Goal: Information Seeking & Learning: Learn about a topic

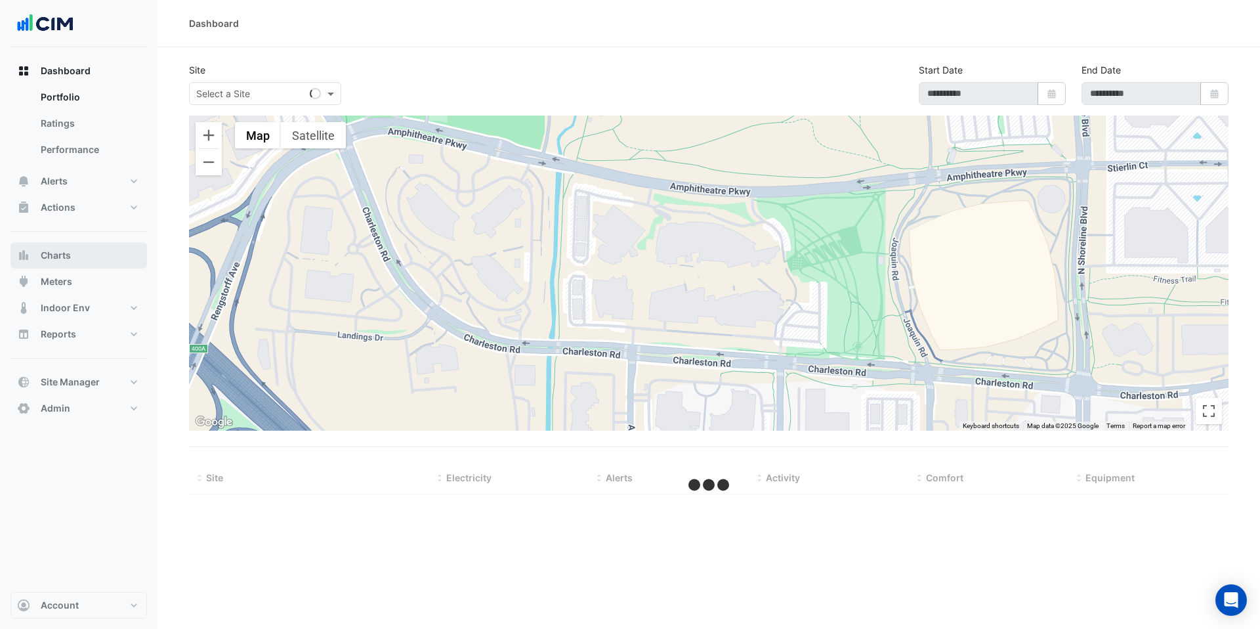
click at [75, 260] on button "Charts" at bounding box center [79, 255] width 137 height 26
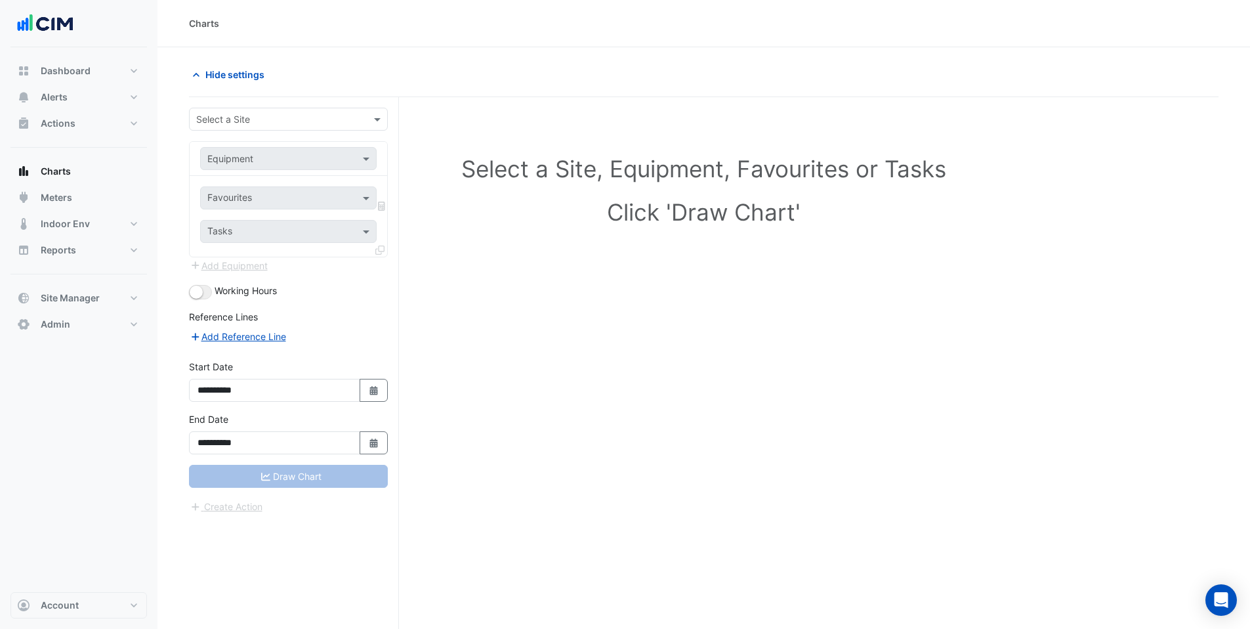
click at [252, 120] on input "text" at bounding box center [275, 120] width 158 height 14
type input "*******"
click at [253, 159] on div "BMW Momentum Houston" at bounding box center [289, 166] width 198 height 19
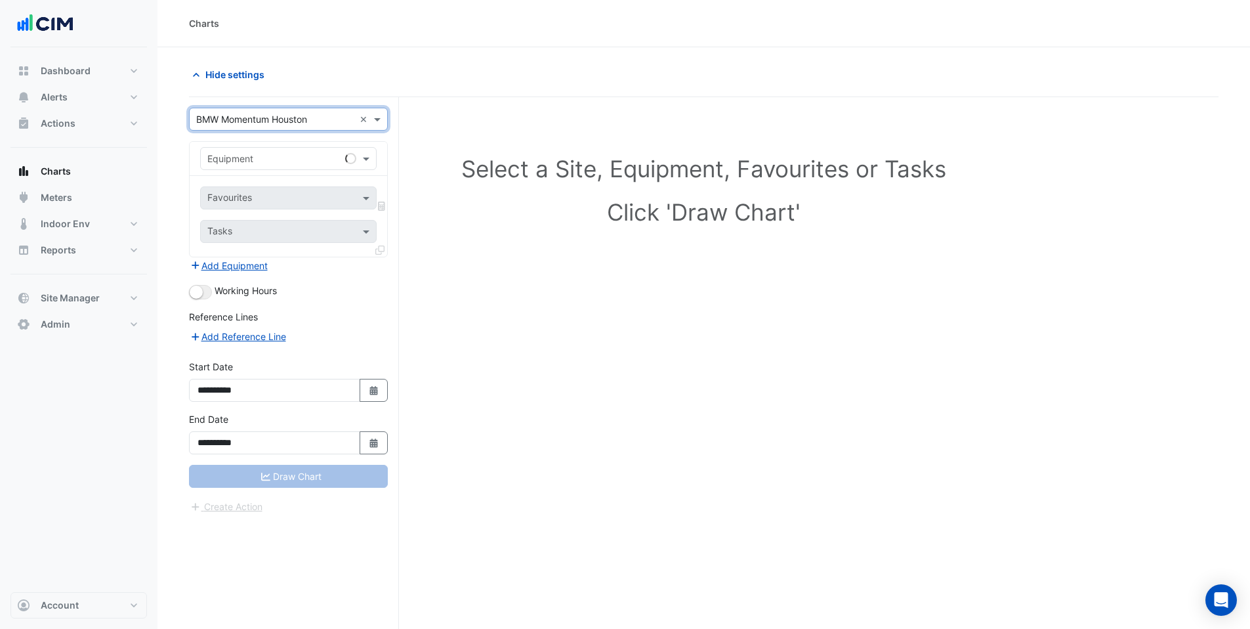
click at [253, 159] on input "text" at bounding box center [275, 159] width 136 height 14
type input "**"
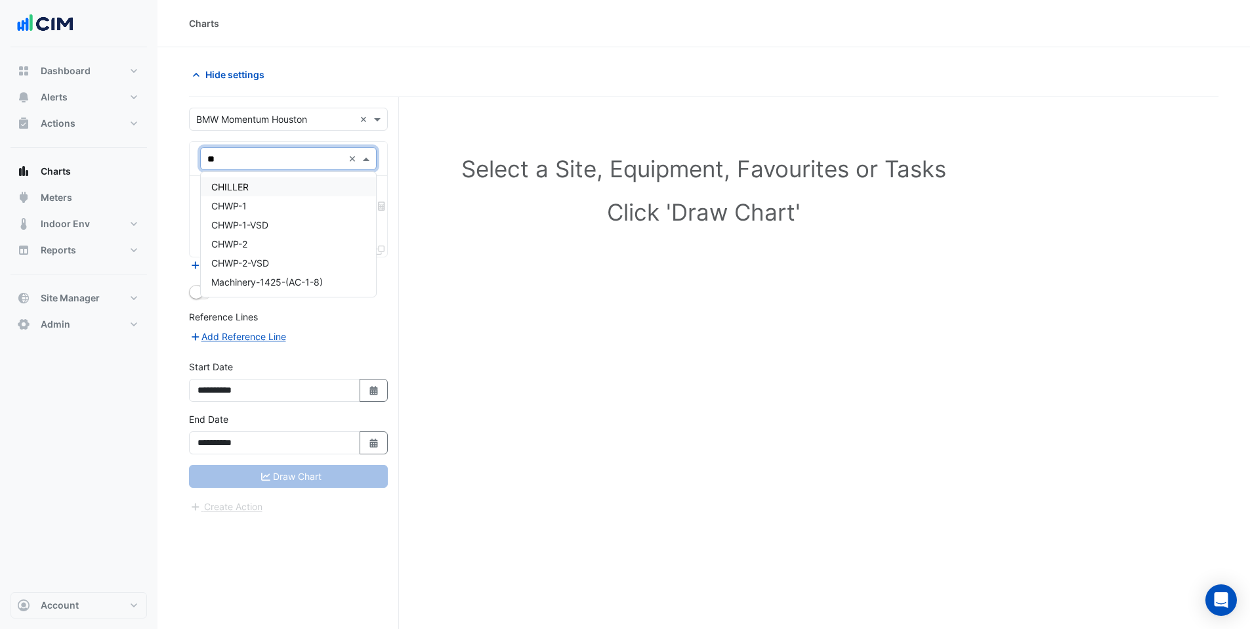
click at [241, 192] on div "CHILLER" at bounding box center [288, 186] width 175 height 19
click at [240, 194] on input "text" at bounding box center [273, 199] width 133 height 14
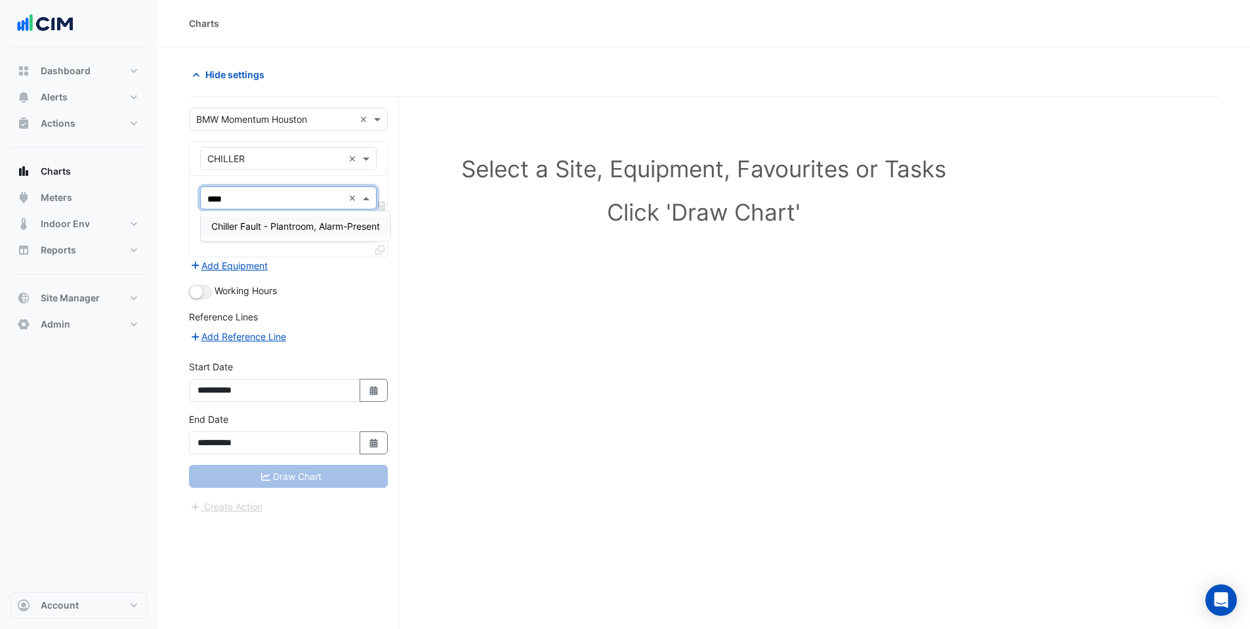
type input "*****"
click at [266, 224] on span "Chiller Fault - Plantroom, Alarm-Present" at bounding box center [295, 226] width 169 height 11
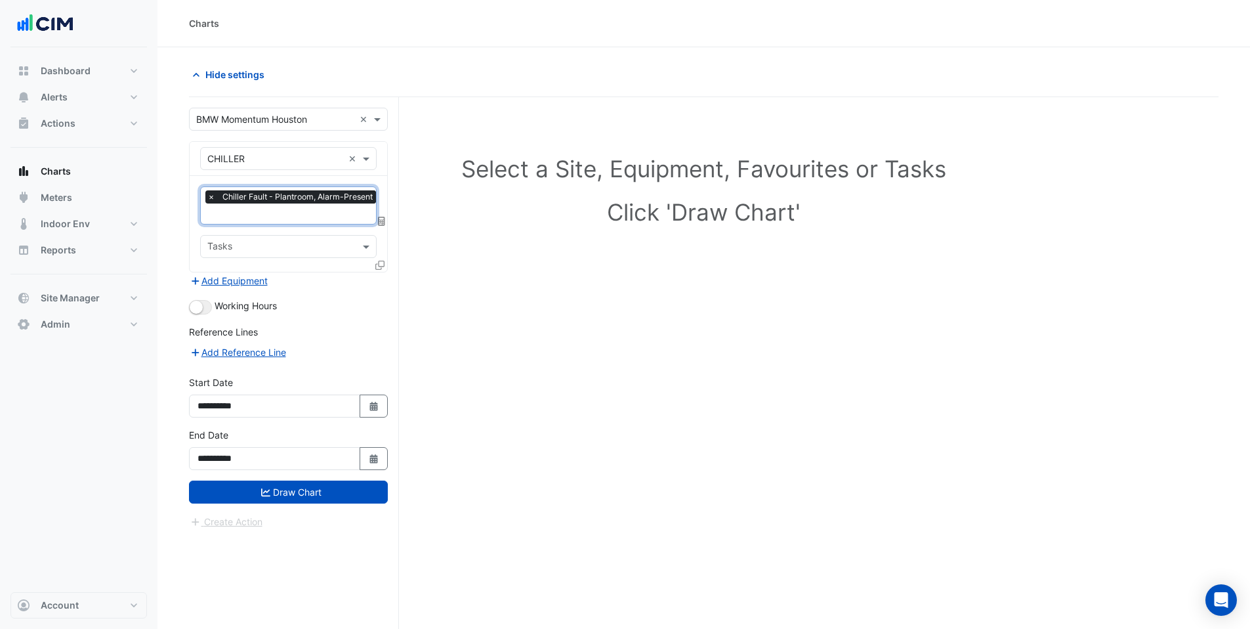
click at [263, 211] on input "text" at bounding box center [293, 215] width 172 height 14
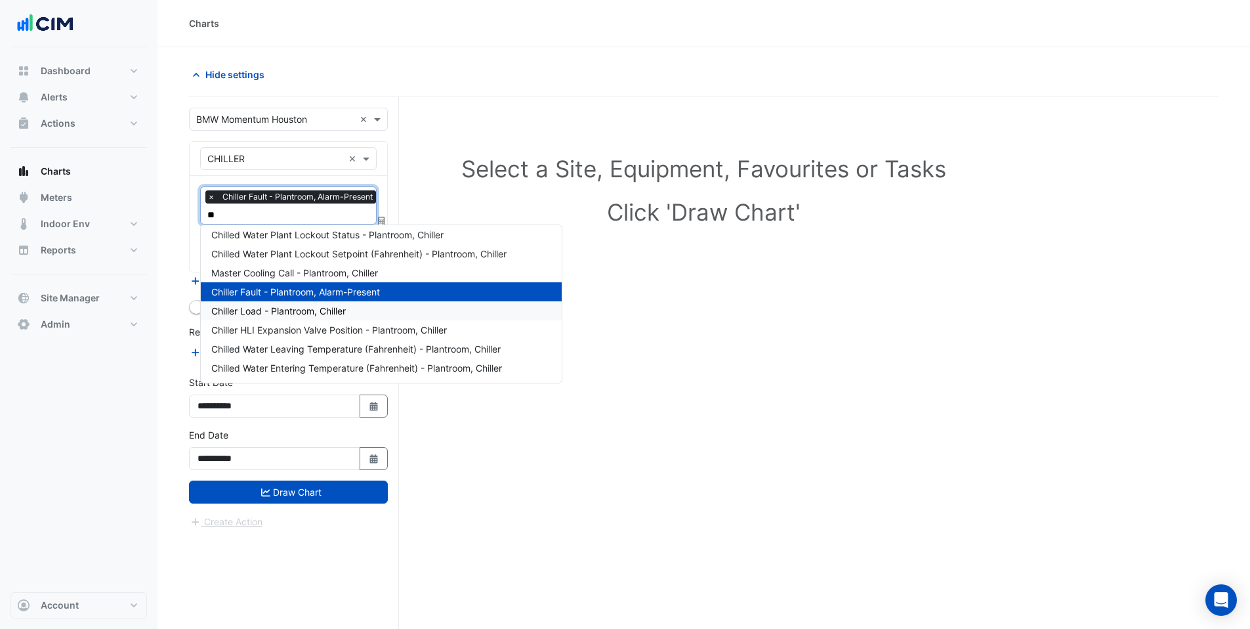
scroll to position [43, 0]
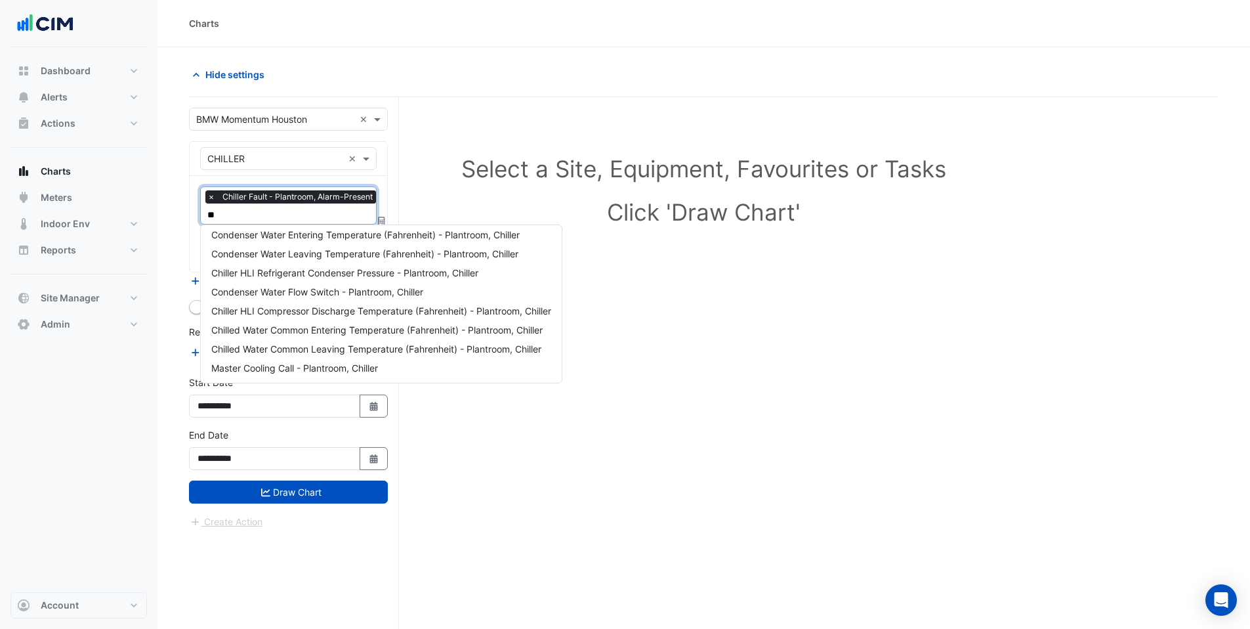
type input "***"
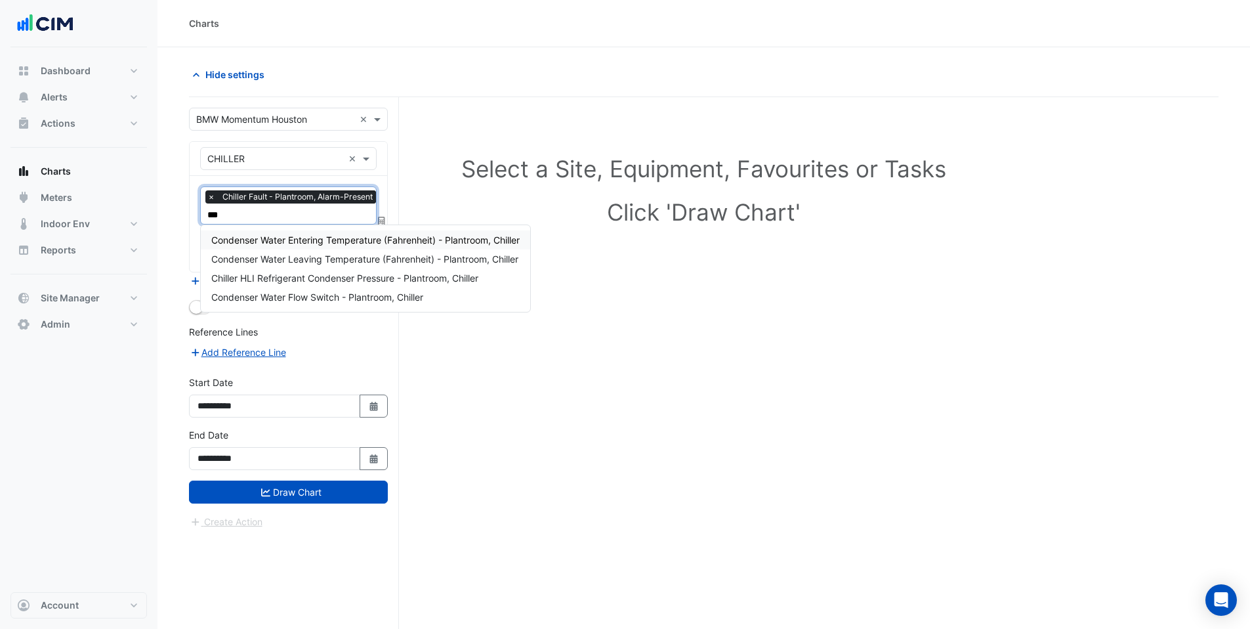
click at [276, 243] on span "Condenser Water Entering Temperature (Fahrenheit) - Plantroom, Chiller" at bounding box center [365, 239] width 308 height 11
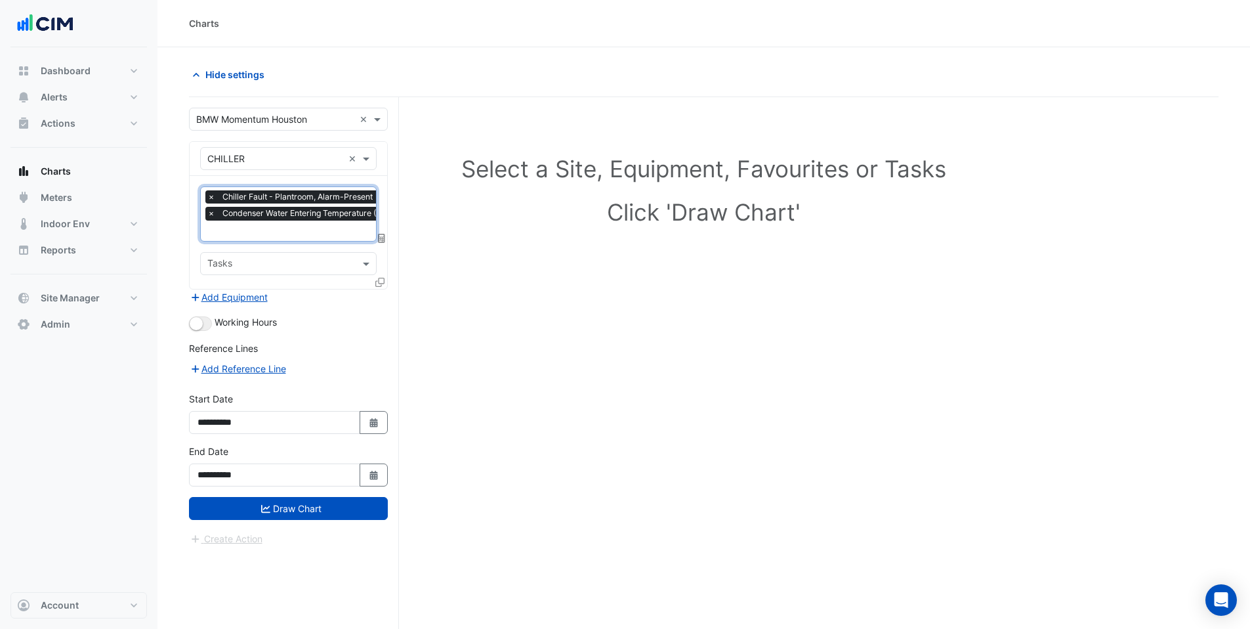
click at [278, 236] on input "text" at bounding box center [353, 232] width 293 height 14
type input "****"
click at [276, 253] on span "Chiller Enable - Plantroom, Chiller" at bounding box center [282, 256] width 142 height 11
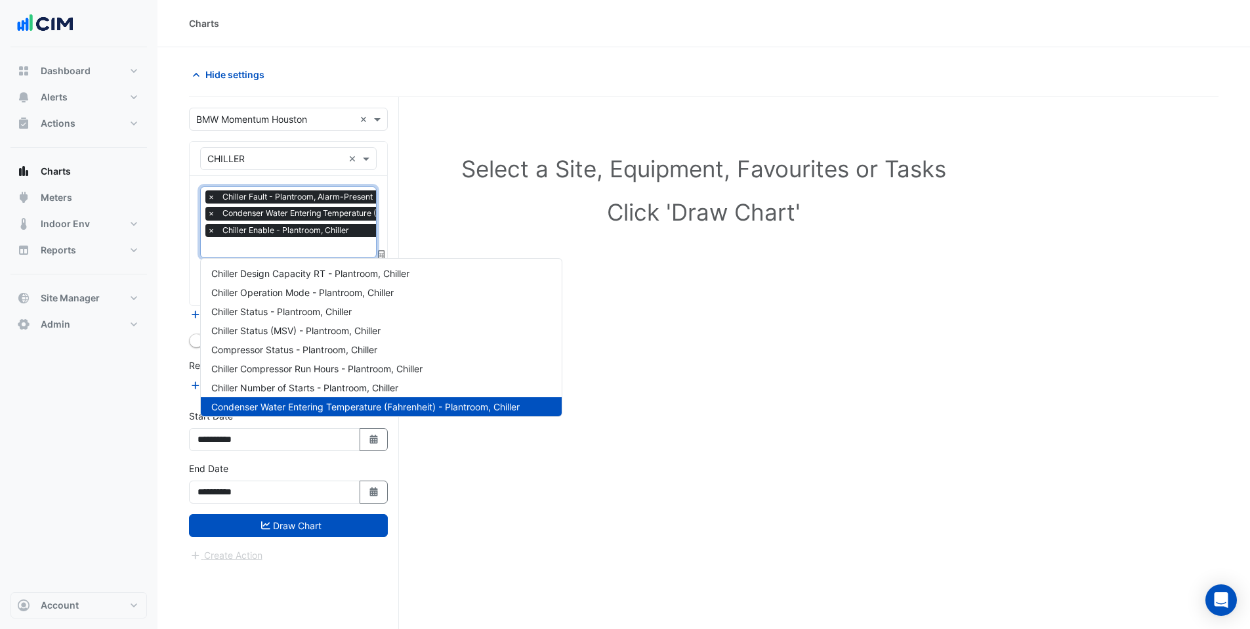
click at [276, 251] on input "text" at bounding box center [353, 249] width 293 height 14
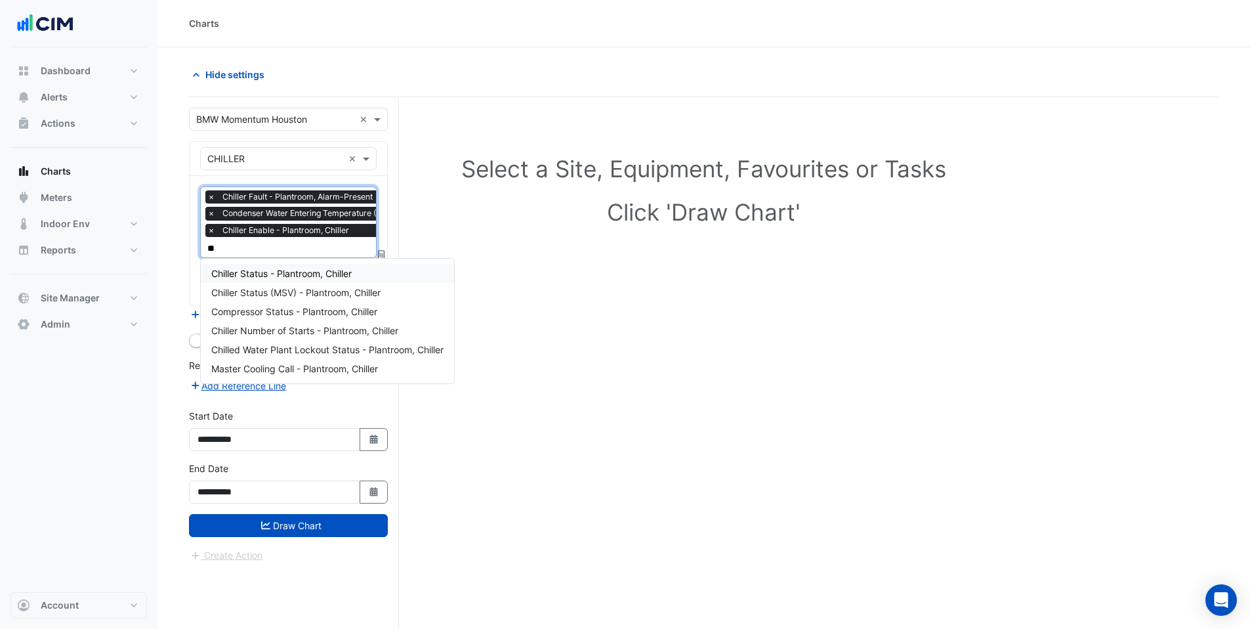
type input "***"
click at [253, 278] on span "Chiller Status - Plantroom, Chiller" at bounding box center [281, 273] width 140 height 11
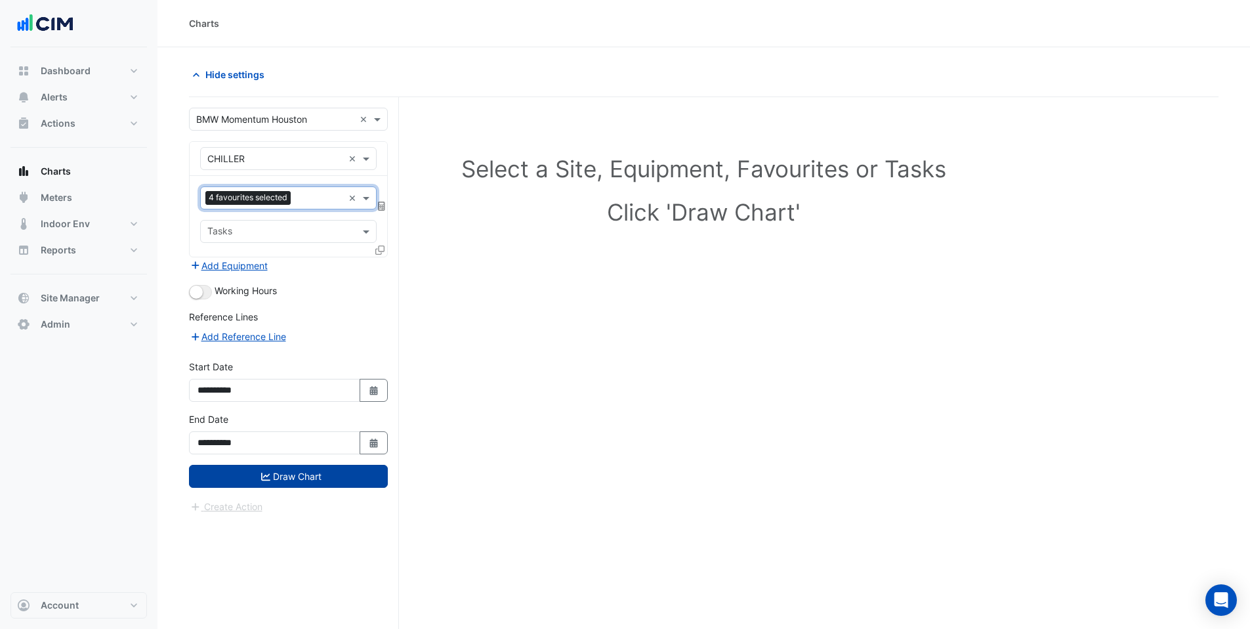
click at [274, 479] on button "Draw Chart" at bounding box center [288, 476] width 199 height 23
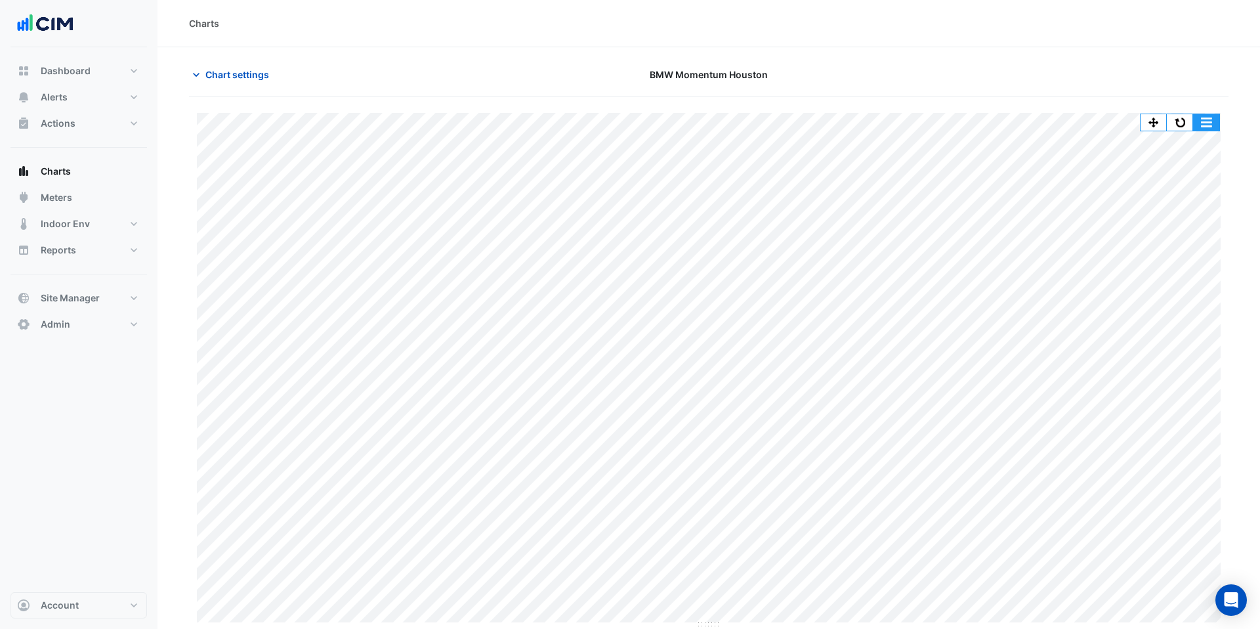
click at [1212, 121] on button "button" at bounding box center [1206, 122] width 26 height 16
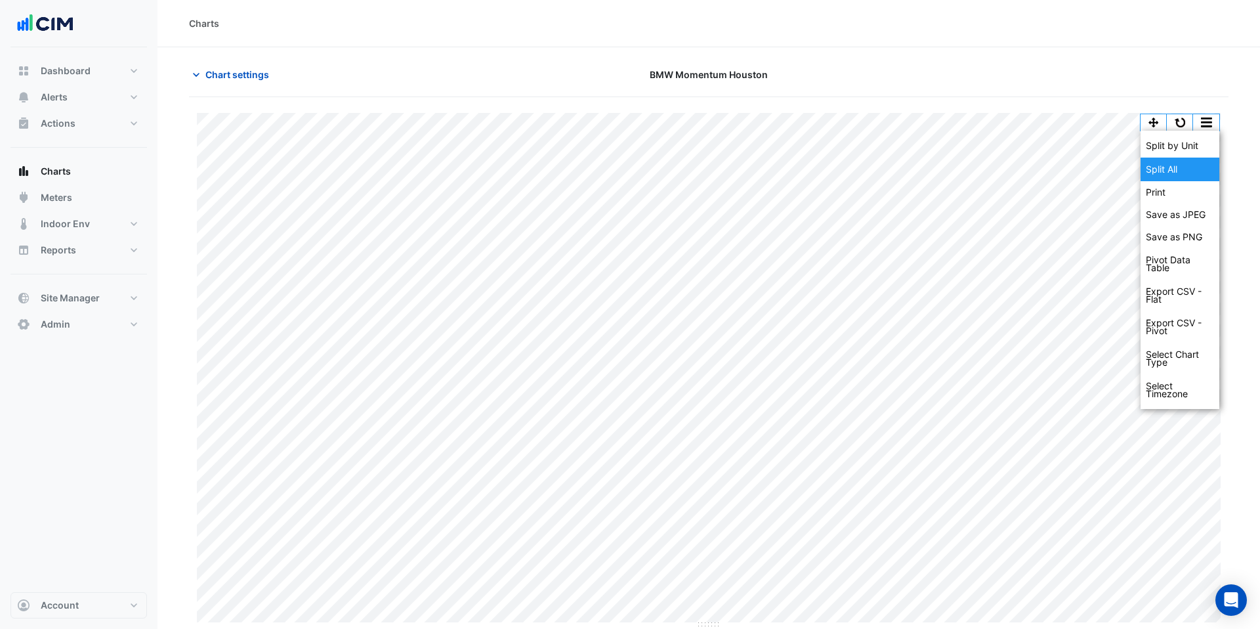
click at [1191, 175] on div "Split All" at bounding box center [1180, 170] width 79 height 24
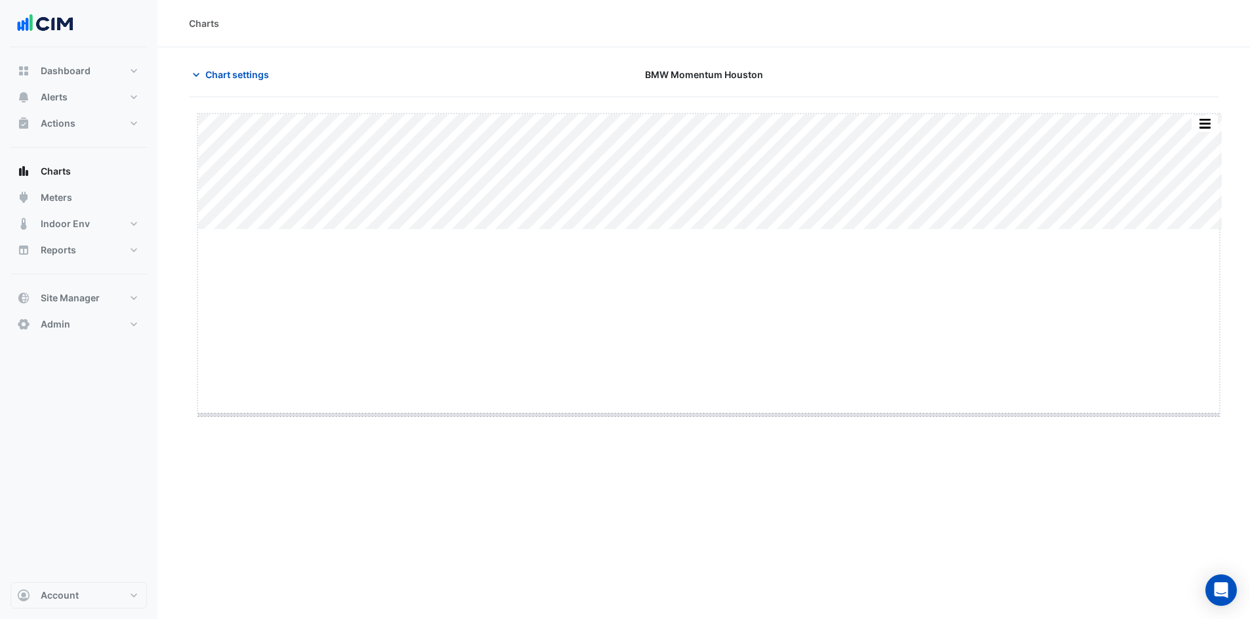
drag, startPoint x: 712, startPoint y: 230, endPoint x: 707, endPoint y: 417, distance: 187.1
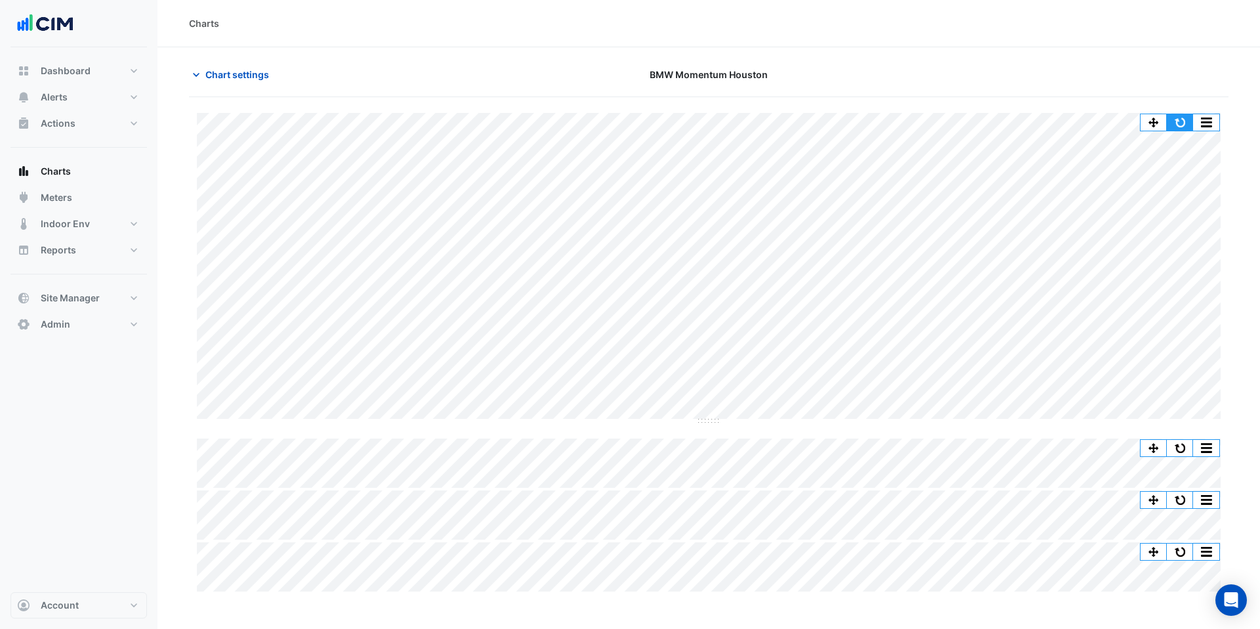
click at [1179, 129] on button "button" at bounding box center [1180, 122] width 26 height 16
click at [240, 71] on span "Chart settings" at bounding box center [237, 75] width 64 height 14
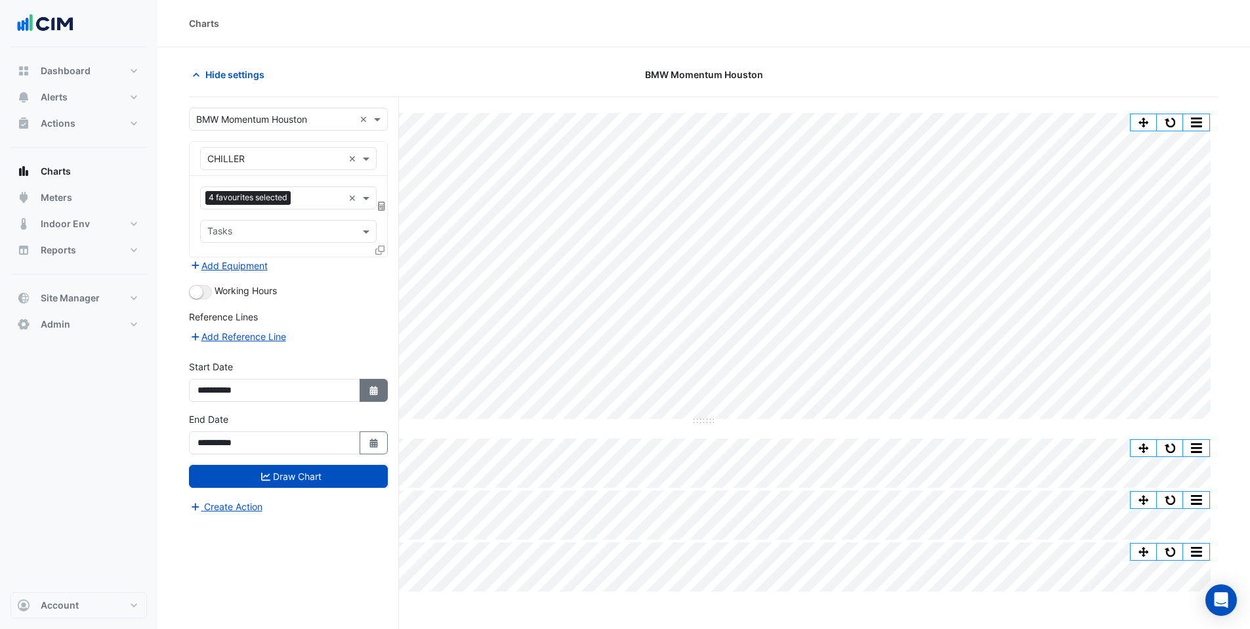
click at [375, 389] on icon "Select Date" at bounding box center [374, 390] width 12 height 9
select select "*"
select select "****"
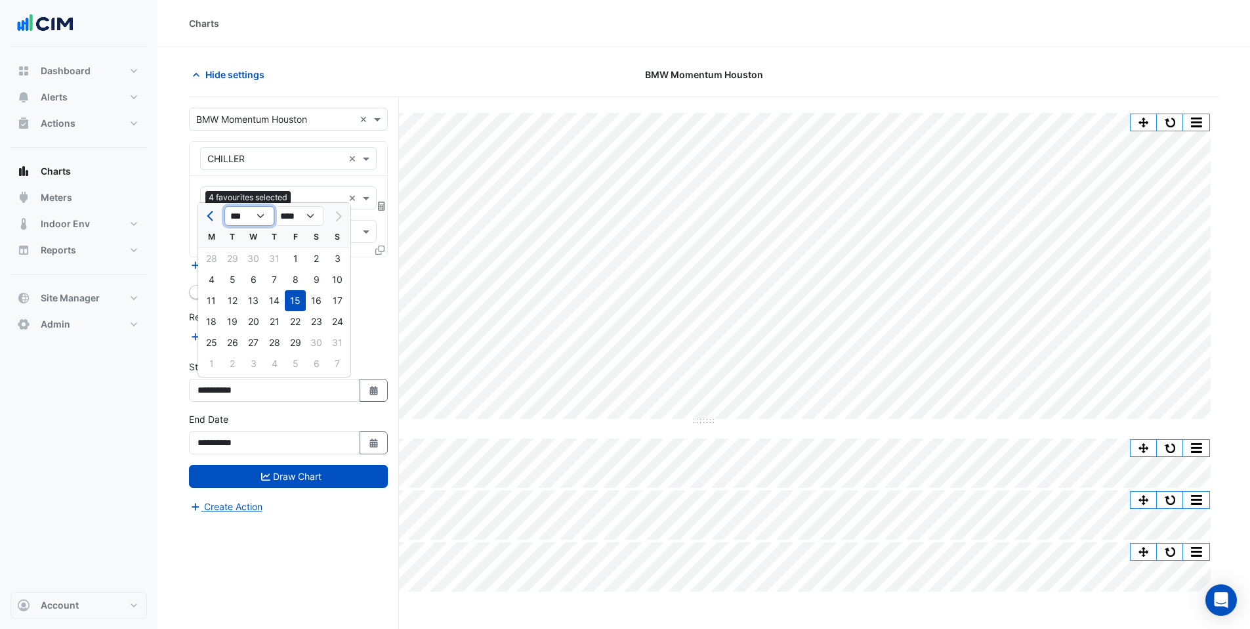
click at [248, 224] on select "*** *** *** *** *** *** *** ***" at bounding box center [249, 216] width 50 height 20
click at [224, 206] on select "*** *** *** *** *** *** *** ***" at bounding box center [249, 216] width 50 height 20
click at [258, 213] on select "*** *** *** *** *** *** *** ***" at bounding box center [249, 216] width 50 height 20
select select "*"
click at [224, 206] on select "*** *** *** *** *** *** *** ***" at bounding box center [249, 216] width 50 height 20
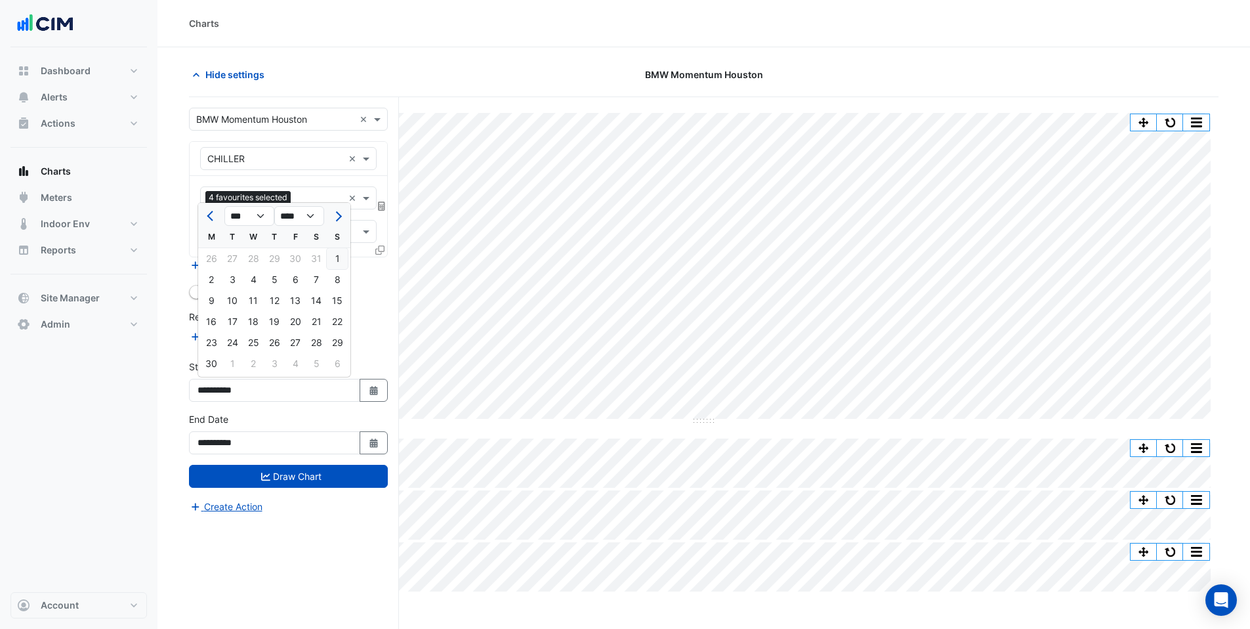
click at [340, 259] on div "1" at bounding box center [337, 258] width 21 height 21
type input "**********"
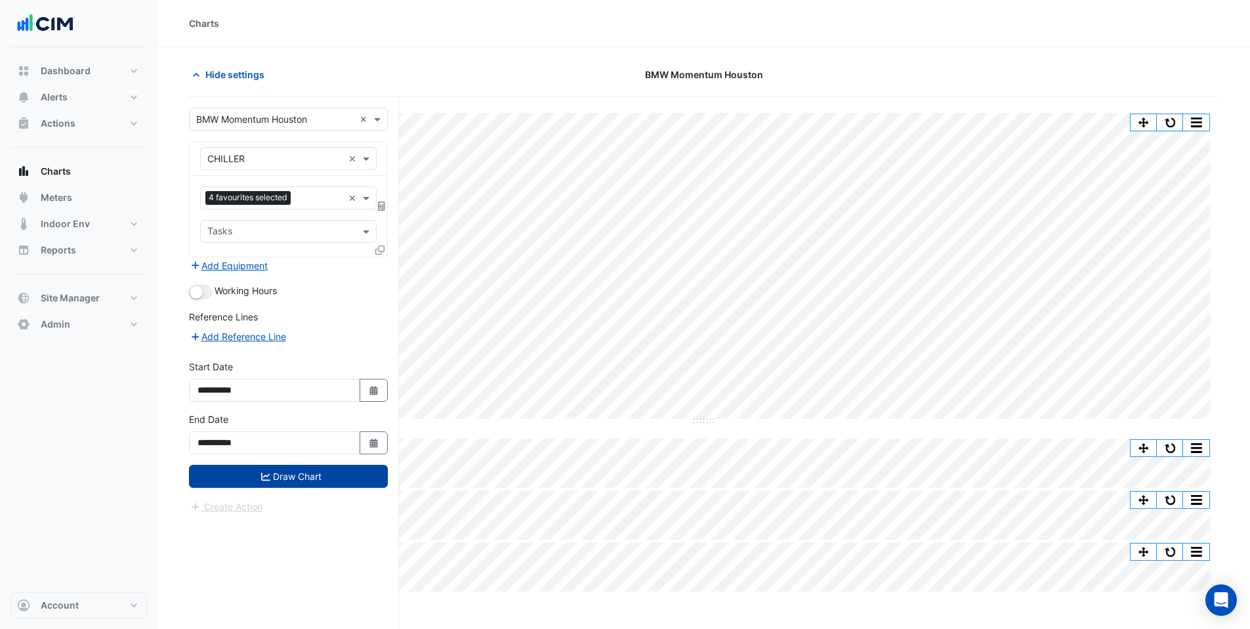
click at [293, 477] on button "Draw Chart" at bounding box center [288, 476] width 199 height 23
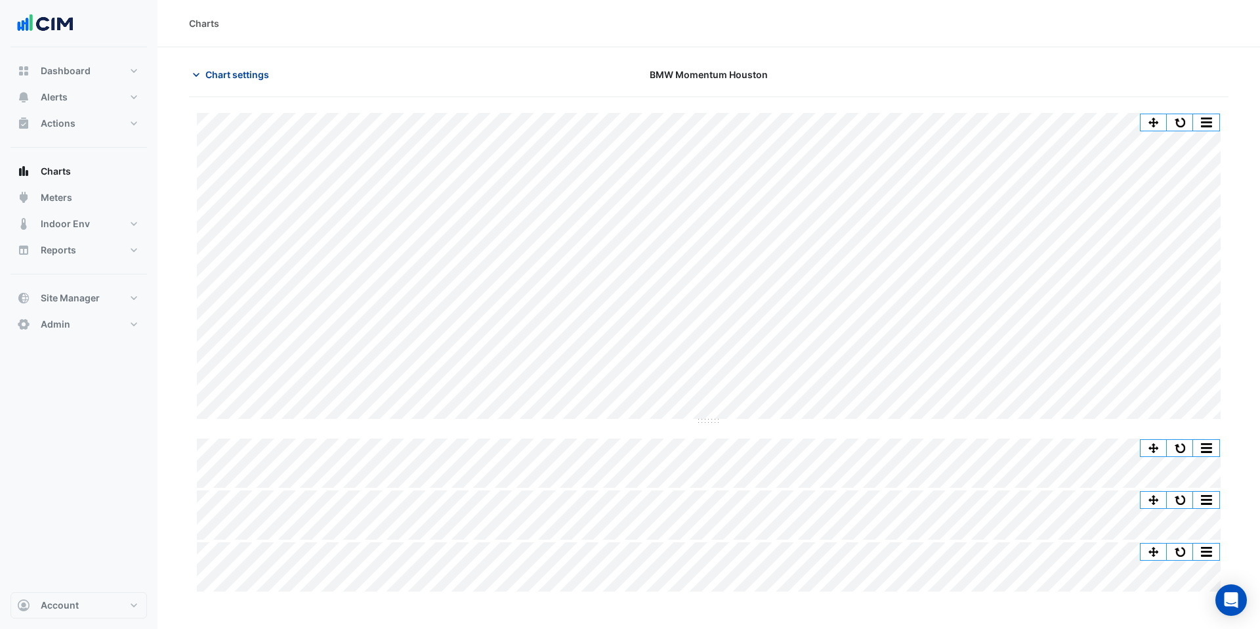
click at [239, 75] on span "Chart settings" at bounding box center [237, 75] width 64 height 14
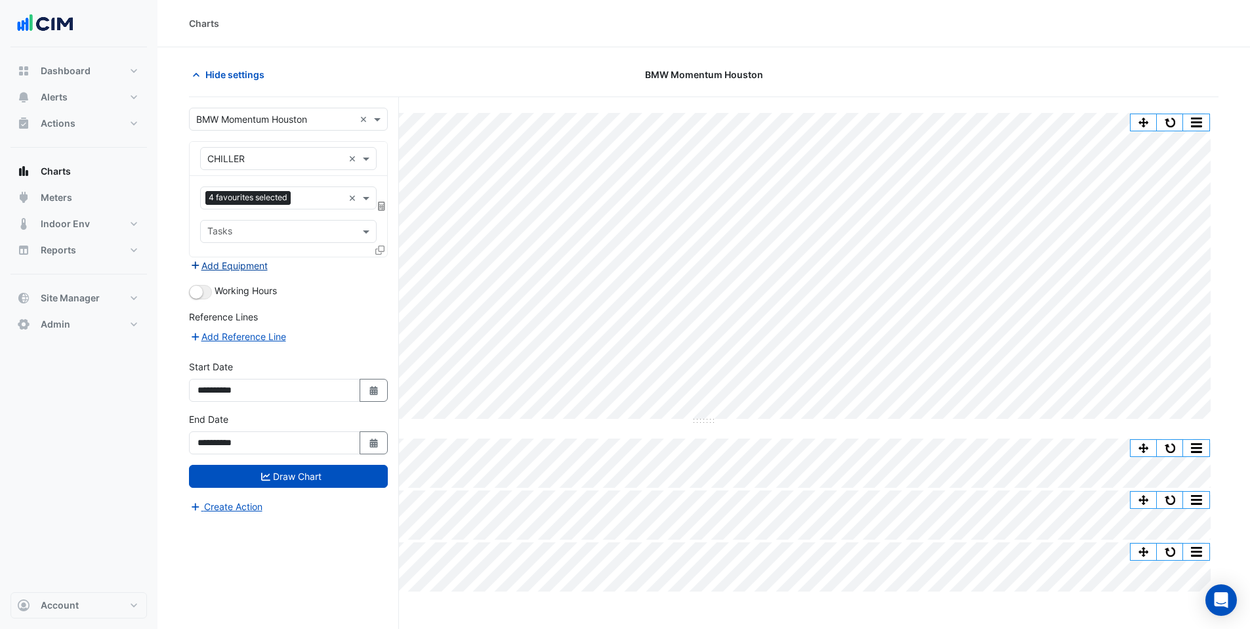
click at [234, 269] on button "Add Equipment" at bounding box center [228, 265] width 79 height 15
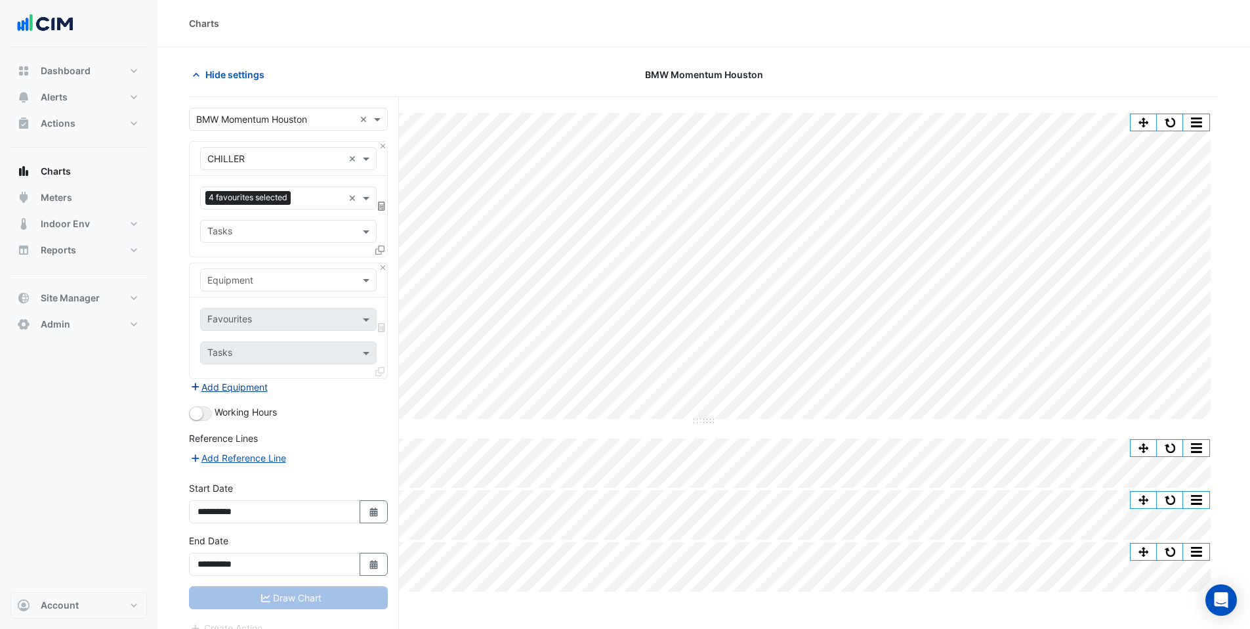
click at [234, 280] on input "text" at bounding box center [275, 281] width 136 height 14
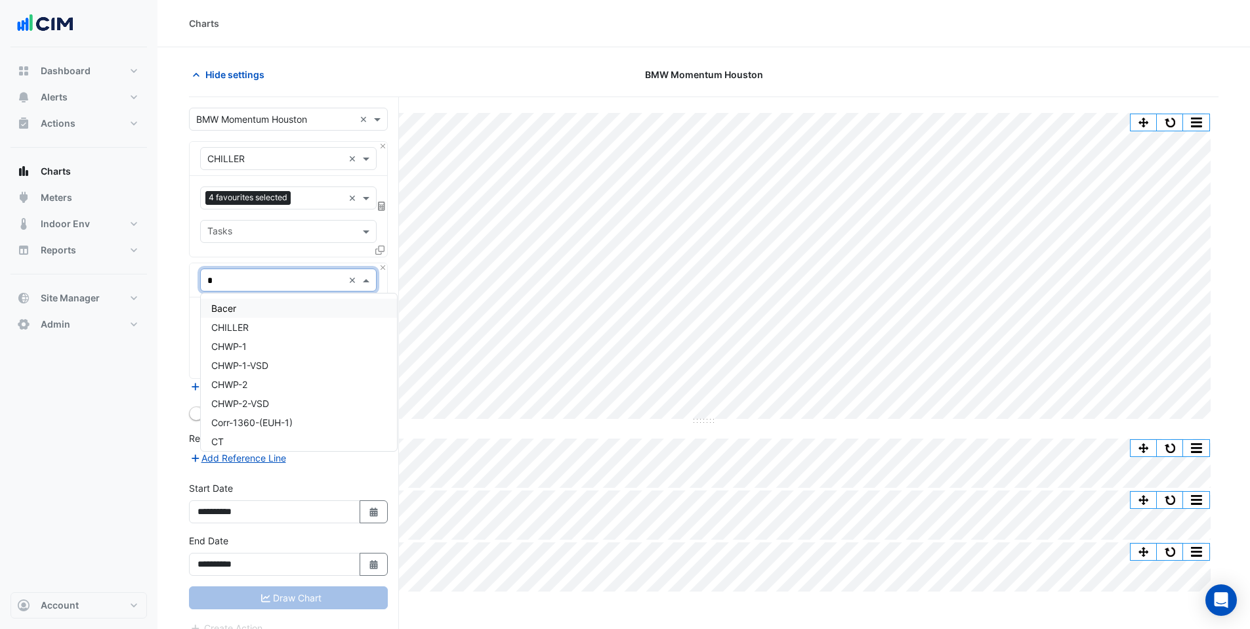
type input "**"
click at [231, 303] on div "CT" at bounding box center [299, 308] width 196 height 19
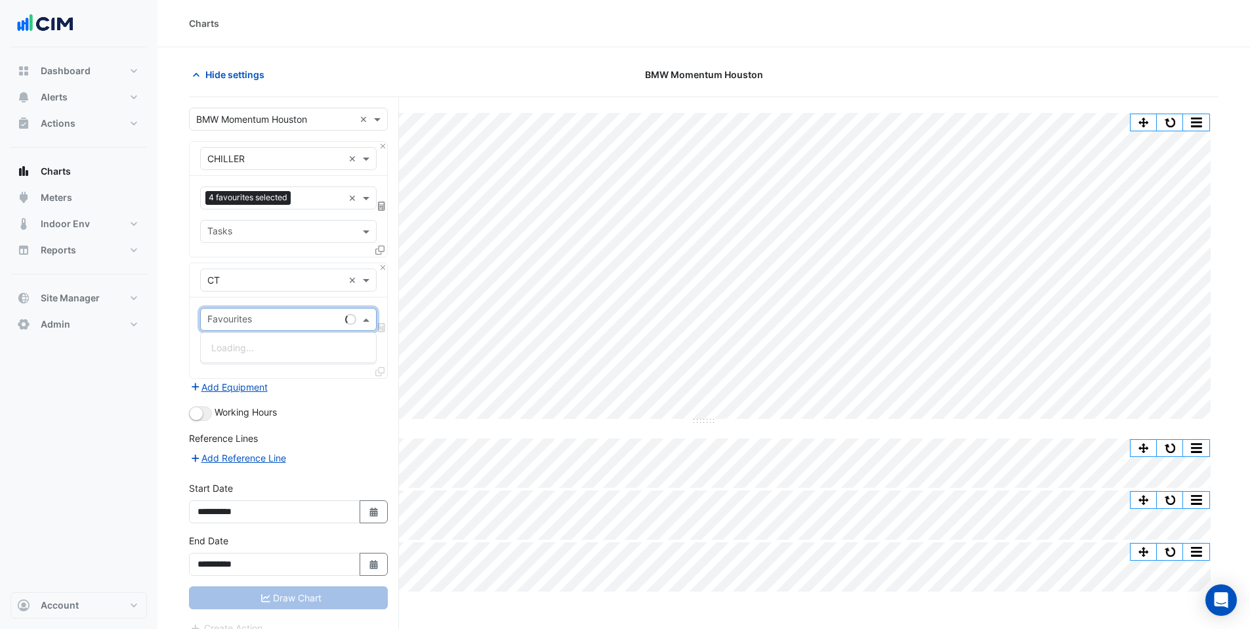
click at [236, 314] on input "text" at bounding box center [273, 321] width 133 height 14
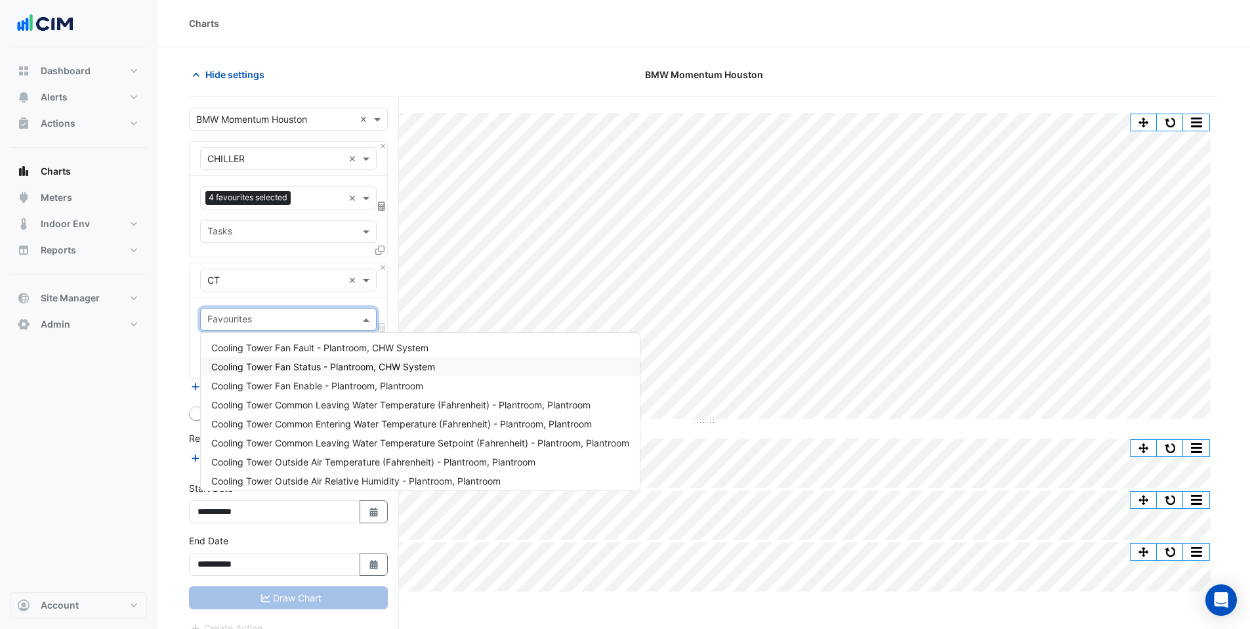
scroll to position [5, 0]
click at [338, 401] on span "Cooling Tower Common Leaving Water Temperature (Fahrenheit) - Plantroom, Plantr…" at bounding box center [400, 399] width 379 height 11
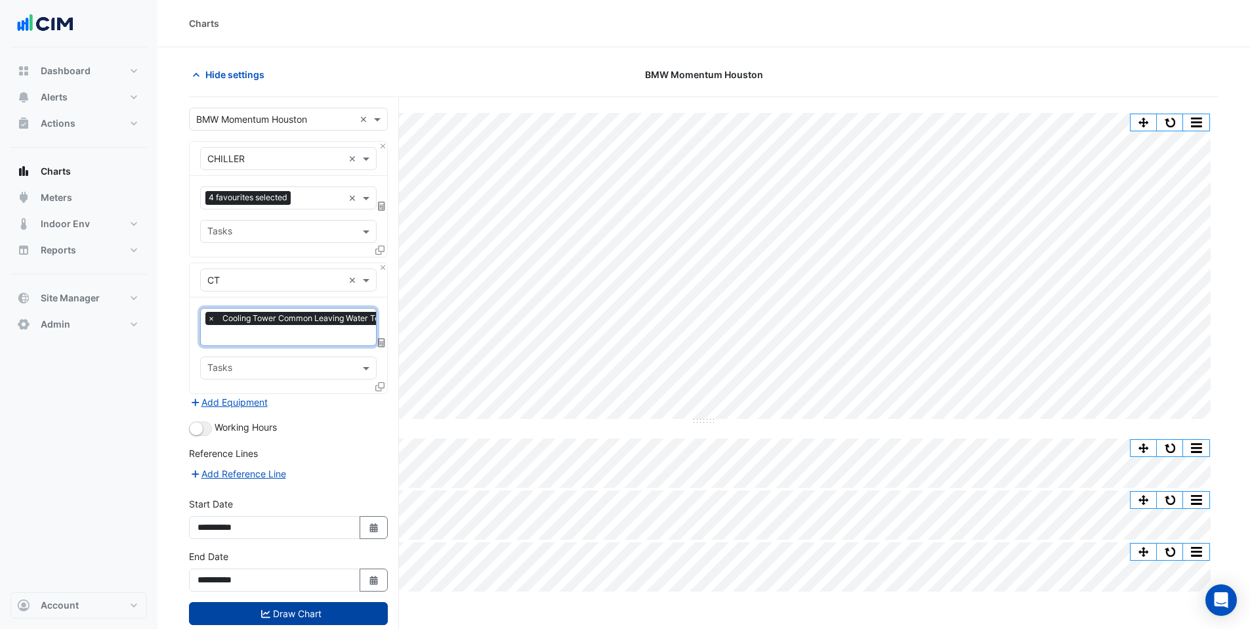
click at [325, 610] on button "Draw Chart" at bounding box center [288, 613] width 199 height 23
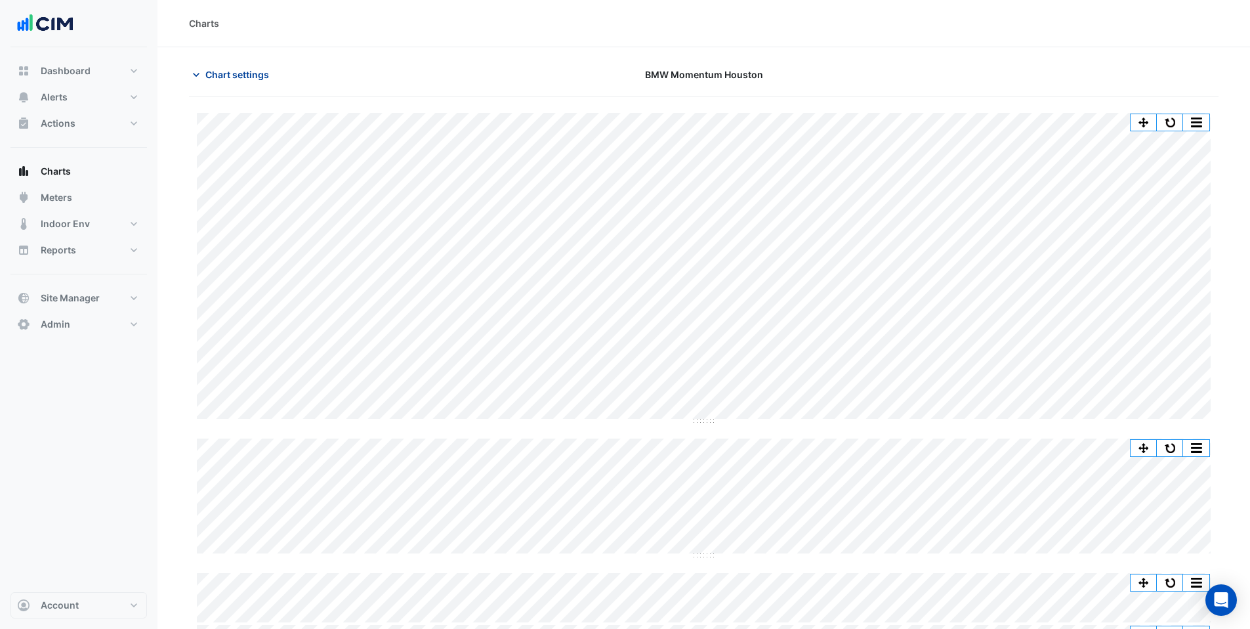
click at [213, 72] on span "Chart settings" at bounding box center [237, 75] width 64 height 14
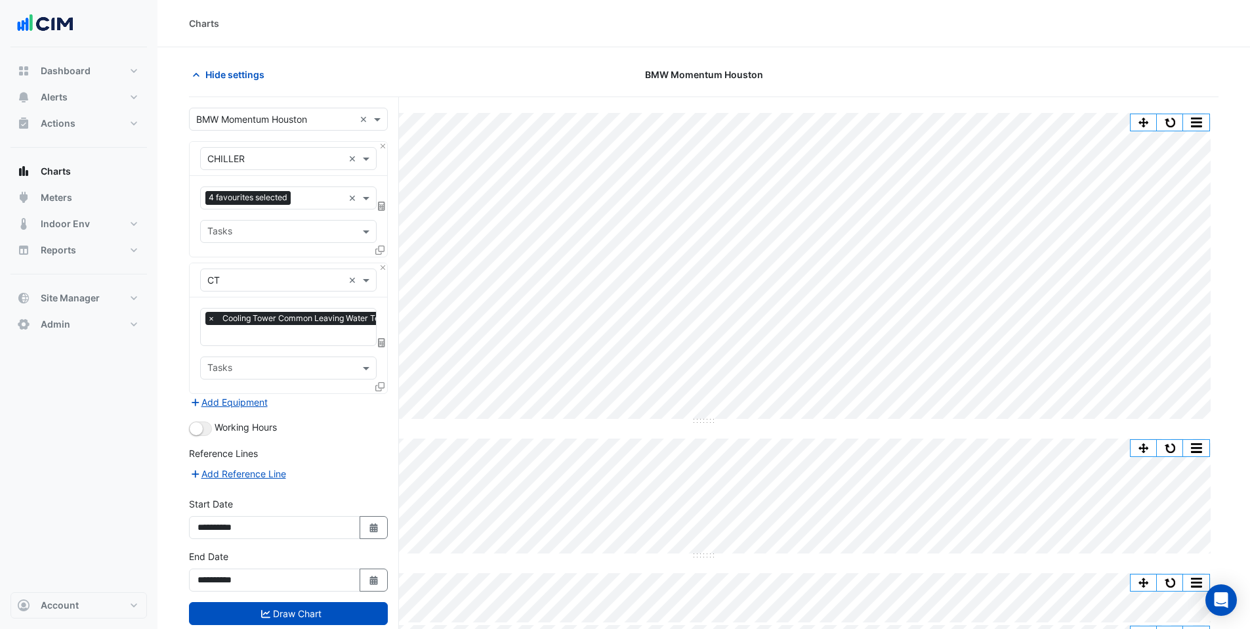
click at [239, 333] on input "text" at bounding box center [384, 336] width 354 height 14
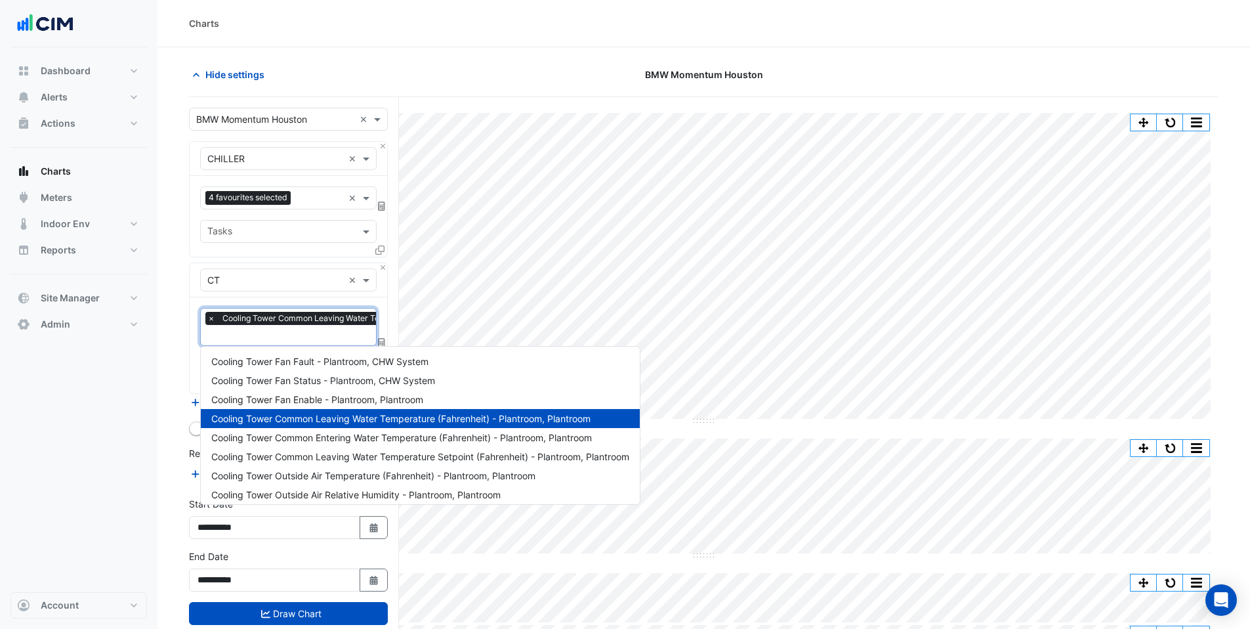
scroll to position [0, 7]
drag, startPoint x: 167, startPoint y: 353, endPoint x: 176, endPoint y: 355, distance: 8.8
click at [167, 353] on section "Hide settings BMW Momentum Houston Split by Equip Split by Unit Split None Prin…" at bounding box center [704, 387] width 1093 height 681
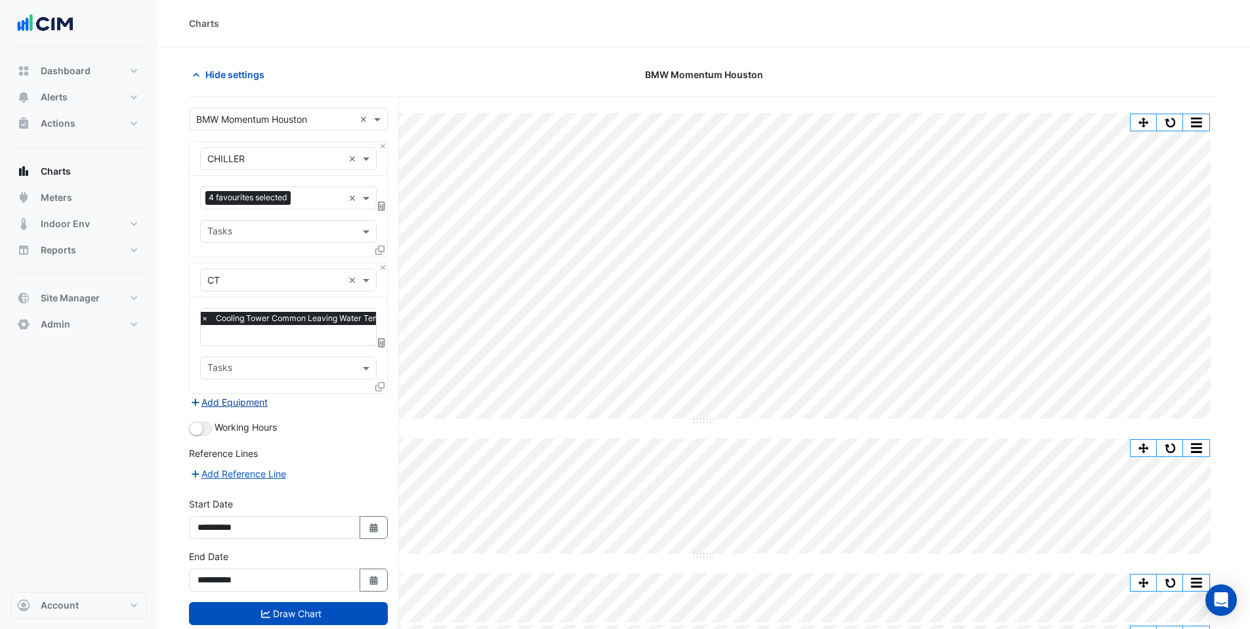
click at [218, 402] on button "Add Equipment" at bounding box center [228, 401] width 79 height 15
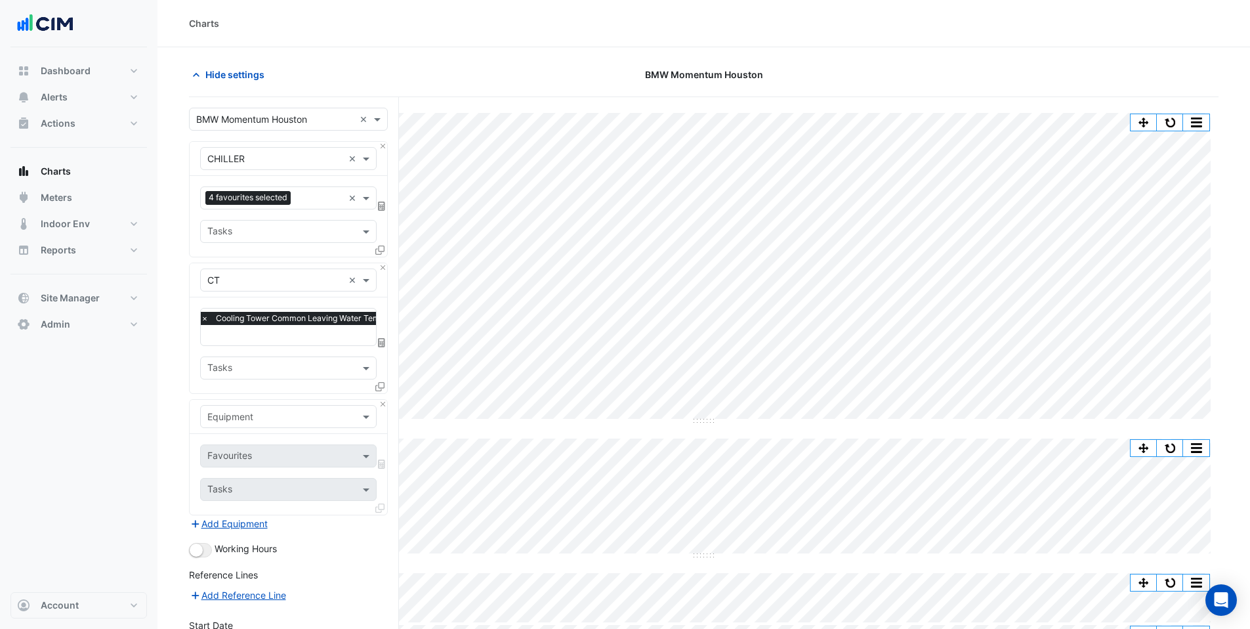
click at [226, 412] on input "text" at bounding box center [275, 417] width 136 height 14
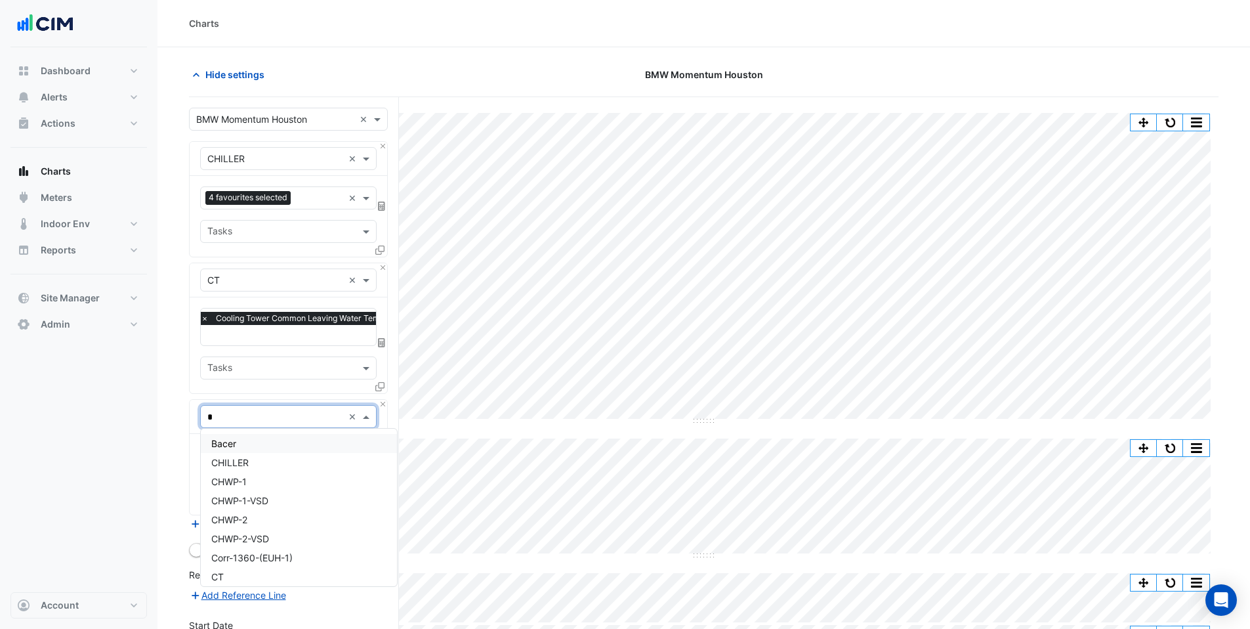
type input "**"
click at [236, 457] on span "CT-VFD" at bounding box center [227, 462] width 33 height 11
click at [238, 456] on input "text" at bounding box center [273, 457] width 133 height 14
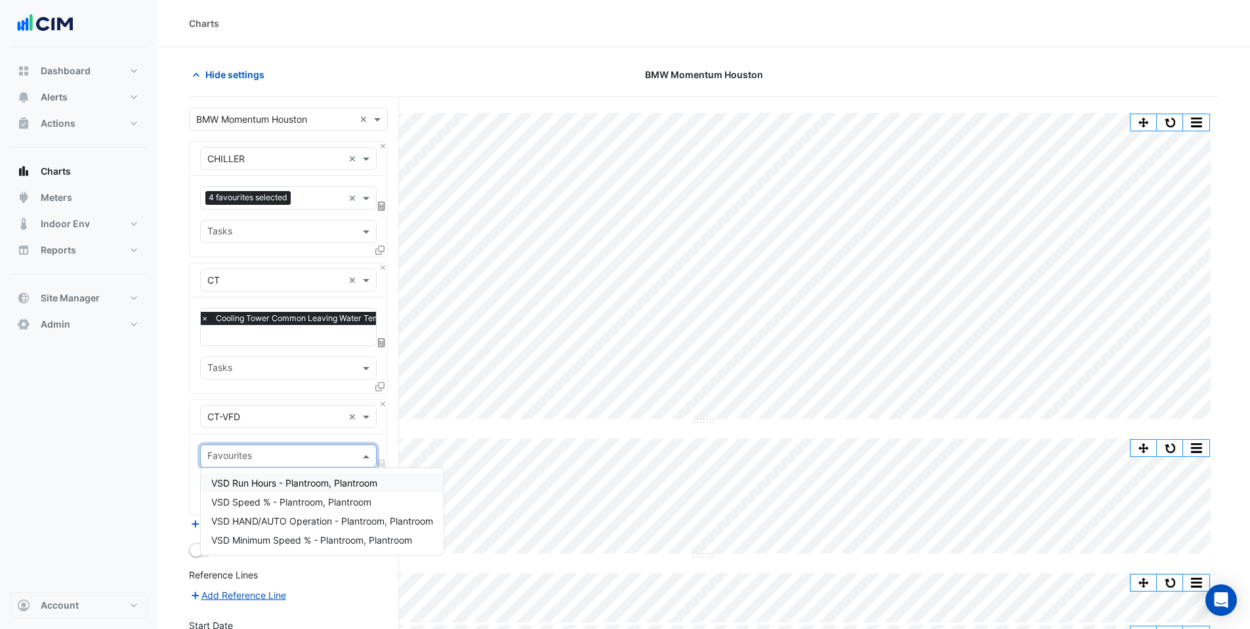
scroll to position [23, 0]
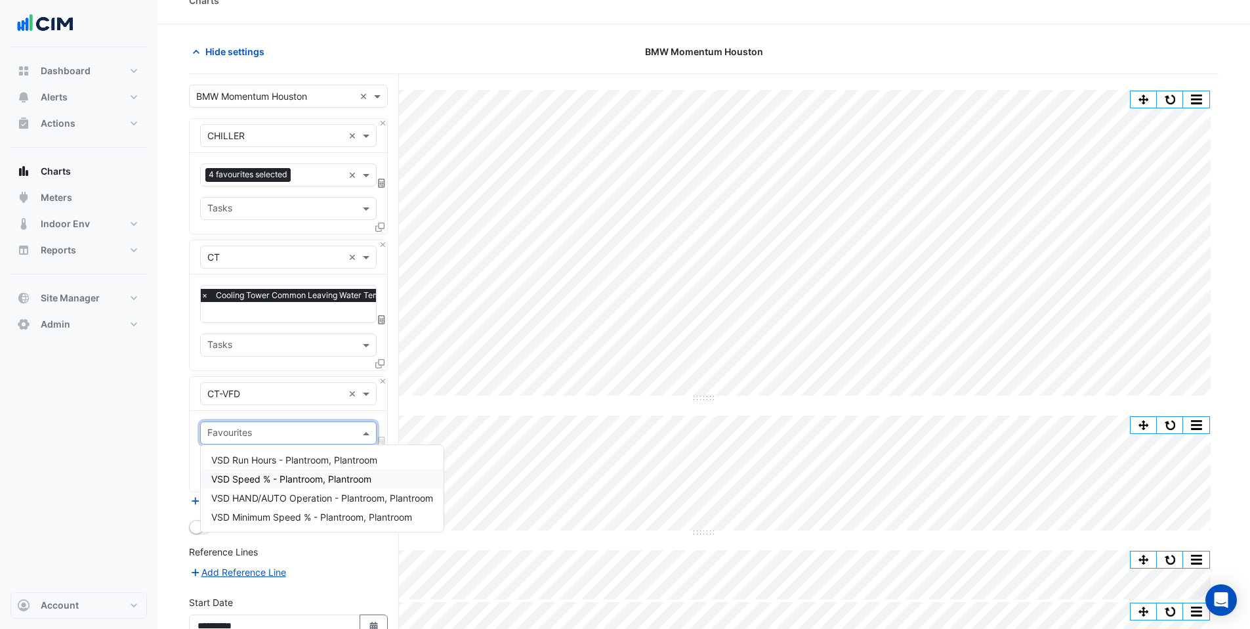
click at [292, 478] on span "VSD Speed % - Plantroom, Plantroom" at bounding box center [291, 478] width 160 height 11
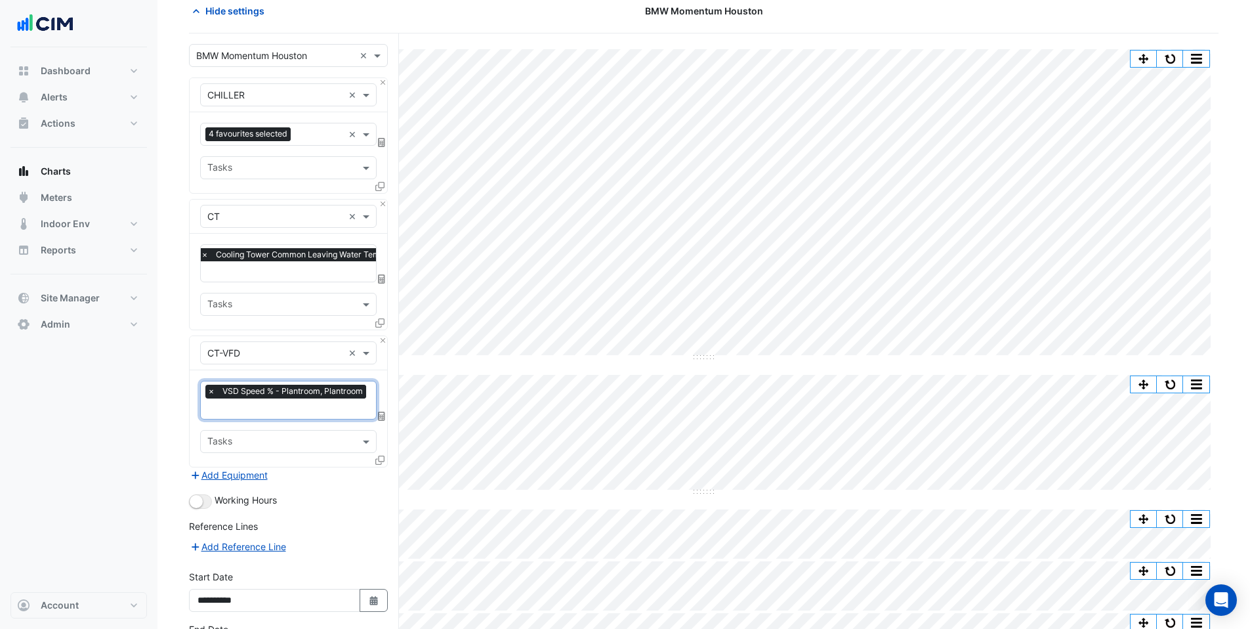
scroll to position [167, 0]
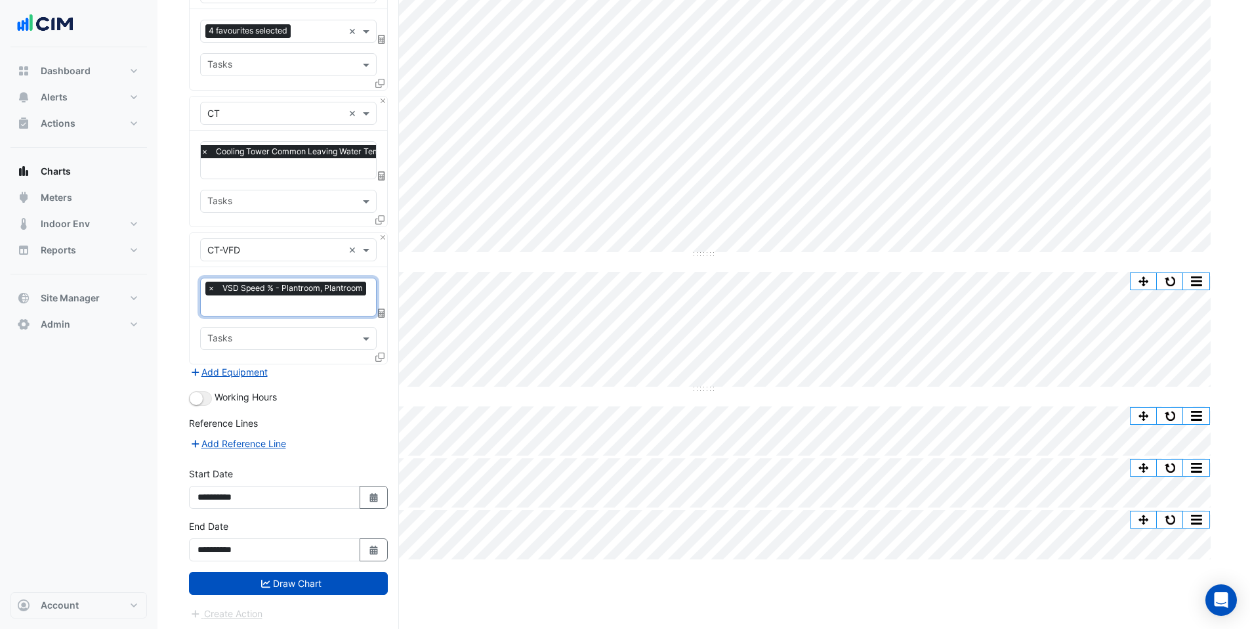
click at [270, 595] on form "Select a Site × BMW Momentum Houston × Equipment × CHILLER × Favourites 4 favou…" at bounding box center [288, 281] width 199 height 680
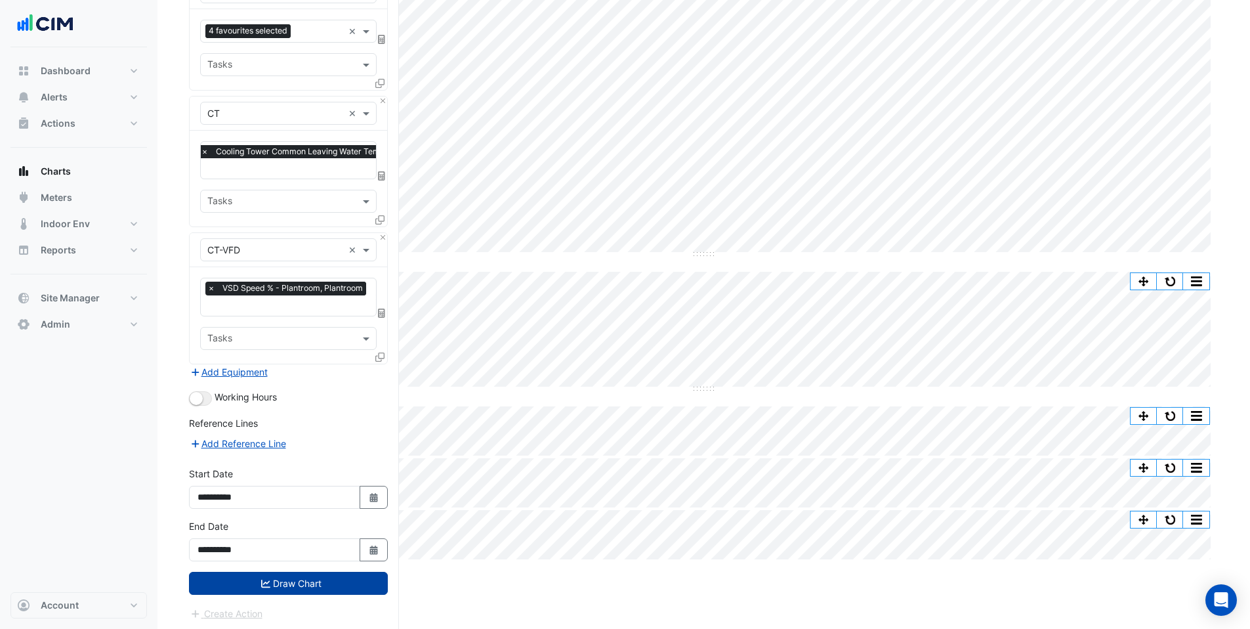
click at [272, 587] on button "Draw Chart" at bounding box center [288, 583] width 199 height 23
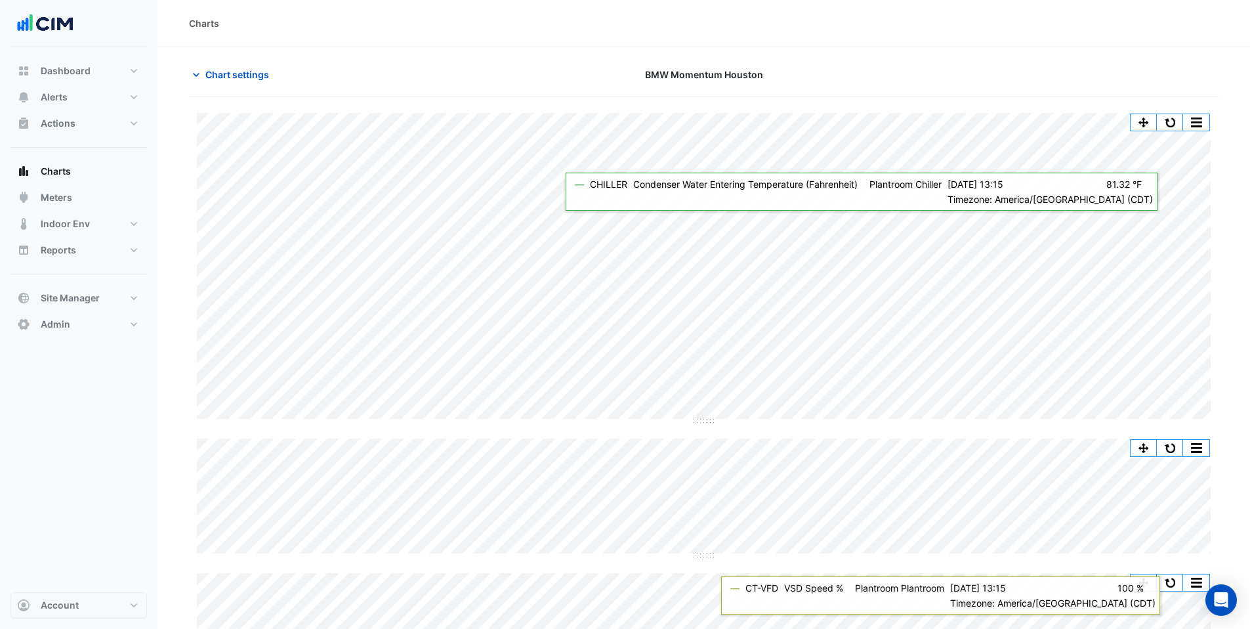
click at [656, 74] on span "BMW Momentum Houston" at bounding box center [704, 75] width 118 height 14
drag, startPoint x: 642, startPoint y: 74, endPoint x: 748, endPoint y: 81, distance: 105.9
click at [748, 81] on div "BMW Momentum Houston" at bounding box center [704, 74] width 349 height 23
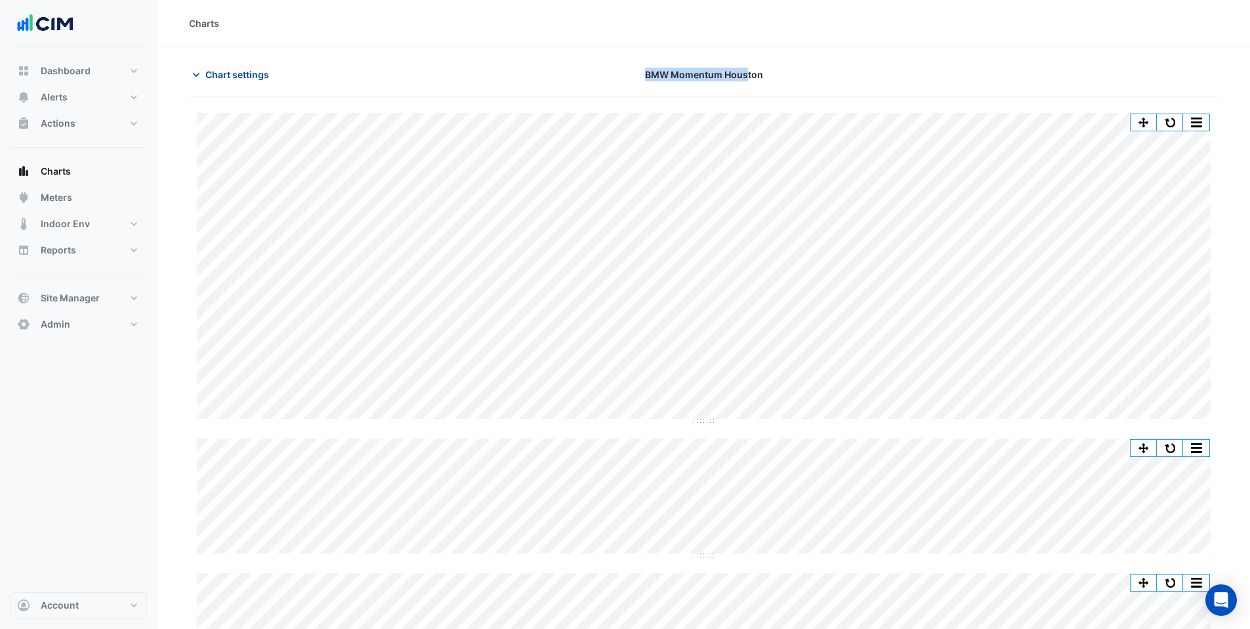
click at [218, 70] on span "Chart settings" at bounding box center [237, 75] width 64 height 14
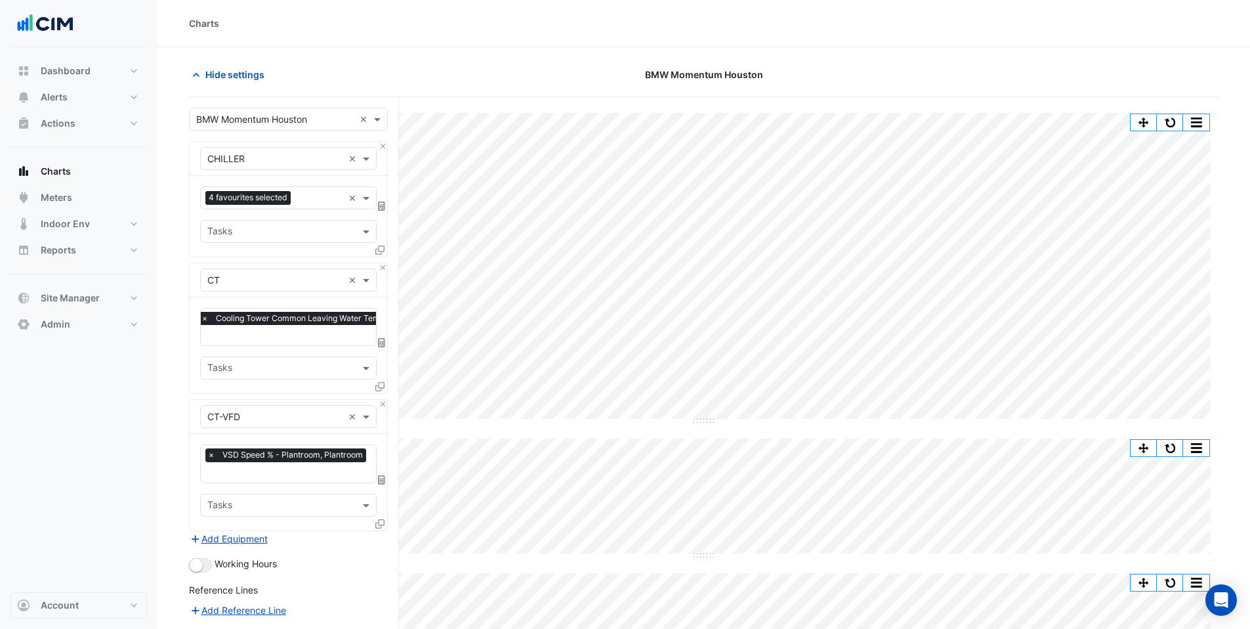
click at [478, 77] on div "Hide settings" at bounding box center [355, 74] width 349 height 23
click at [192, 72] on icon "button" at bounding box center [196, 74] width 13 height 13
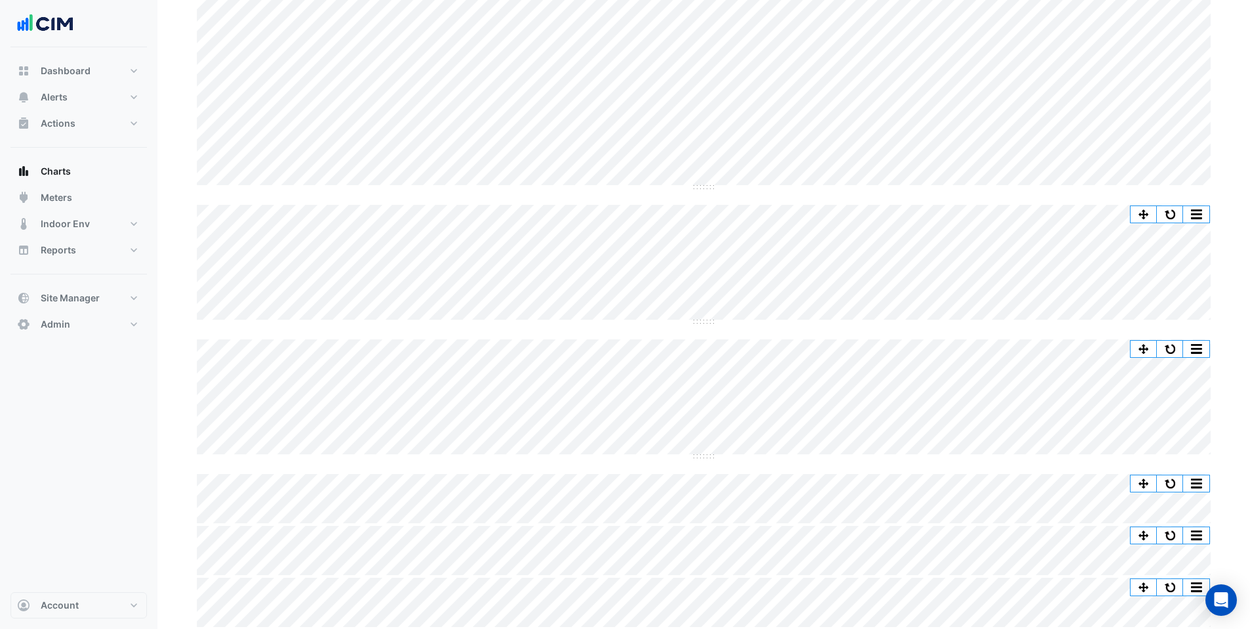
scroll to position [234, 0]
click at [1174, 213] on button "button" at bounding box center [1170, 213] width 26 height 16
click at [1170, 213] on button "button" at bounding box center [1170, 213] width 26 height 16
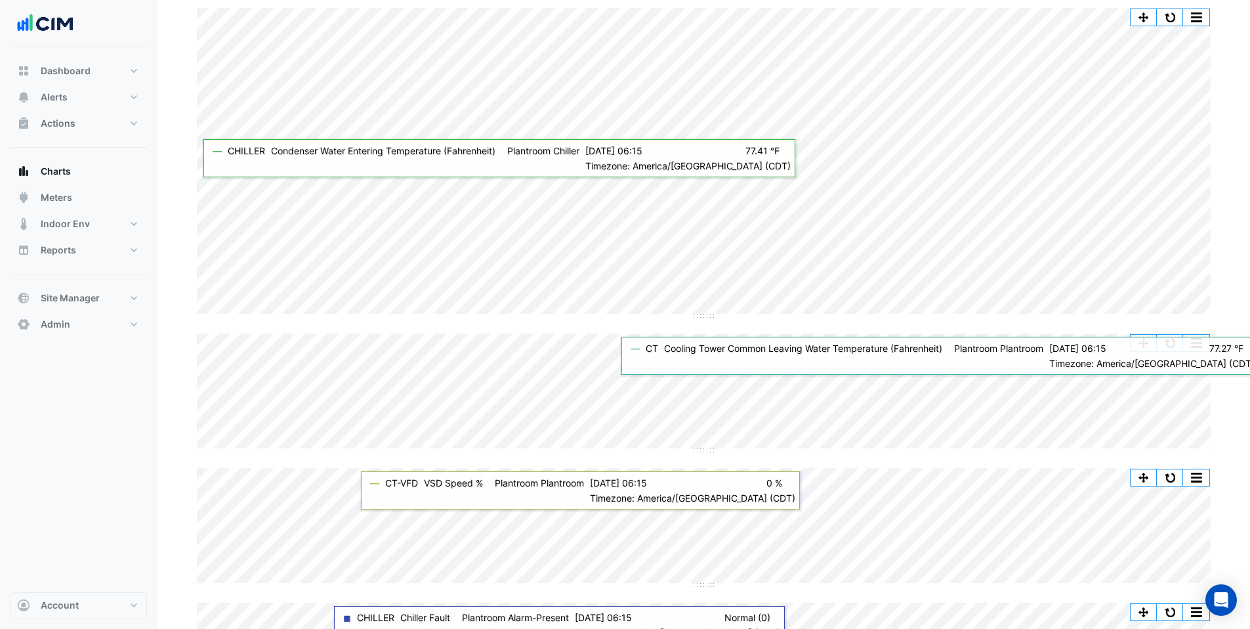
scroll to position [19, 0]
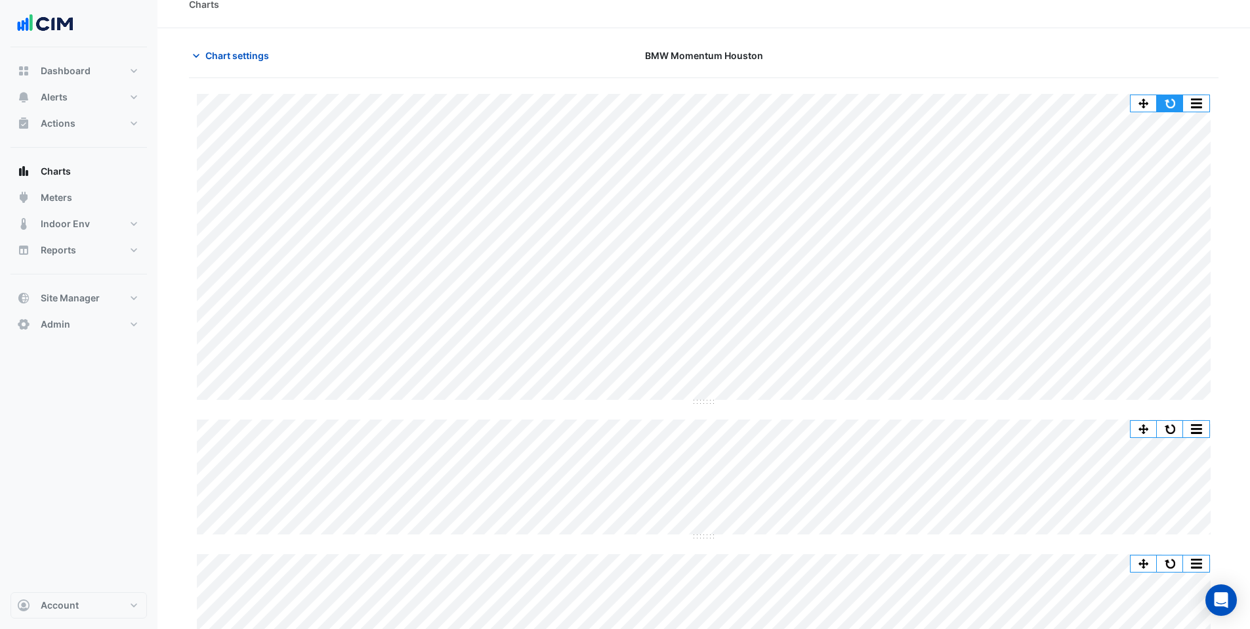
click at [1172, 102] on button "button" at bounding box center [1170, 103] width 26 height 16
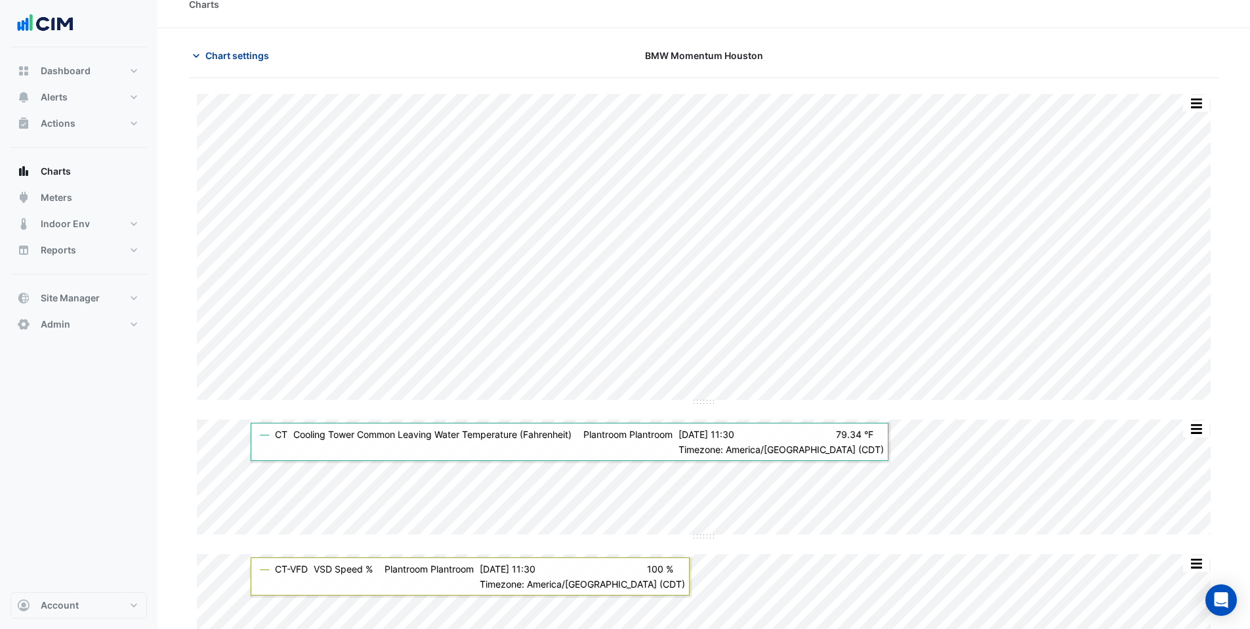
click at [233, 55] on span "Chart settings" at bounding box center [237, 56] width 64 height 14
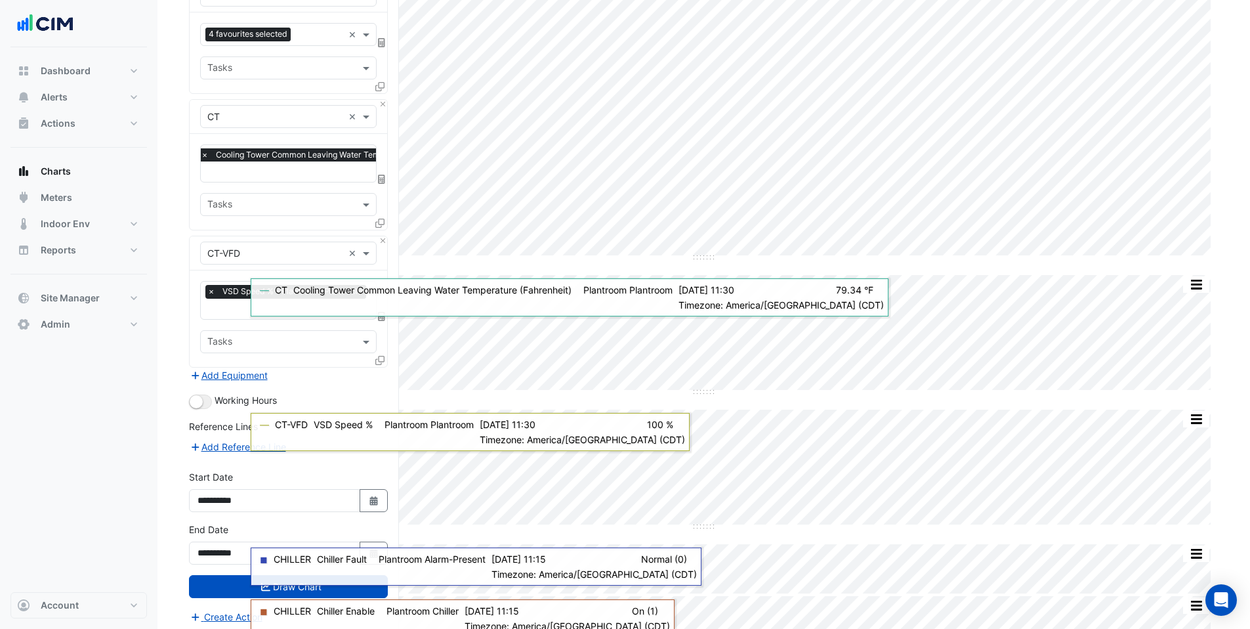
scroll to position [234, 0]
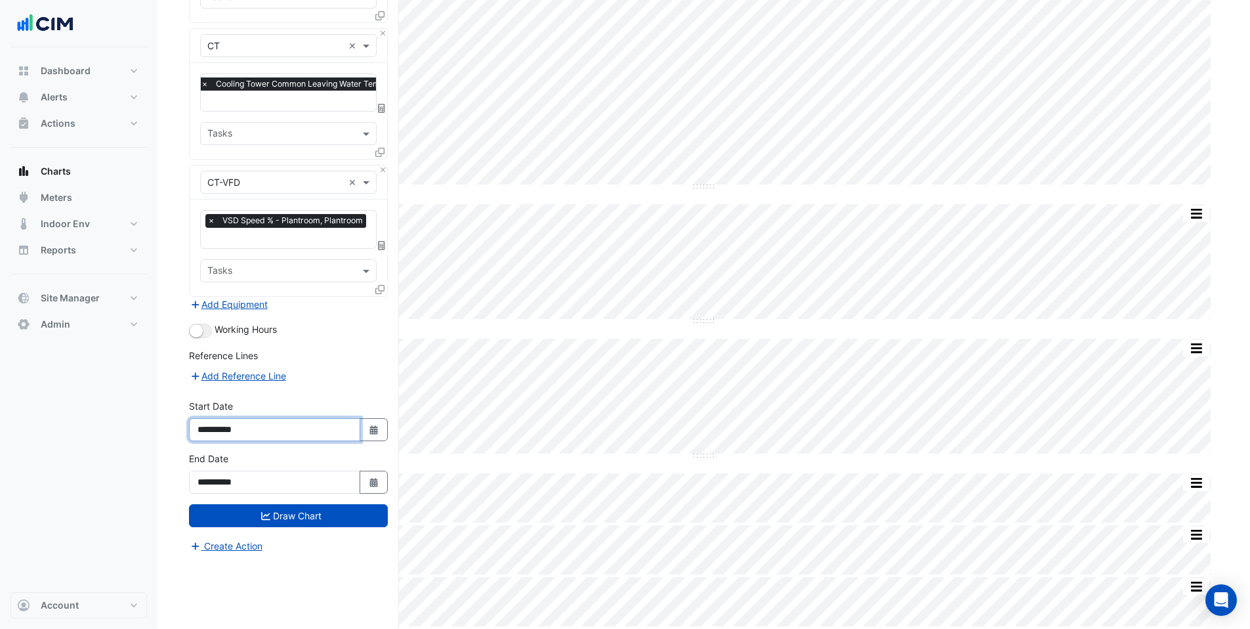
drag, startPoint x: 236, startPoint y: 427, endPoint x: 226, endPoint y: 426, distance: 9.3
click at [226, 426] on input "**********" at bounding box center [274, 429] width 171 height 23
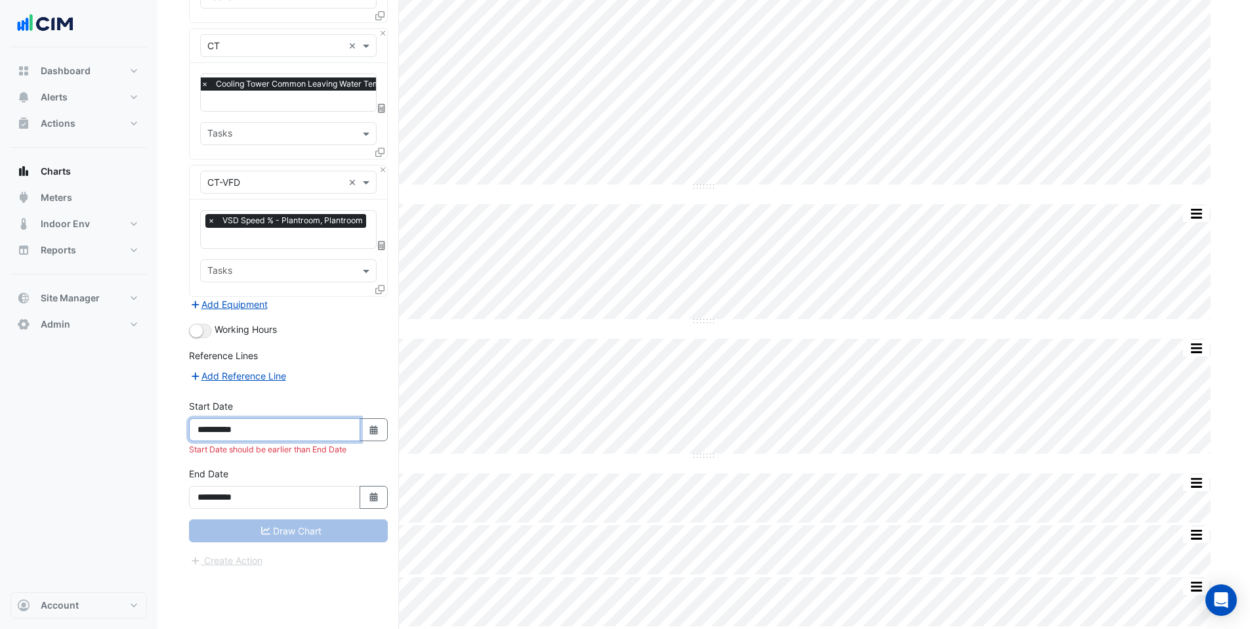
click at [215, 425] on input "**********" at bounding box center [274, 429] width 171 height 23
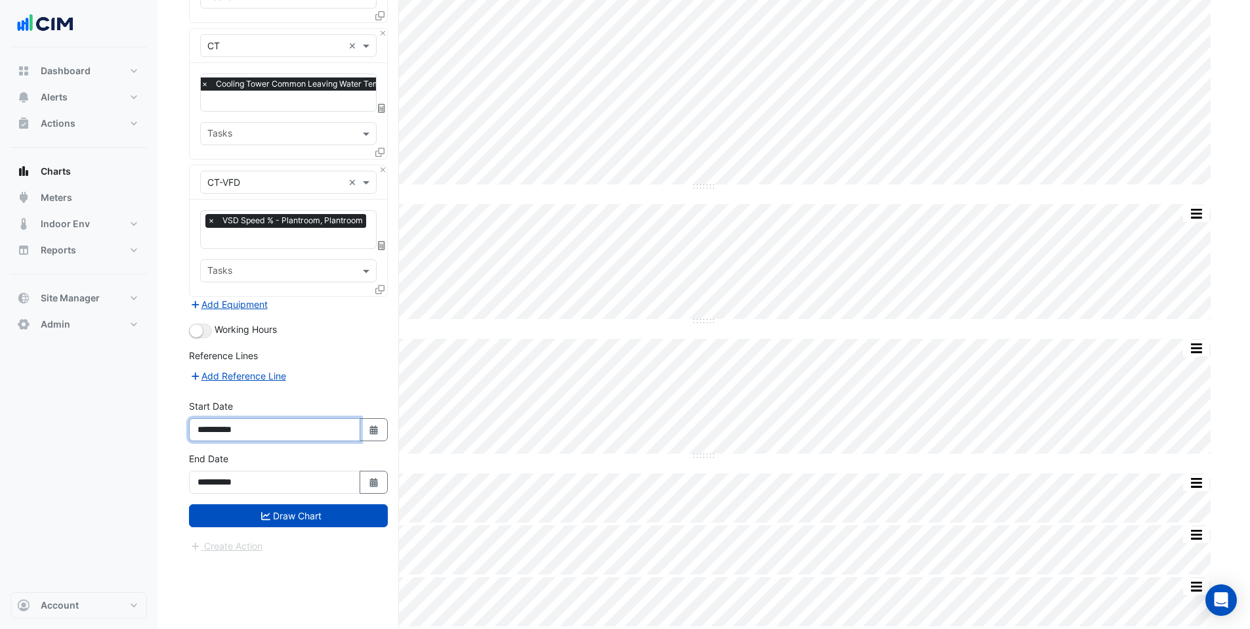
type input "**********"
click at [215, 481] on input "**********" at bounding box center [274, 482] width 171 height 23
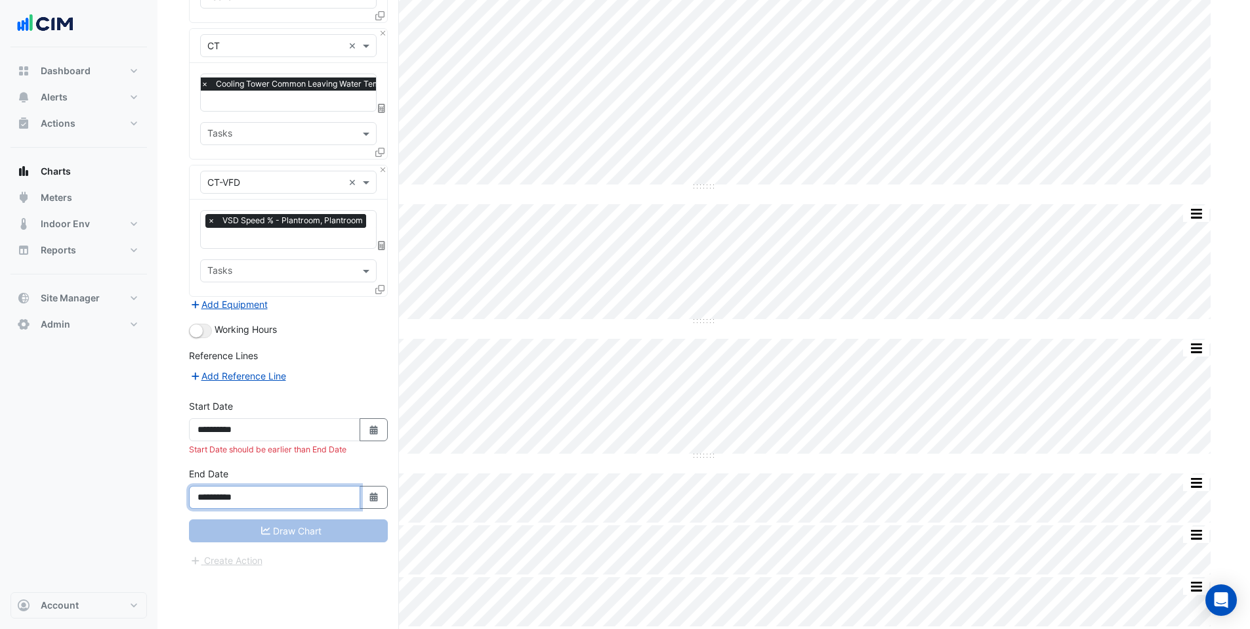
drag, startPoint x: 235, startPoint y: 492, endPoint x: 226, endPoint y: 492, distance: 8.5
click at [226, 492] on input "**********" at bounding box center [274, 497] width 171 height 23
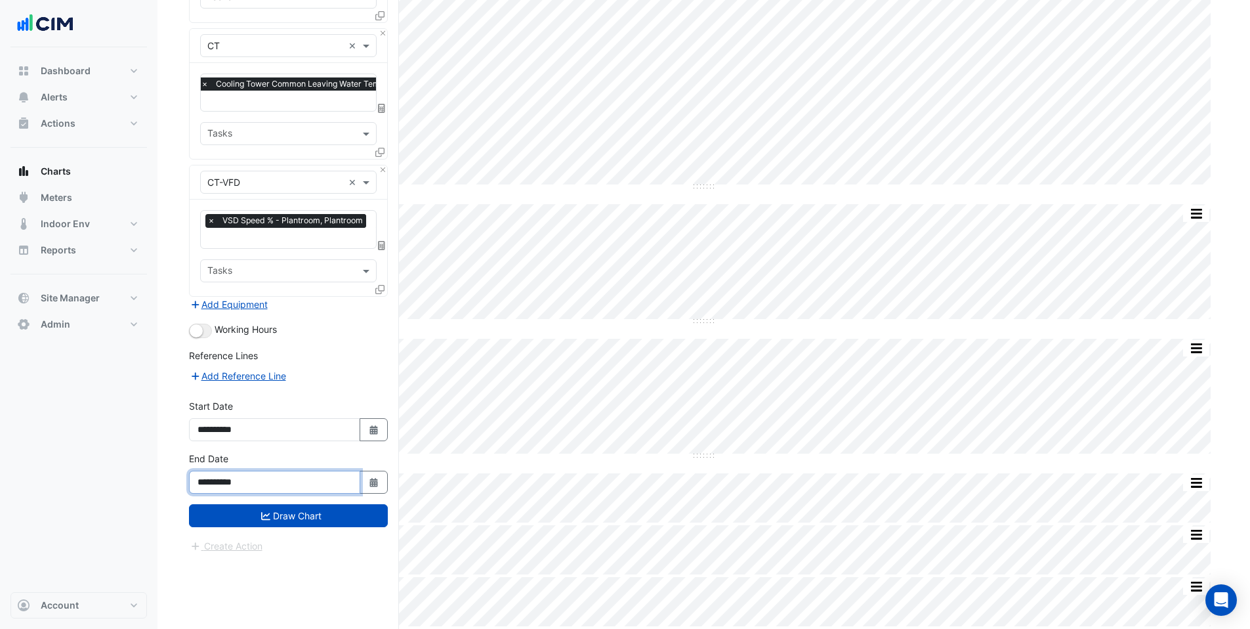
drag, startPoint x: 248, startPoint y: 480, endPoint x: 240, endPoint y: 482, distance: 8.8
click at [240, 482] on input "**********" at bounding box center [274, 482] width 171 height 23
type input "**********"
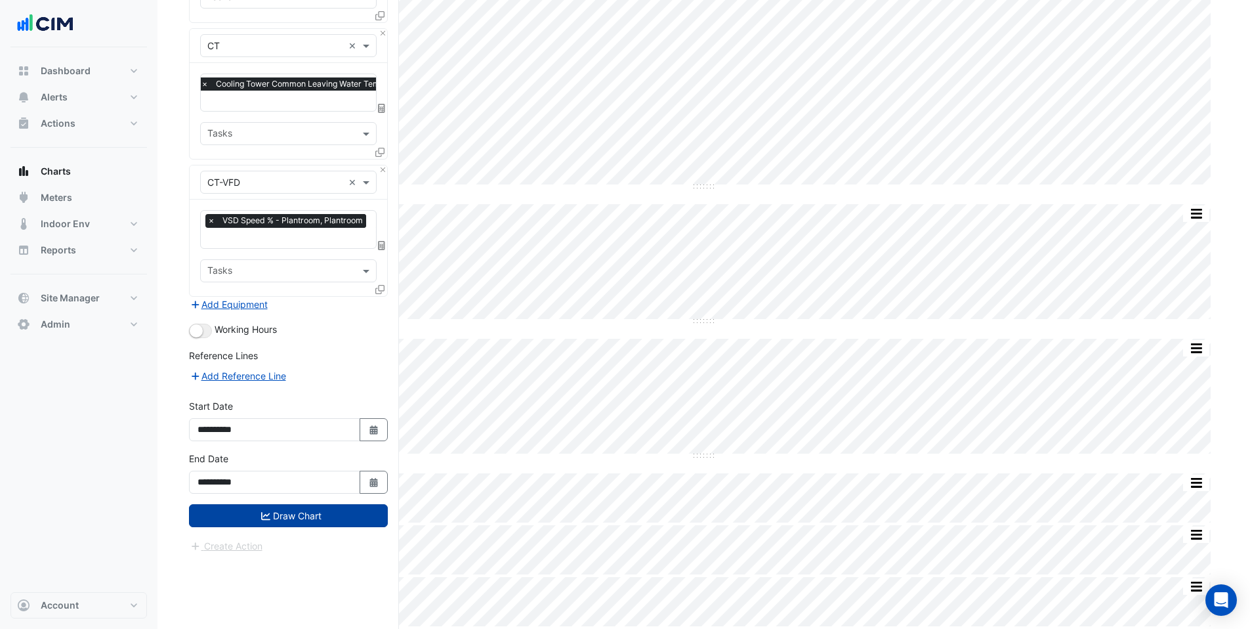
click at [245, 514] on button "Draw Chart" at bounding box center [288, 515] width 199 height 23
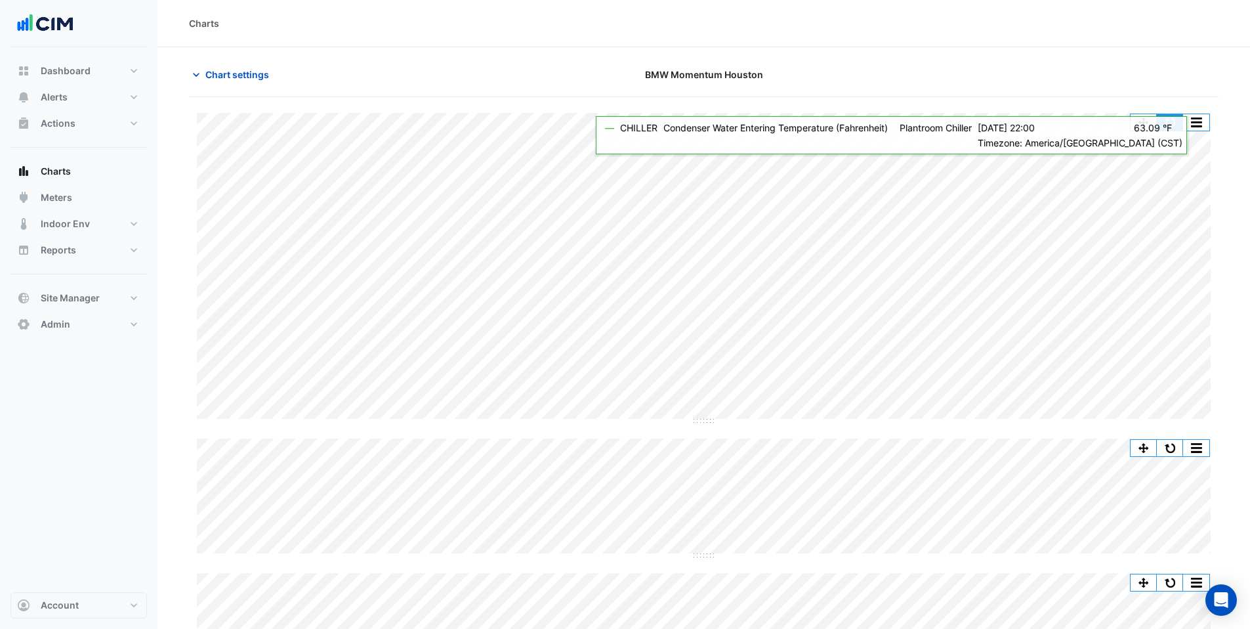
click at [1166, 121] on button "button" at bounding box center [1170, 122] width 26 height 16
click at [1164, 125] on button "button" at bounding box center [1170, 122] width 26 height 16
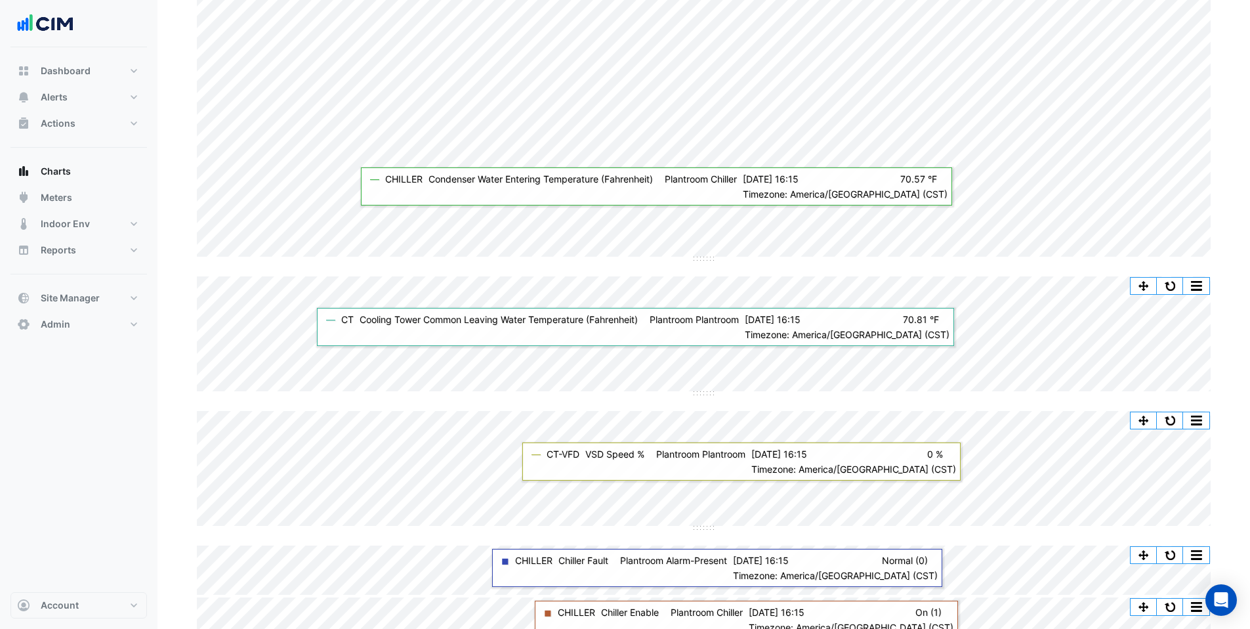
scroll to position [165, 0]
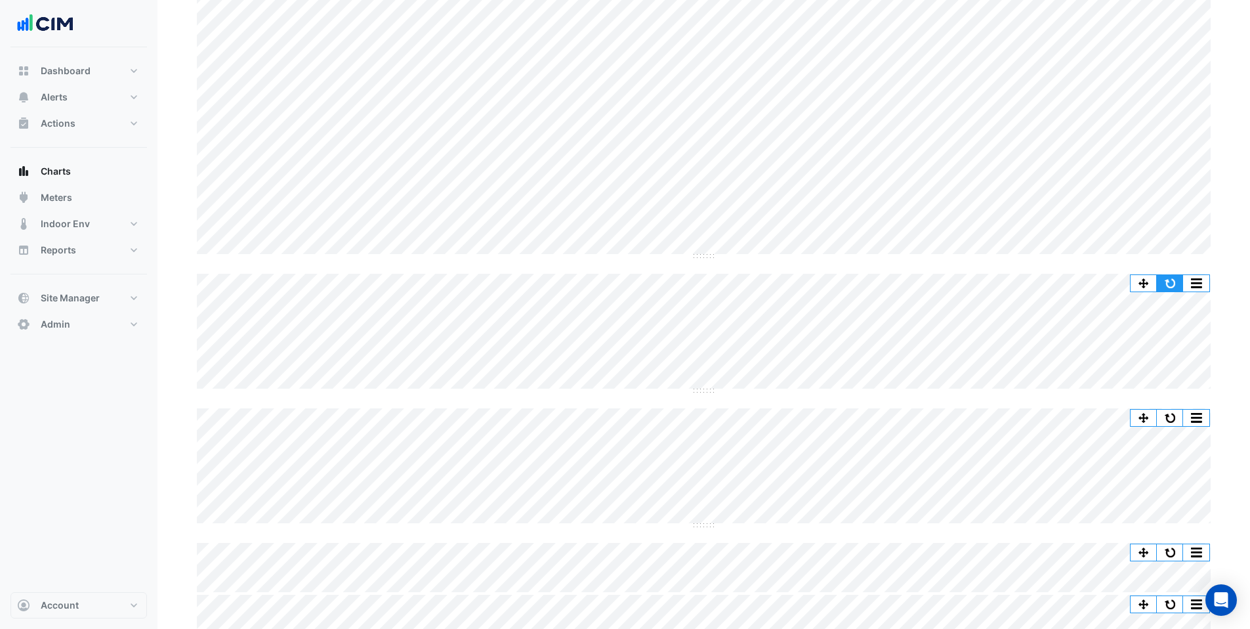
click at [1174, 278] on button "button" at bounding box center [1170, 283] width 26 height 16
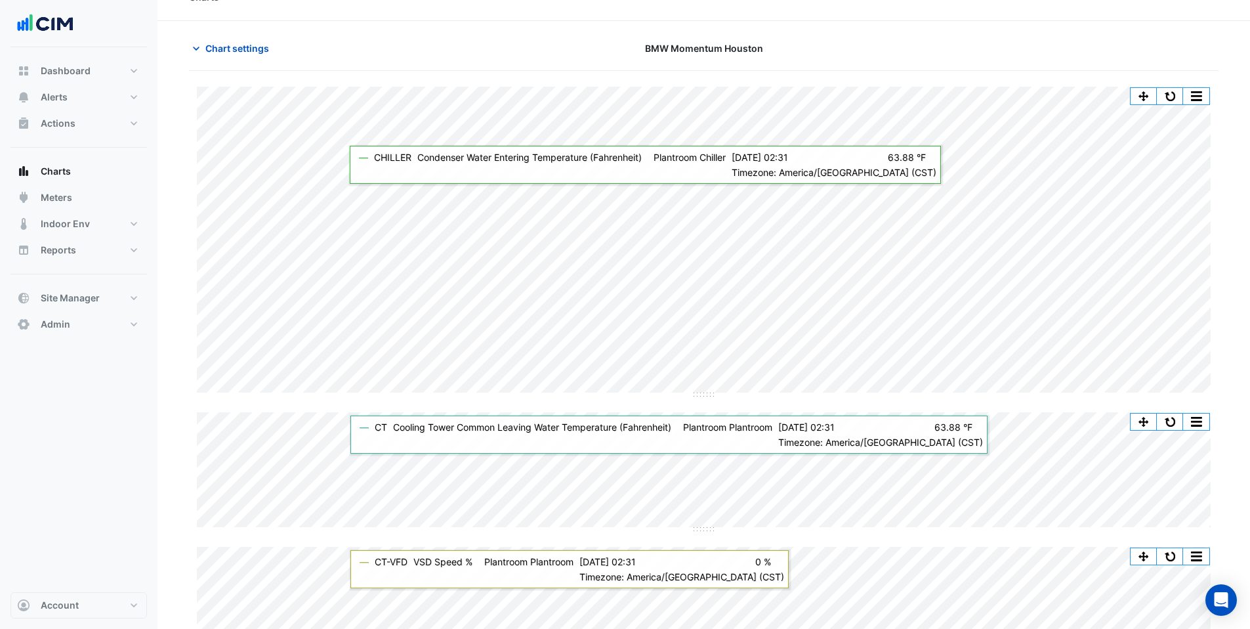
scroll to position [24, 0]
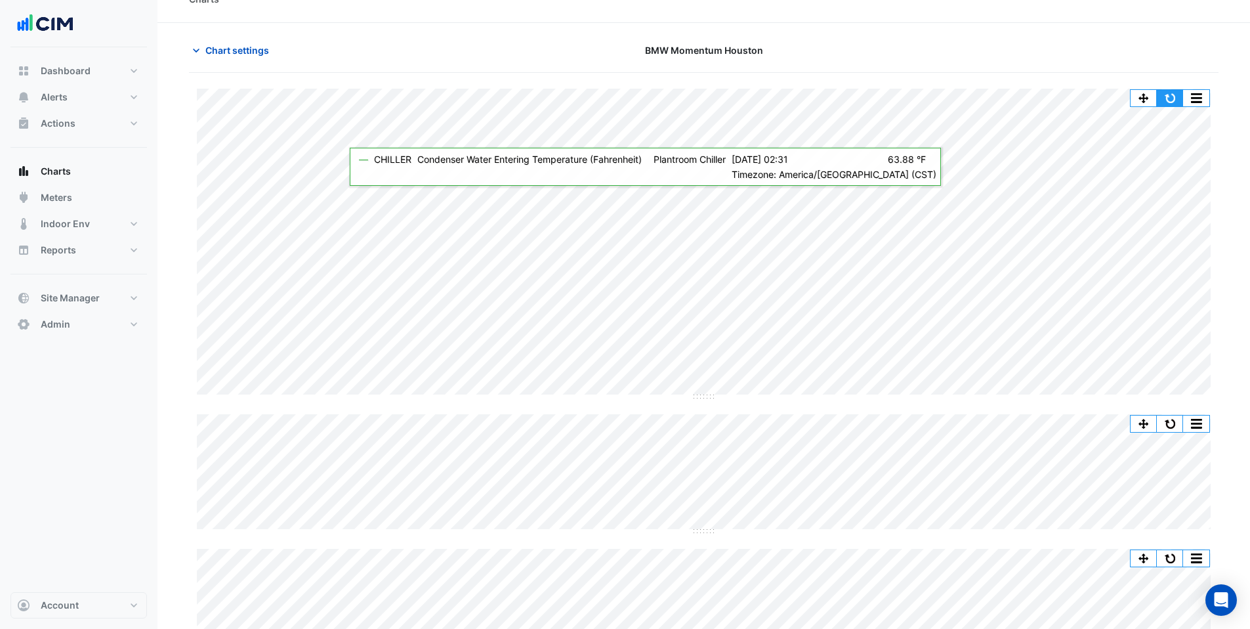
click at [1169, 103] on button "button" at bounding box center [1170, 98] width 26 height 16
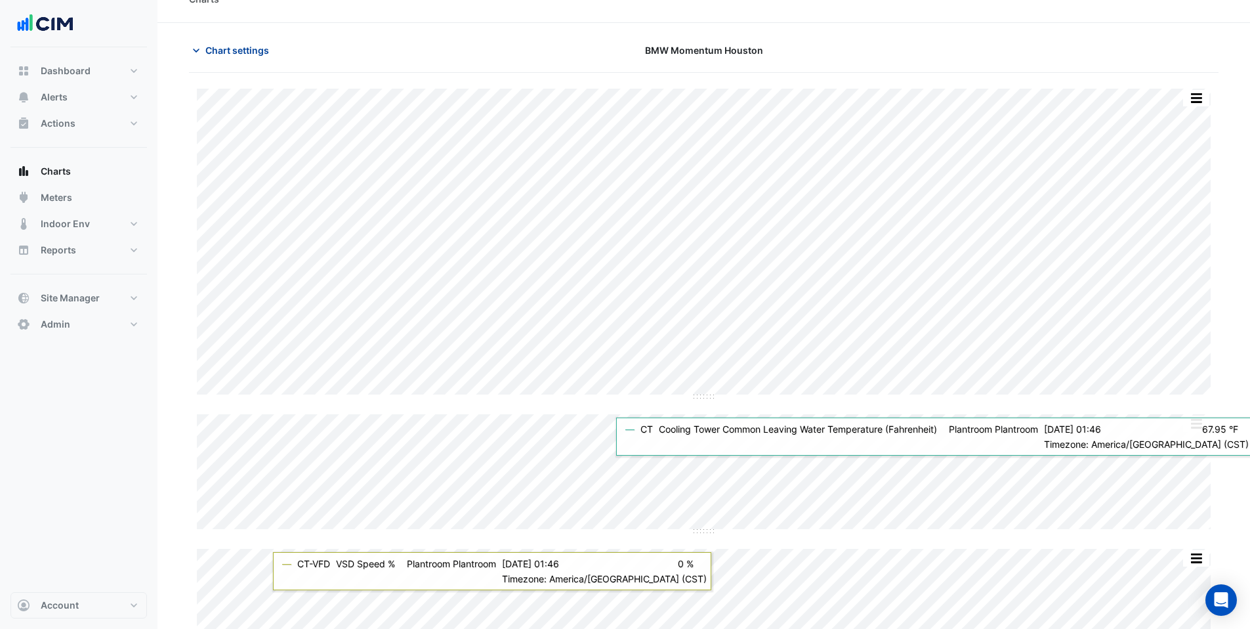
click at [230, 49] on span "Chart settings" at bounding box center [237, 50] width 64 height 14
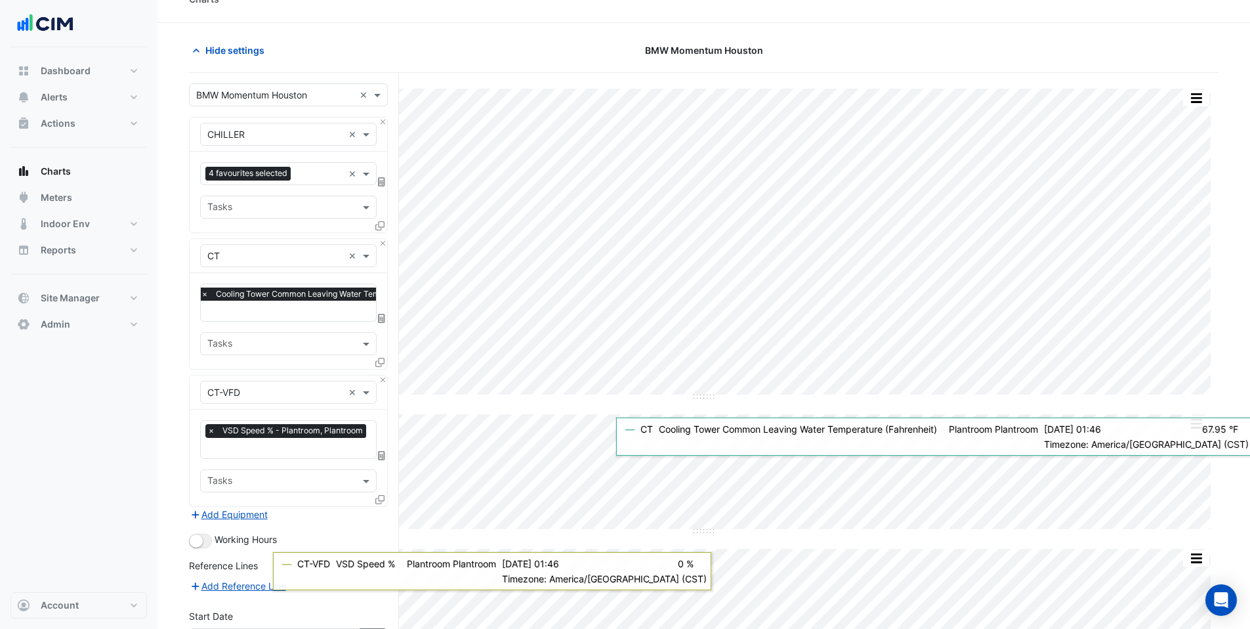
click at [246, 100] on input "text" at bounding box center [275, 96] width 158 height 14
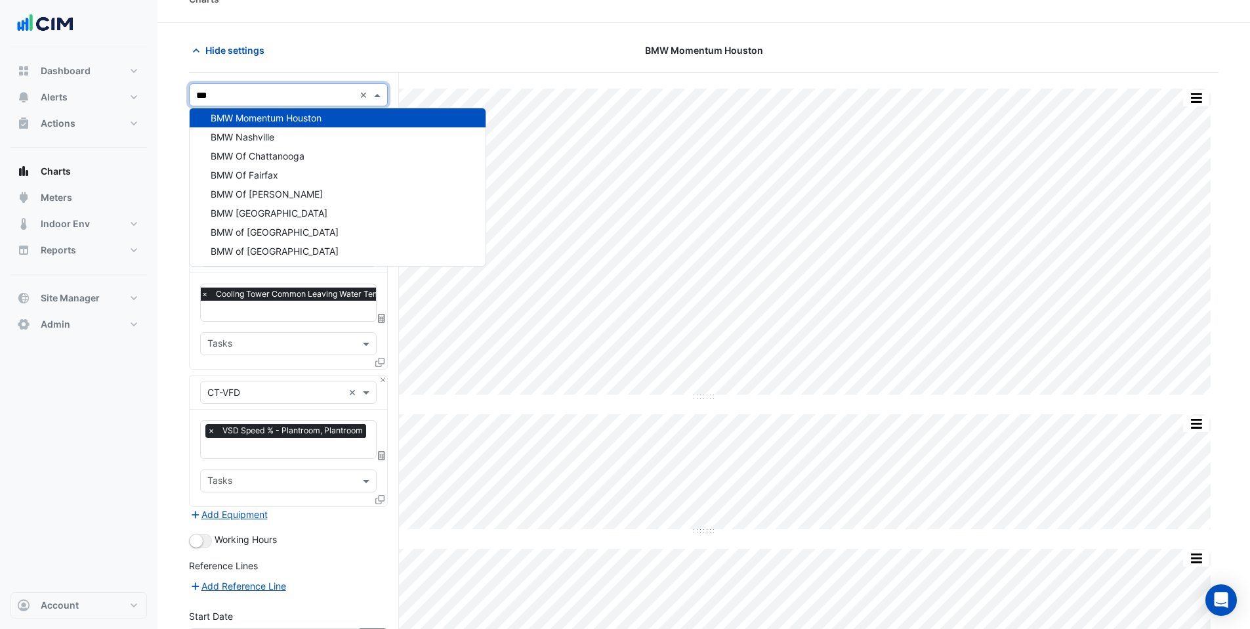
scroll to position [158, 0]
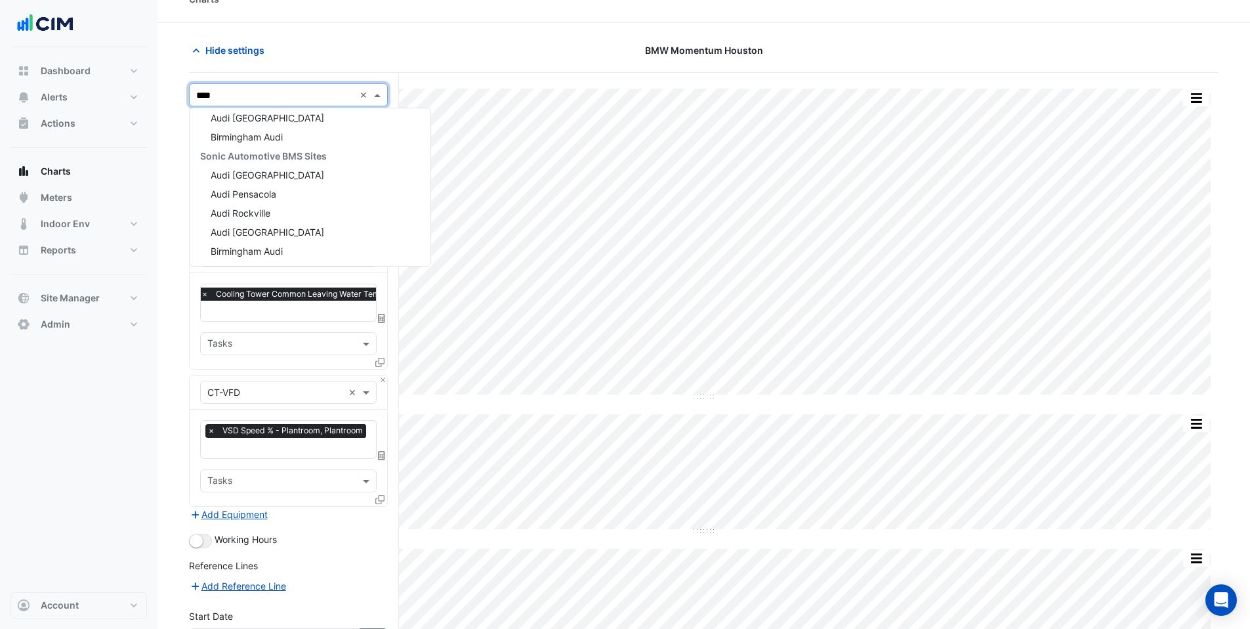
type input "****"
click at [280, 190] on span "Audi [GEOGRAPHIC_DATA]" at bounding box center [268, 193] width 114 height 11
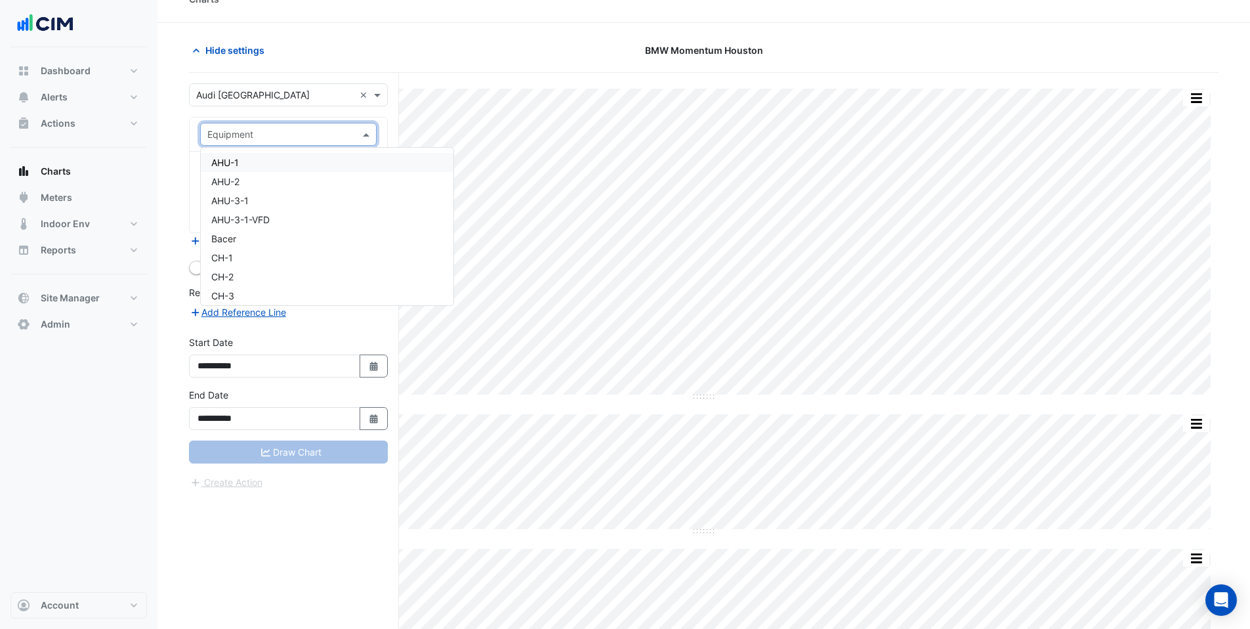
click at [271, 131] on input "text" at bounding box center [275, 135] width 136 height 14
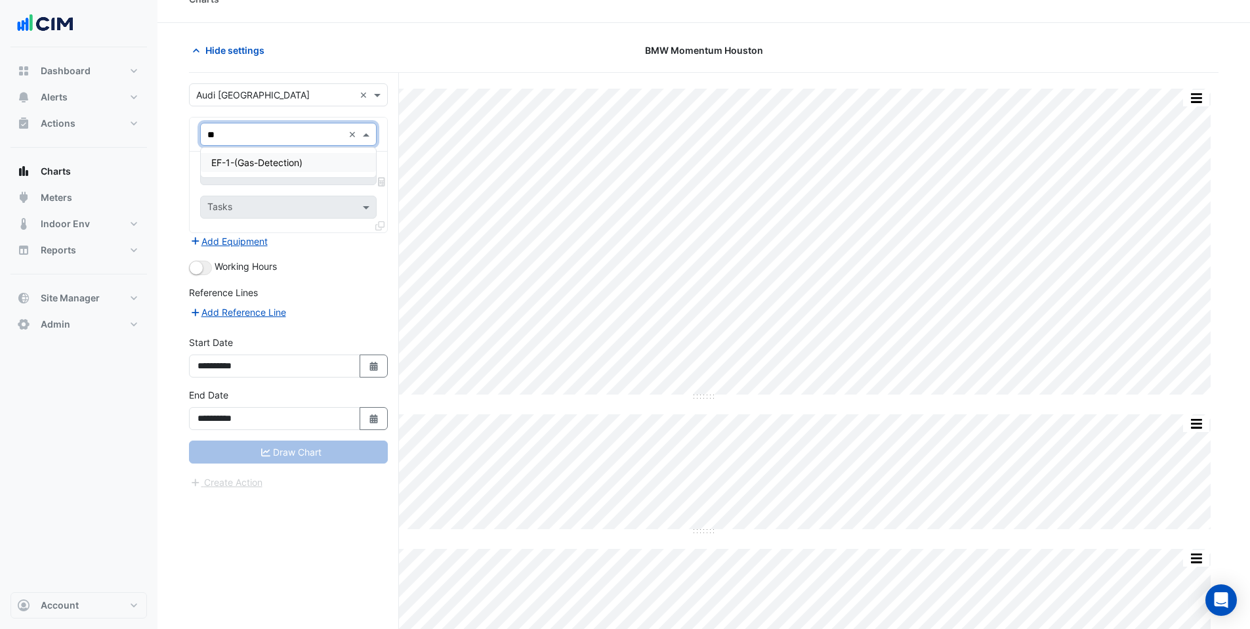
type input "*"
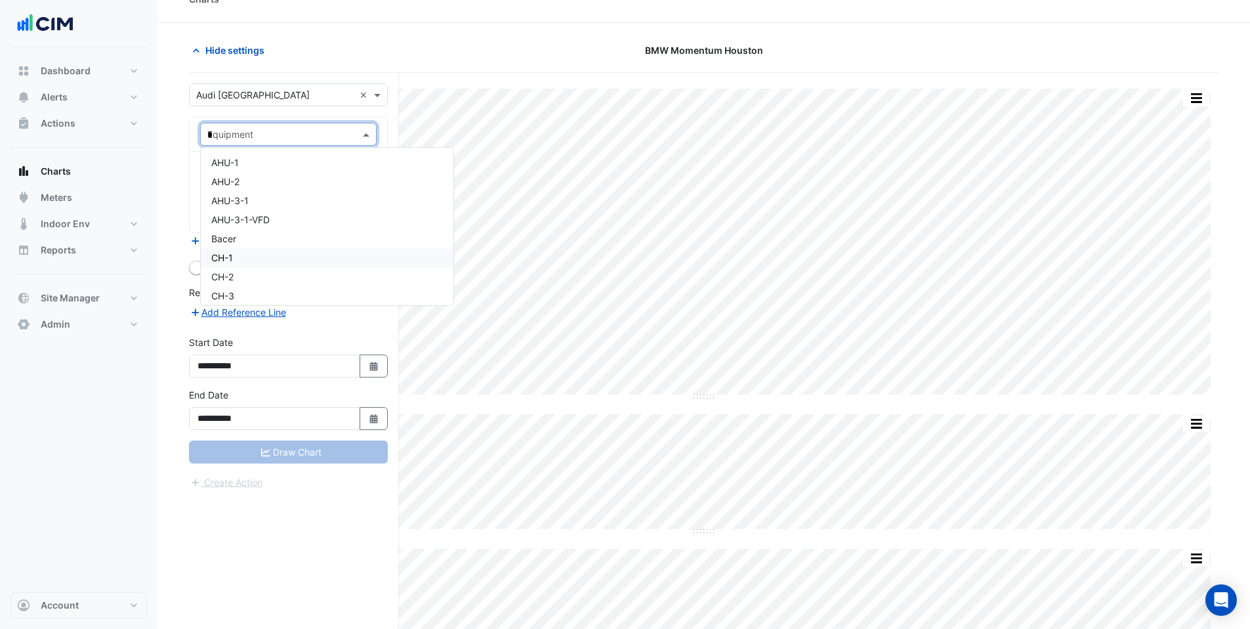
type input "**"
click at [219, 161] on span "CH-1" at bounding box center [222, 162] width 22 height 11
type input "*"
type input "***"
click at [249, 165] on span "SCHWP-1" at bounding box center [231, 162] width 41 height 11
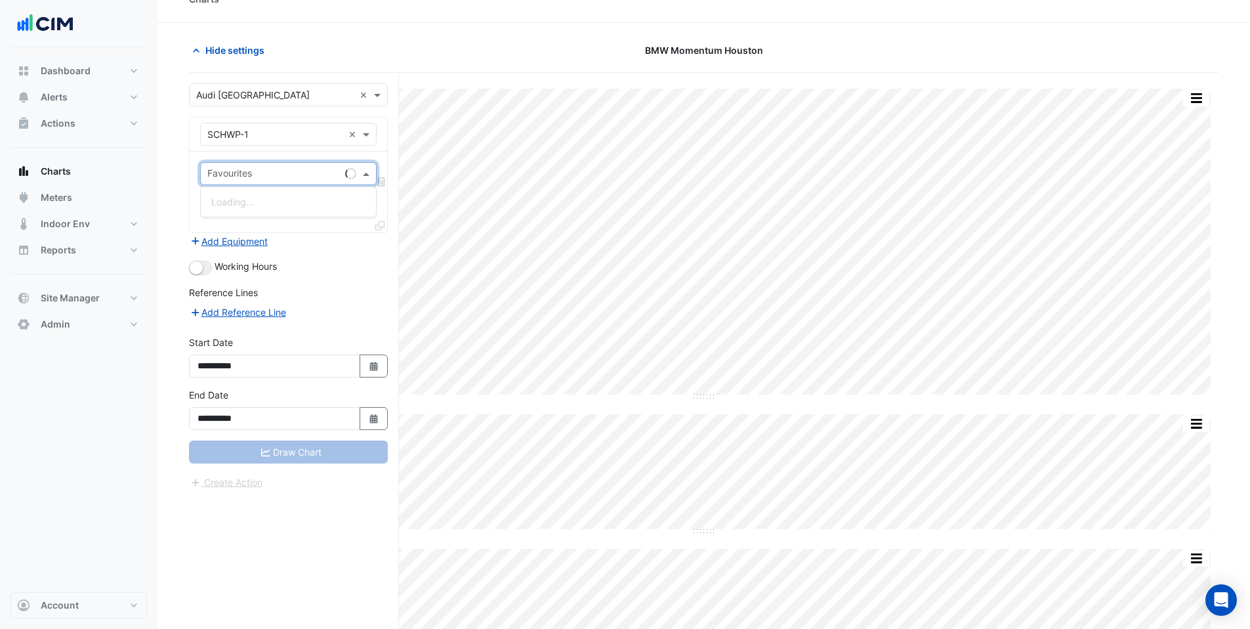
click at [249, 173] on input "text" at bounding box center [273, 175] width 133 height 14
type input "***"
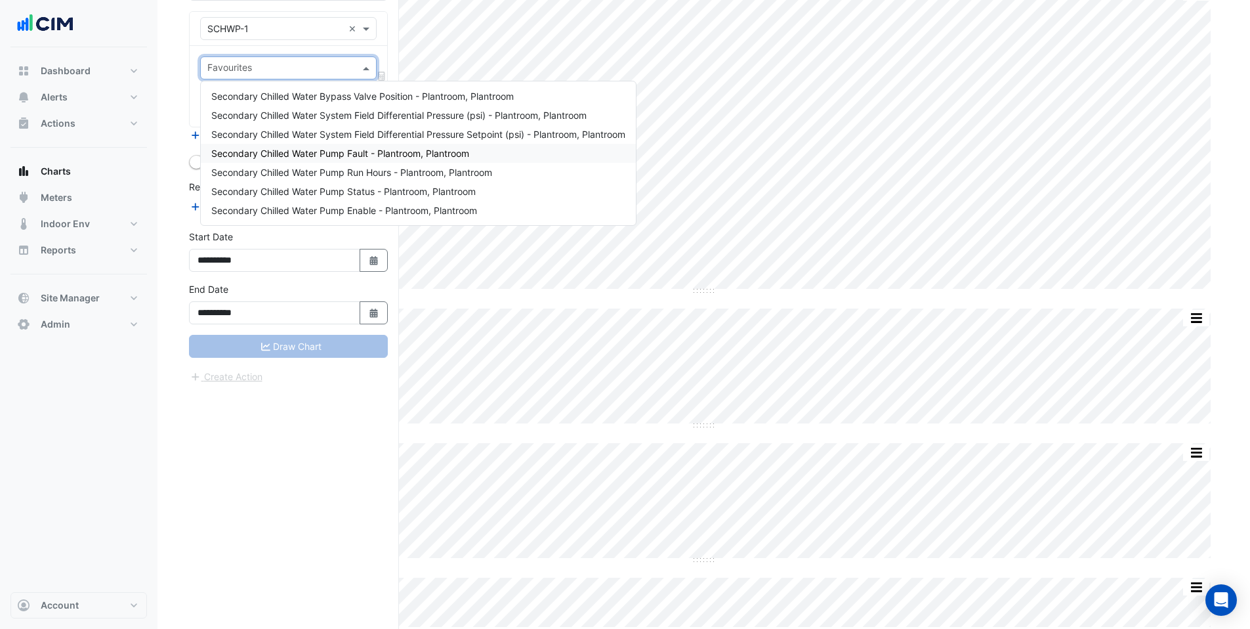
scroll to position [14, 0]
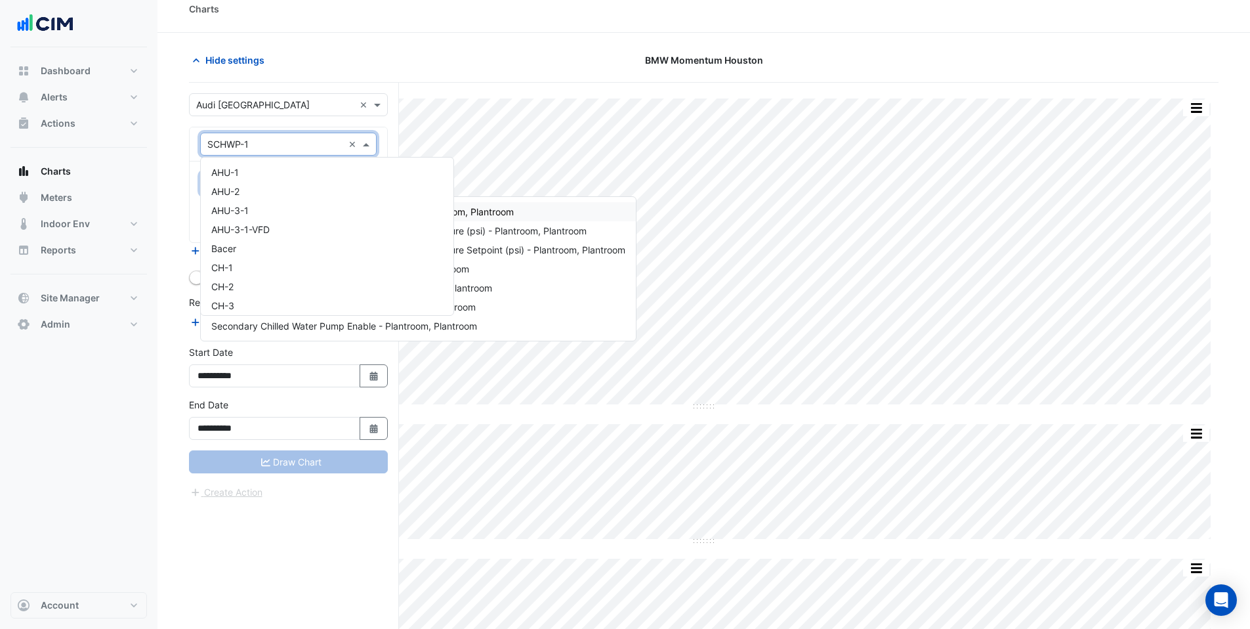
click at [251, 145] on input "text" at bounding box center [275, 145] width 136 height 14
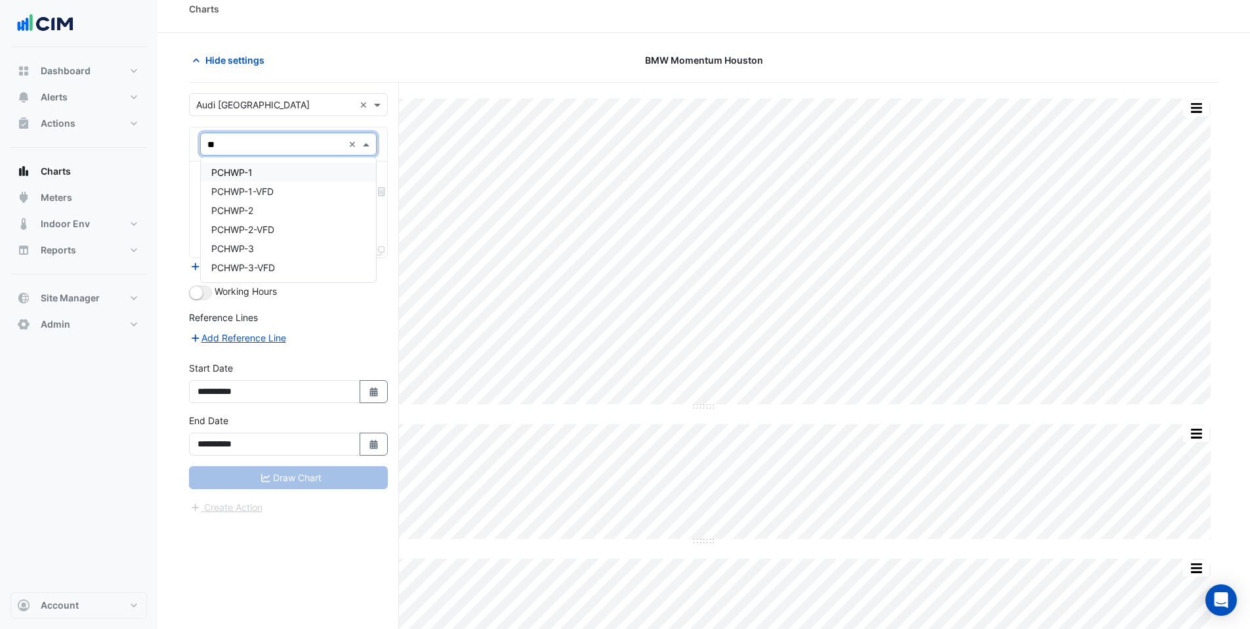
scroll to position [0, 0]
type input "****"
click at [244, 167] on span "PCHWP-1" at bounding box center [231, 172] width 41 height 11
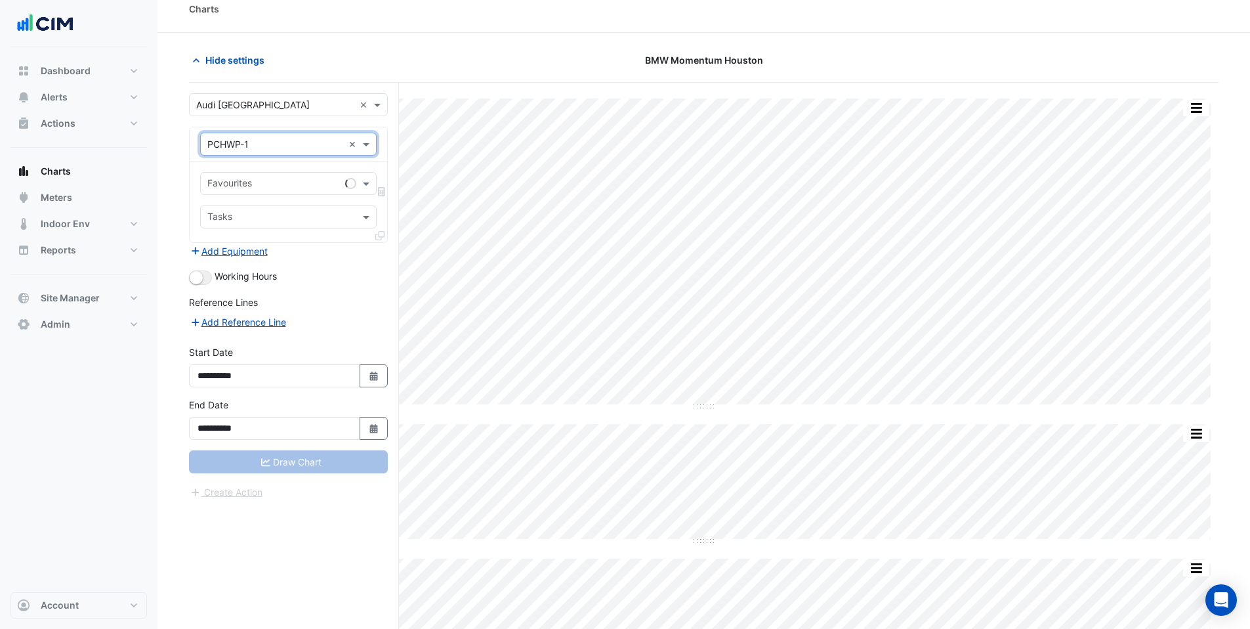
click at [244, 186] on input "text" at bounding box center [273, 185] width 133 height 14
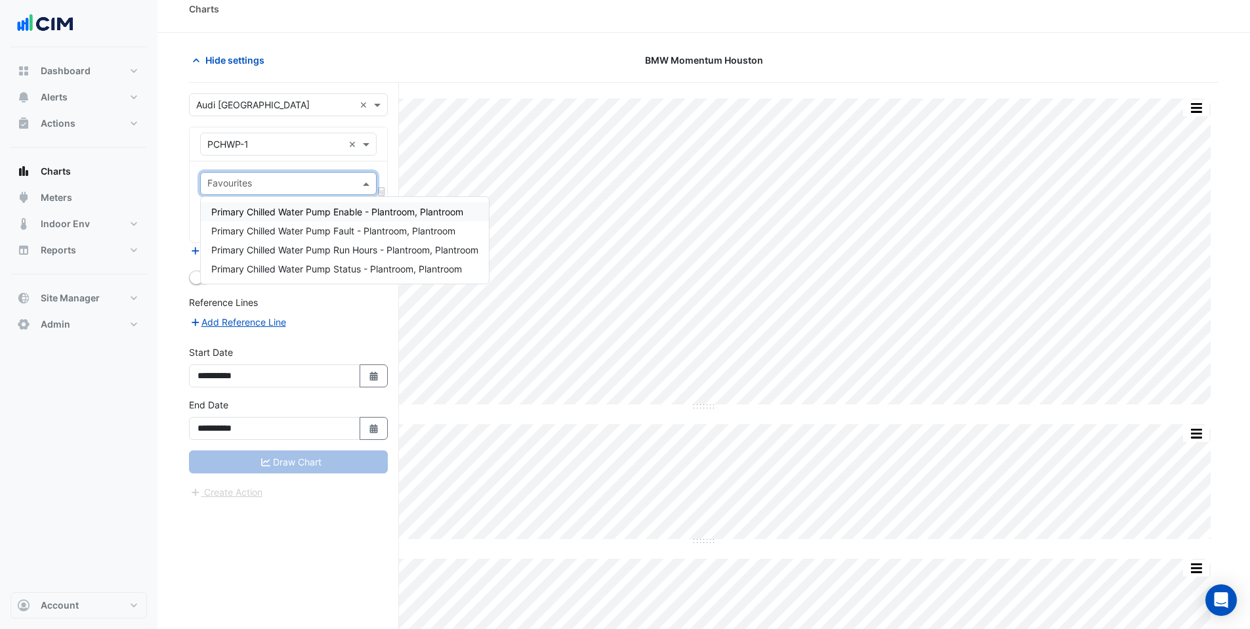
click at [246, 148] on input "text" at bounding box center [275, 145] width 136 height 14
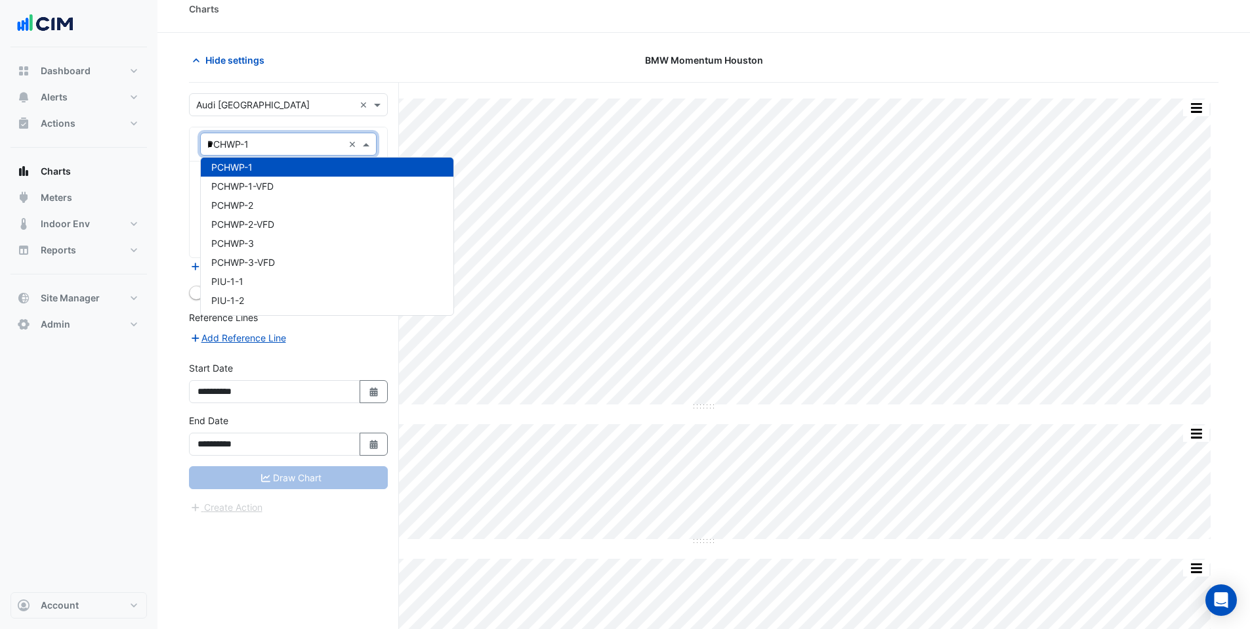
scroll to position [62, 0]
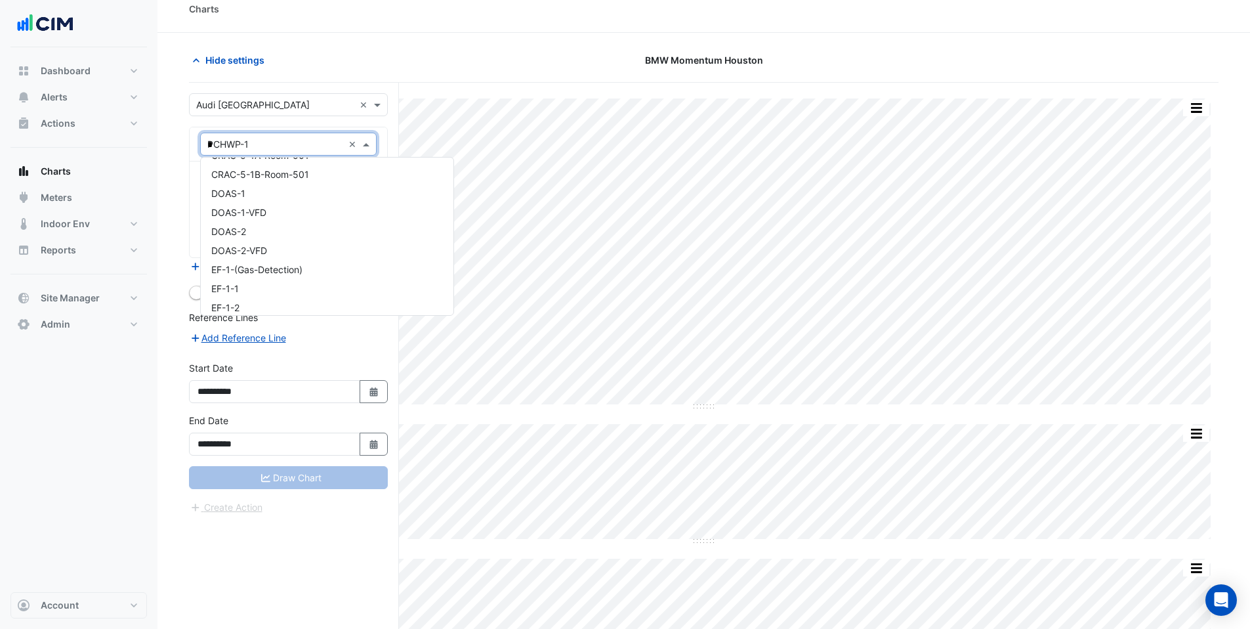
type input "**"
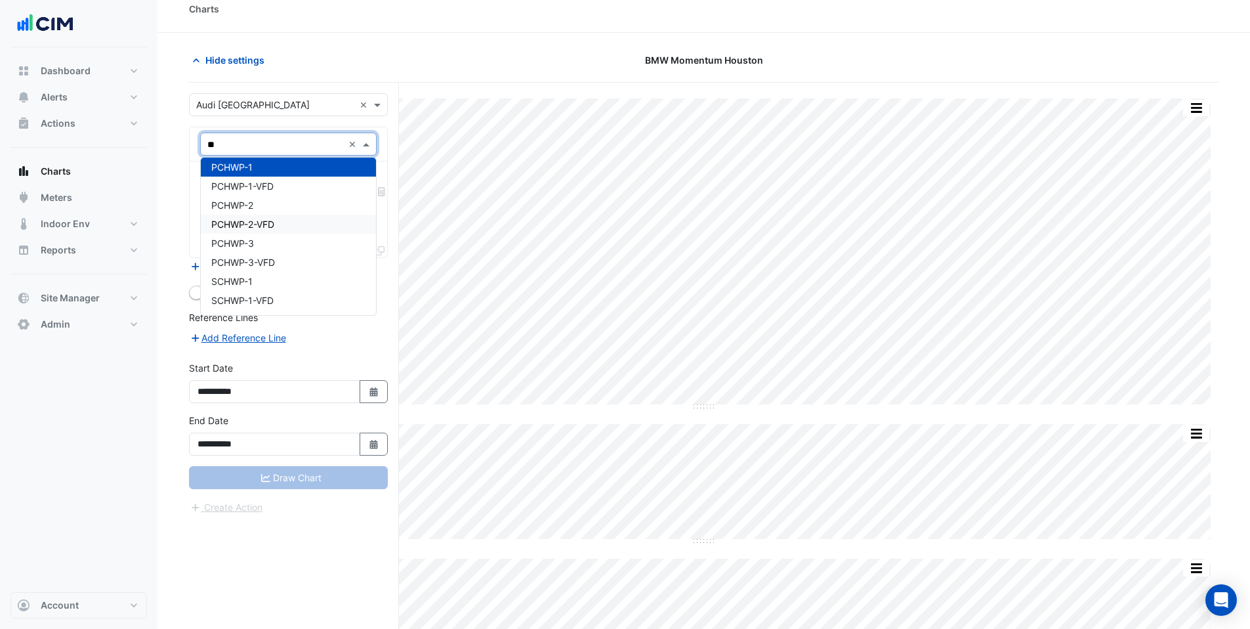
scroll to position [0, 0]
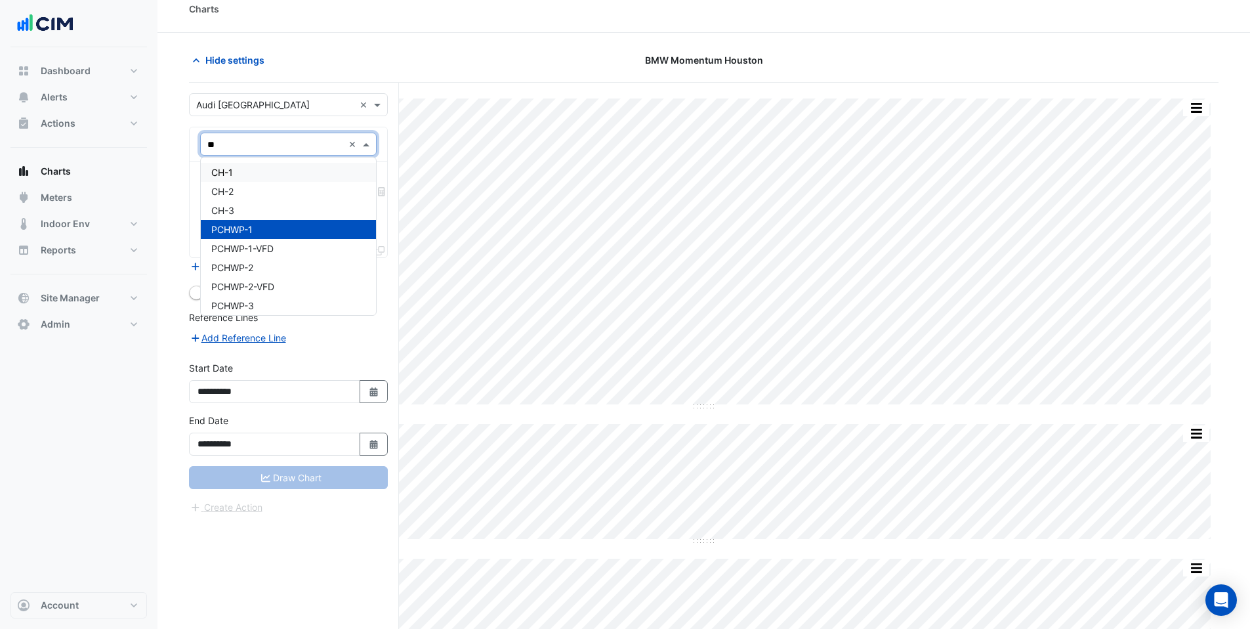
click at [226, 173] on span "CH-1" at bounding box center [222, 172] width 22 height 11
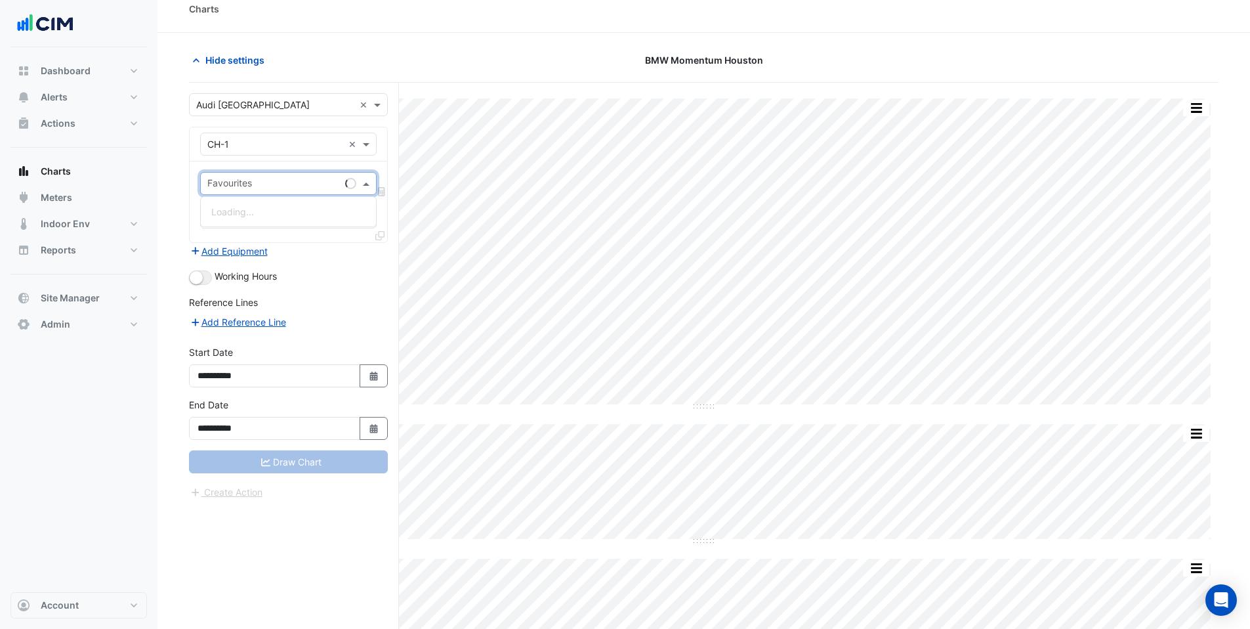
click at [230, 186] on input "text" at bounding box center [273, 185] width 133 height 14
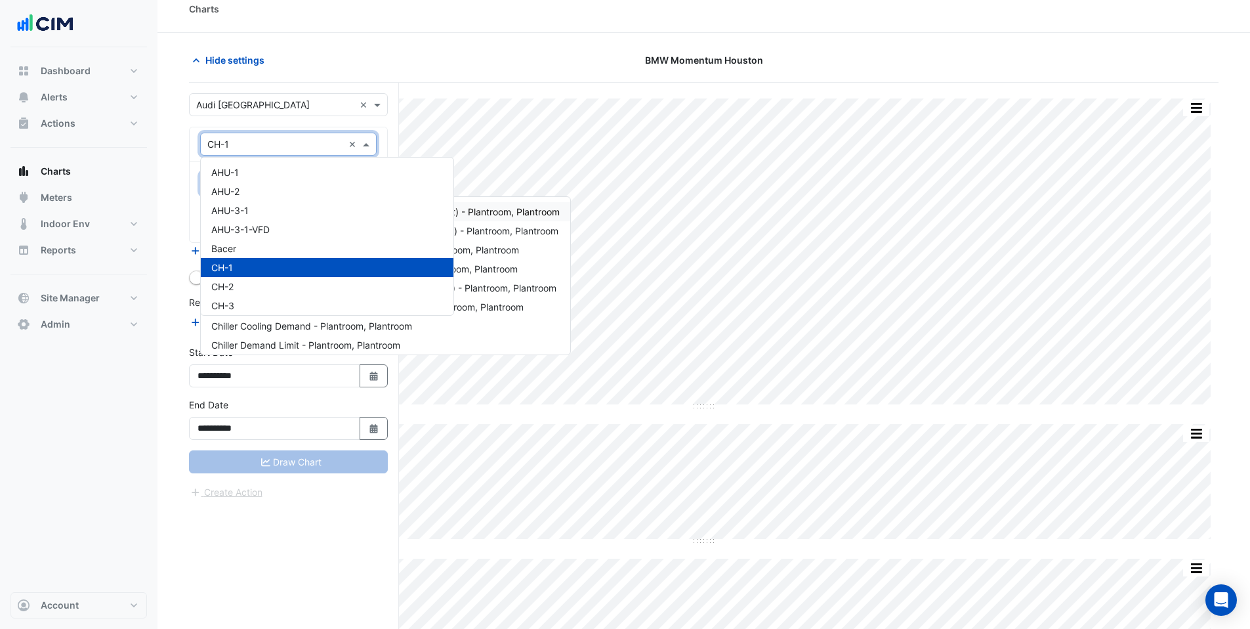
click at [231, 142] on input "text" at bounding box center [275, 145] width 136 height 14
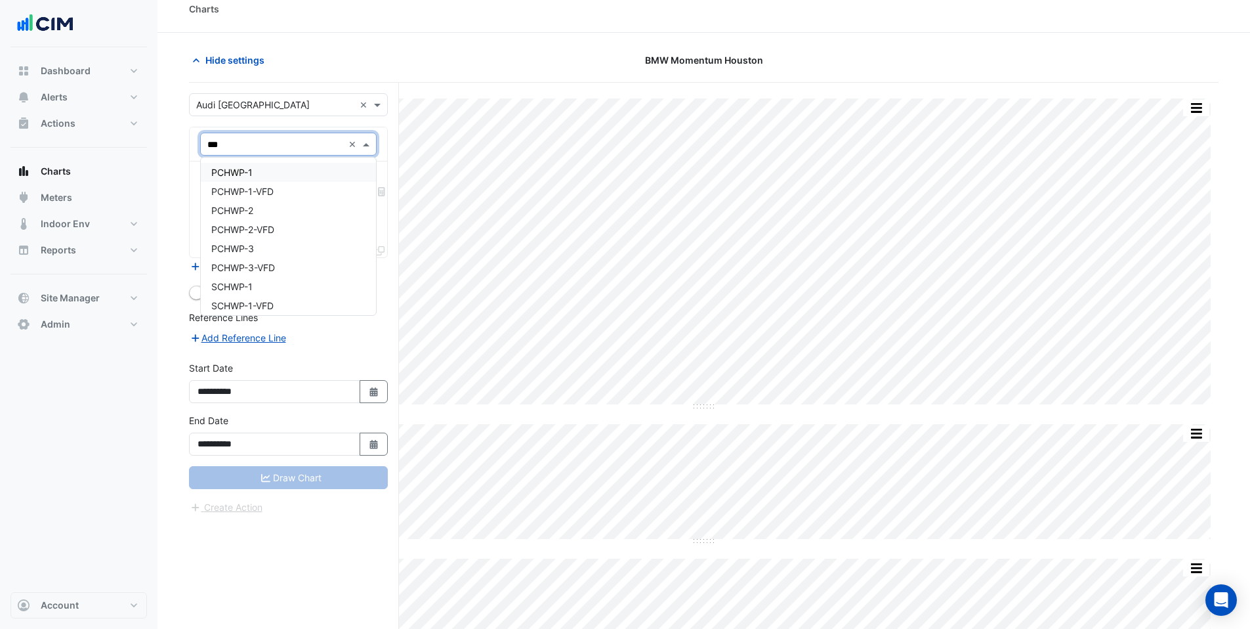
type input "****"
click at [230, 167] on span "PCHWP-1" at bounding box center [231, 172] width 41 height 11
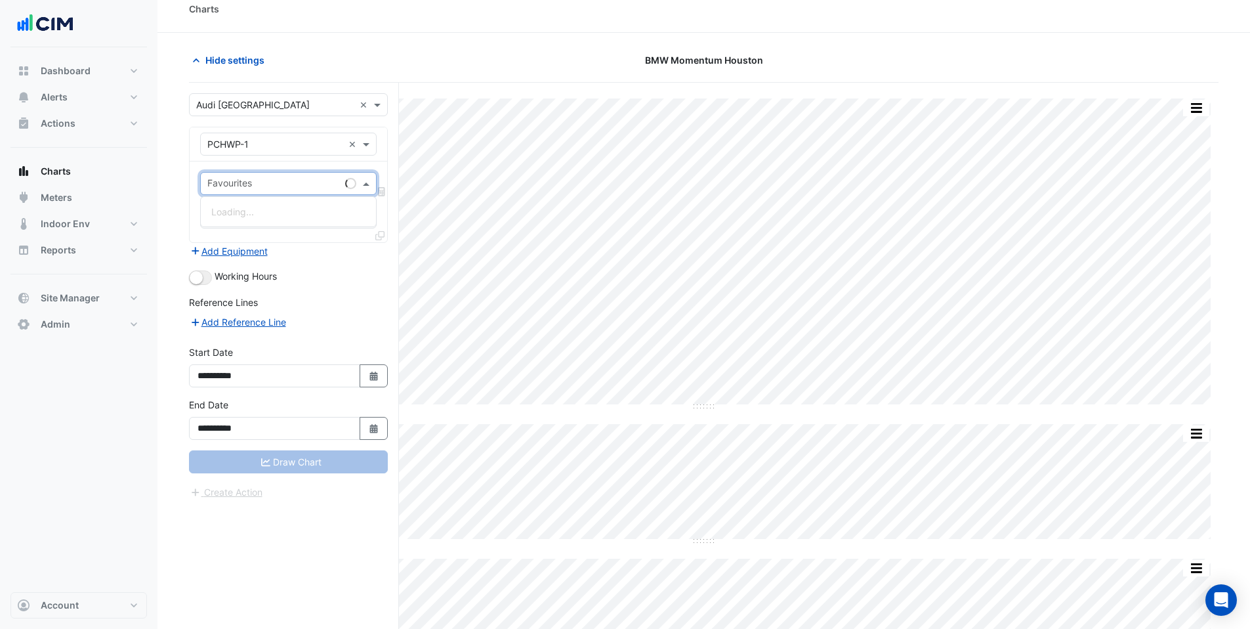
click at [235, 184] on input "text" at bounding box center [273, 185] width 133 height 14
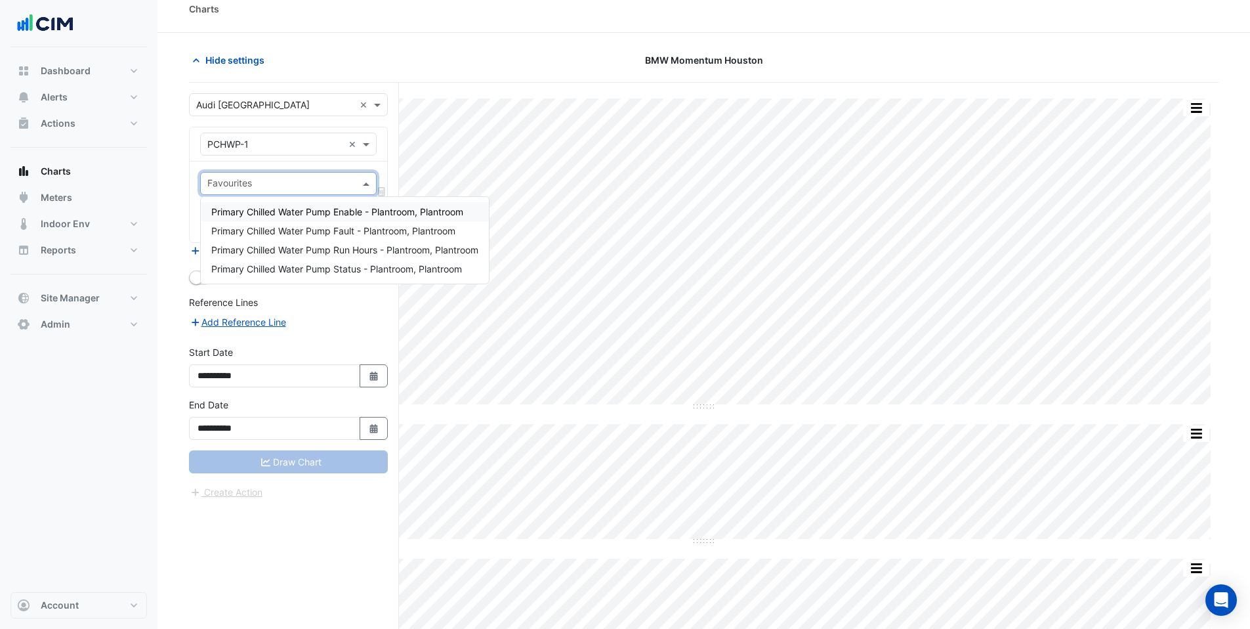
click at [247, 211] on span "Primary Chilled Water Pump Enable - Plantroom, Plantroom" at bounding box center [337, 211] width 252 height 11
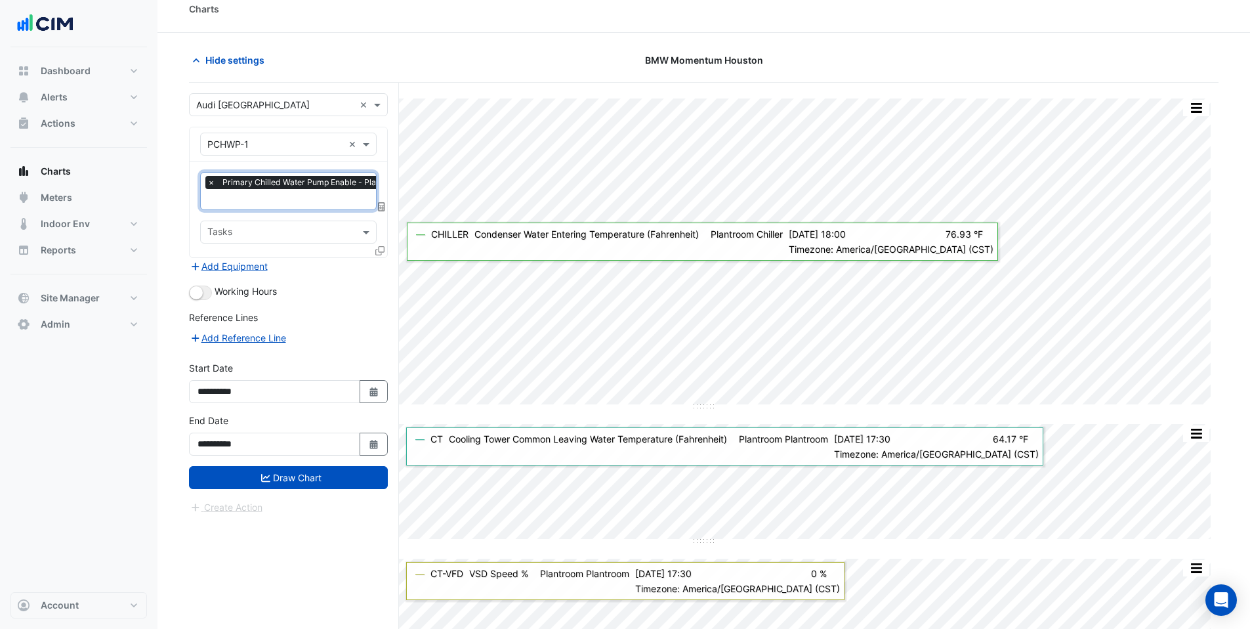
click at [376, 248] on icon at bounding box center [379, 250] width 9 height 9
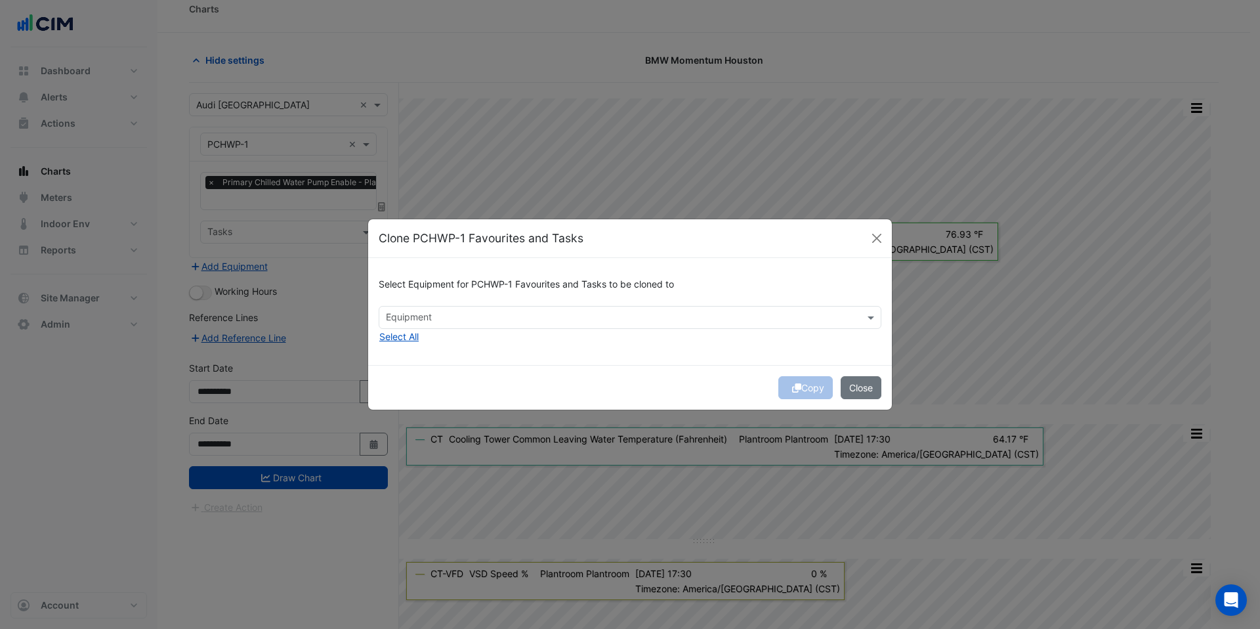
click at [426, 314] on input "text" at bounding box center [622, 319] width 473 height 14
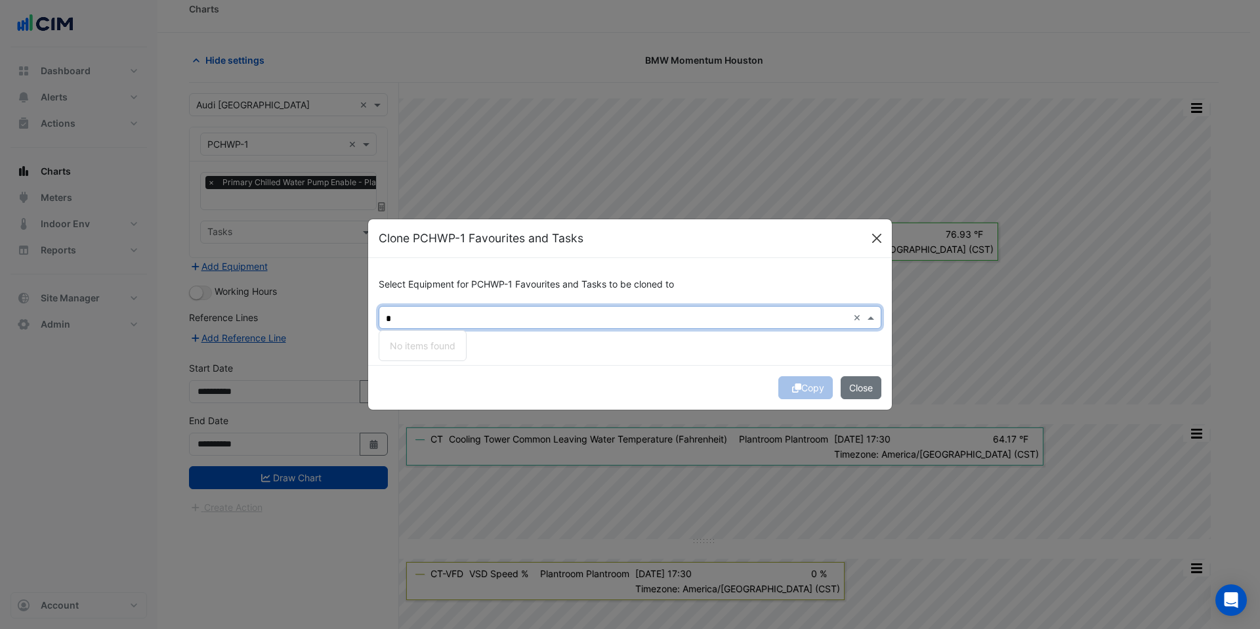
type input "*"
click at [881, 239] on button "Close" at bounding box center [877, 238] width 20 height 20
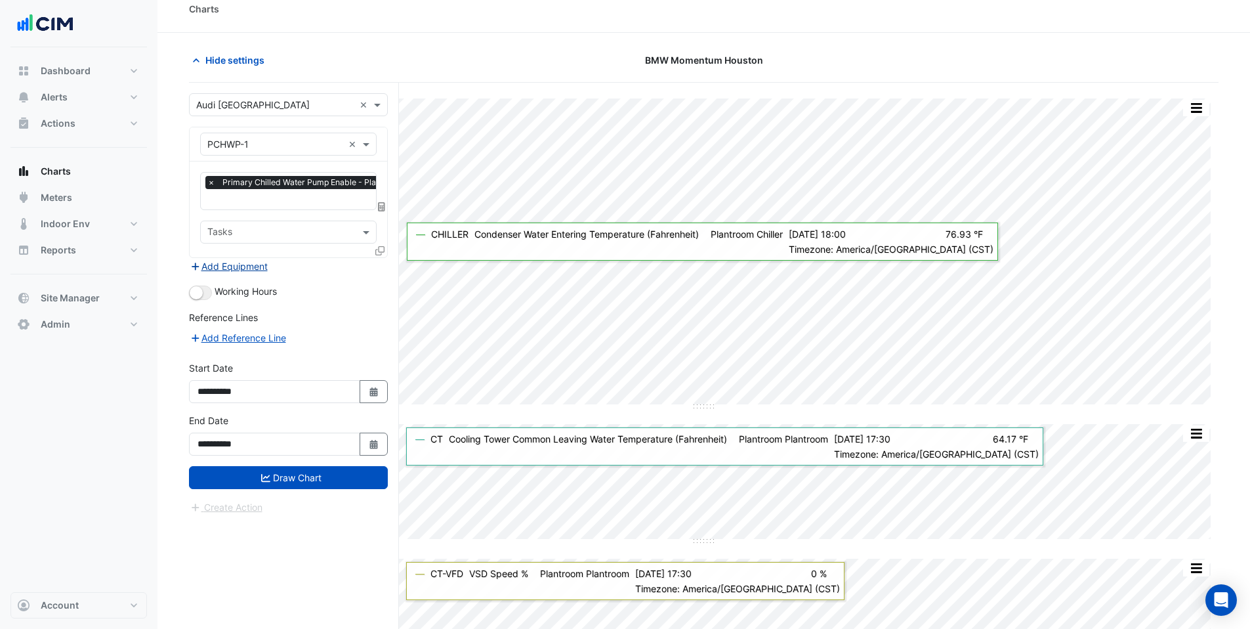
click at [234, 267] on button "Add Equipment" at bounding box center [228, 266] width 79 height 15
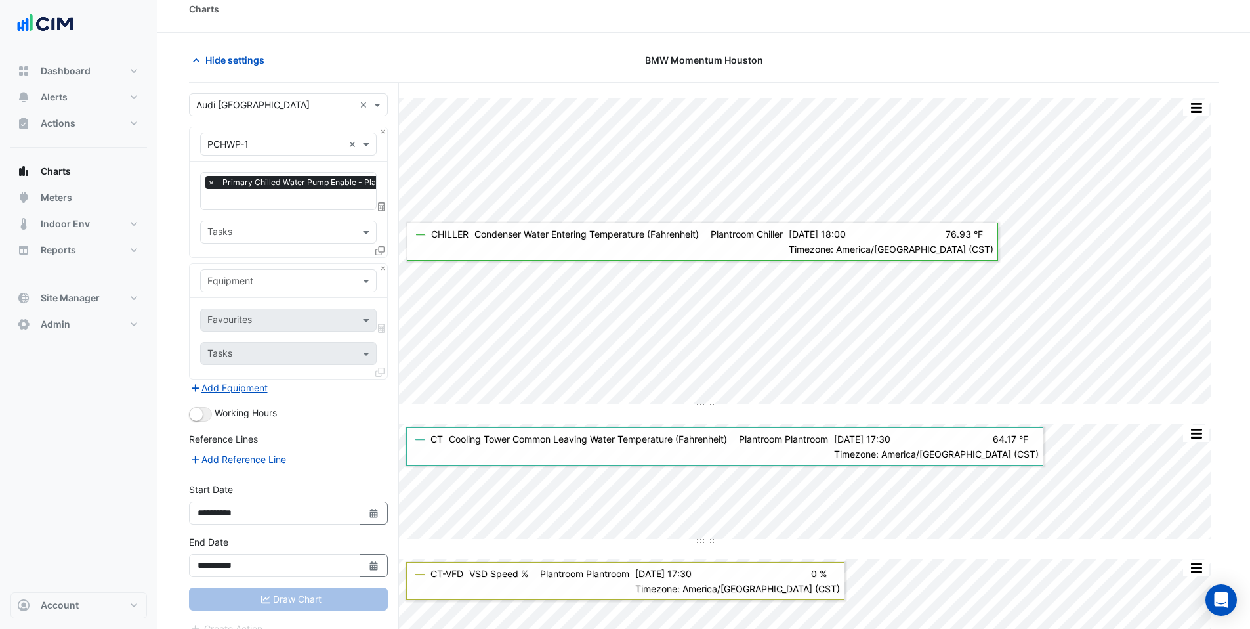
click at [236, 285] on input "text" at bounding box center [275, 281] width 136 height 14
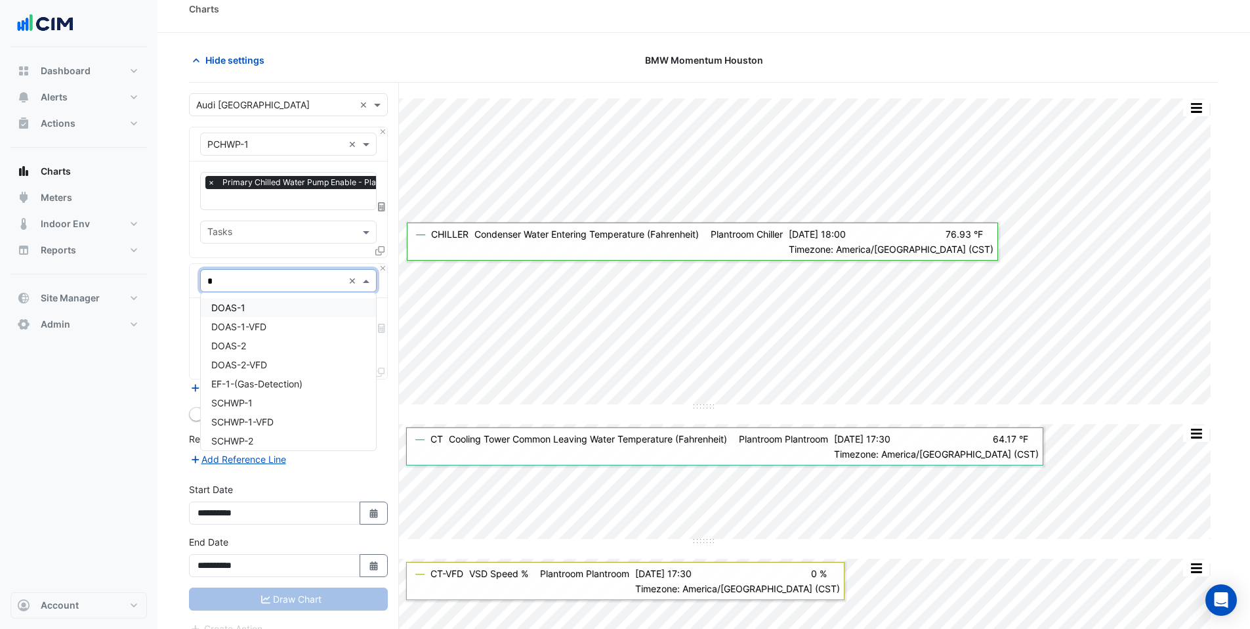
type input "**"
click at [236, 307] on span "SCHWP-1" at bounding box center [231, 307] width 41 height 11
click at [236, 312] on div "Favourites" at bounding box center [228, 320] width 47 height 17
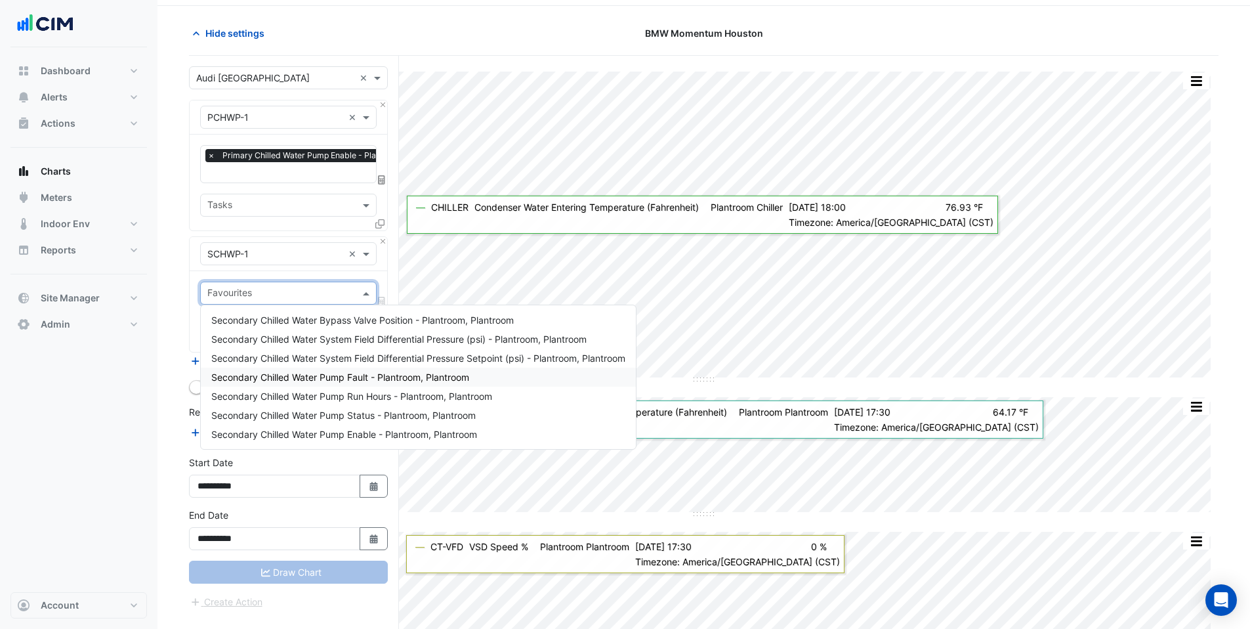
scroll to position [44, 0]
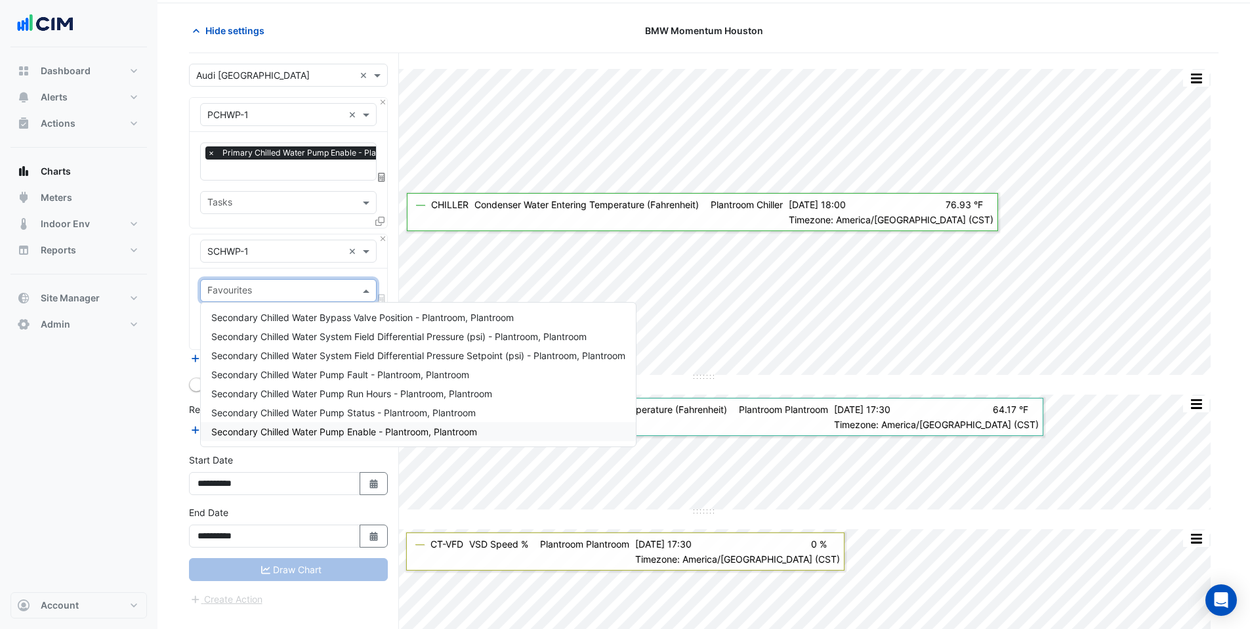
click at [284, 431] on span "Secondary Chilled Water Pump Enable - Plantroom, Plantroom" at bounding box center [344, 431] width 266 height 11
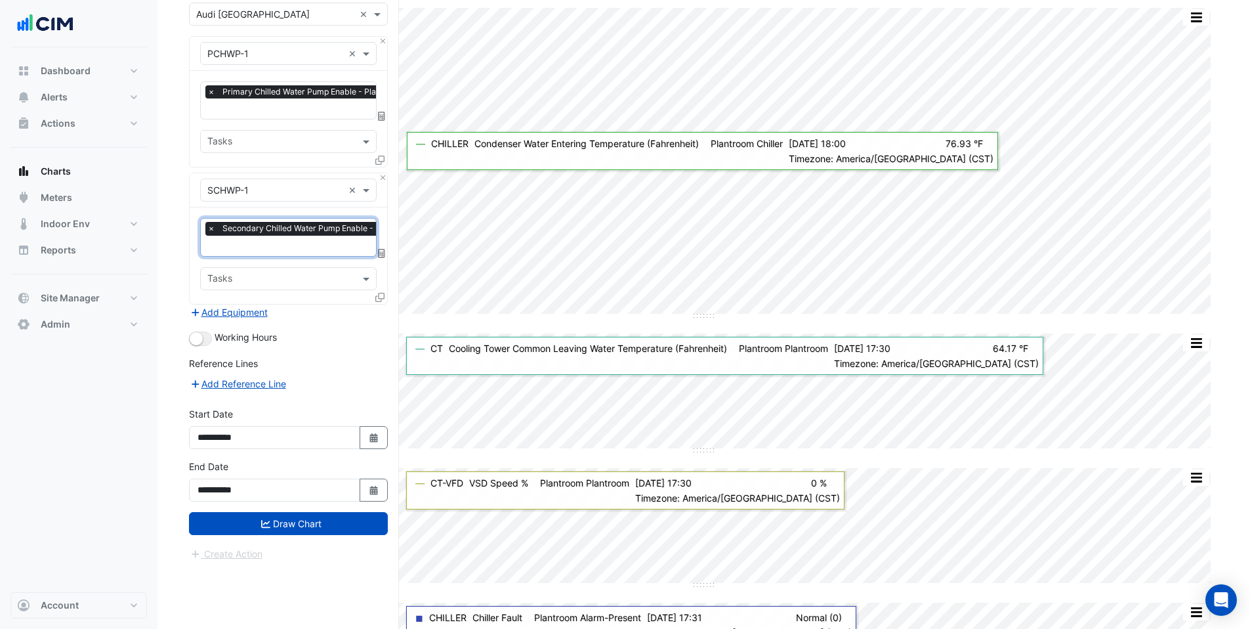
scroll to position [234, 0]
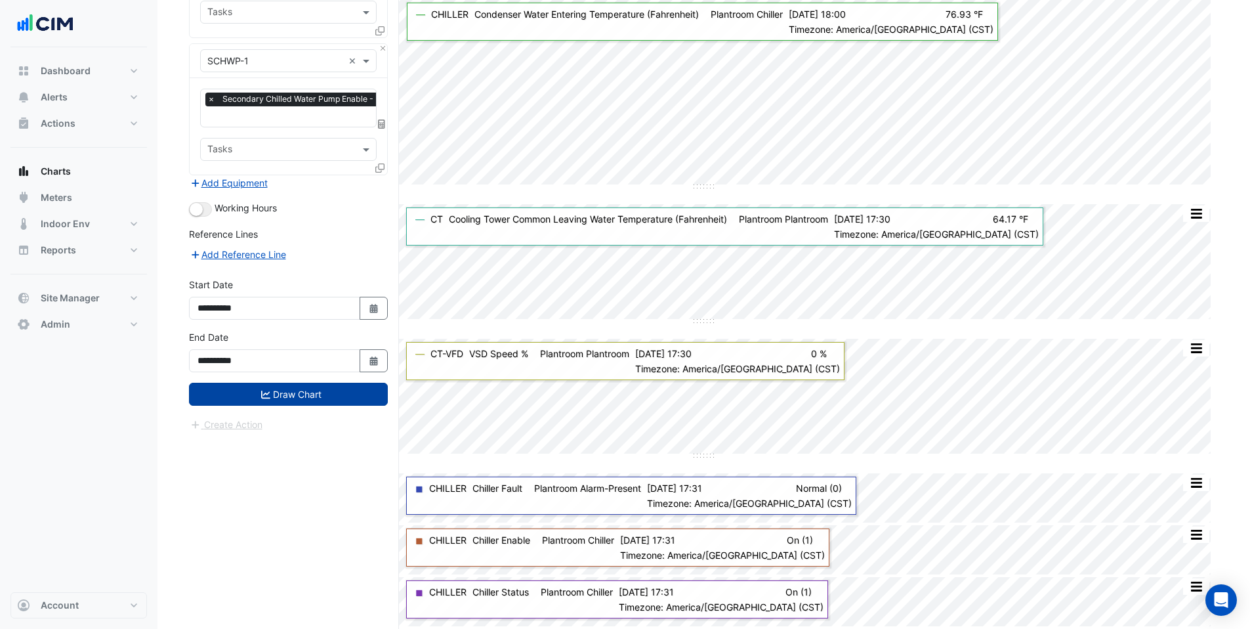
click at [256, 385] on button "Draw Chart" at bounding box center [288, 394] width 199 height 23
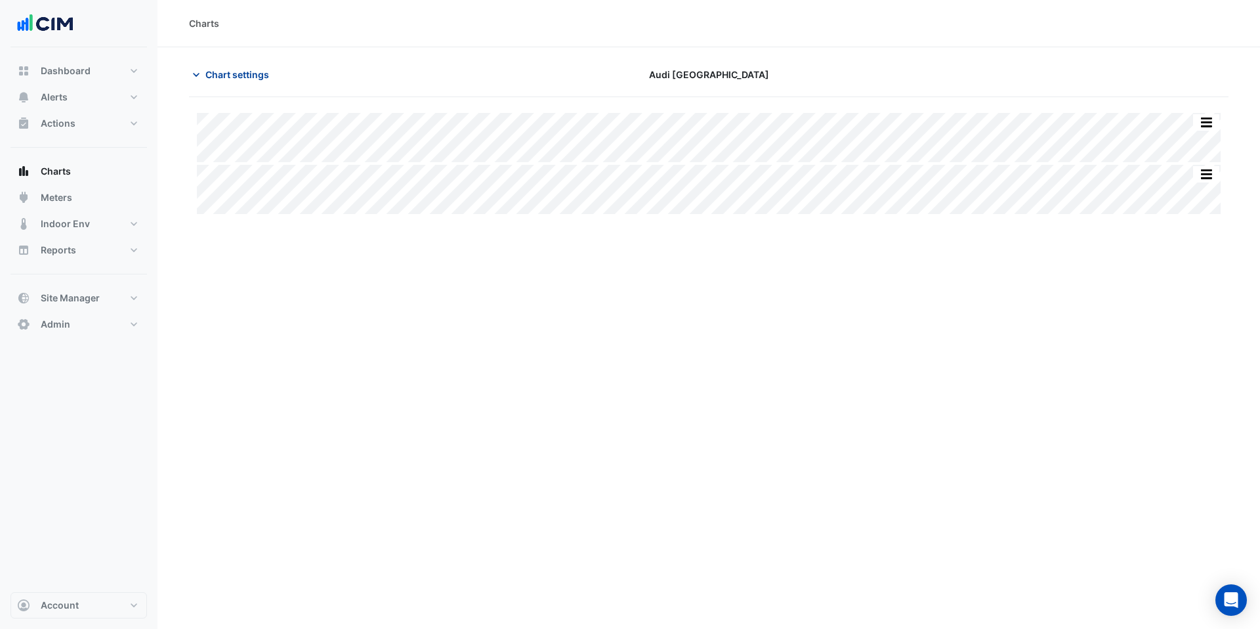
click at [251, 75] on span "Chart settings" at bounding box center [237, 75] width 64 height 14
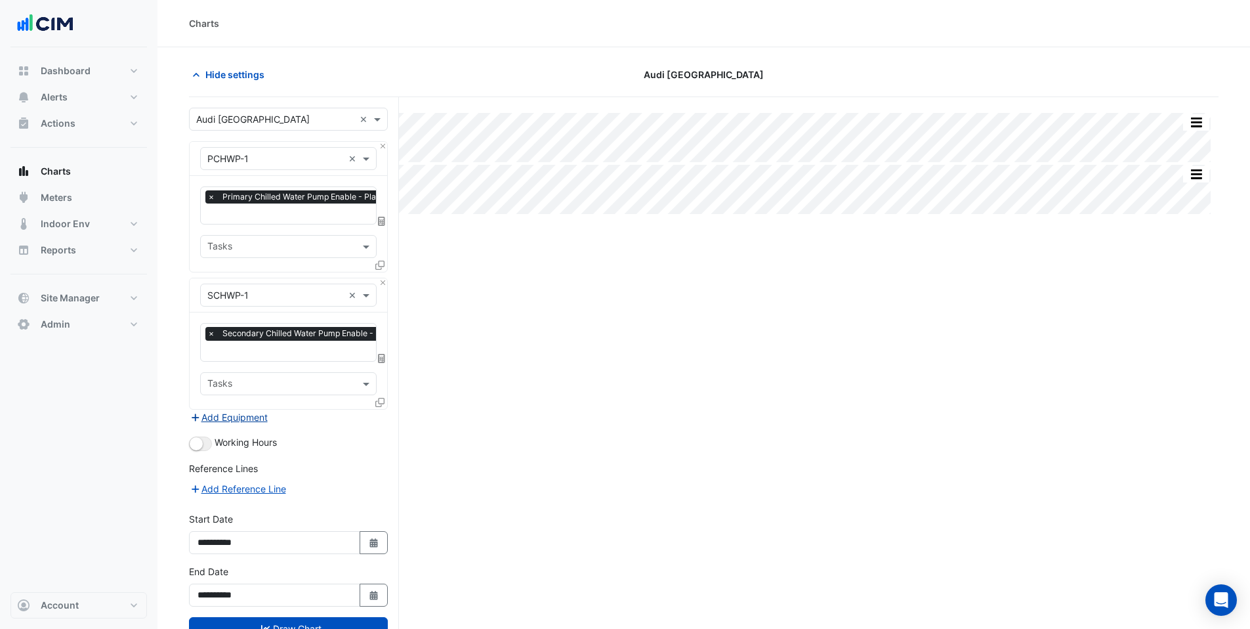
click at [234, 410] on button "Add Equipment" at bounding box center [228, 417] width 79 height 15
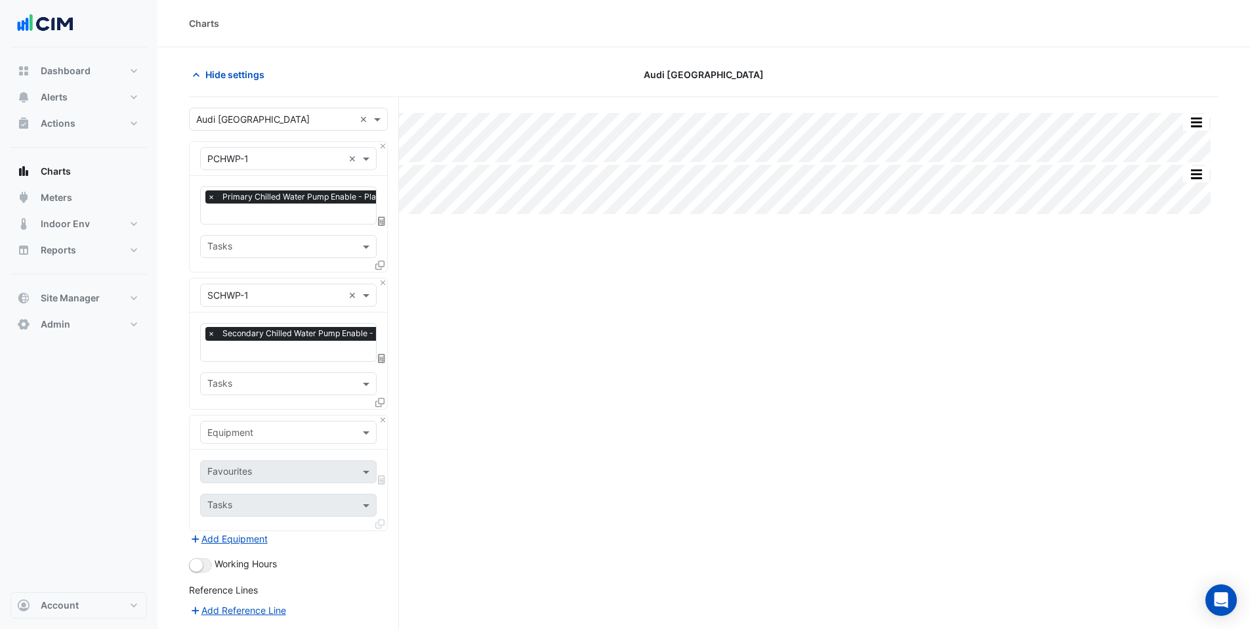
click at [234, 426] on input "text" at bounding box center [275, 433] width 136 height 14
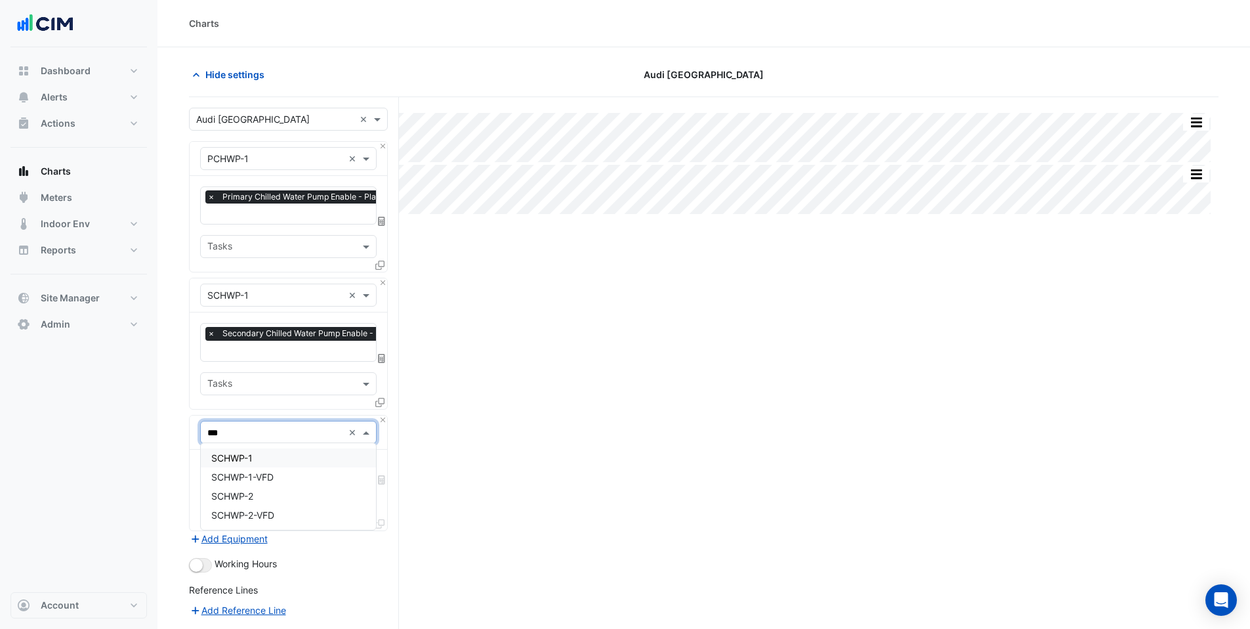
type input "****"
click at [242, 480] on span "SCHWP-1-VFD" at bounding box center [242, 476] width 62 height 11
click at [242, 474] on input "text" at bounding box center [273, 473] width 133 height 14
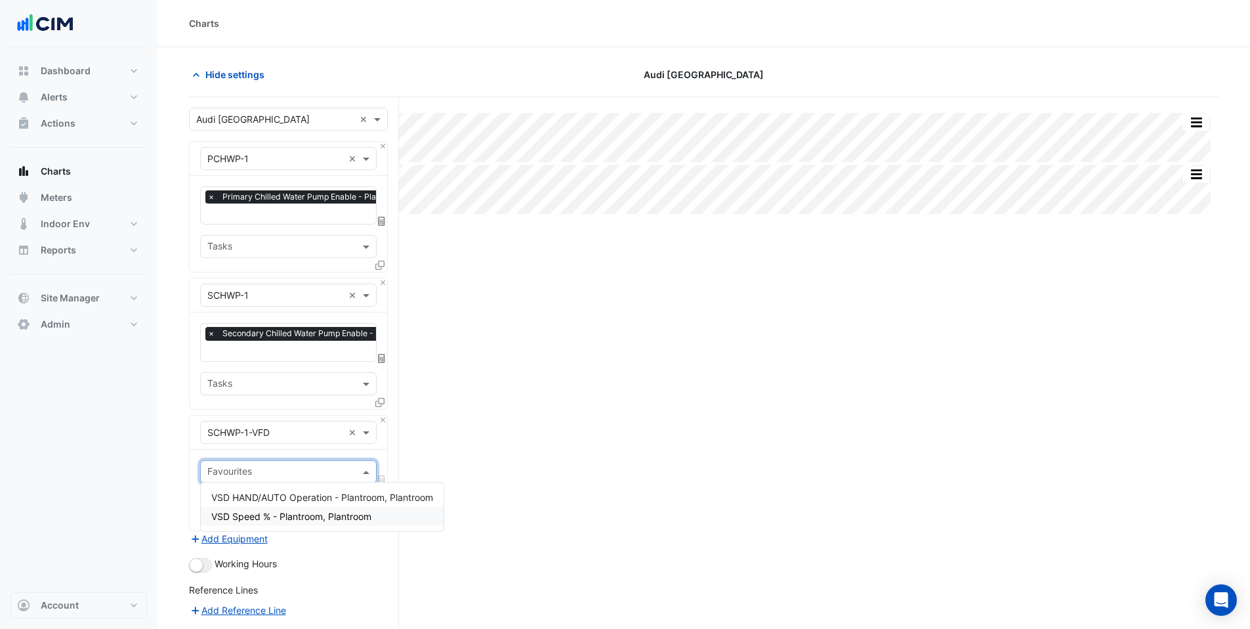
click at [259, 513] on span "VSD Speed % - Plantroom, Plantroom" at bounding box center [291, 516] width 160 height 11
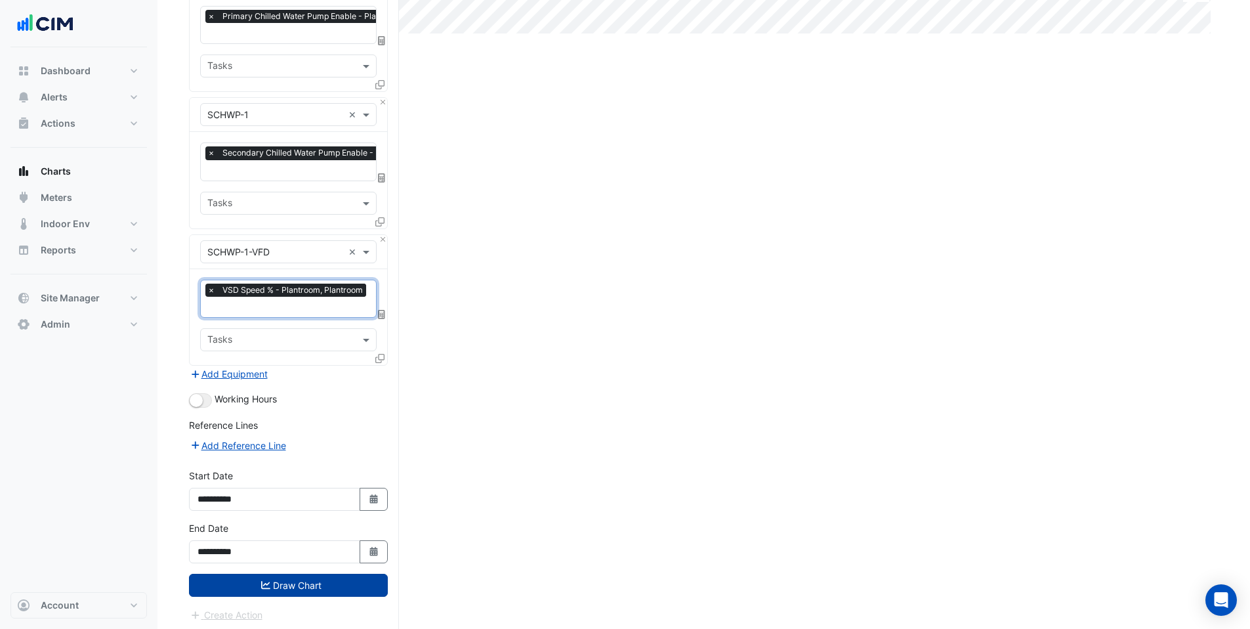
click at [267, 581] on icon "submit" at bounding box center [265, 585] width 9 height 8
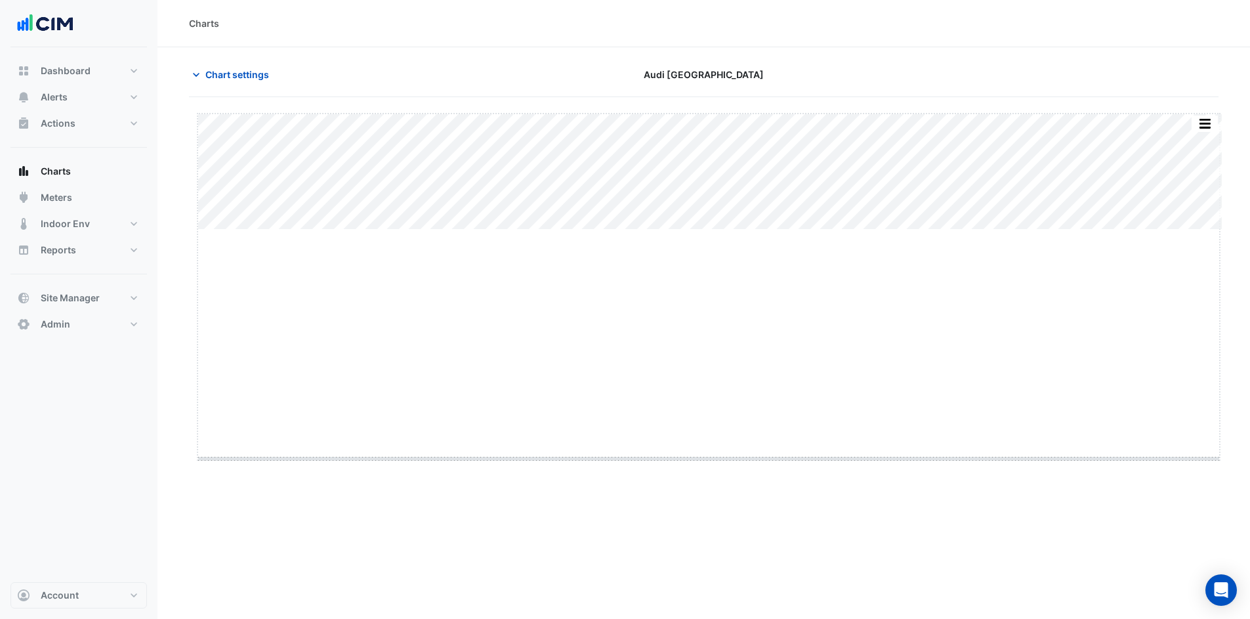
drag, startPoint x: 709, startPoint y: 230, endPoint x: 734, endPoint y: 459, distance: 230.5
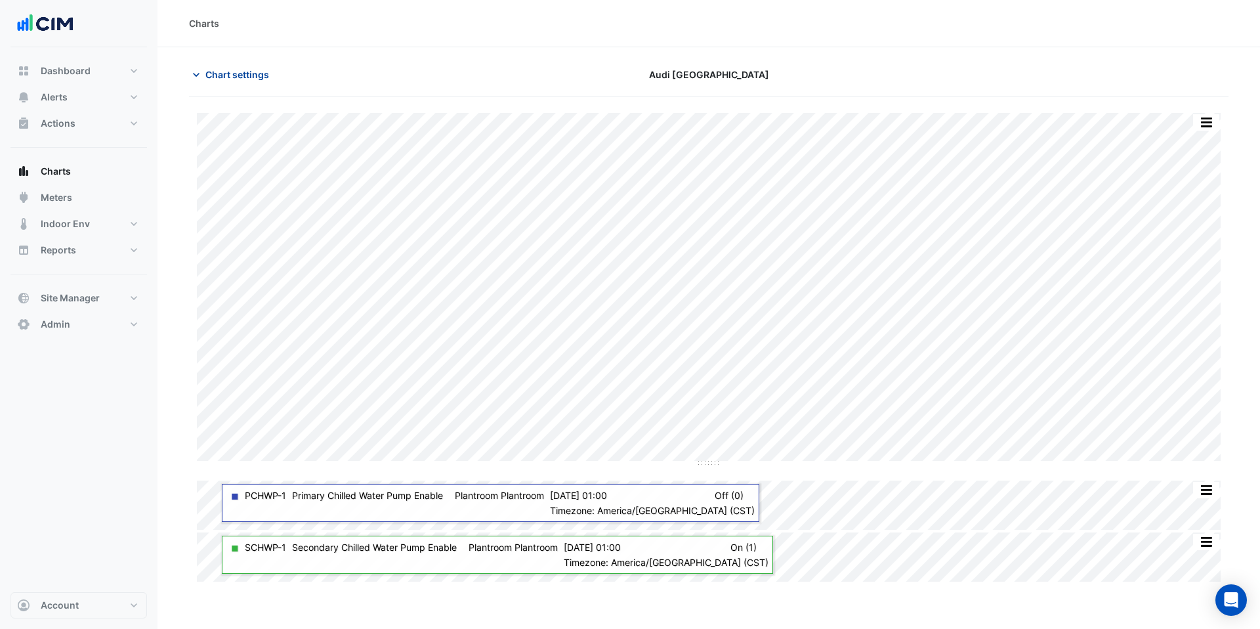
click at [222, 74] on span "Chart settings" at bounding box center [237, 75] width 64 height 14
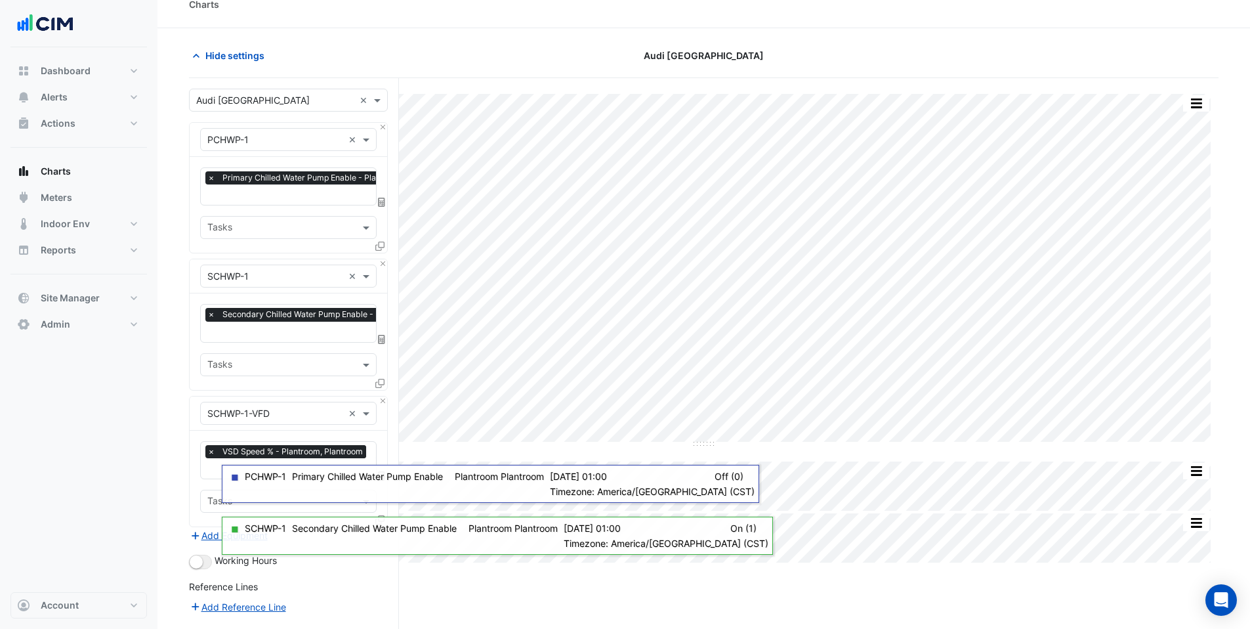
scroll to position [20, 0]
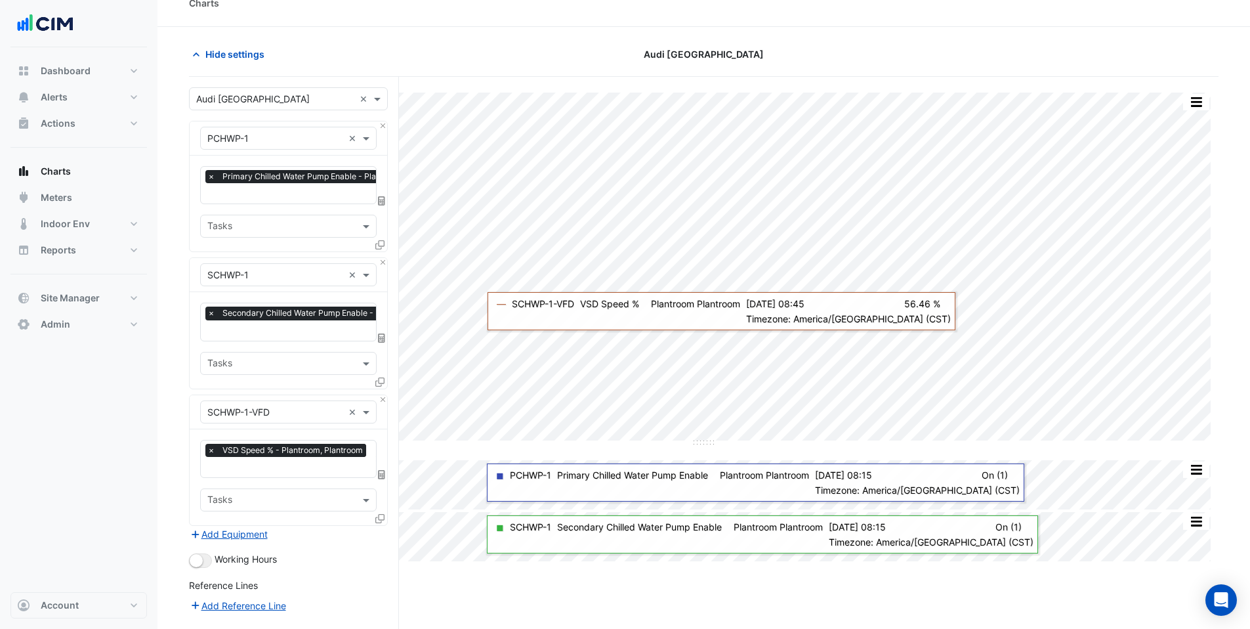
click at [381, 246] on icon at bounding box center [379, 244] width 9 height 9
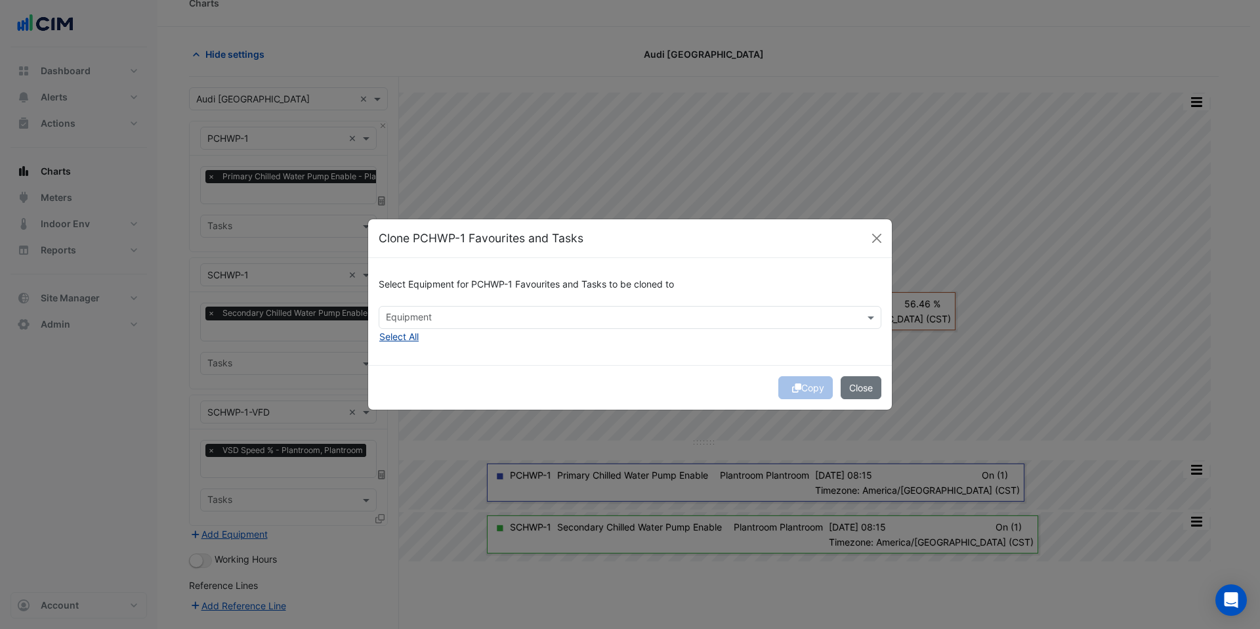
click at [401, 333] on button "Select All" at bounding box center [399, 336] width 41 height 15
click at [813, 391] on button "Copy" at bounding box center [805, 387] width 54 height 23
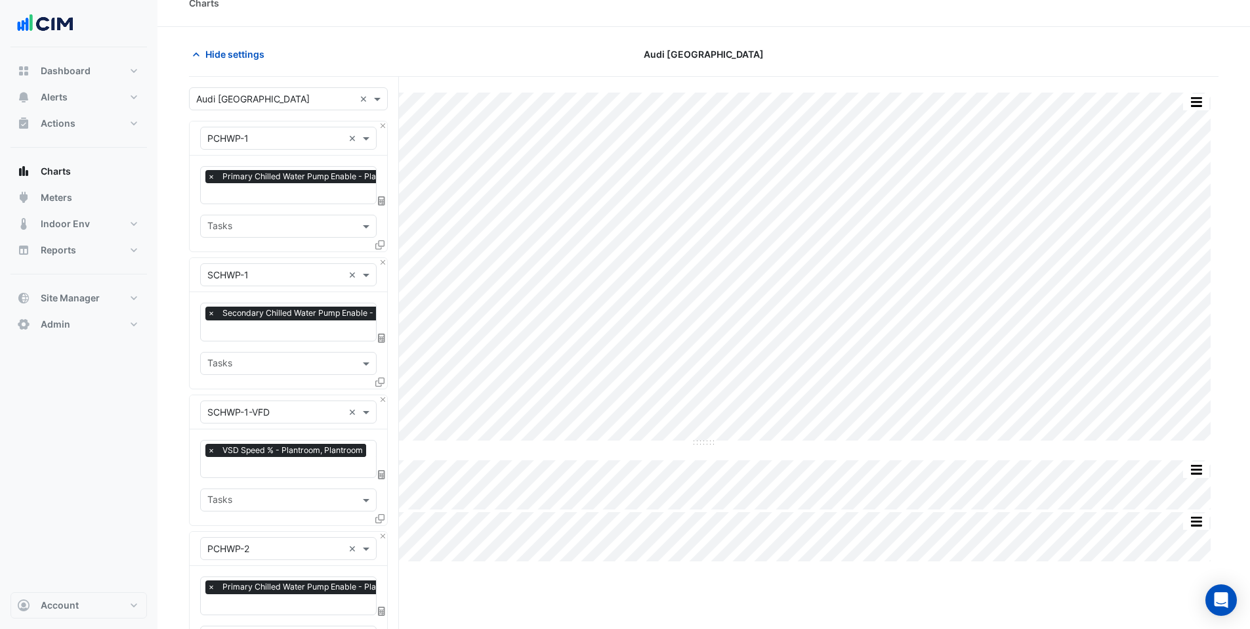
scroll to position [452, 0]
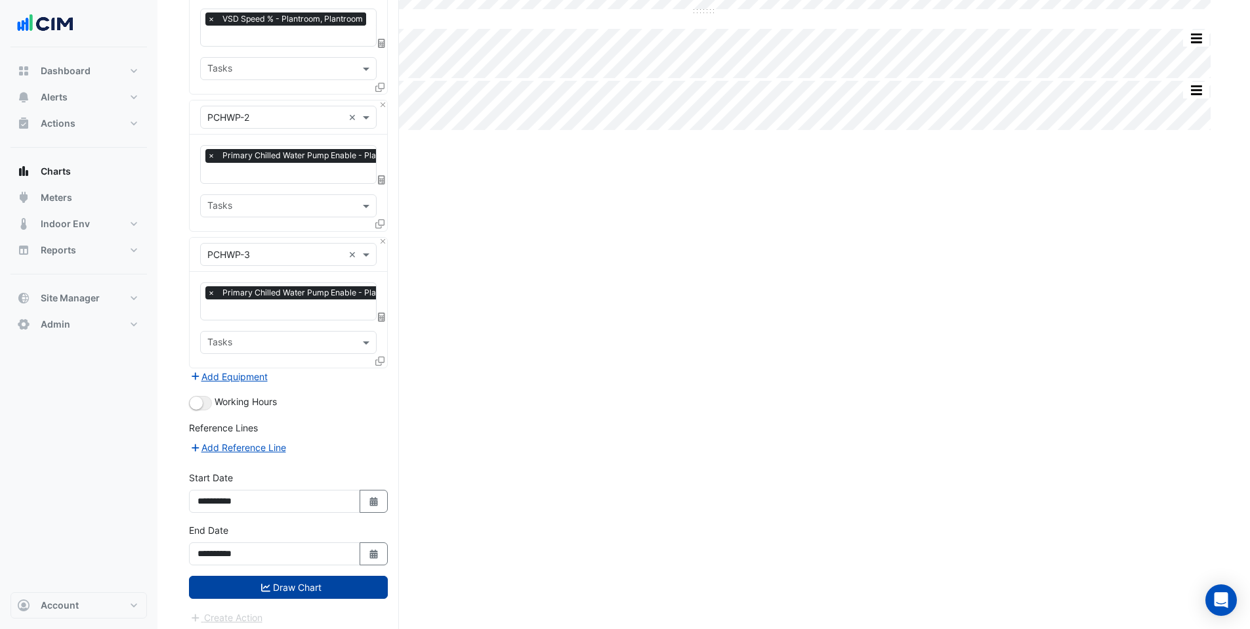
click at [291, 581] on button "Draw Chart" at bounding box center [288, 587] width 199 height 23
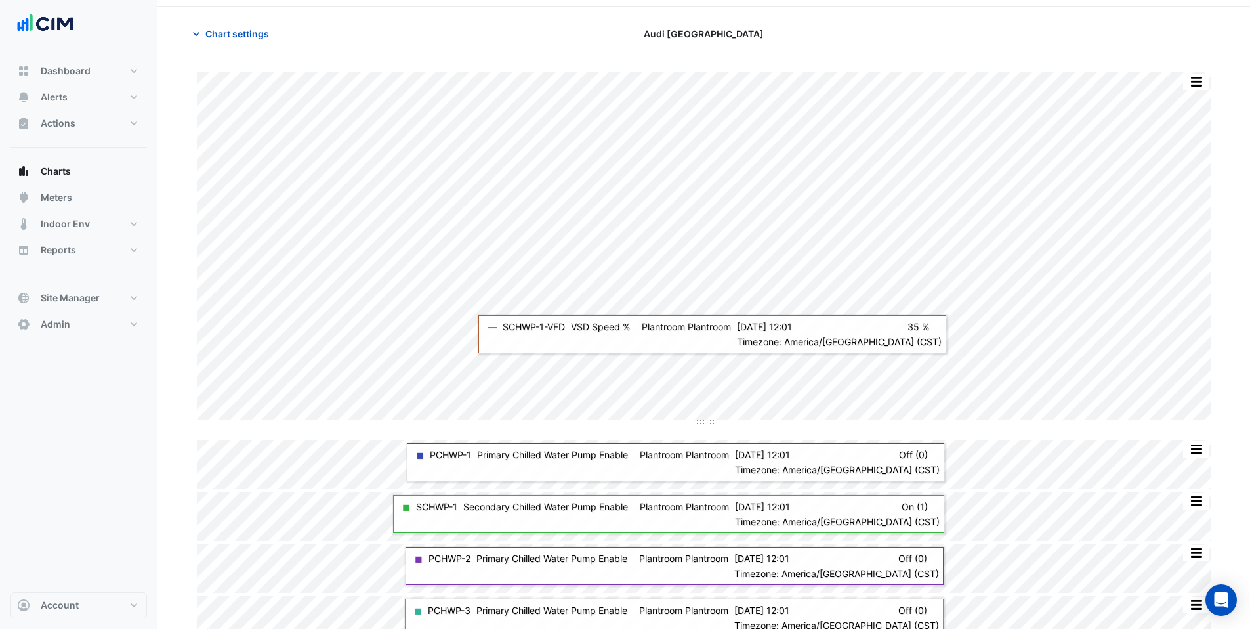
scroll to position [59, 0]
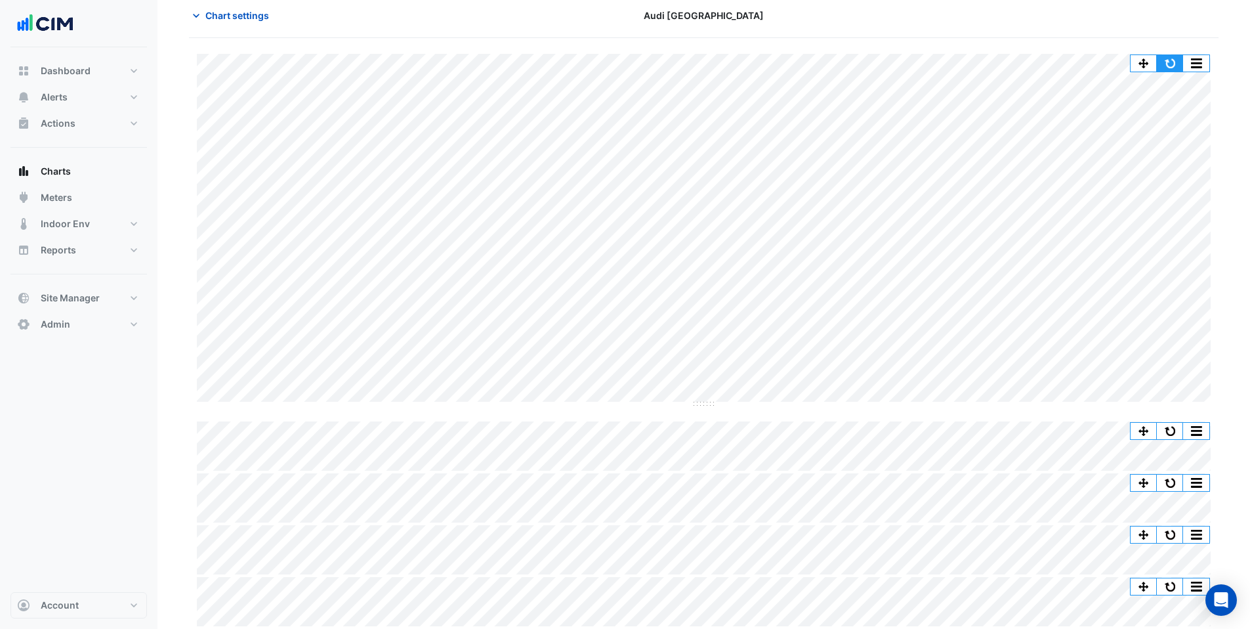
click at [1168, 61] on button "button" at bounding box center [1170, 63] width 26 height 16
click at [231, 22] on button "Chart settings" at bounding box center [233, 15] width 89 height 23
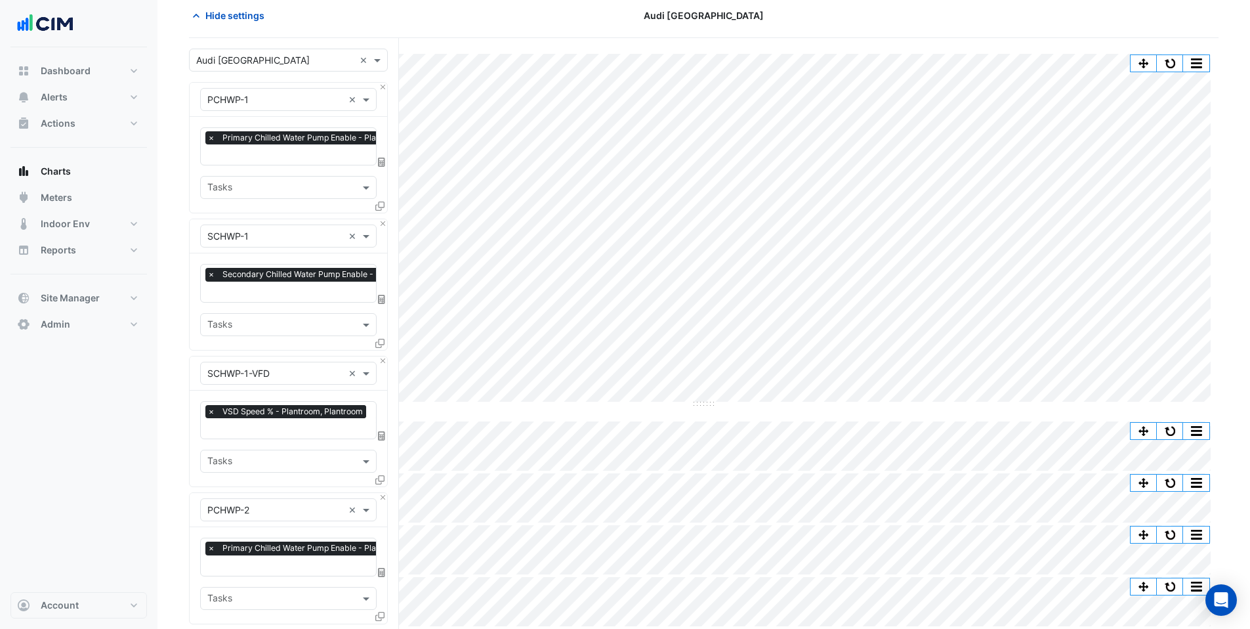
scroll to position [0, 7]
click at [249, 154] on input "text" at bounding box center [323, 156] width 245 height 14
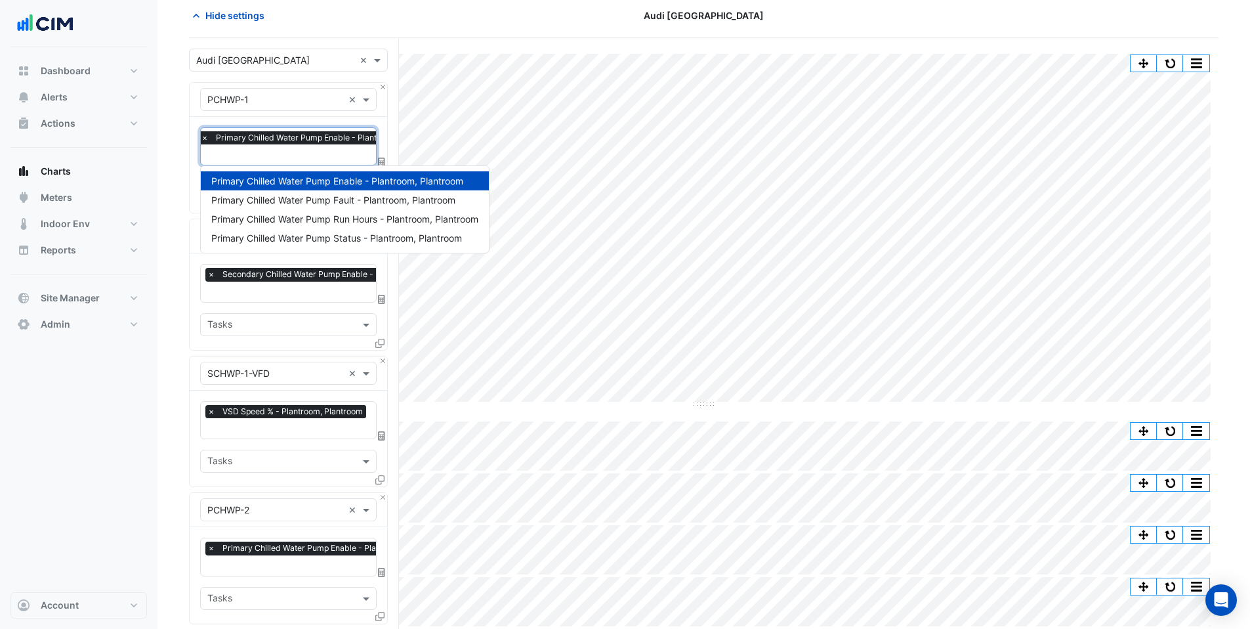
click at [156, 366] on nav "Dashboard Portfolio Ratings Performance Alerts Site Rules Templates Actions Sit…" at bounding box center [79, 314] width 158 height 629
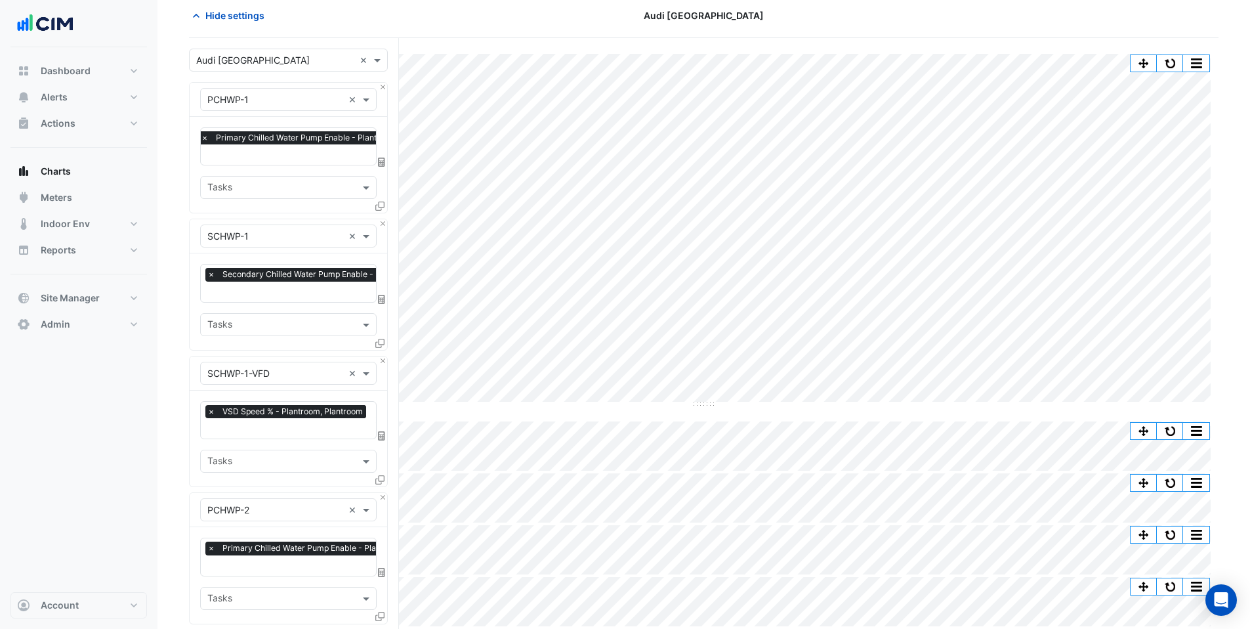
click at [249, 287] on input "text" at bounding box center [335, 293] width 256 height 14
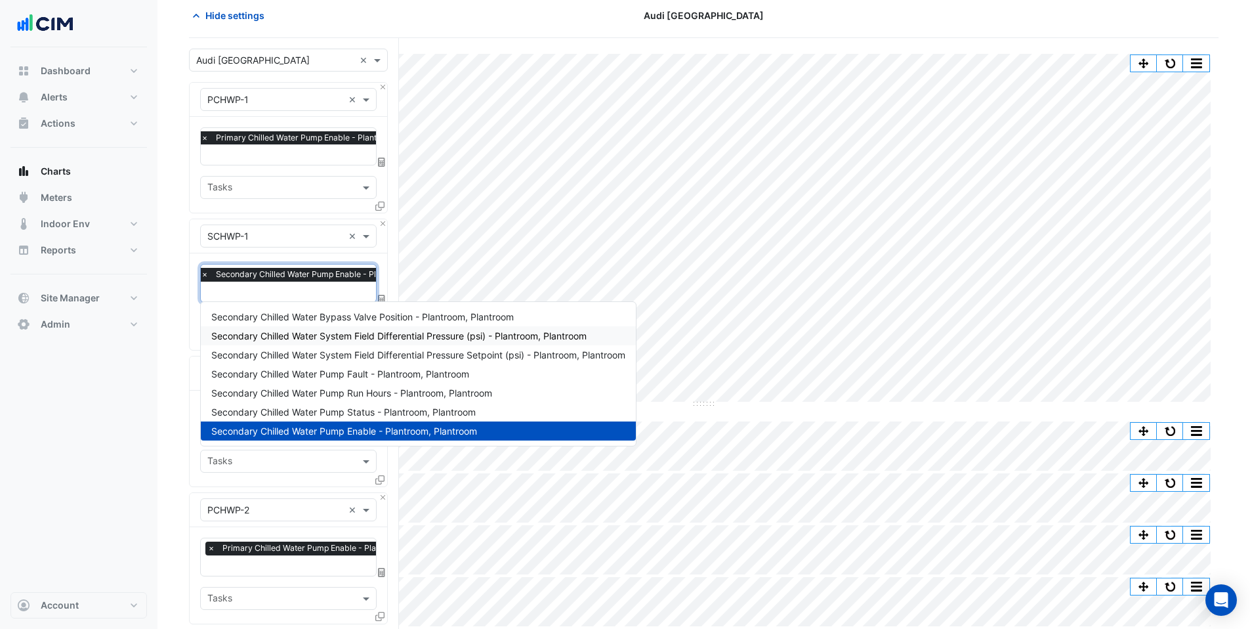
scroll to position [62, 0]
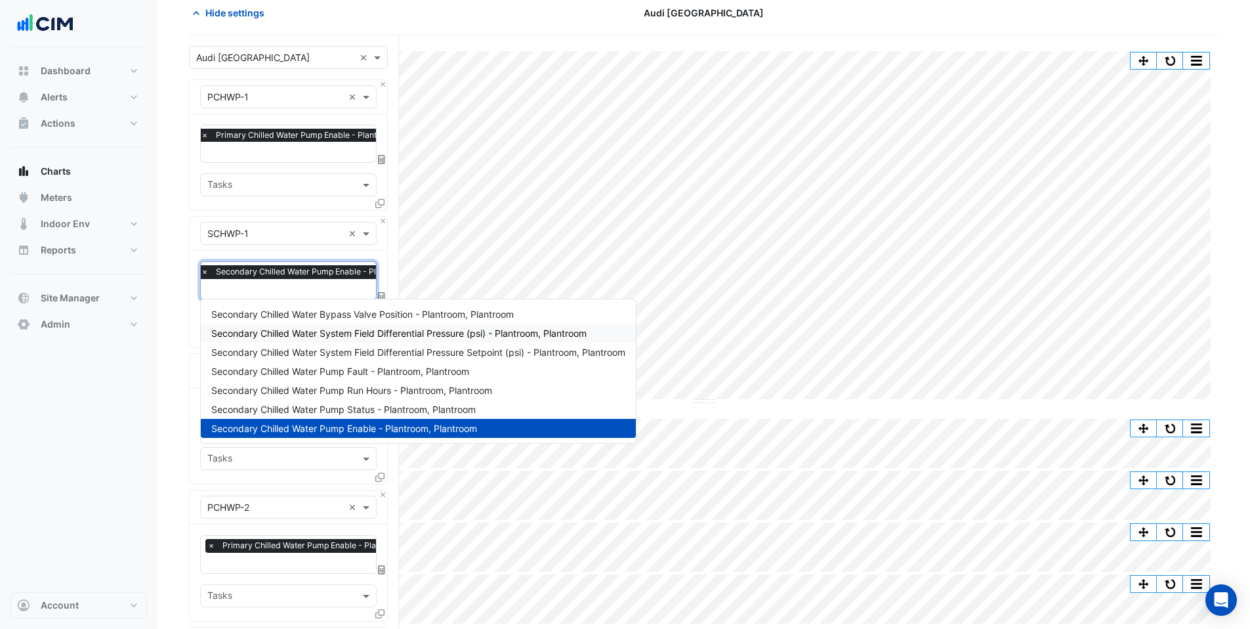
click at [283, 338] on span "Secondary Chilled Water System Field Differential Pressure (psi) - Plantroom, P…" at bounding box center [398, 333] width 375 height 11
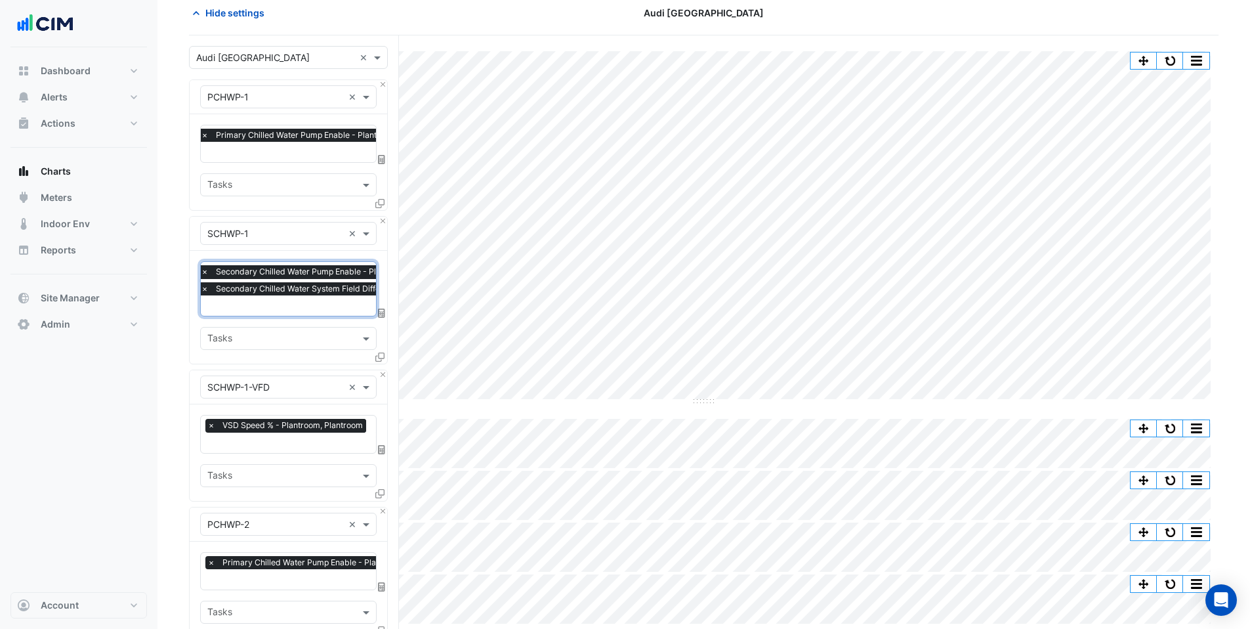
click at [263, 311] on div at bounding box center [376, 307] width 354 height 17
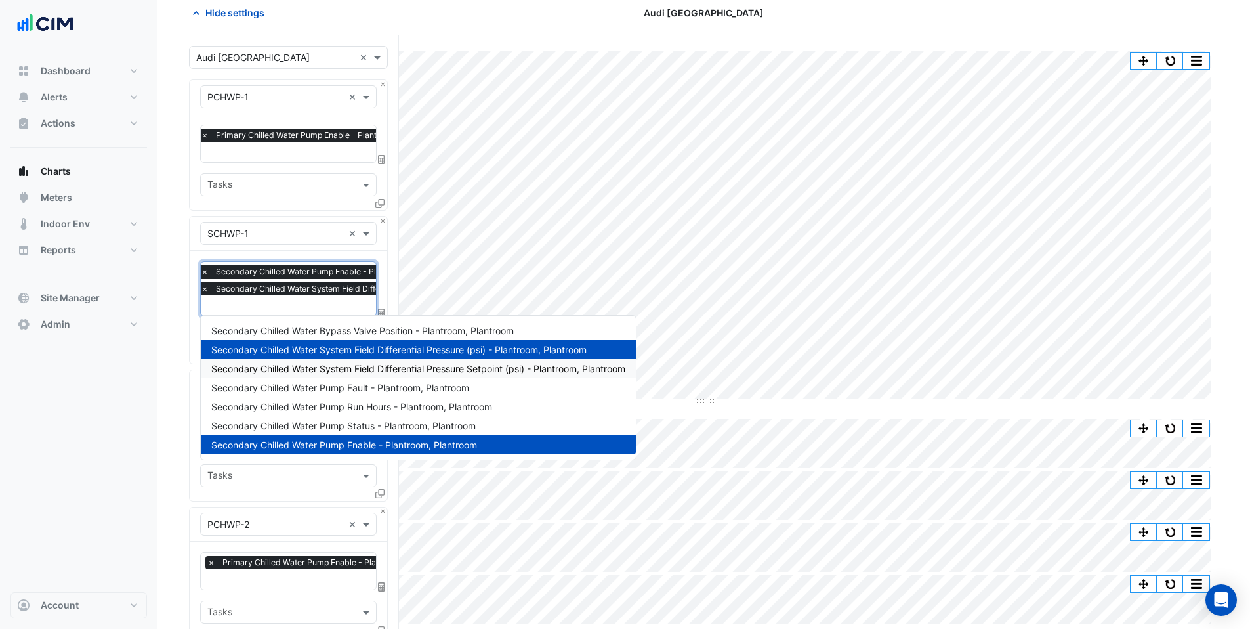
click at [264, 364] on span "Secondary Chilled Water System Field Differential Pressure Setpoint (psi) - Pla…" at bounding box center [418, 368] width 414 height 11
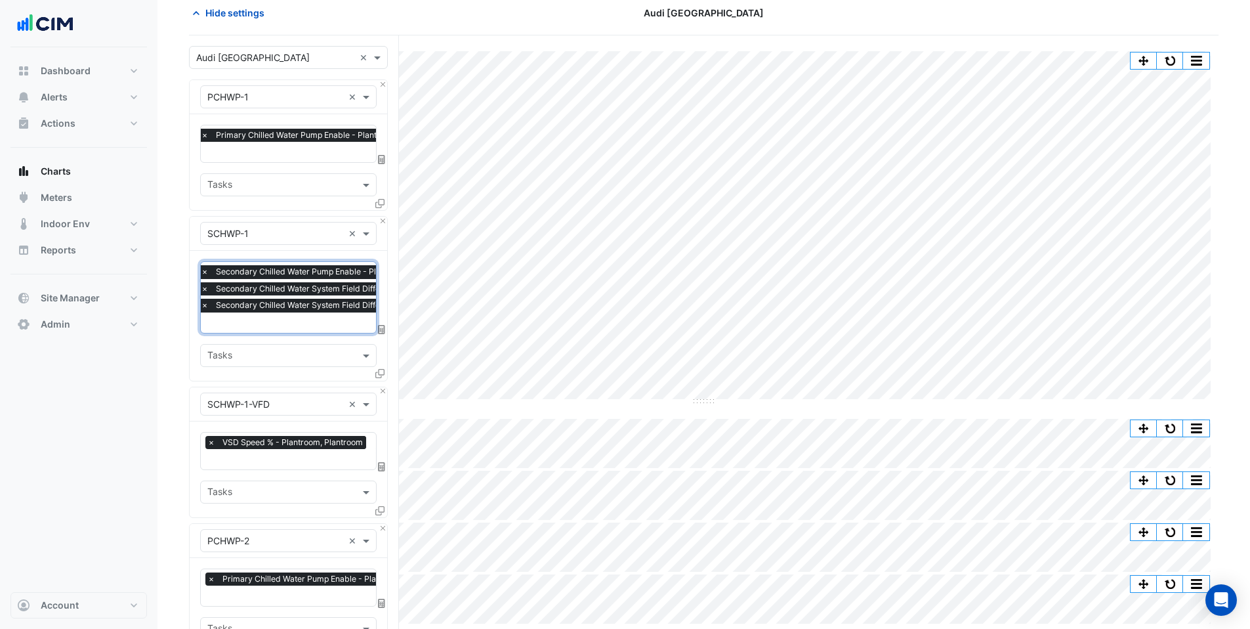
scroll to position [485, 0]
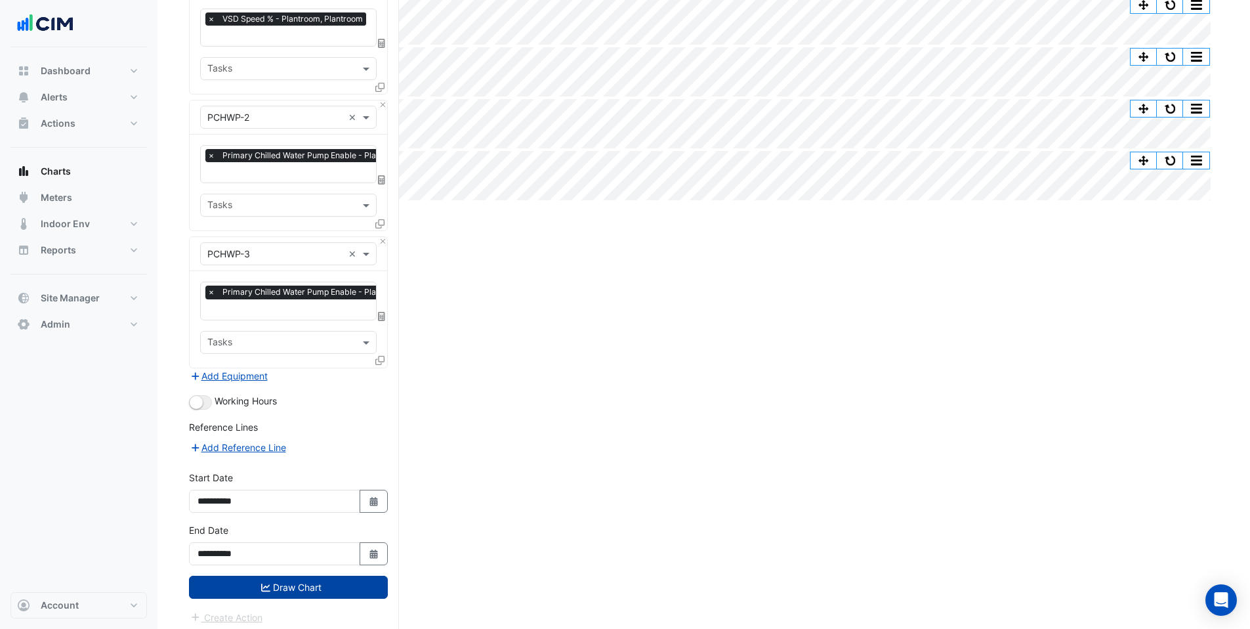
click at [308, 587] on button "Draw Chart" at bounding box center [288, 587] width 199 height 23
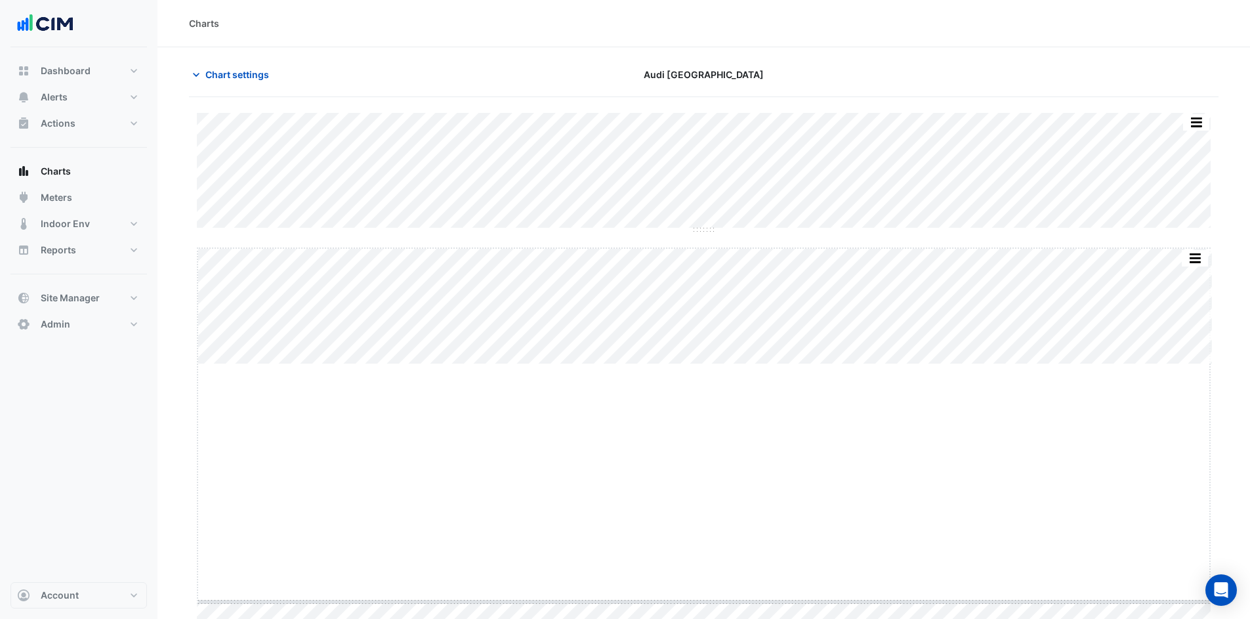
drag, startPoint x: 704, startPoint y: 366, endPoint x: 702, endPoint y: 600, distance: 234.3
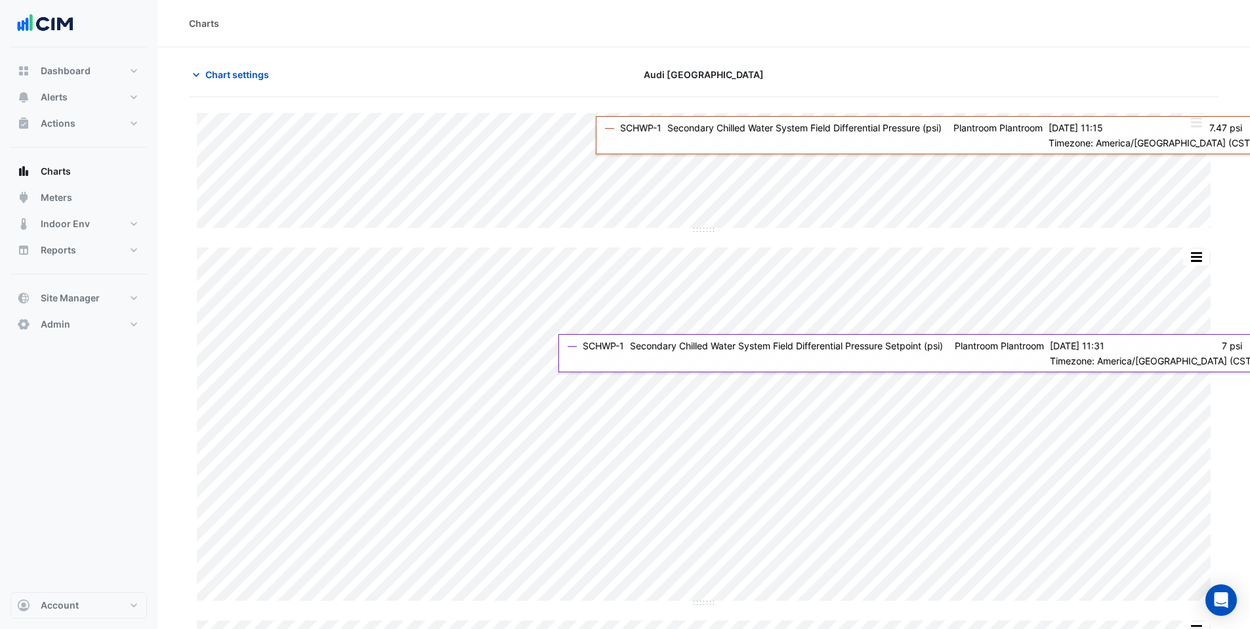
scroll to position [3, 0]
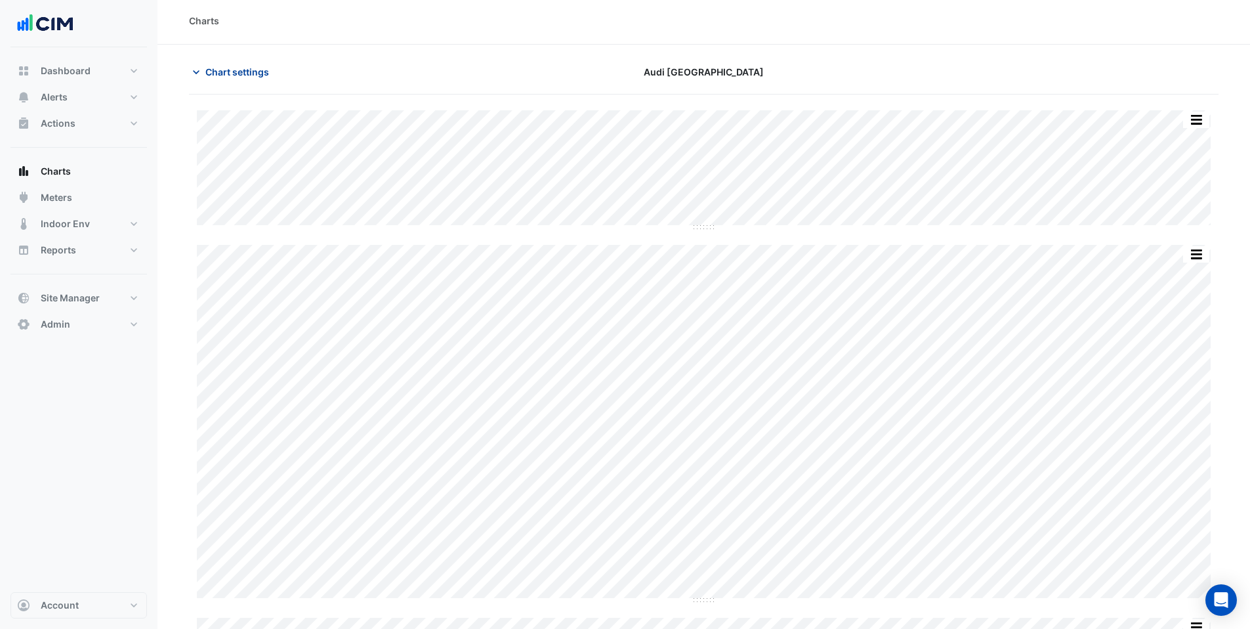
click at [226, 66] on span "Chart settings" at bounding box center [237, 72] width 64 height 14
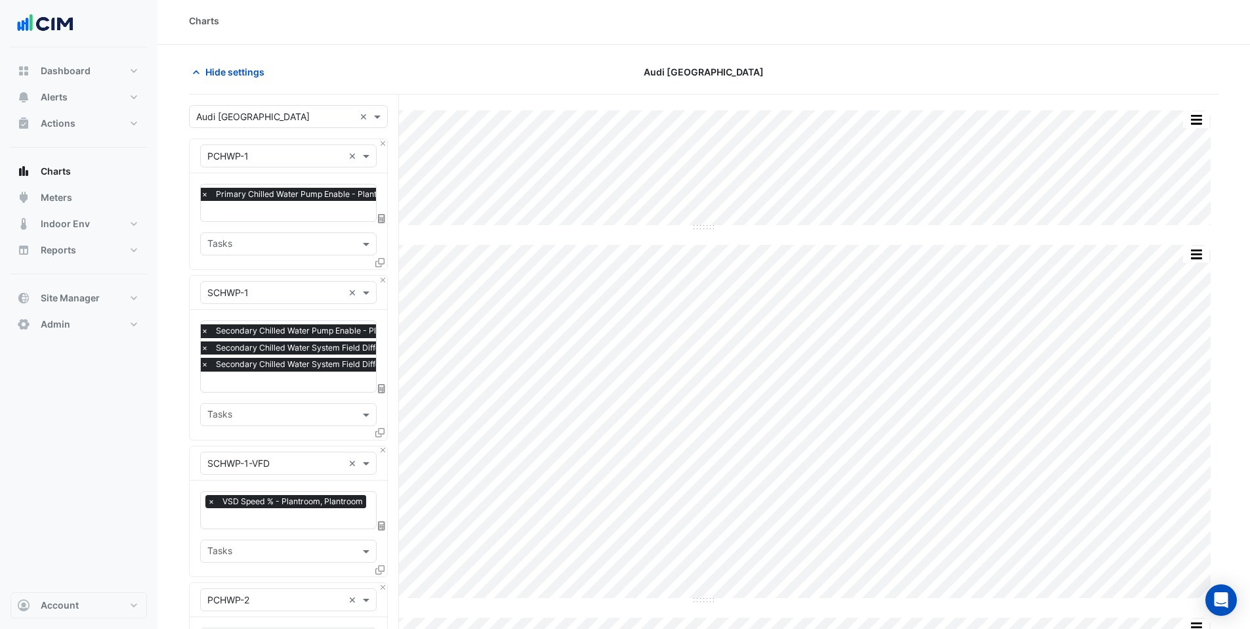
click at [253, 114] on input "text" at bounding box center [275, 117] width 158 height 14
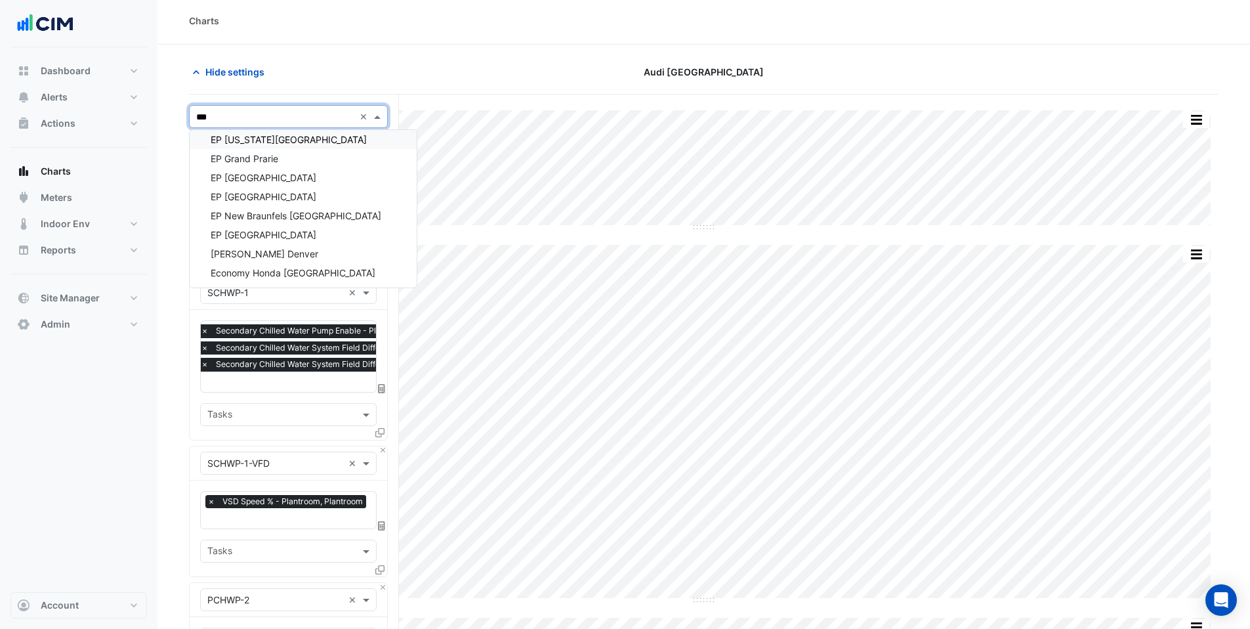
scroll to position [24, 0]
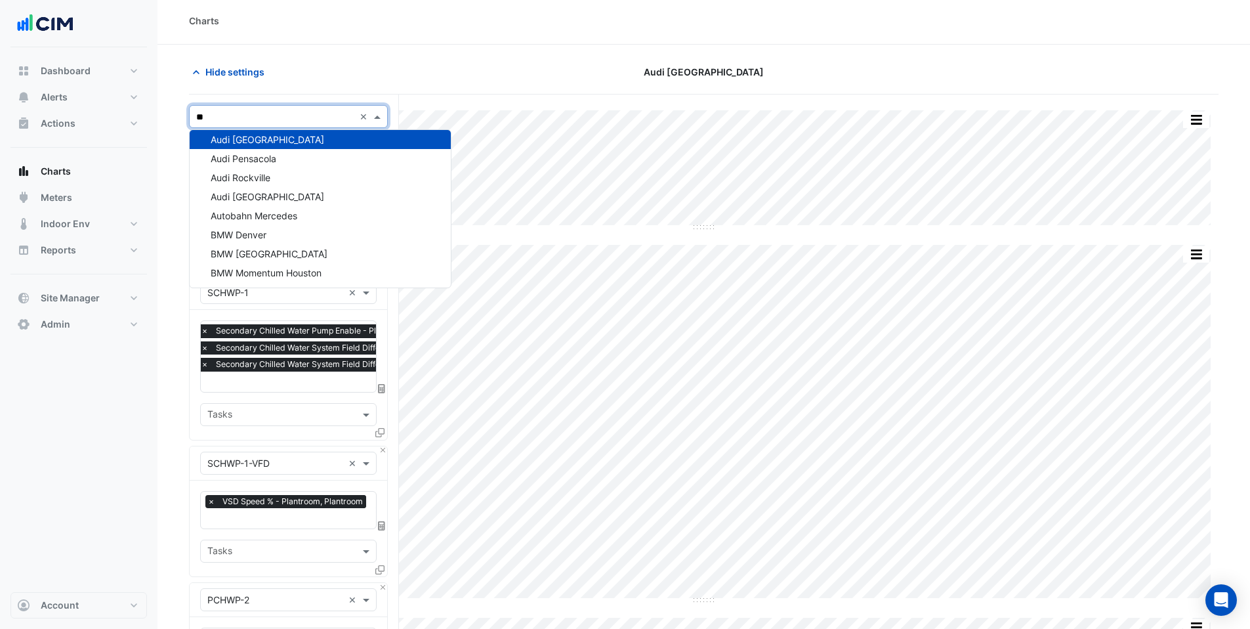
type input "***"
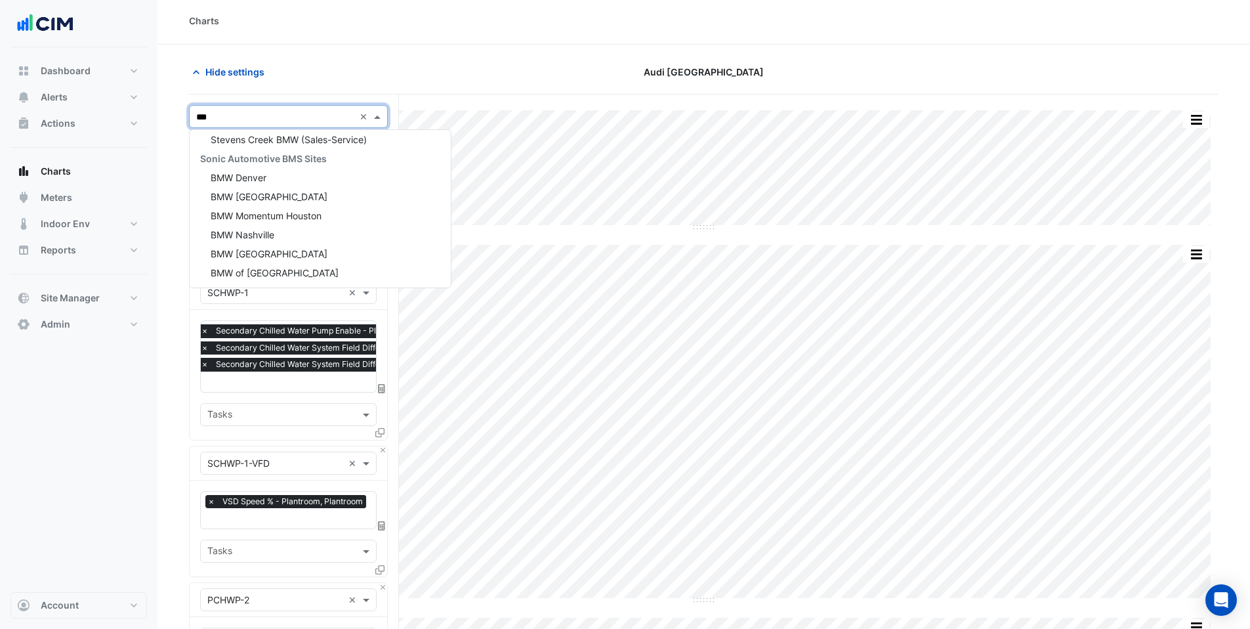
scroll to position [234, 0]
click at [268, 268] on span "BMW Momentum Houston" at bounding box center [266, 272] width 111 height 11
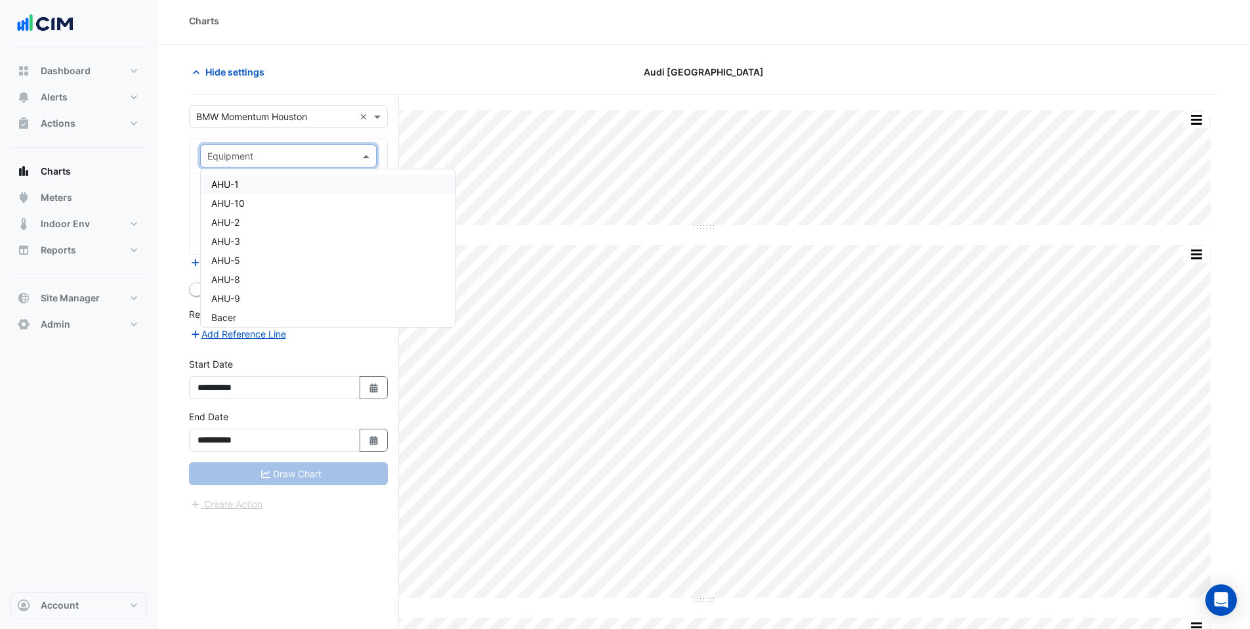
click at [277, 153] on input "text" at bounding box center [275, 157] width 136 height 14
type input "**"
click at [255, 176] on div "CHILLER" at bounding box center [288, 184] width 175 height 19
click at [240, 194] on input "text" at bounding box center [273, 197] width 133 height 14
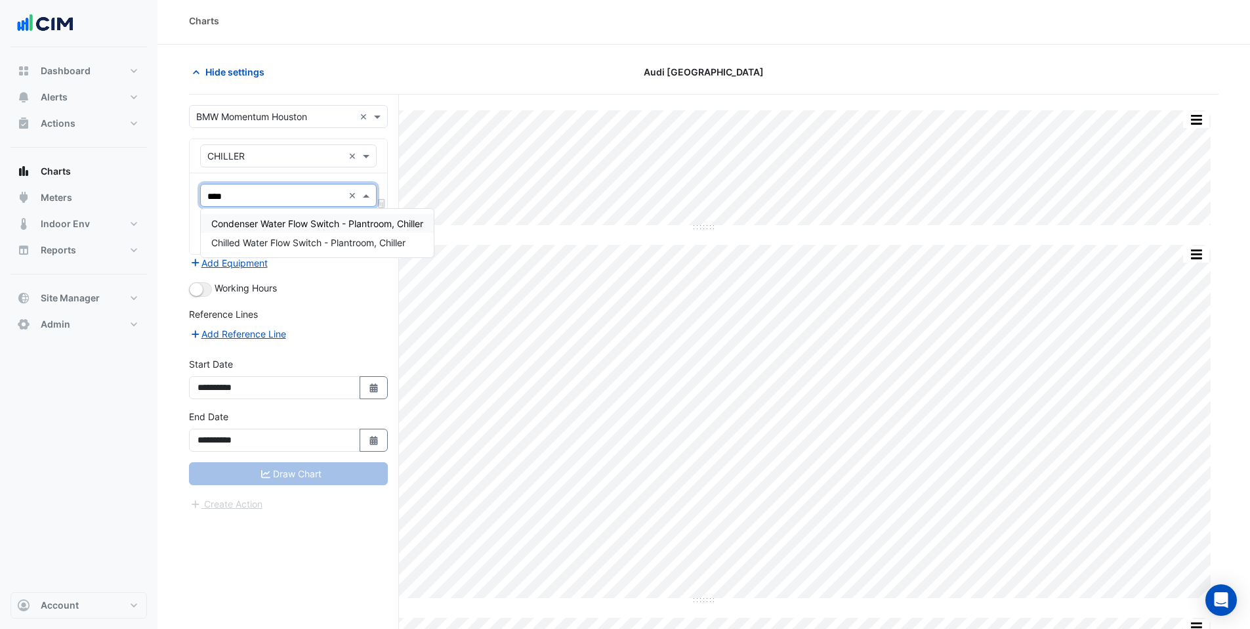
type input "****"
click at [233, 119] on input "text" at bounding box center [275, 117] width 158 height 14
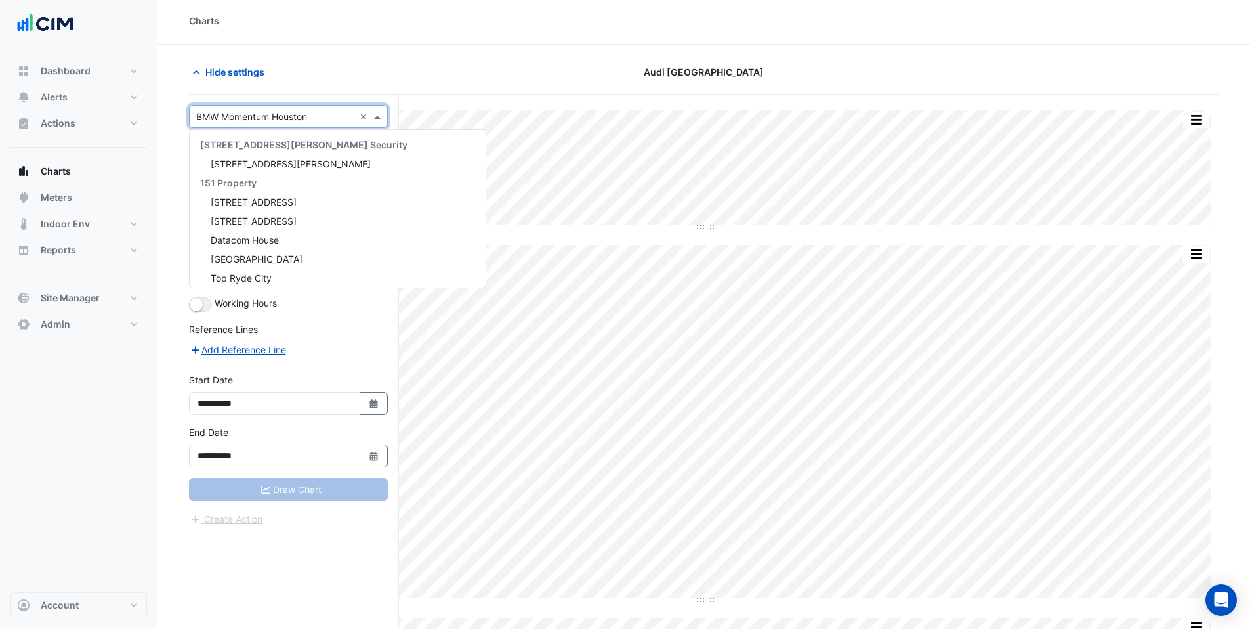
scroll to position [21914, 0]
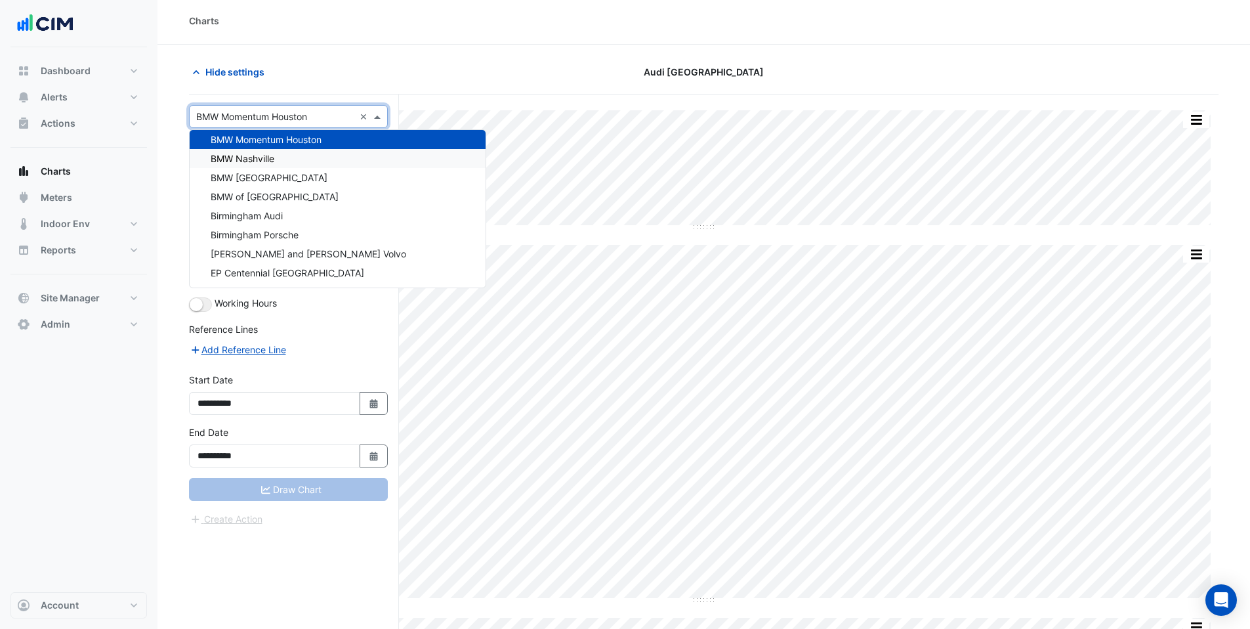
click at [235, 159] on span "BMW Nashville" at bounding box center [243, 158] width 64 height 11
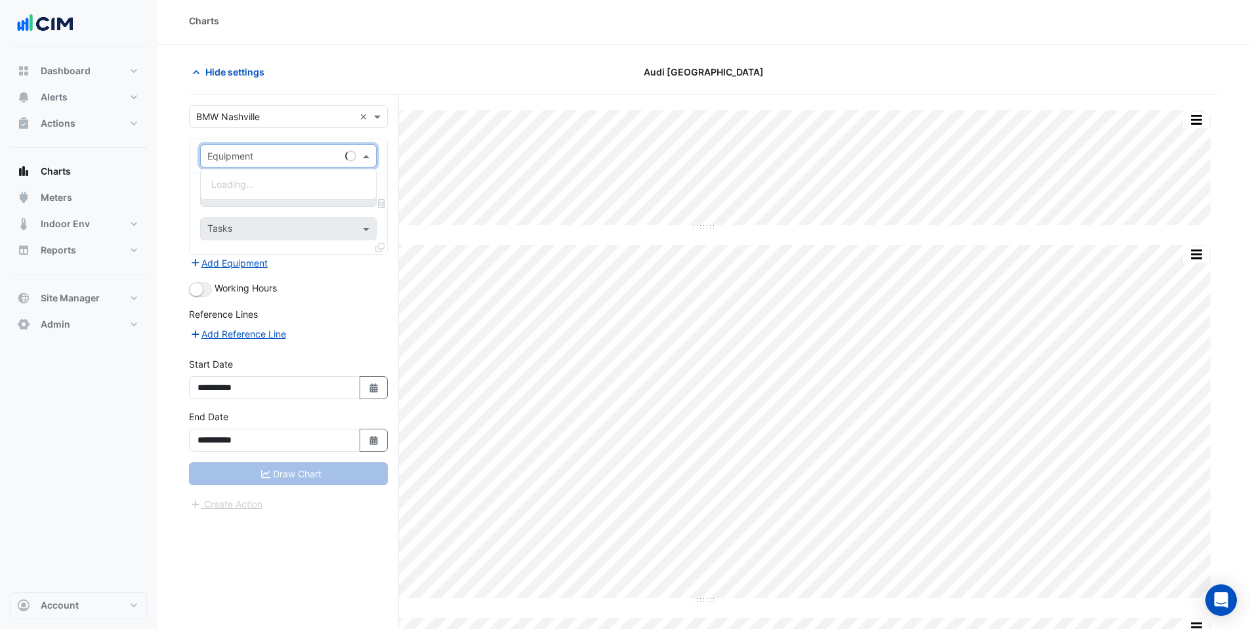
drag, startPoint x: 233, startPoint y: 165, endPoint x: 234, endPoint y: 157, distance: 8.0
click at [232, 165] on div "Equipment" at bounding box center [288, 155] width 177 height 23
type input "*"
click at [284, 152] on input "text" at bounding box center [275, 157] width 136 height 14
click at [312, 155] on input "text" at bounding box center [275, 157] width 136 height 14
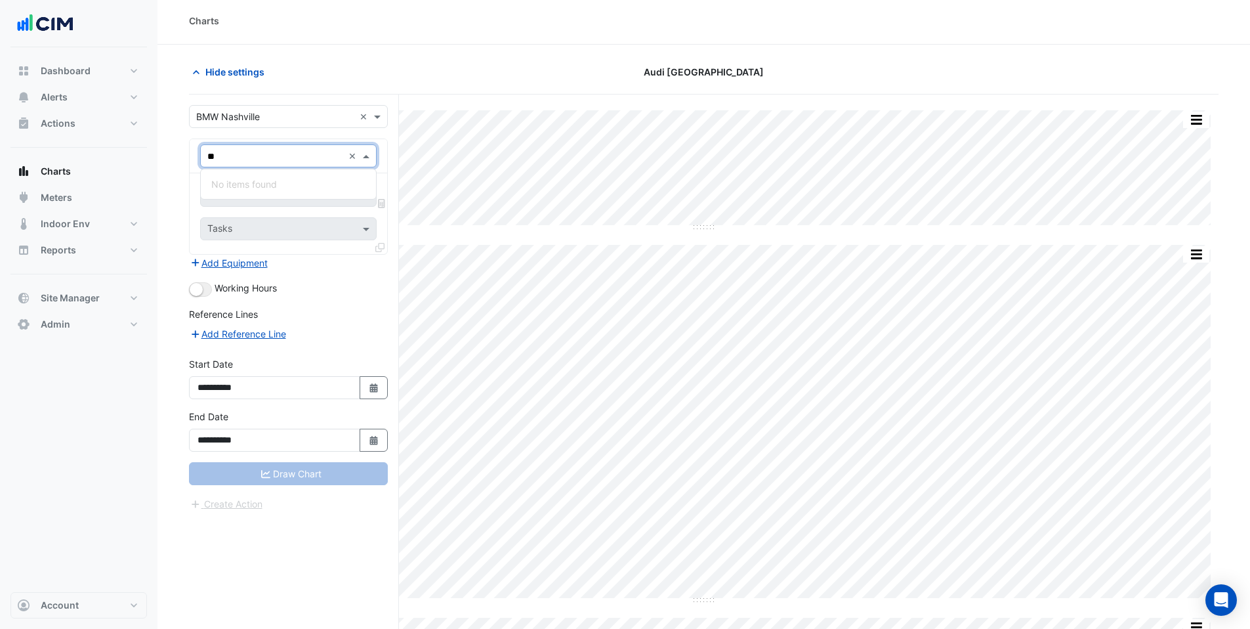
type input "*"
click at [275, 110] on input "text" at bounding box center [275, 117] width 158 height 14
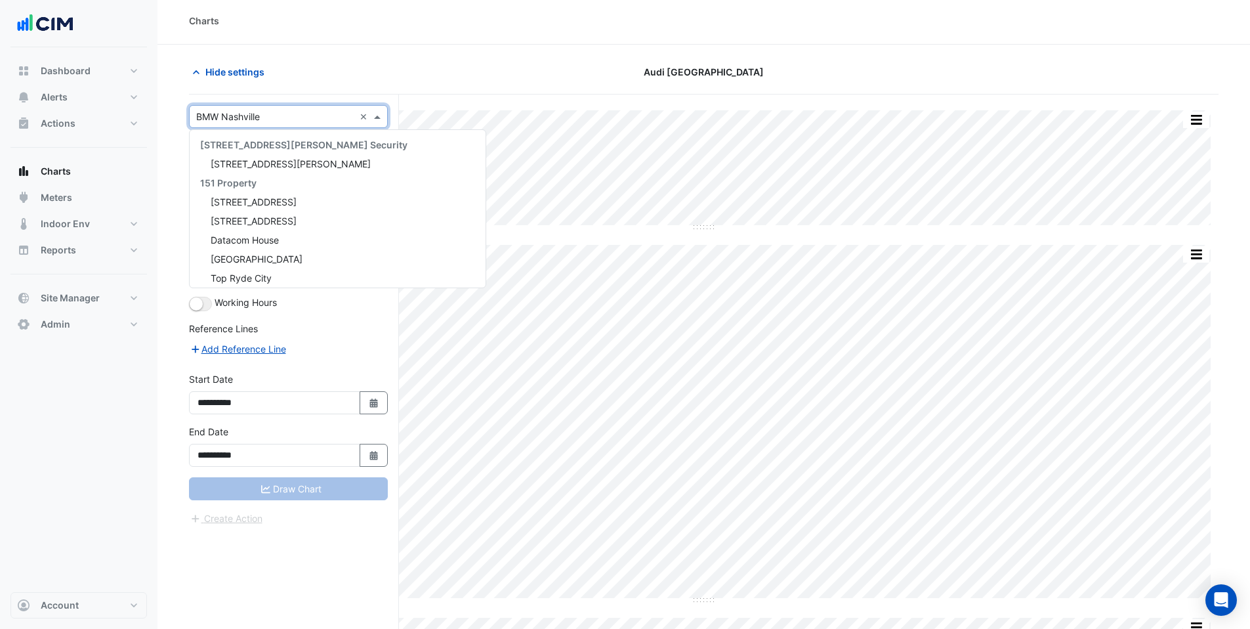
scroll to position [21933, 0]
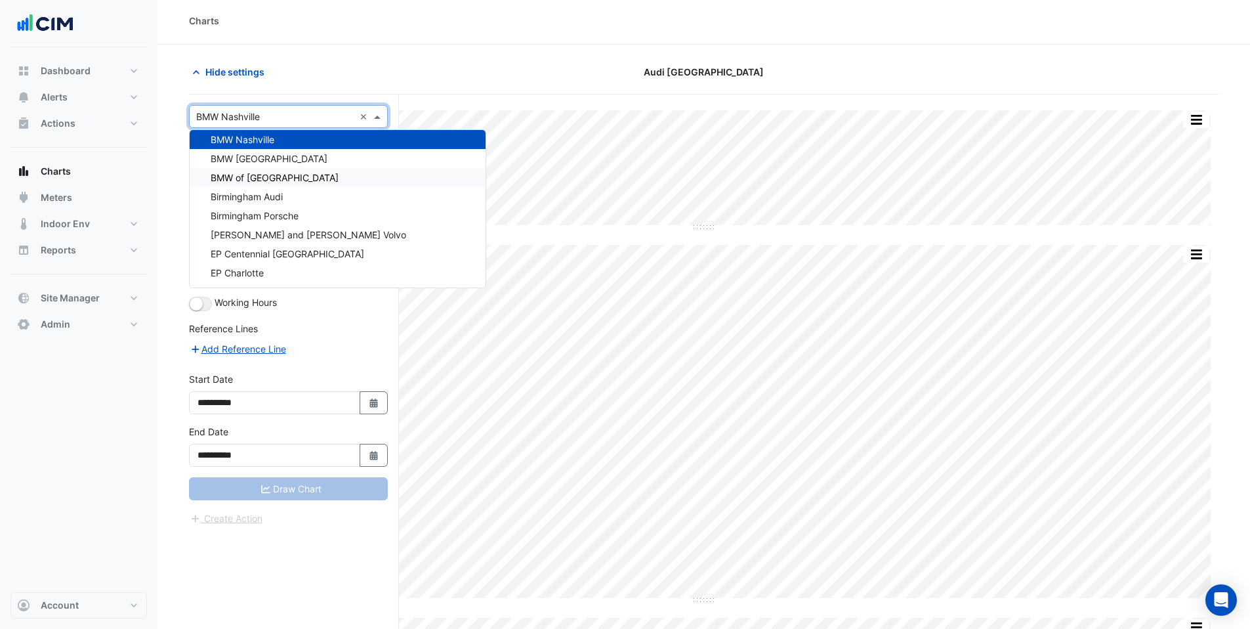
click at [269, 175] on span "BMW of [GEOGRAPHIC_DATA]" at bounding box center [275, 177] width 128 height 11
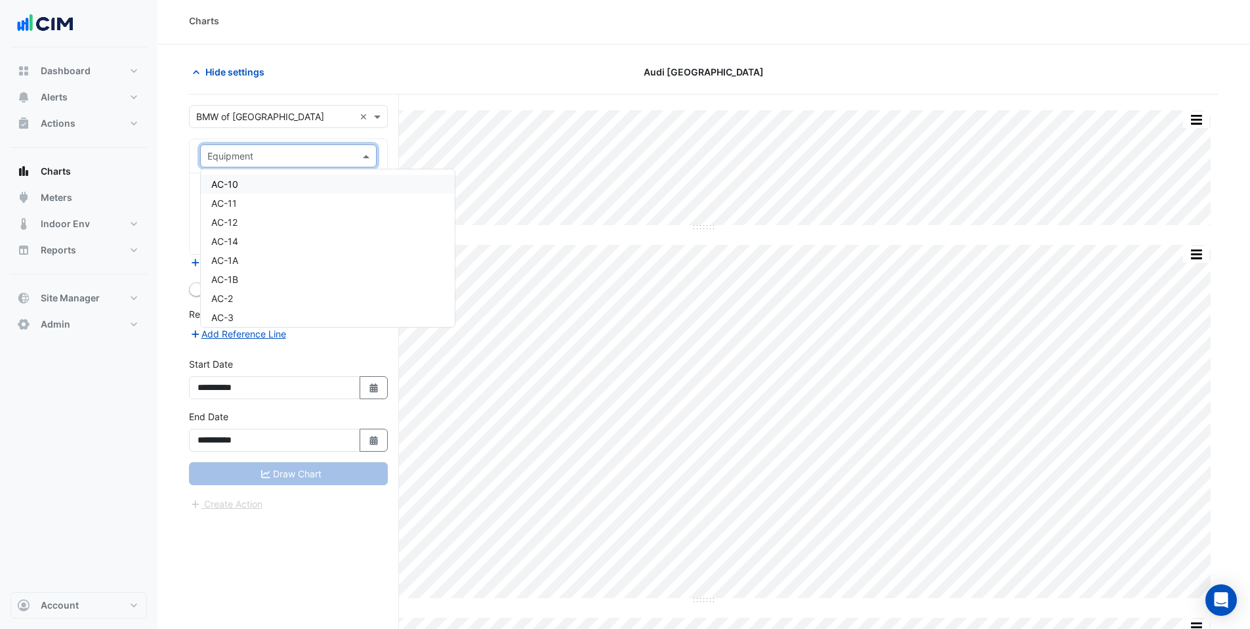
click at [263, 160] on input "text" at bounding box center [275, 157] width 136 height 14
type input "**"
click at [267, 188] on div "CHILLER" at bounding box center [288, 184] width 175 height 19
click at [265, 194] on input "text" at bounding box center [273, 197] width 133 height 14
type input "*"
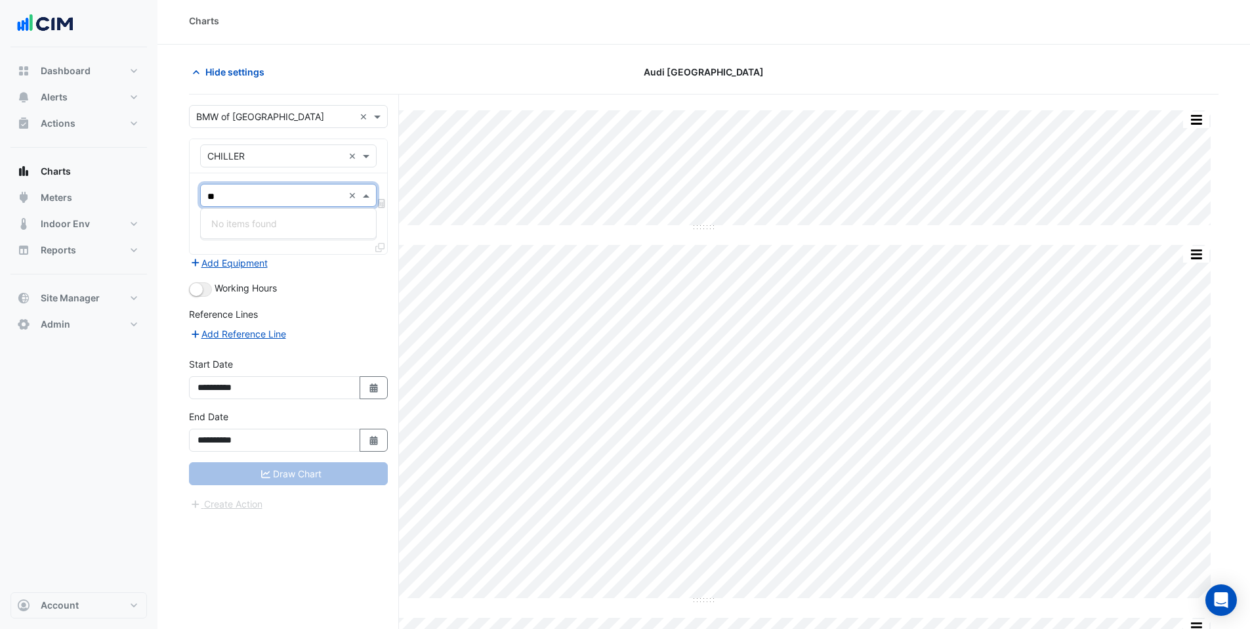
type input "***"
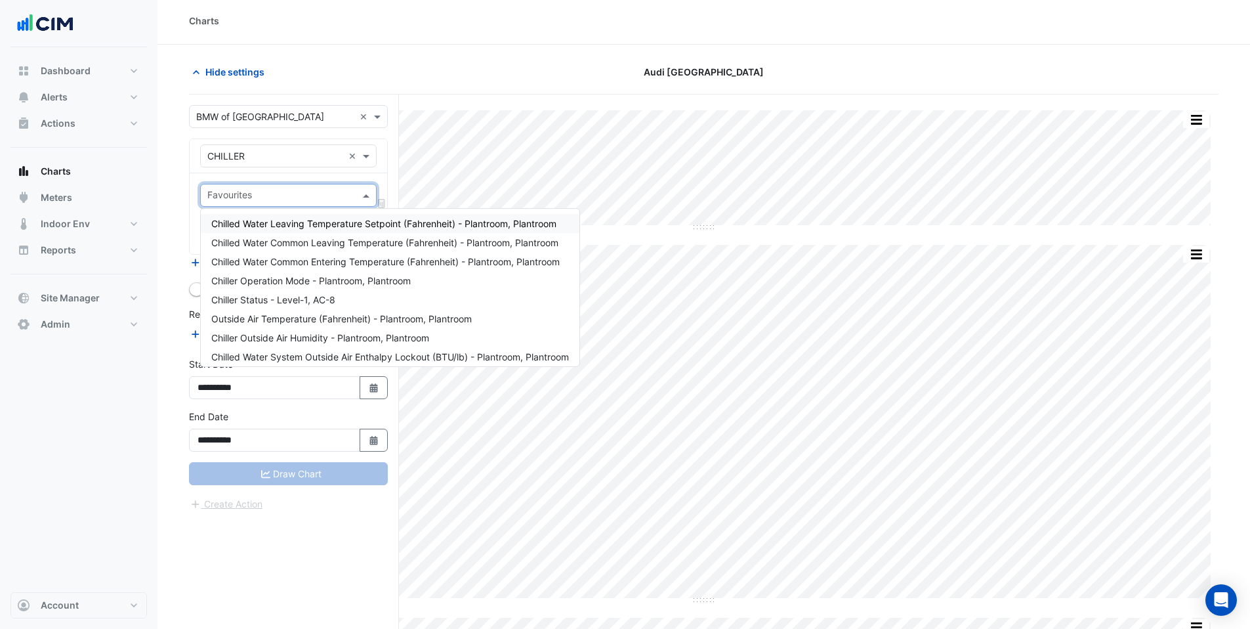
click at [252, 114] on input "text" at bounding box center [275, 117] width 158 height 14
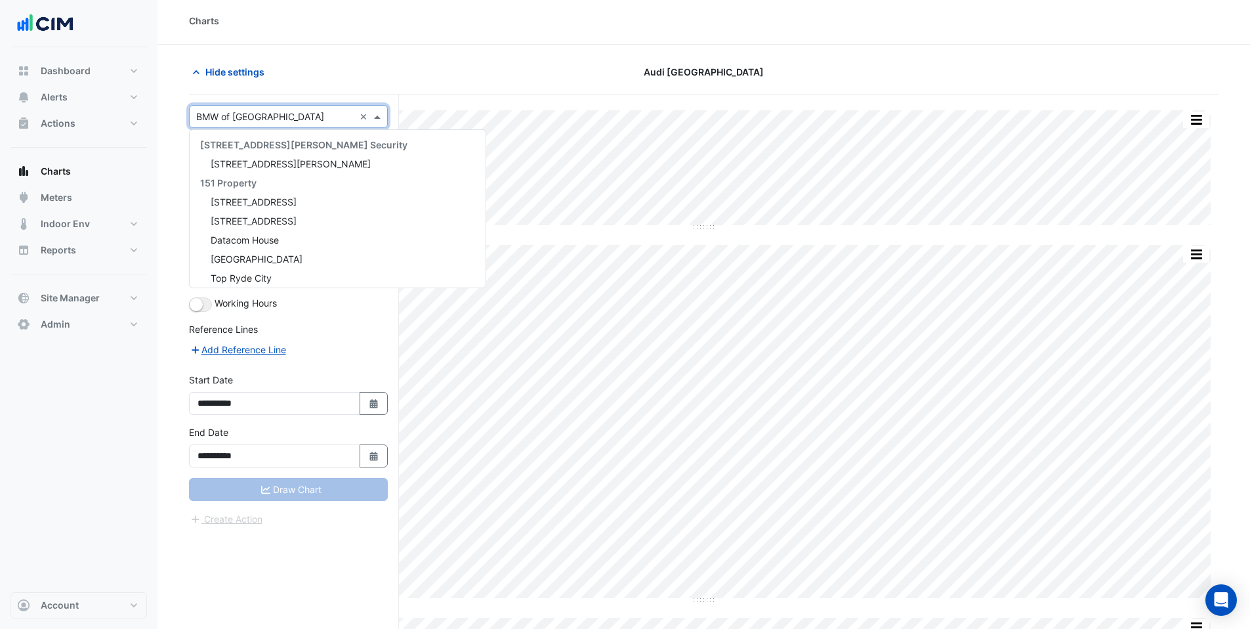
scroll to position [21971, 0]
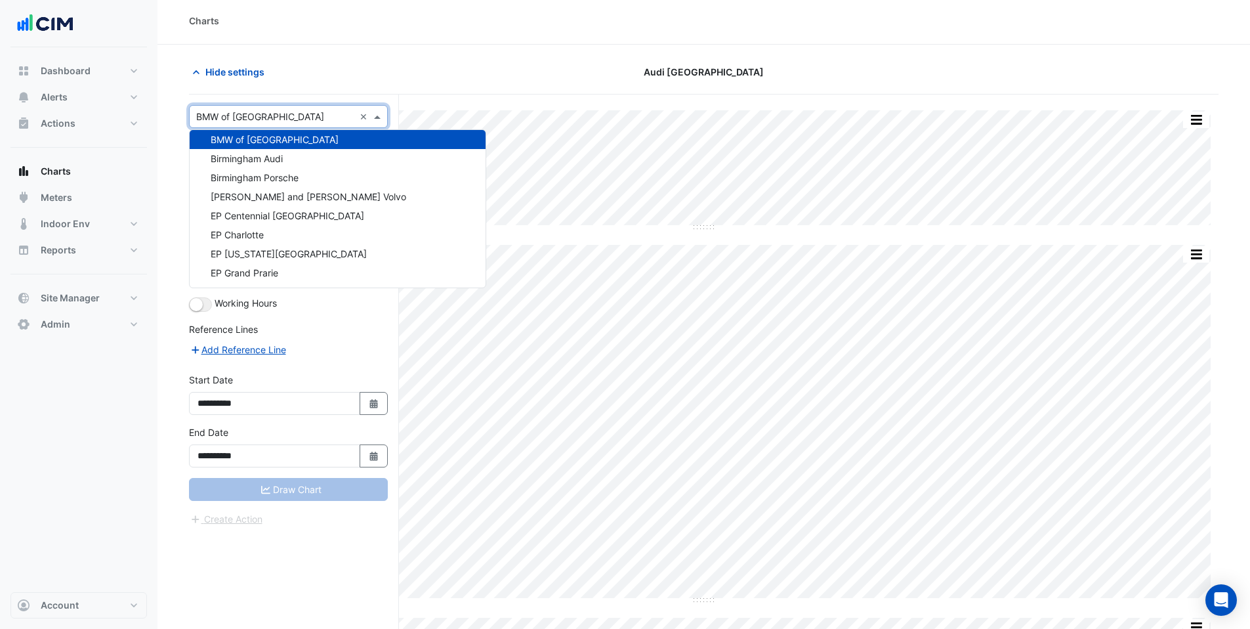
click at [425, 48] on section "Hide settings Audi Central Houston Split by Equip Split by Unit Split None Prin…" at bounding box center [704, 619] width 1093 height 1148
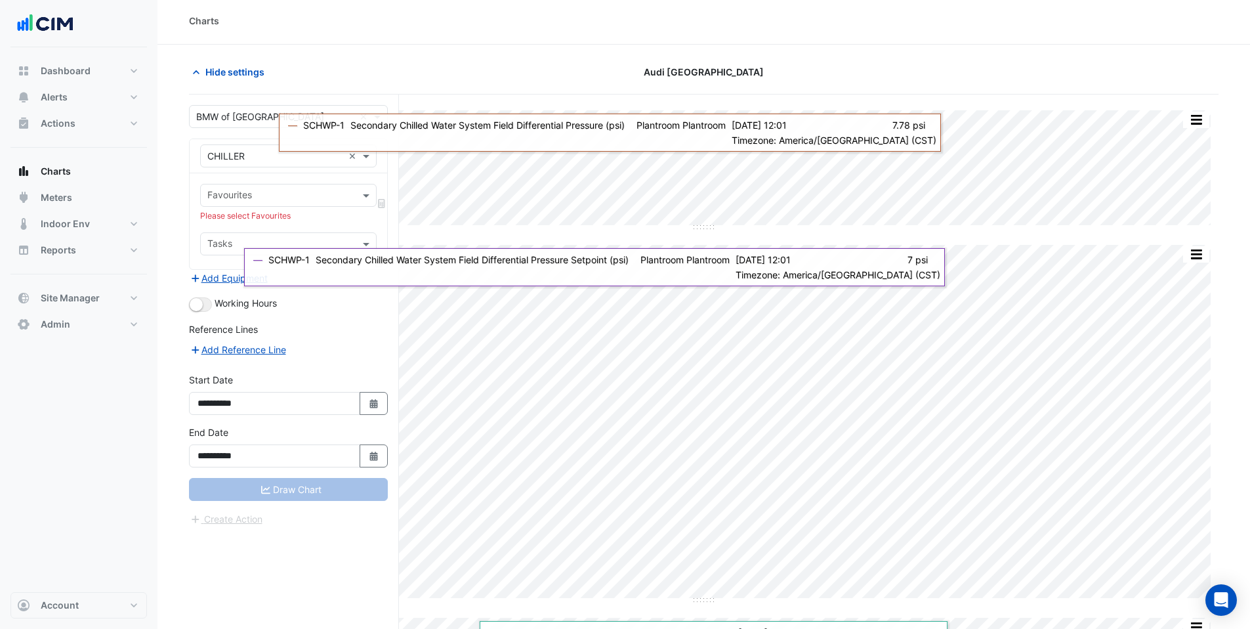
click at [245, 114] on input "text" at bounding box center [275, 117] width 158 height 14
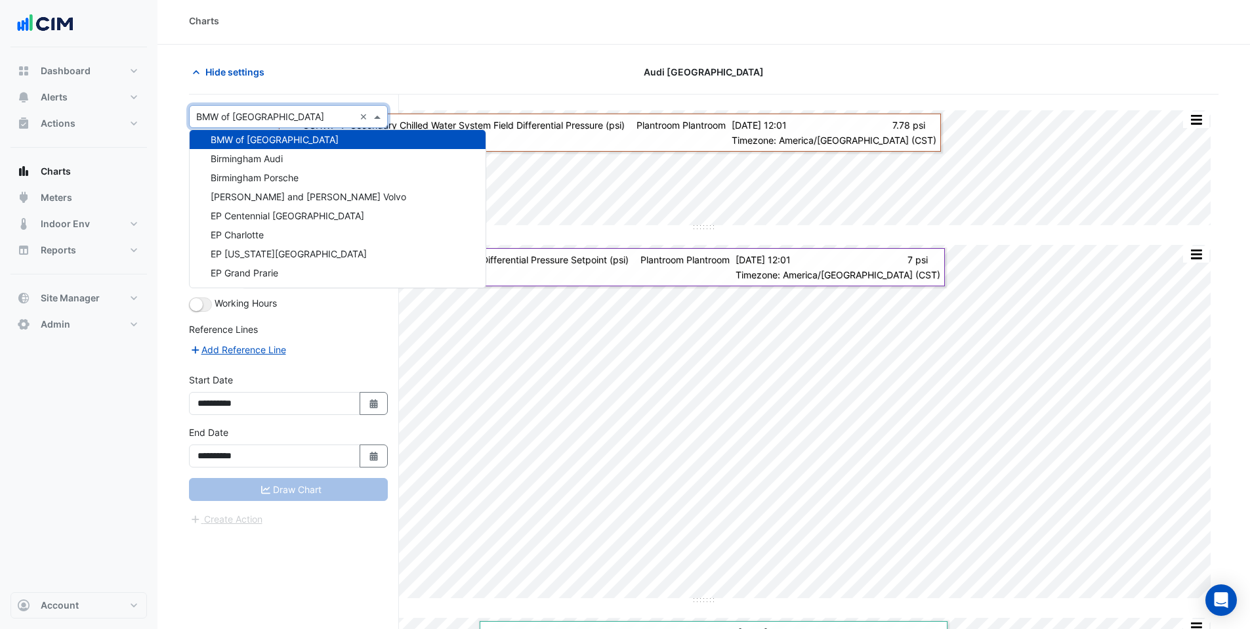
click at [245, 114] on input "text" at bounding box center [275, 117] width 158 height 14
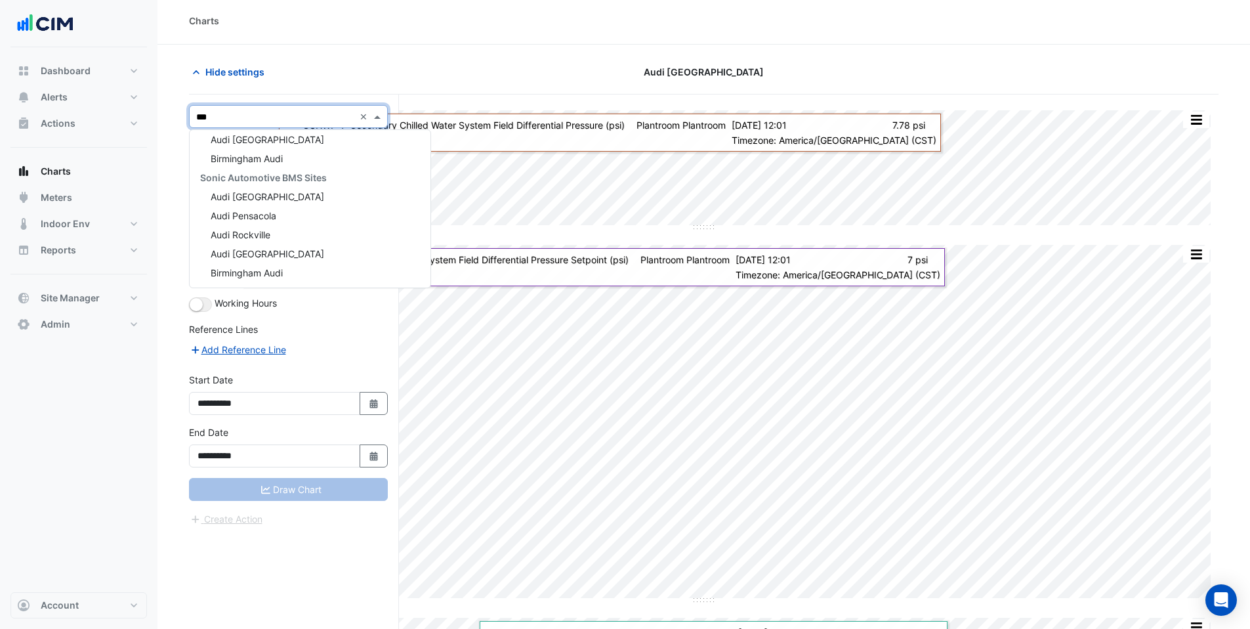
type input "****"
click at [244, 203] on div "Audi Central Houston" at bounding box center [310, 196] width 241 height 19
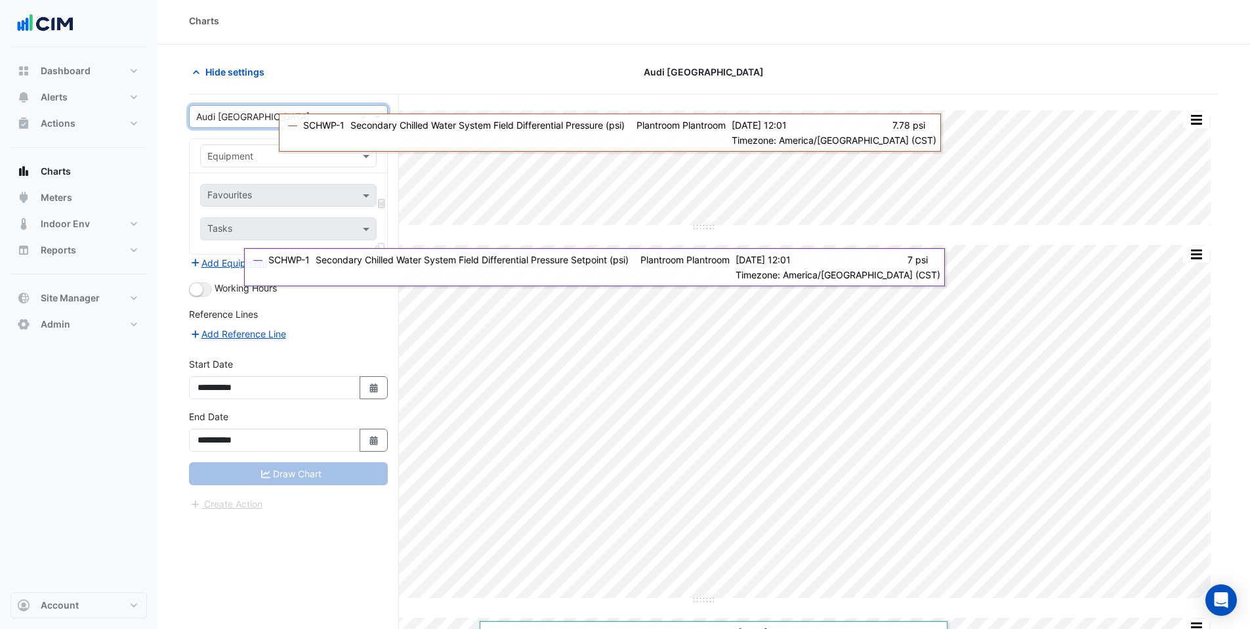
click at [231, 158] on input "text" at bounding box center [275, 157] width 136 height 14
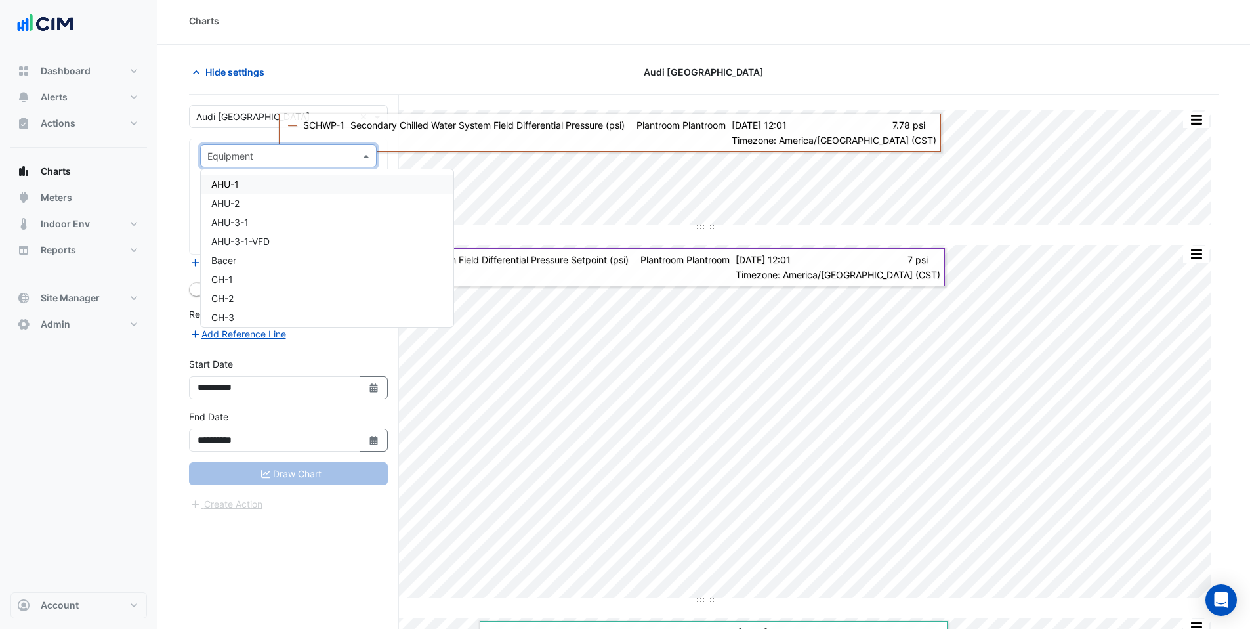
click at [230, 182] on span "AHU-1" at bounding box center [225, 184] width 28 height 11
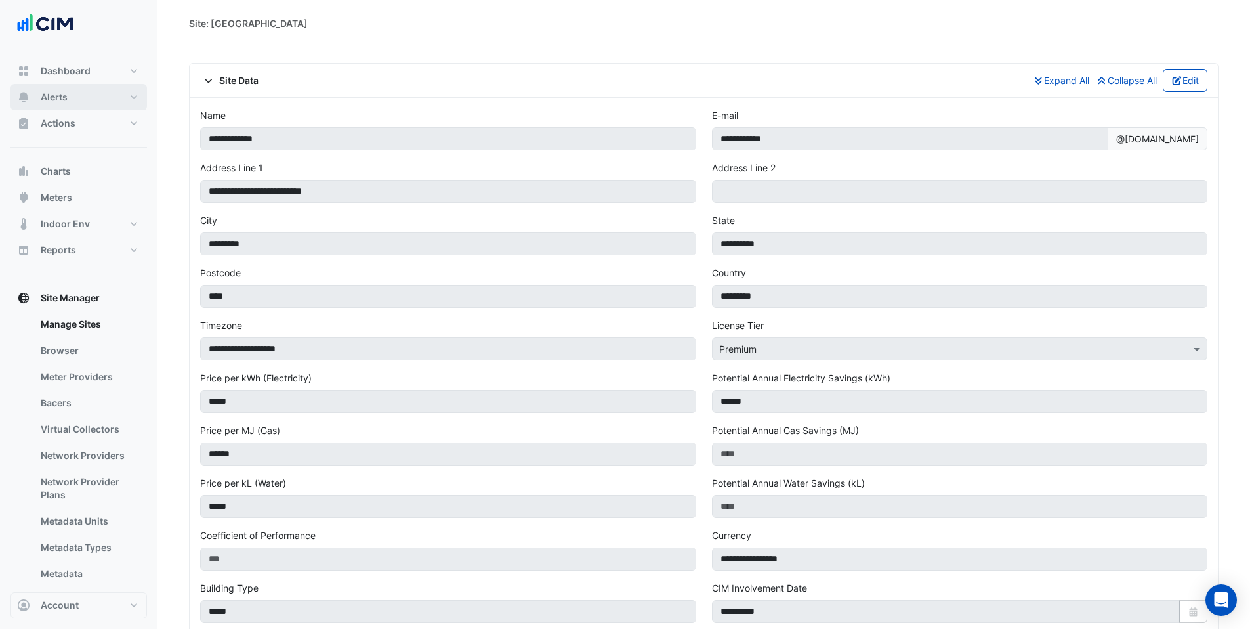
click at [79, 106] on button "Alerts" at bounding box center [79, 97] width 137 height 26
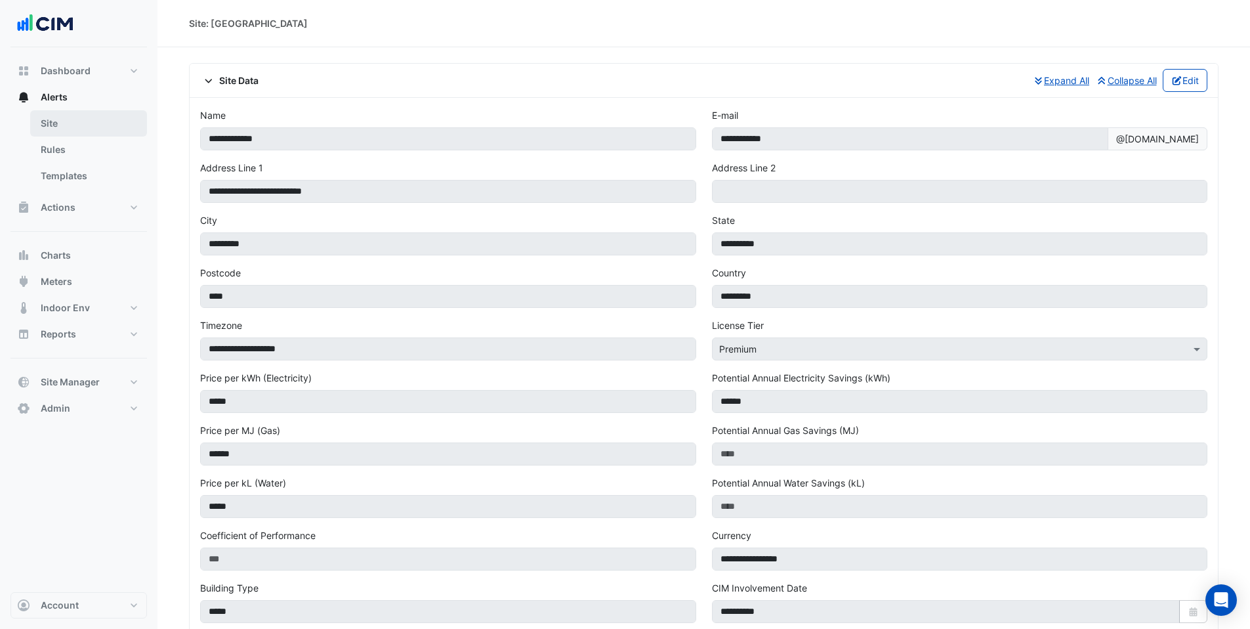
click at [68, 117] on link "Site" at bounding box center [88, 123] width 117 height 26
click at [77, 117] on link "Site" at bounding box center [88, 123] width 117 height 26
click at [35, 121] on link "Site" at bounding box center [88, 123] width 117 height 26
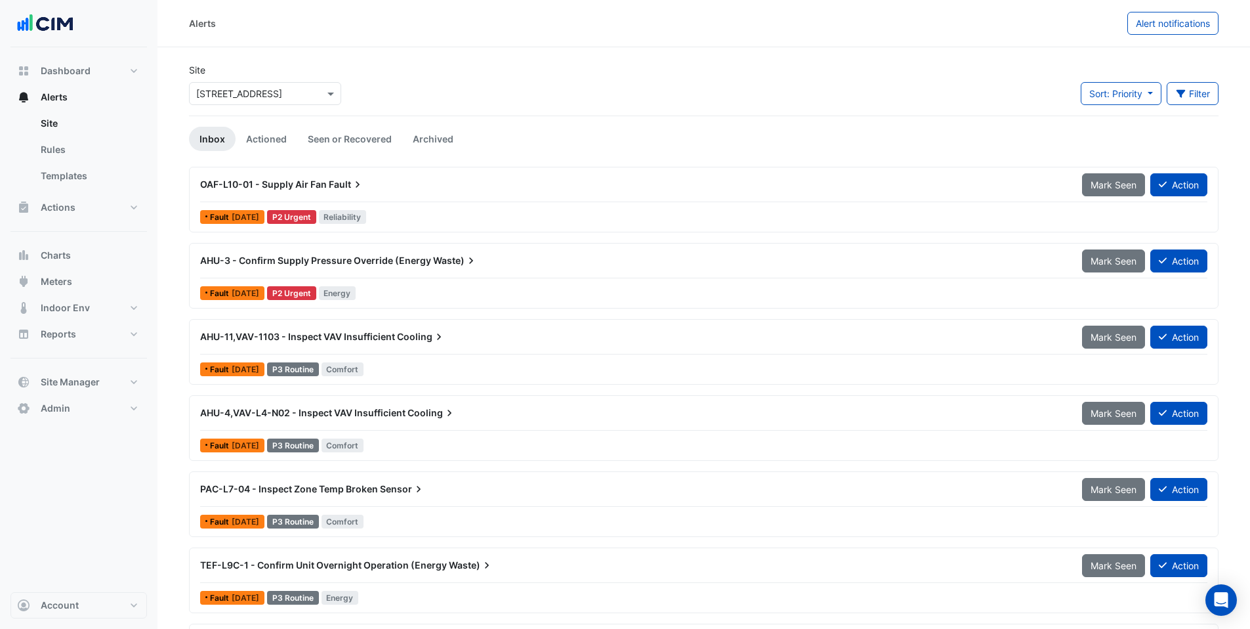
click at [270, 89] on input "text" at bounding box center [252, 94] width 112 height 14
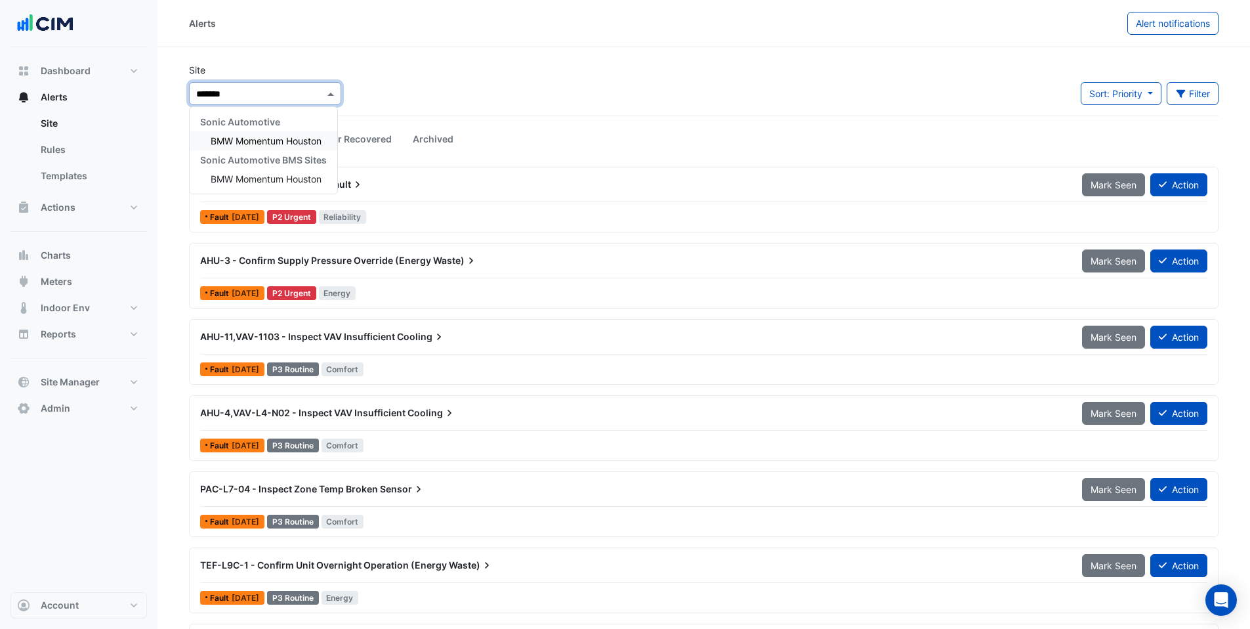
type input "********"
click at [266, 142] on span "BMW Momentum Houston" at bounding box center [266, 140] width 111 height 11
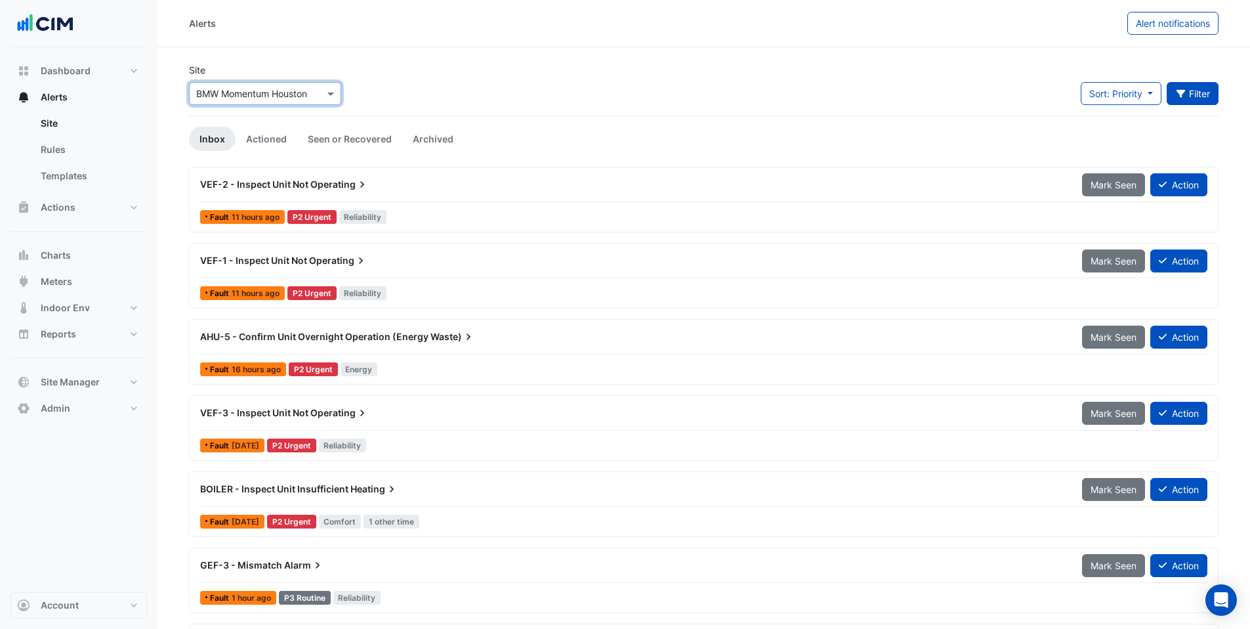
click at [1189, 95] on button "Filter" at bounding box center [1193, 93] width 53 height 23
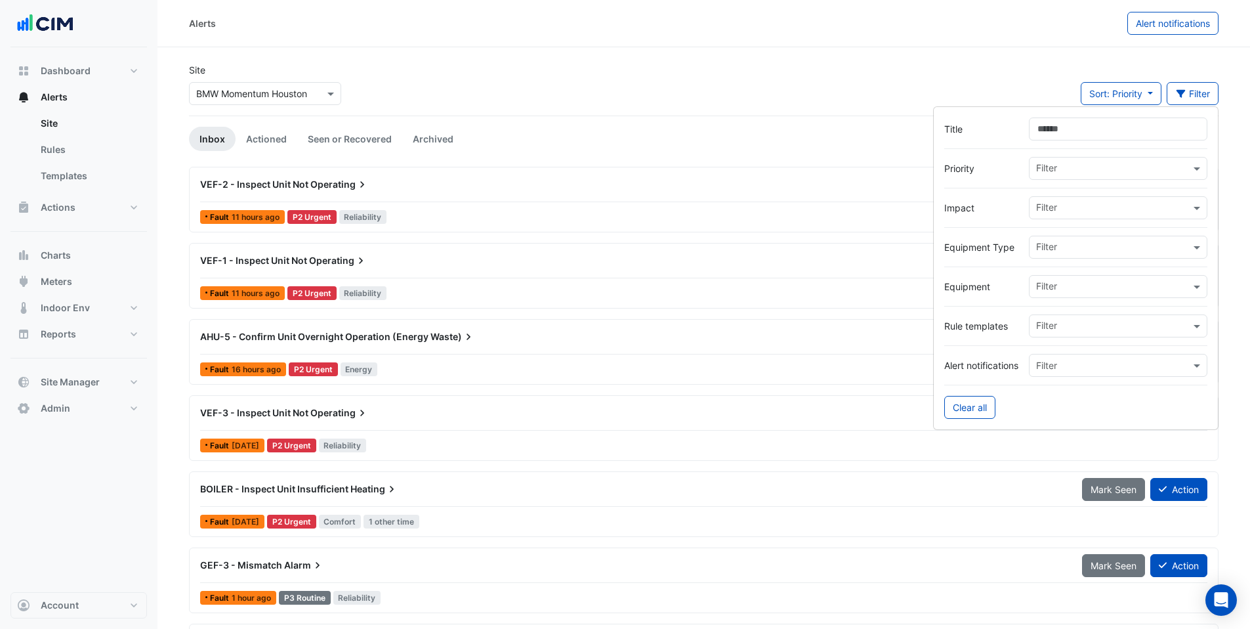
click at [1048, 249] on input "text" at bounding box center [1113, 249] width 154 height 14
click at [1053, 276] on span "Chiller" at bounding box center [1053, 275] width 26 height 11
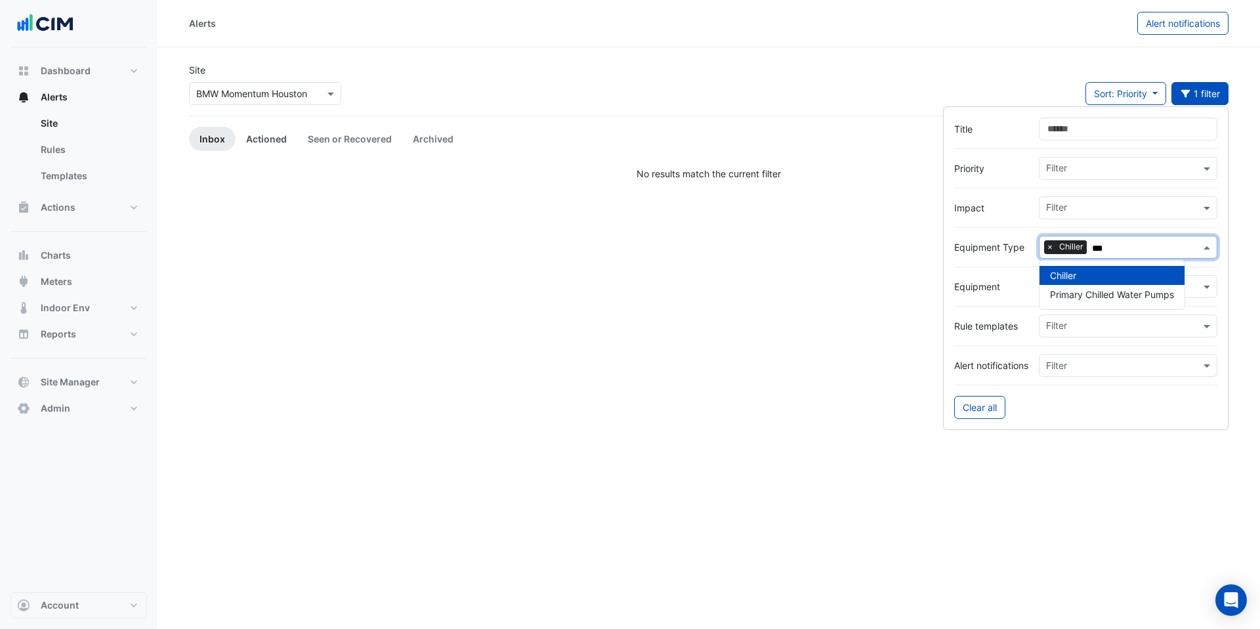
type input "***"
click at [263, 137] on link "Actioned" at bounding box center [267, 139] width 62 height 24
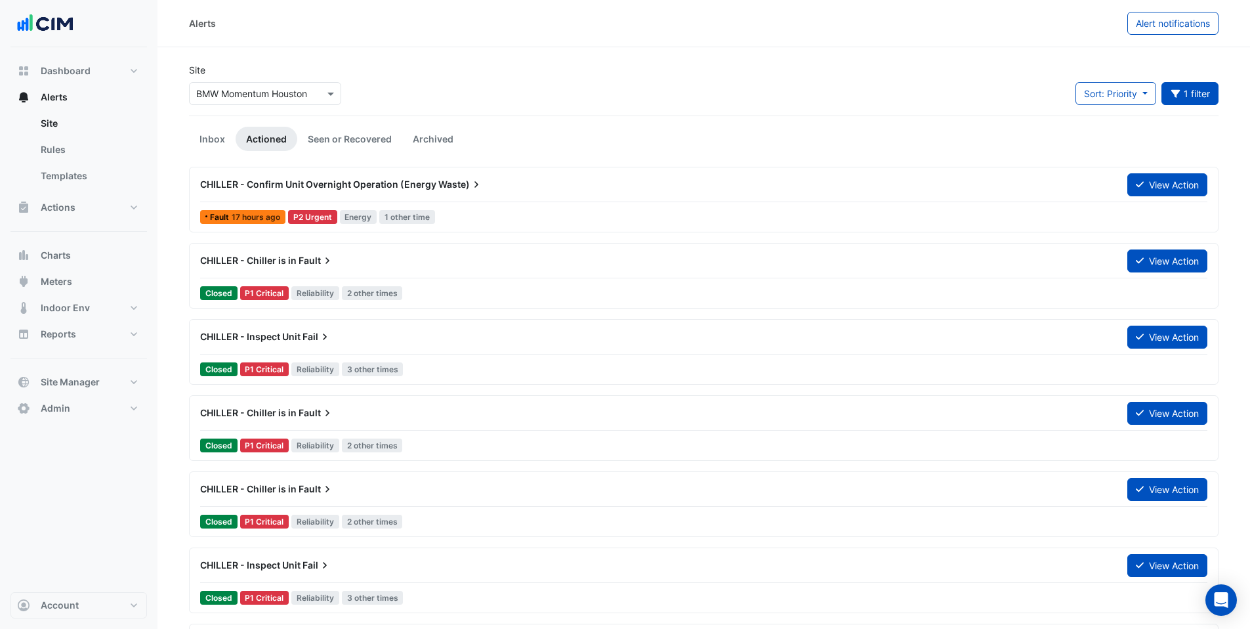
click at [335, 257] on div "CHILLER - Chiller is in Fault" at bounding box center [656, 260] width 912 height 13
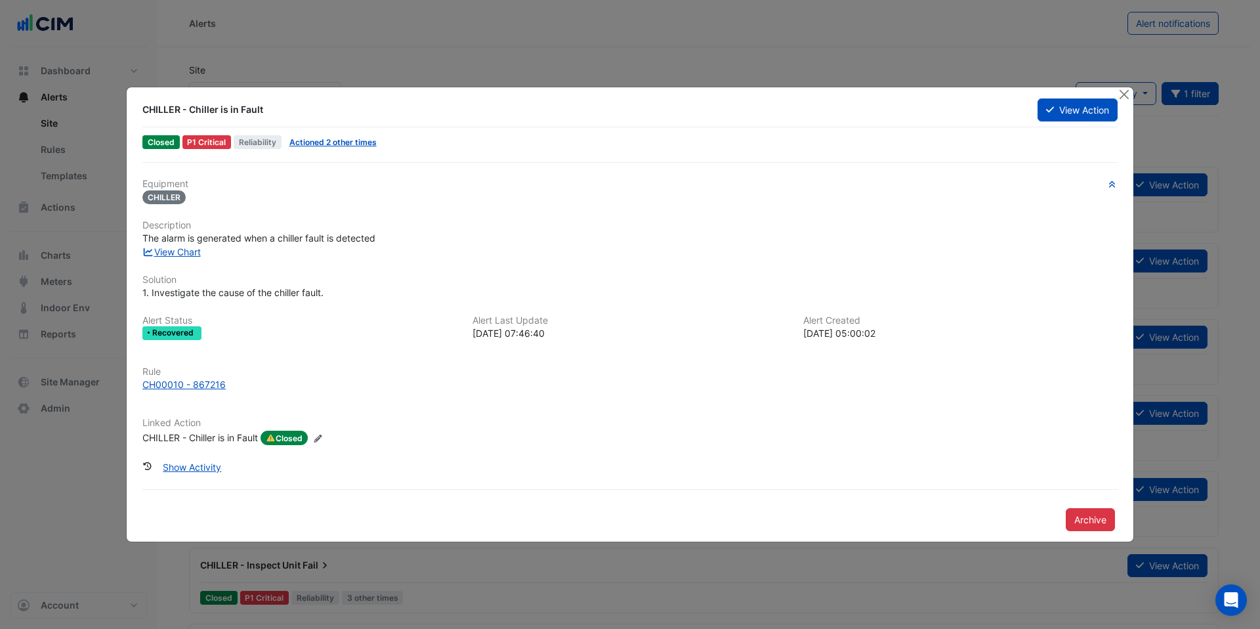
click at [180, 438] on div "CHILLER - Chiller is in Fault" at bounding box center [200, 438] width 116 height 14
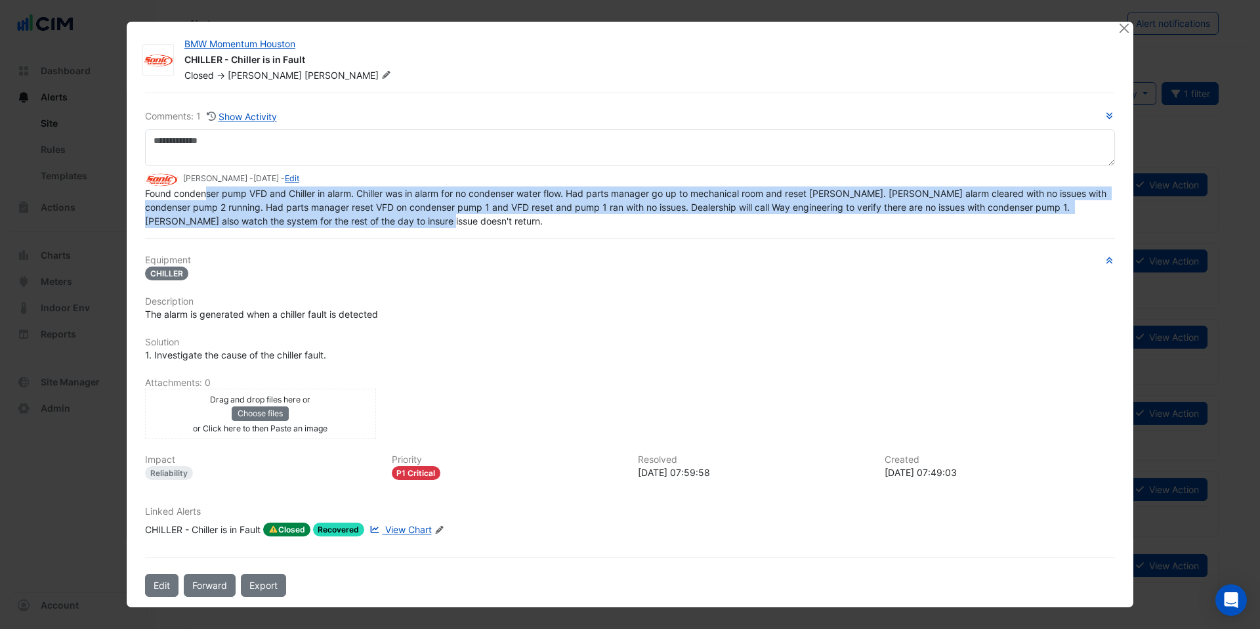
drag, startPoint x: 207, startPoint y: 192, endPoint x: 1107, endPoint y: 217, distance: 899.6
click at [1107, 217] on div "Found condenser pump VFD and Chiller in alarm. Chiller was in alarm for no cond…" at bounding box center [630, 206] width 970 height 41
click at [478, 223] on div "Found condenser pump VFD and Chiller in alarm. Chiller was in alarm for no cond…" at bounding box center [630, 206] width 970 height 41
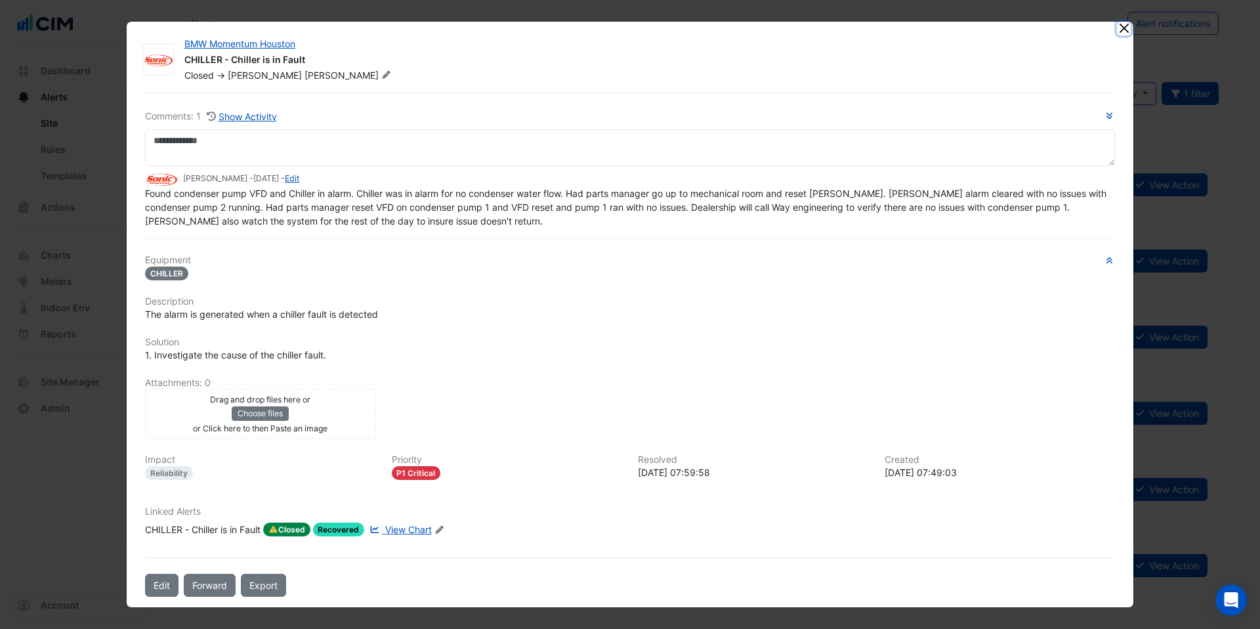
click at [1121, 27] on button "Close" at bounding box center [1124, 29] width 14 height 14
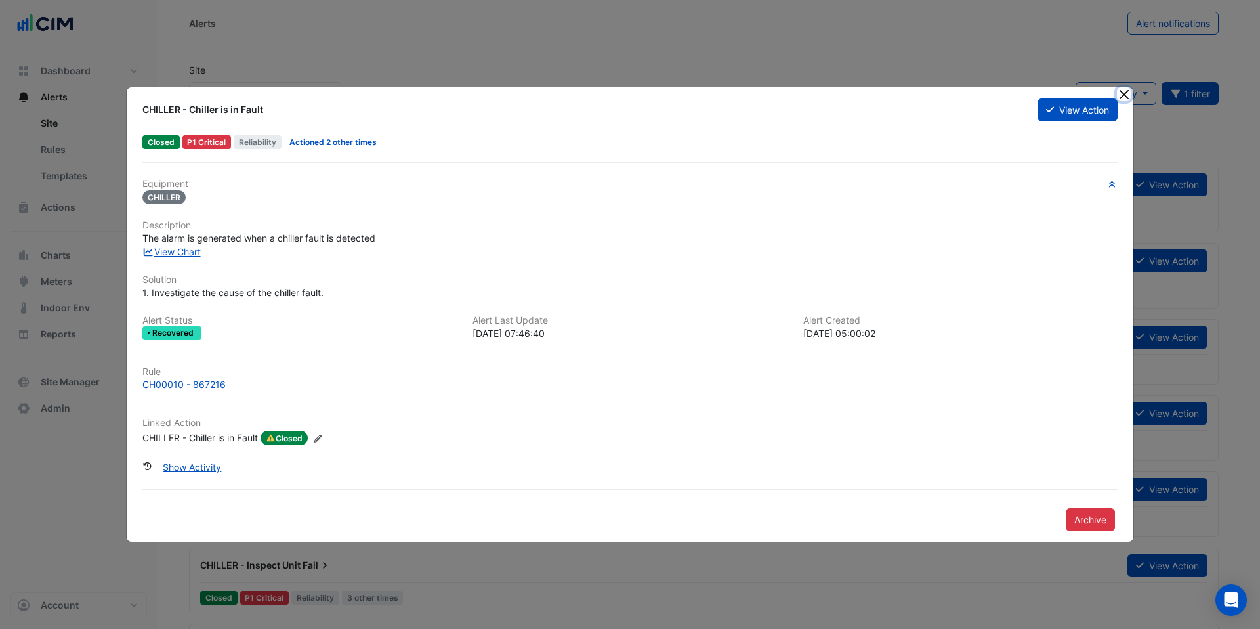
click at [1123, 94] on button "Close" at bounding box center [1124, 94] width 14 height 14
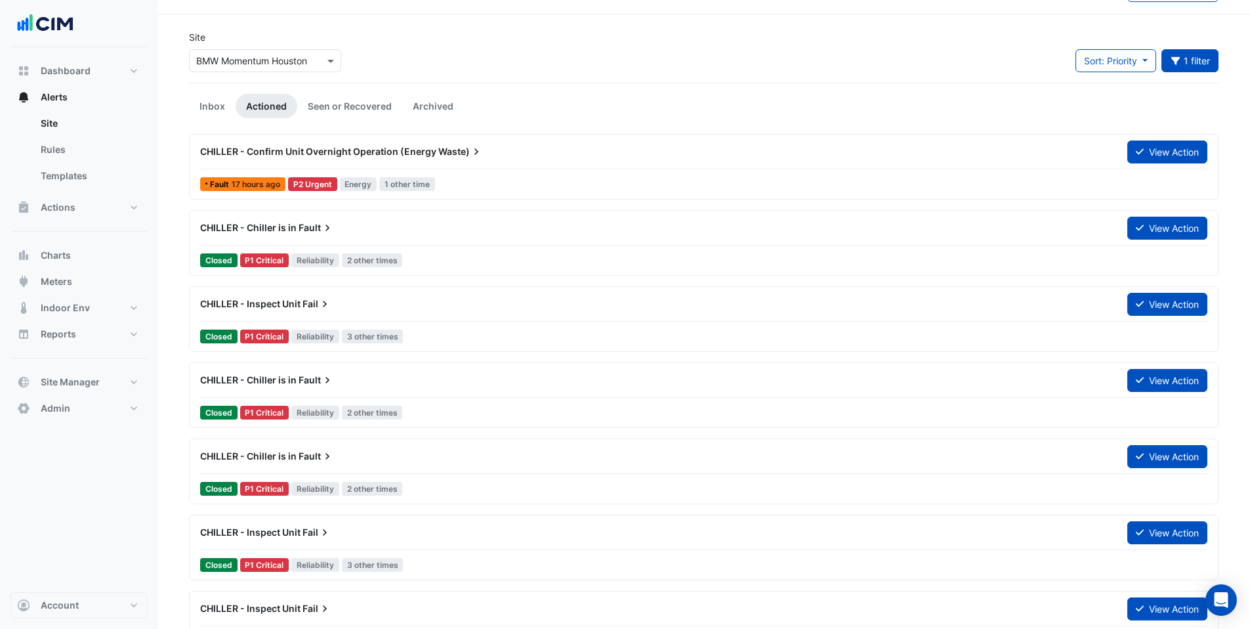
scroll to position [41, 0]
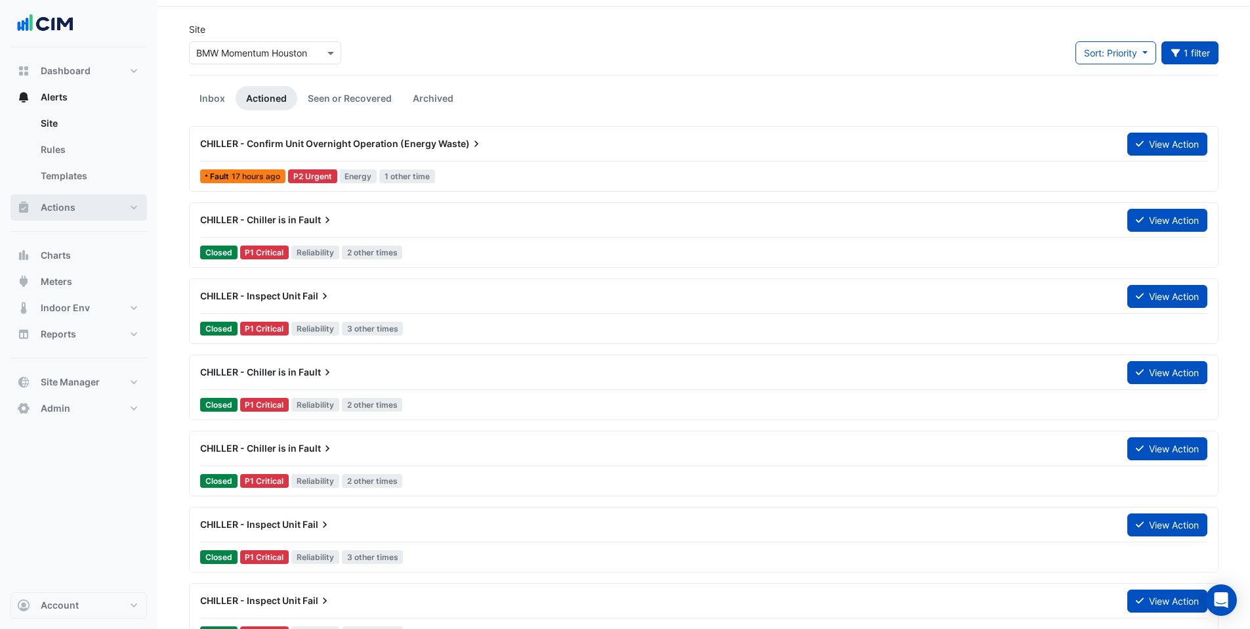
click at [72, 203] on span "Actions" at bounding box center [58, 207] width 35 height 13
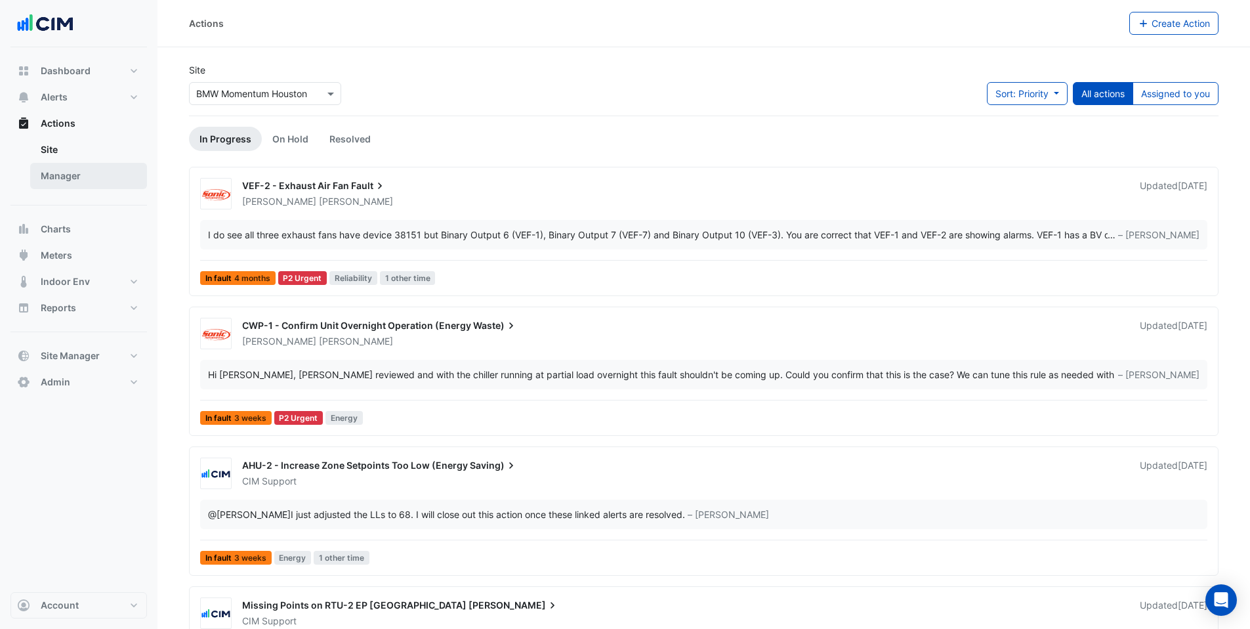
click at [51, 179] on link "Manager" at bounding box center [88, 176] width 117 height 26
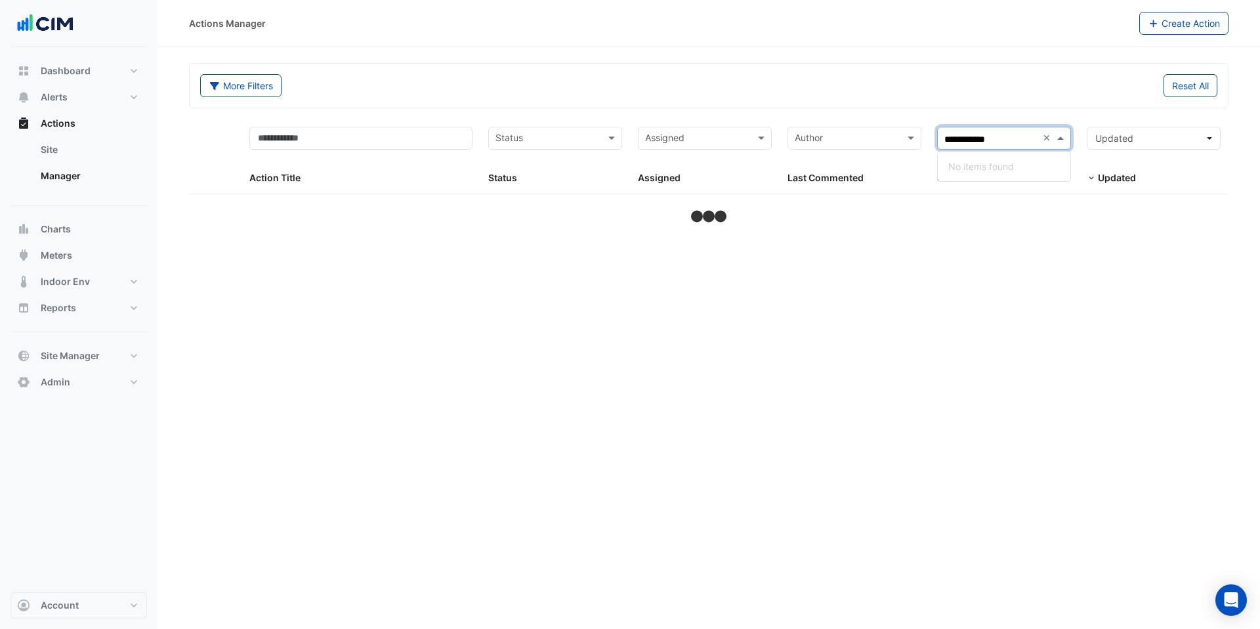
click at [992, 140] on input "**********" at bounding box center [991, 139] width 93 height 15
type input "**********"
click at [994, 189] on span "BMW Momentum Houston" at bounding box center [1014, 185] width 111 height 11
select select "***"
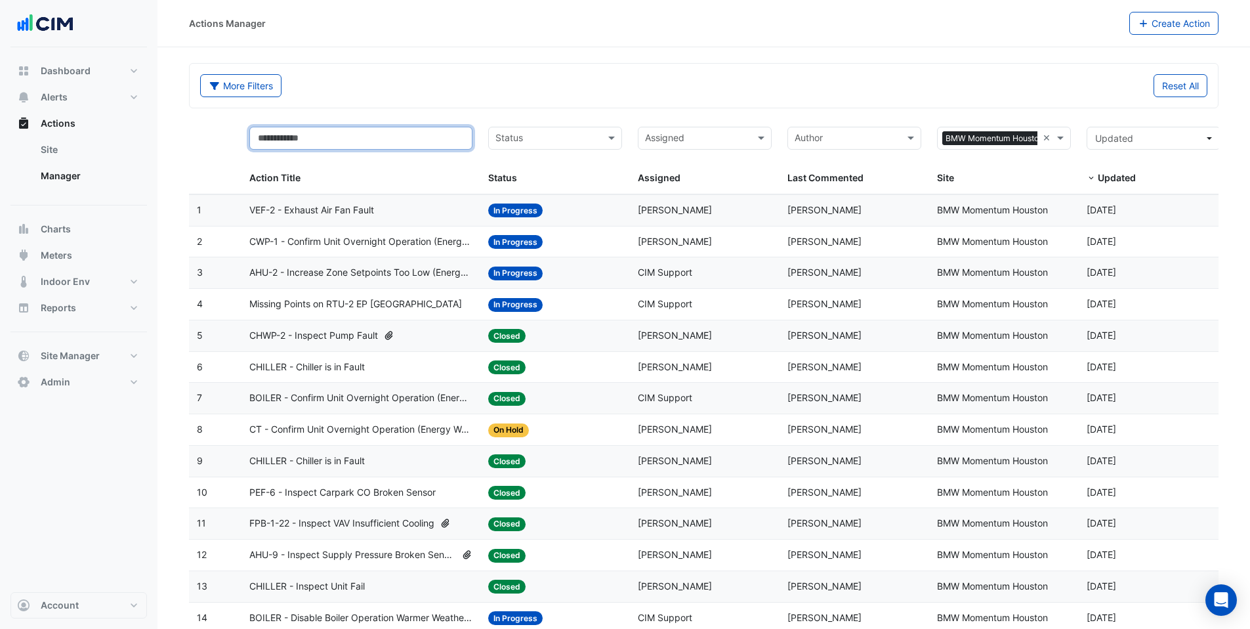
click at [352, 143] on input "text" at bounding box center [361, 138] width 224 height 23
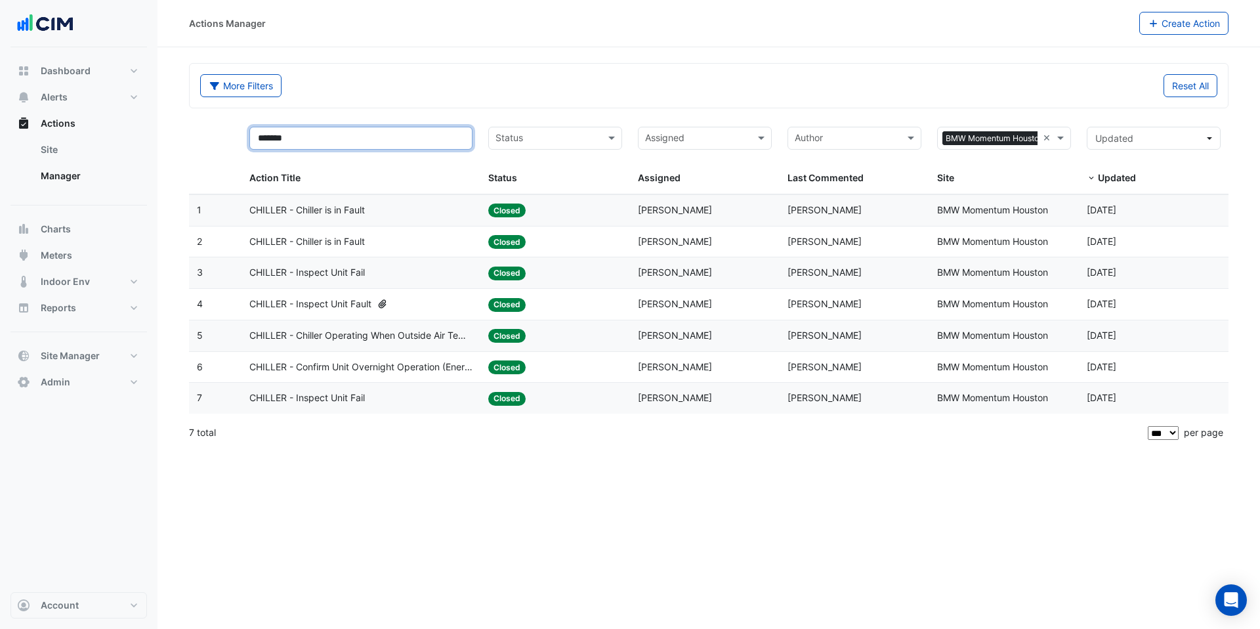
type input "*******"
click at [298, 236] on span "CHILLER - Chiller is in Fault" at bounding box center [307, 241] width 116 height 15
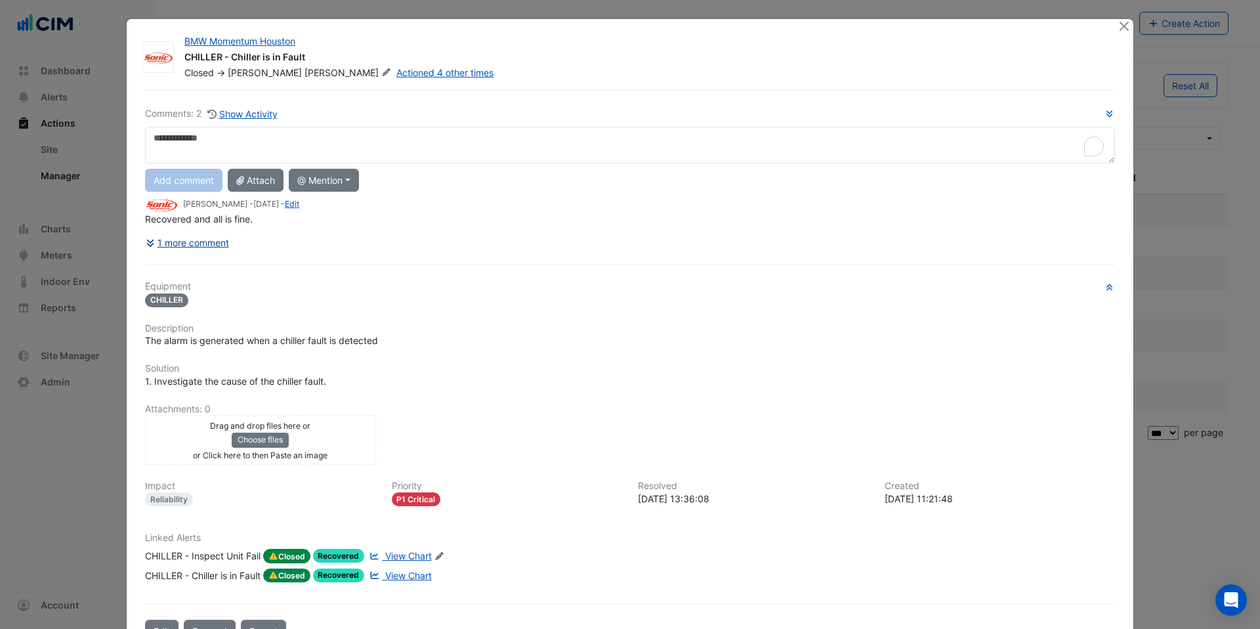
click at [189, 242] on button "1 more comment" at bounding box center [187, 242] width 85 height 23
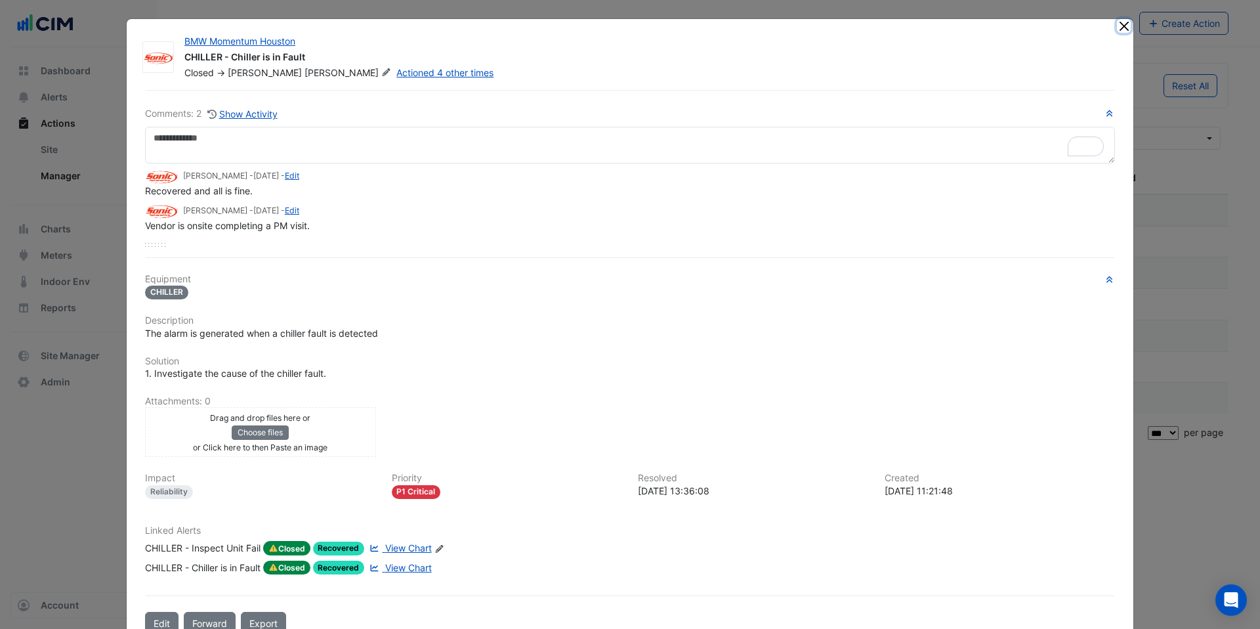
click at [1119, 27] on button "Close" at bounding box center [1124, 26] width 14 height 14
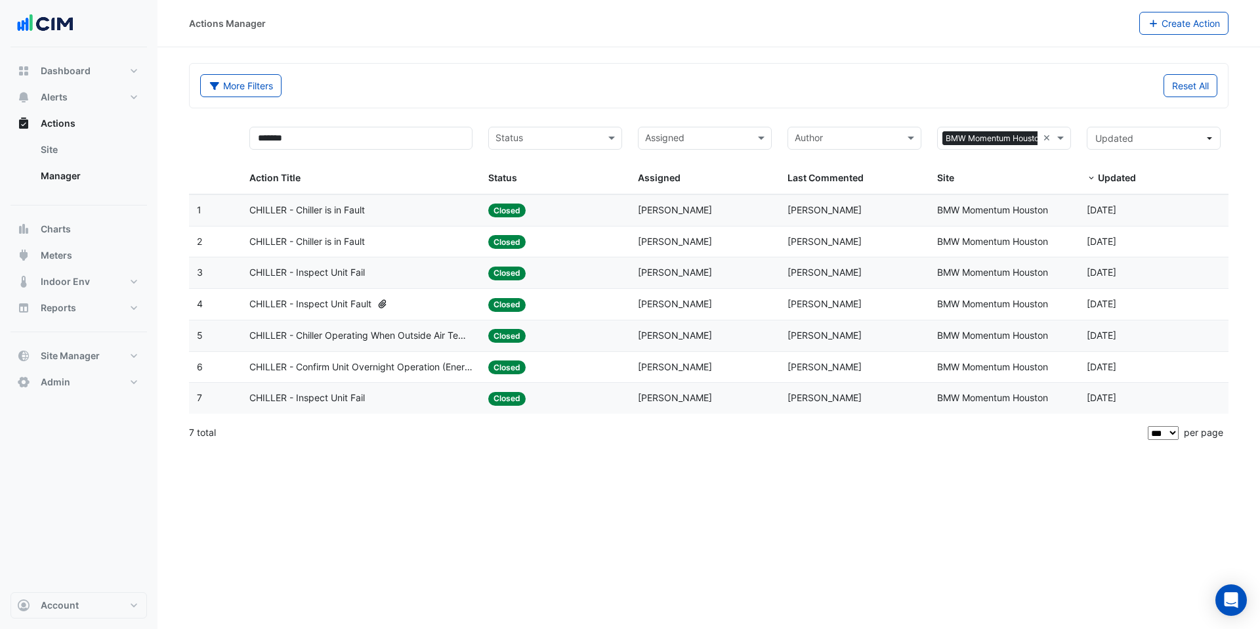
click at [350, 270] on span "CHILLER - Inspect Unit Fail" at bounding box center [307, 272] width 116 height 15
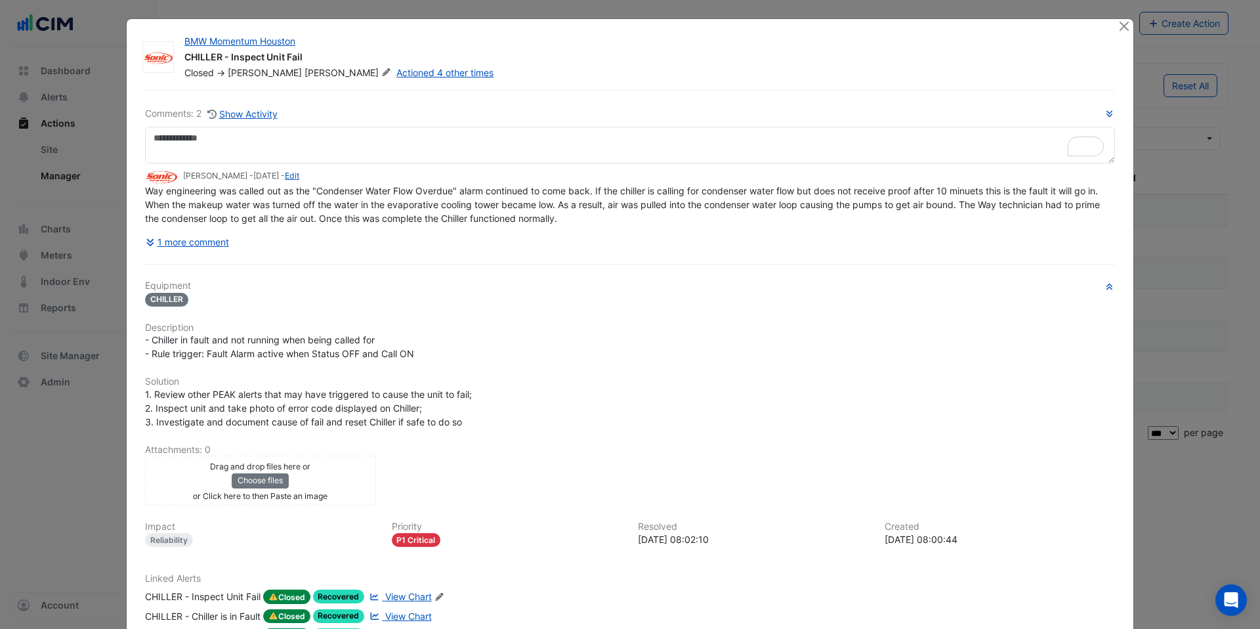
drag, startPoint x: 248, startPoint y: 223, endPoint x: 351, endPoint y: 226, distance: 103.1
click at [351, 226] on div "Comments: 2 Show Activity Anthony Mucerino - 4 months and 10 days ago - Edit Wa…" at bounding box center [630, 179] width 970 height 147
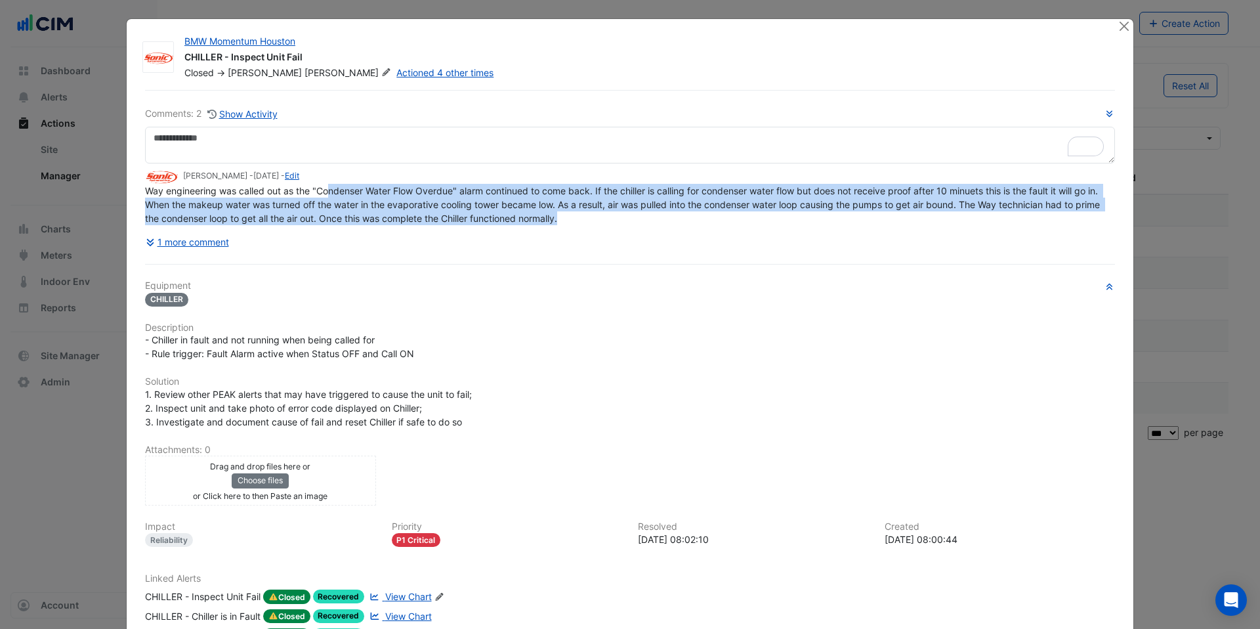
drag, startPoint x: 325, startPoint y: 190, endPoint x: 1016, endPoint y: 215, distance: 691.6
click at [1016, 215] on div "Way engineering was called out as the "Condenser Water Flow Overdue" alarm cont…" at bounding box center [630, 204] width 970 height 41
click at [1011, 215] on div "Way engineering was called out as the "Condenser Water Flow Overdue" alarm cont…" at bounding box center [630, 204] width 970 height 41
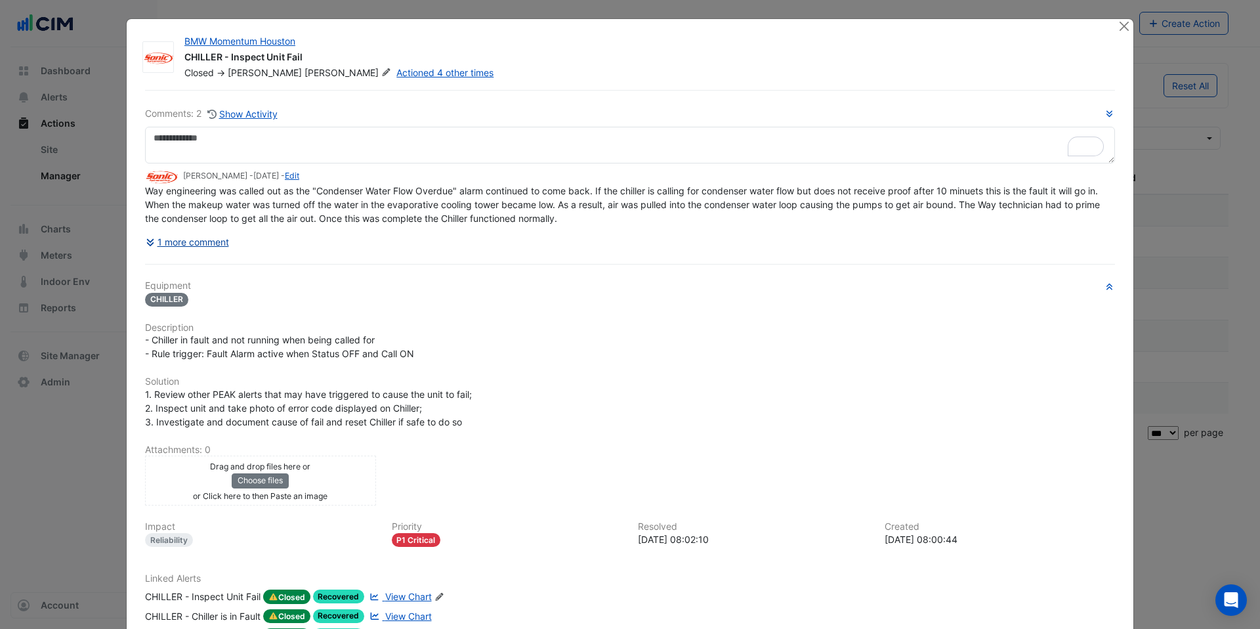
click at [207, 243] on button "1 more comment" at bounding box center [187, 241] width 85 height 23
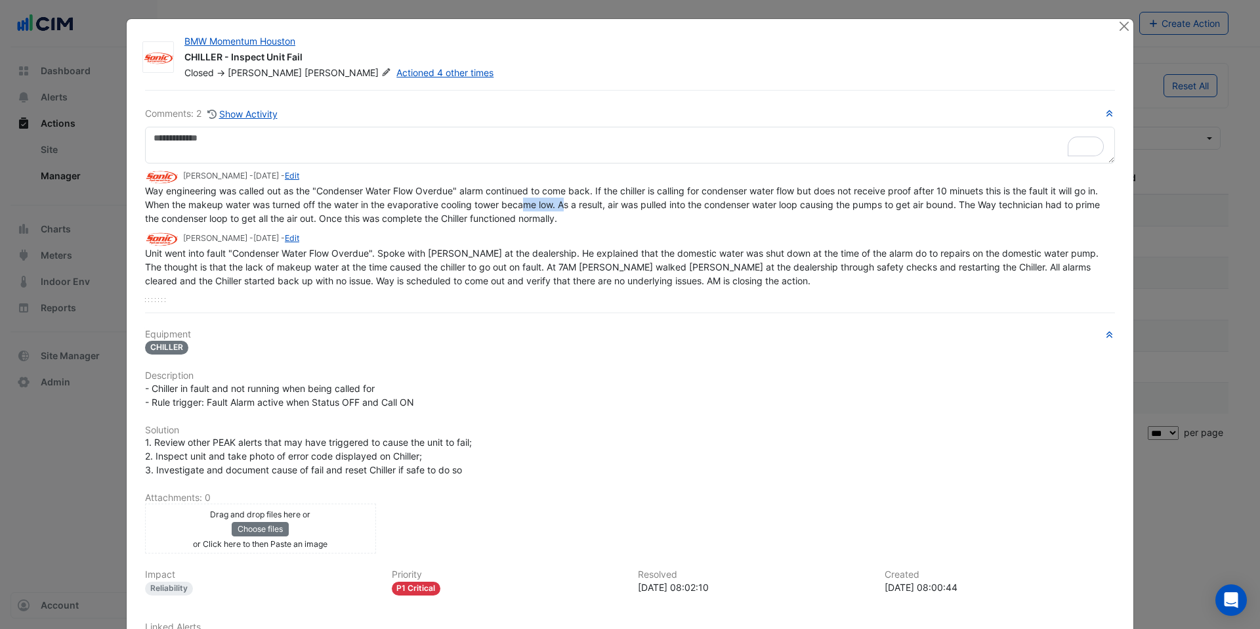
drag, startPoint x: 532, startPoint y: 205, endPoint x: 574, endPoint y: 203, distance: 42.1
click at [574, 203] on span "Way engineering was called out as the "Condenser Water Flow Overdue" alarm cont…" at bounding box center [624, 204] width 958 height 39
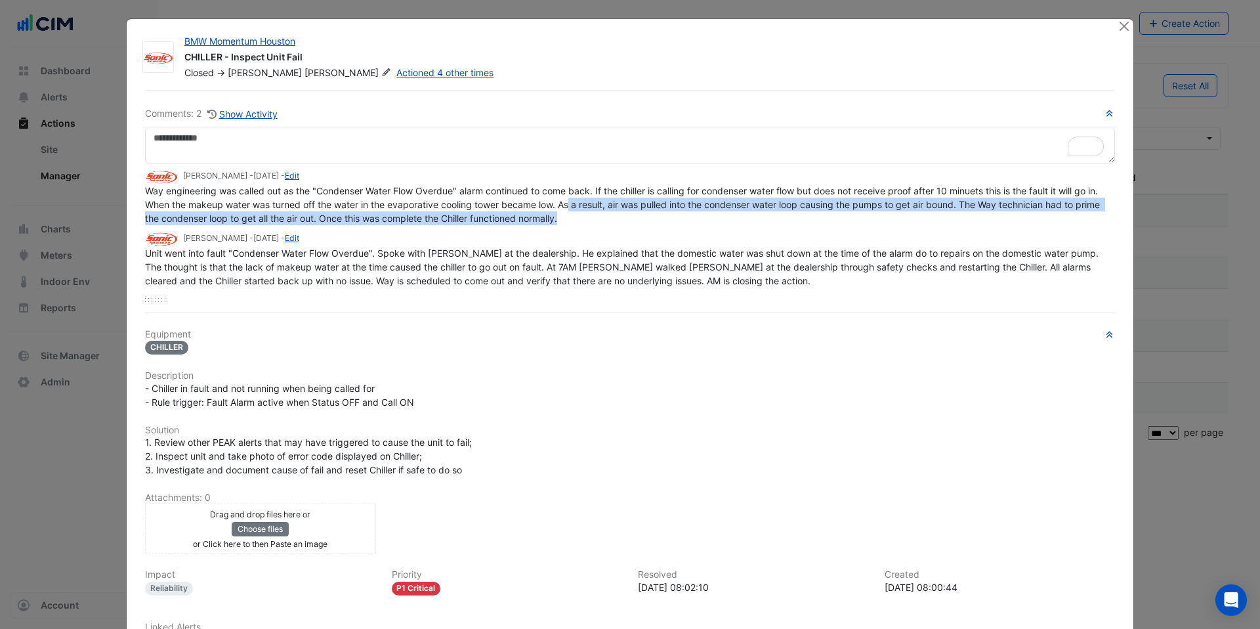
drag, startPoint x: 579, startPoint y: 202, endPoint x: 1003, endPoint y: 222, distance: 424.5
click at [1003, 222] on div "Way engineering was called out as the "Condenser Water Flow Overdue" alarm cont…" at bounding box center [630, 204] width 970 height 41
click at [1002, 222] on div "Way engineering was called out as the "Condenser Water Flow Overdue" alarm cont…" at bounding box center [630, 204] width 970 height 41
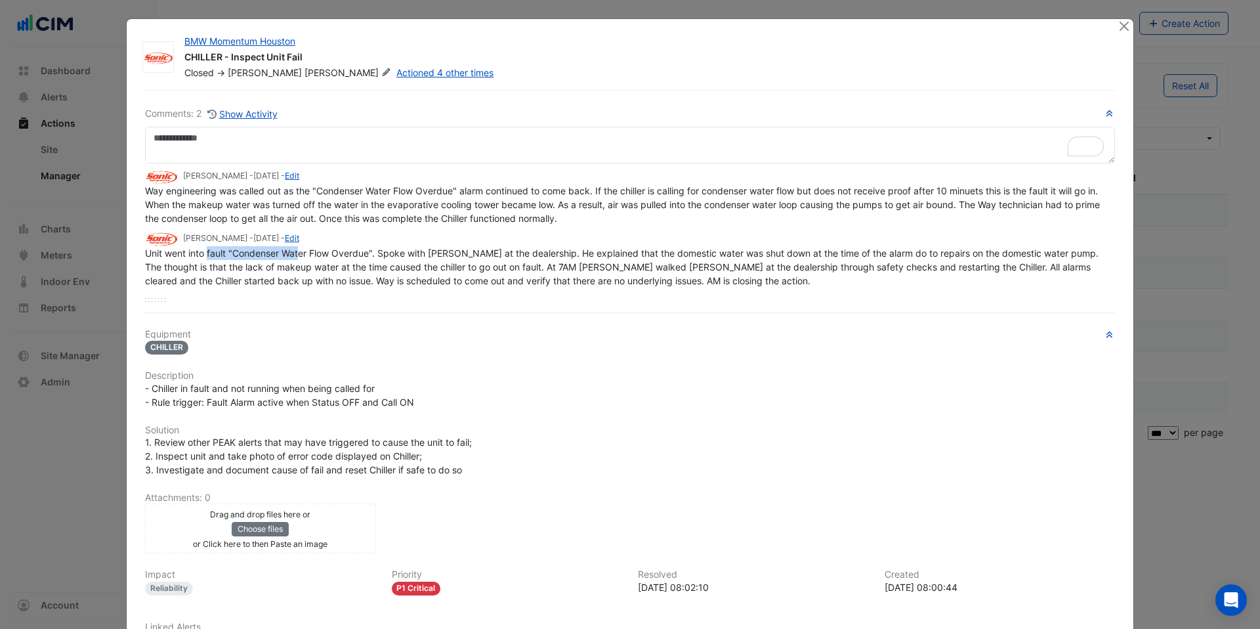
drag, startPoint x: 204, startPoint y: 257, endPoint x: 302, endPoint y: 255, distance: 97.8
click at [298, 257] on span "Unit went into fault "Condenser Water Flow Overdue". Spoke with Edgar at the de…" at bounding box center [623, 266] width 956 height 39
click at [1117, 28] on button "Close" at bounding box center [1124, 26] width 14 height 14
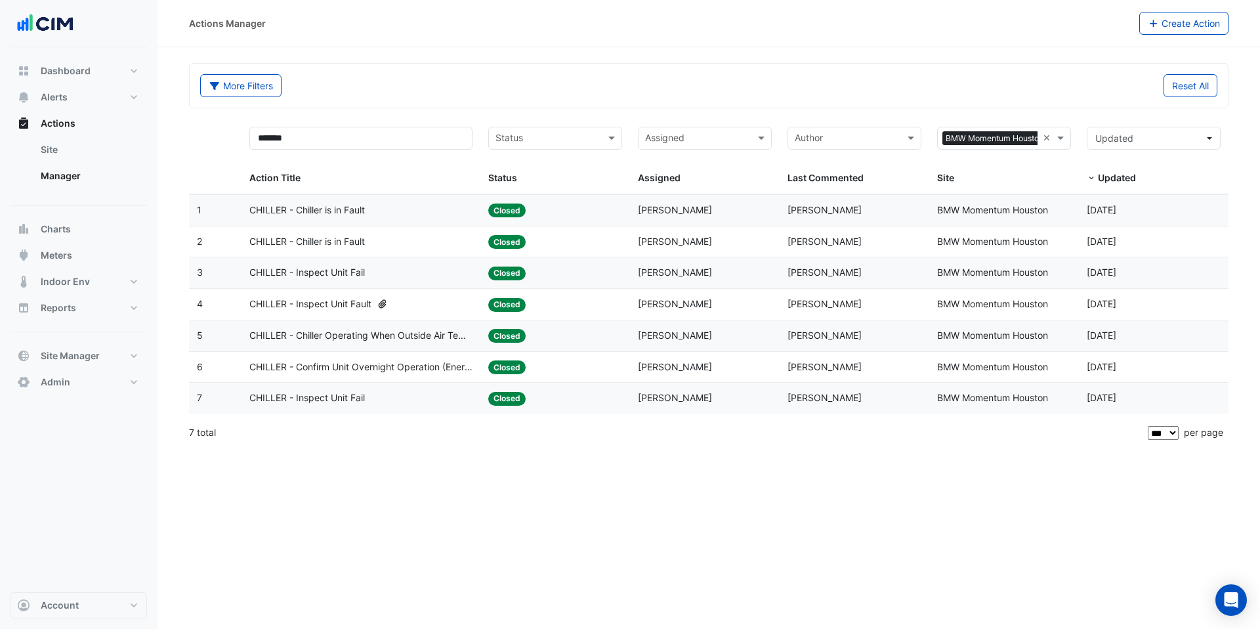
click at [360, 307] on span "CHILLER - Inspect Unit Fault" at bounding box center [310, 304] width 122 height 15
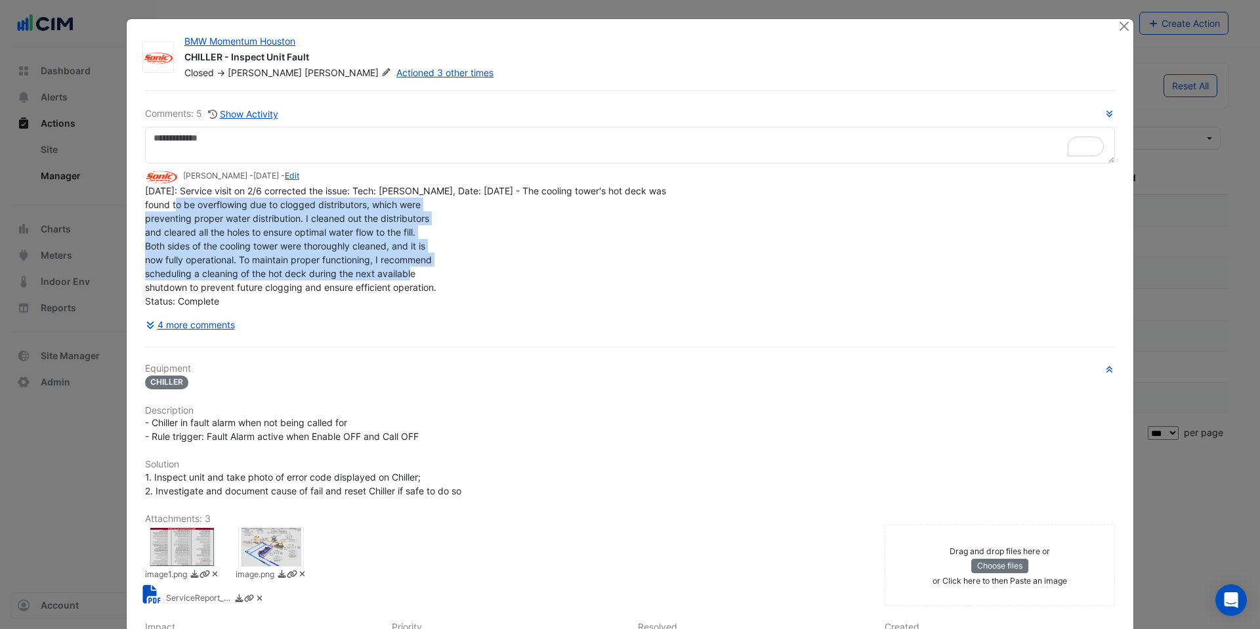
drag, startPoint x: 176, startPoint y: 235, endPoint x: 368, endPoint y: 293, distance: 201.0
click at [435, 282] on div "2/25/25: Service visit on 2/6 corrected the issue: Tech: Eric Arzate, Date: 2/6…" at bounding box center [630, 246] width 970 height 124
click at [212, 329] on button "4 more comments" at bounding box center [190, 324] width 91 height 23
click at [202, 328] on button "4 more comments" at bounding box center [190, 324] width 91 height 23
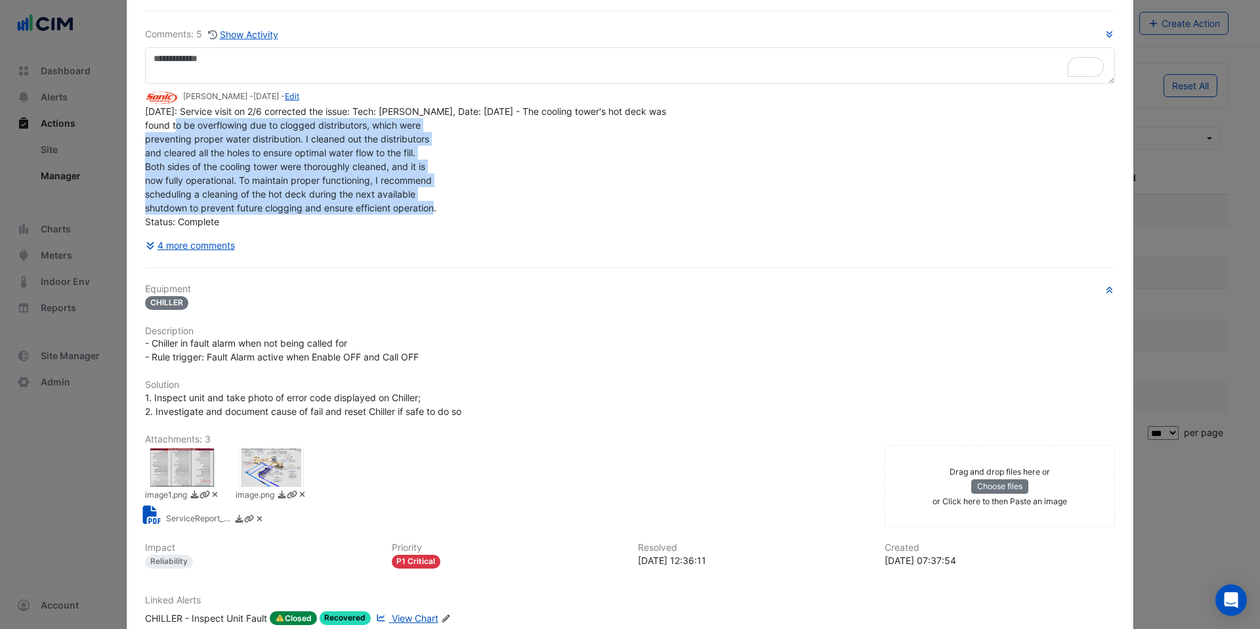
scroll to position [100, 0]
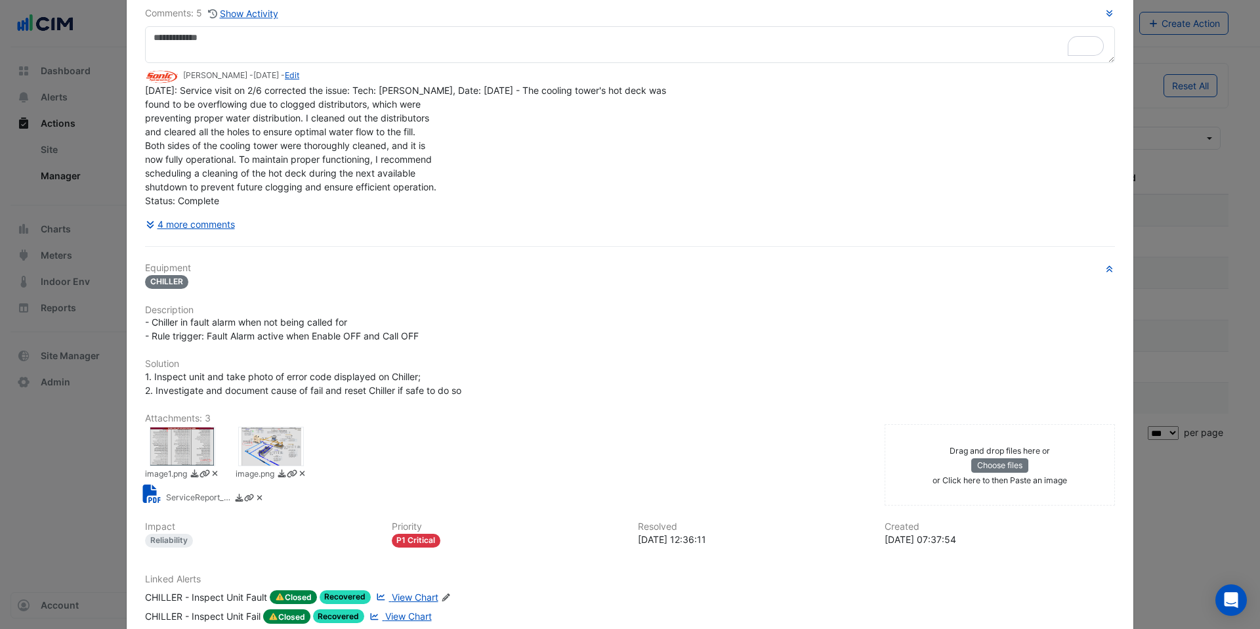
click at [261, 443] on div at bounding box center [271, 446] width 66 height 39
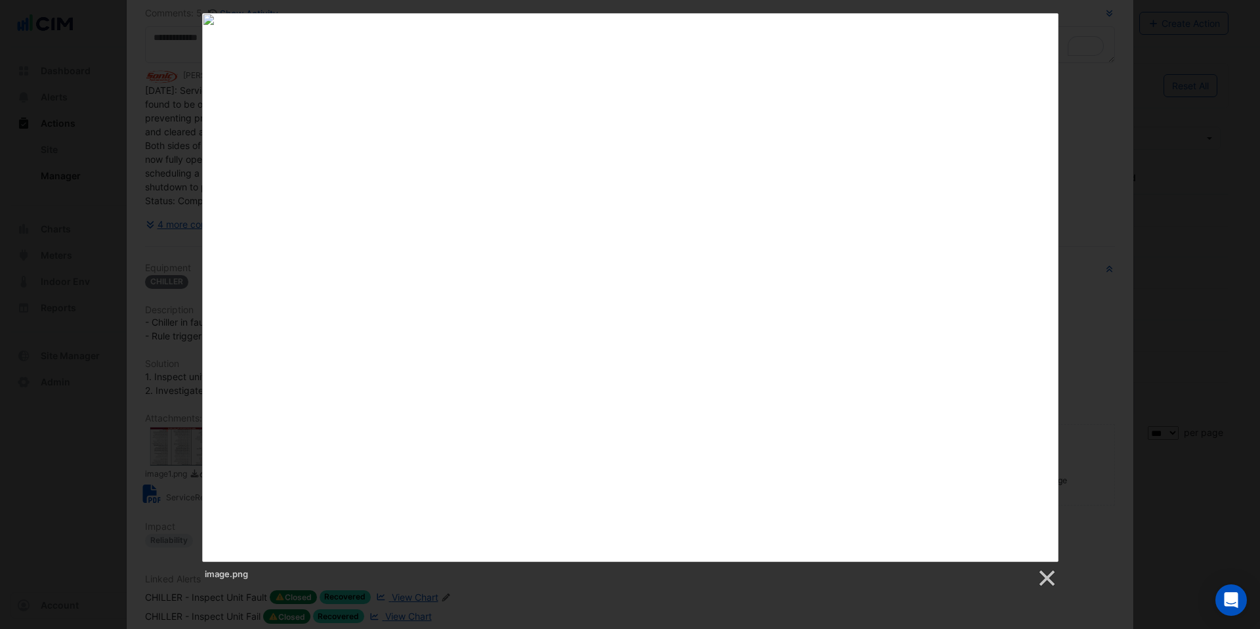
click at [1171, 129] on div "image.png" at bounding box center [630, 300] width 1260 height 575
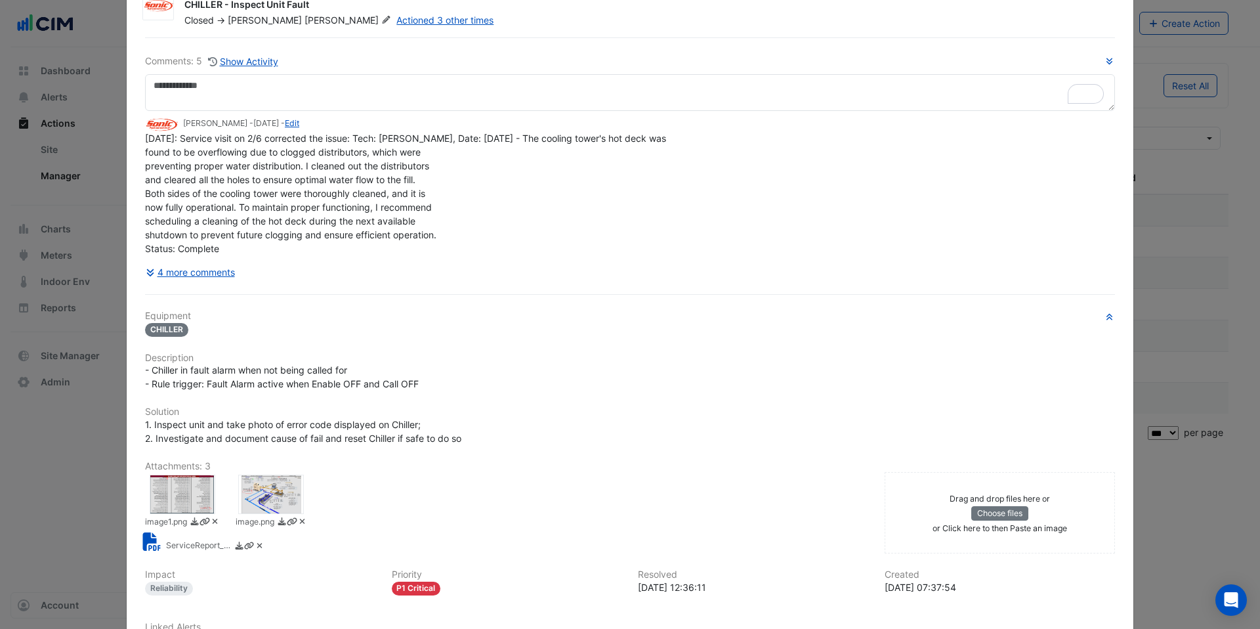
scroll to position [0, 0]
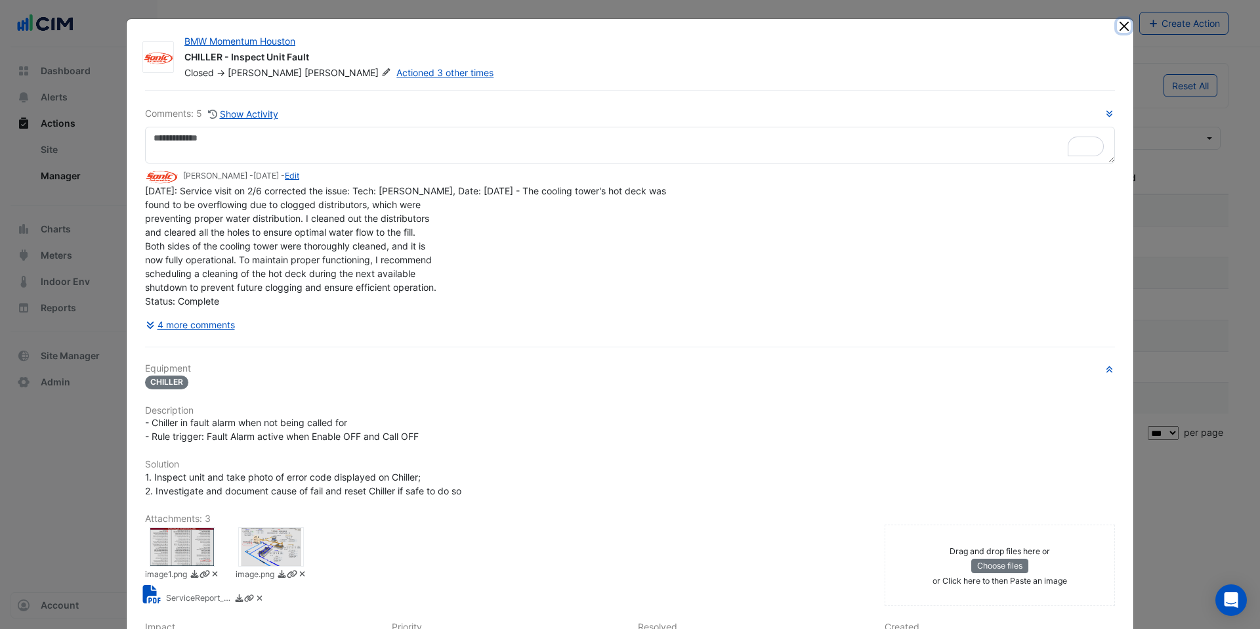
click at [1117, 25] on button "Close" at bounding box center [1124, 26] width 14 height 14
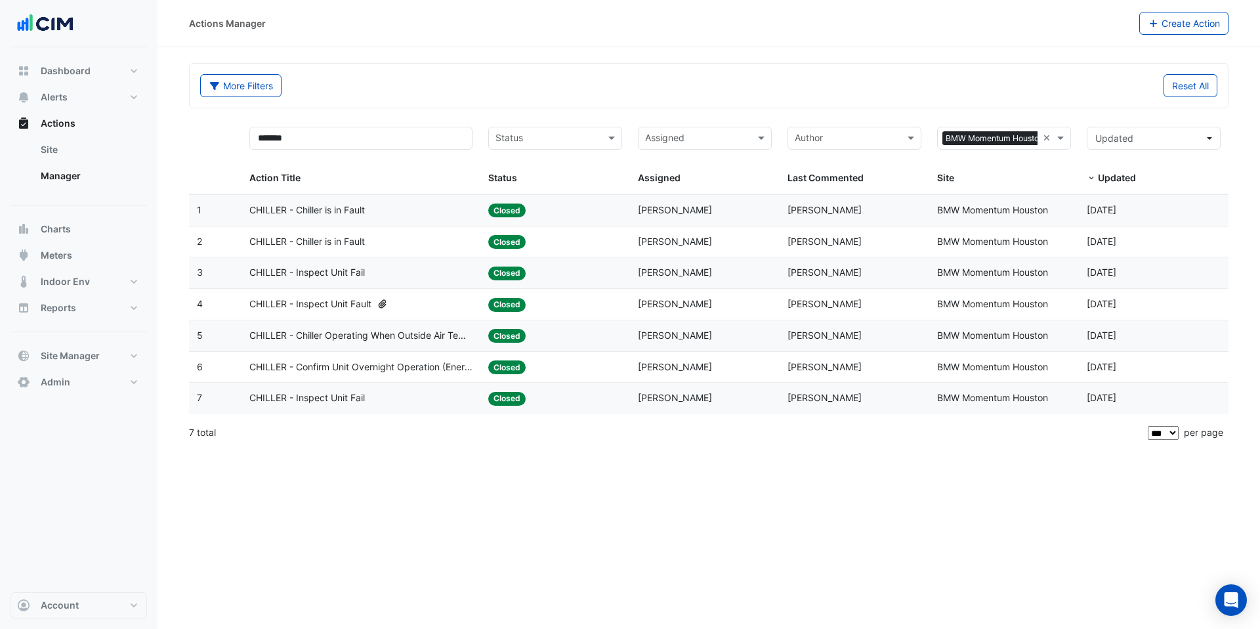
click at [331, 238] on span "CHILLER - Chiller is in Fault" at bounding box center [307, 241] width 116 height 15
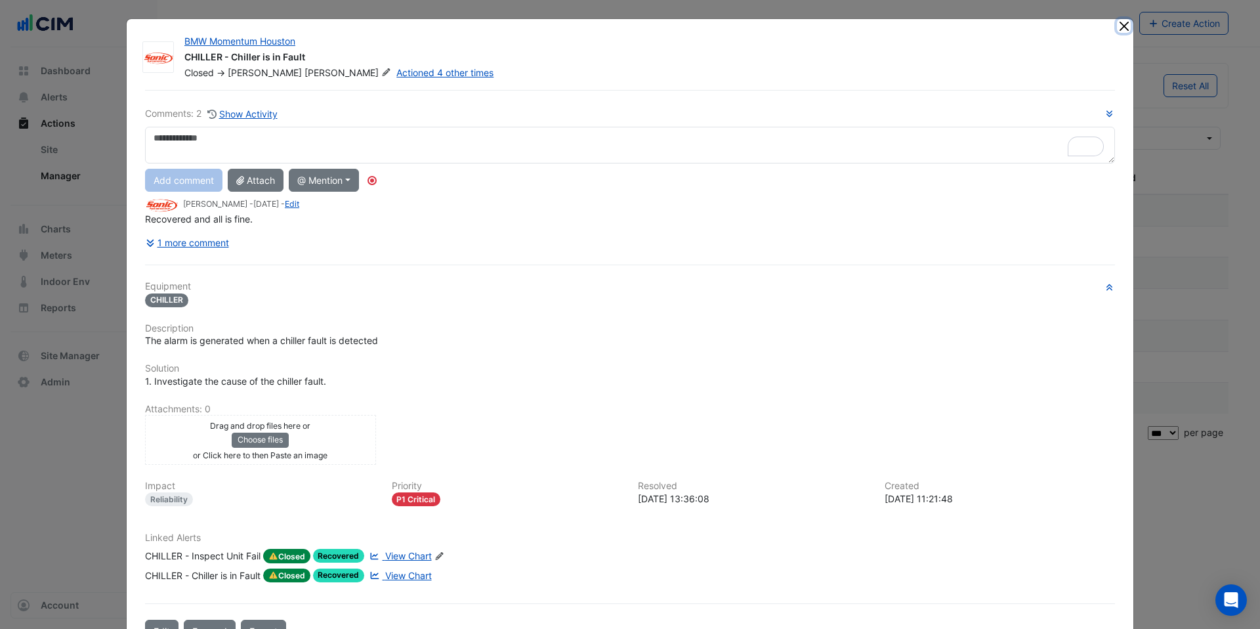
click at [1122, 25] on button "Close" at bounding box center [1124, 26] width 14 height 14
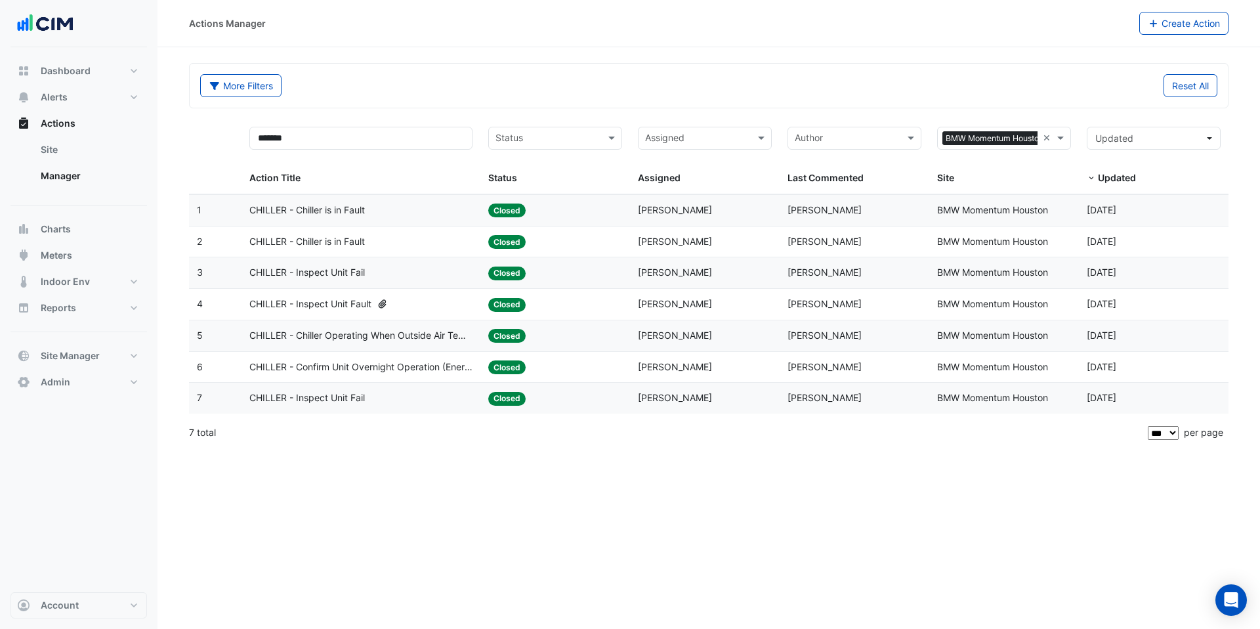
click at [287, 213] on span "CHILLER - Chiller is in Fault" at bounding box center [307, 210] width 116 height 15
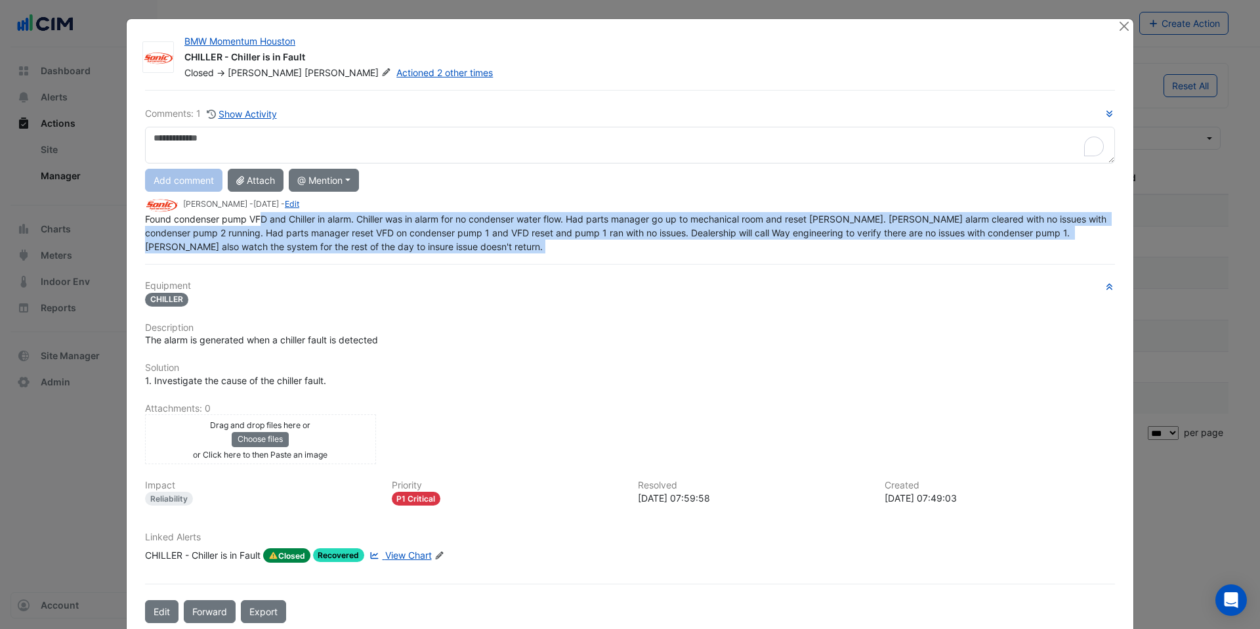
drag, startPoint x: 255, startPoint y: 221, endPoint x: 333, endPoint y: 230, distance: 78.6
click at [333, 230] on div "Comments: 1 Show Activity Add comment Attach @ Mention CIM CIM Support MESA Mec…" at bounding box center [630, 356] width 986 height 533
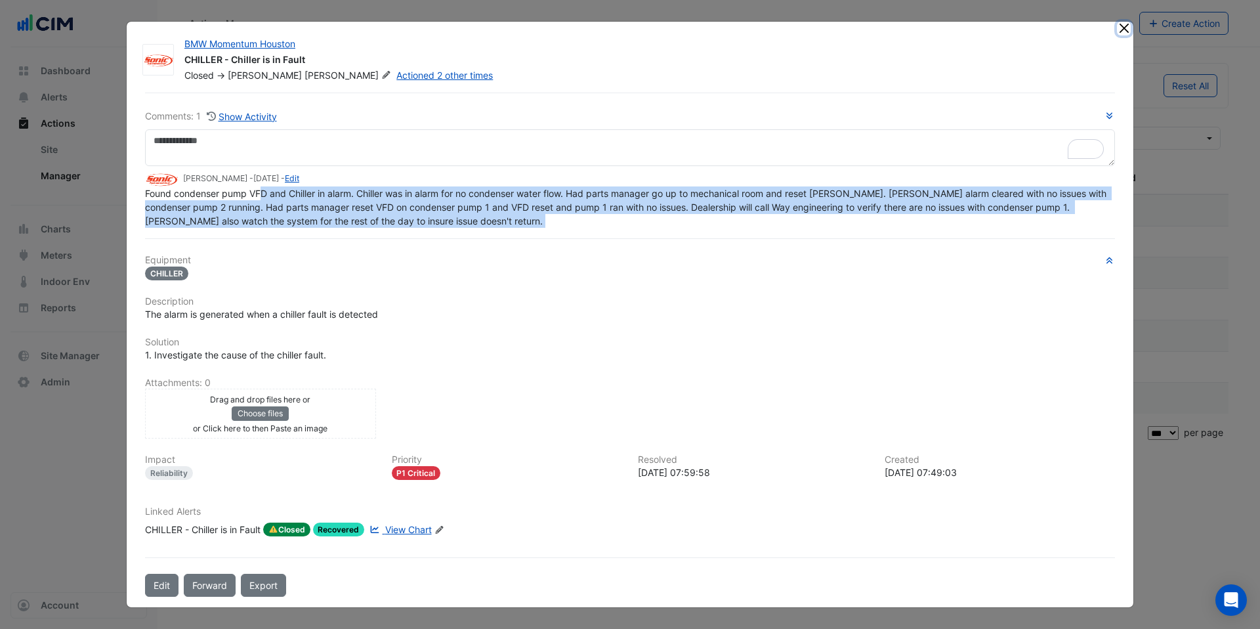
click at [1124, 28] on button "Close" at bounding box center [1124, 29] width 14 height 14
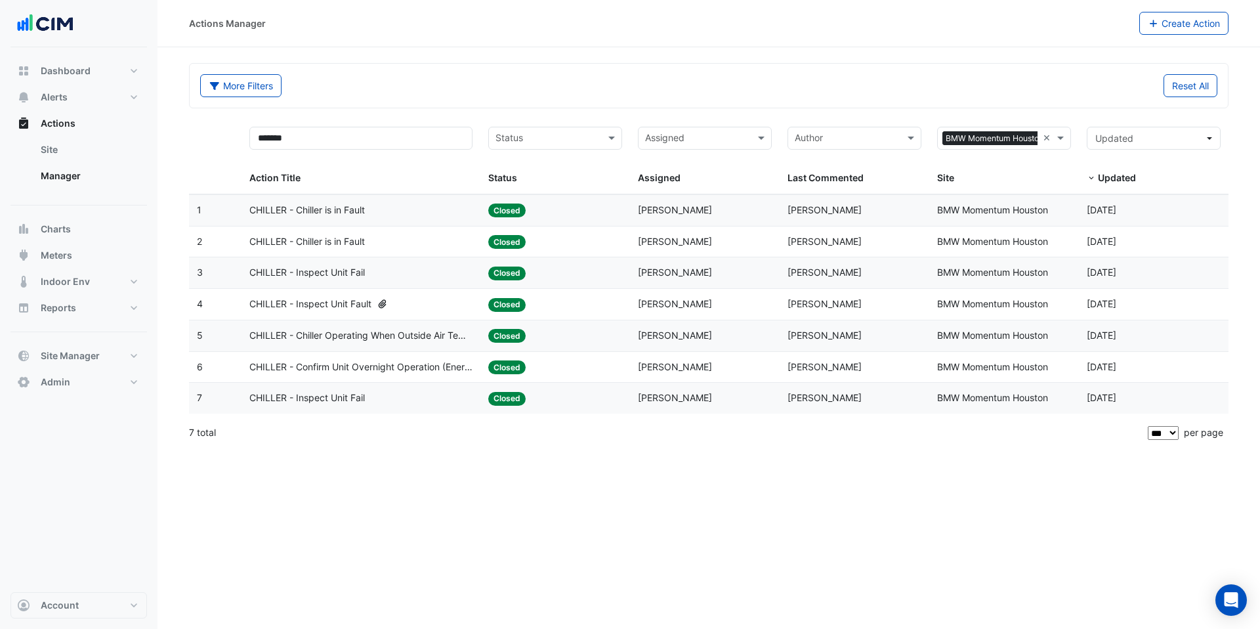
click at [324, 276] on span "CHILLER - Inspect Unit Fail" at bounding box center [307, 272] width 116 height 15
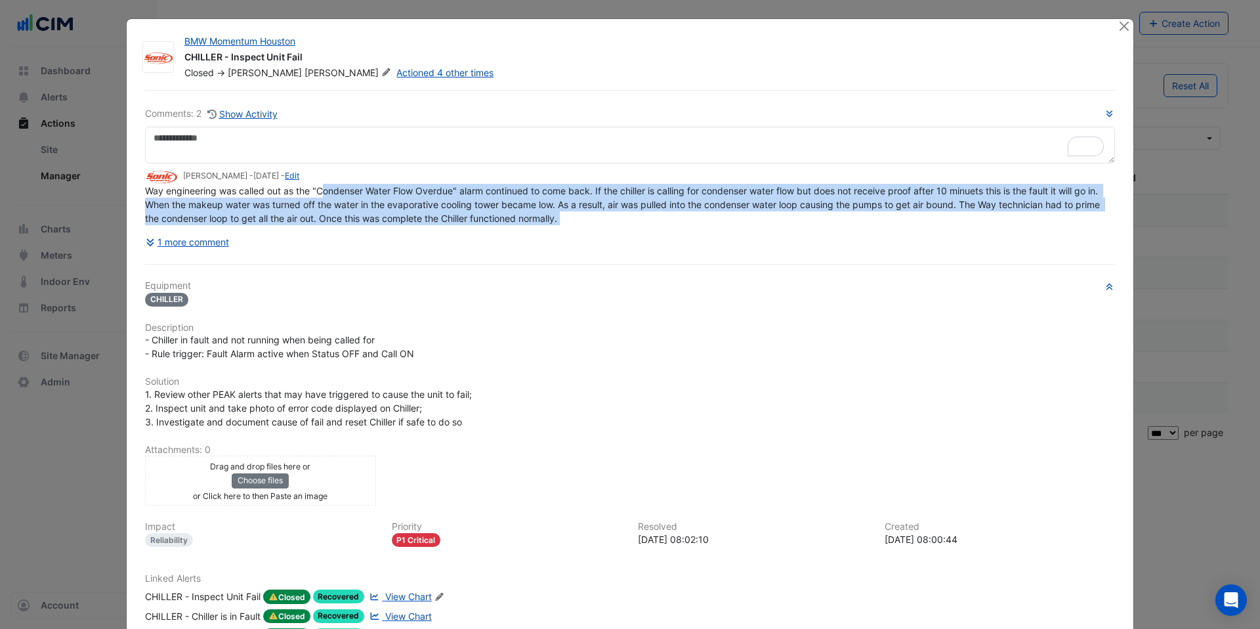
drag, startPoint x: 318, startPoint y: 221, endPoint x: 423, endPoint y: 226, distance: 105.1
click at [423, 226] on div "Comments: 2 Show Activity Anthony Mucerino - 4 months and 10 days ago - Edit Wa…" at bounding box center [630, 179] width 970 height 147
click at [1118, 27] on button "Close" at bounding box center [1124, 26] width 14 height 14
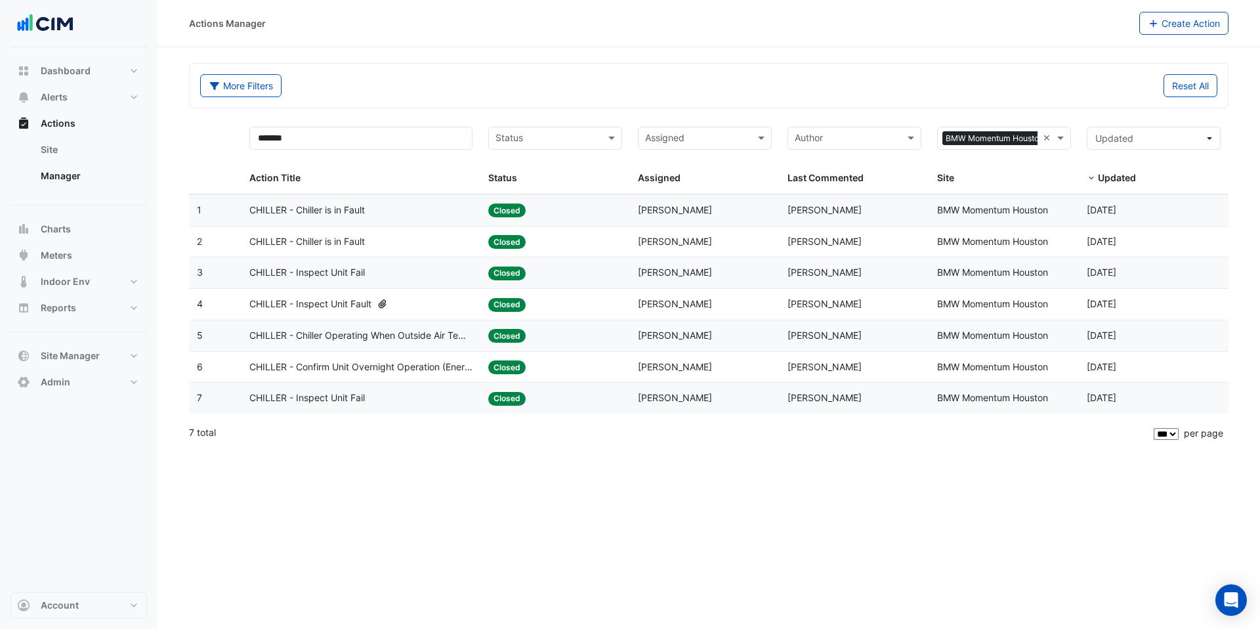
select select "***"
click at [370, 305] on span "CHILLER - Inspect Unit Fault" at bounding box center [310, 304] width 122 height 15
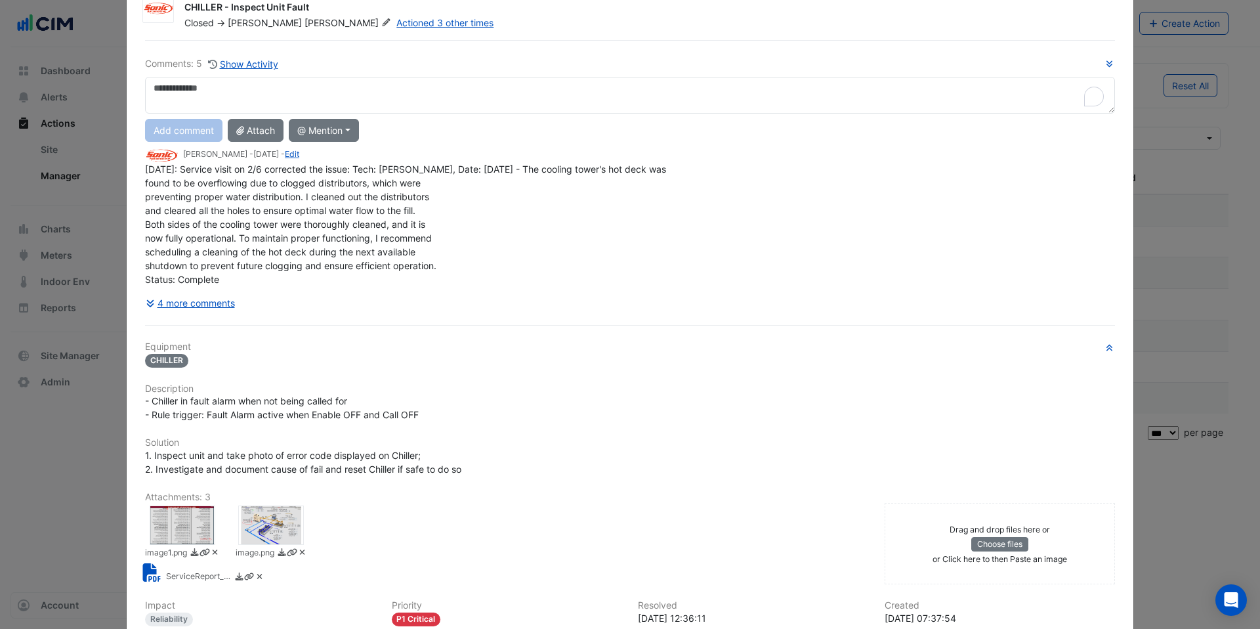
scroll to position [116, 0]
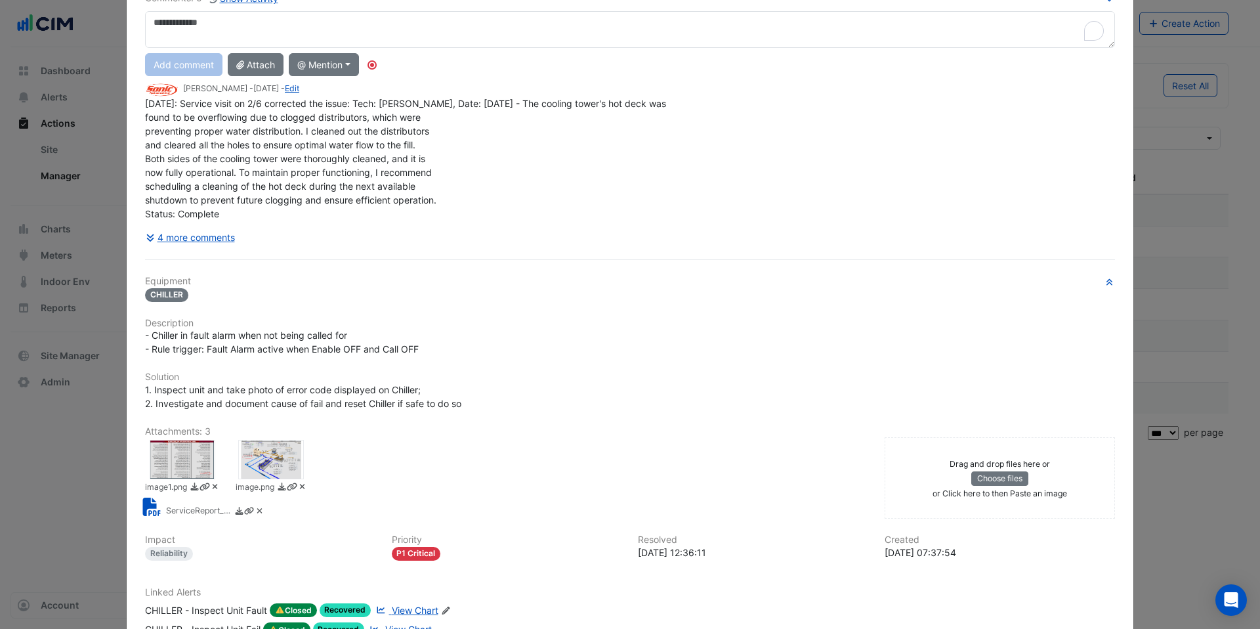
click at [281, 467] on div at bounding box center [271, 459] width 66 height 39
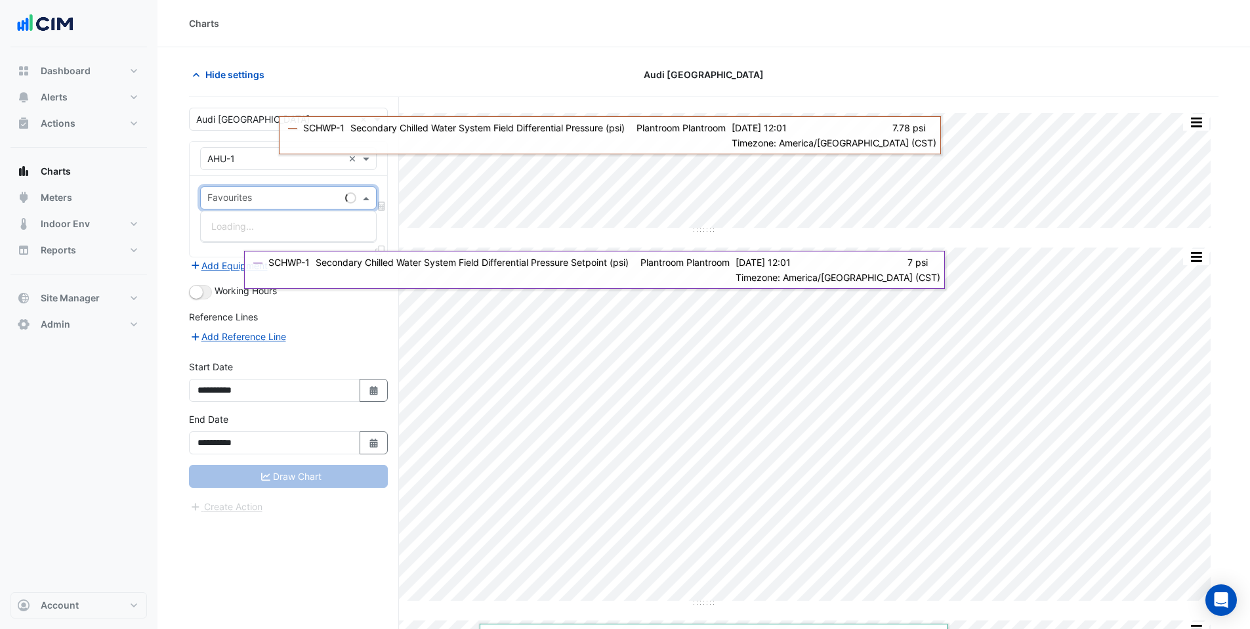
scroll to position [3, 0]
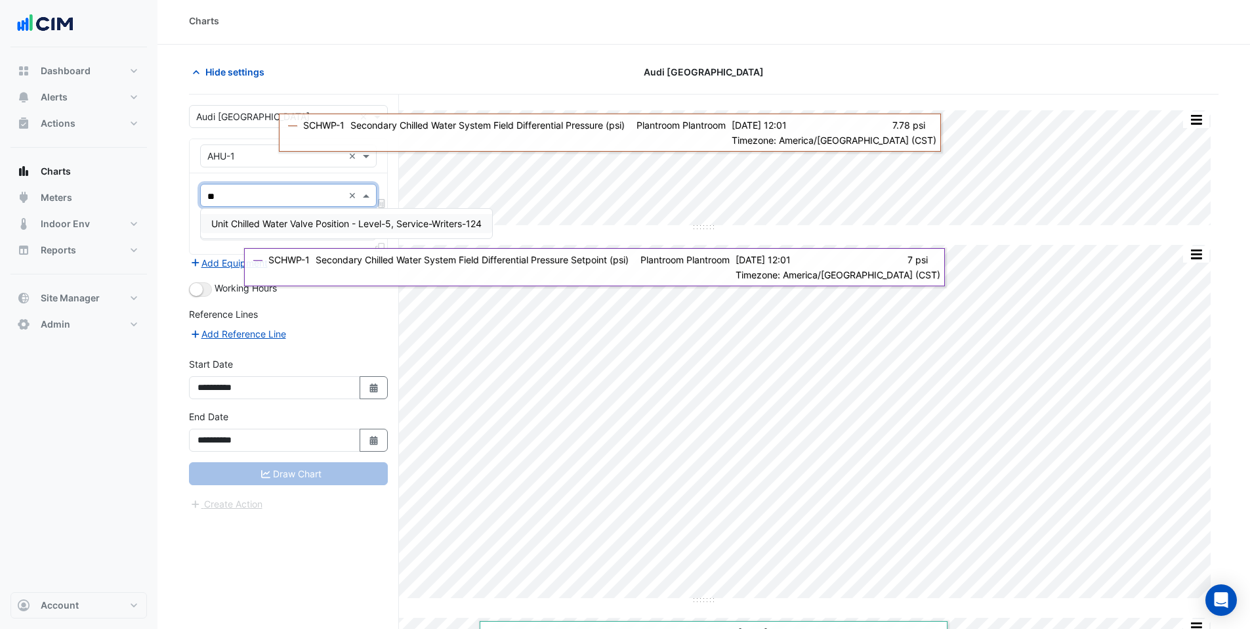
type input "***"
click at [236, 225] on span "Unit Chilled Water Valve Position - Level-5, Service-Writers-124" at bounding box center [346, 223] width 270 height 11
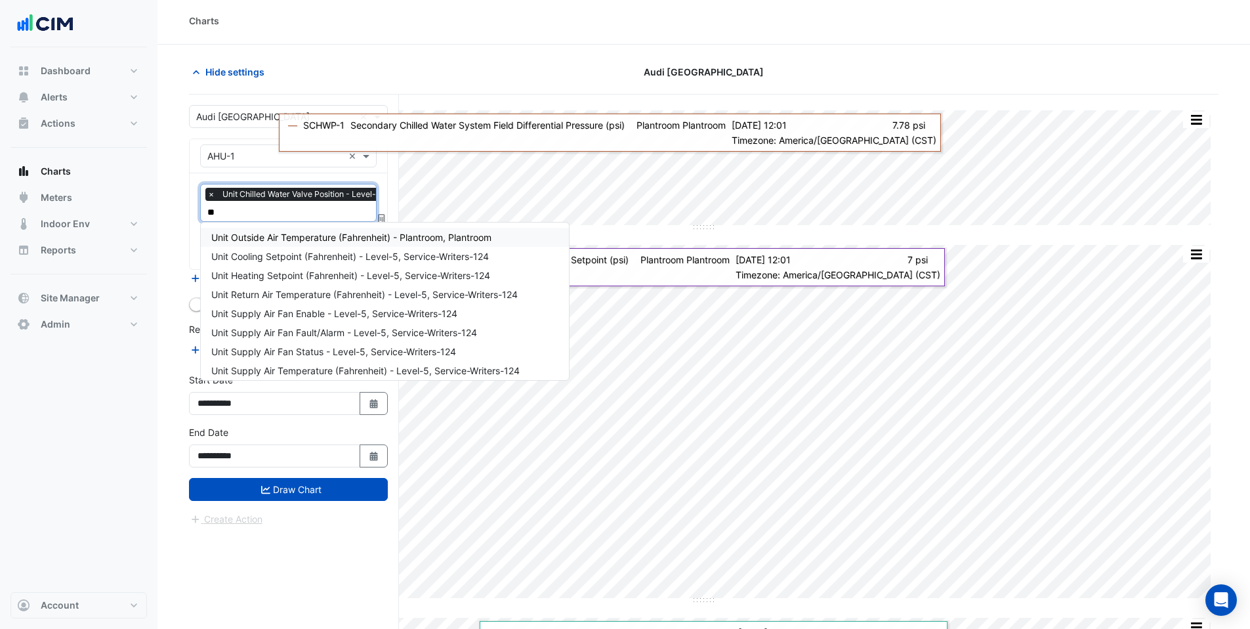
type input "***"
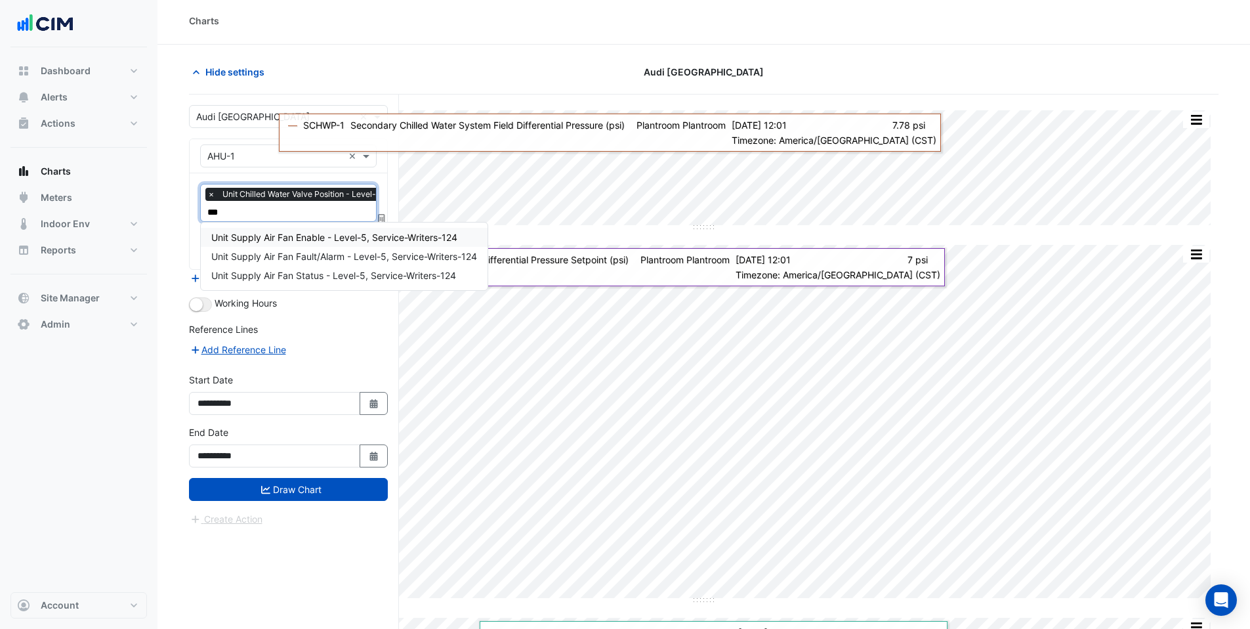
click at [248, 244] on div "Unit Supply Air Fan Enable - Level-5, Service-Writers-124" at bounding box center [344, 237] width 287 height 19
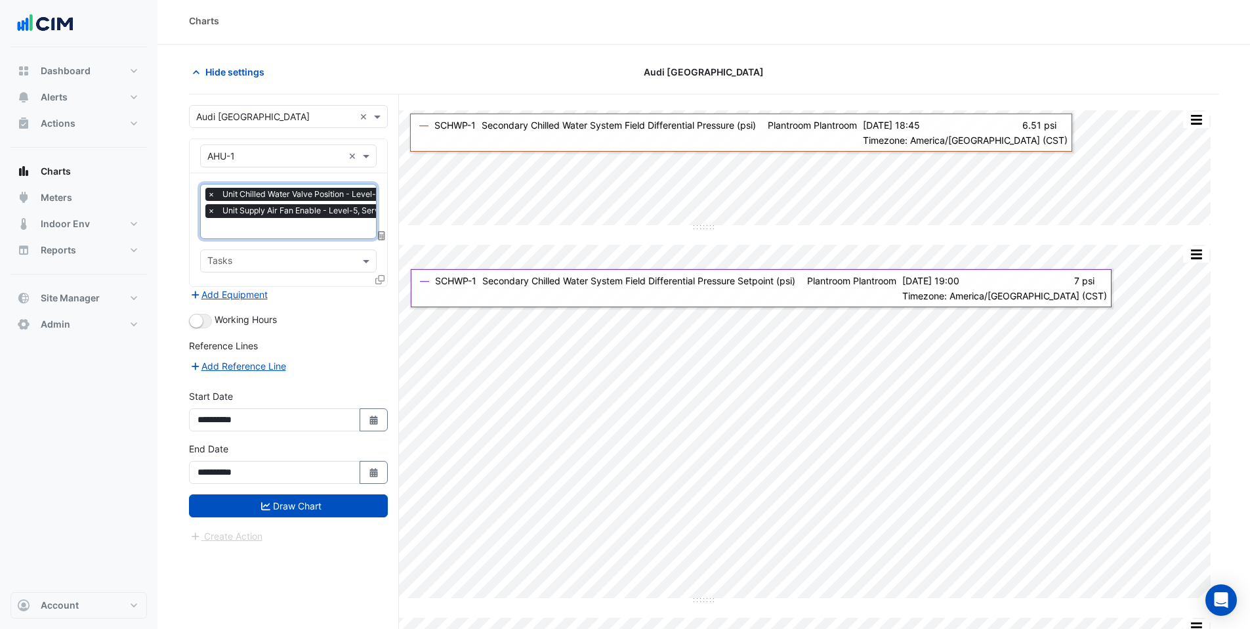
click at [379, 280] on icon at bounding box center [379, 279] width 9 height 9
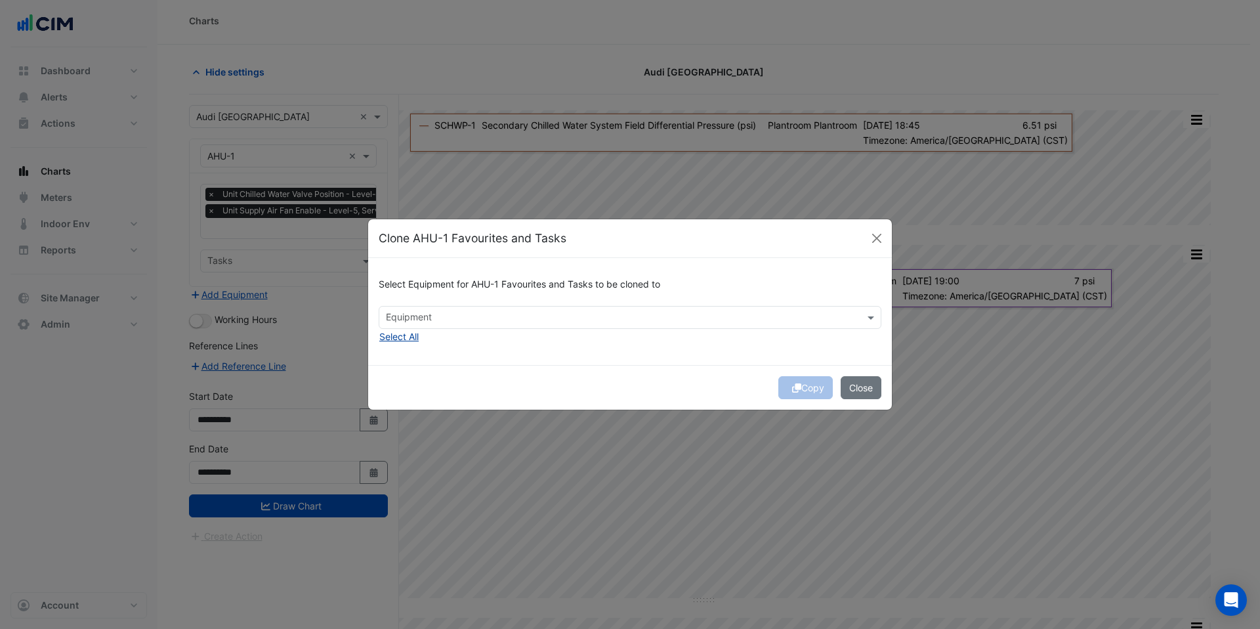
click at [406, 333] on button "Select All" at bounding box center [399, 336] width 41 height 15
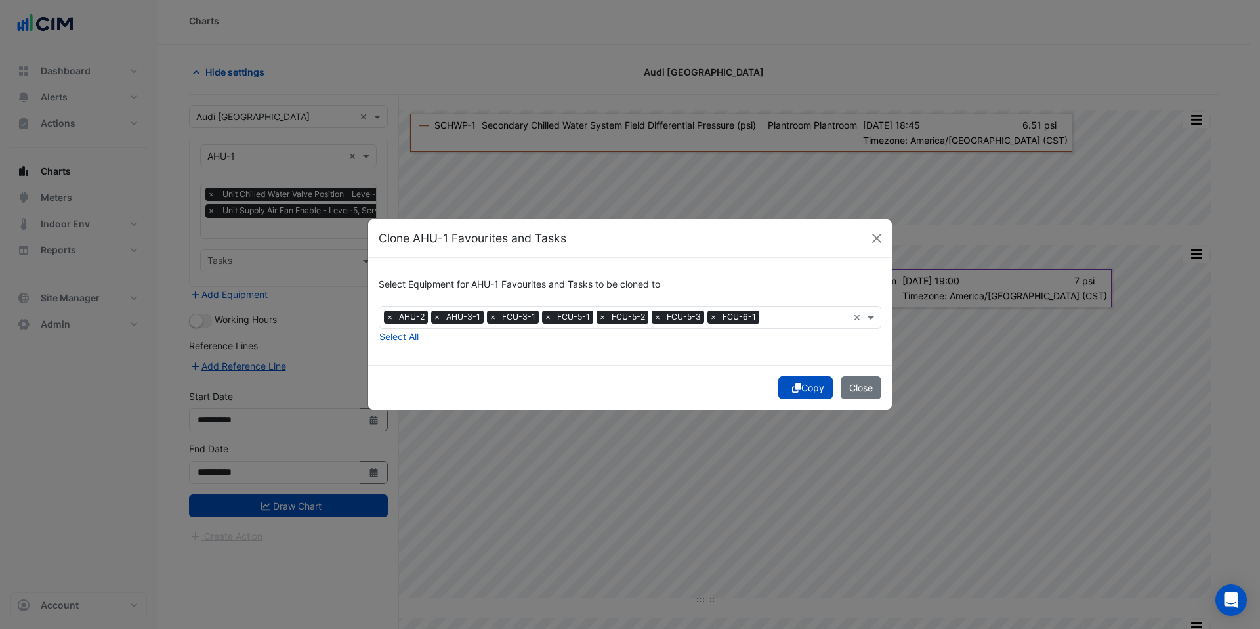
click at [808, 391] on button "Copy" at bounding box center [805, 387] width 54 height 23
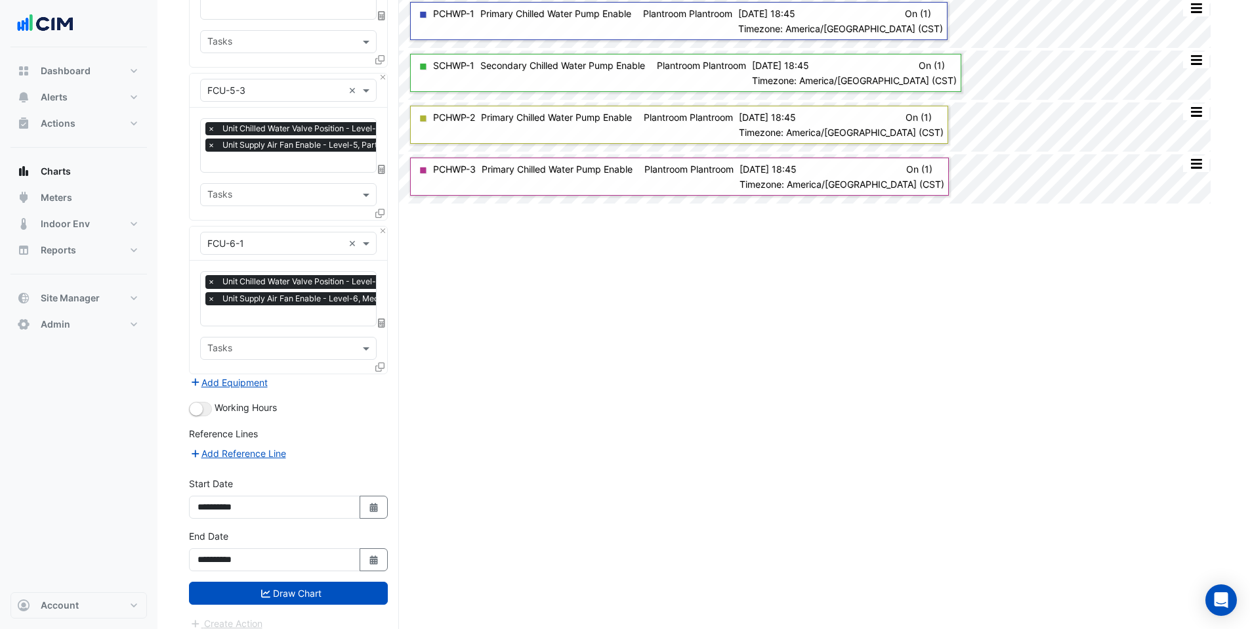
scroll to position [991, 0]
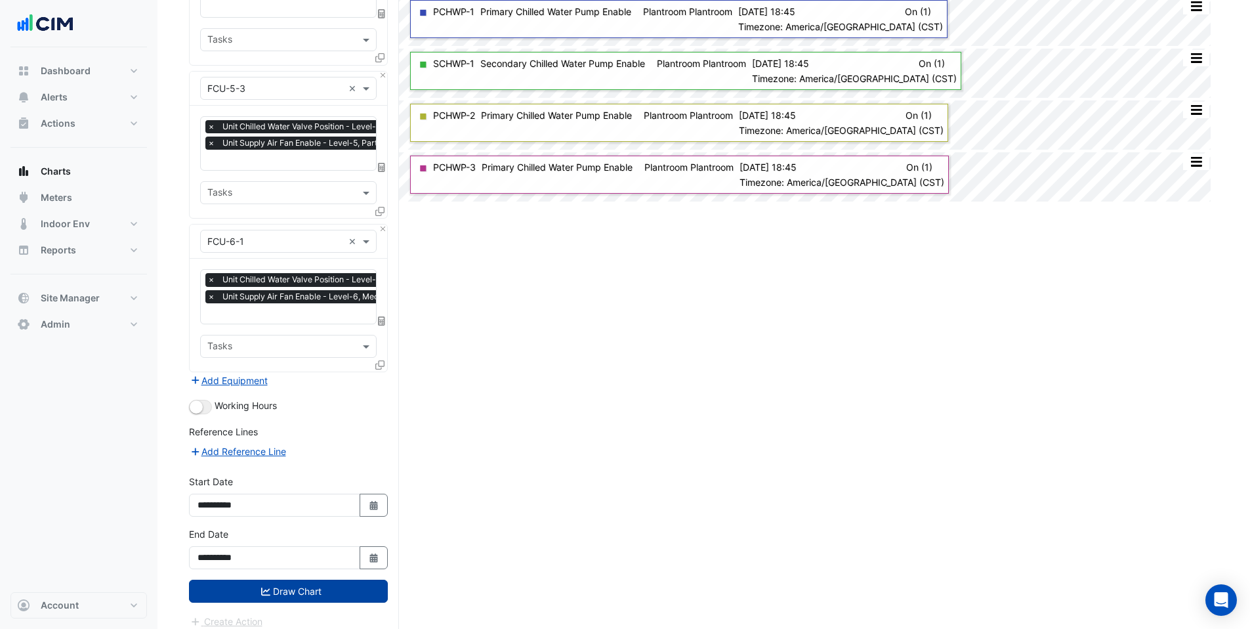
click at [274, 580] on button "Draw Chart" at bounding box center [288, 591] width 199 height 23
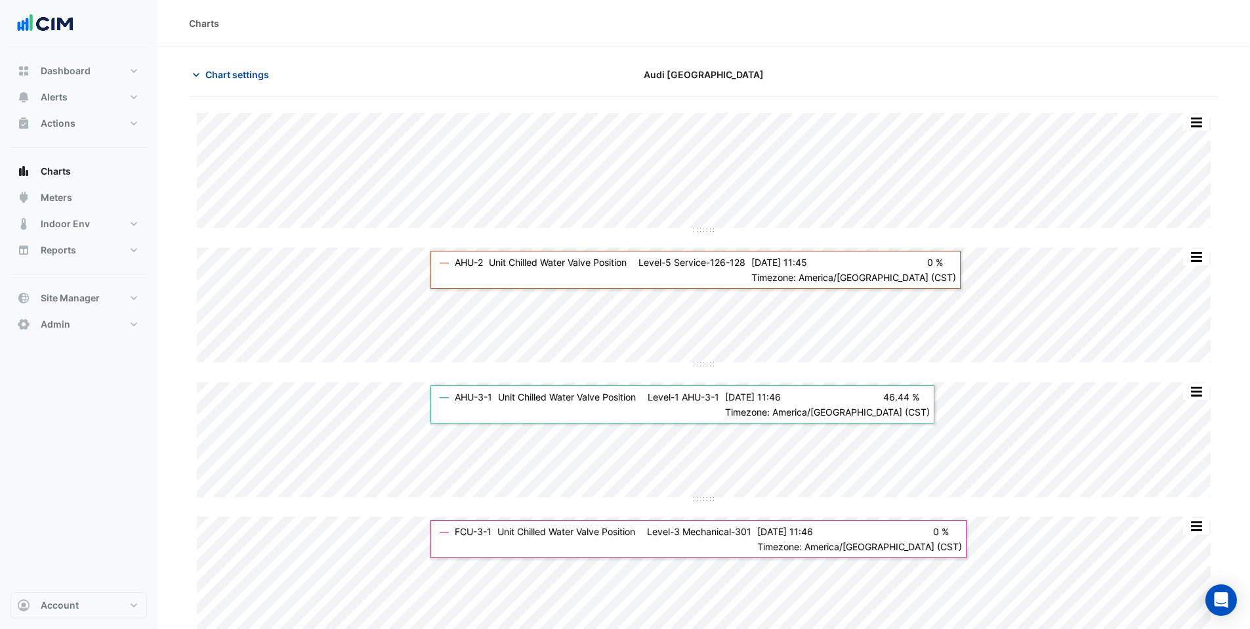
click at [221, 72] on span "Chart settings" at bounding box center [237, 75] width 64 height 14
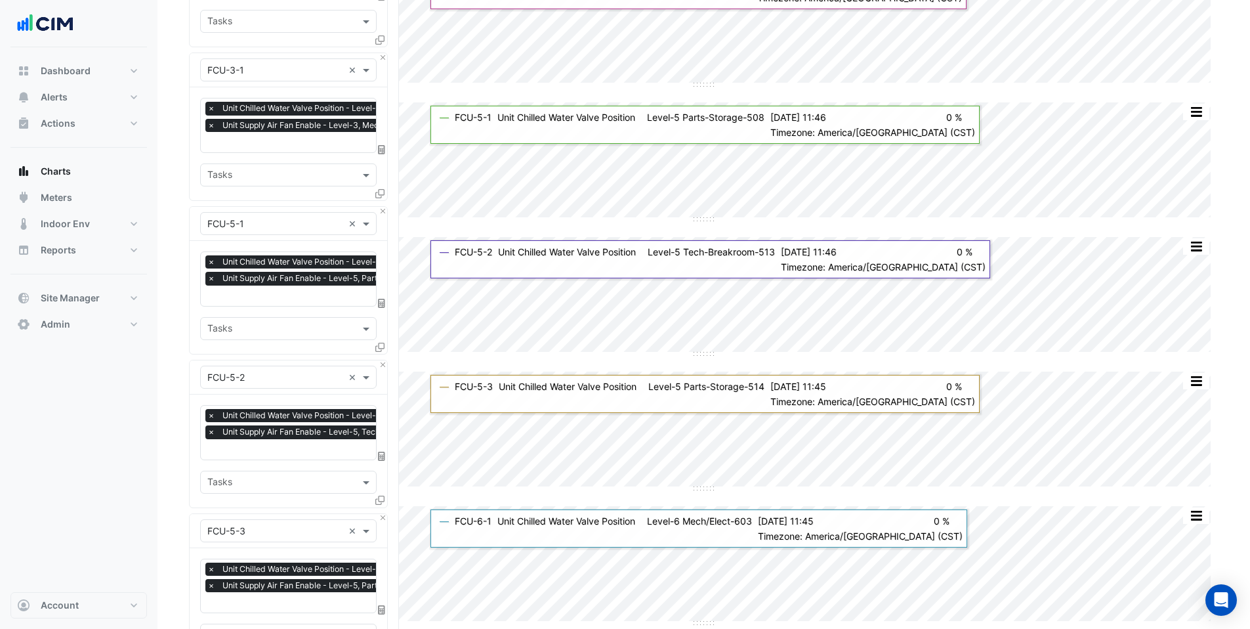
scroll to position [991, 0]
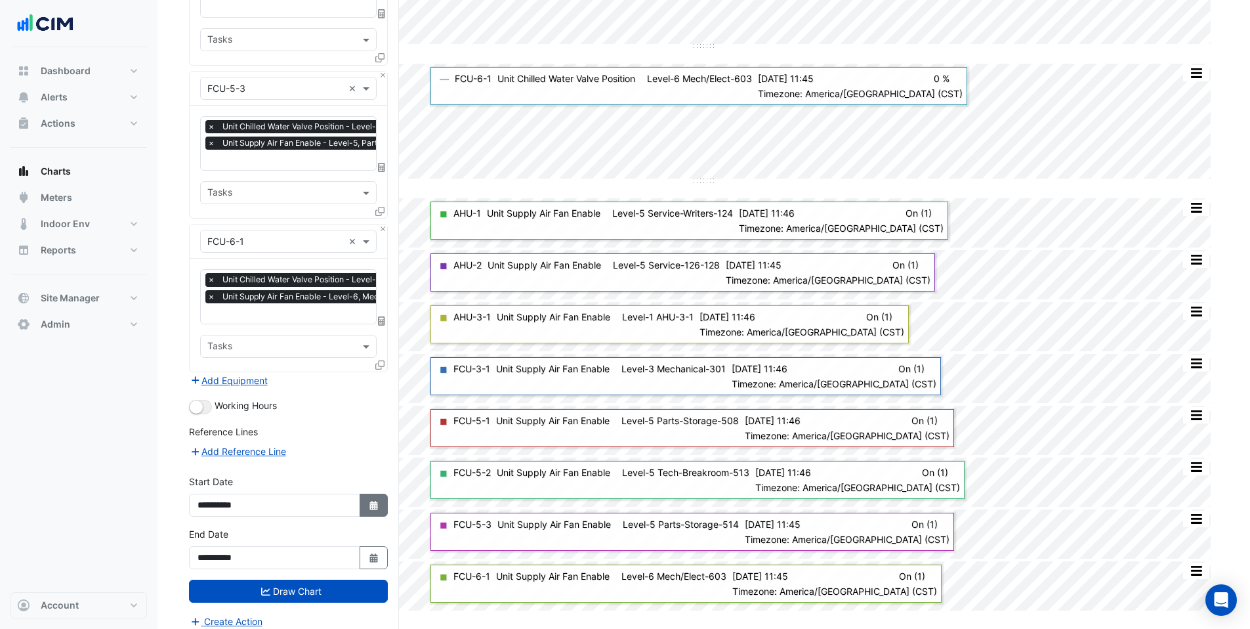
click at [379, 494] on button "Select Date" at bounding box center [374, 505] width 29 height 23
select select "**"
select select "****"
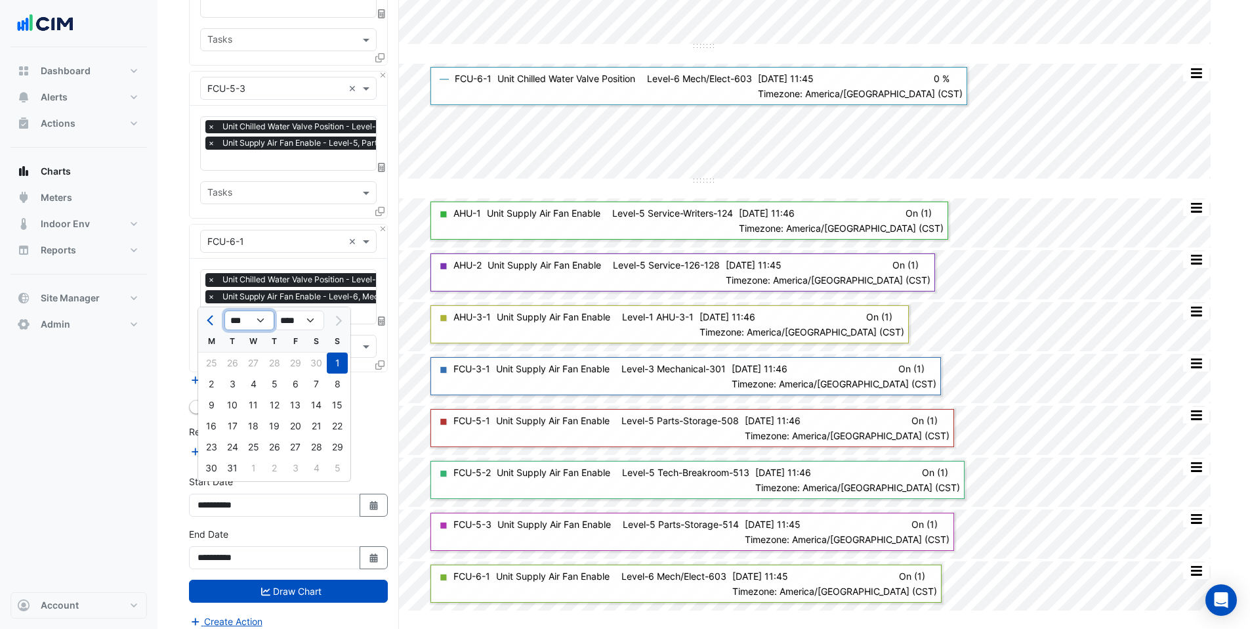
click at [240, 318] on select "*** *** *** *** *** *** *** *** *** *** *** ***" at bounding box center [249, 320] width 50 height 20
select select "*"
click at [224, 310] on select "*** *** *** *** *** *** *** *** *** *** *** ***" at bounding box center [249, 320] width 50 height 20
click at [301, 319] on select "**** **** **** **** **** **** **** **** **** **** ****" at bounding box center [299, 320] width 50 height 20
click at [307, 316] on select "**** **** **** **** **** **** **** **** **** **** ****" at bounding box center [299, 320] width 50 height 20
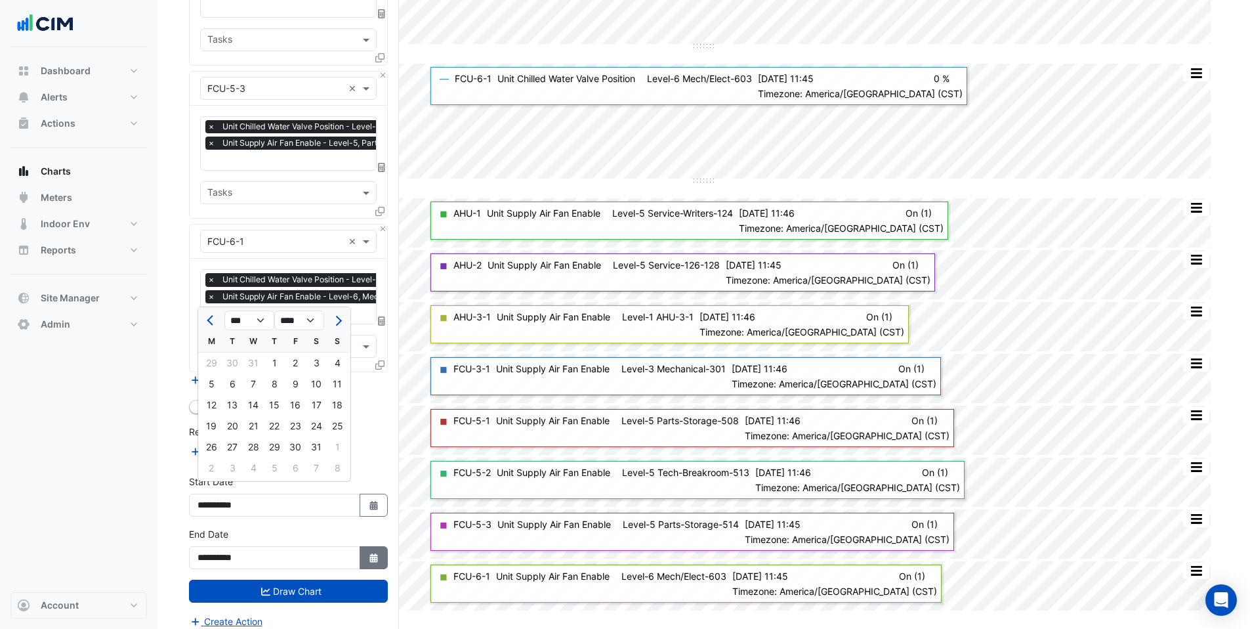
click at [368, 553] on icon "Select Date" at bounding box center [374, 557] width 12 height 9
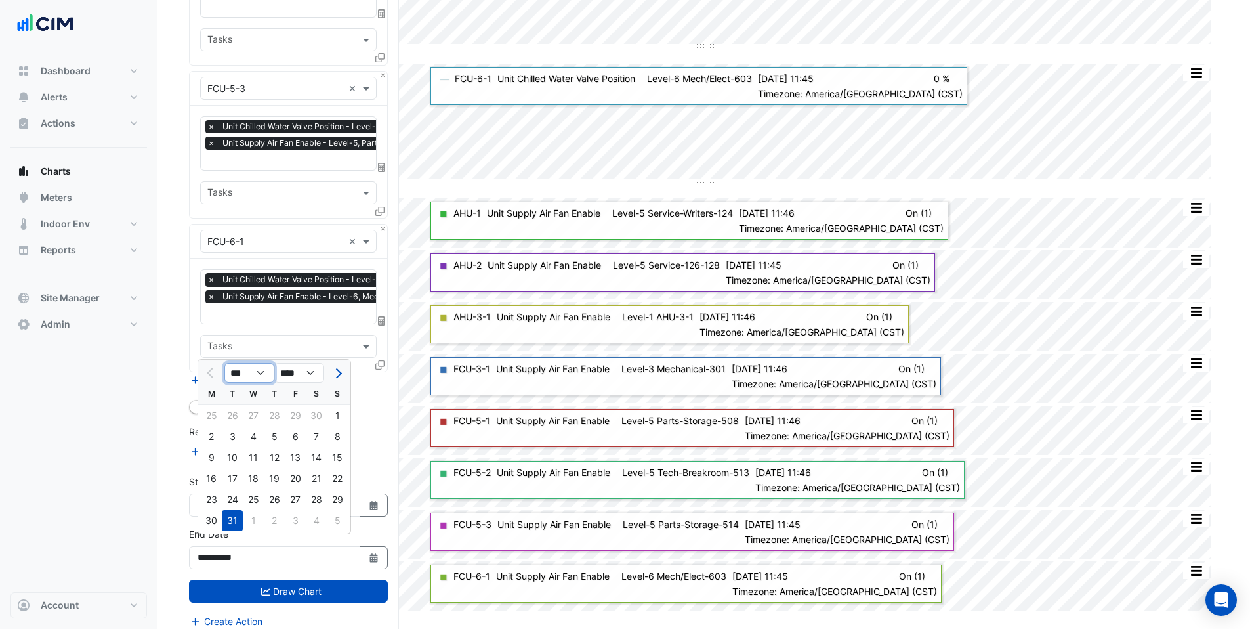
click at [254, 370] on select "***" at bounding box center [249, 373] width 50 height 20
click at [264, 372] on select "***" at bounding box center [249, 373] width 50 height 20
click at [369, 554] on button "Select Date" at bounding box center [374, 557] width 29 height 23
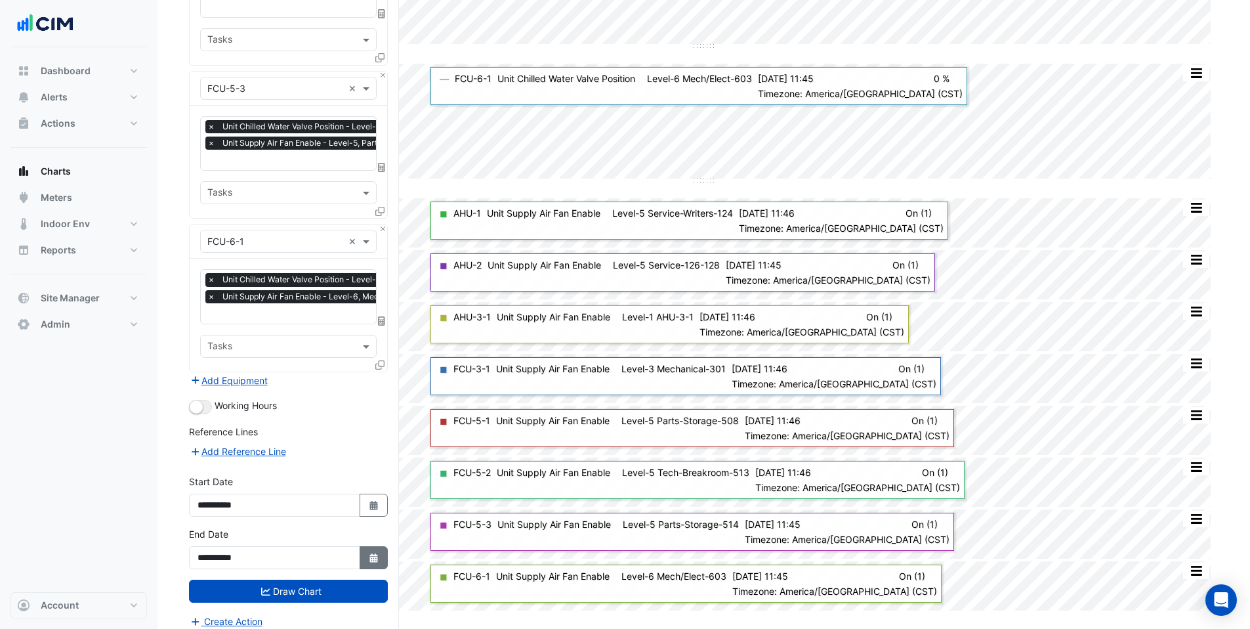
click at [370, 553] on icon "button" at bounding box center [374, 557] width 8 height 9
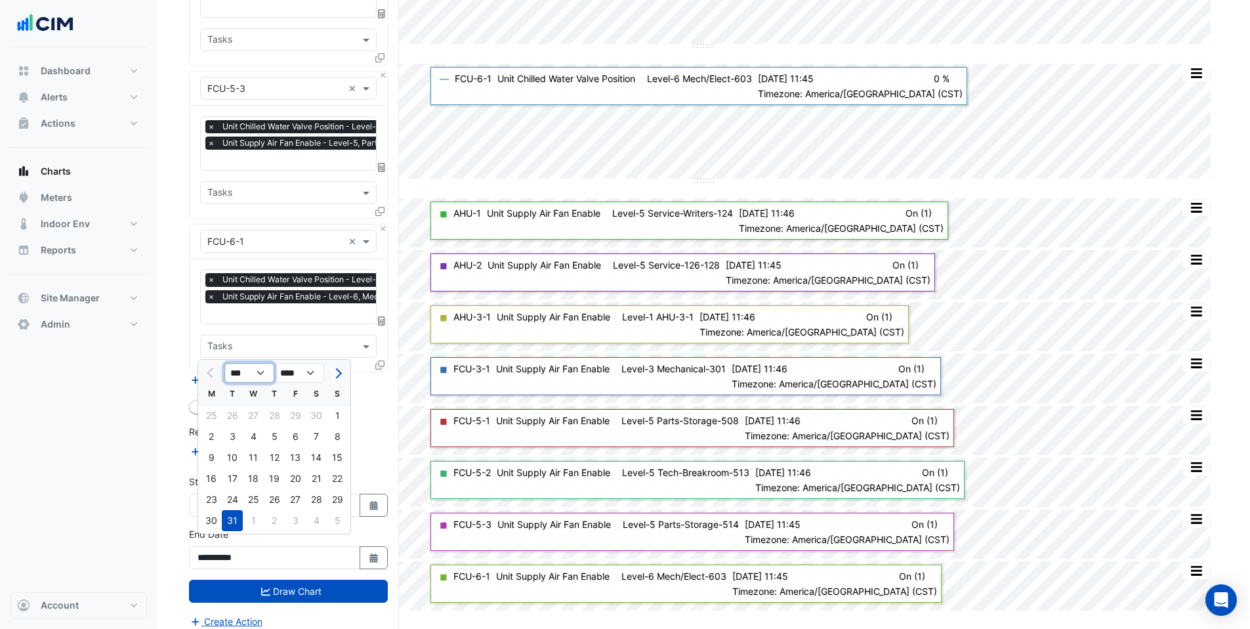
click at [242, 376] on select "***" at bounding box center [249, 373] width 50 height 20
click at [306, 372] on select "**** **** **** **** **** **** **** **** **** **** ****" at bounding box center [299, 373] width 50 height 20
select select "****"
click at [274, 363] on select "**** **** **** **** **** **** **** **** **** **** ****" at bounding box center [299, 373] width 50 height 20
click at [248, 369] on select "*** *** *** *** *** *** *** *** *** *** *** ***" at bounding box center [249, 373] width 50 height 20
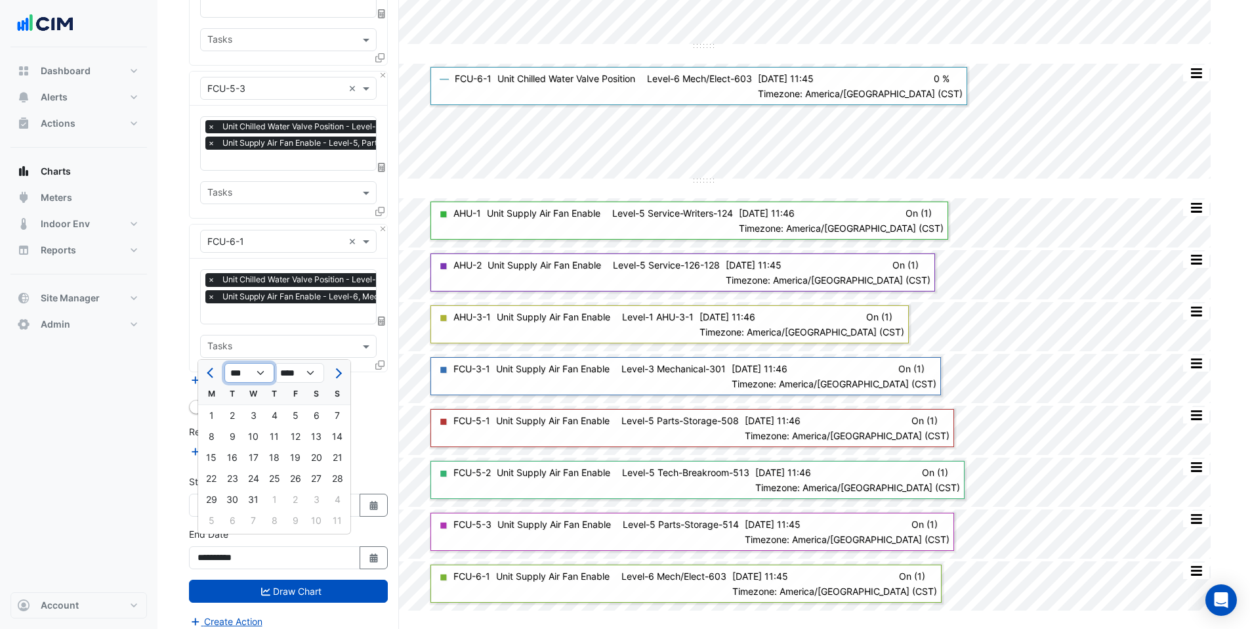
select select "*"
click at [224, 363] on select "*** *** *** *** *** *** *** *** *** *** *** ***" at bounding box center [249, 373] width 50 height 20
click at [329, 498] on div "31" at bounding box center [337, 499] width 21 height 21
type input "**********"
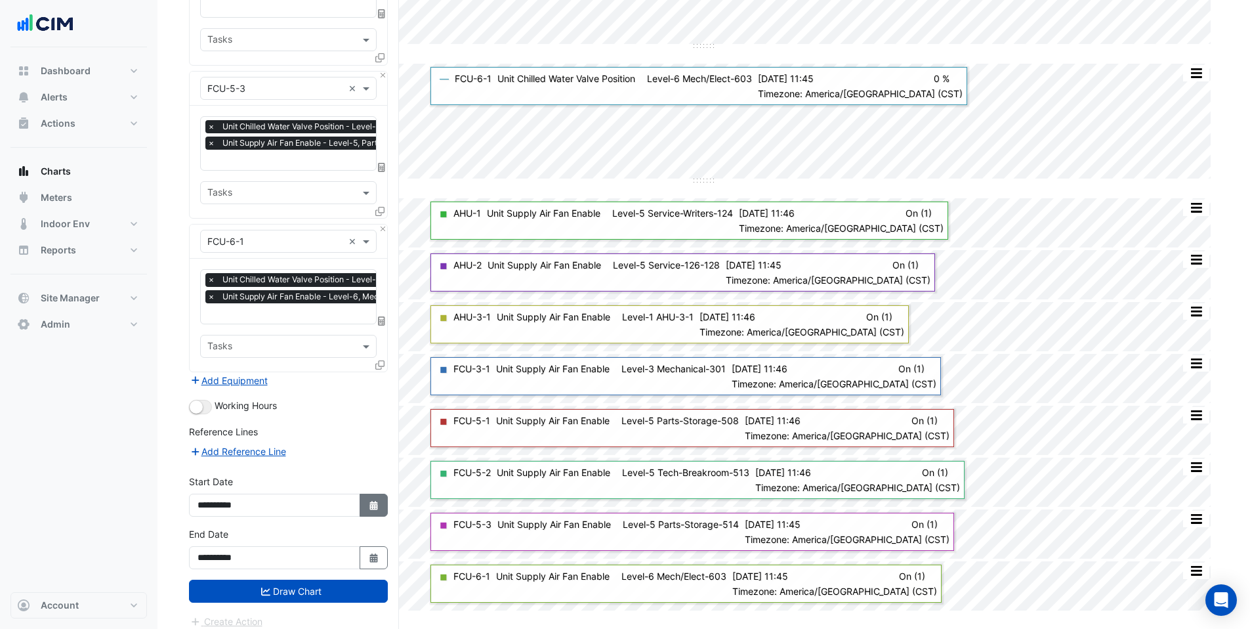
click at [368, 501] on icon "Select Date" at bounding box center [374, 505] width 12 height 9
select select "**"
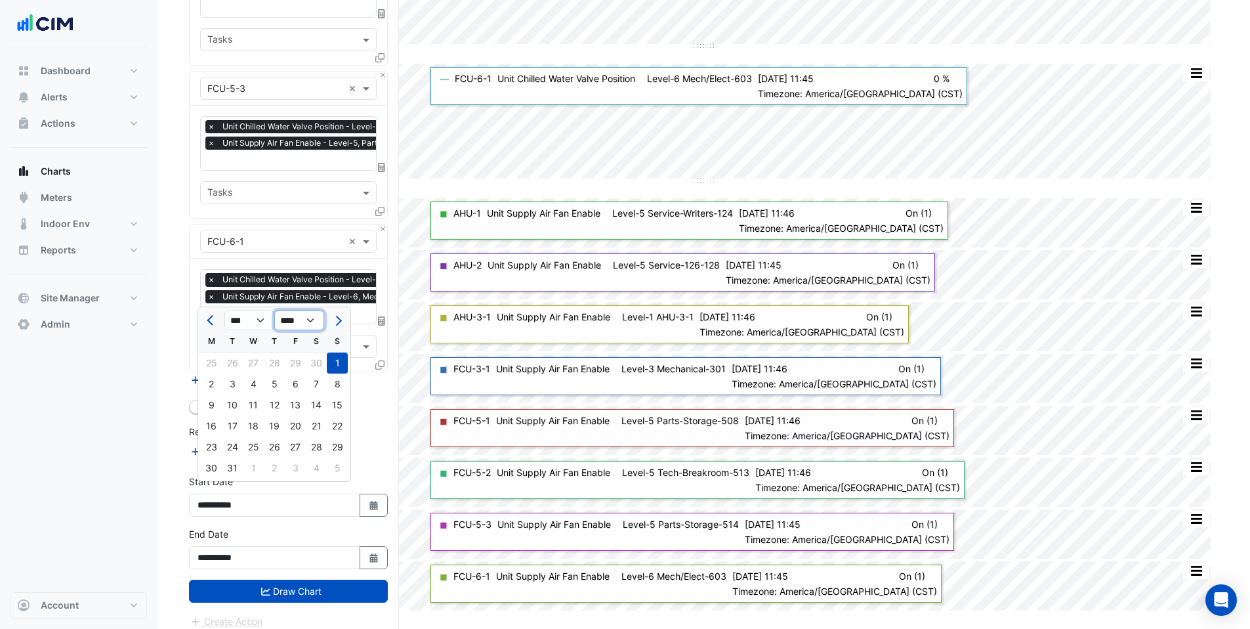
click at [291, 318] on select "**** **** **** **** **** **** **** **** **** **** **** ****" at bounding box center [299, 320] width 50 height 20
select select "****"
click at [274, 310] on select "**** **** **** **** **** **** **** **** **** **** **** ****" at bounding box center [299, 320] width 50 height 20
click at [253, 320] on select "*** *** *** *** *** *** *** ***" at bounding box center [249, 320] width 50 height 20
select select "*"
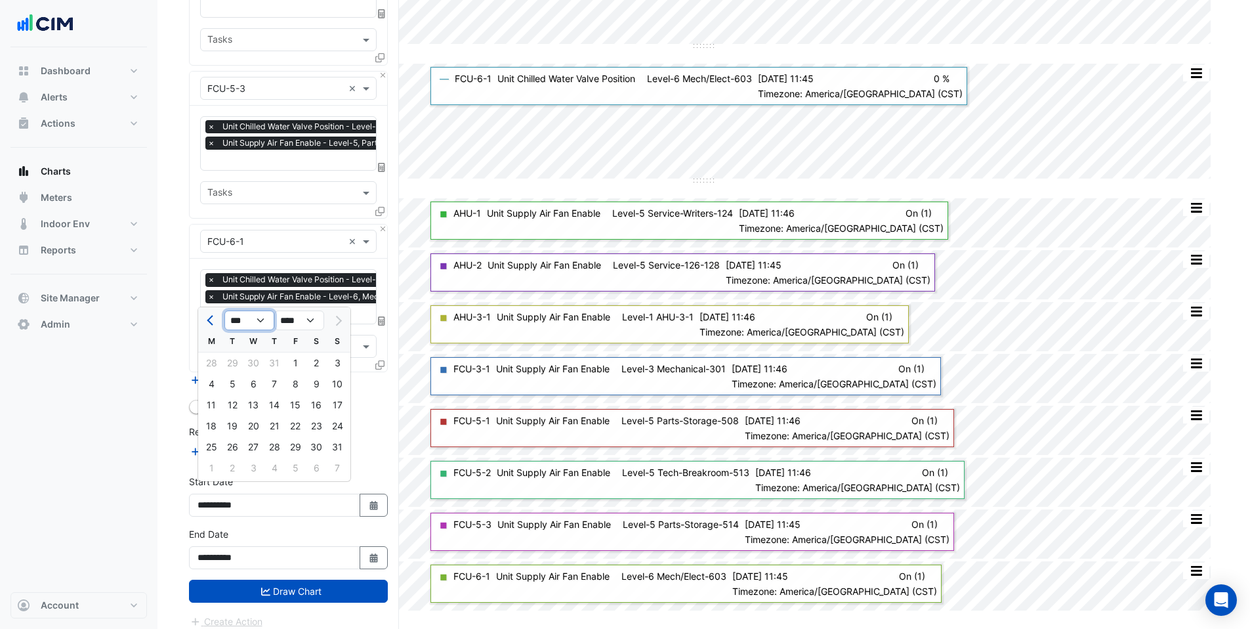
click at [224, 310] on select "*** *** *** *** *** *** *** ***" at bounding box center [249, 320] width 50 height 20
click at [236, 364] on div "1" at bounding box center [232, 362] width 21 height 21
type input "**********"
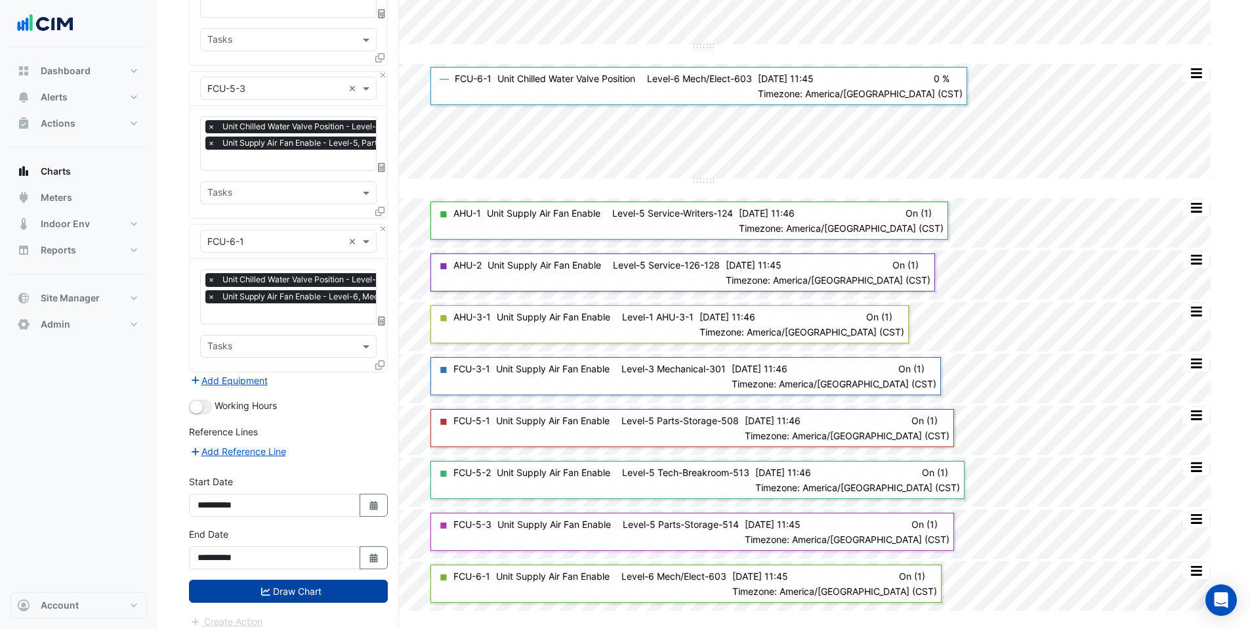
click at [263, 587] on icon "submit" at bounding box center [265, 591] width 9 height 9
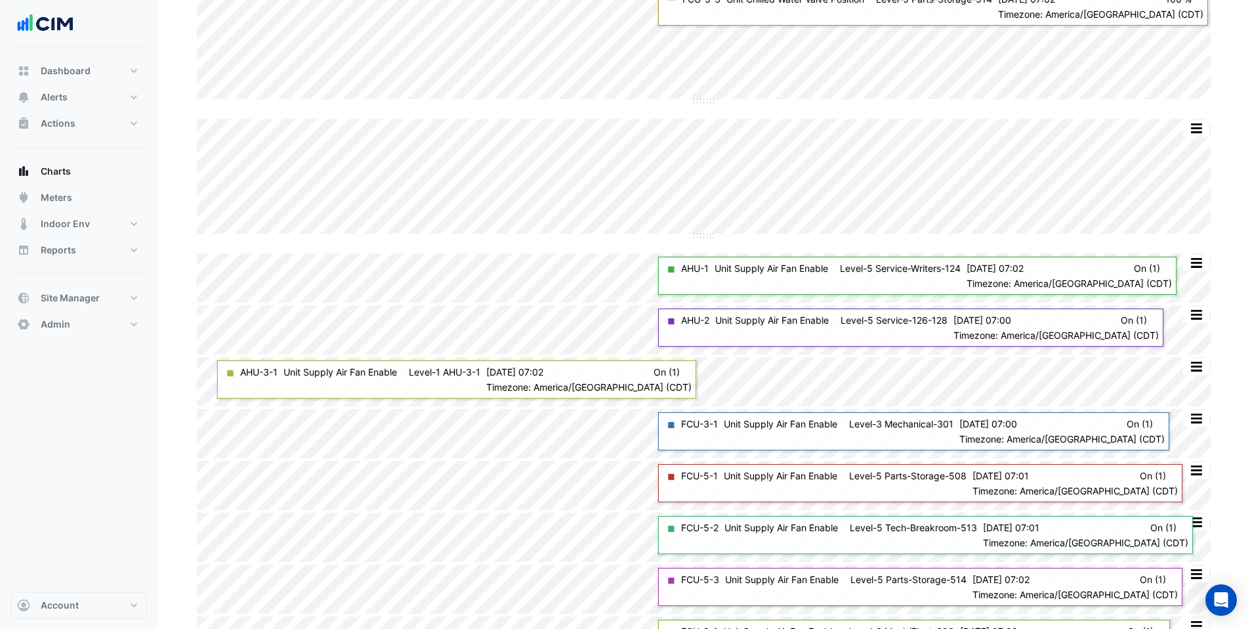
scroll to position [975, 0]
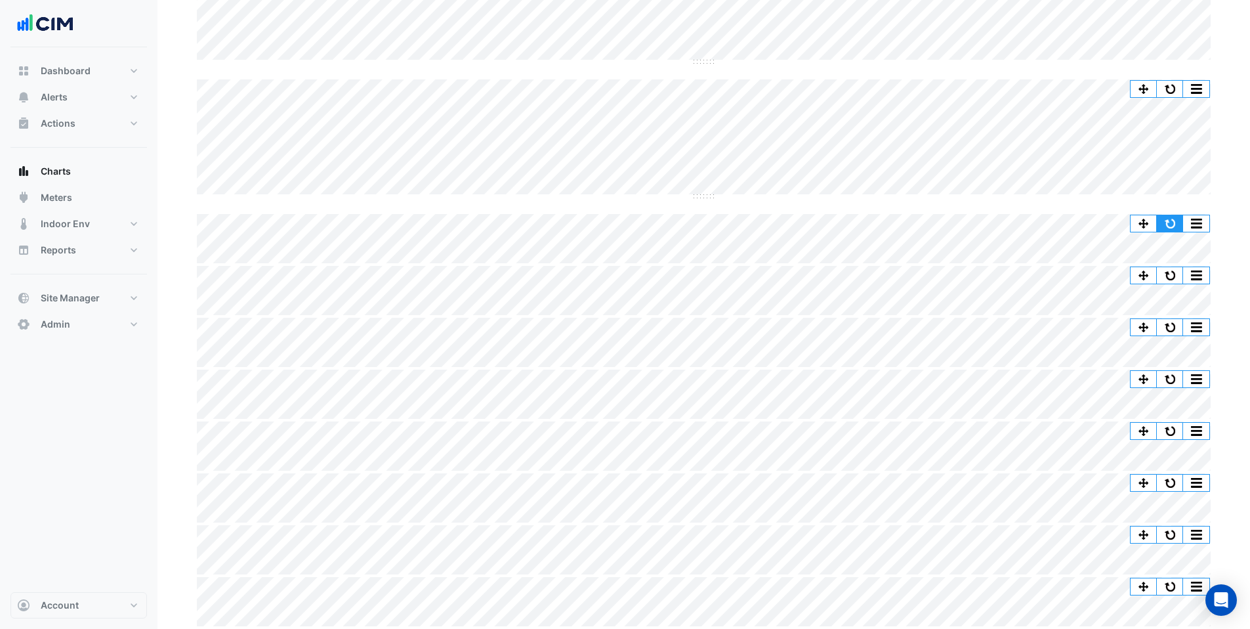
click at [1174, 224] on button "button" at bounding box center [1170, 223] width 26 height 16
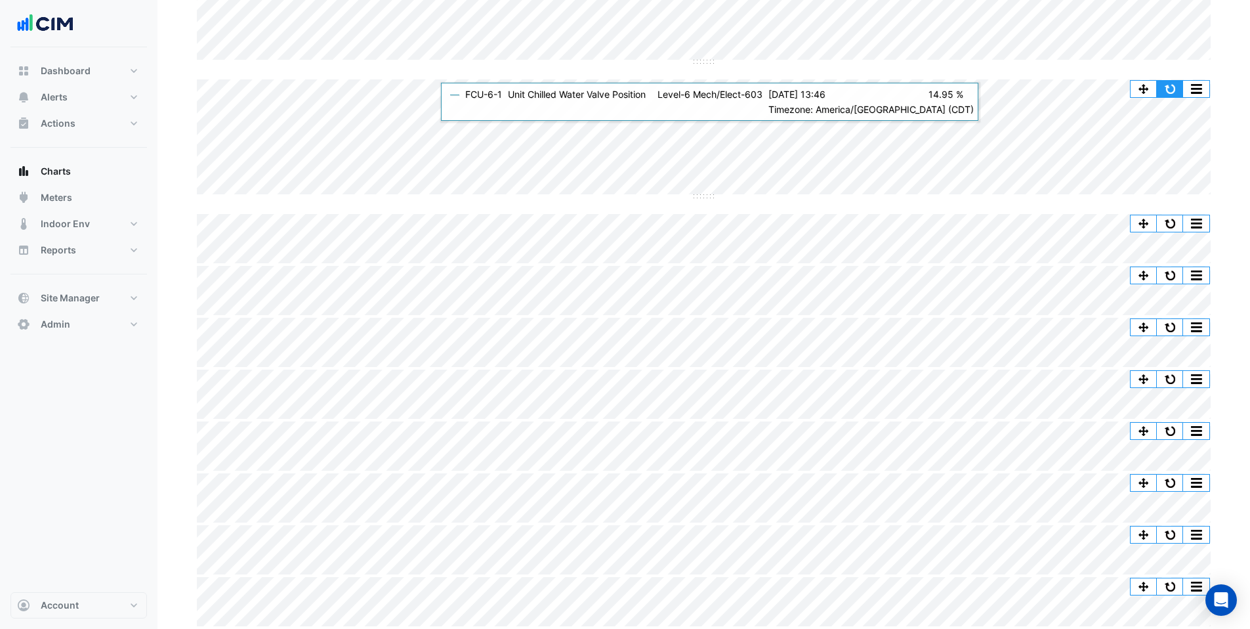
click at [1170, 89] on button "button" at bounding box center [1170, 89] width 26 height 16
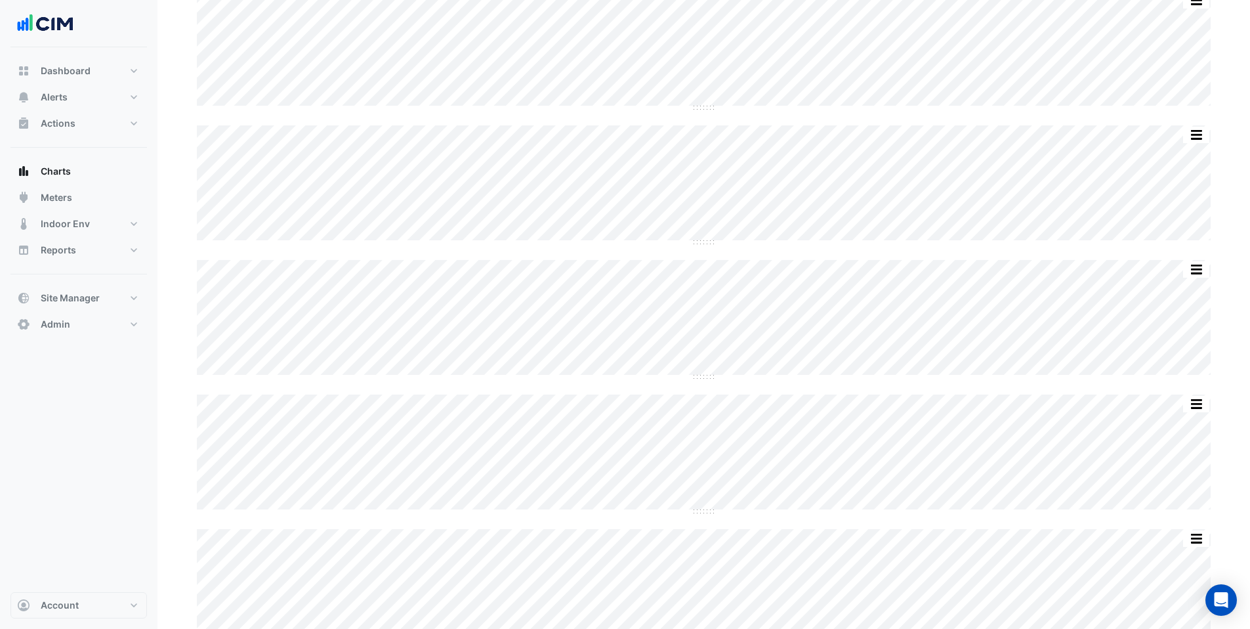
scroll to position [0, 0]
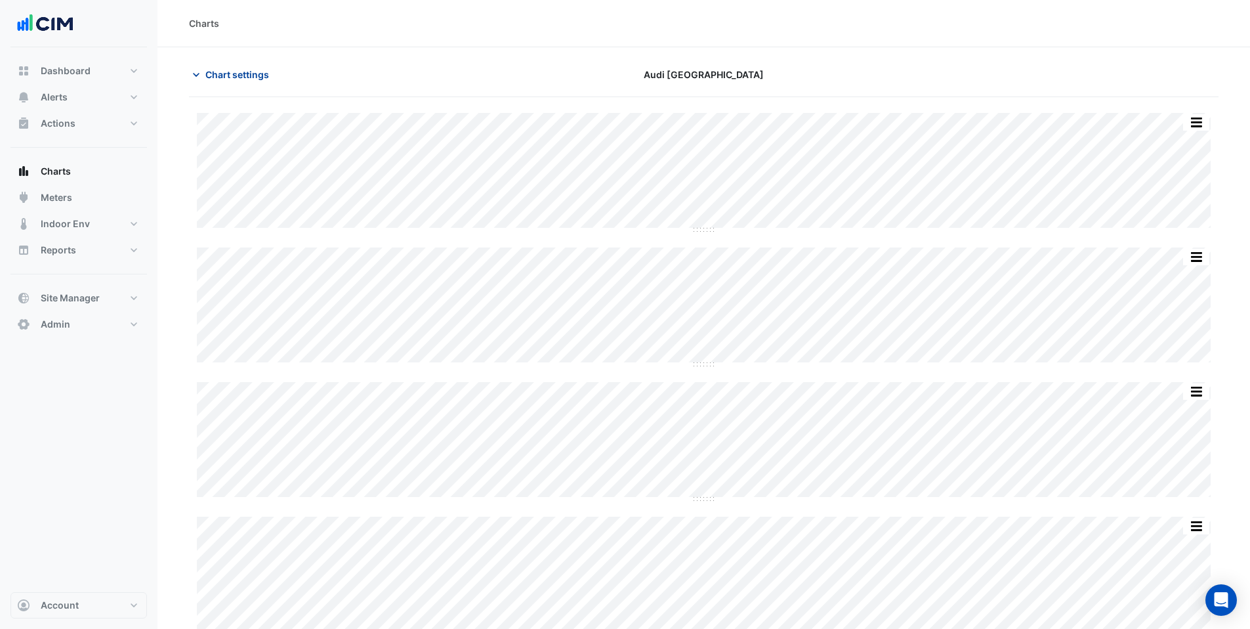
click at [232, 65] on button "Chart settings" at bounding box center [233, 74] width 89 height 23
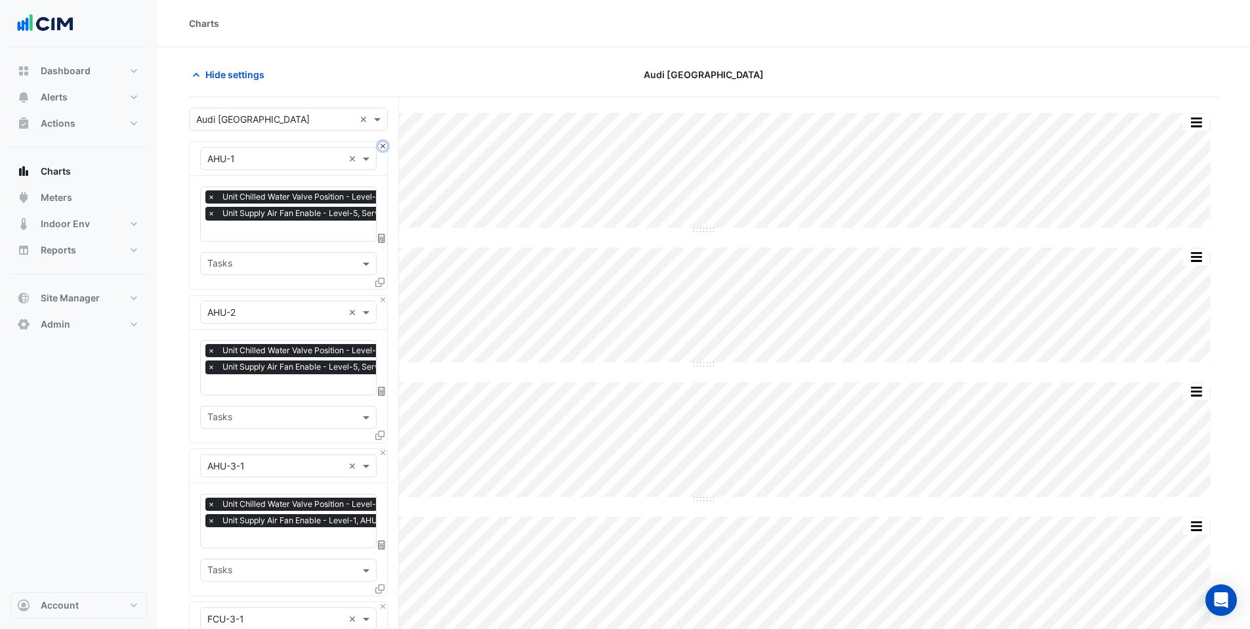
click at [383, 146] on button "Close" at bounding box center [383, 146] width 9 height 9
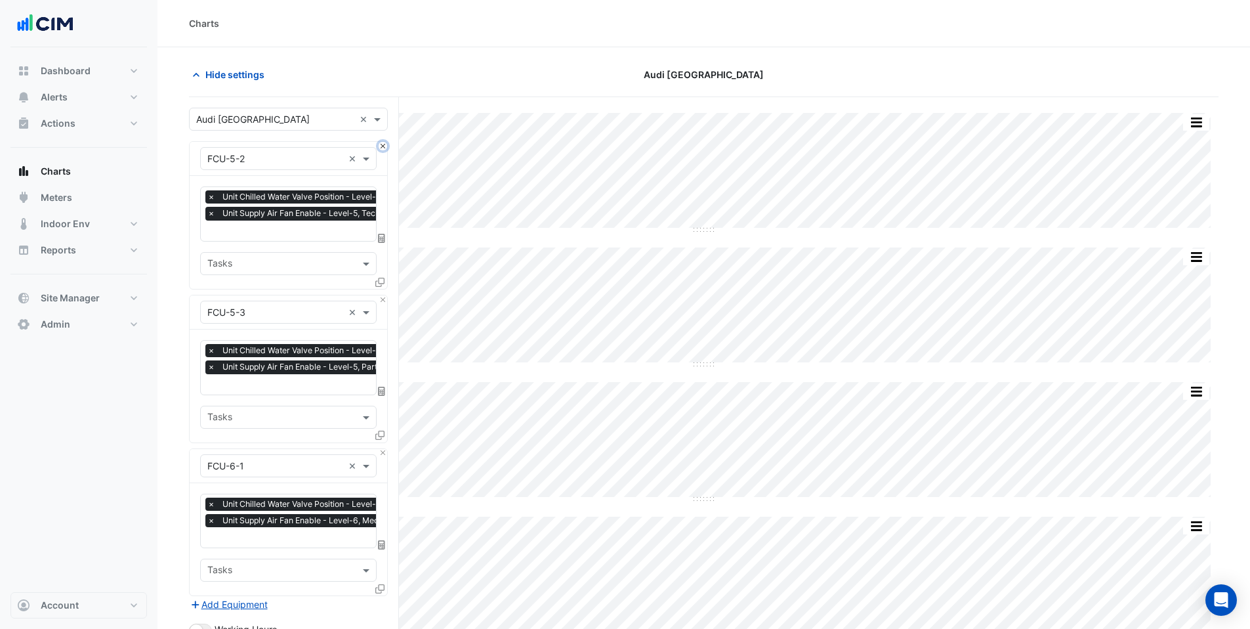
click at [383, 146] on button "Close" at bounding box center [383, 146] width 9 height 9
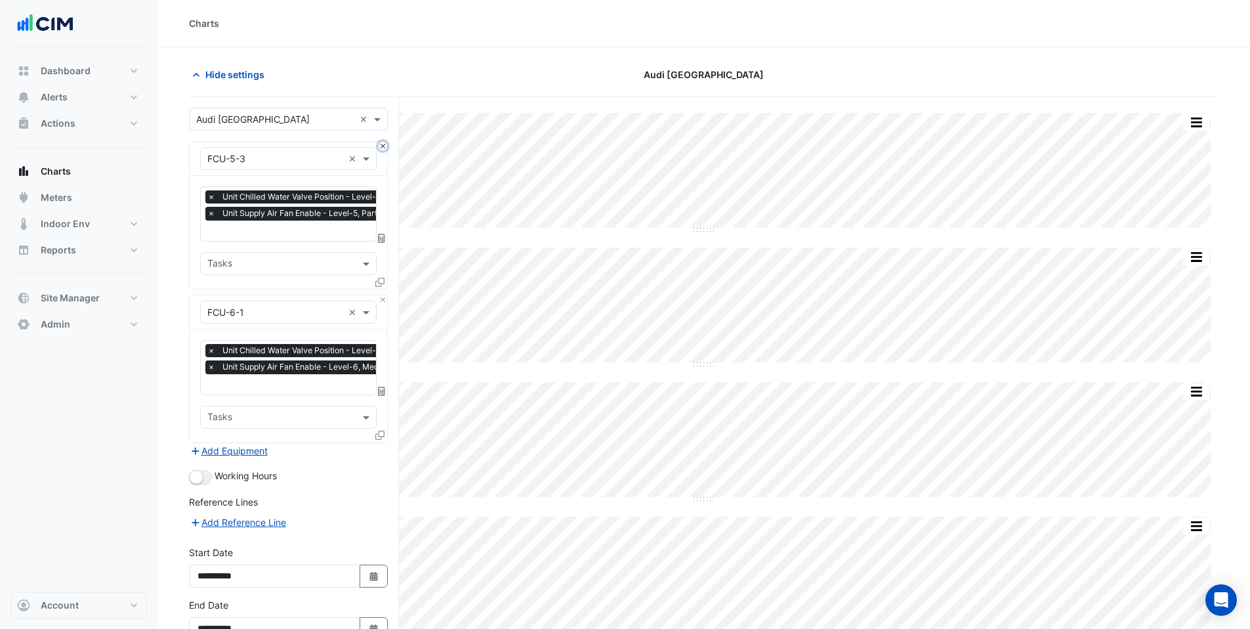
click at [383, 146] on button "Close" at bounding box center [383, 146] width 9 height 9
click at [383, 295] on div "Equipment × FCU-6-1 ×" at bounding box center [289, 312] width 198 height 34
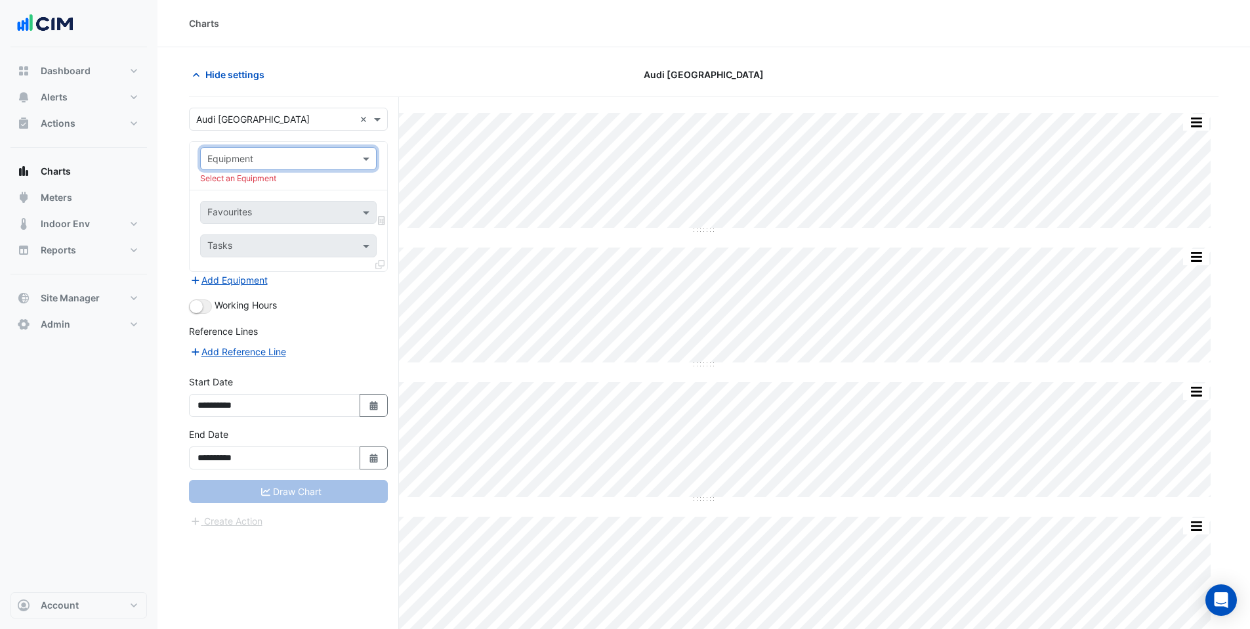
click at [316, 161] on input "text" at bounding box center [275, 159] width 136 height 14
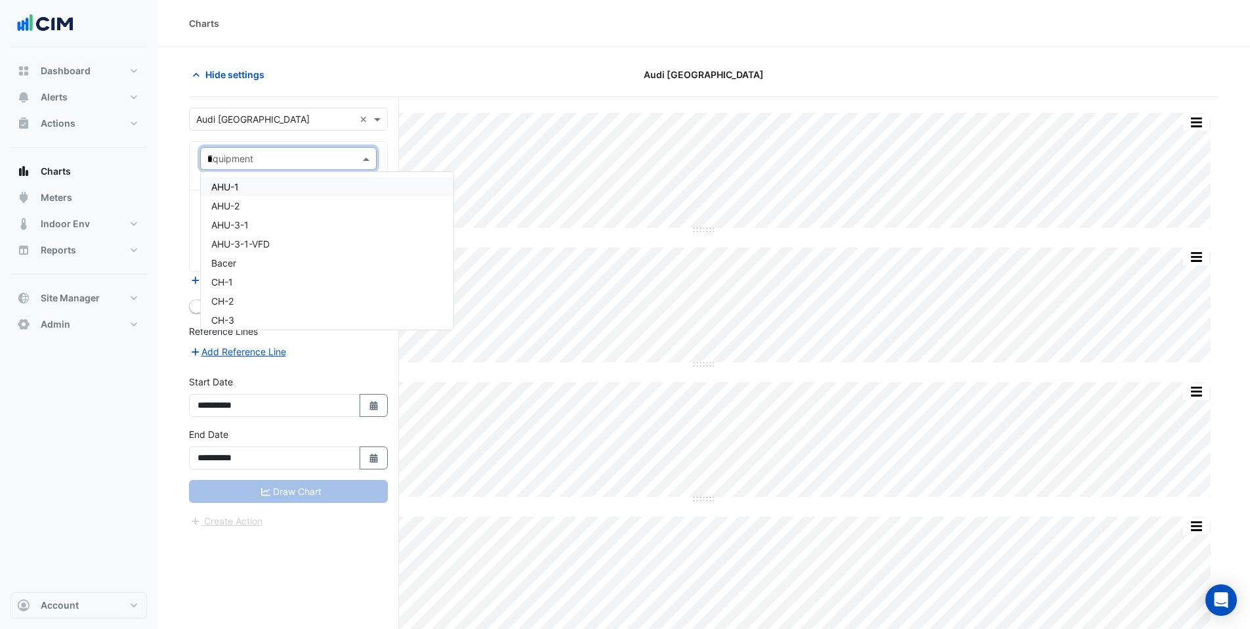
type input "**"
click at [242, 248] on span "PCHWP-1" at bounding box center [231, 243] width 41 height 11
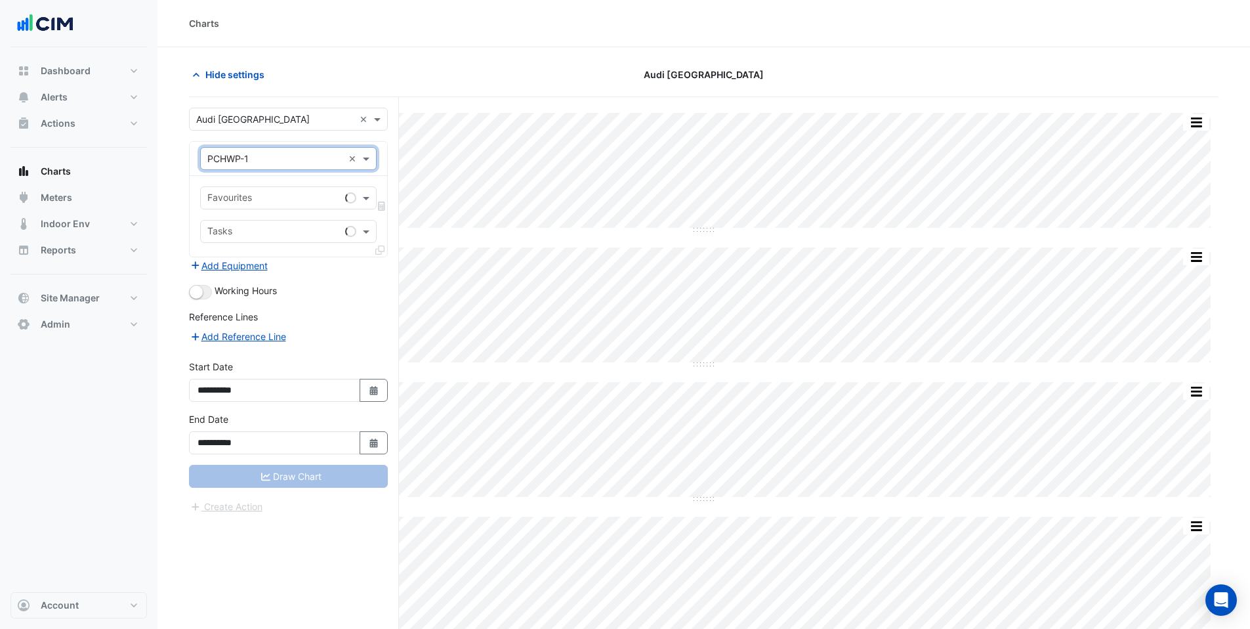
click at [242, 194] on input "text" at bounding box center [273, 199] width 133 height 14
type input "******"
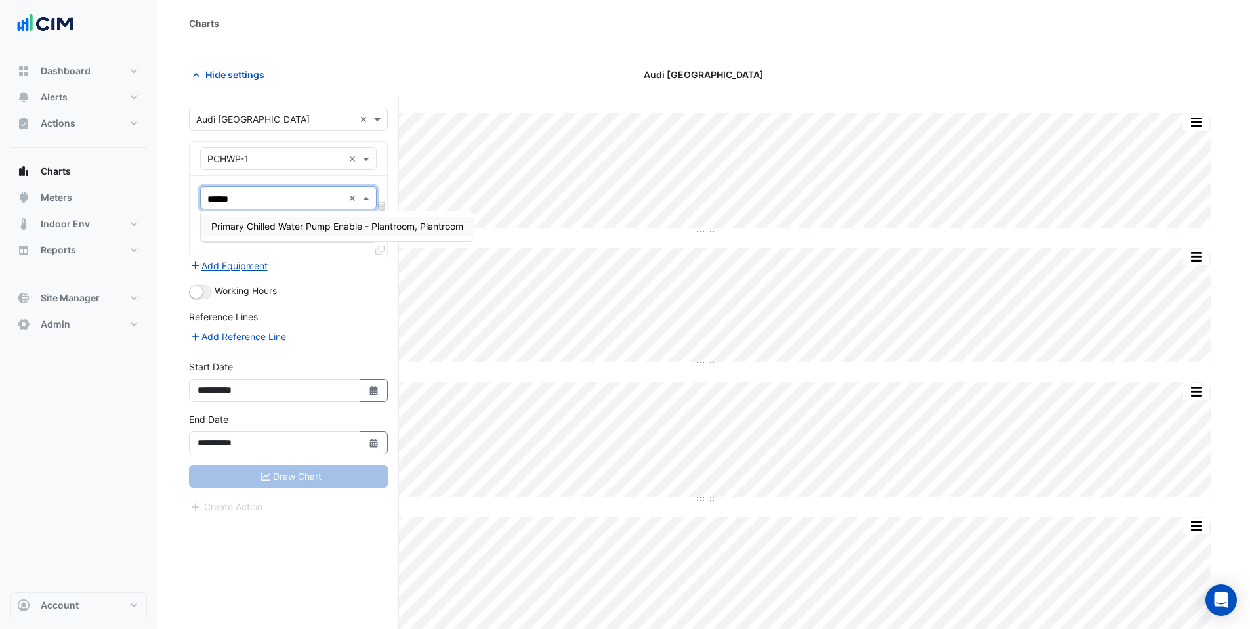
click at [234, 221] on span "Primary Chilled Water Pump Enable - Plantroom, Plantroom" at bounding box center [337, 226] width 252 height 11
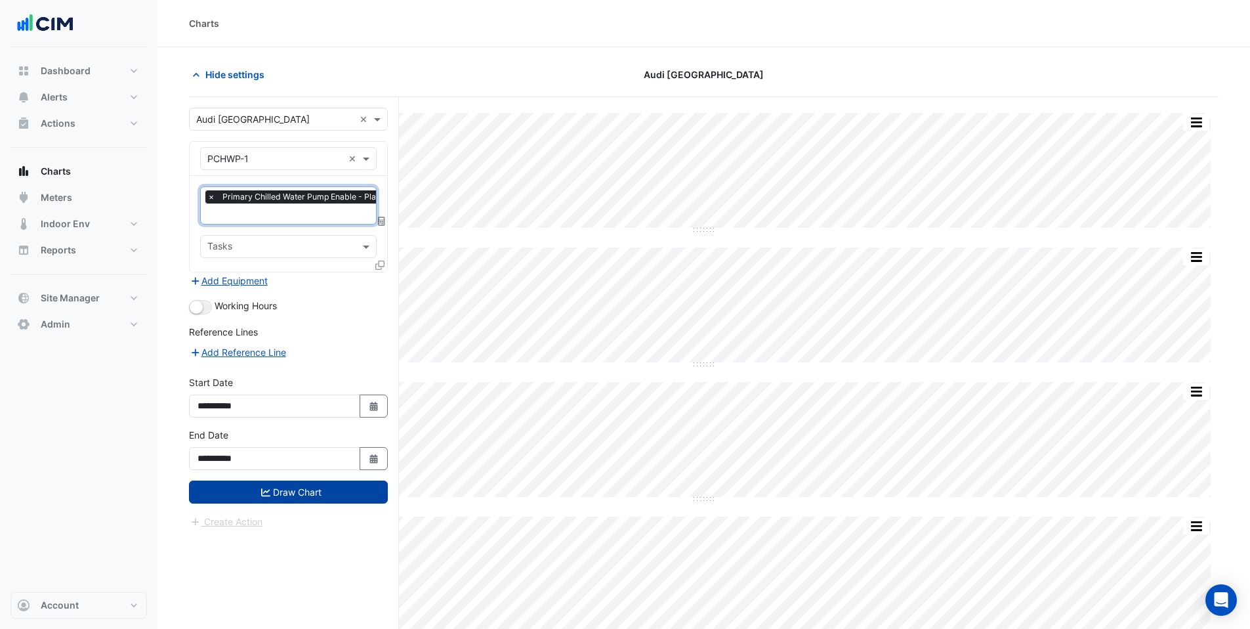
click at [380, 267] on icon at bounding box center [379, 265] width 9 height 9
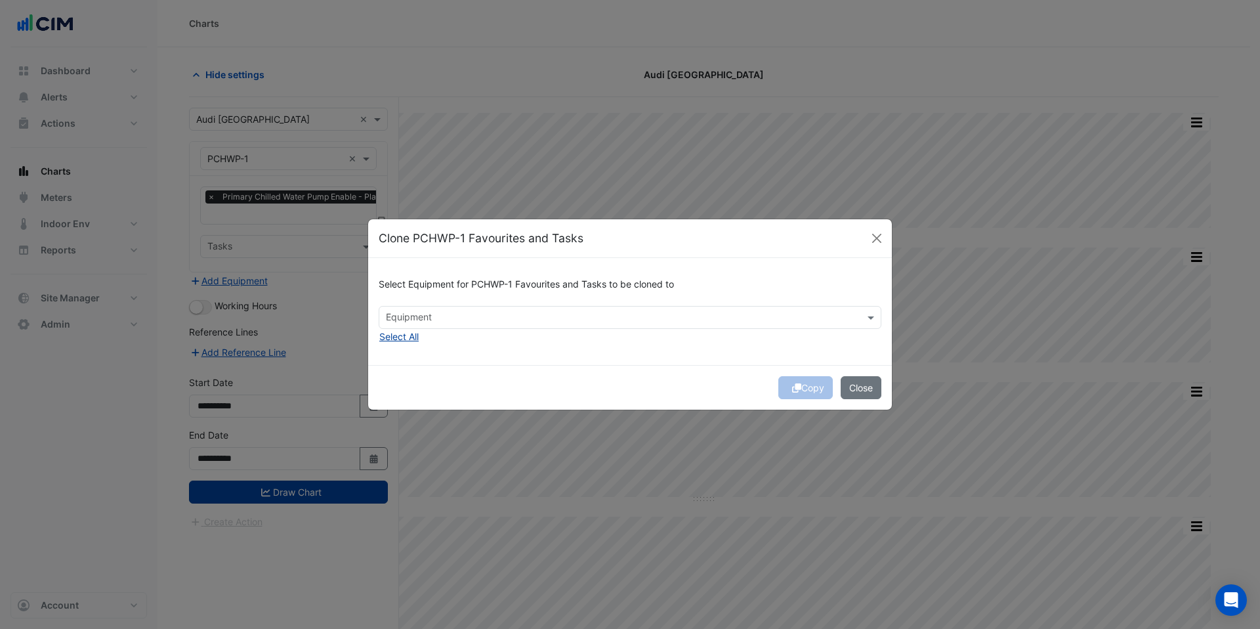
click at [404, 333] on button "Select All" at bounding box center [399, 336] width 41 height 15
click at [790, 393] on button "Copy" at bounding box center [805, 387] width 54 height 23
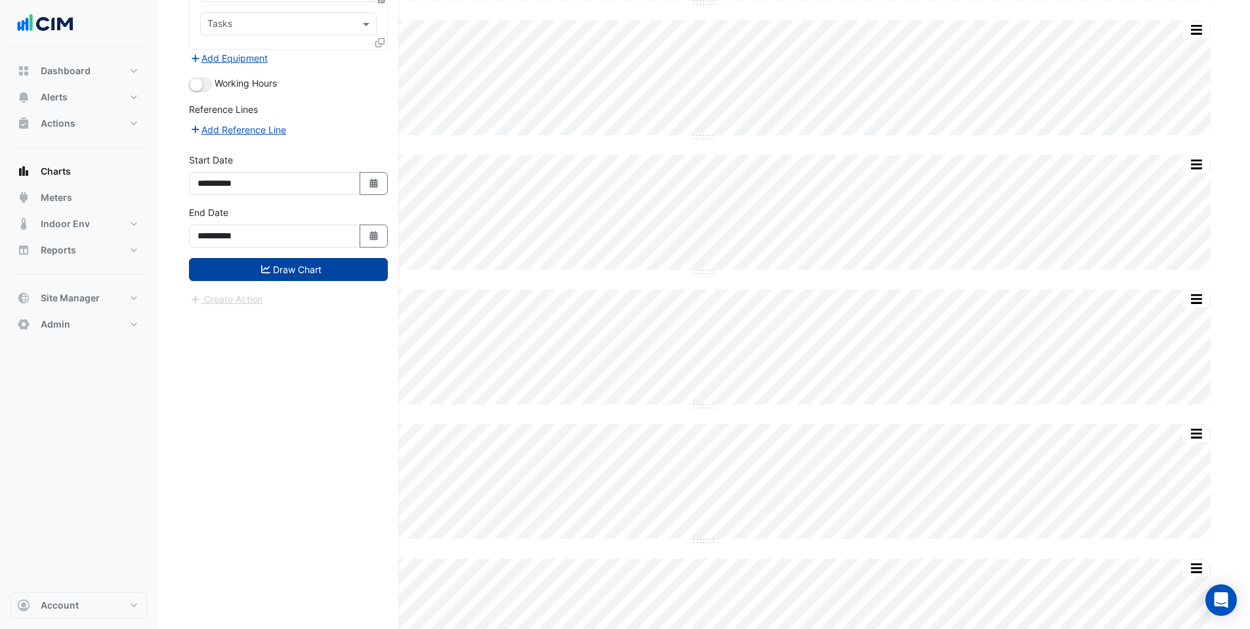
click at [307, 258] on button "Draw Chart" at bounding box center [288, 269] width 199 height 23
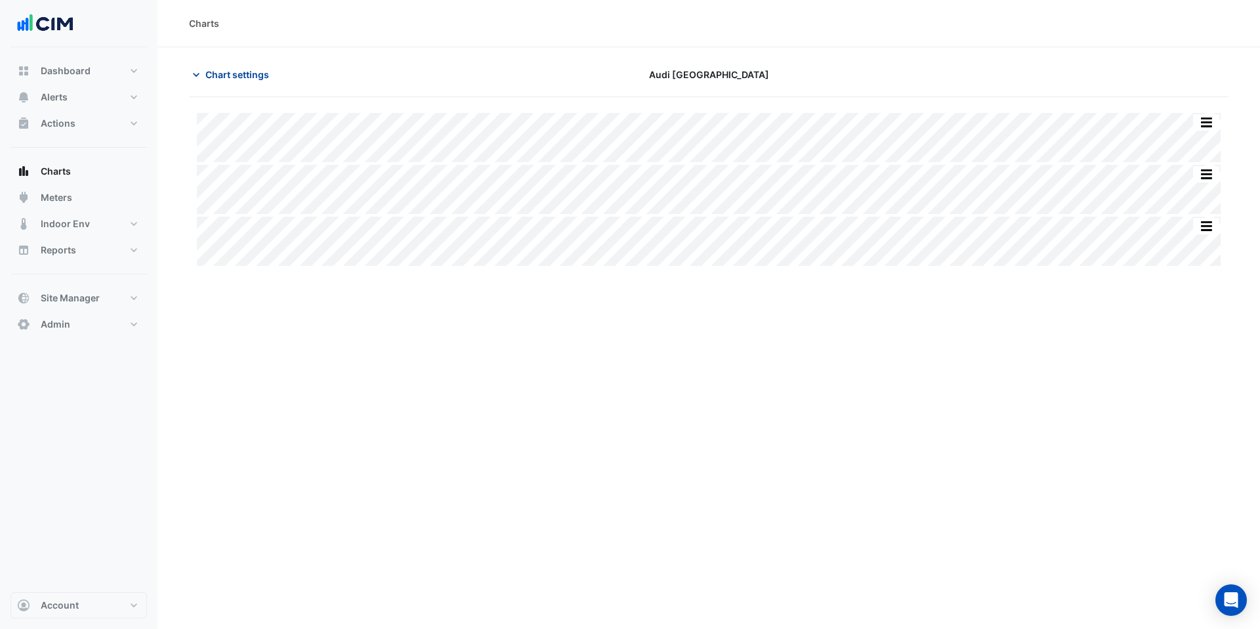
click at [255, 72] on span "Chart settings" at bounding box center [237, 75] width 64 height 14
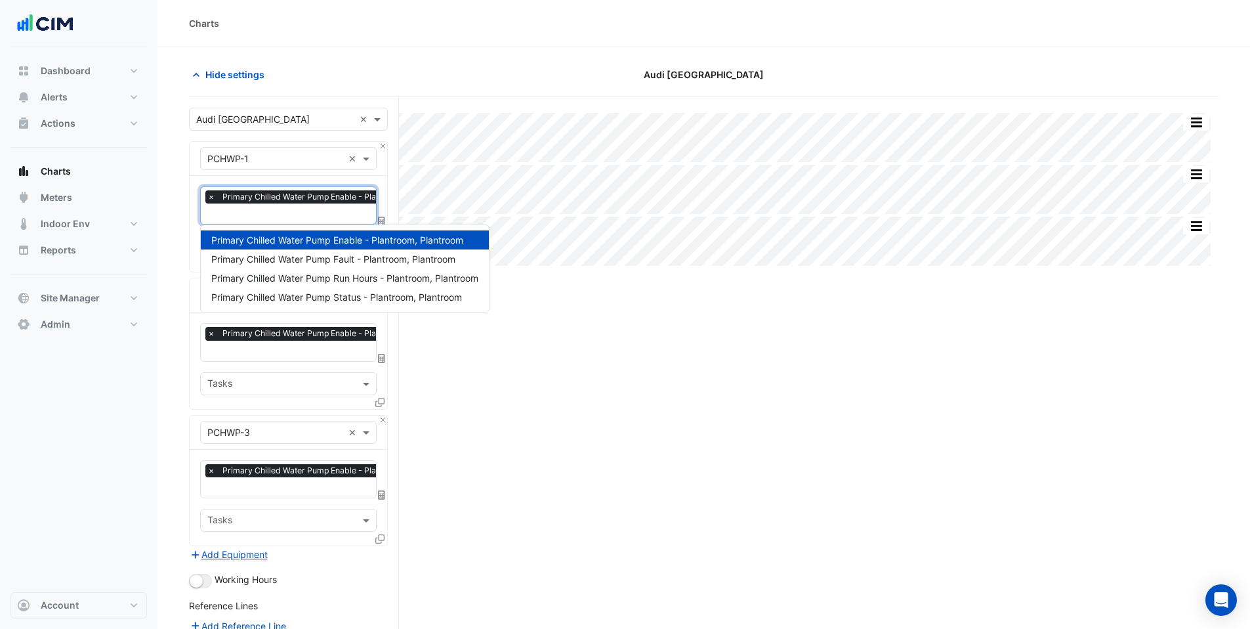
scroll to position [0, 7]
click at [245, 217] on input "text" at bounding box center [323, 215] width 245 height 14
click at [450, 381] on div "Split by Equip Split None Print Save as JPEG Save as PNG Pivot Data Table Expor…" at bounding box center [704, 455] width 1030 height 716
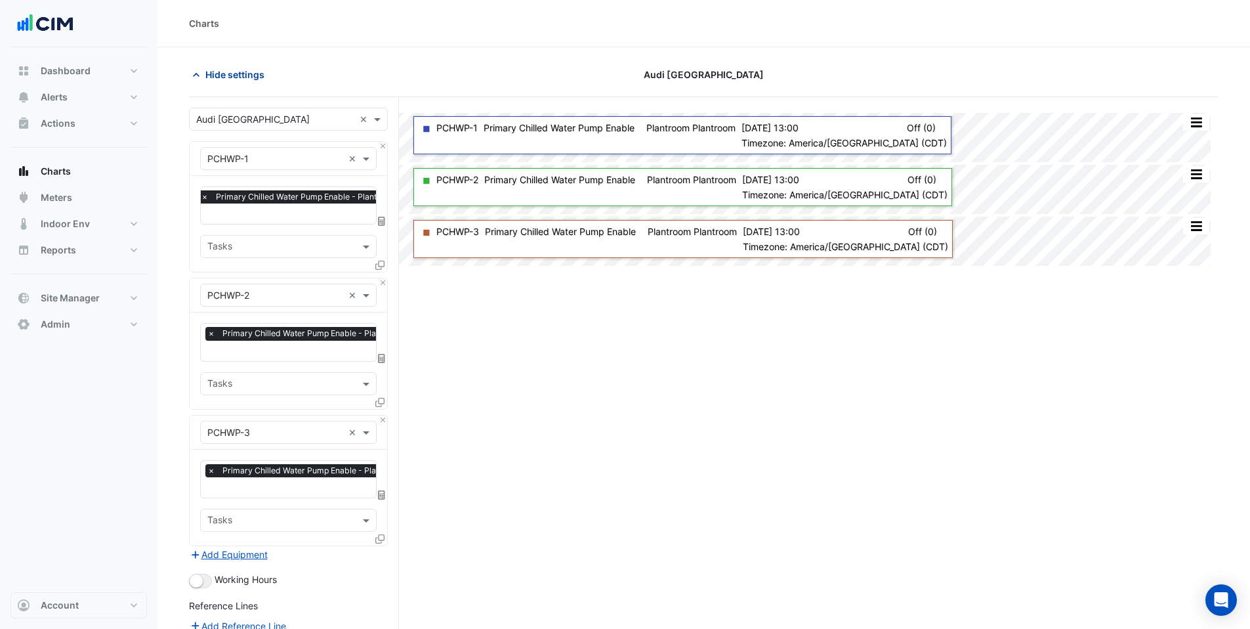
click at [220, 78] on span "Hide settings" at bounding box center [234, 75] width 59 height 14
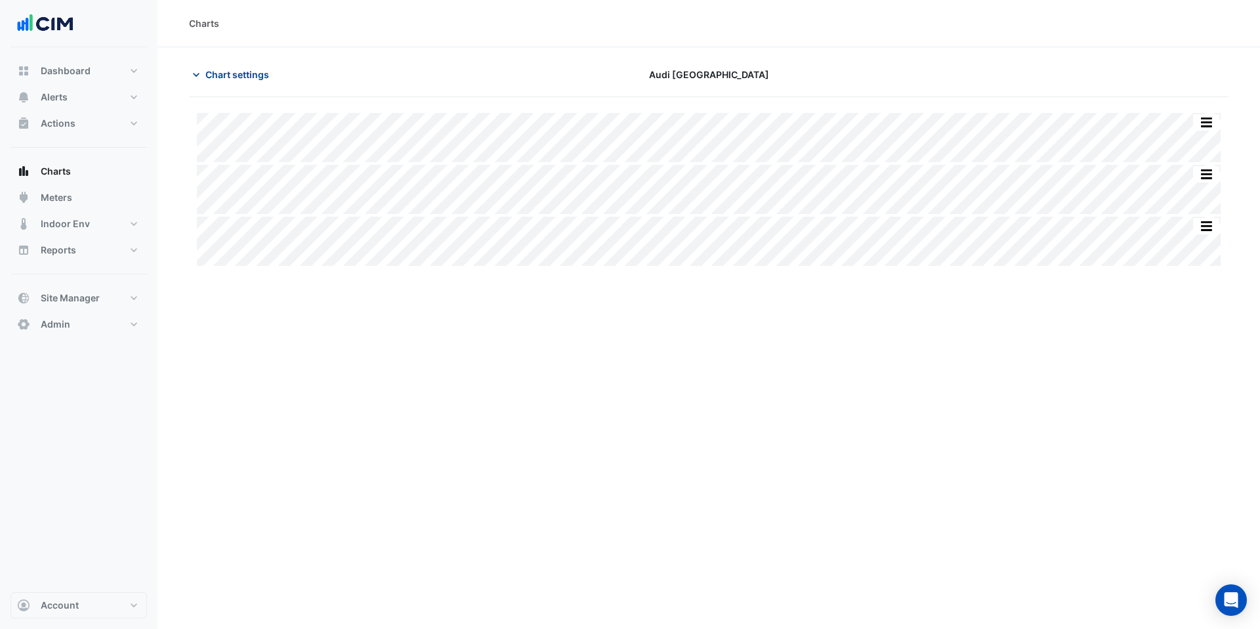
click at [245, 76] on span "Chart settings" at bounding box center [237, 75] width 64 height 14
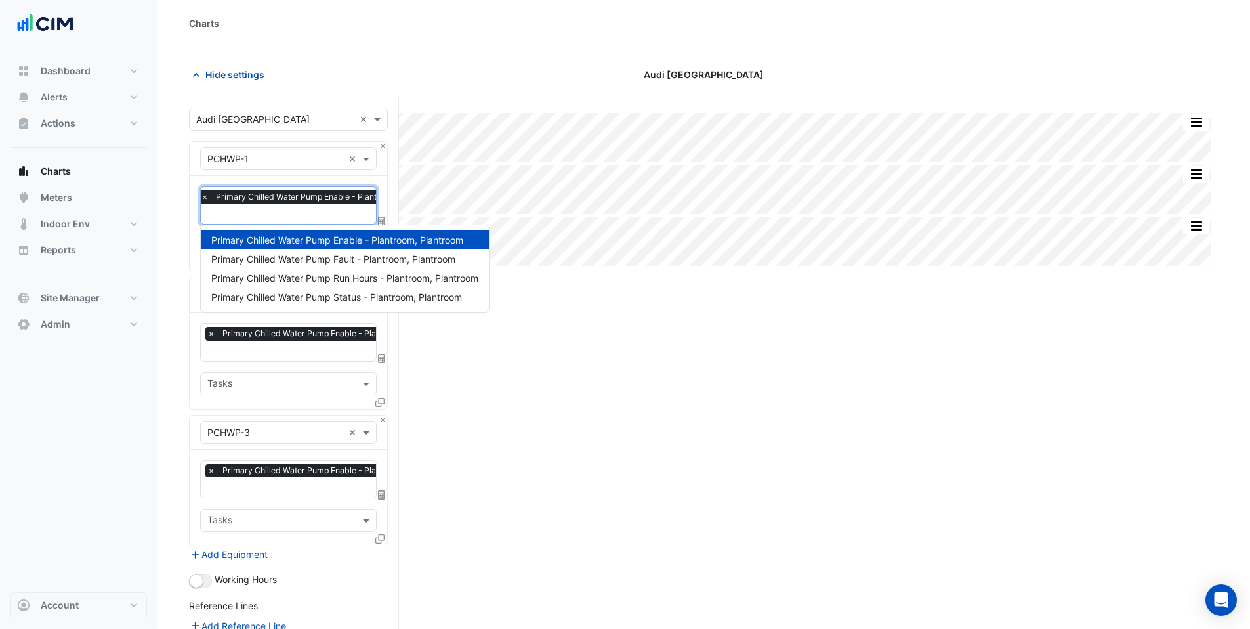
click at [250, 217] on input "text" at bounding box center [323, 215] width 245 height 14
click at [621, 447] on div "Split by Equip Split None Print Save as JPEG Save as PNG Pivot Data Table Expor…" at bounding box center [704, 455] width 1030 height 716
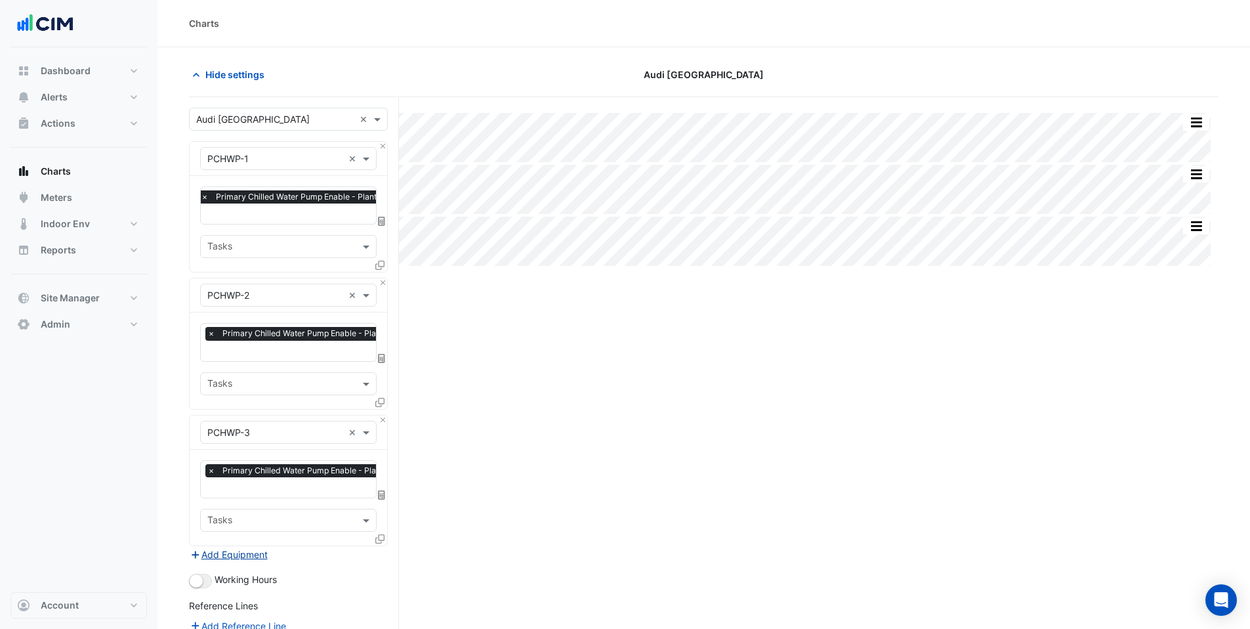
click at [226, 551] on button "Add Equipment" at bounding box center [228, 554] width 79 height 15
click at [237, 563] on input "text" at bounding box center [275, 570] width 136 height 14
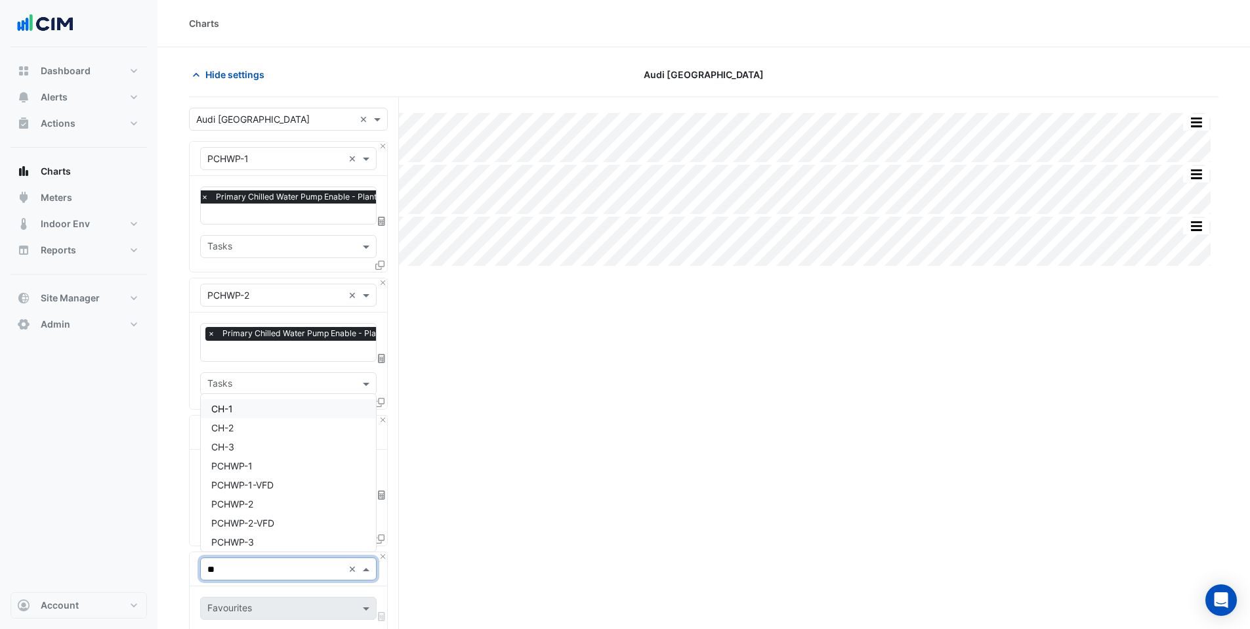
type input "***"
click at [245, 490] on span "SCHWP-1" at bounding box center [231, 495] width 41 height 11
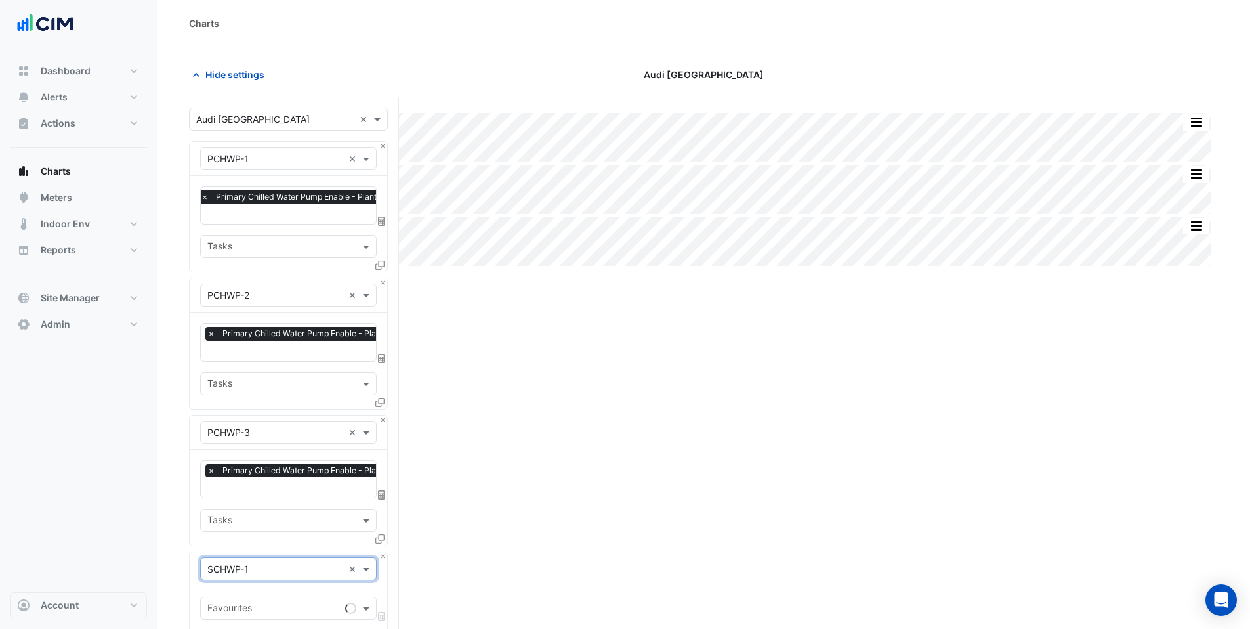
scroll to position [99, 0]
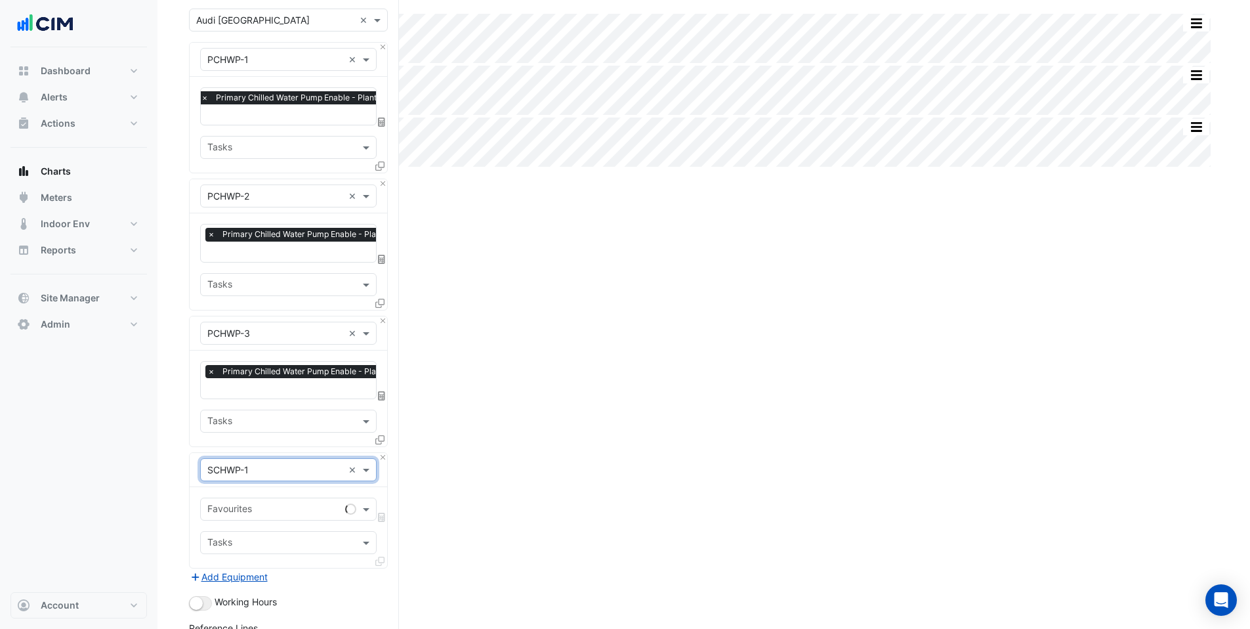
click at [257, 508] on input "text" at bounding box center [273, 510] width 133 height 14
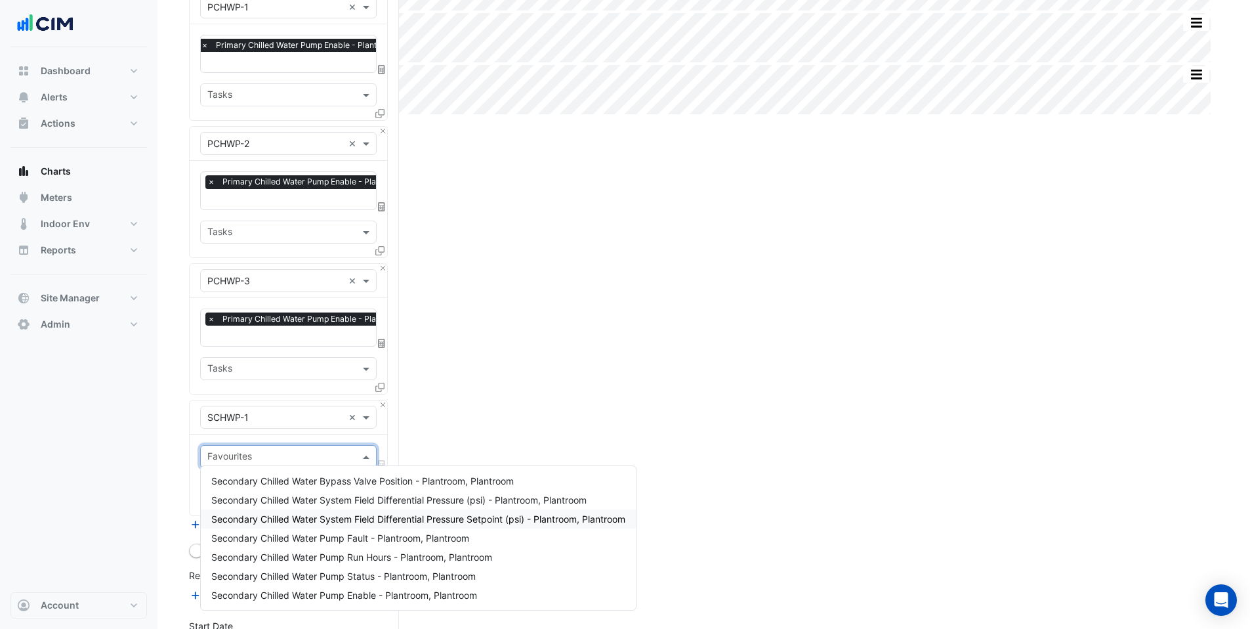
scroll to position [159, 0]
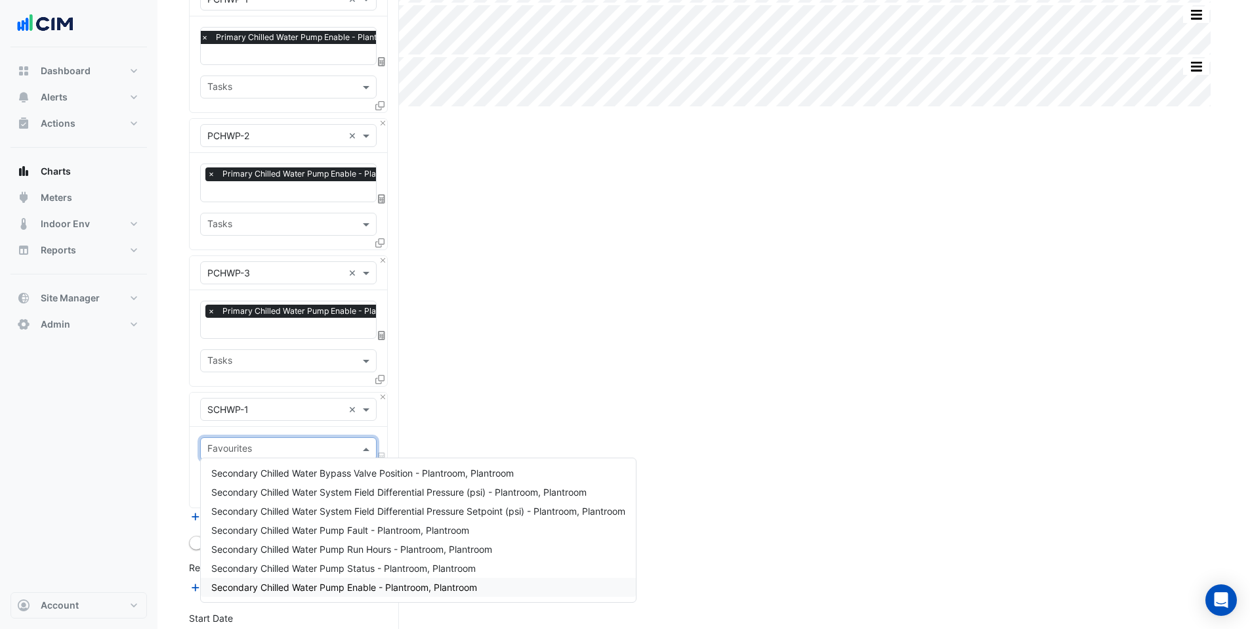
click at [299, 587] on span "Secondary Chilled Water Pump Enable - Plantroom, Plantroom" at bounding box center [344, 587] width 266 height 11
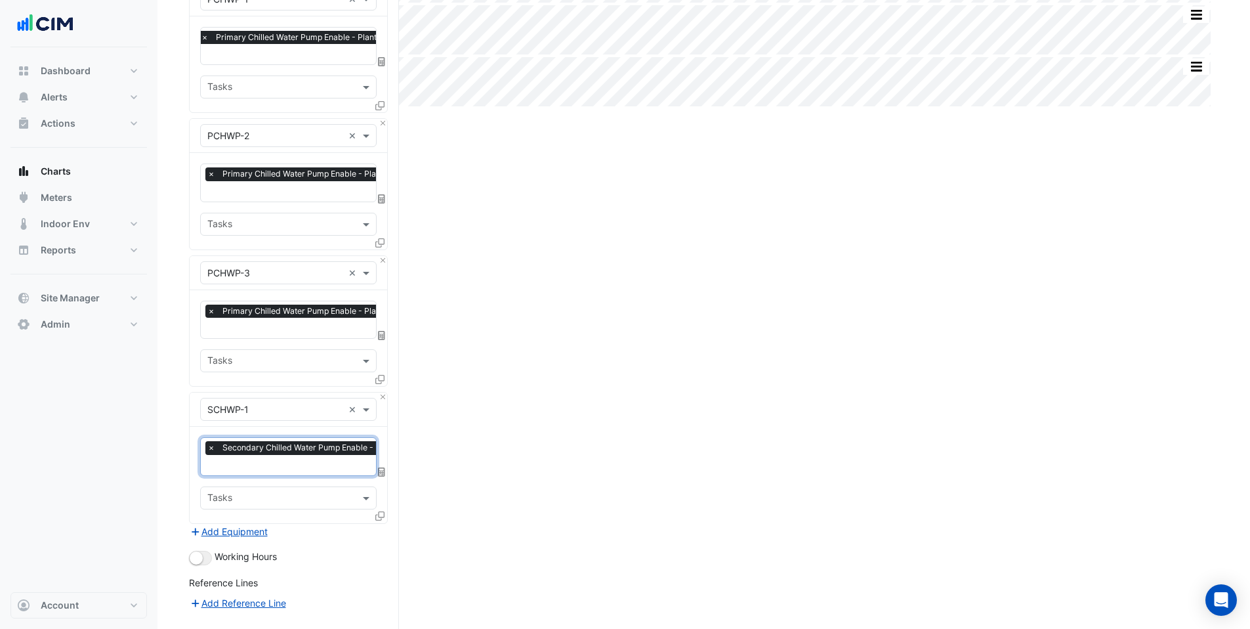
click at [377, 513] on icon at bounding box center [379, 515] width 9 height 9
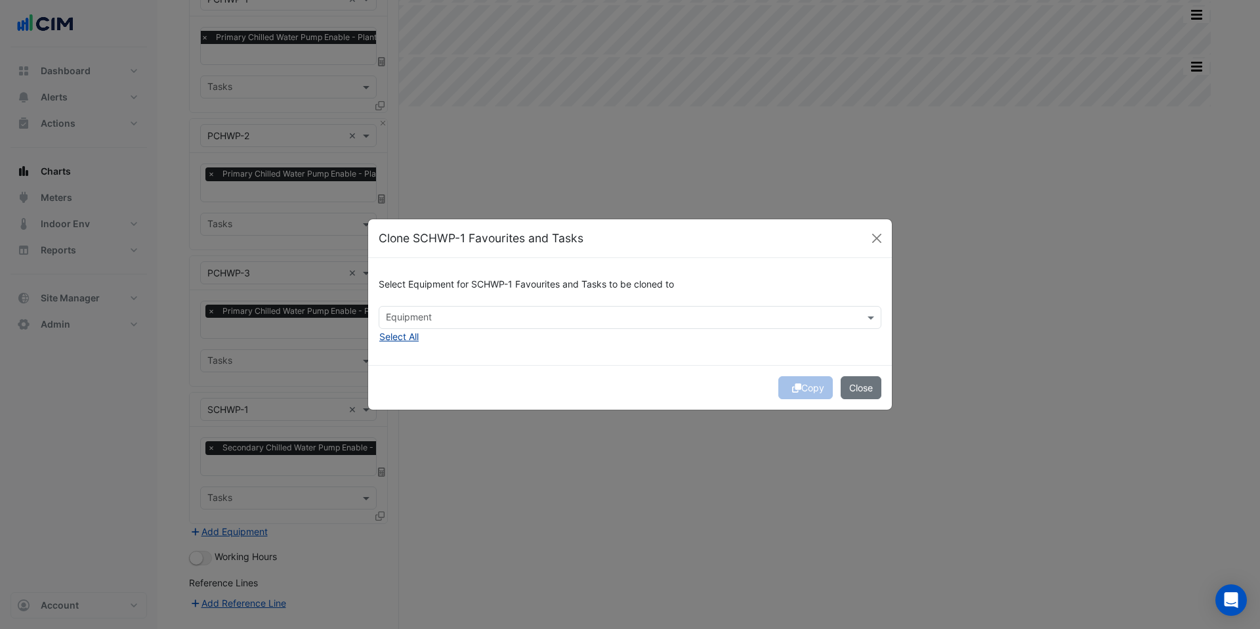
click at [403, 333] on button "Select All" at bounding box center [399, 336] width 41 height 15
click at [815, 392] on button "Copy" at bounding box center [805, 387] width 54 height 23
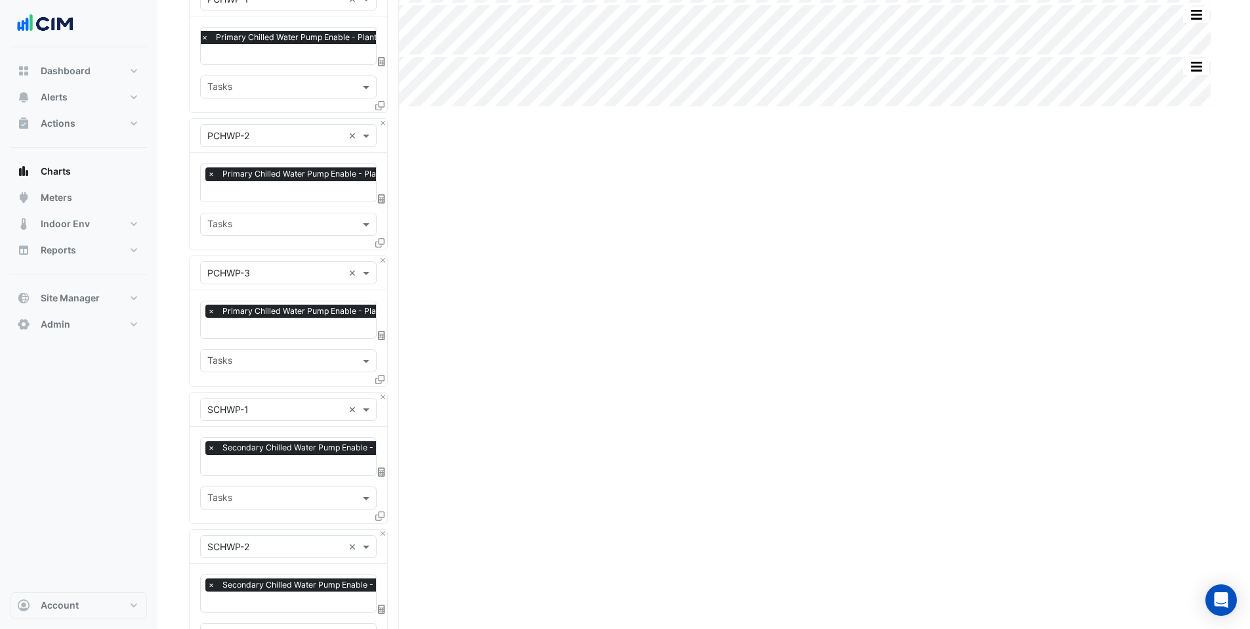
scroll to position [452, 0]
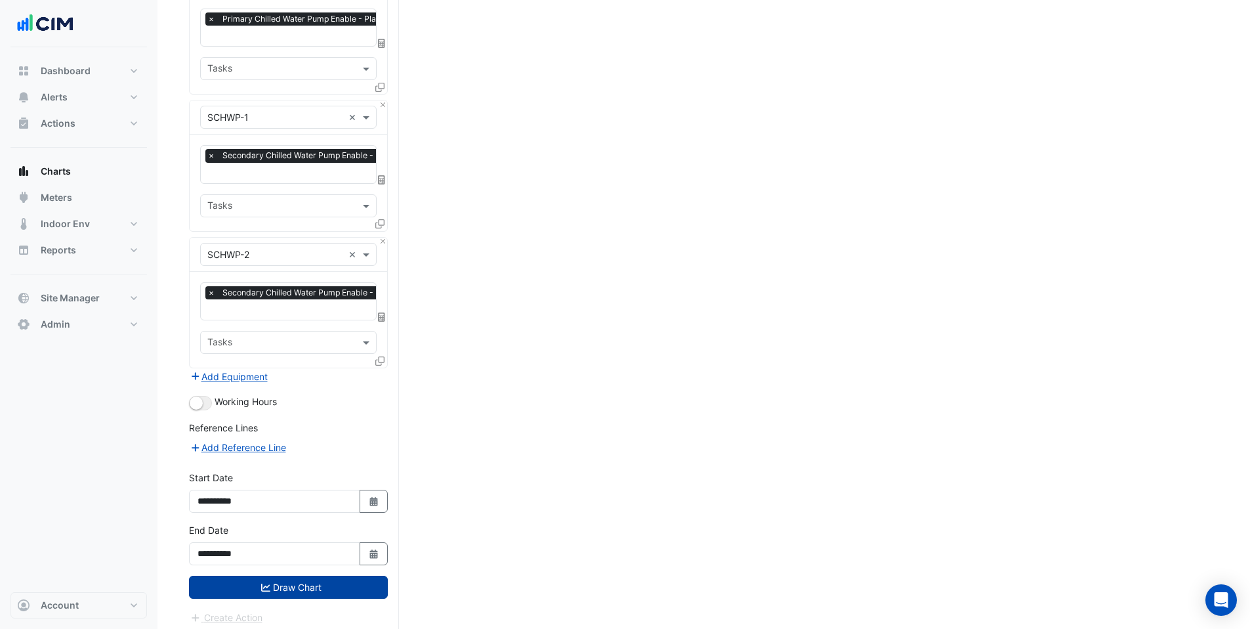
click at [302, 585] on button "Draw Chart" at bounding box center [288, 587] width 199 height 23
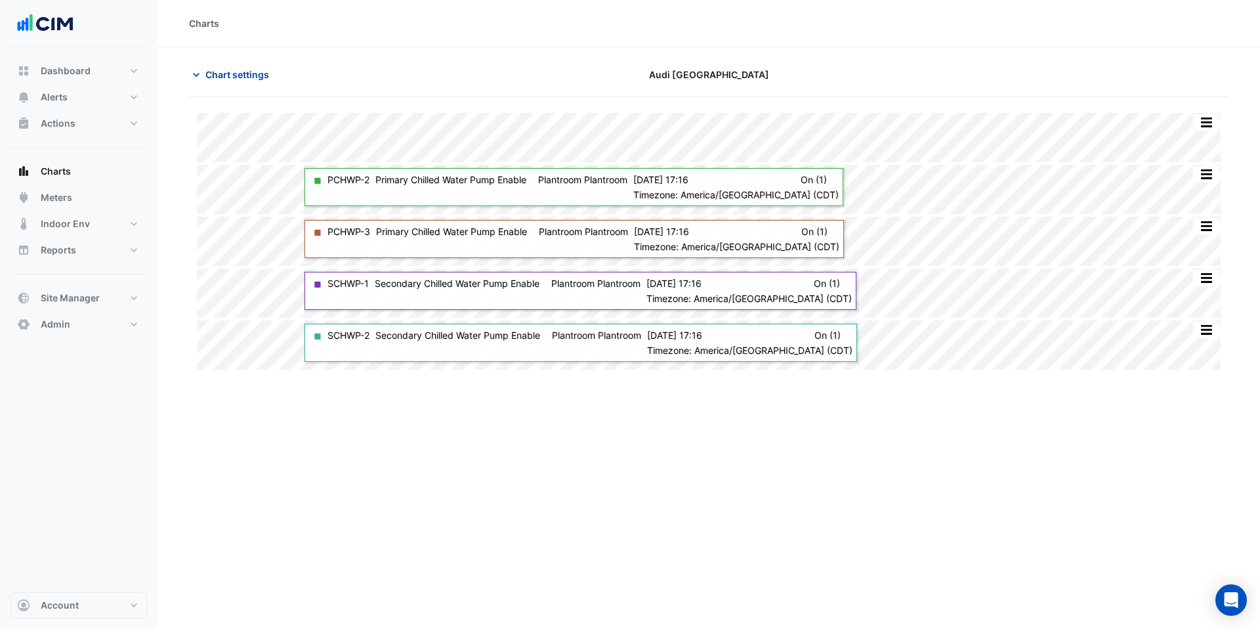
click at [234, 71] on span "Chart settings" at bounding box center [237, 75] width 64 height 14
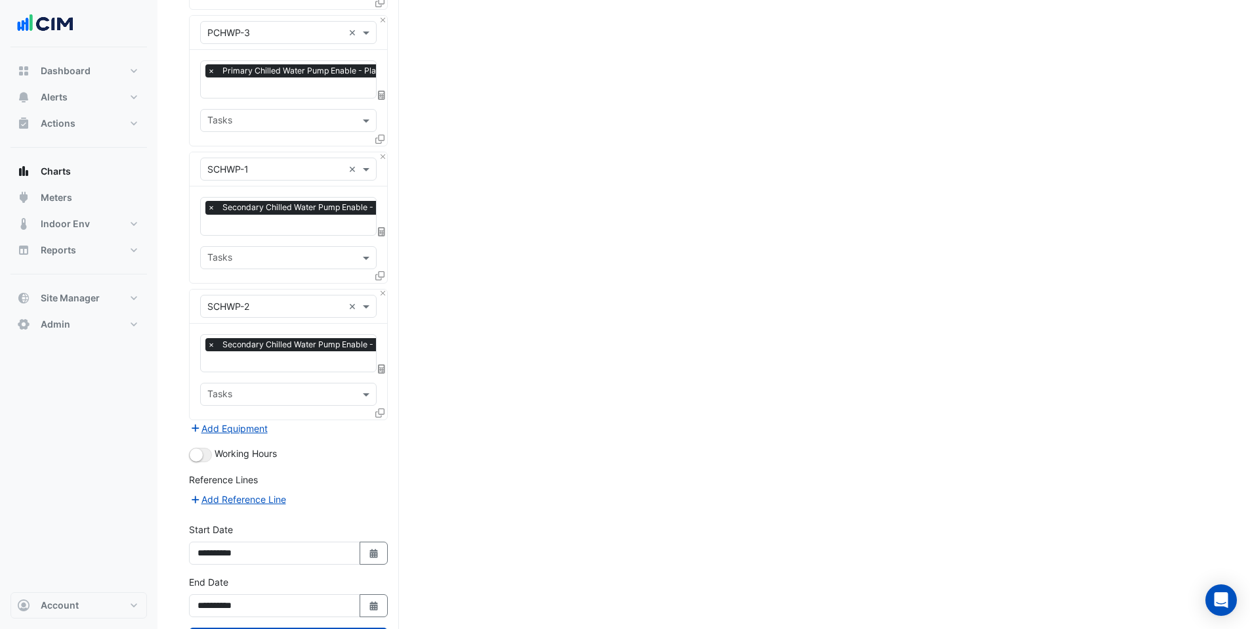
scroll to position [452, 0]
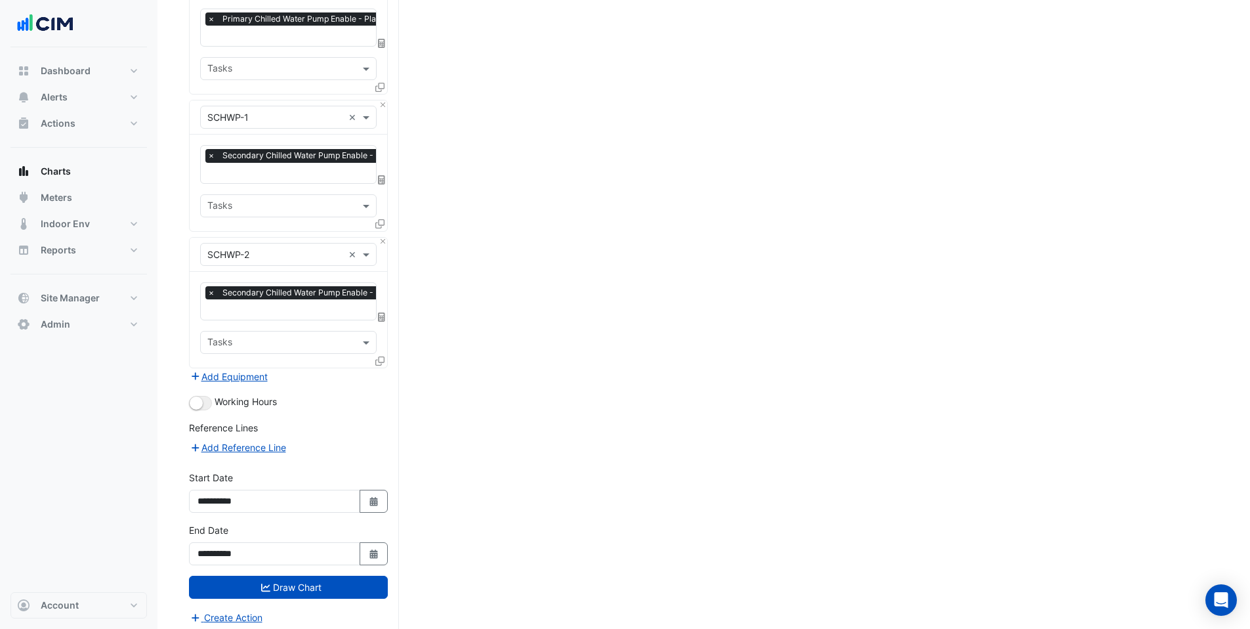
click at [253, 310] on input "text" at bounding box center [335, 311] width 256 height 14
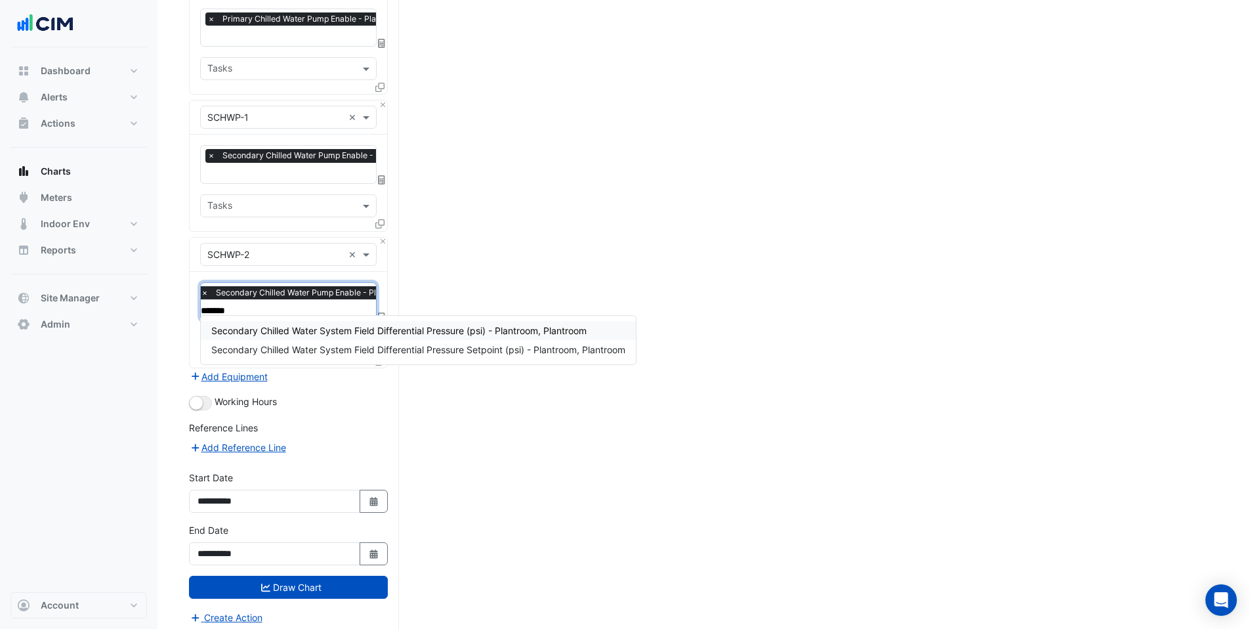
type input "********"
click at [341, 350] on span "Secondary Chilled Water System Field Differential Pressure Setpoint (psi) - Pla…" at bounding box center [418, 349] width 414 height 11
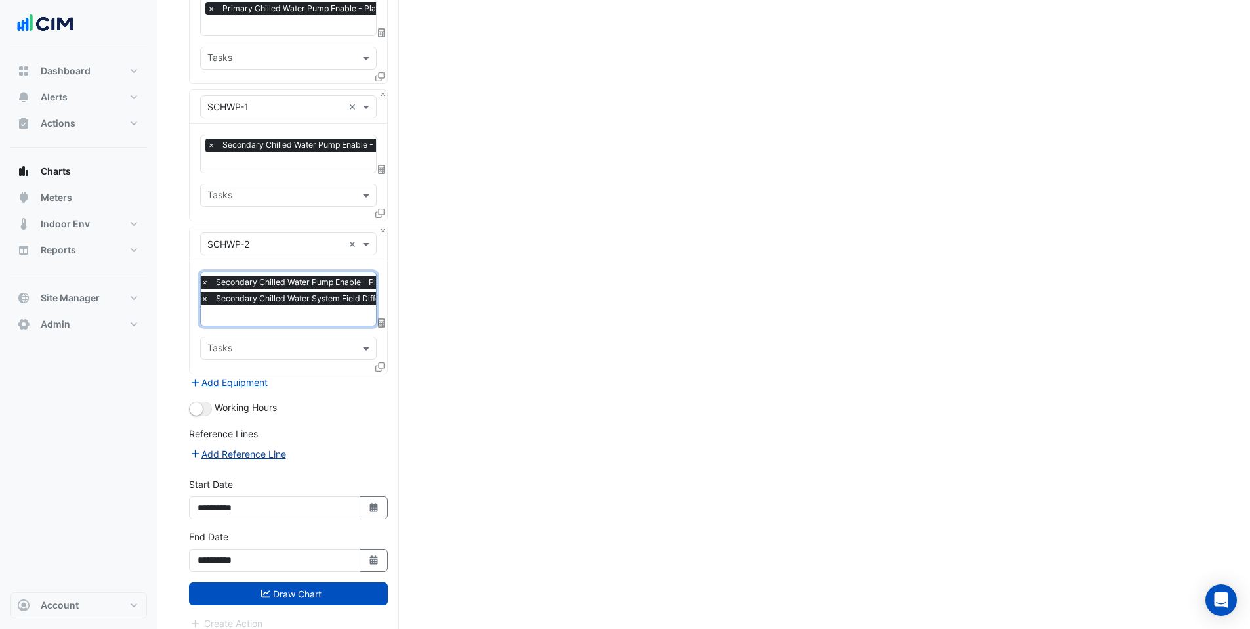
scroll to position [468, 0]
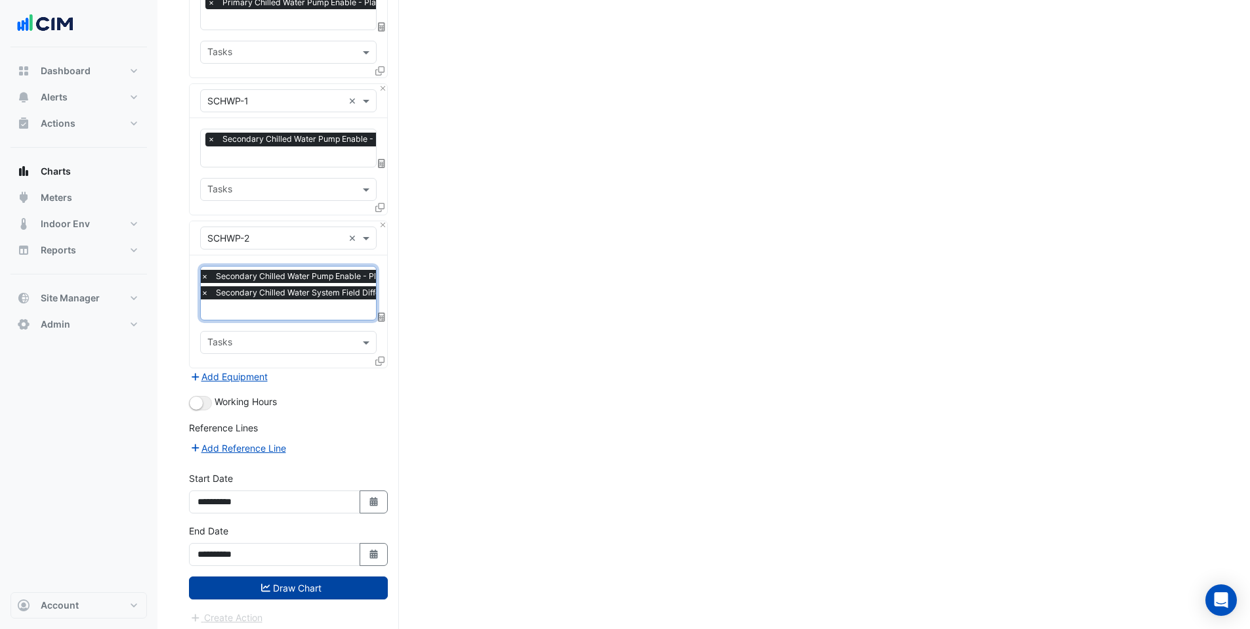
click at [277, 576] on button "Draw Chart" at bounding box center [288, 587] width 199 height 23
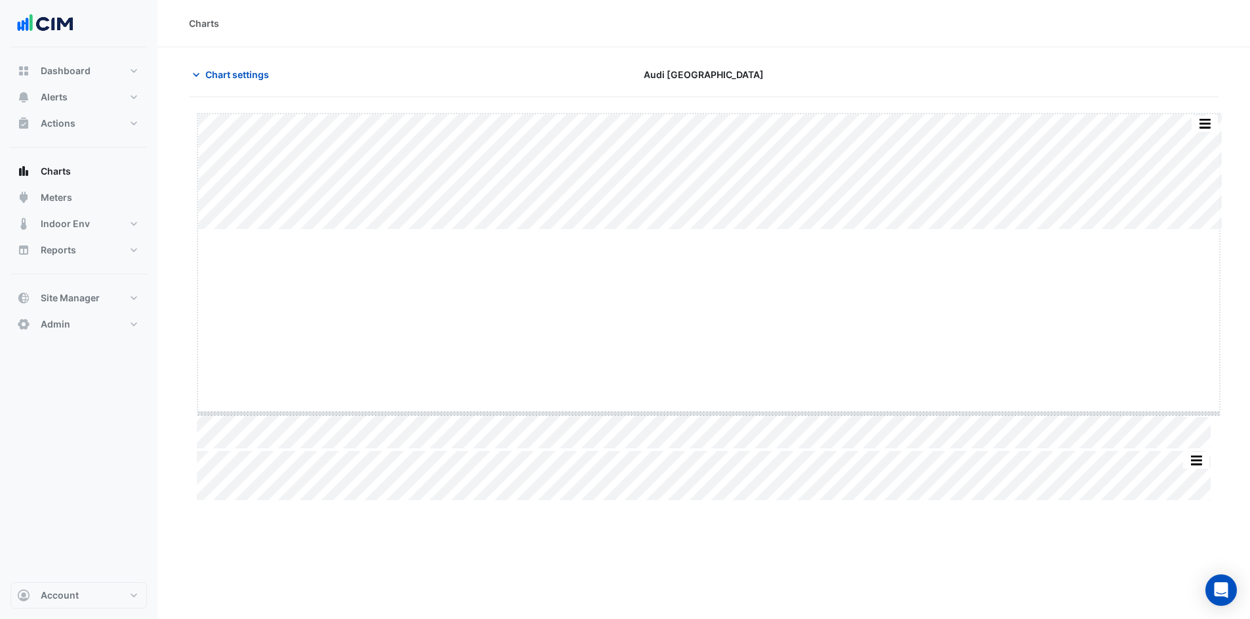
drag, startPoint x: 710, startPoint y: 230, endPoint x: 725, endPoint y: 469, distance: 239.4
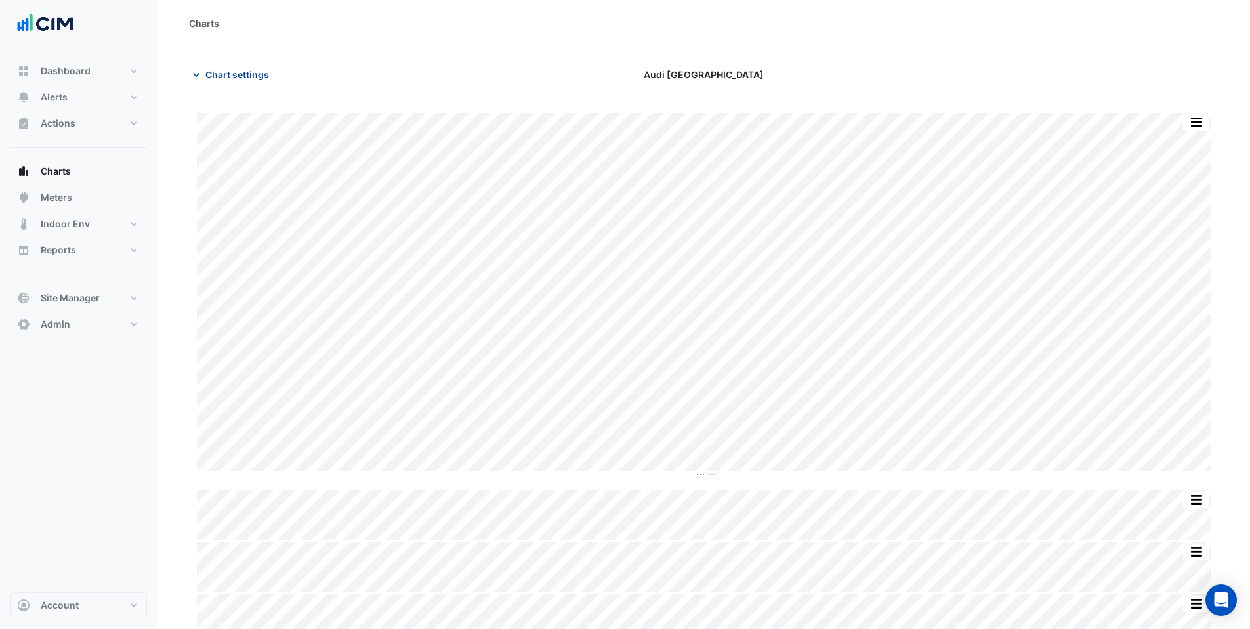
click at [245, 71] on span "Chart settings" at bounding box center [237, 75] width 64 height 14
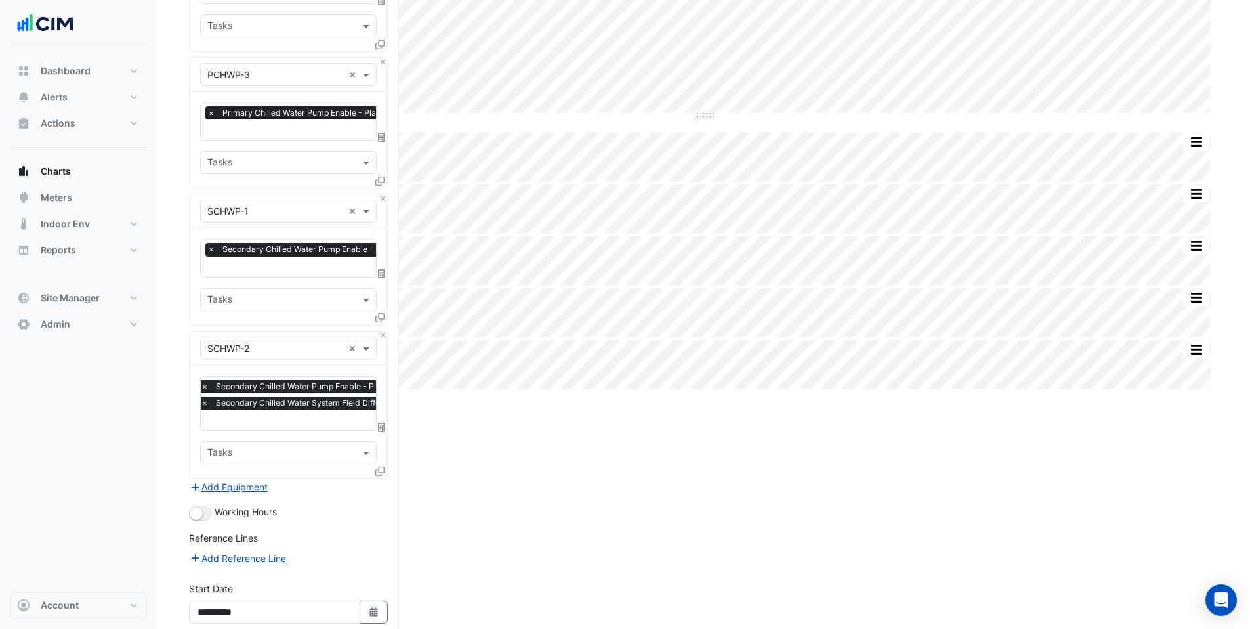
scroll to position [468, 0]
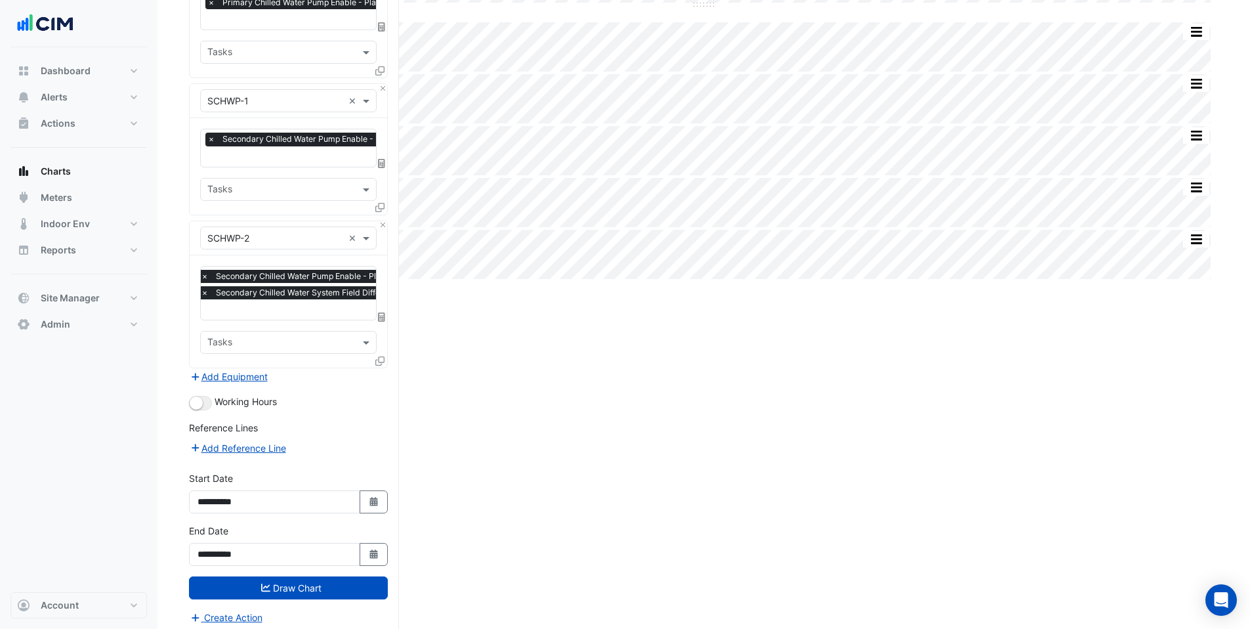
drag, startPoint x: 203, startPoint y: 286, endPoint x: 212, endPoint y: 297, distance: 14.0
click at [203, 286] on span "×" at bounding box center [205, 292] width 12 height 13
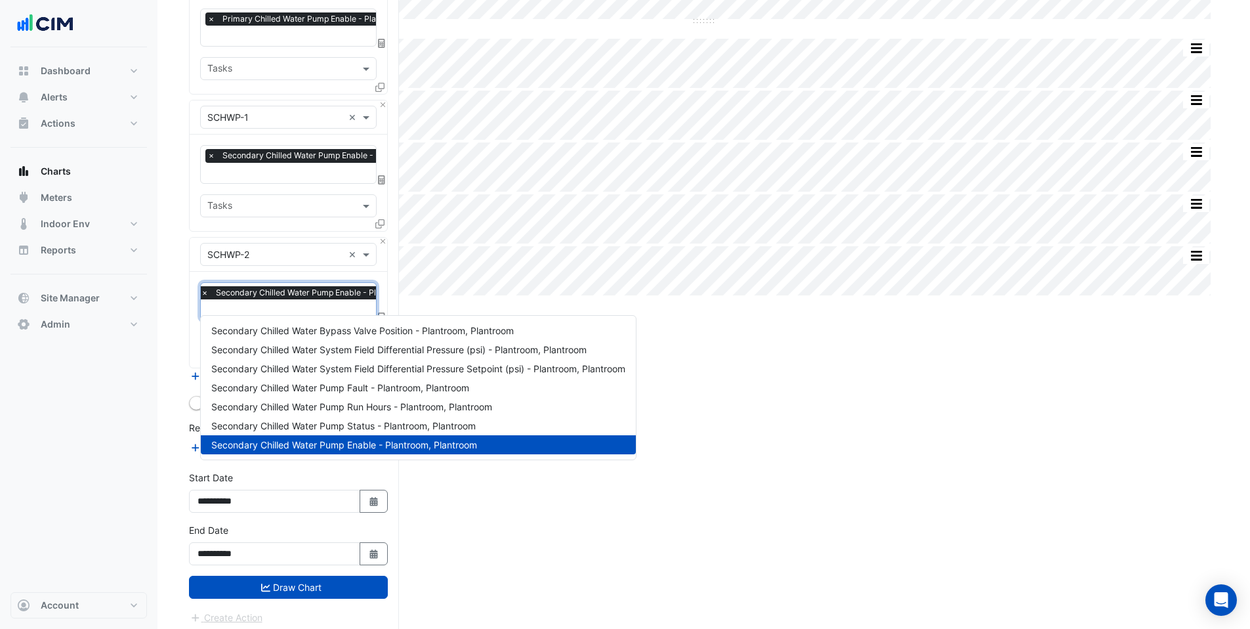
click at [219, 304] on input "text" at bounding box center [329, 311] width 256 height 14
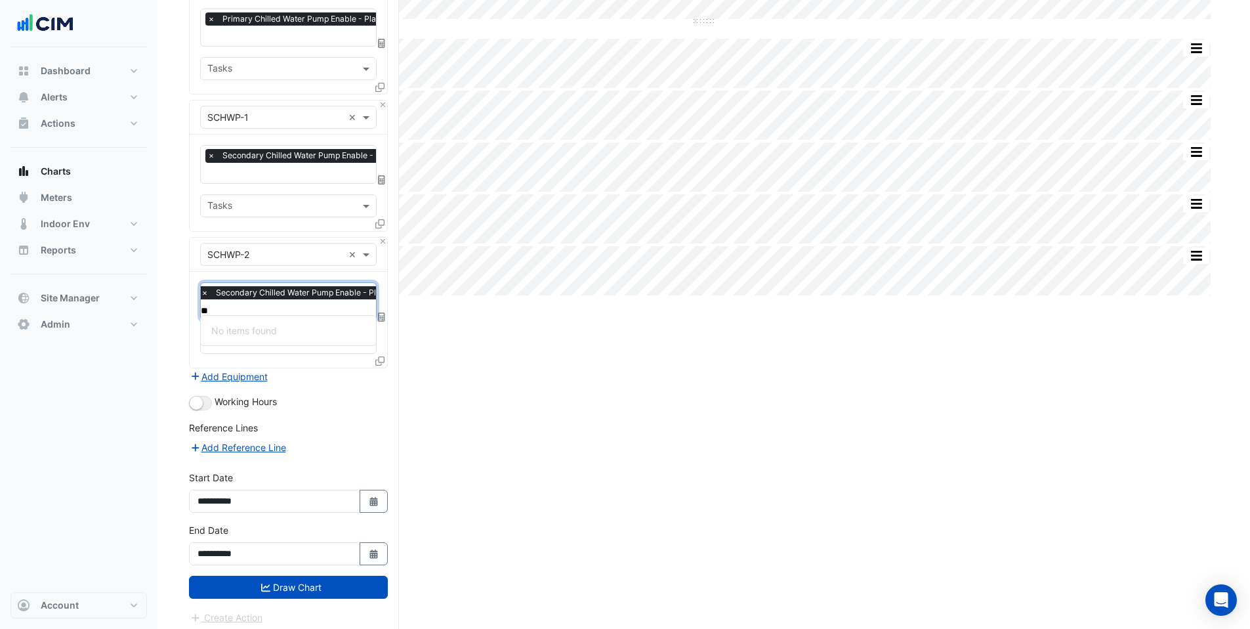
type input "*"
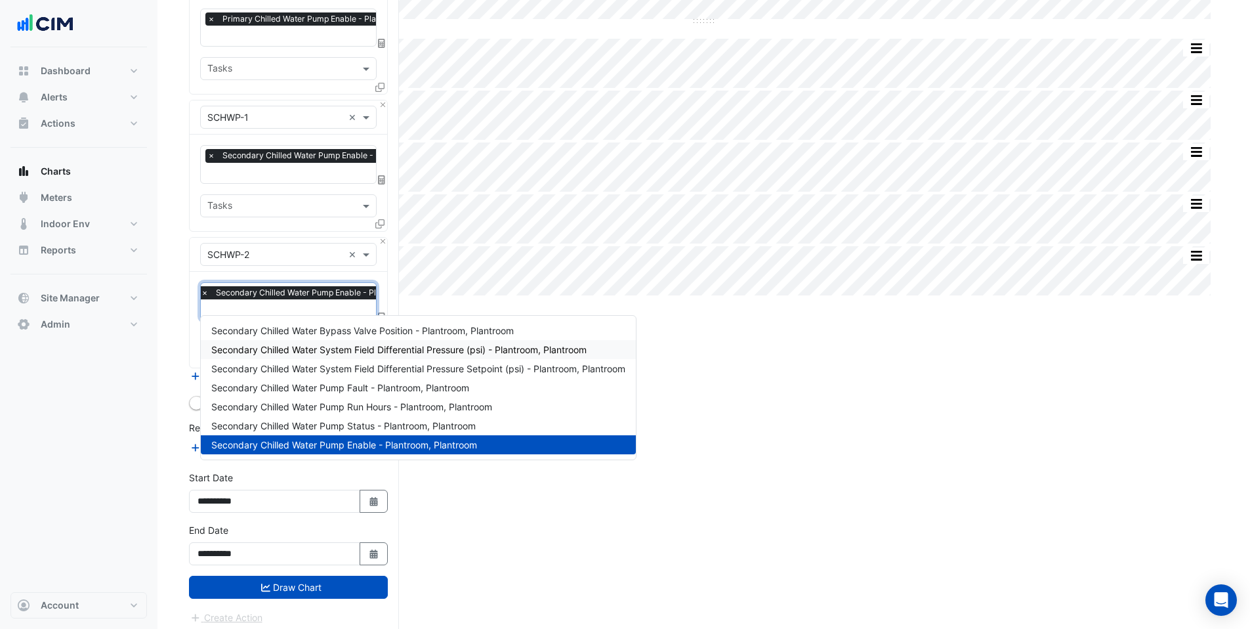
click at [730, 345] on div "Split by Equip Split by Unit Split None Print Save as JPEG Save as PNG Pivot Da…" at bounding box center [704, 141] width 1030 height 990
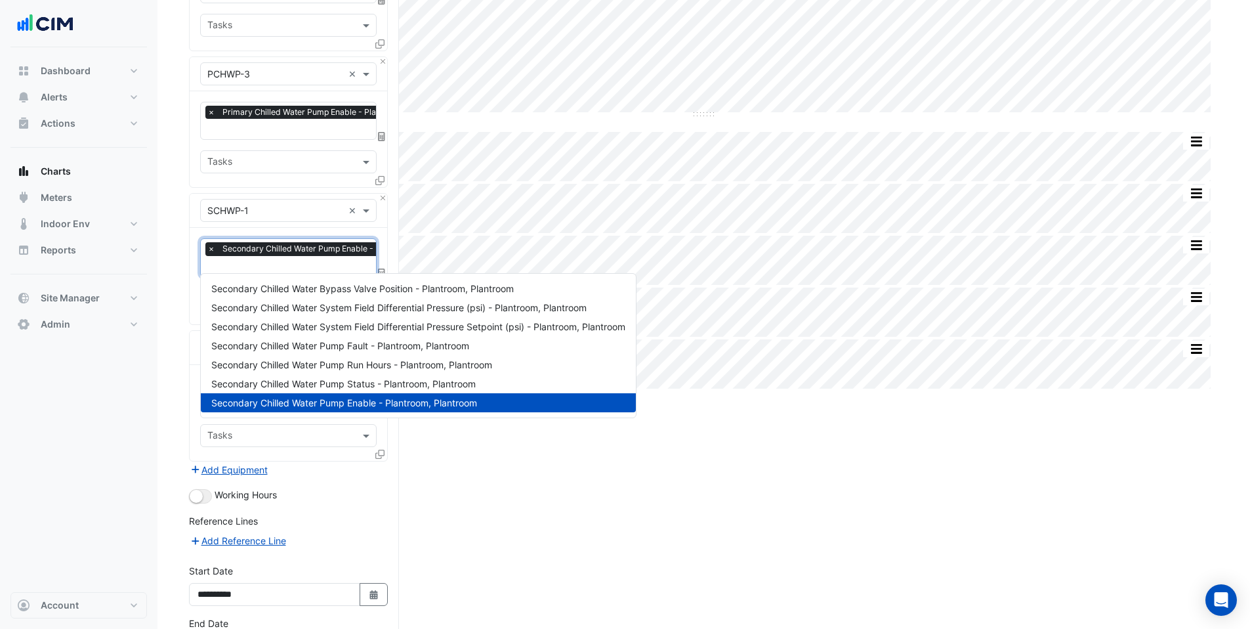
scroll to position [0, 7]
click at [273, 263] on input "text" at bounding box center [329, 268] width 256 height 14
click at [305, 307] on span "Secondary Chilled Water System Field Differential Pressure (psi) - Plantroom, P…" at bounding box center [398, 307] width 375 height 11
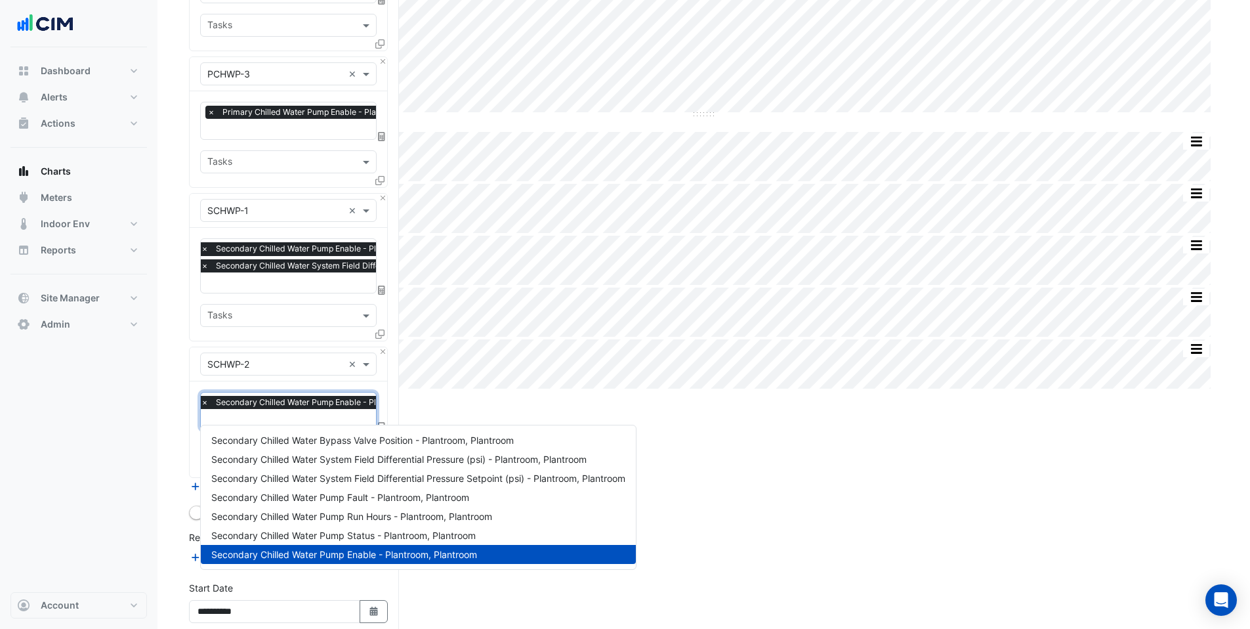
click at [278, 414] on input "text" at bounding box center [329, 421] width 256 height 14
click at [291, 458] on span "Secondary Chilled Water System Field Differential Pressure (psi) - Plantroom, P…" at bounding box center [398, 459] width 375 height 11
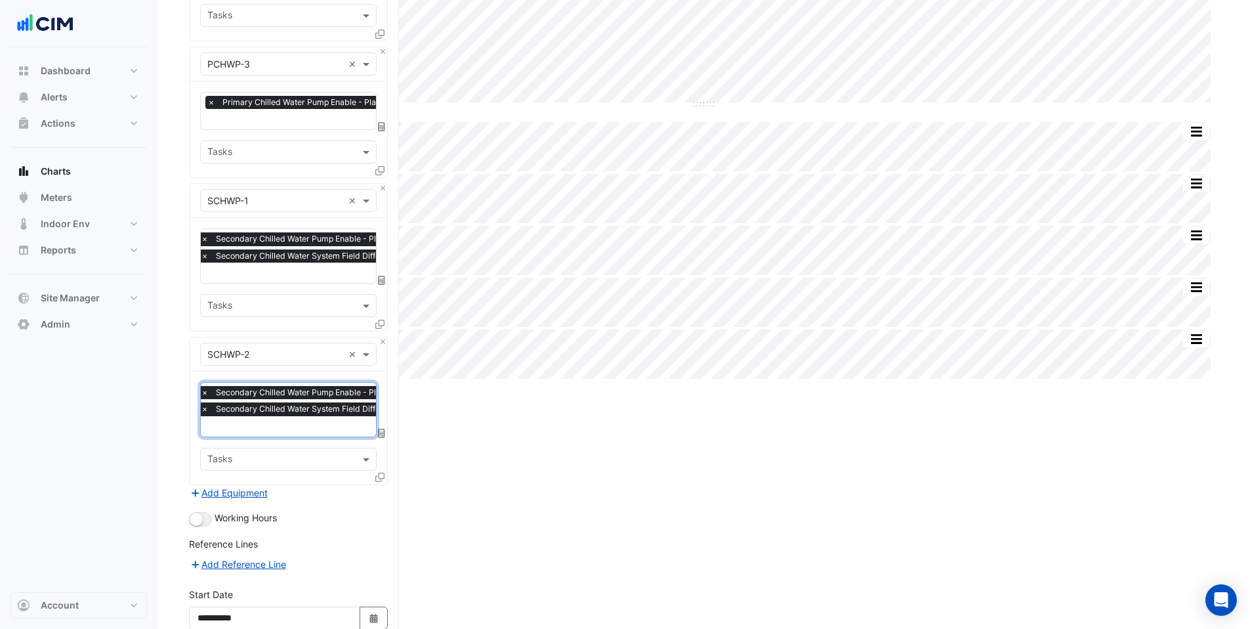
scroll to position [245, 0]
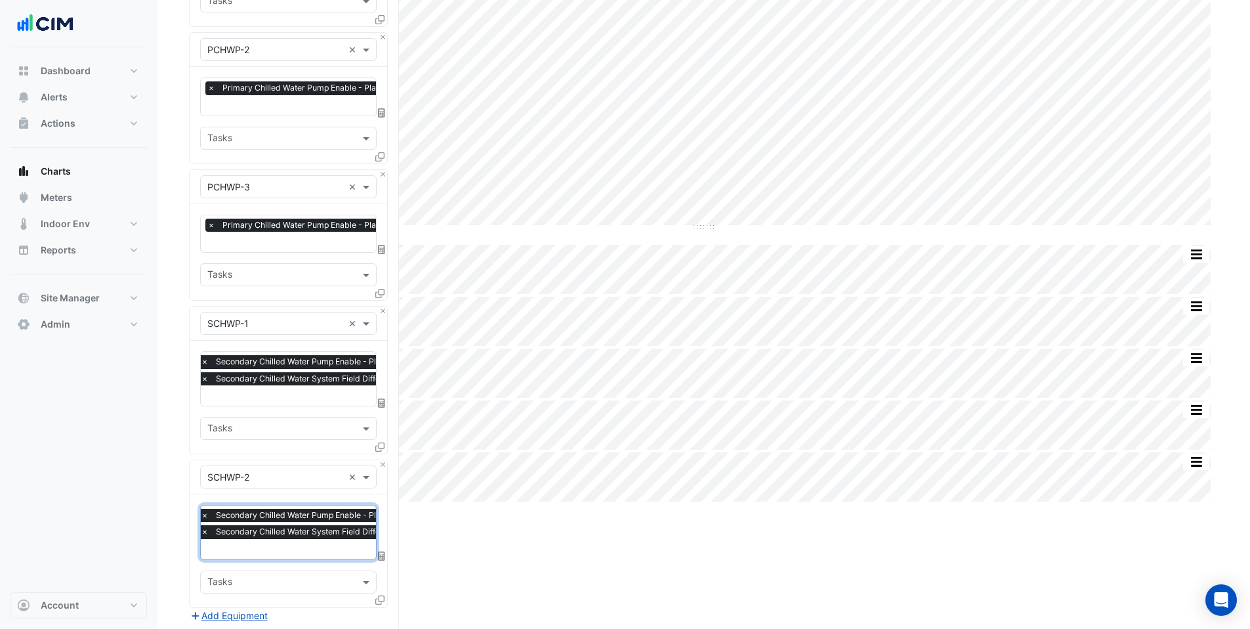
click at [262, 236] on input "text" at bounding box center [329, 243] width 245 height 14
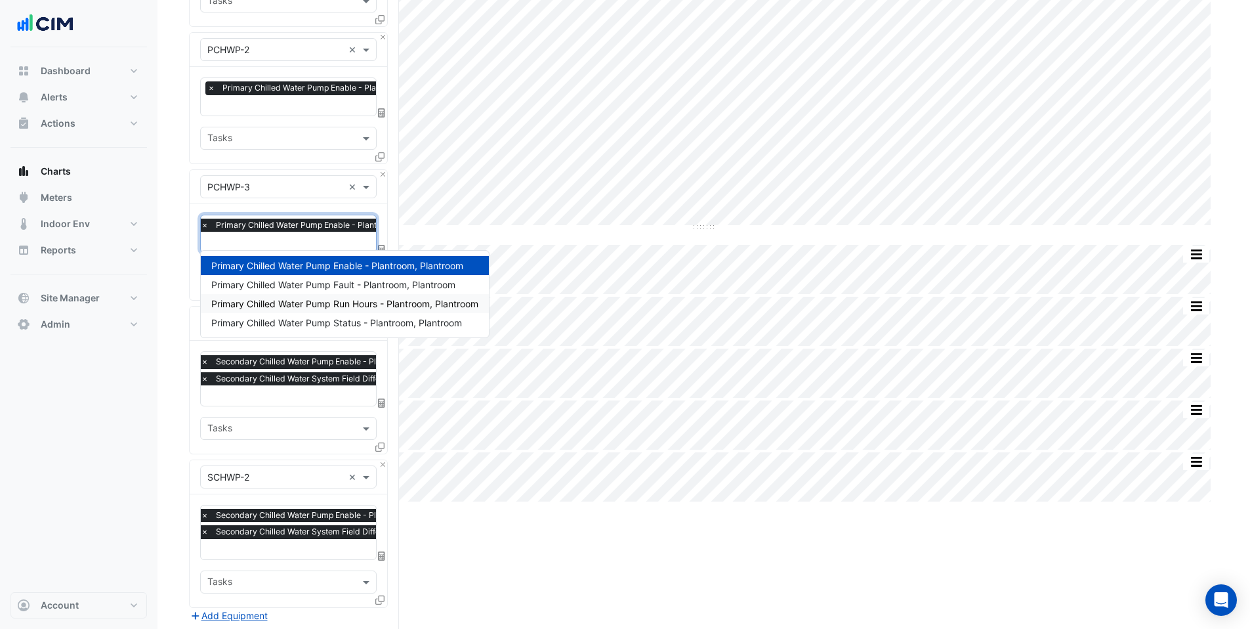
click at [482, 564] on div "Split by Equip Split by Unit Split None Print Save as JPEG Save as PNG Pivot Da…" at bounding box center [704, 363] width 1030 height 1023
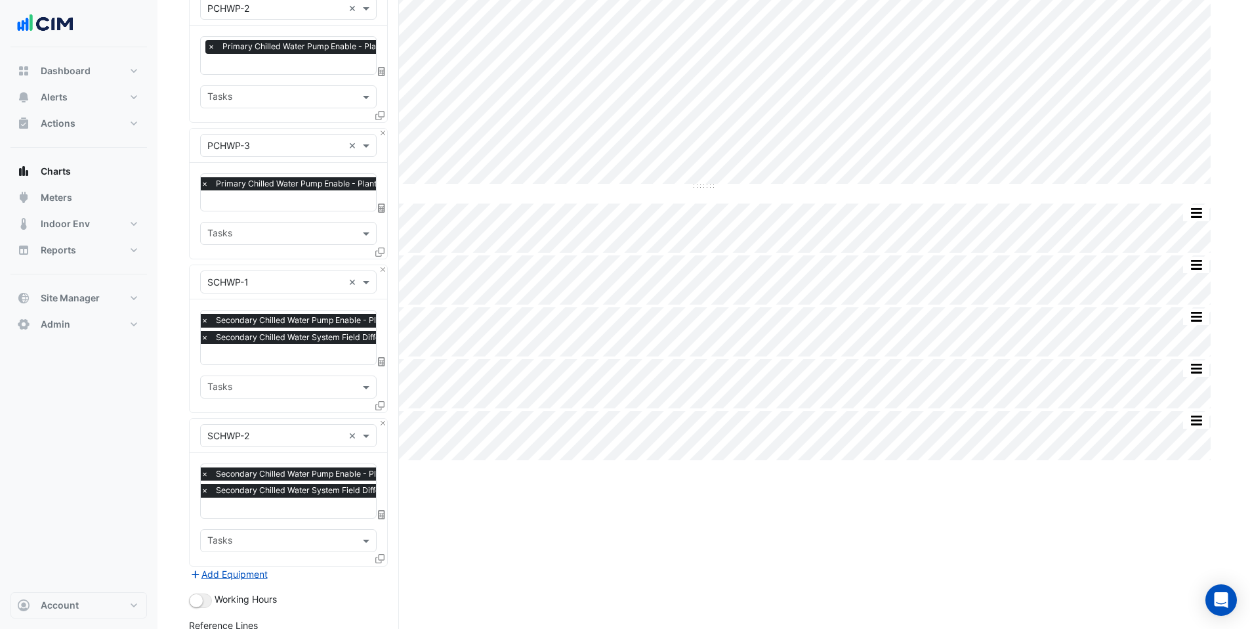
scroll to position [485, 0]
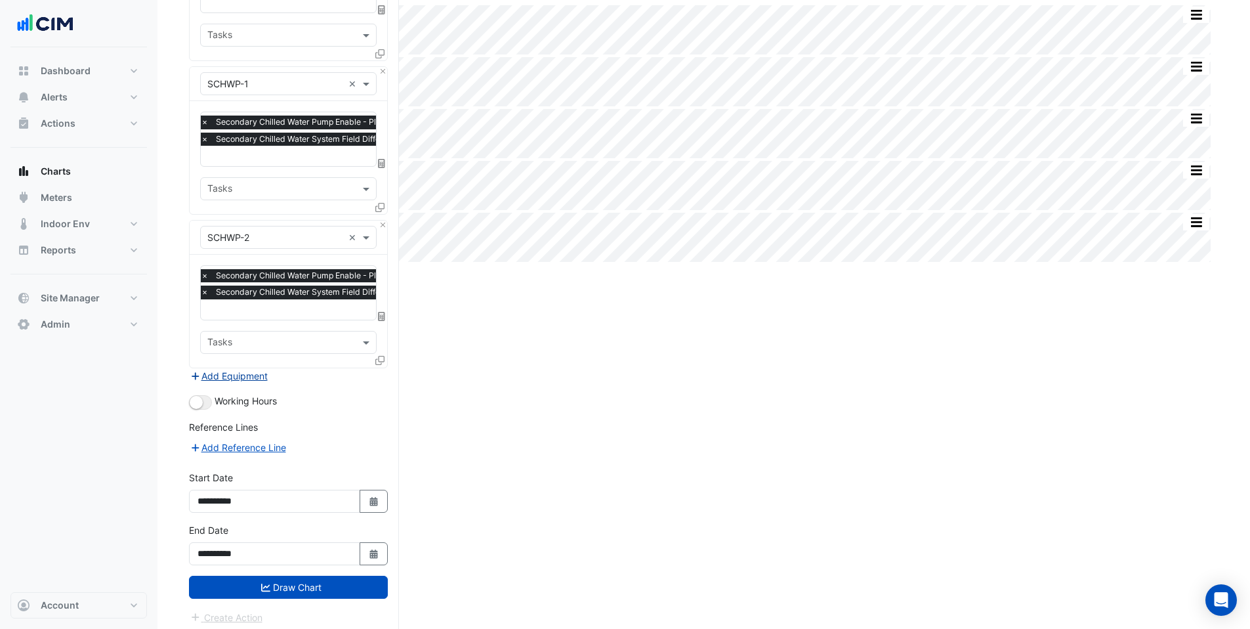
click at [242, 370] on button "Add Equipment" at bounding box center [228, 375] width 79 height 15
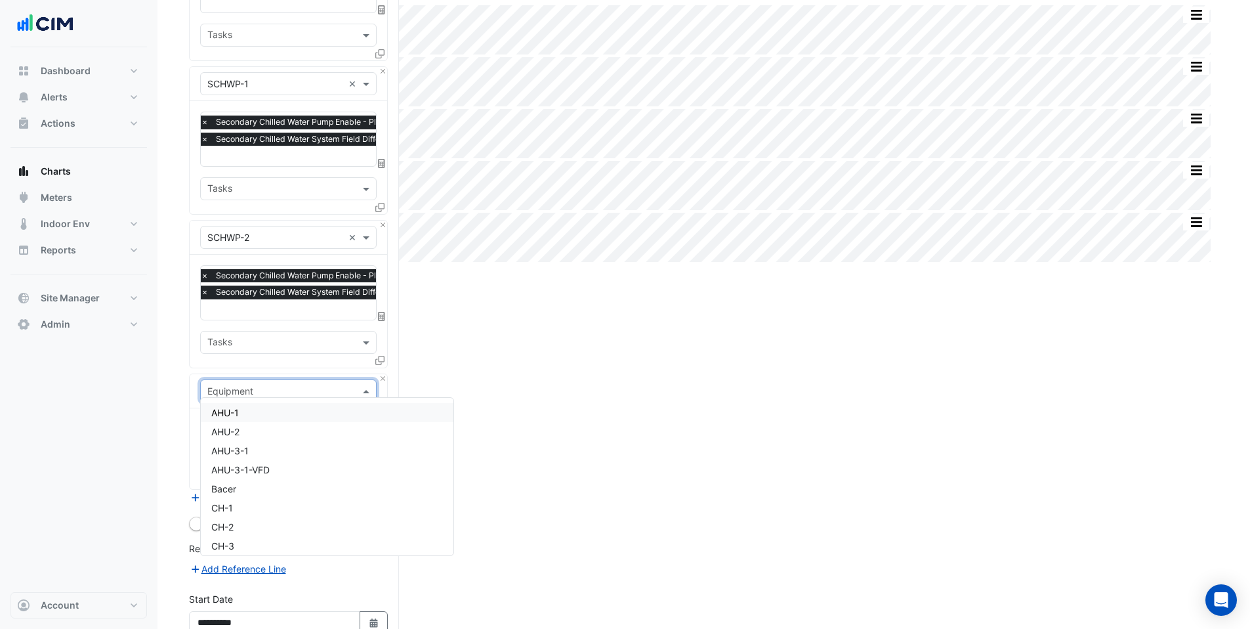
click at [221, 392] on div "Equipment" at bounding box center [288, 390] width 177 height 23
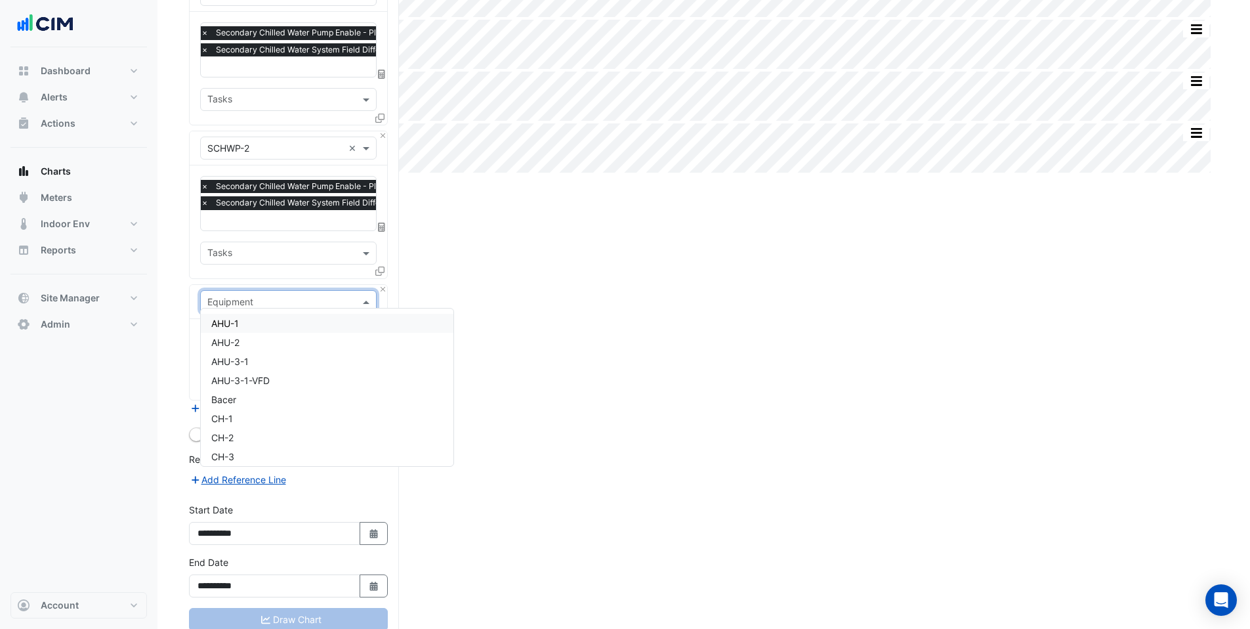
scroll to position [580, 0]
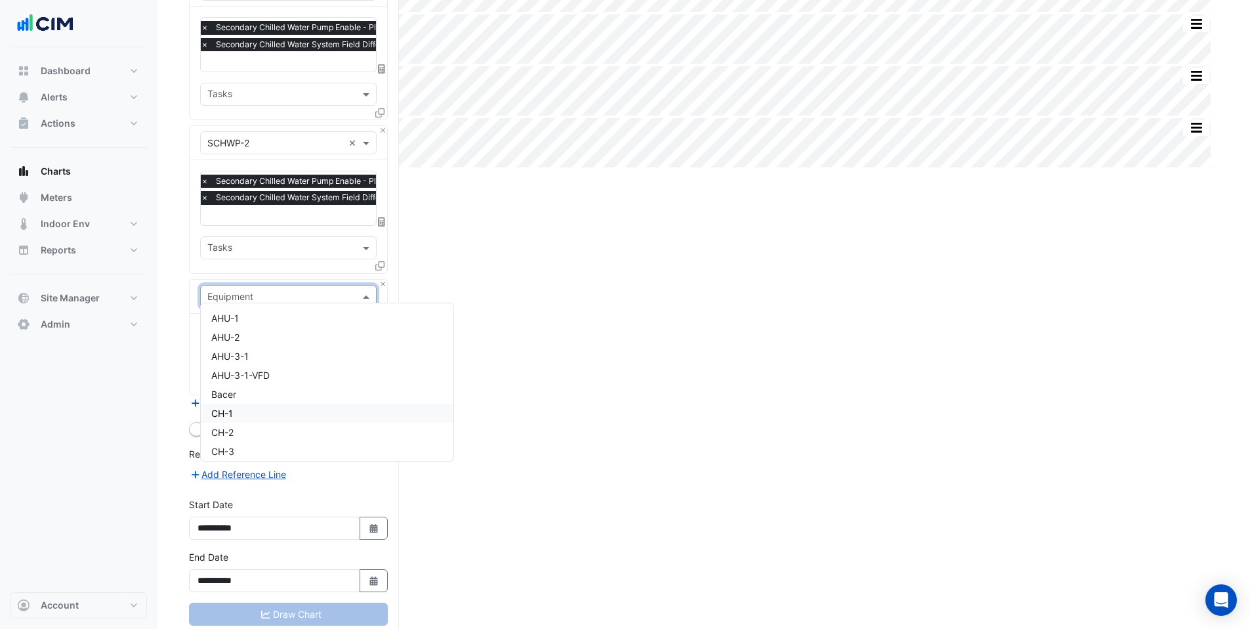
click at [225, 416] on span "CH-1" at bounding box center [222, 413] width 22 height 11
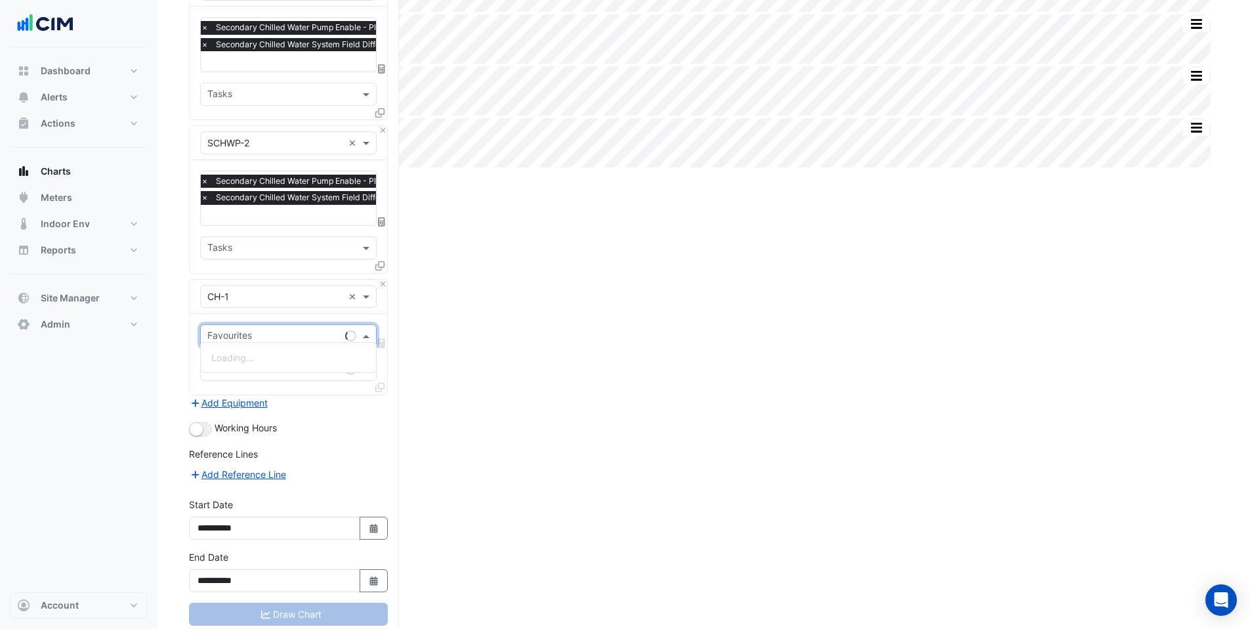
click at [253, 330] on input "text" at bounding box center [273, 337] width 133 height 14
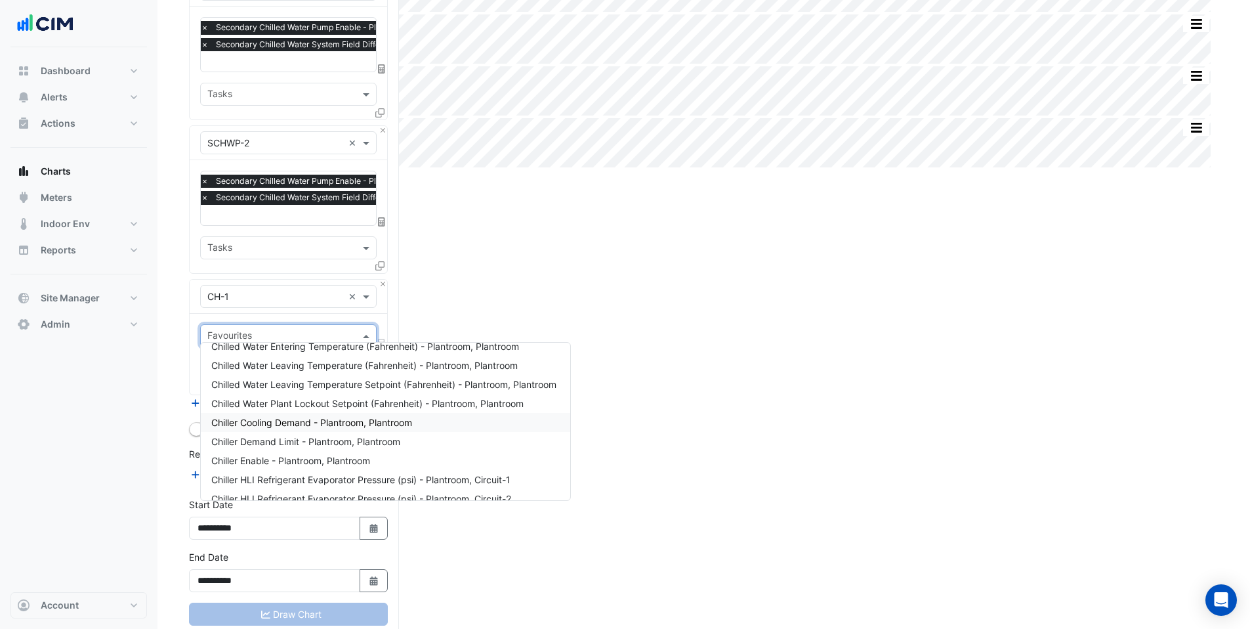
scroll to position [52, 0]
click at [314, 423] on span "Chiller Cooling Demand - Plantroom, Plantroom" at bounding box center [311, 419] width 201 height 11
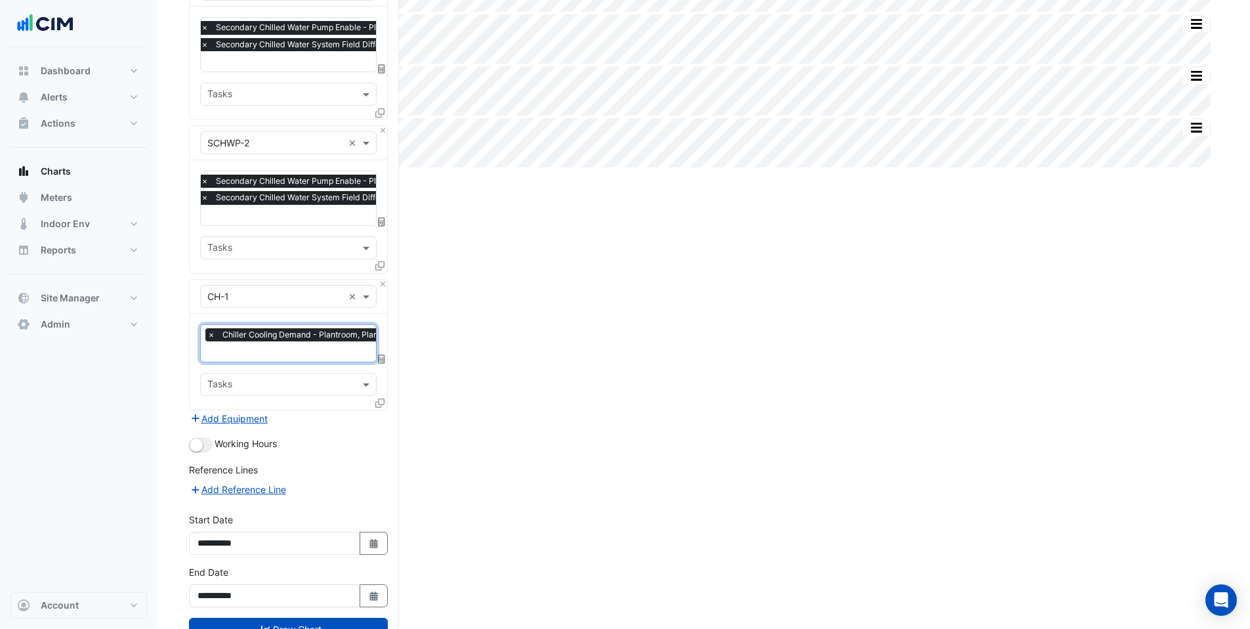
click at [379, 398] on icon at bounding box center [379, 402] width 9 height 9
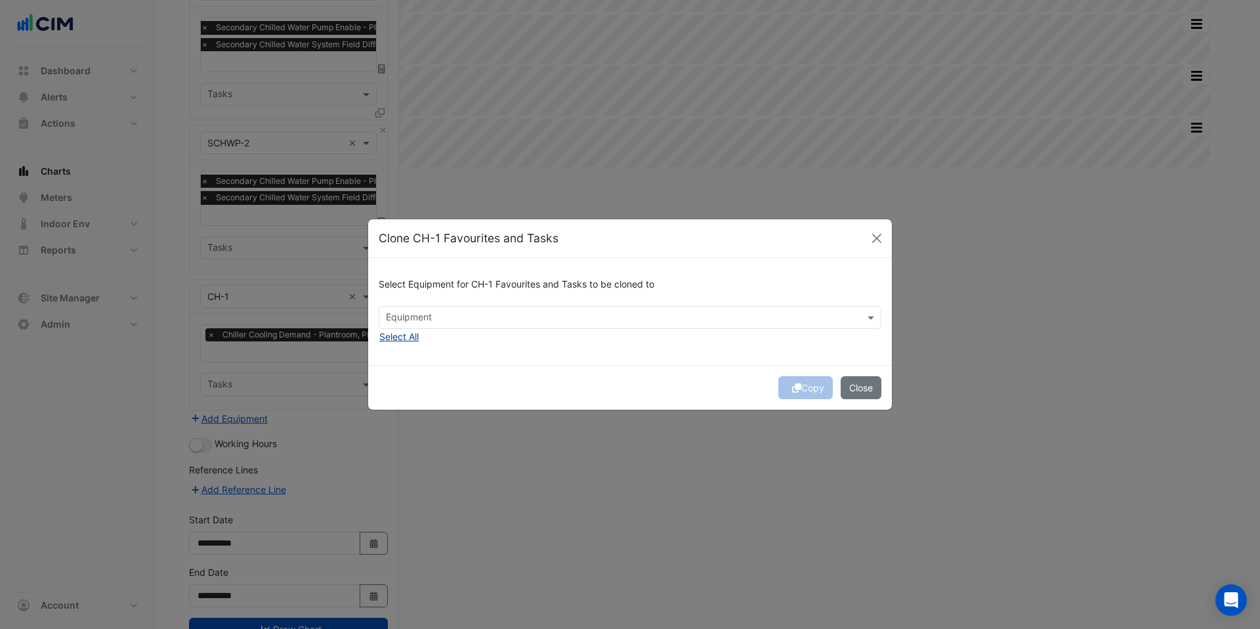
click at [399, 335] on button "Select All" at bounding box center [399, 336] width 41 height 15
click at [804, 397] on button "Copy" at bounding box center [805, 387] width 54 height 23
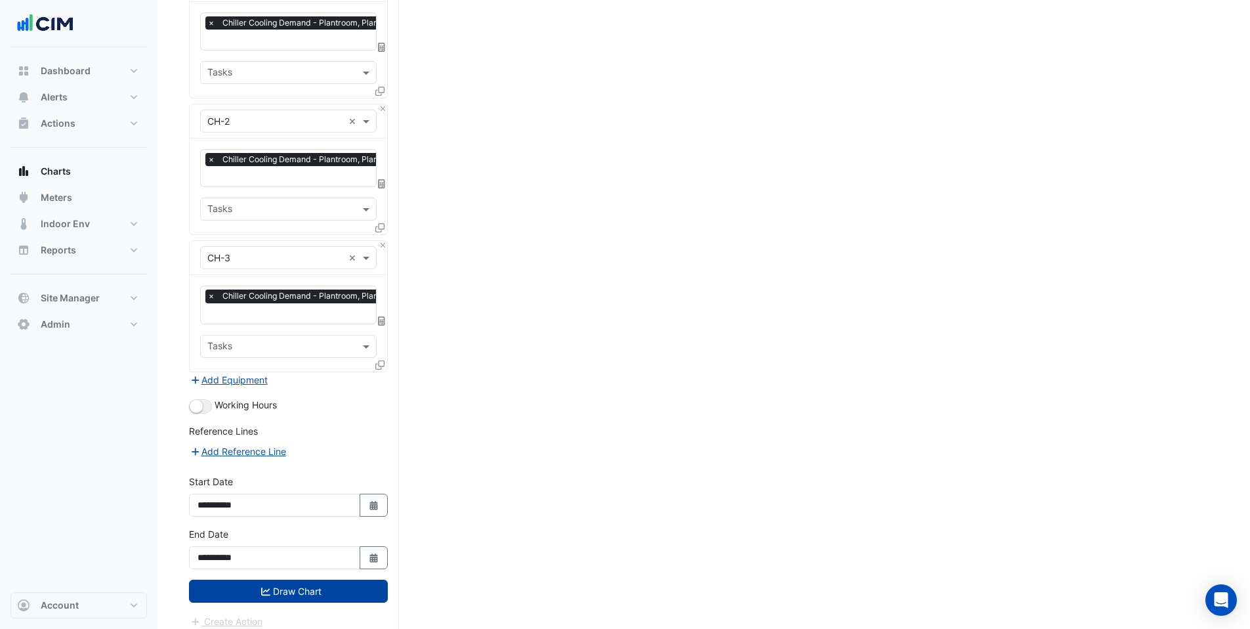
click at [329, 580] on button "Draw Chart" at bounding box center [288, 591] width 199 height 23
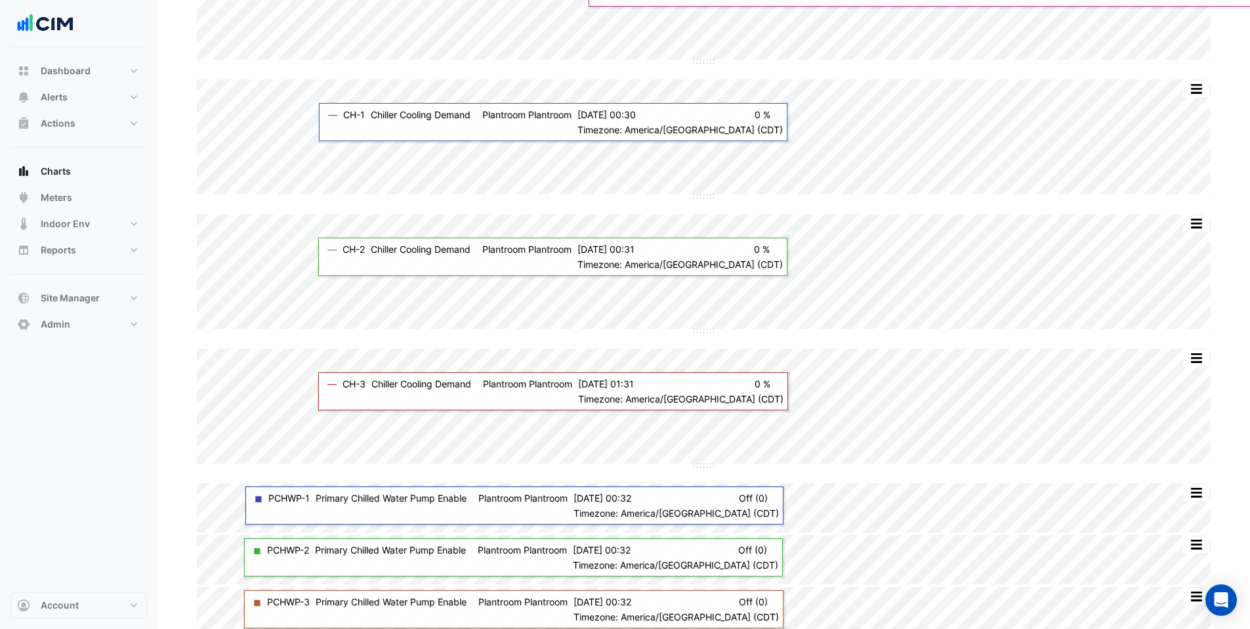
scroll to position [170, 0]
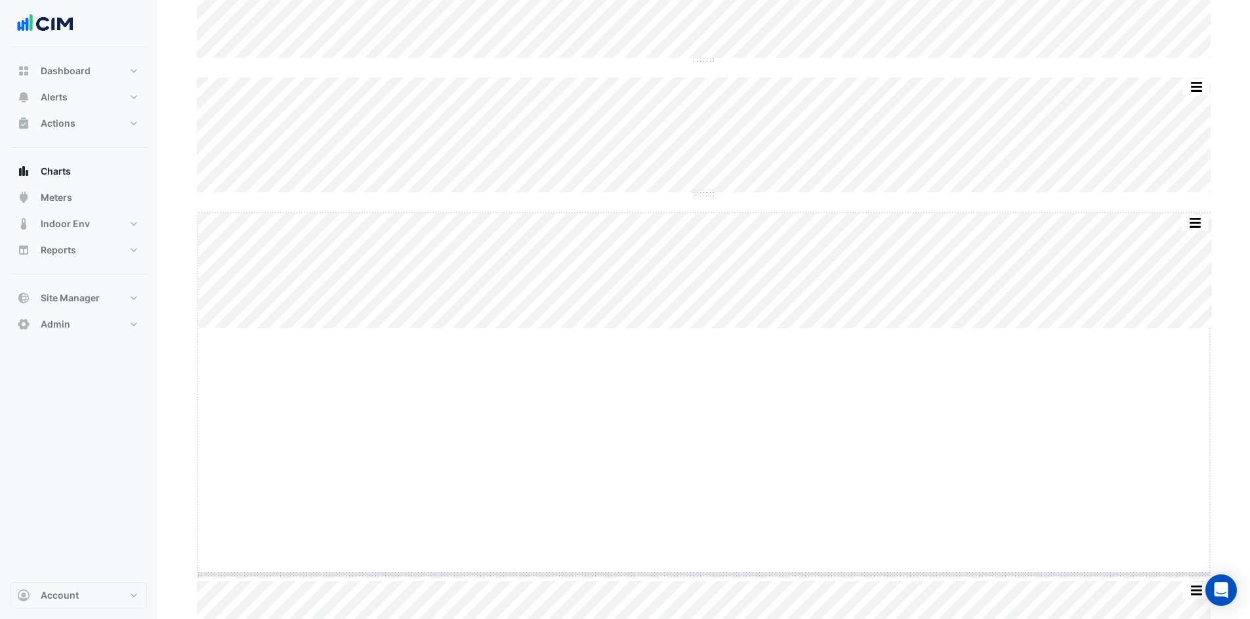
drag, startPoint x: 704, startPoint y: 328, endPoint x: 744, endPoint y: 575, distance: 249.9
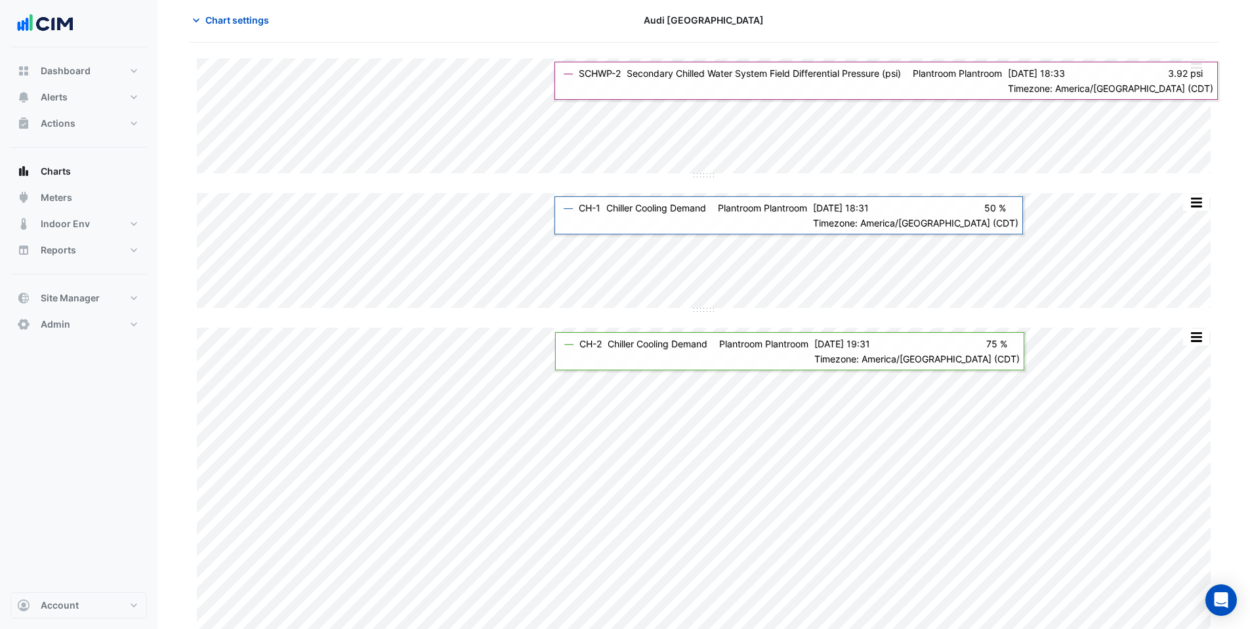
scroll to position [0, 0]
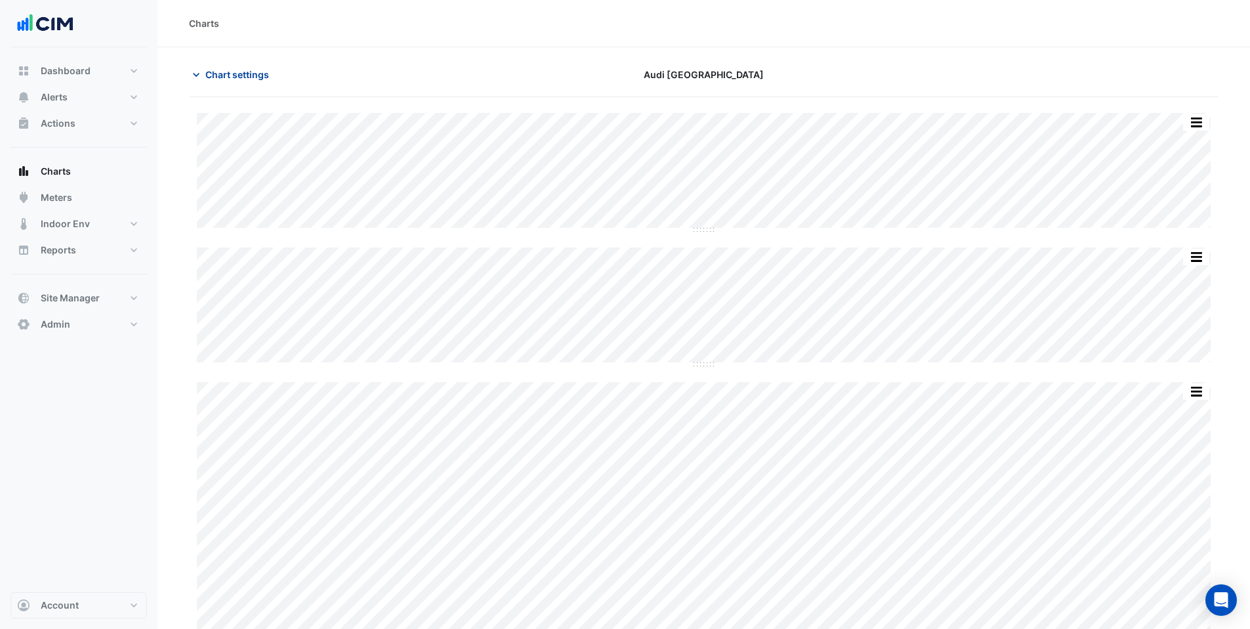
click at [228, 71] on span "Chart settings" at bounding box center [237, 75] width 64 height 14
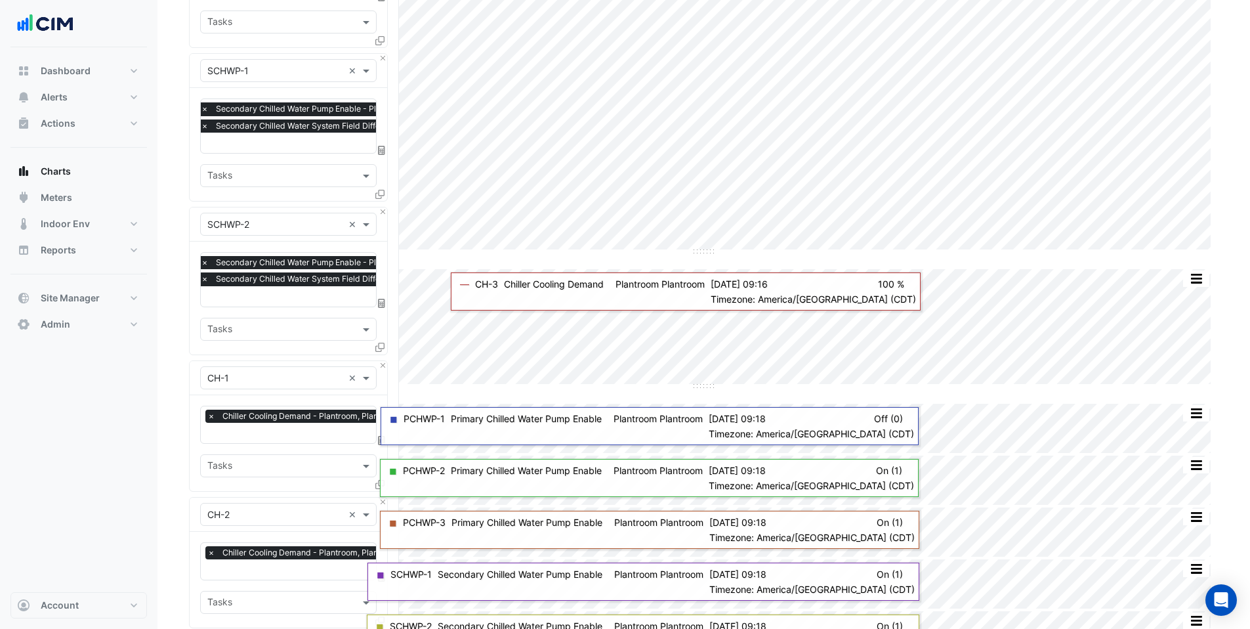
scroll to position [650, 0]
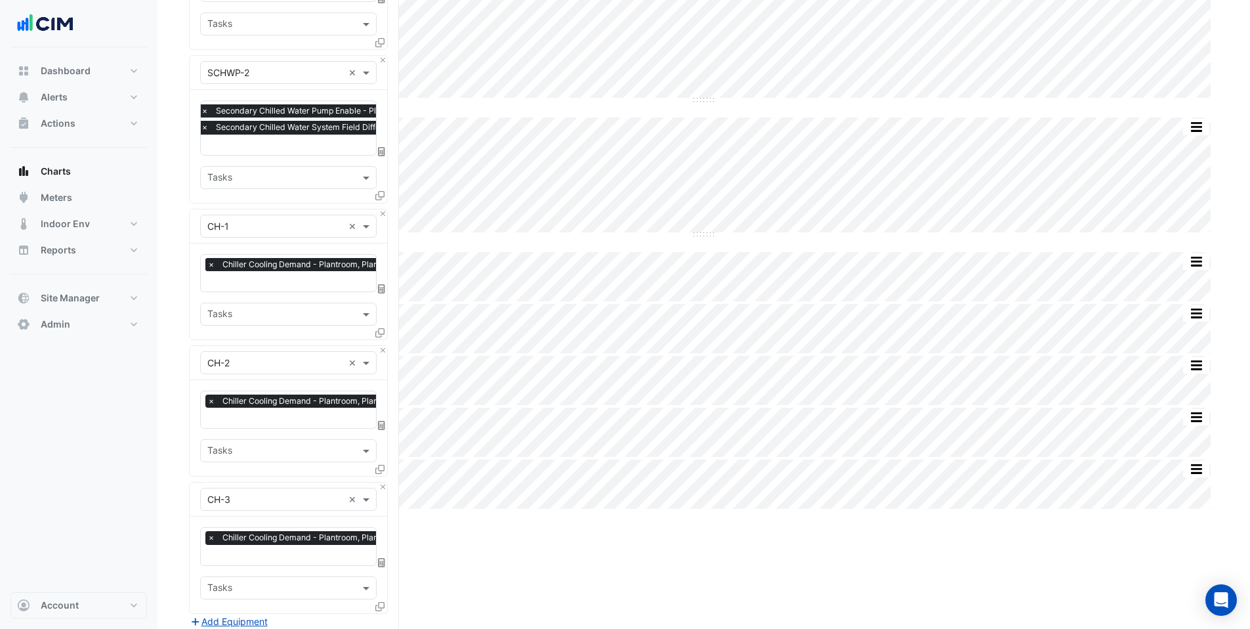
click at [206, 258] on span "×" at bounding box center [211, 264] width 12 height 13
click at [238, 260] on input "text" at bounding box center [280, 267] width 147 height 14
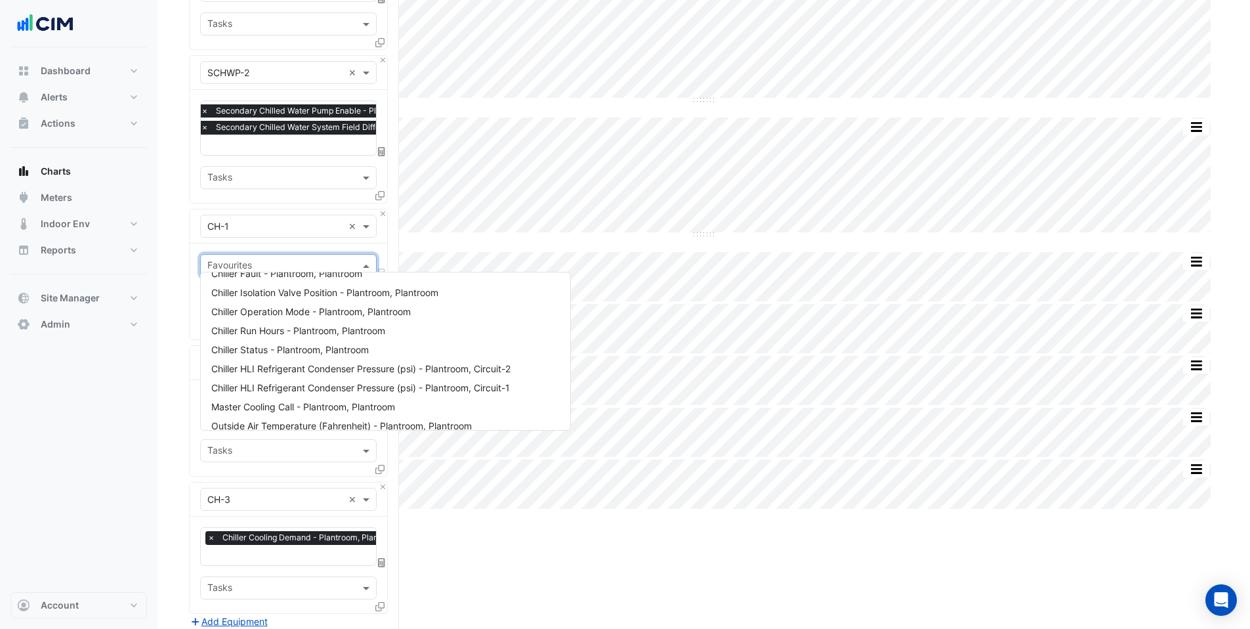
scroll to position [226, 0]
click at [322, 209] on div "Equipment × CH-1 ×" at bounding box center [289, 226] width 198 height 34
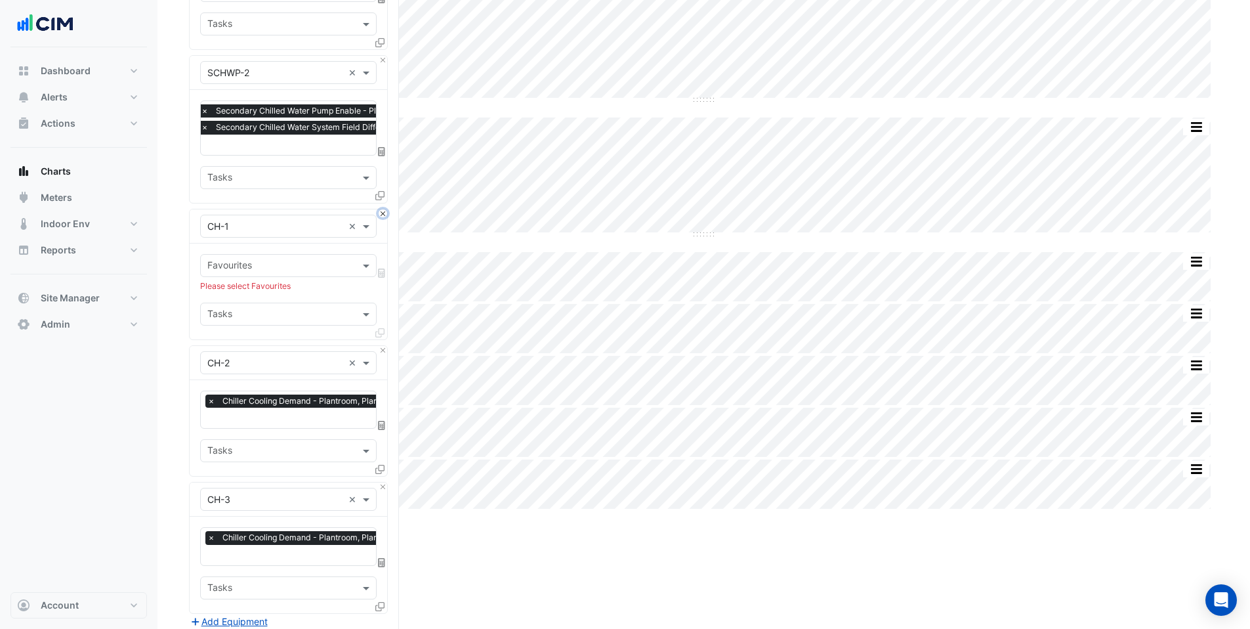
click at [382, 209] on button "Close" at bounding box center [383, 213] width 9 height 9
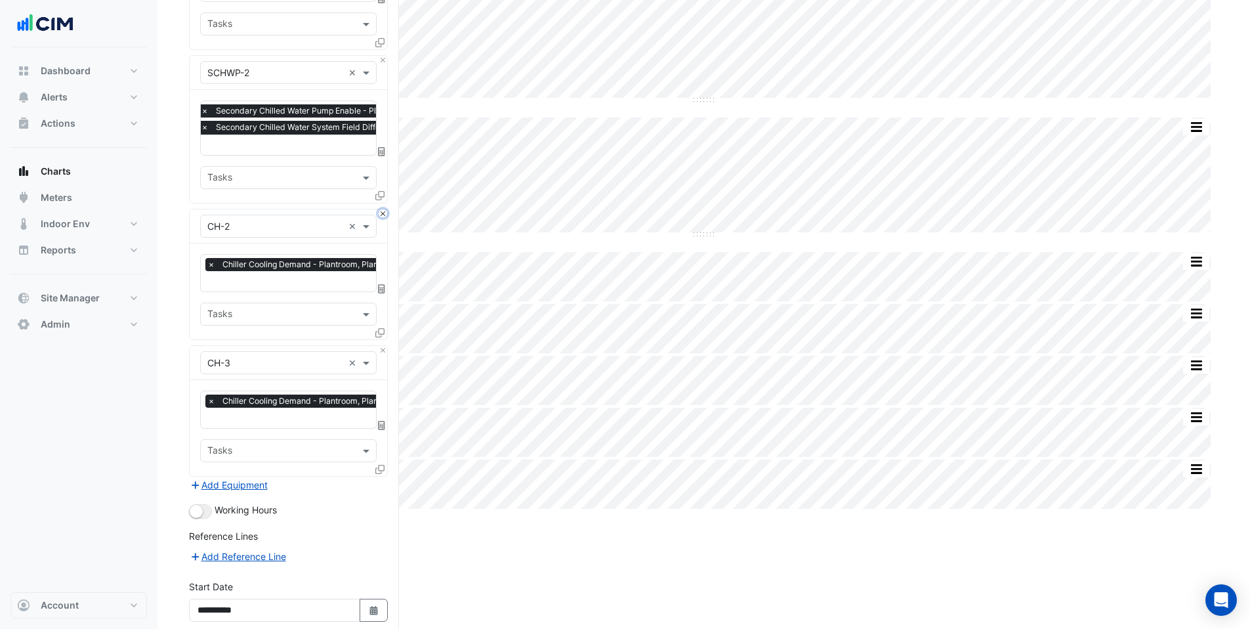
click at [386, 209] on button "Close" at bounding box center [383, 213] width 9 height 9
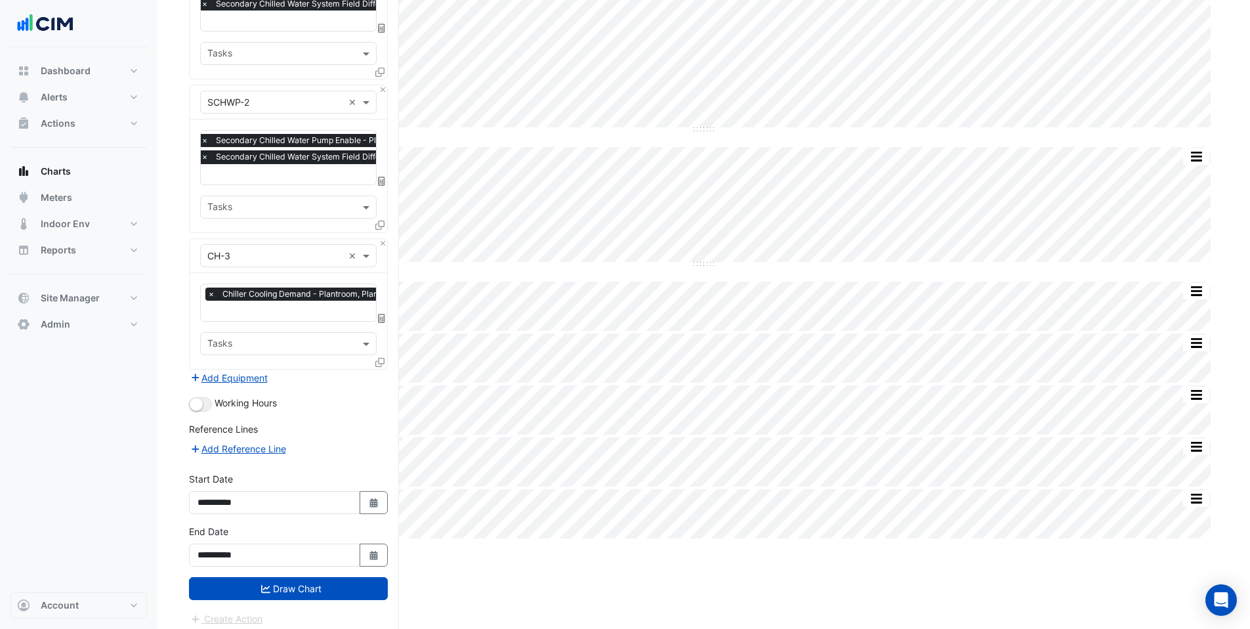
scroll to position [0, 7]
click at [322, 294] on div "× Chiller Cooling Demand - Plantroom, Plantroom" at bounding box center [300, 295] width 202 height 16
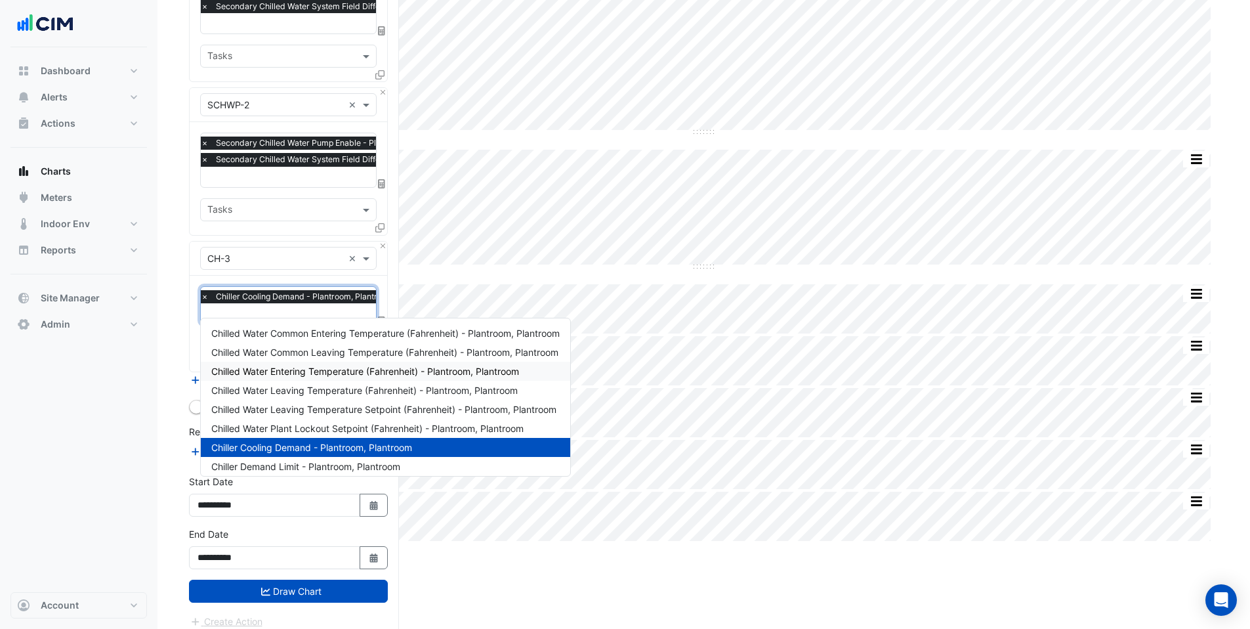
scroll to position [620, 0]
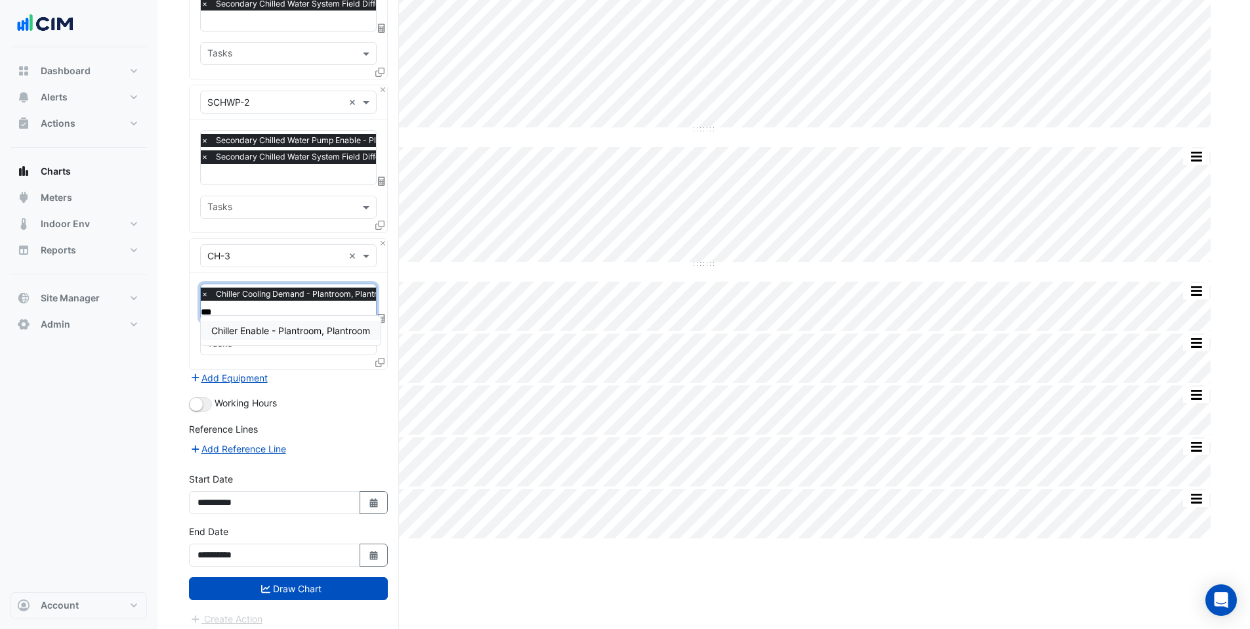
type input "****"
click at [261, 335] on span "Chiller Enable - Plantroom, Plantroom" at bounding box center [290, 330] width 159 height 11
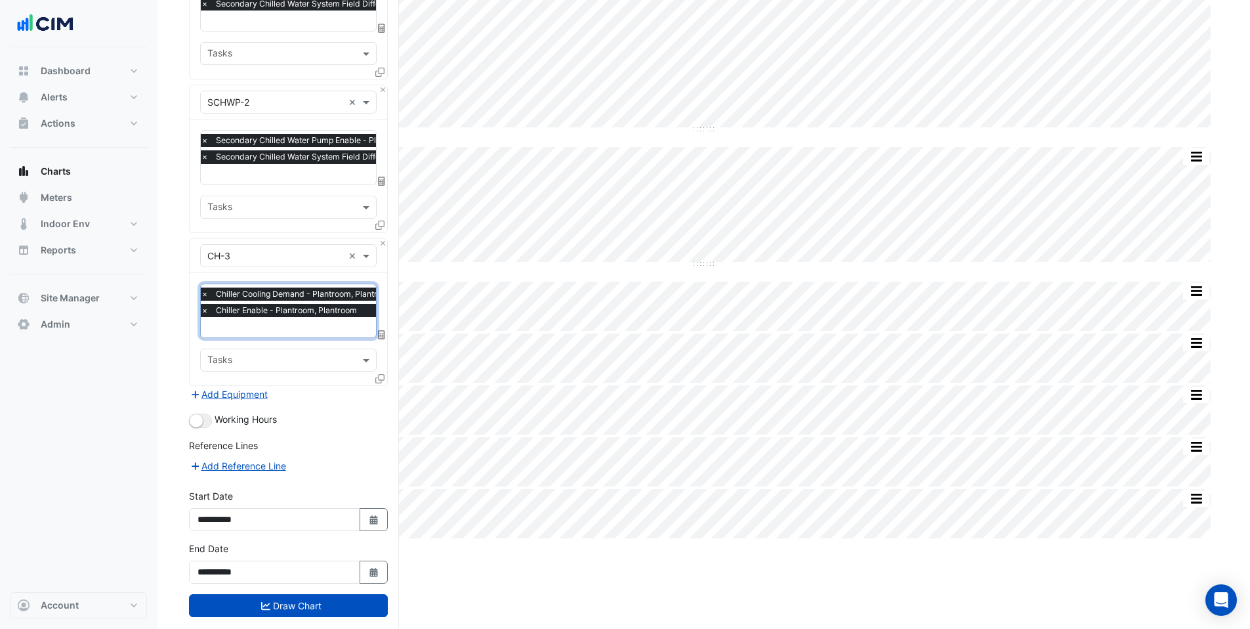
click at [211, 291] on div "× Chiller Cooling Demand - Plantroom, Plantroom" at bounding box center [298, 293] width 198 height 13
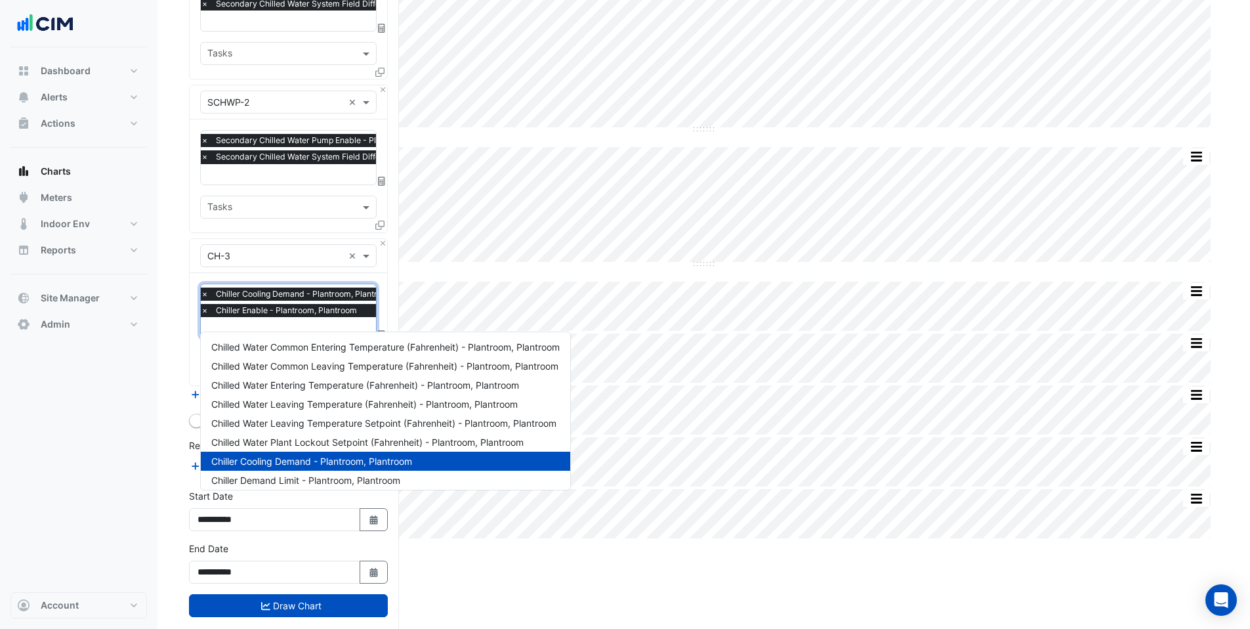
scroll to position [158, 0]
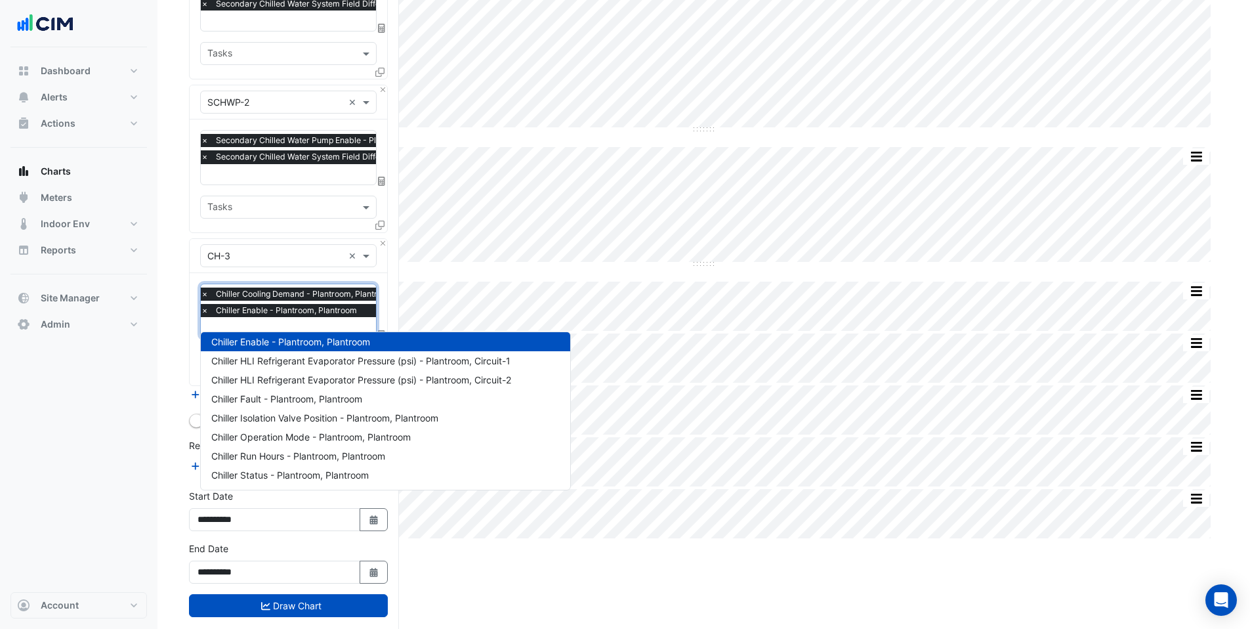
click at [205, 289] on span "×" at bounding box center [205, 293] width 12 height 13
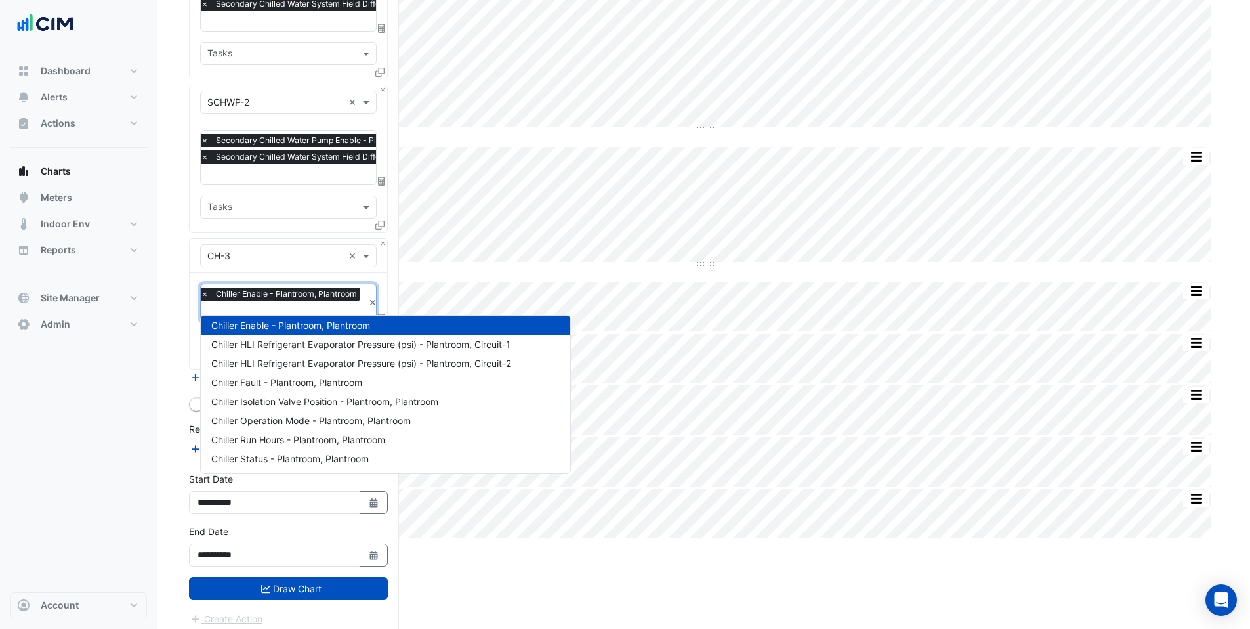
click at [221, 307] on input "text" at bounding box center [282, 312] width 163 height 14
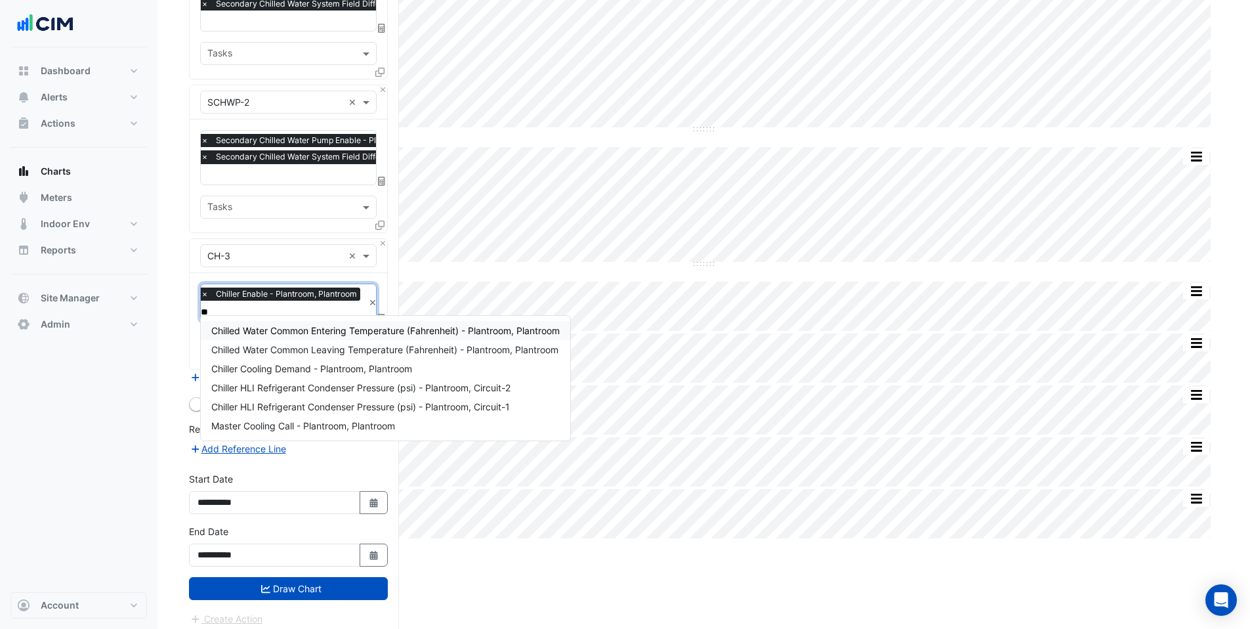
scroll to position [0, 0]
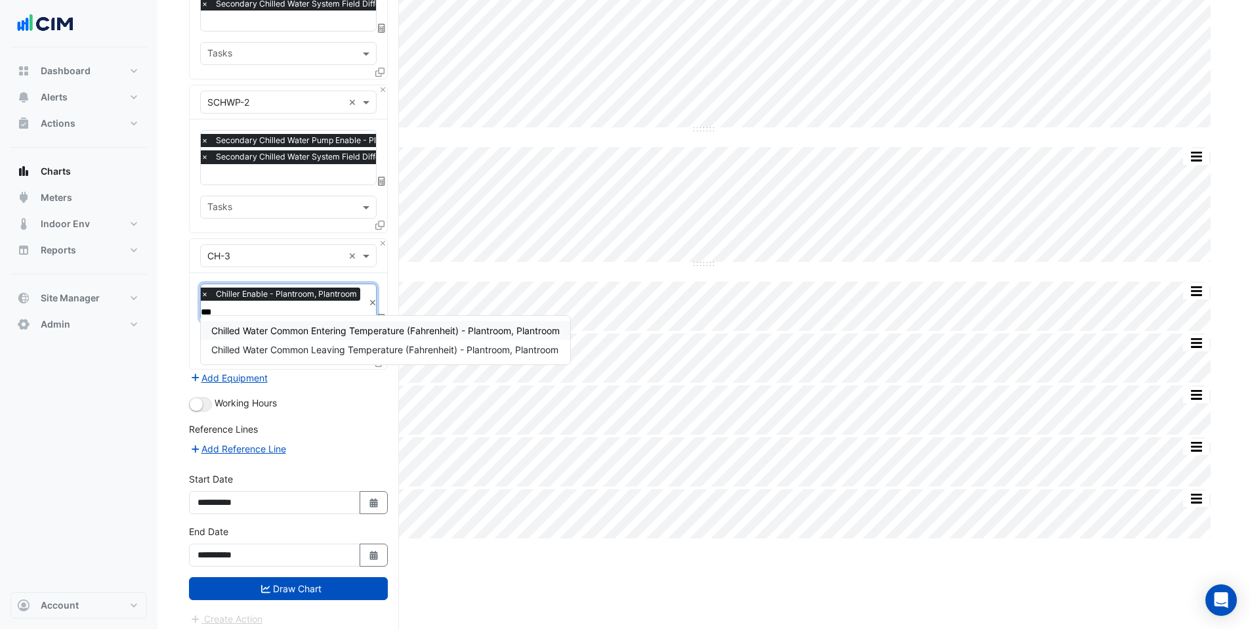
type input "****"
click at [241, 354] on span "Chilled Water Common Leaving Temperature (Fahrenheit) - Plantroom, Plantroom" at bounding box center [384, 349] width 347 height 11
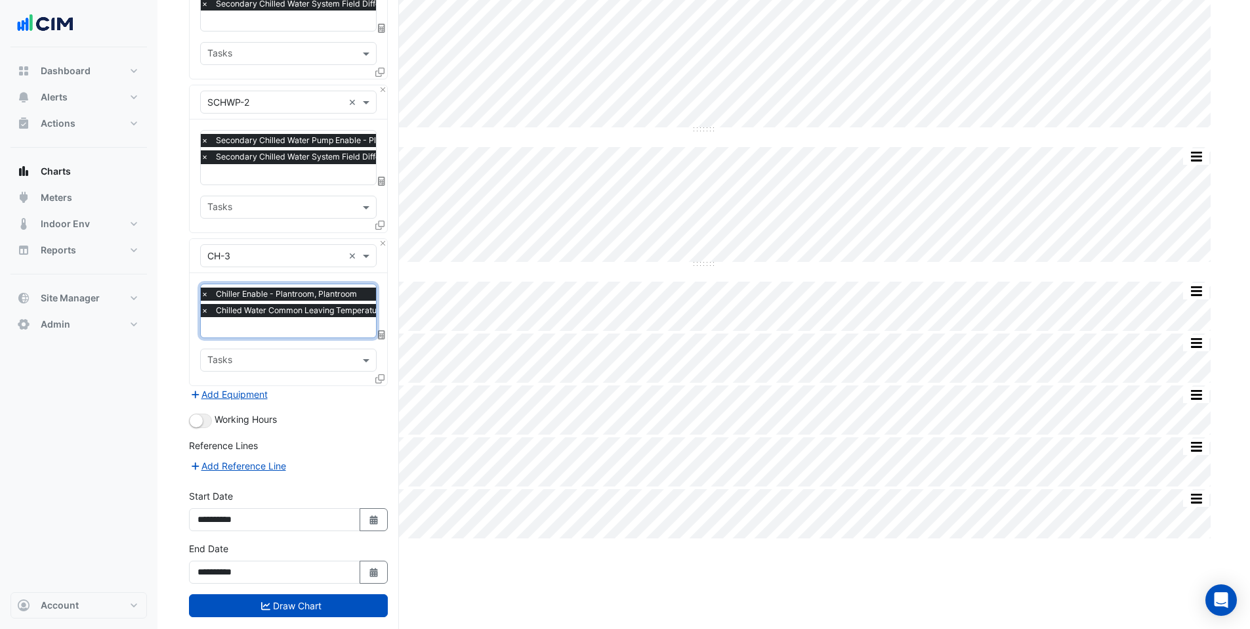
click at [381, 374] on icon at bounding box center [379, 378] width 9 height 9
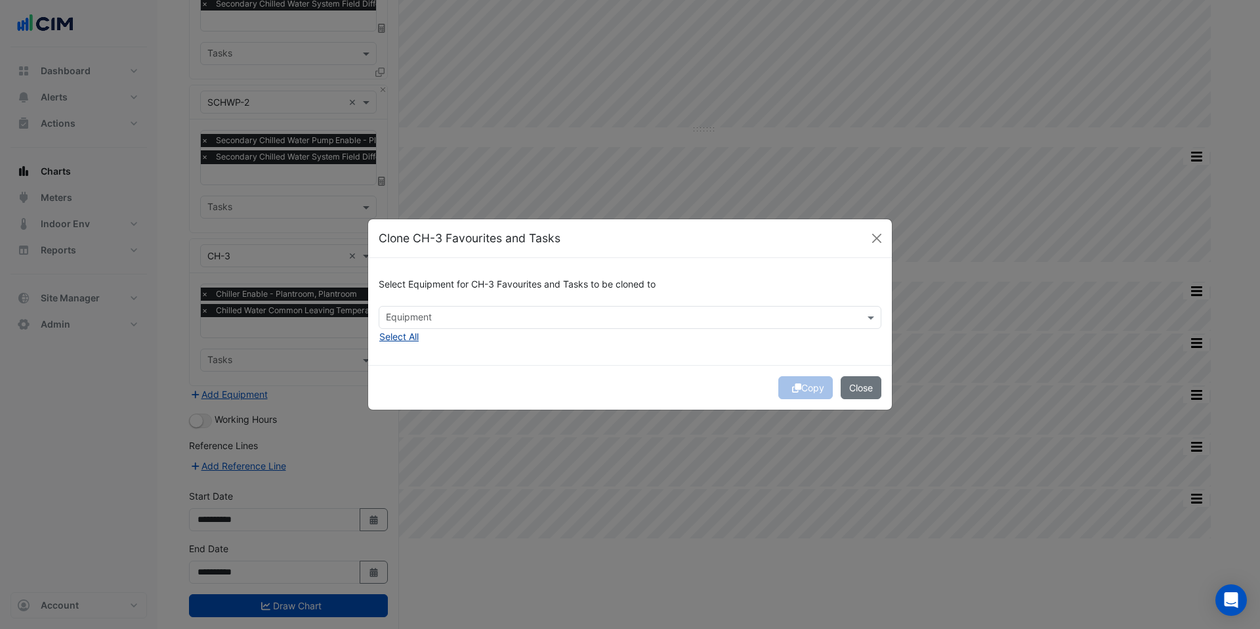
click at [402, 338] on button "Select All" at bounding box center [399, 336] width 41 height 15
click at [811, 389] on button "Copy" at bounding box center [805, 387] width 54 height 23
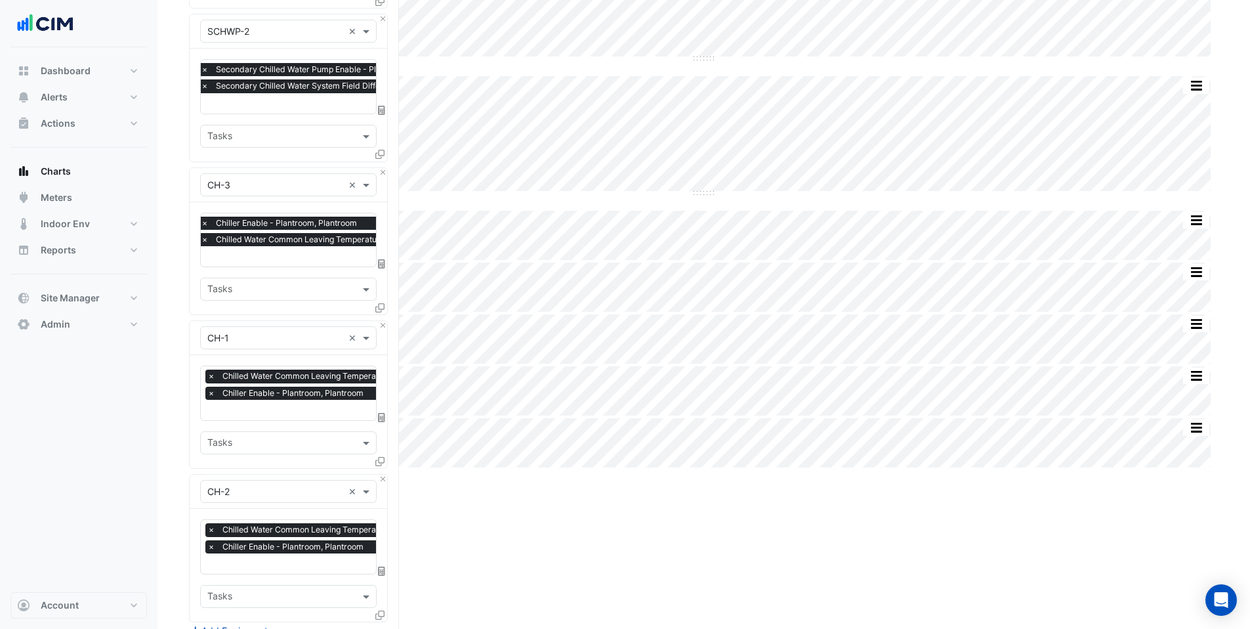
scroll to position [941, 0]
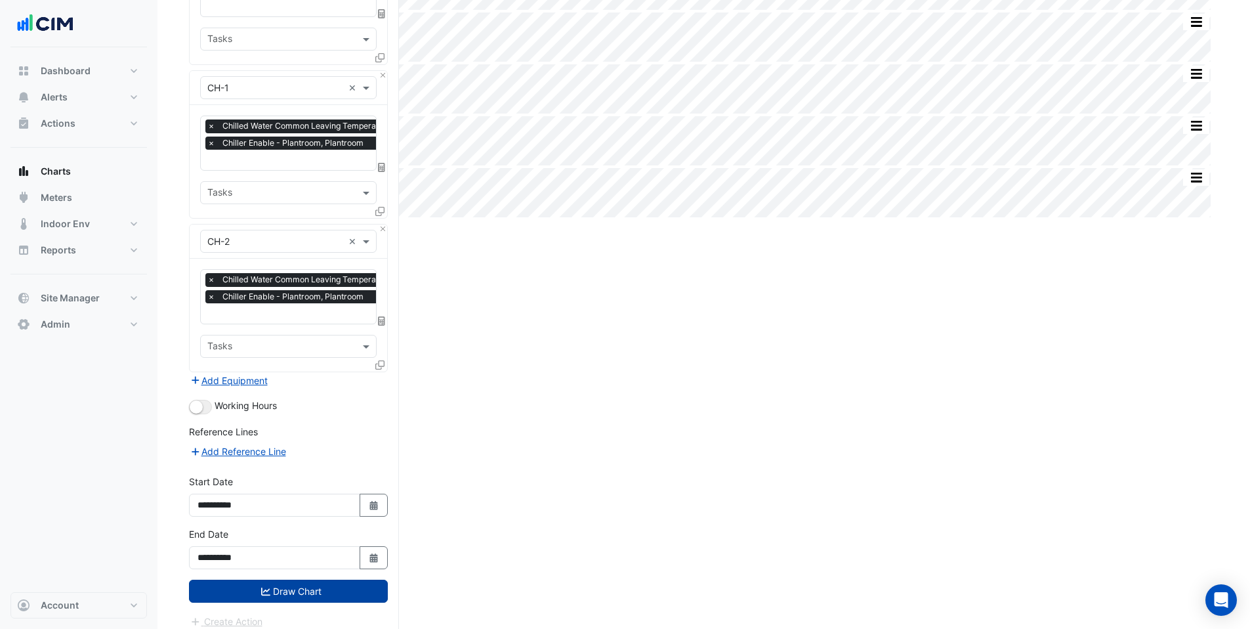
click at [293, 581] on button "Draw Chart" at bounding box center [288, 591] width 199 height 23
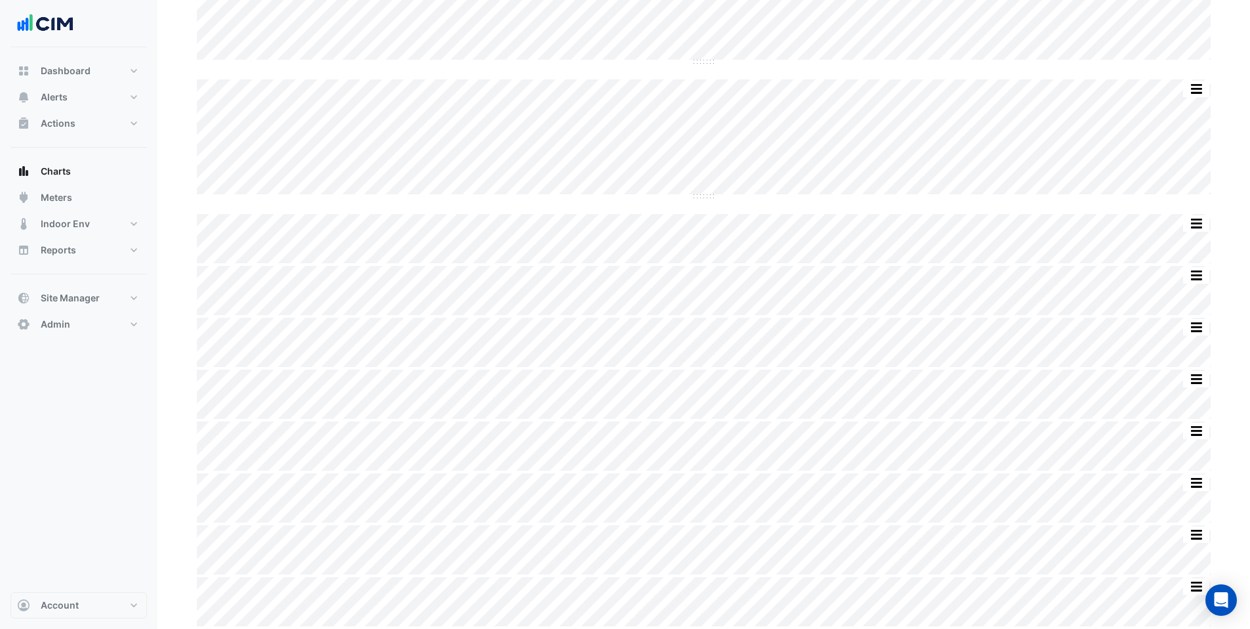
scroll to position [164, 0]
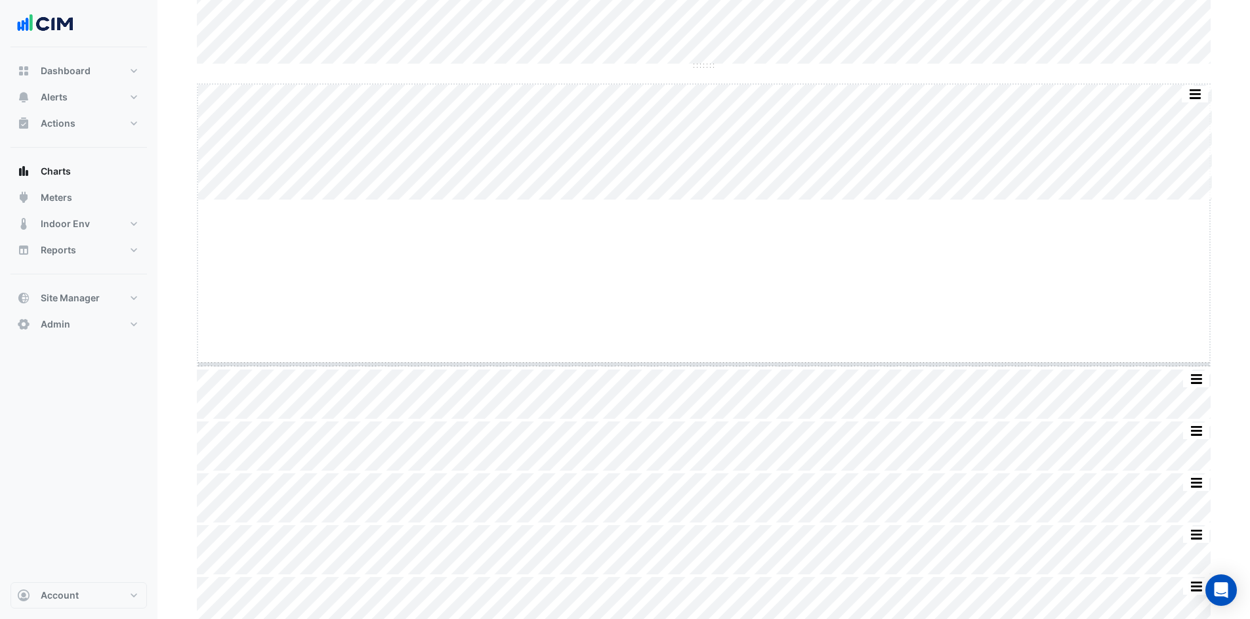
drag, startPoint x: 704, startPoint y: 196, endPoint x: 699, endPoint y: 379, distance: 182.5
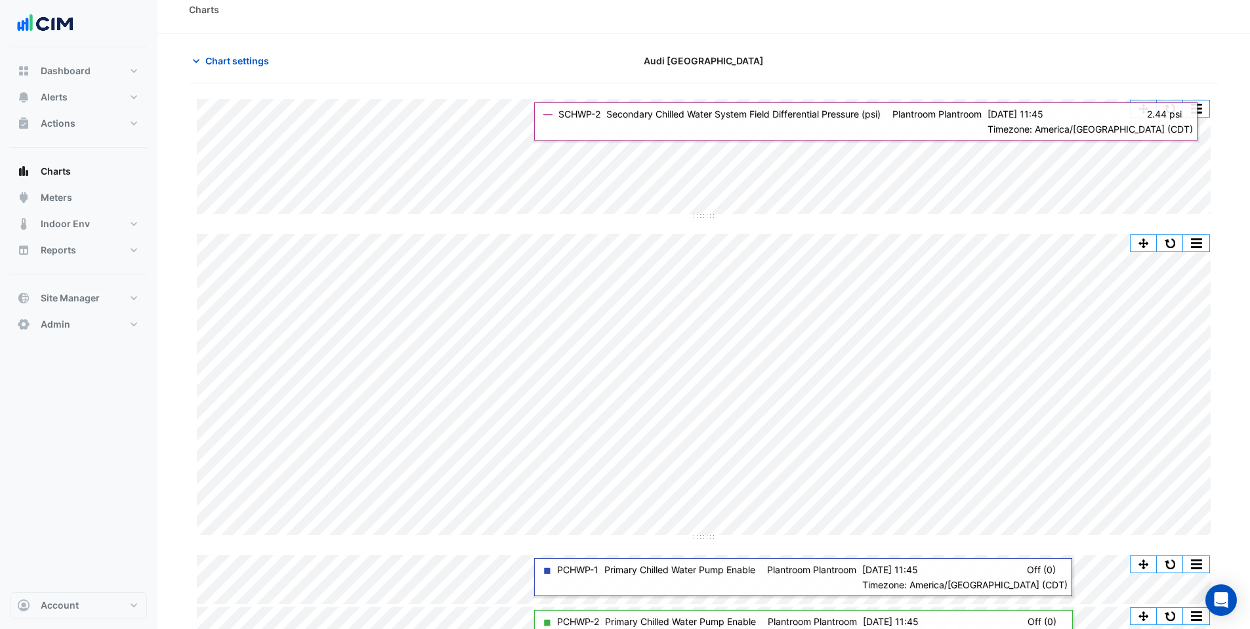
scroll to position [16, 0]
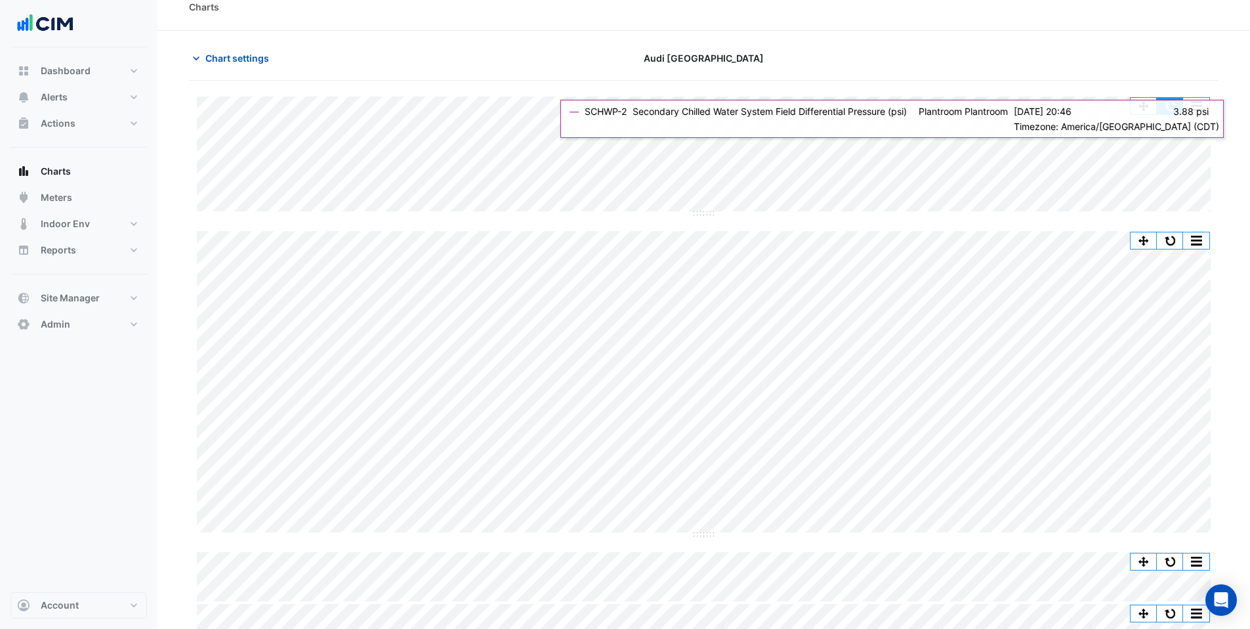
click at [1171, 111] on button "button" at bounding box center [1170, 106] width 26 height 16
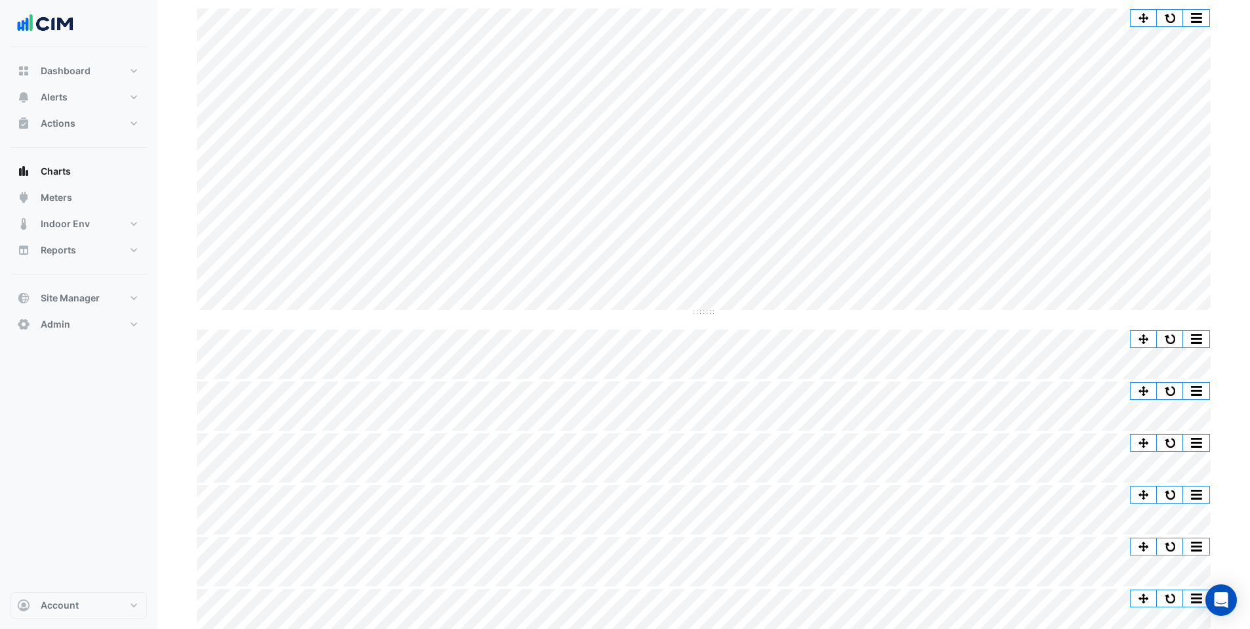
scroll to position [238, 0]
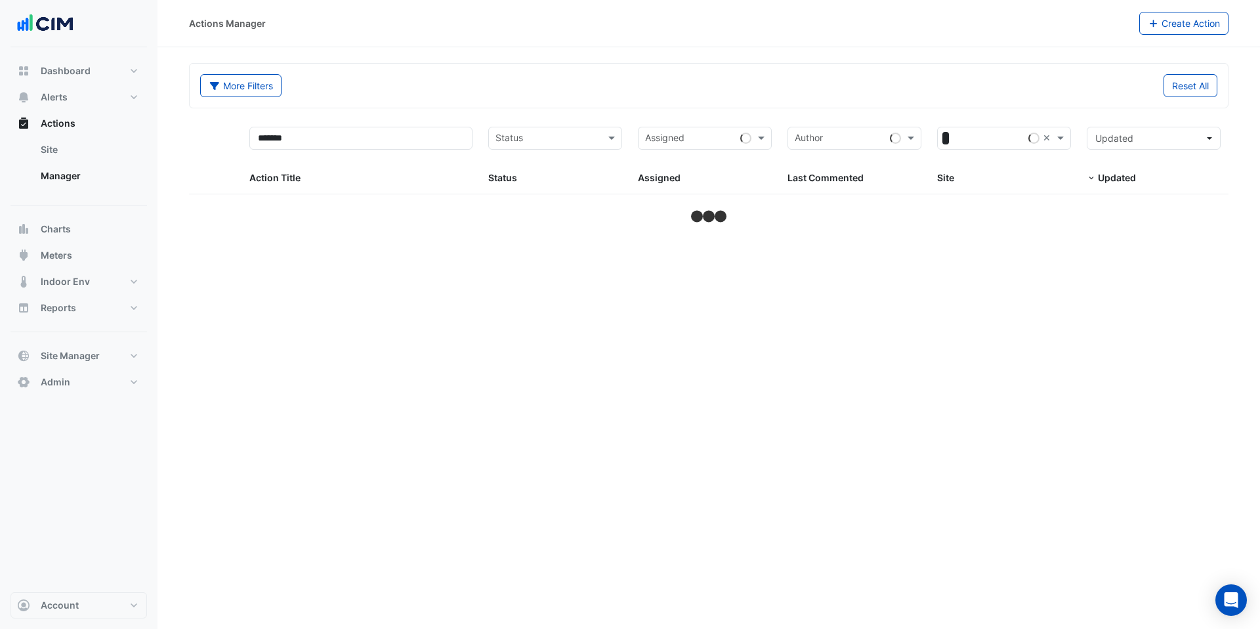
select select "***"
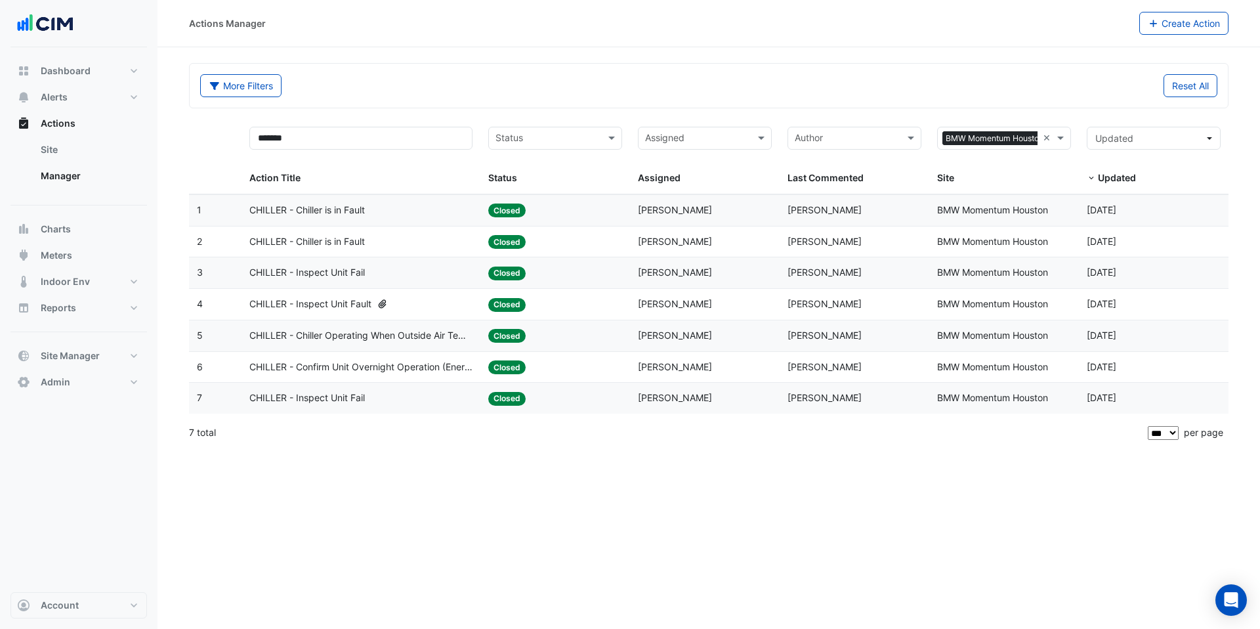
click at [989, 34] on div "Actions Manager" at bounding box center [664, 23] width 950 height 23
click at [70, 104] on button "Alerts" at bounding box center [79, 97] width 137 height 26
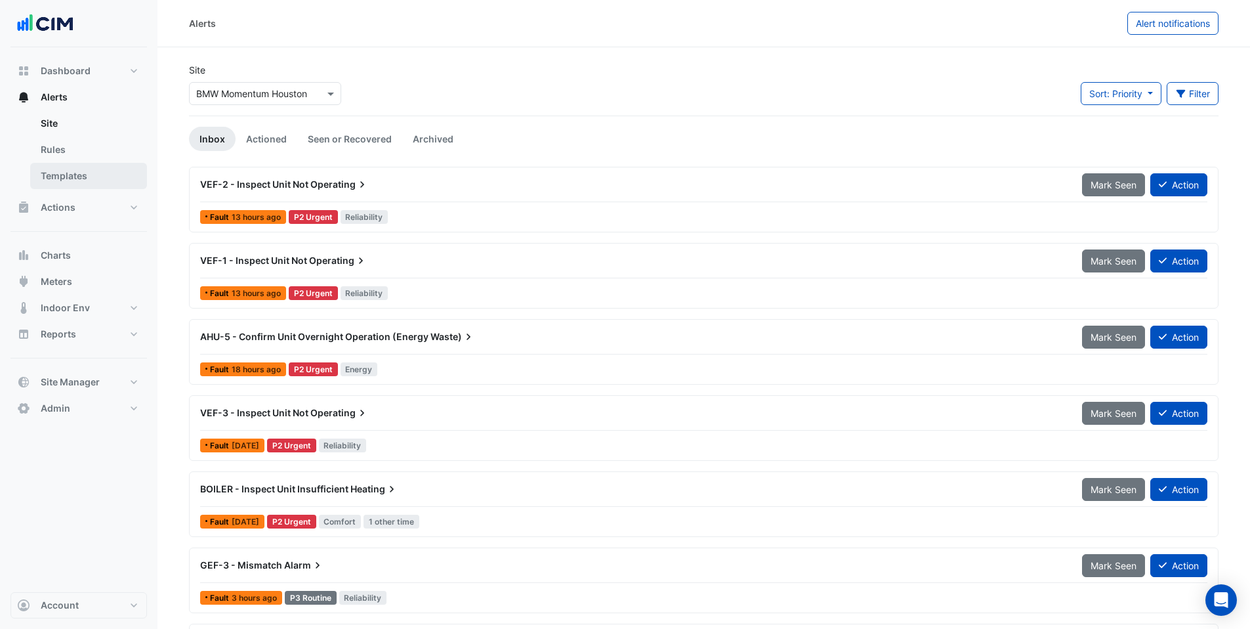
click at [77, 177] on link "Templates" at bounding box center [88, 176] width 117 height 26
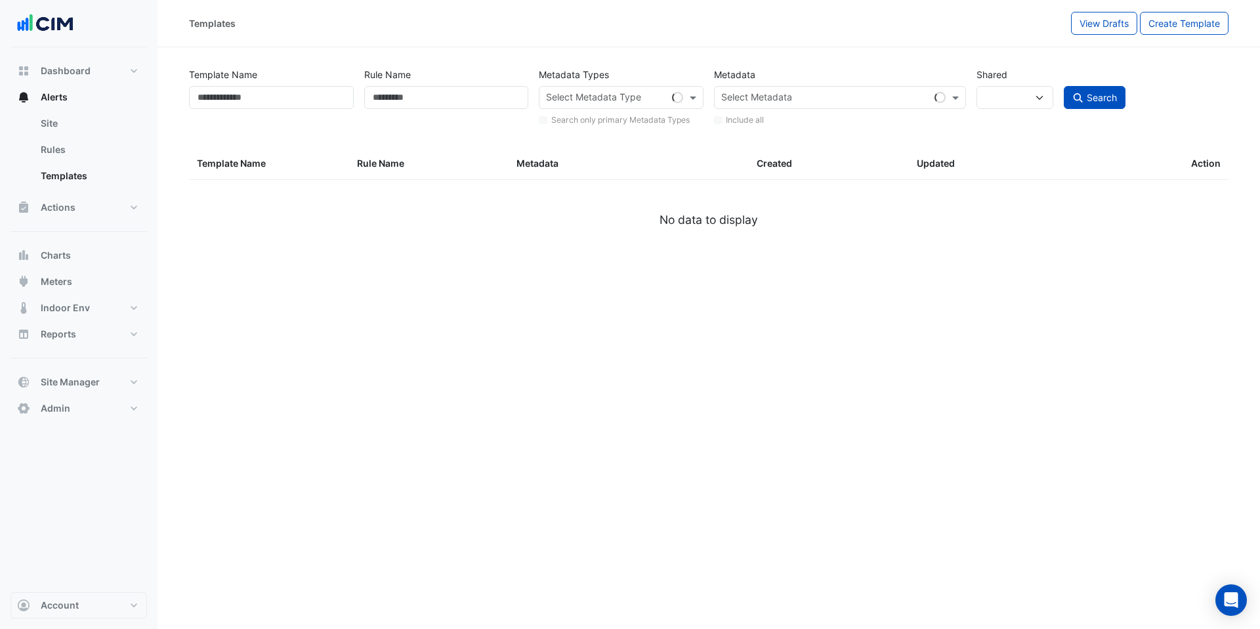
select select
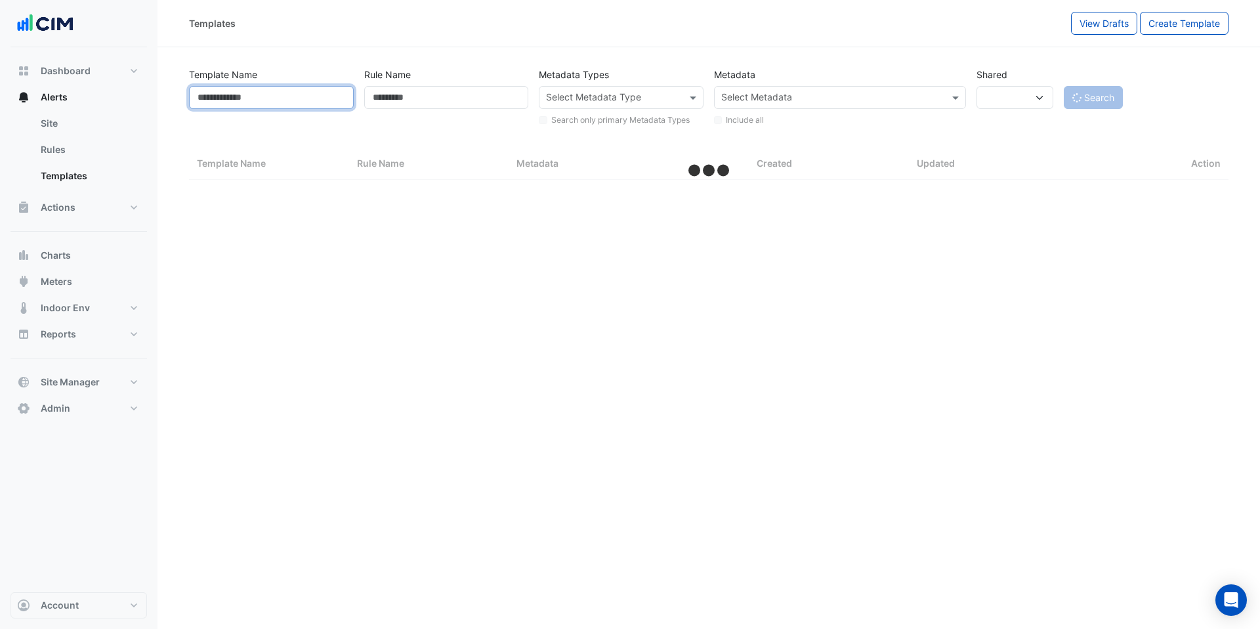
click at [240, 95] on input "Template Name" at bounding box center [271, 97] width 165 height 23
select select "***"
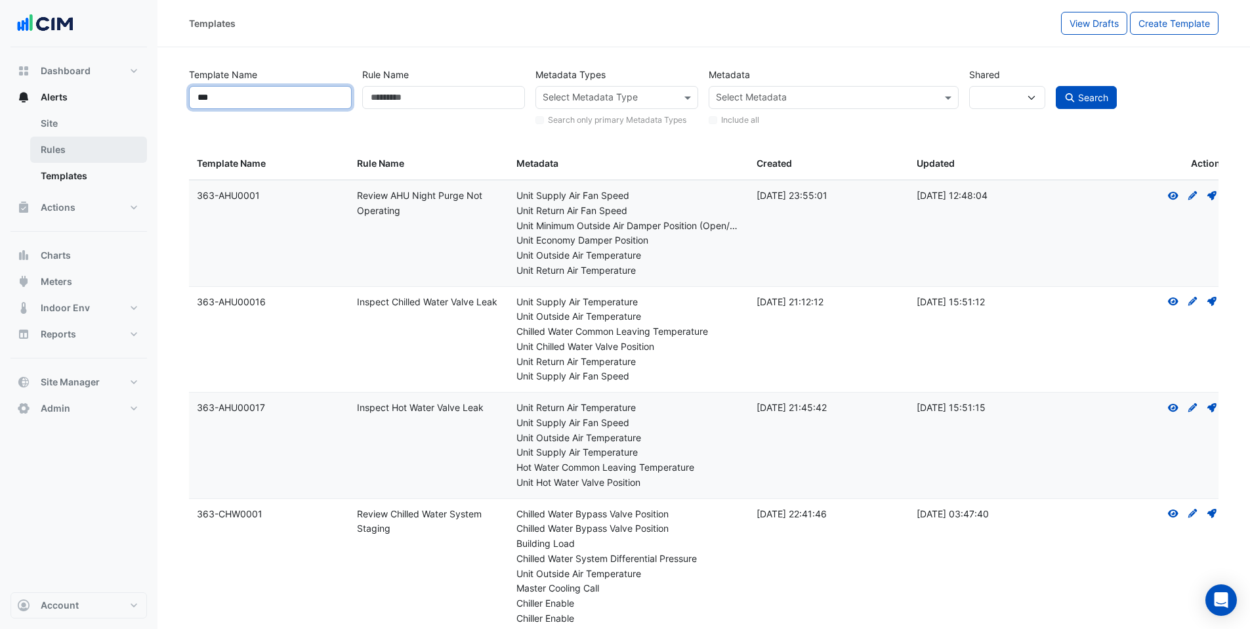
type input "***"
click at [63, 148] on link "Rules" at bounding box center [88, 150] width 117 height 26
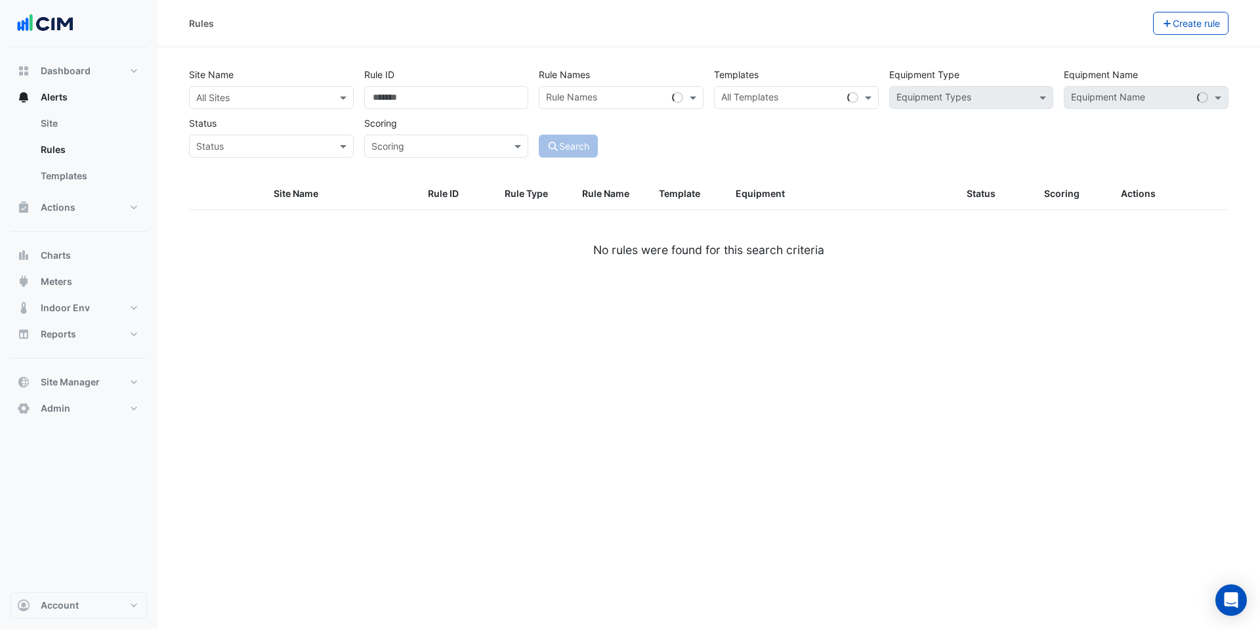
click at [237, 99] on input "text" at bounding box center [258, 98] width 124 height 14
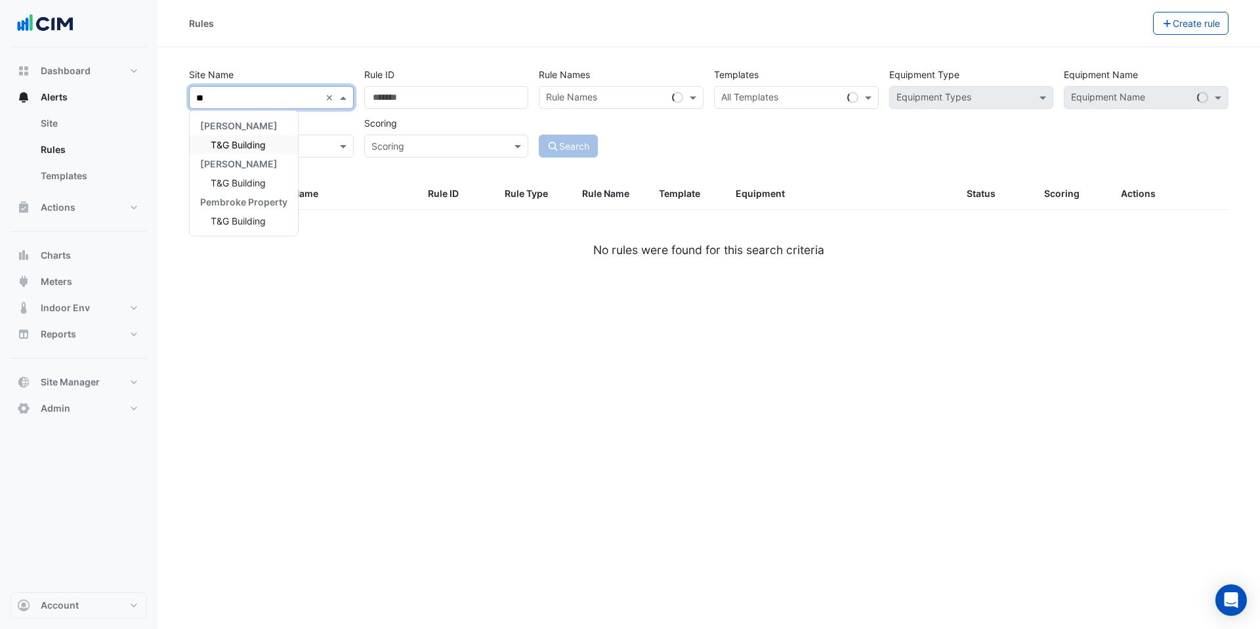
type input "***"
click at [224, 146] on span "T&G Building" at bounding box center [238, 144] width 55 height 11
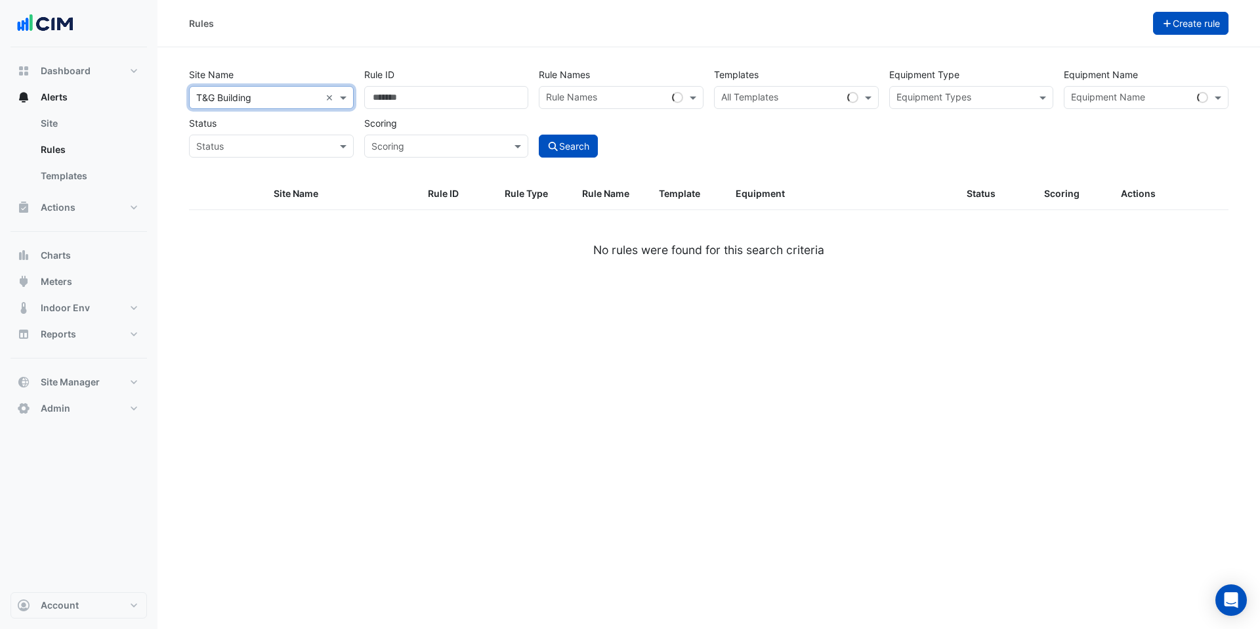
click at [1184, 20] on button "Create rule" at bounding box center [1191, 23] width 76 height 23
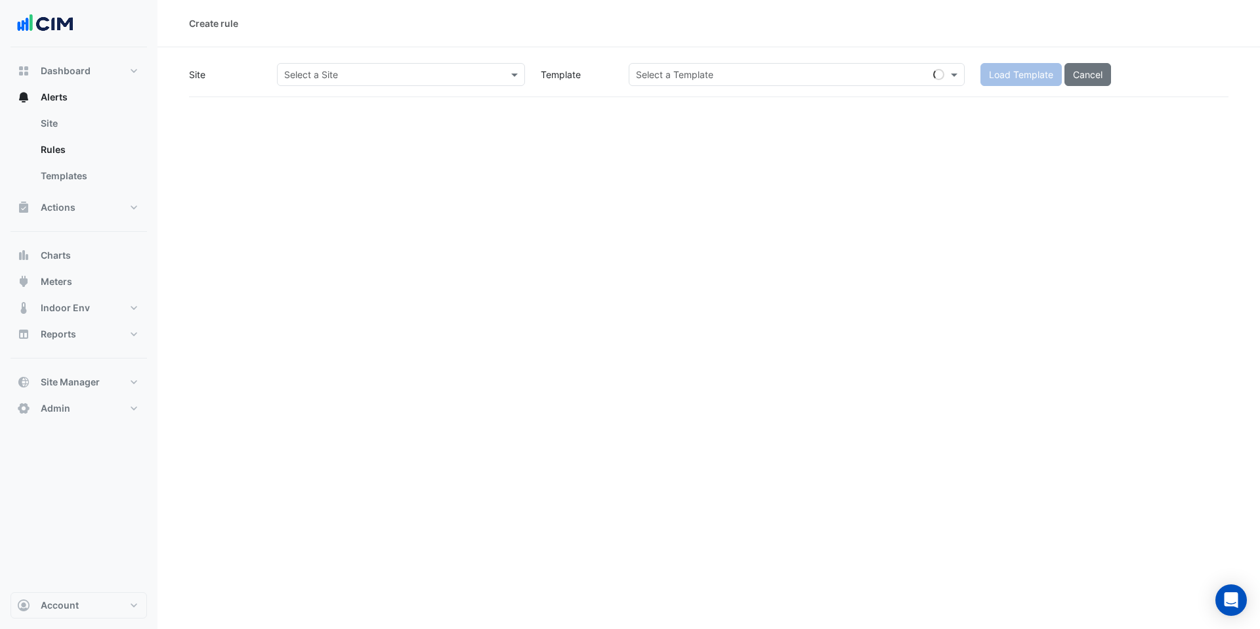
click at [365, 74] on input "text" at bounding box center [387, 75] width 207 height 14
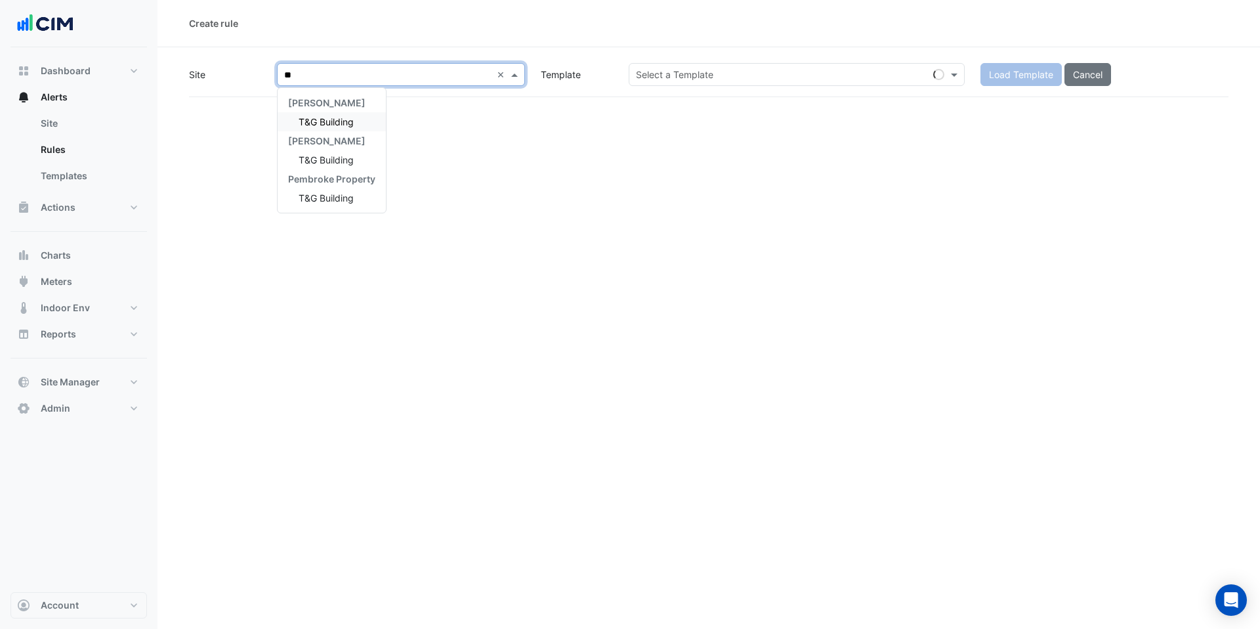
type input "***"
click at [329, 114] on div "T&G Building" at bounding box center [332, 121] width 108 height 19
click at [752, 71] on input "text" at bounding box center [783, 75] width 295 height 14
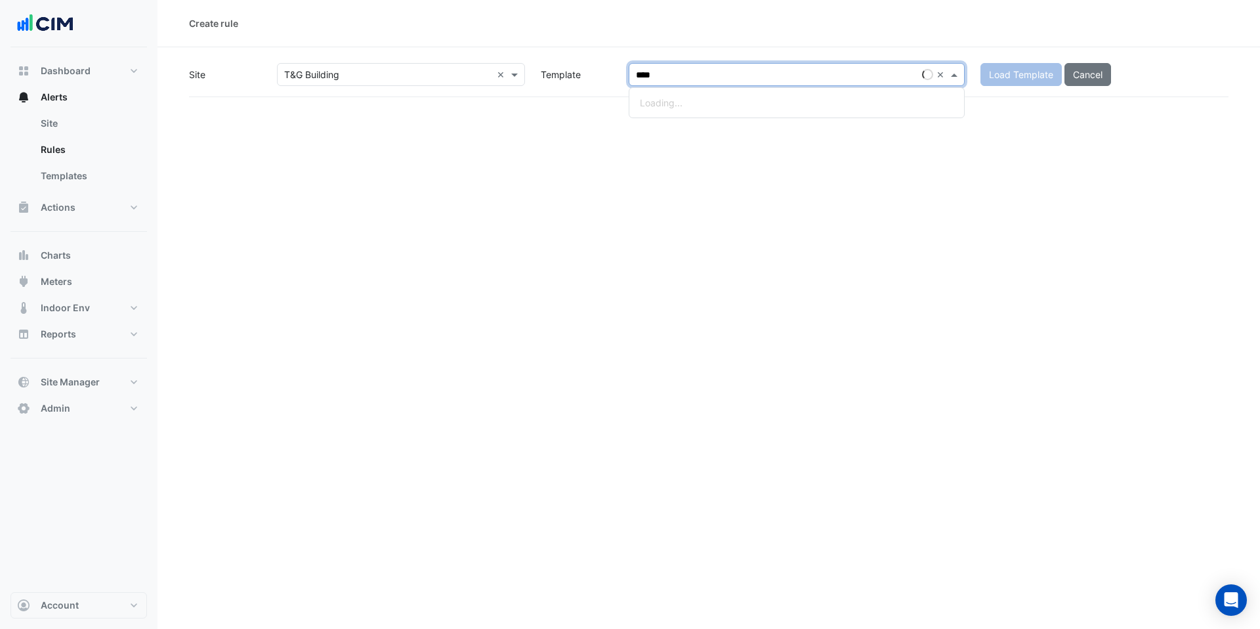
type input "*****"
click at [670, 106] on span "BACER0001" at bounding box center [666, 102] width 53 height 11
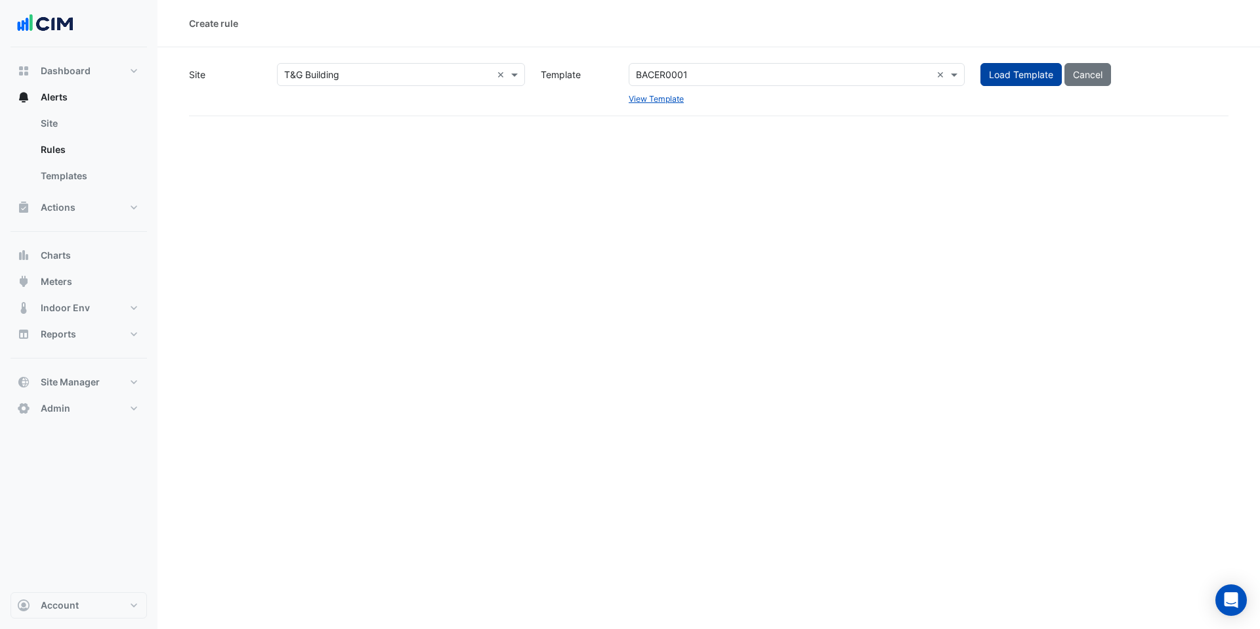
click at [1006, 74] on button "Load Template" at bounding box center [1021, 74] width 81 height 23
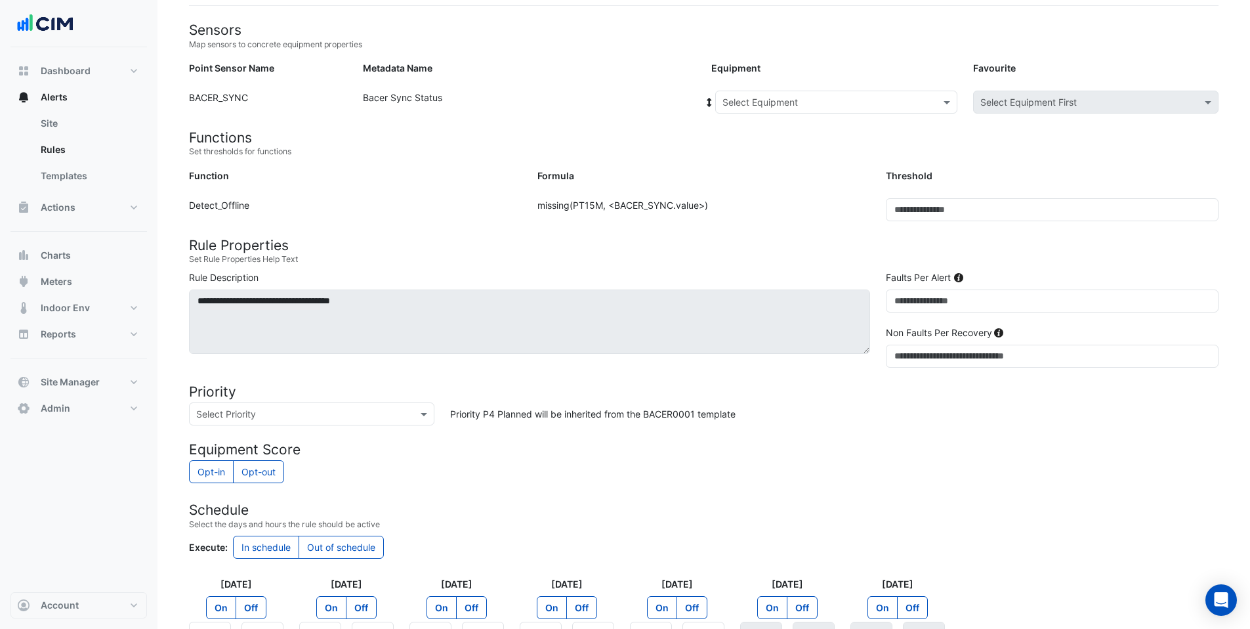
scroll to position [108, 0]
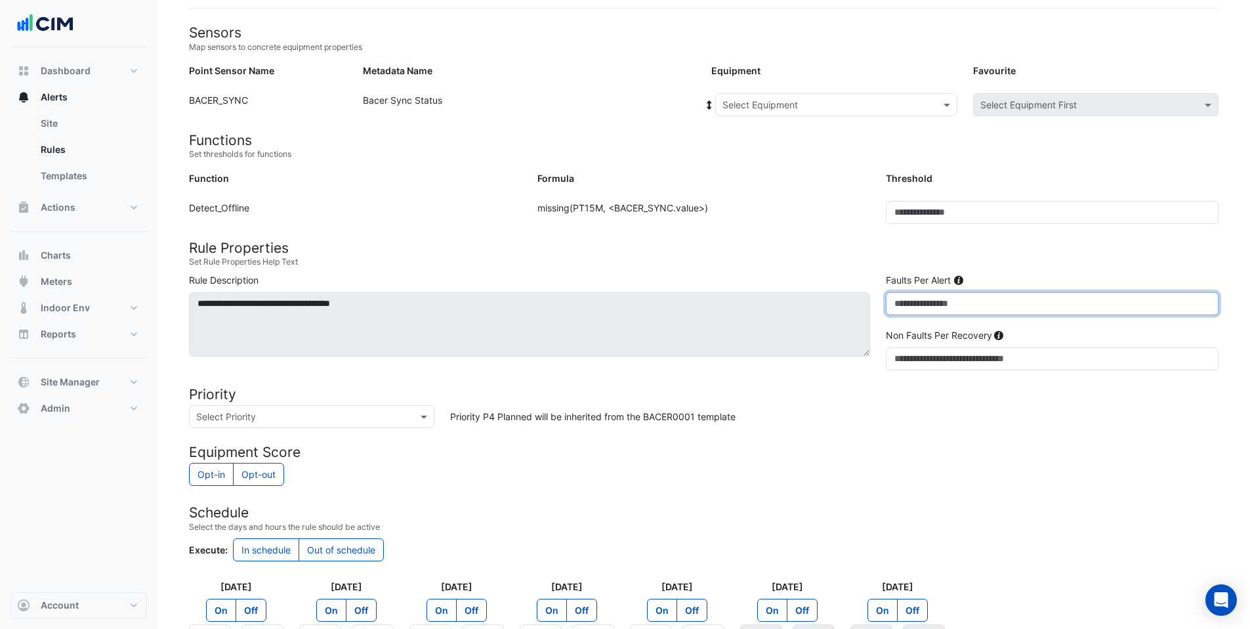
drag, startPoint x: 904, startPoint y: 301, endPoint x: 889, endPoint y: 303, distance: 14.5
click at [889, 303] on input "*" at bounding box center [1052, 303] width 333 height 23
type input "*"
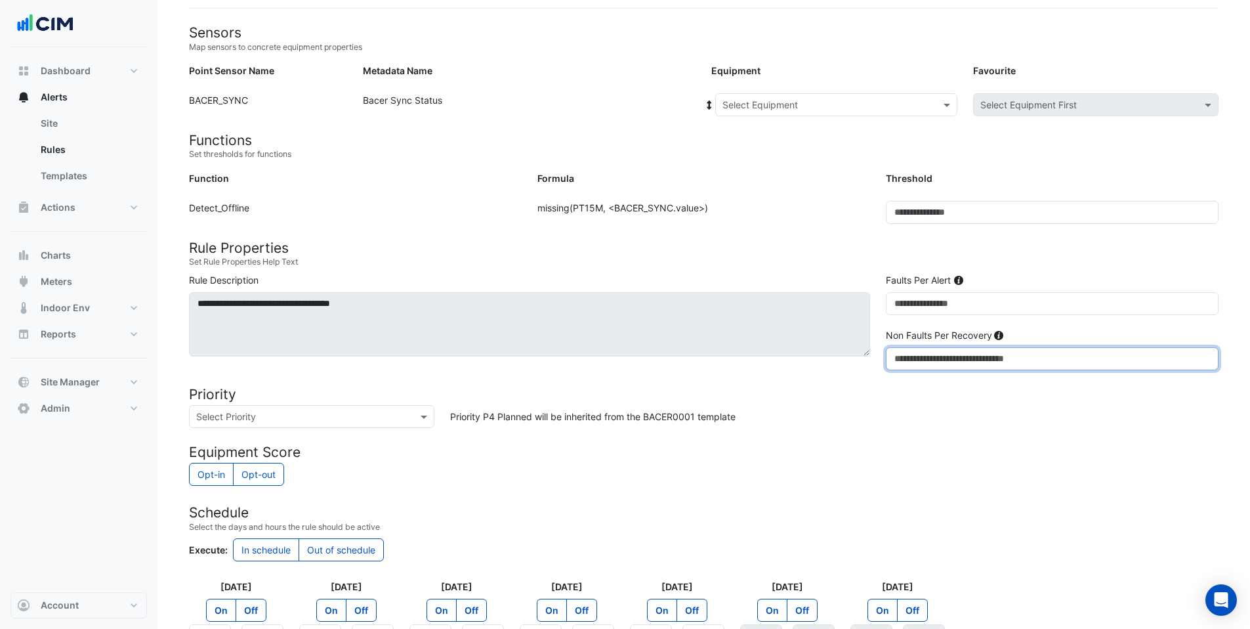
click at [893, 356] on input "*" at bounding box center [1052, 358] width 333 height 23
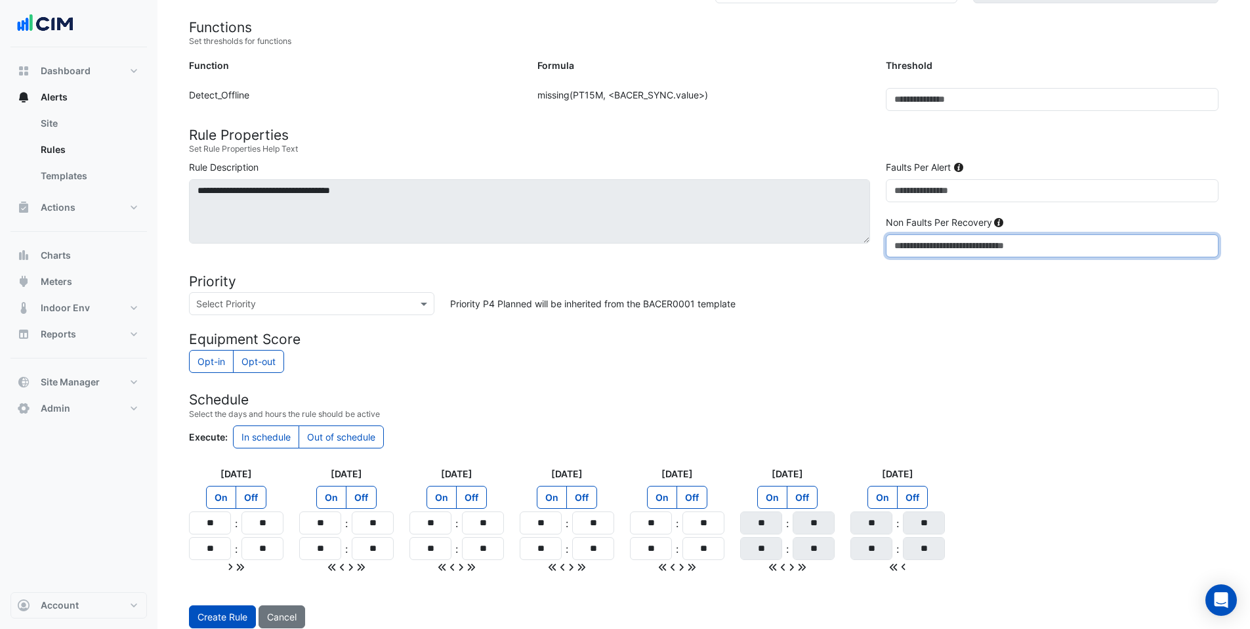
scroll to position [255, 0]
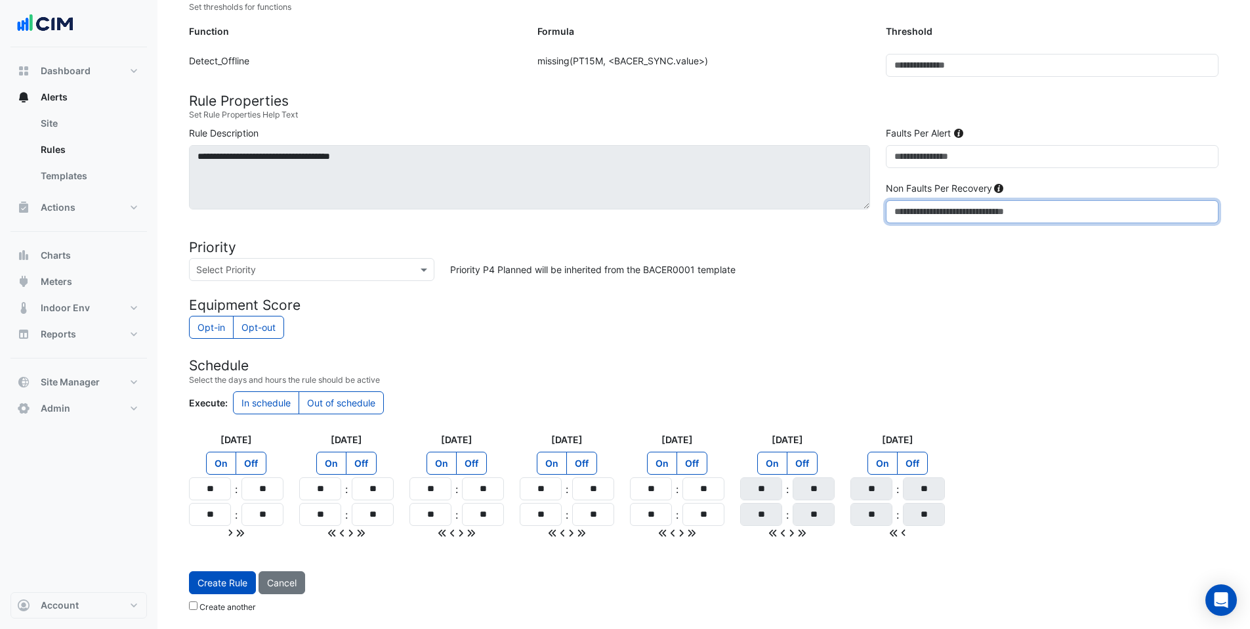
type input "*"
click at [263, 263] on input "text" at bounding box center [298, 270] width 205 height 14
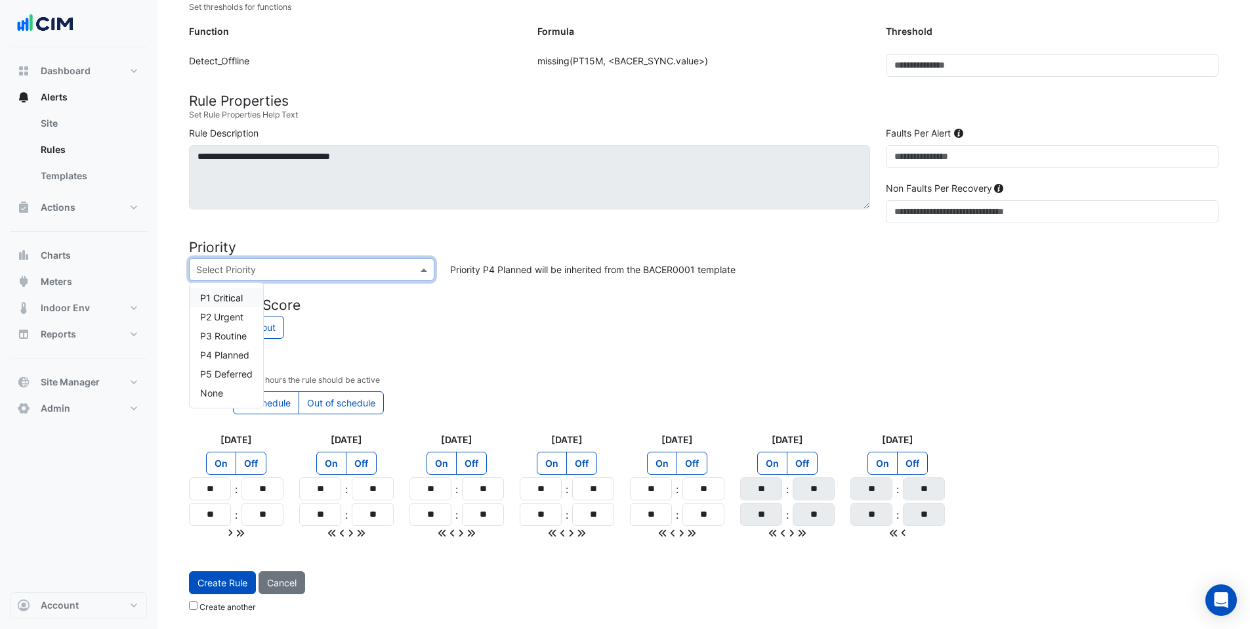
click at [238, 297] on span "P1 Critical" at bounding box center [221, 297] width 43 height 11
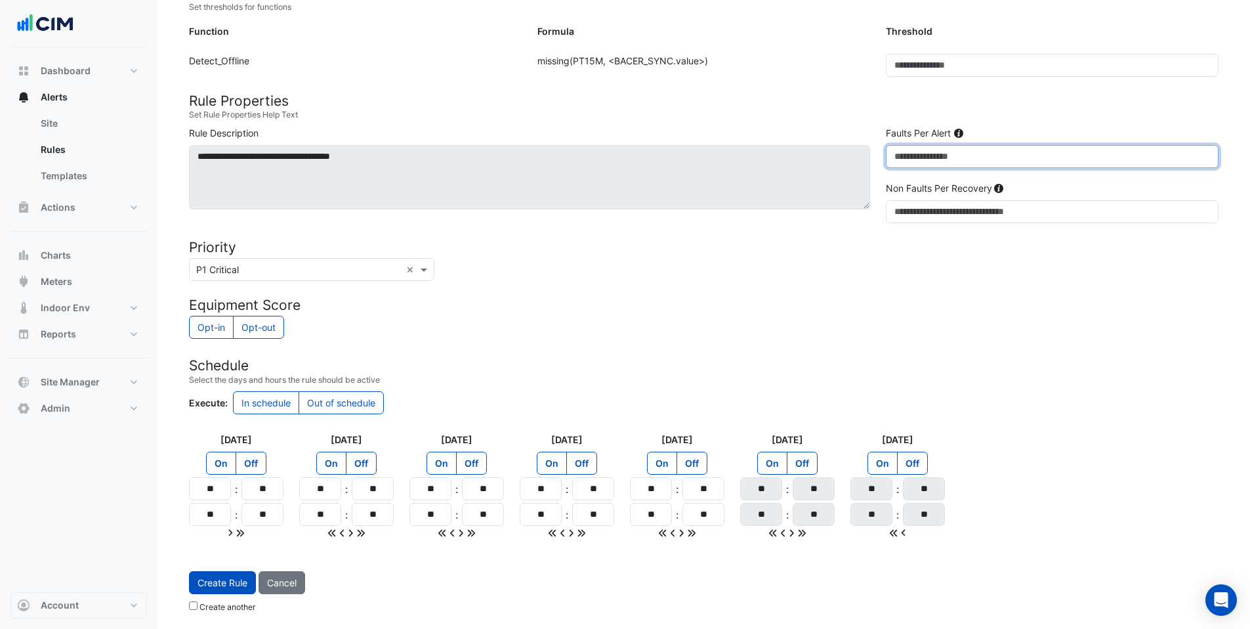
drag, startPoint x: 905, startPoint y: 157, endPoint x: 874, endPoint y: 157, distance: 30.8
click at [874, 157] on div "**********" at bounding box center [704, 177] width 1046 height 102
type input "**"
drag, startPoint x: 215, startPoint y: 490, endPoint x: 203, endPoint y: 490, distance: 11.2
click at [203, 490] on input "**" at bounding box center [210, 488] width 42 height 23
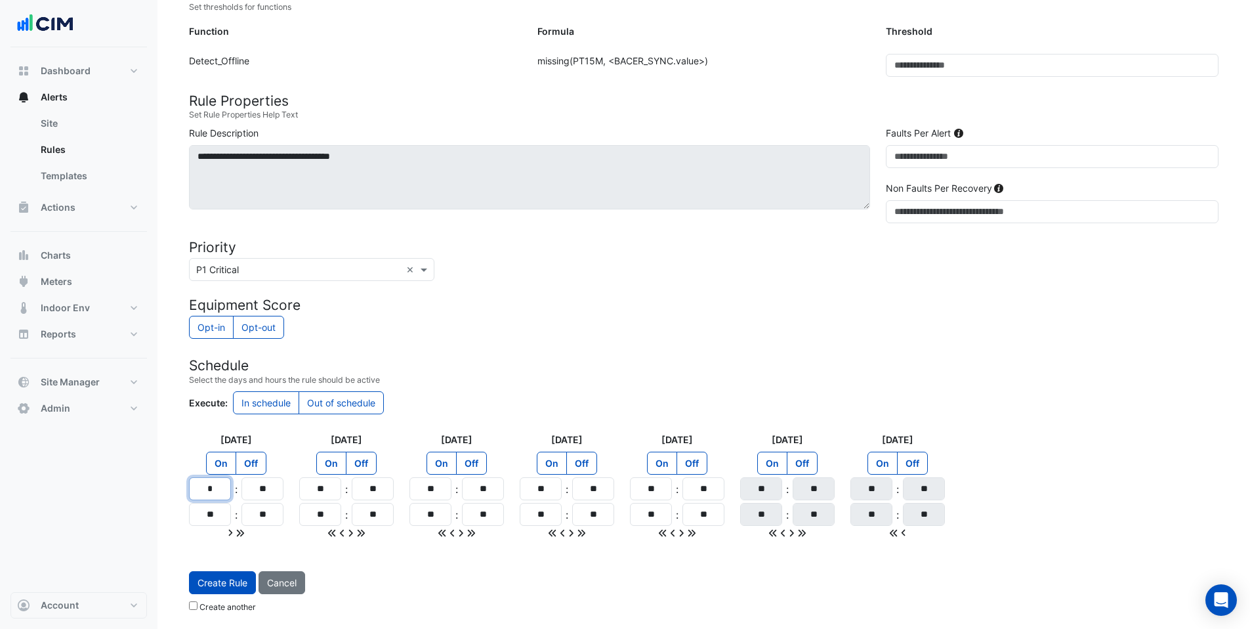
drag, startPoint x: 214, startPoint y: 492, endPoint x: 196, endPoint y: 492, distance: 17.7
click at [196, 492] on input "*" at bounding box center [210, 488] width 42 height 23
type input "**"
drag, startPoint x: 218, startPoint y: 513, endPoint x: 197, endPoint y: 510, distance: 21.3
click at [197, 510] on input "**" at bounding box center [210, 514] width 42 height 23
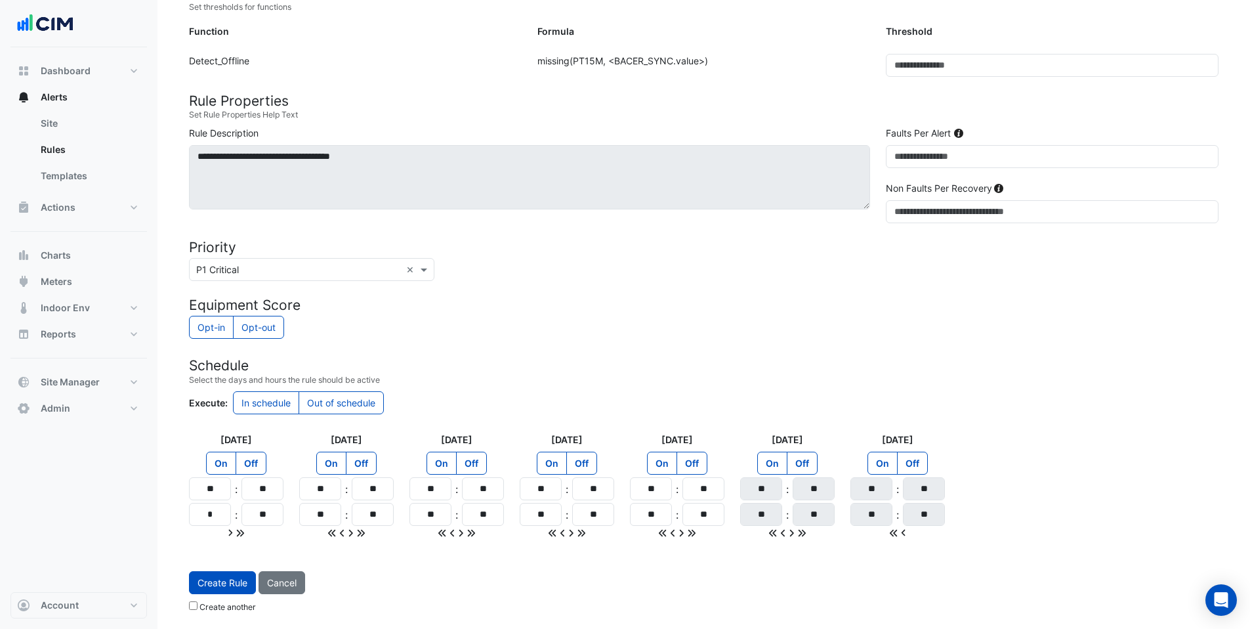
type input "**"
click at [243, 535] on icon at bounding box center [240, 532] width 9 height 9
type input "**"
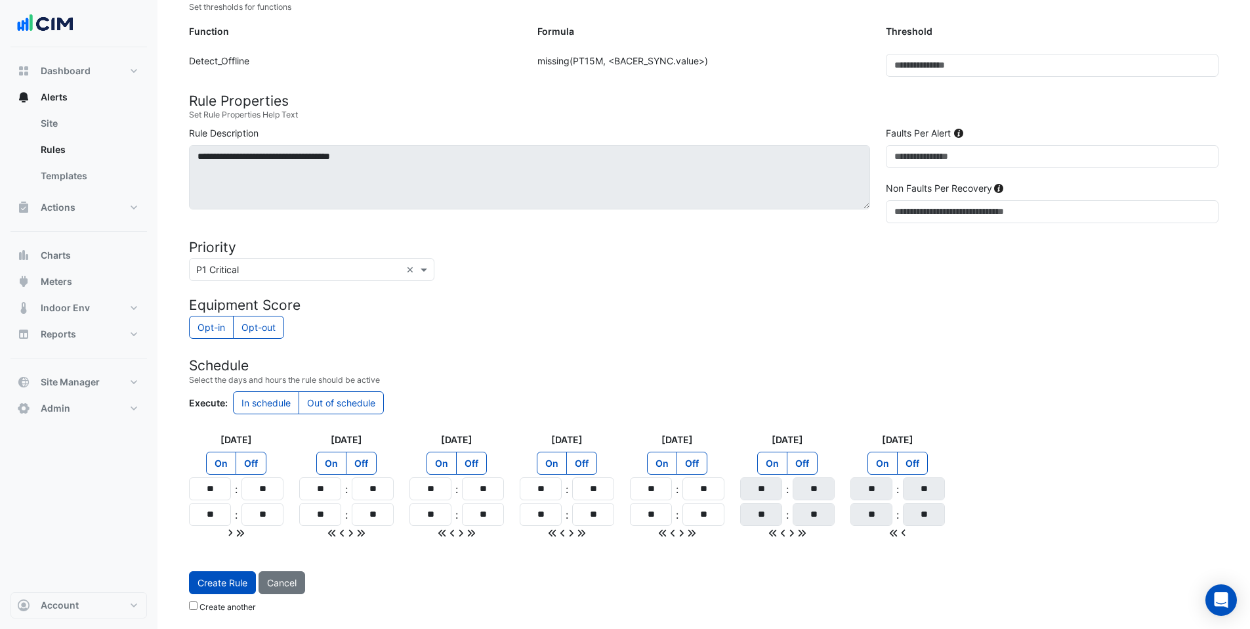
type input "**"
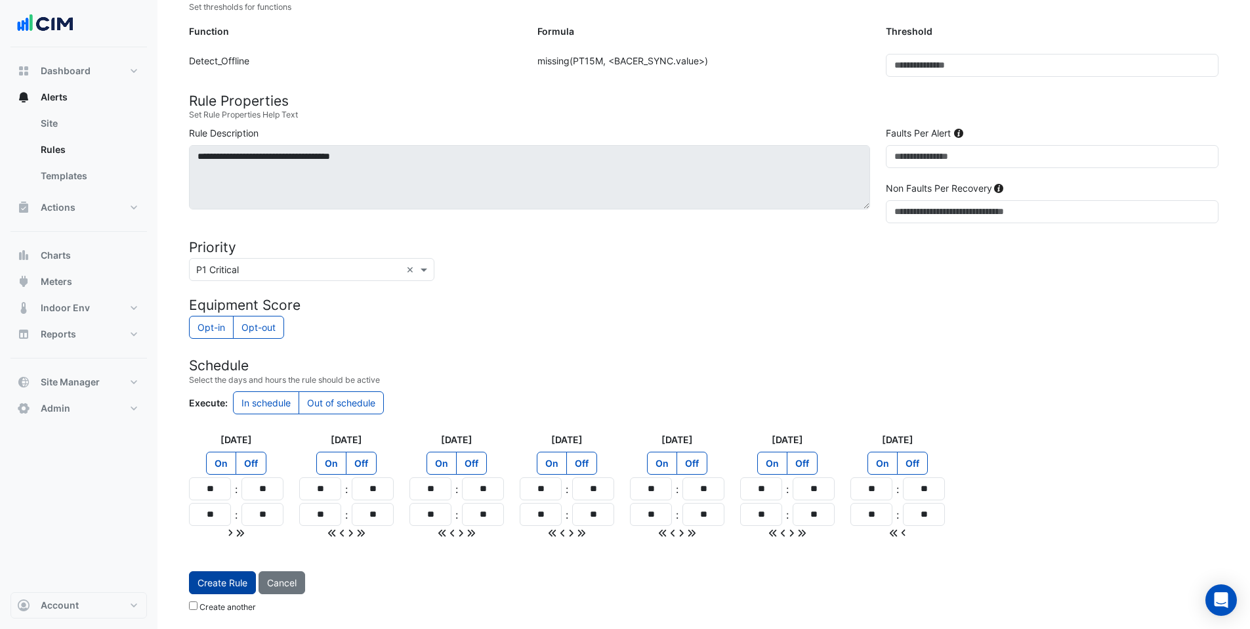
click at [212, 589] on button "Create Rule" at bounding box center [222, 582] width 67 height 23
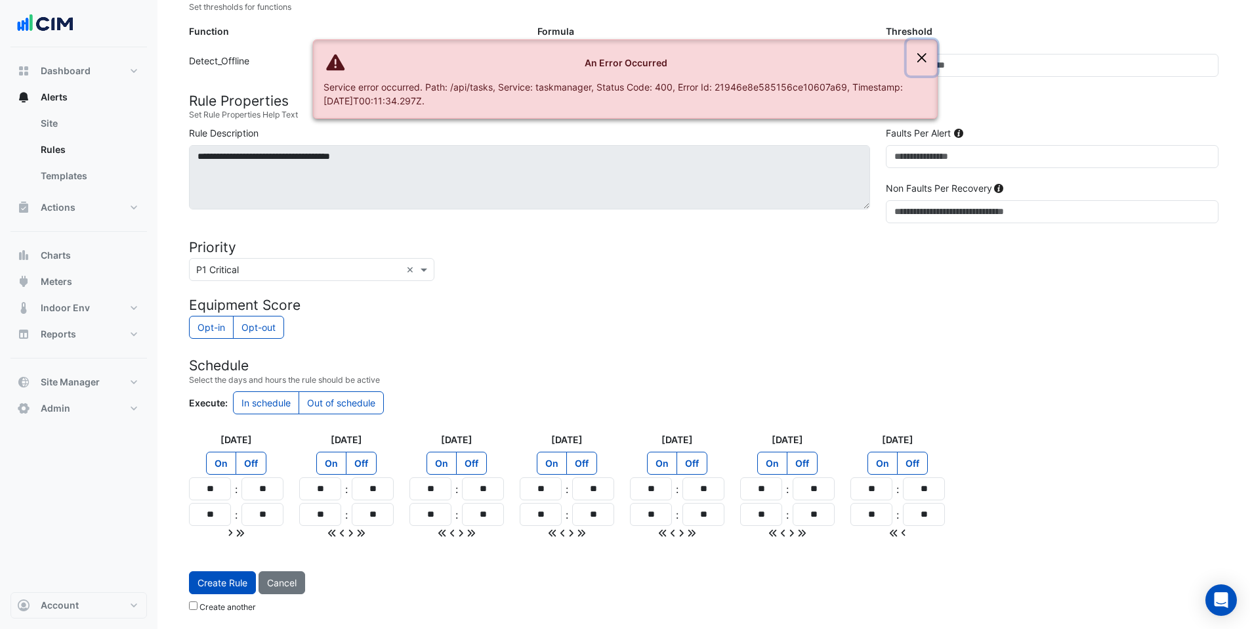
click at [921, 59] on button "Close" at bounding box center [922, 57] width 30 height 35
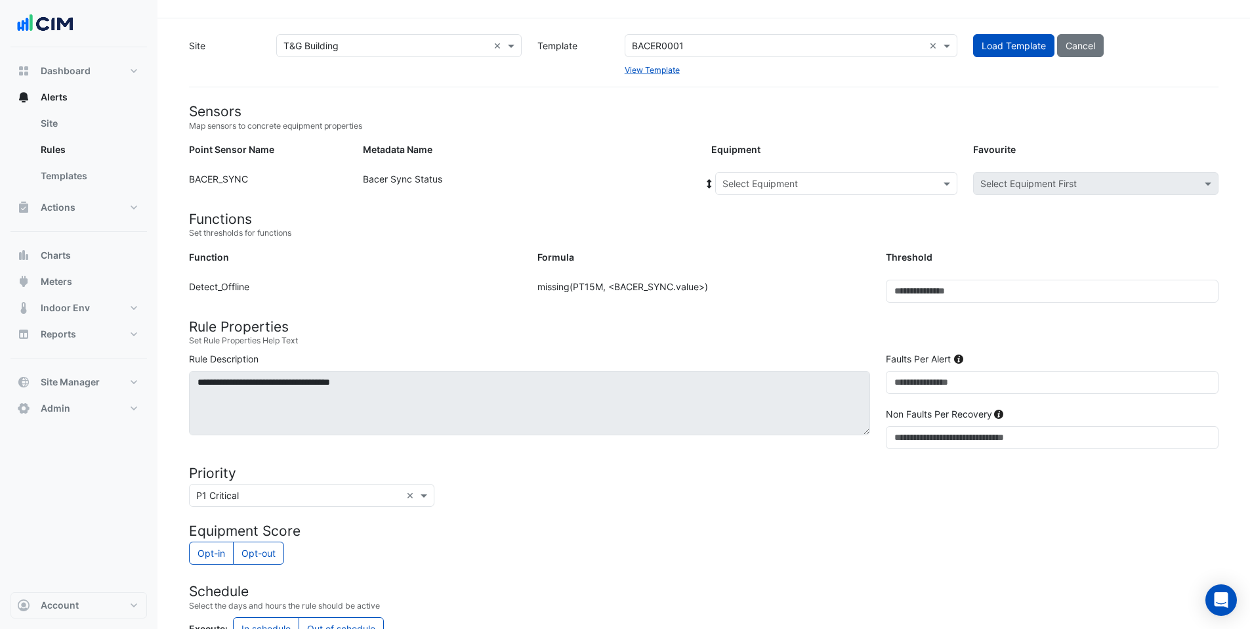
scroll to position [27, 0]
click at [739, 179] on input "text" at bounding box center [824, 186] width 202 height 14
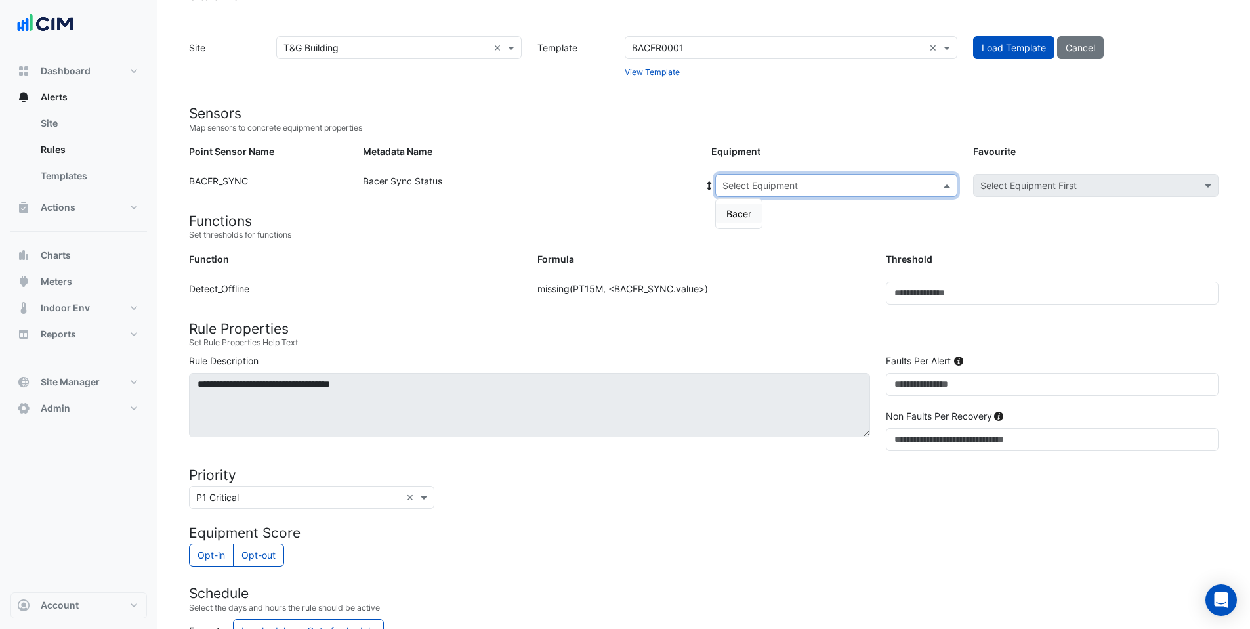
click at [739, 213] on span "Bacer" at bounding box center [739, 213] width 25 height 11
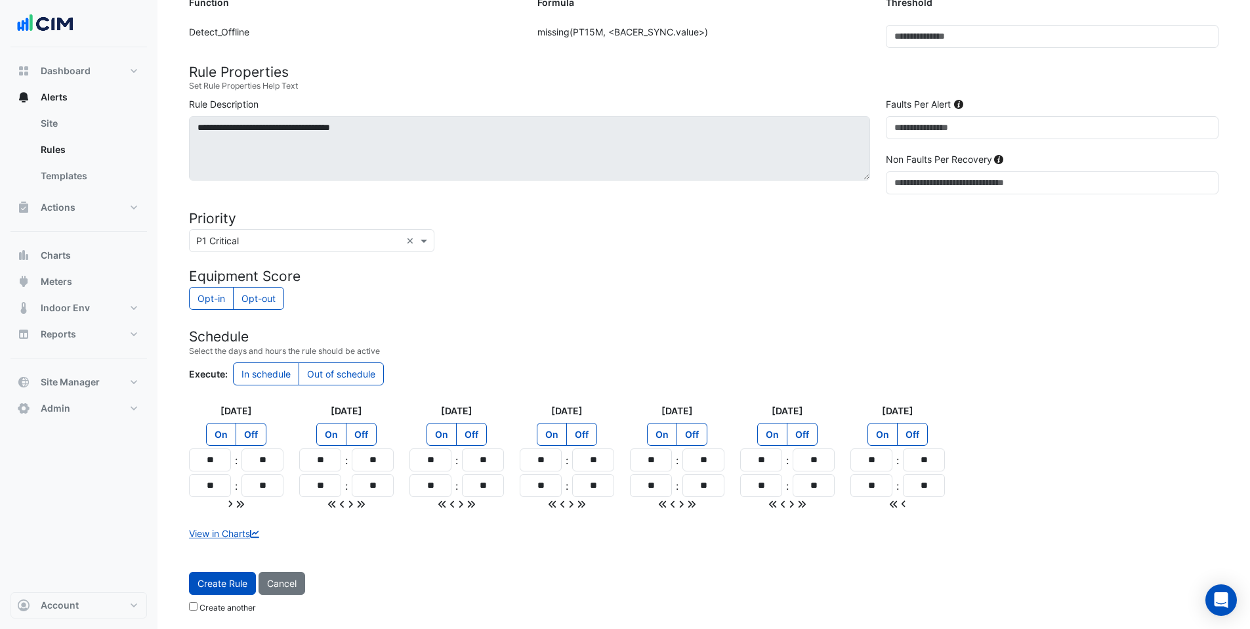
scroll to position [284, 0]
click at [206, 589] on button "Create Rule" at bounding box center [222, 582] width 67 height 23
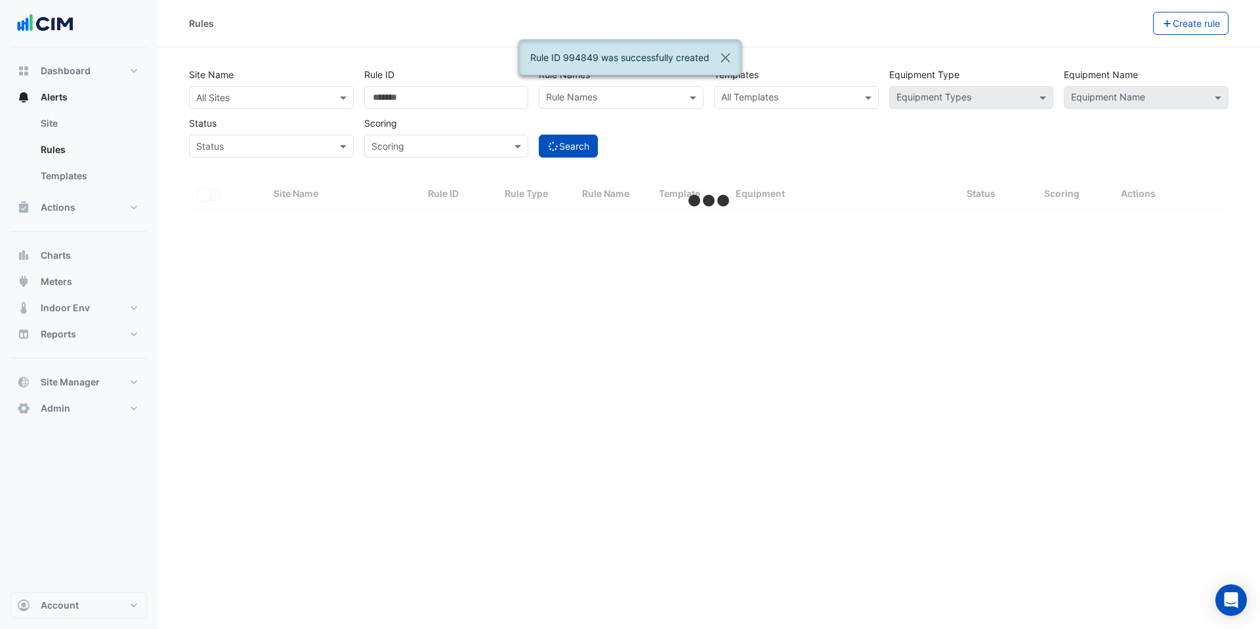
select select "***"
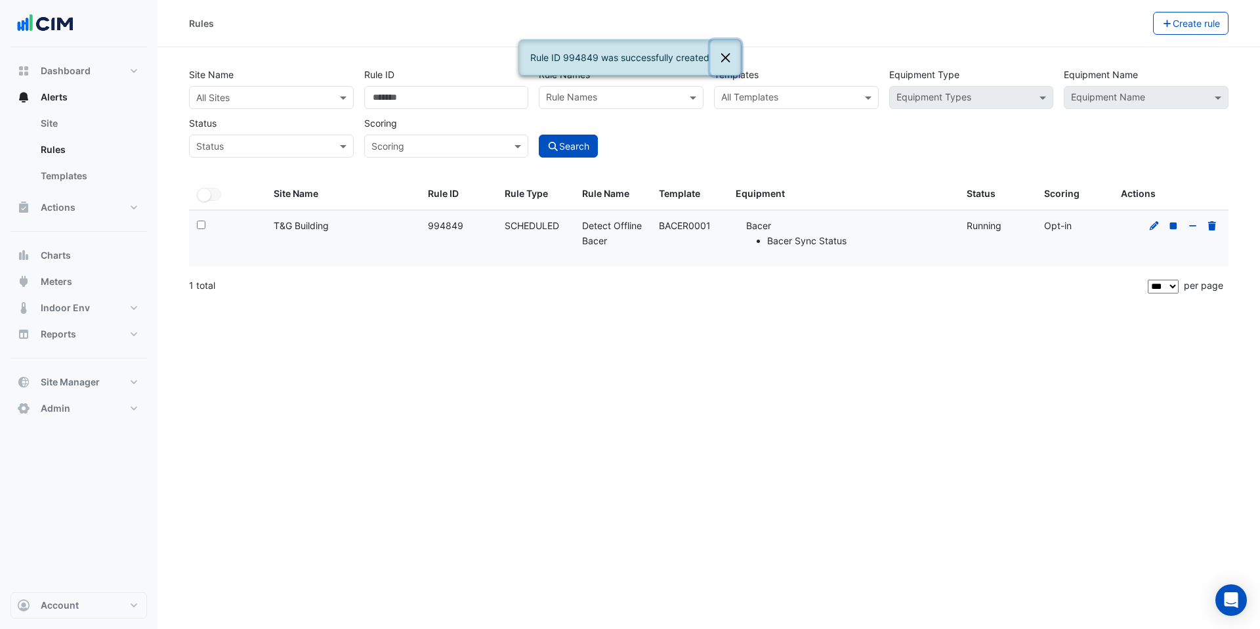
click at [721, 57] on button "Close" at bounding box center [726, 57] width 30 height 35
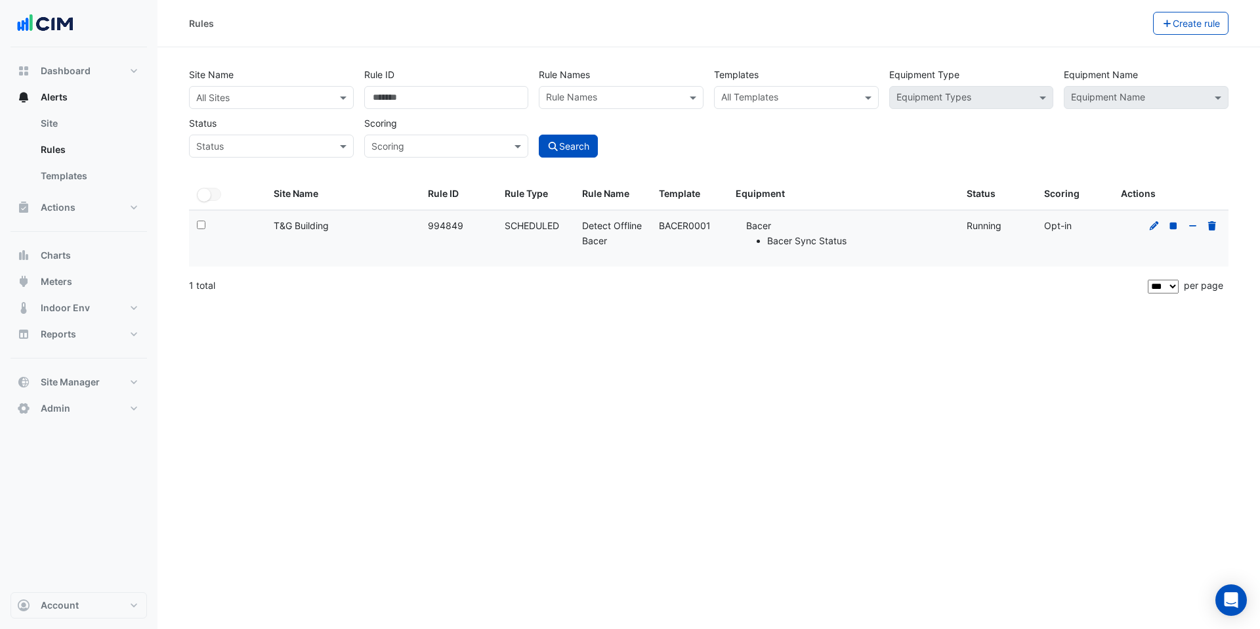
click at [770, 98] on input "text" at bounding box center [788, 99] width 135 height 14
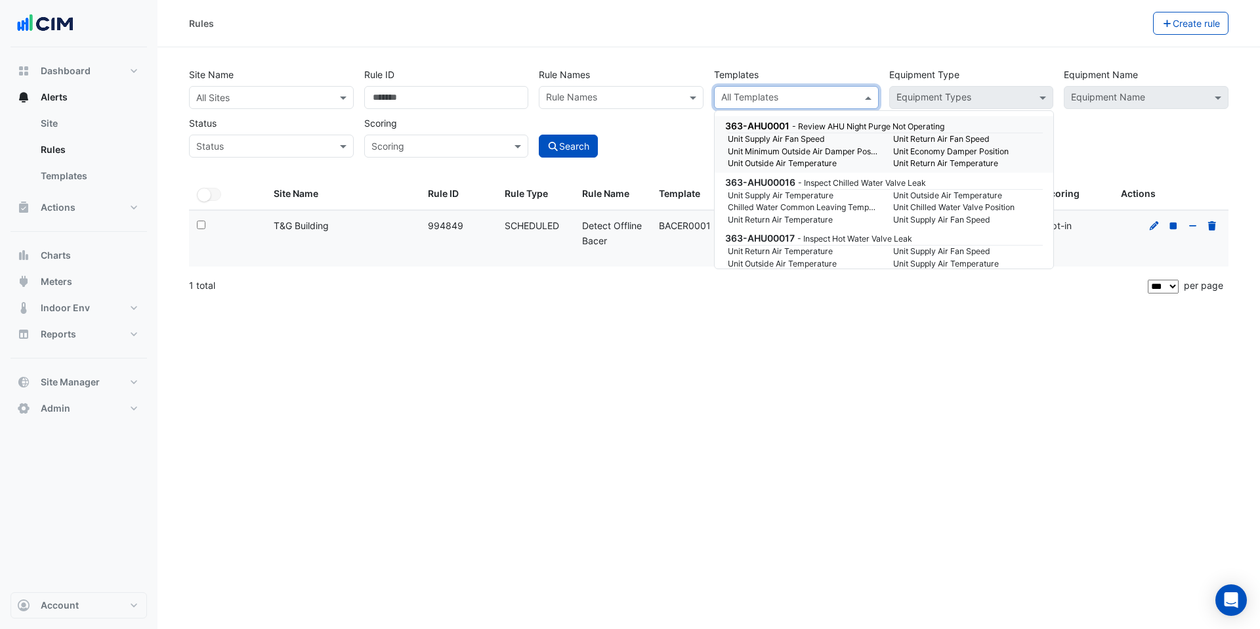
click at [398, 398] on div "Rules Create rule Site Name All Sites Rule ID ****** Rule Names Rule Names Temp…" at bounding box center [709, 314] width 1103 height 629
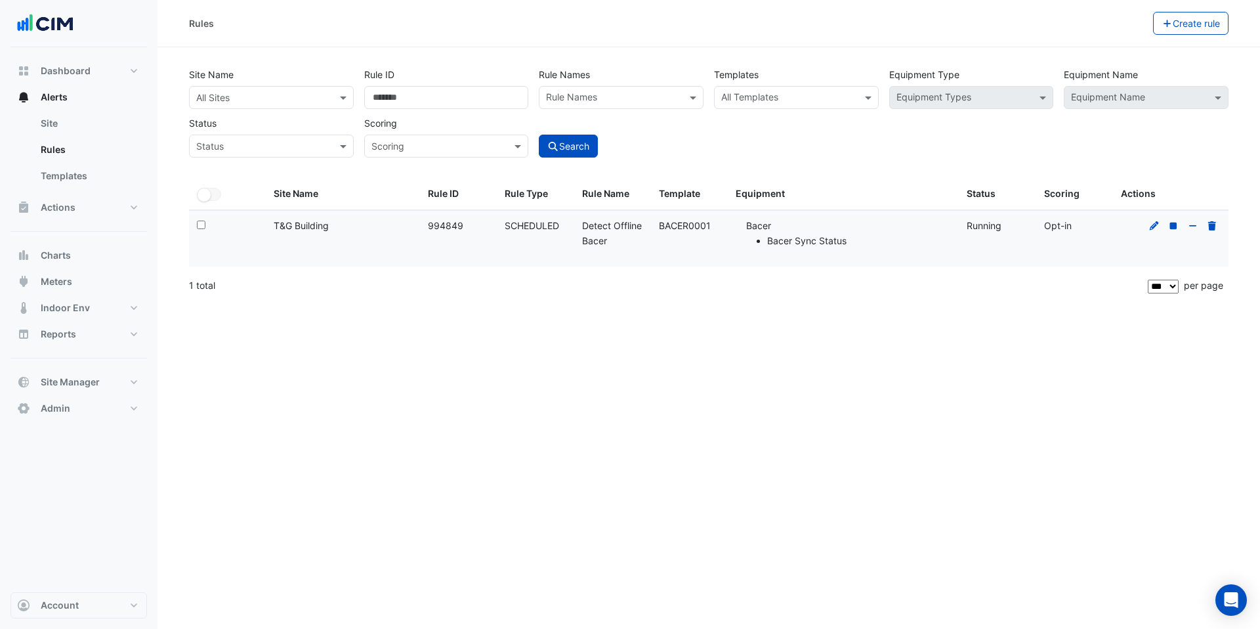
click at [635, 311] on div "Rules Create rule Site Name All Sites Rule ID ****** Rule Names Rule Names Temp…" at bounding box center [709, 314] width 1103 height 629
drag, startPoint x: 416, startPoint y: 97, endPoint x: 336, endPoint y: 95, distance: 80.1
click at [336, 95] on div "Site Name All Sites Rule ID ****** Rule Names Rule Names Templates All Template…" at bounding box center [709, 108] width 1050 height 97
click at [224, 100] on input "text" at bounding box center [258, 98] width 124 height 14
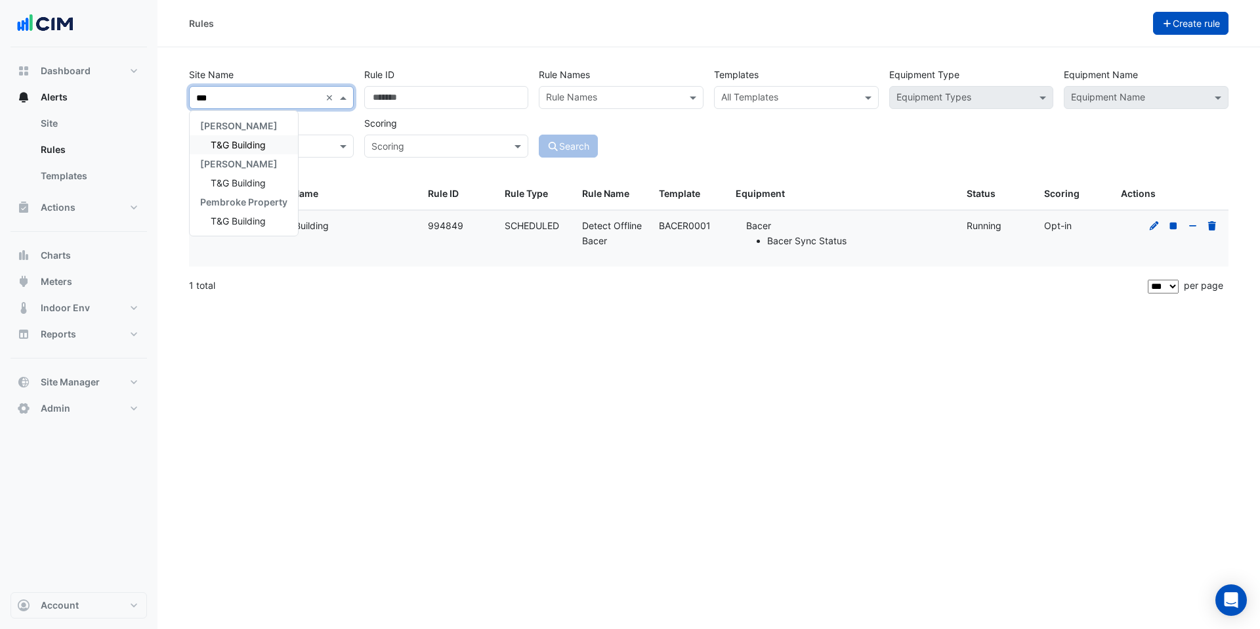
type input "***"
click at [1191, 30] on button "Create rule" at bounding box center [1191, 23] width 76 height 23
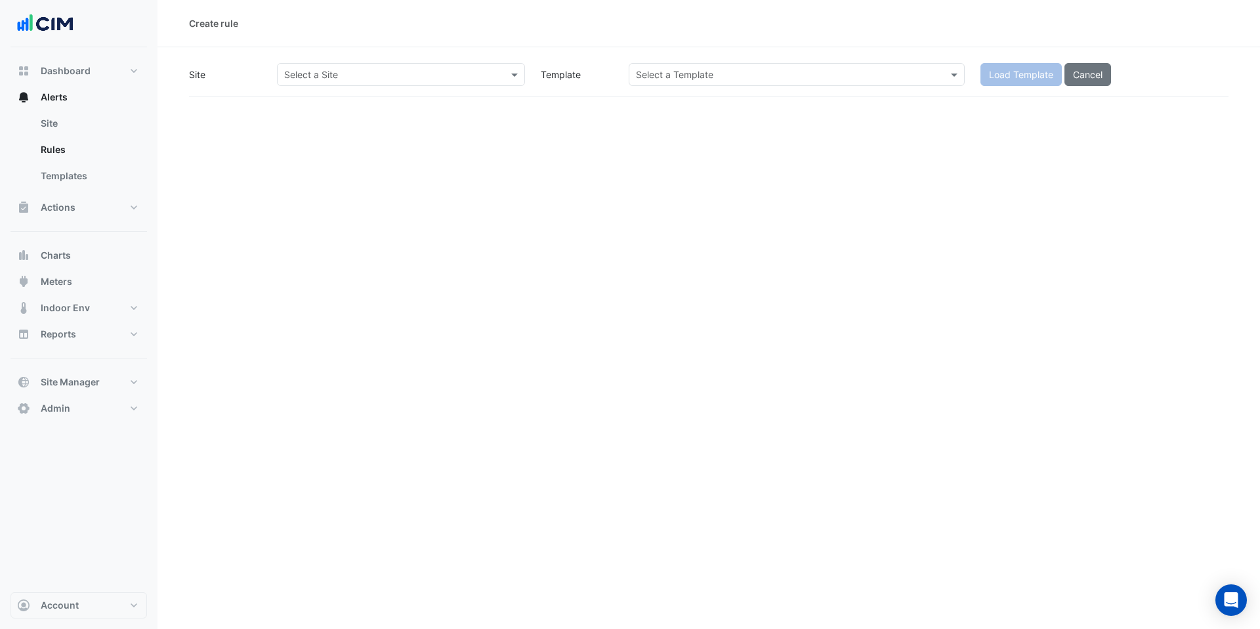
click at [354, 68] on input "text" at bounding box center [387, 75] width 207 height 14
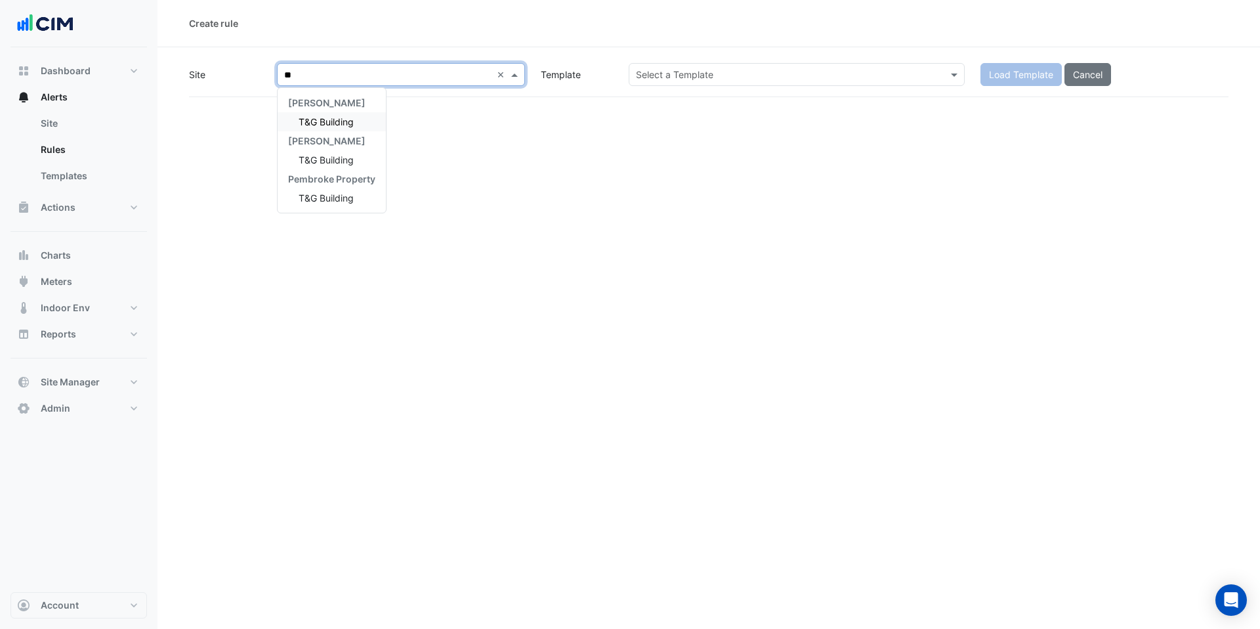
type input "***"
click at [355, 123] on div "T&G Building" at bounding box center [332, 121] width 108 height 19
click at [669, 76] on input "text" at bounding box center [783, 75] width 295 height 14
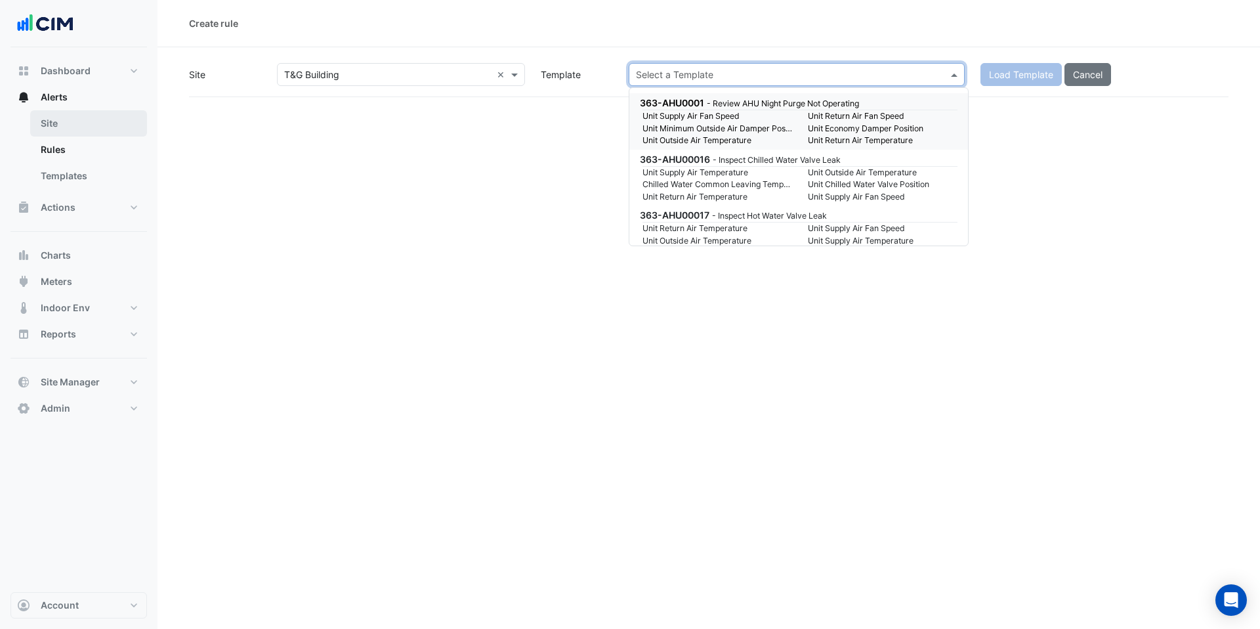
click at [67, 119] on link "Site" at bounding box center [88, 123] width 117 height 26
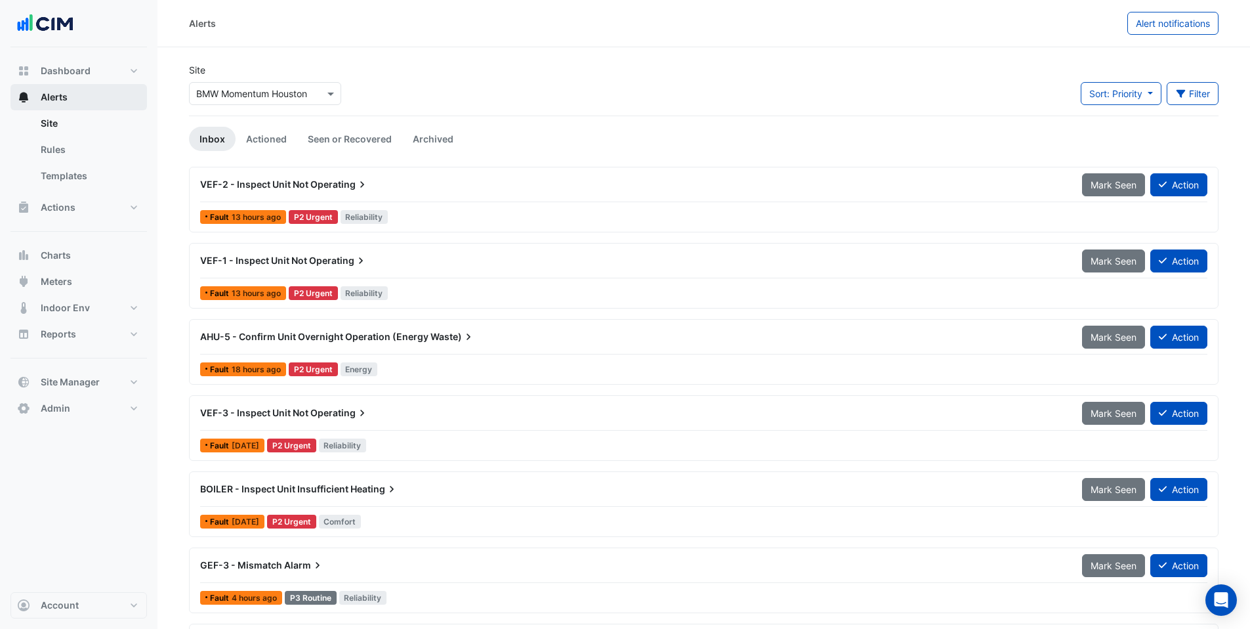
click at [72, 99] on button "Alerts" at bounding box center [79, 97] width 137 height 26
click at [87, 129] on link "Site" at bounding box center [88, 123] width 117 height 26
click at [91, 140] on link "Rules" at bounding box center [88, 150] width 117 height 26
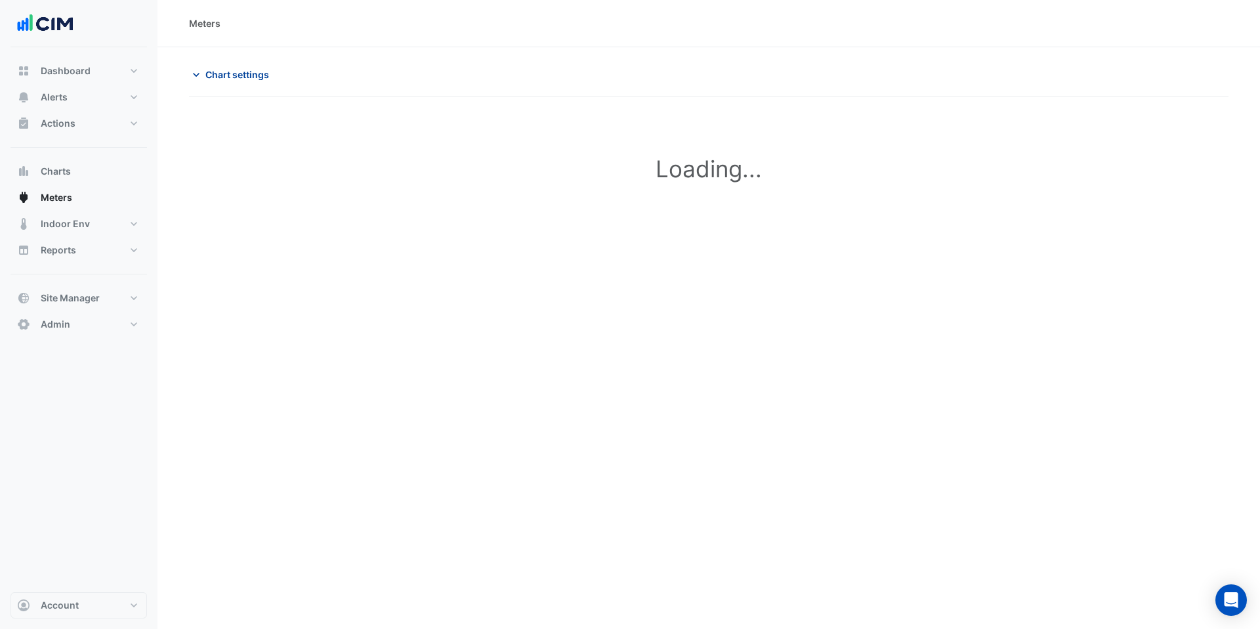
click at [217, 76] on span "Chart settings" at bounding box center [237, 75] width 64 height 14
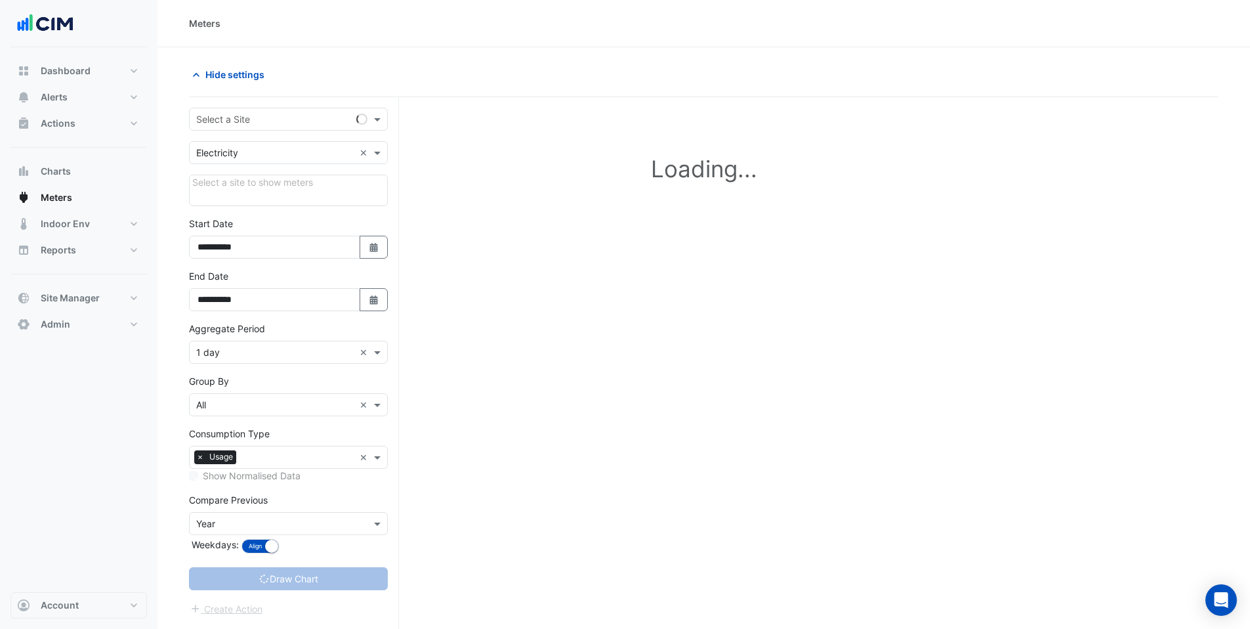
click at [234, 117] on input "text" at bounding box center [275, 120] width 158 height 14
type input "**********"
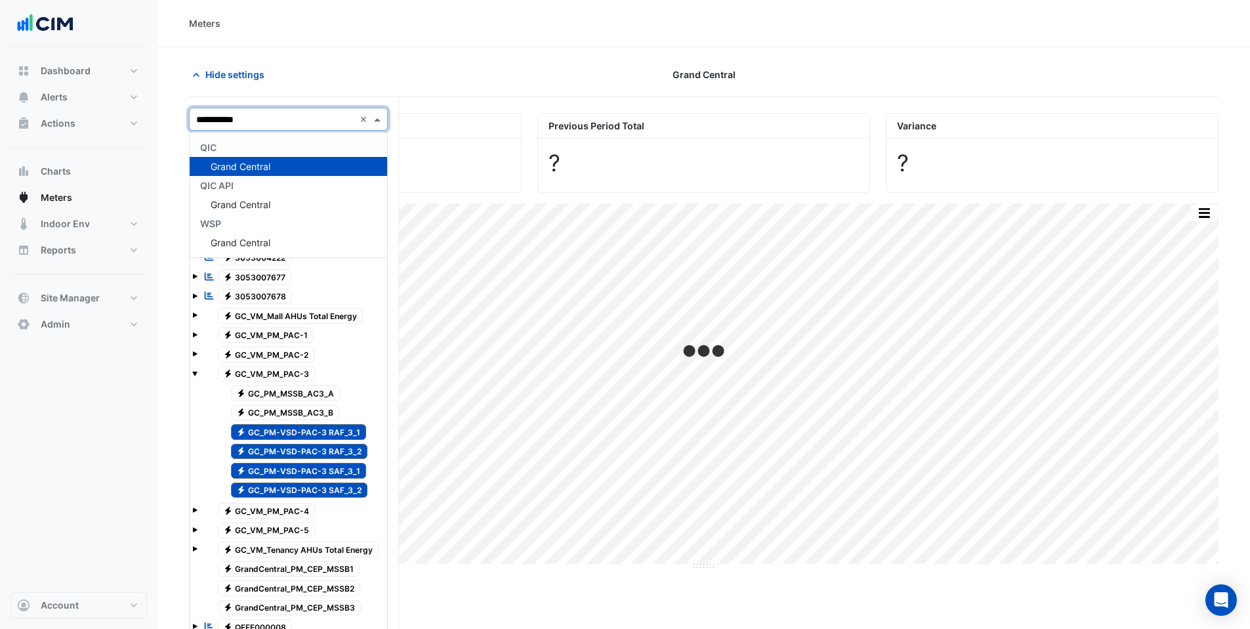
type input "**********"
click at [220, 170] on span "Grand Central" at bounding box center [241, 166] width 60 height 11
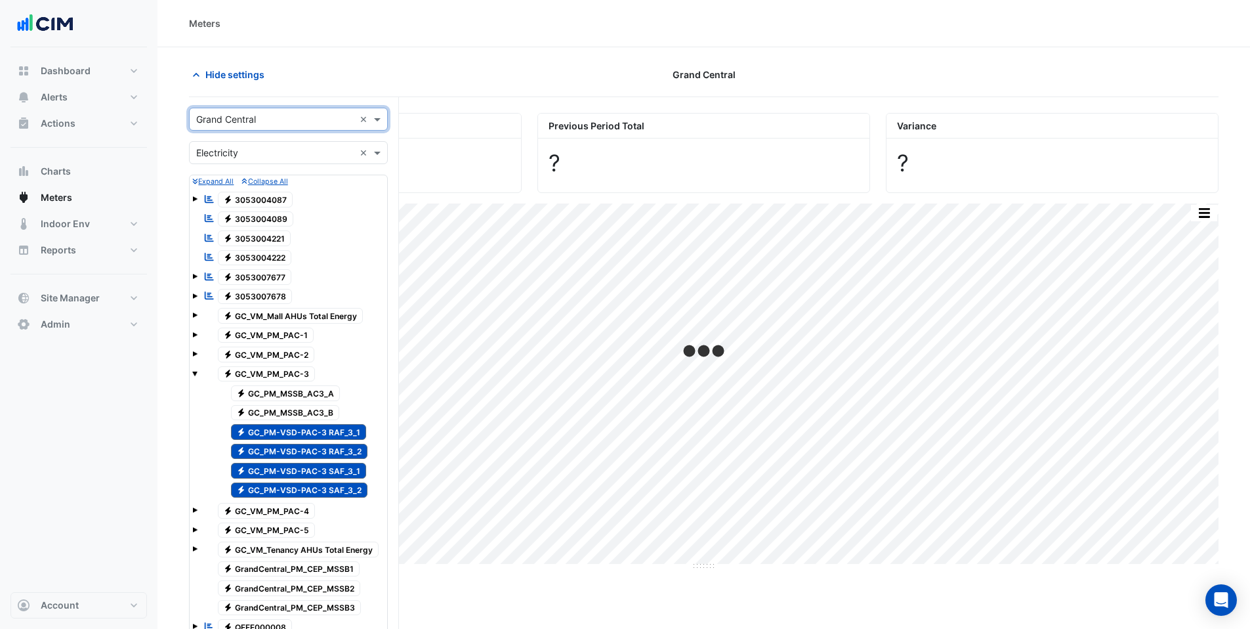
click at [311, 435] on span "Electricity GC_PM-VSD-PAC-3 RAF_3_1" at bounding box center [299, 432] width 136 height 16
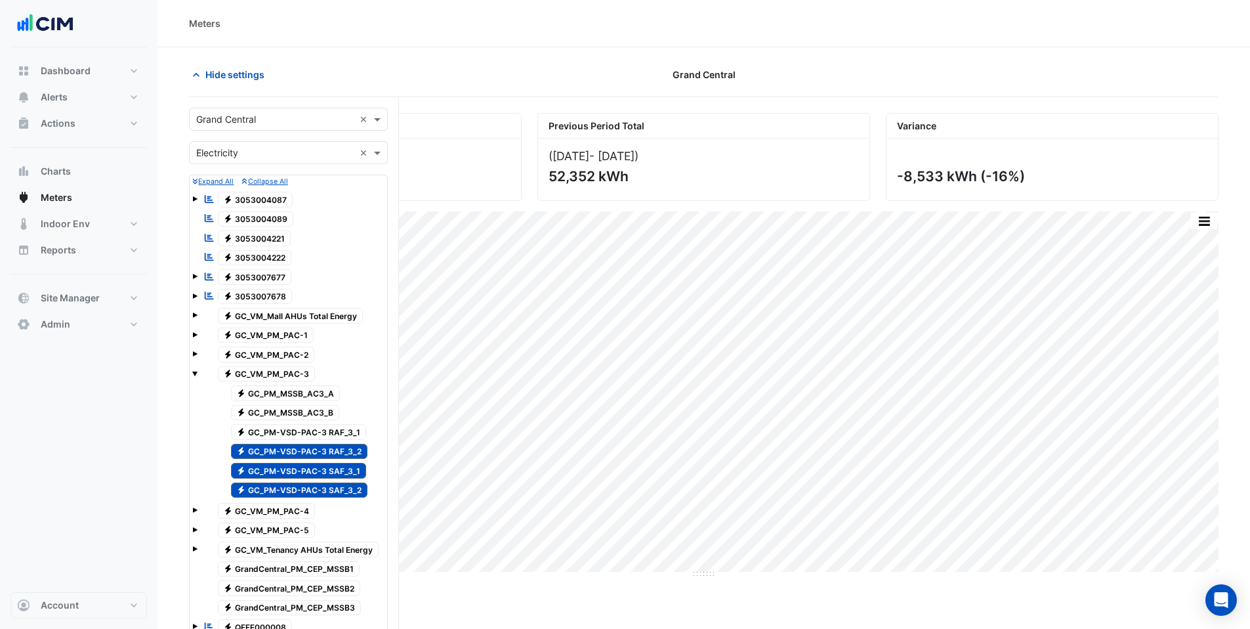
click at [308, 444] on span "Electricity GC_PM-VSD-PAC-3 RAF_3_2" at bounding box center [299, 452] width 137 height 16
click at [307, 468] on span "Electricity GC_PM-VSD-PAC-3 SAF_3_1" at bounding box center [299, 471] width 136 height 16
click at [306, 490] on span "Electricity GC_PM-VSD-PAC-3 SAF_3_2" at bounding box center [299, 490] width 137 height 16
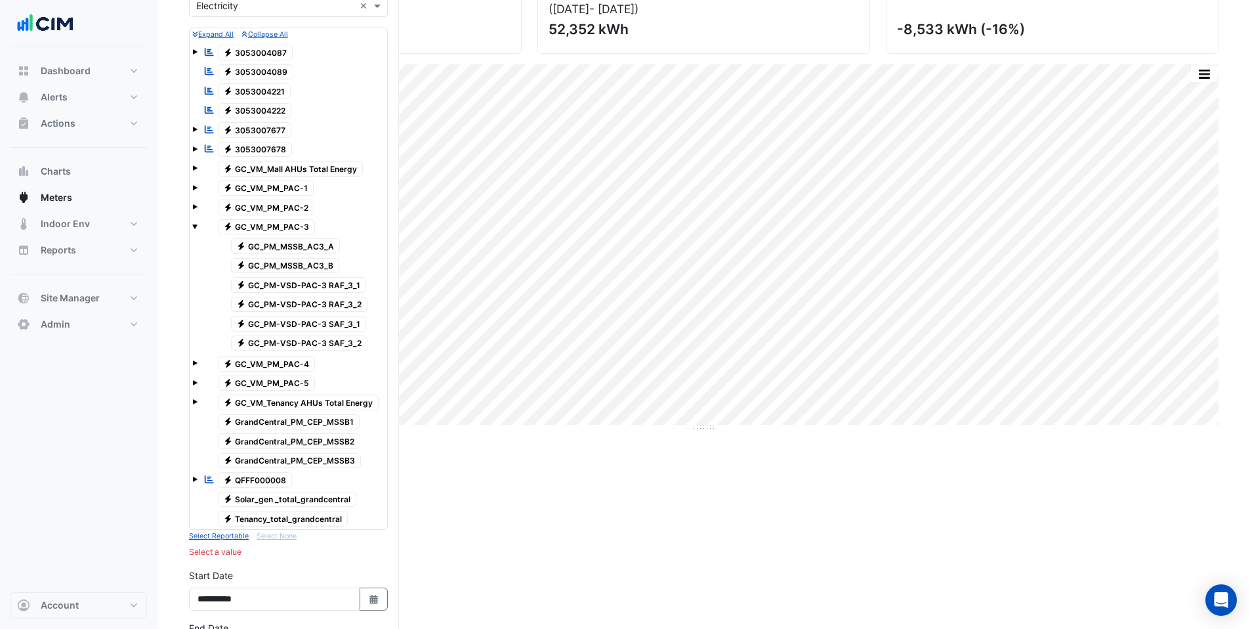
scroll to position [148, 0]
click at [295, 281] on span "Electricity GC_PM-VSD-PAC-3 RAF_3_1" at bounding box center [299, 284] width 136 height 16
click at [301, 301] on span "Electricity GC_PM-VSD-PAC-3 RAF_3_2" at bounding box center [299, 304] width 137 height 16
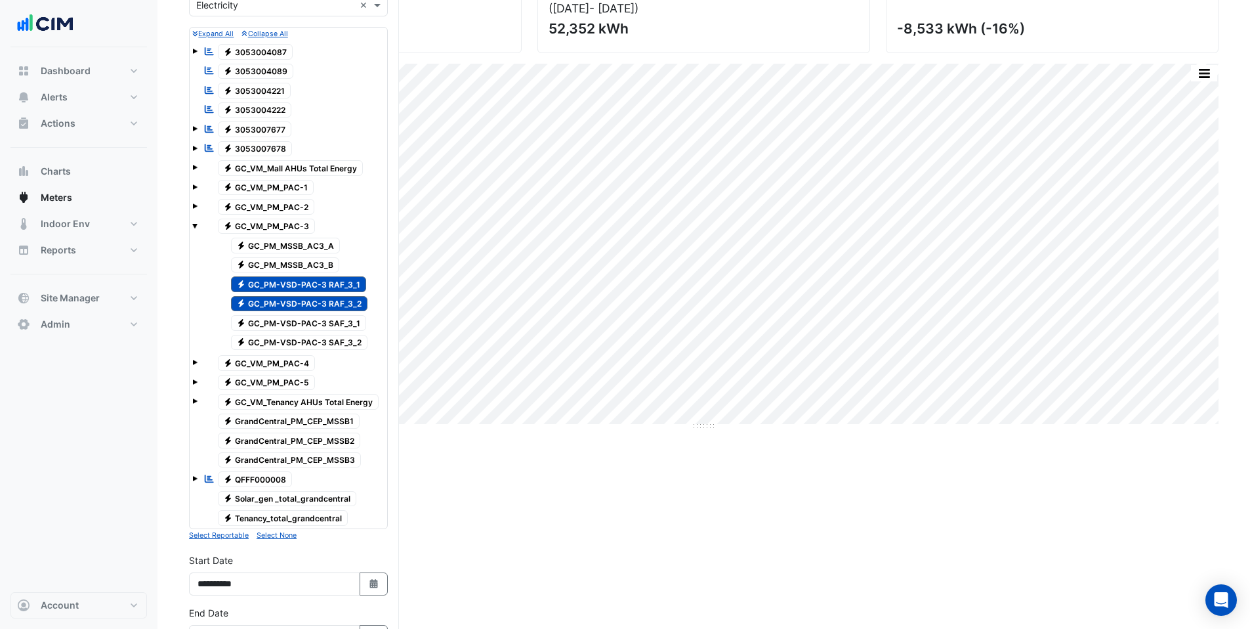
click at [313, 325] on span "Electricity GC_PM-VSD-PAC-3 SAF_3_1" at bounding box center [299, 323] width 136 height 16
click at [314, 339] on span "Electricity GC_PM-VSD-PAC-3 SAF_3_2" at bounding box center [299, 343] width 137 height 16
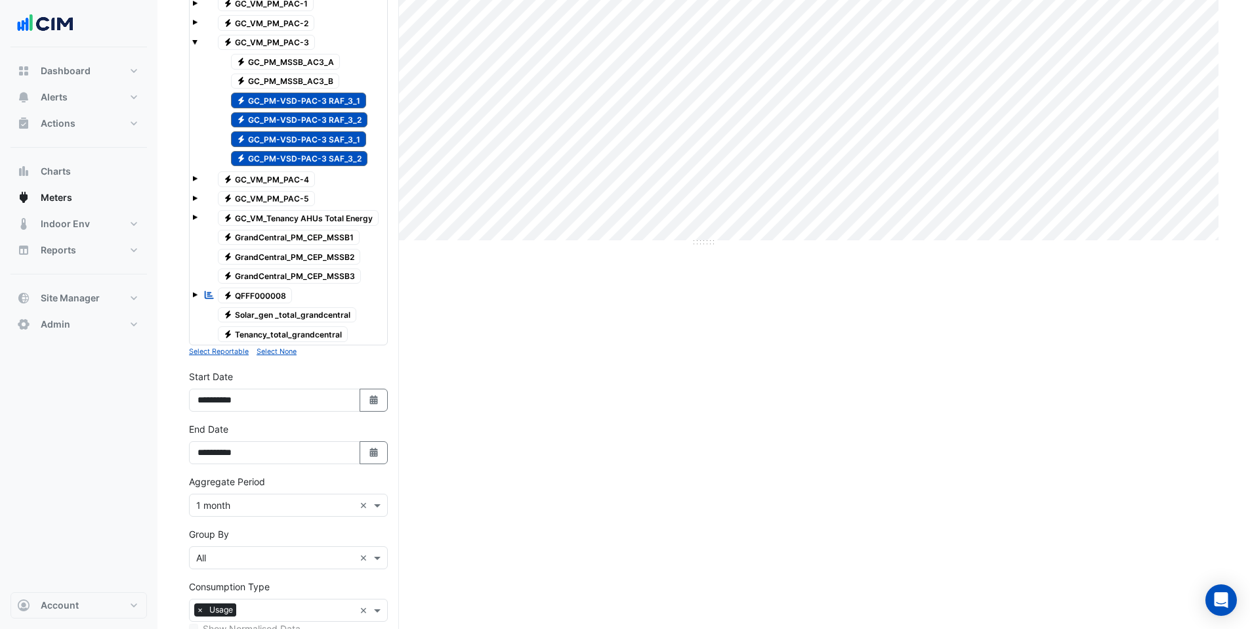
scroll to position [460, 0]
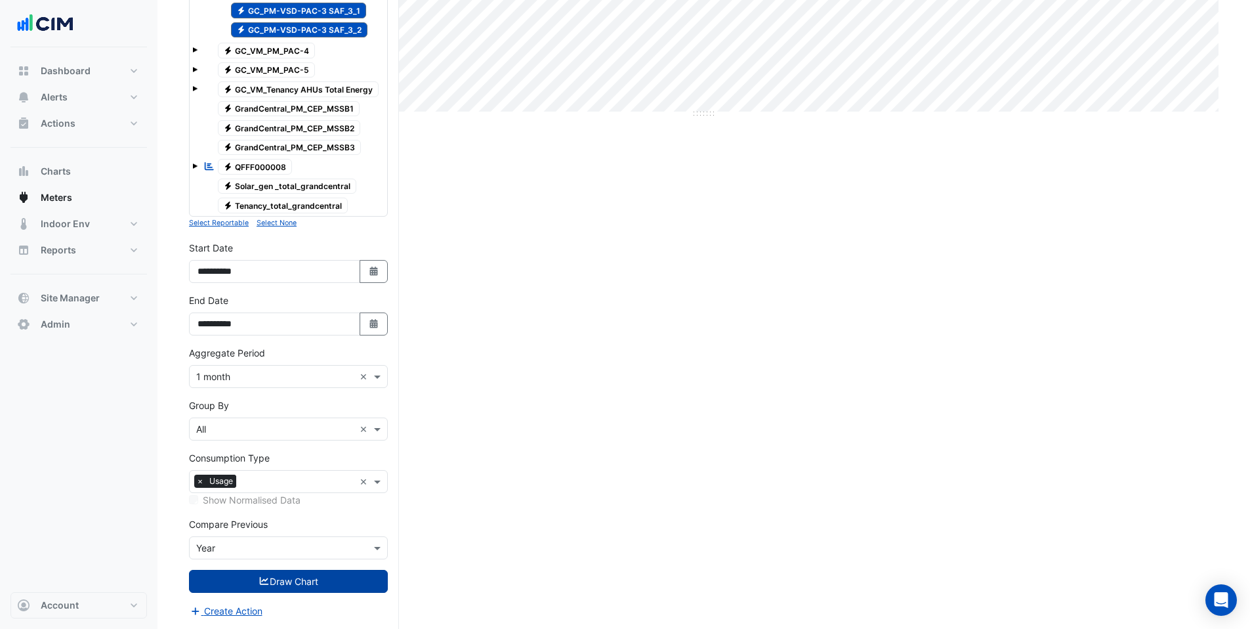
click at [284, 587] on button "Draw Chart" at bounding box center [288, 581] width 199 height 23
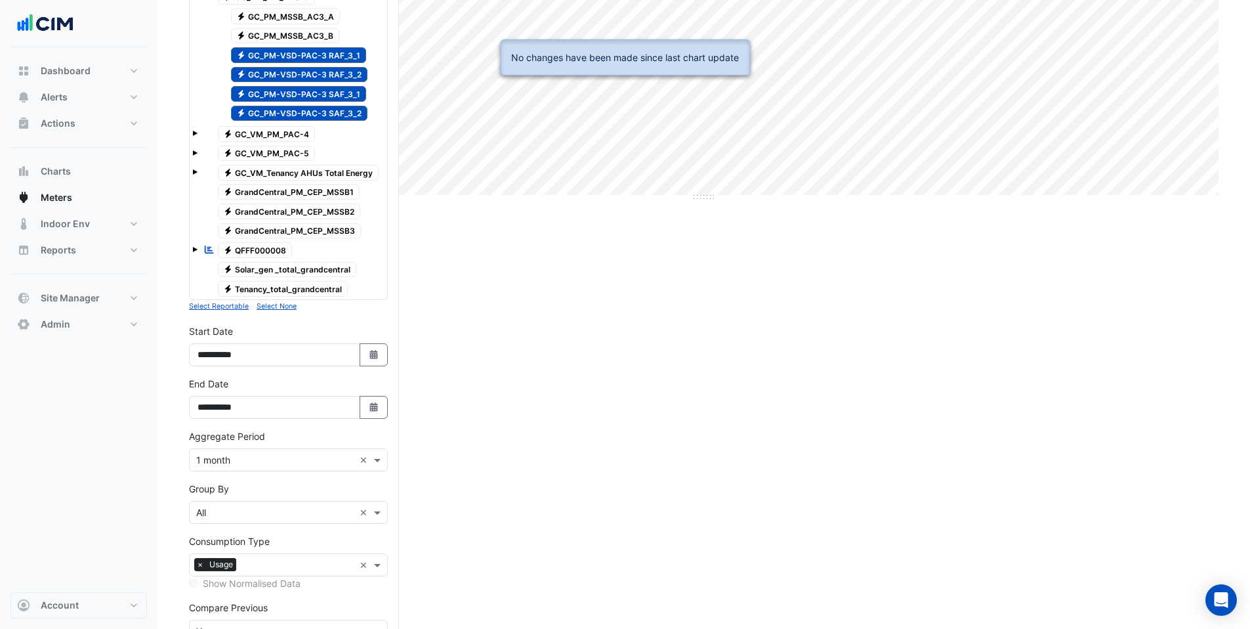
scroll to position [320, 0]
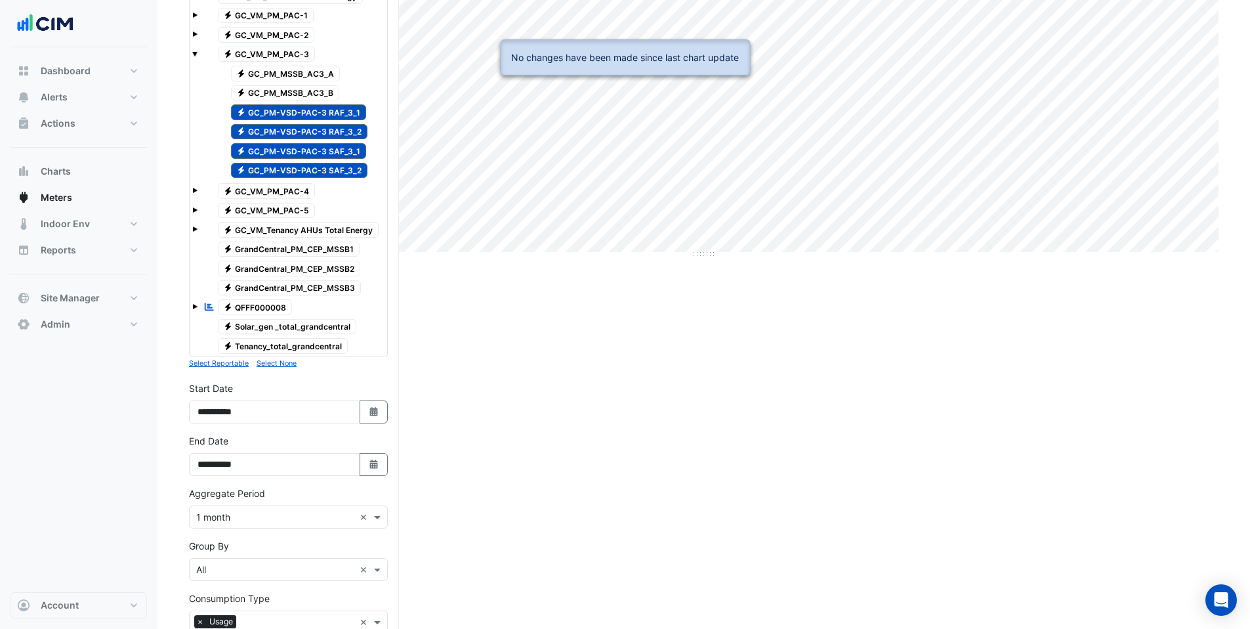
click at [287, 113] on span "Electricity GC_PM-VSD-PAC-3 RAF_3_1" at bounding box center [299, 112] width 136 height 16
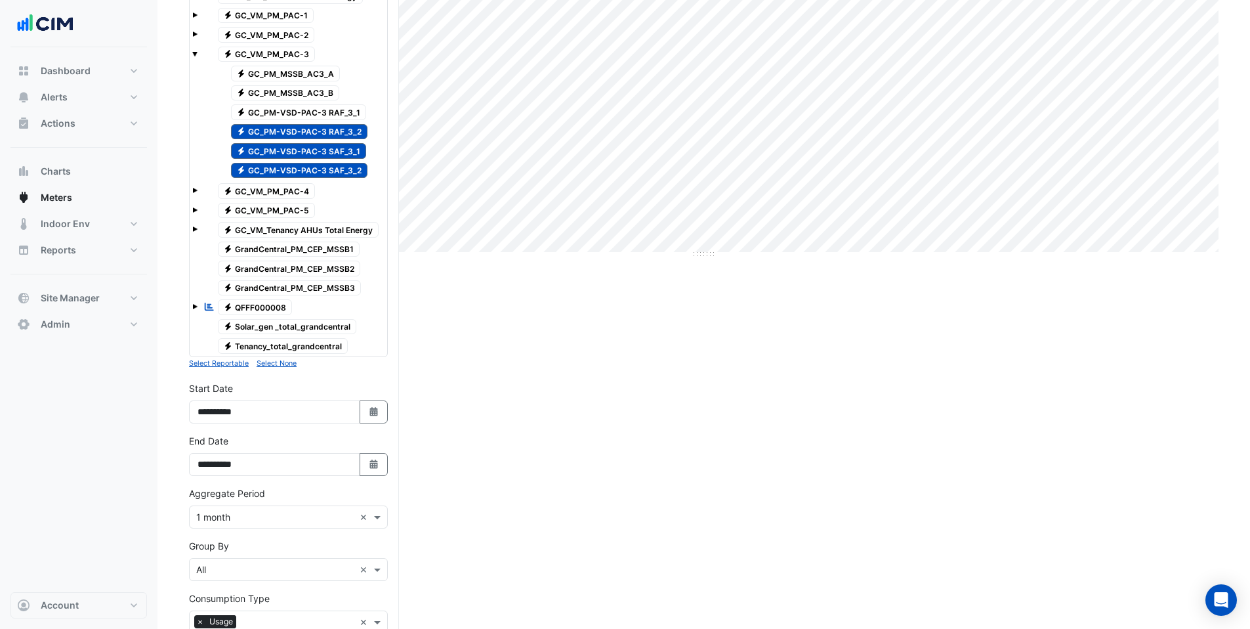
click at [304, 129] on span "Electricity GC_PM-VSD-PAC-3 RAF_3_2" at bounding box center [299, 132] width 137 height 16
click at [301, 154] on span "Electricity GC_PM-VSD-PAC-3 SAF_3_1" at bounding box center [299, 151] width 136 height 16
click at [300, 169] on span "Electricity GC_PM-VSD-PAC-3 SAF_3_2" at bounding box center [299, 171] width 137 height 16
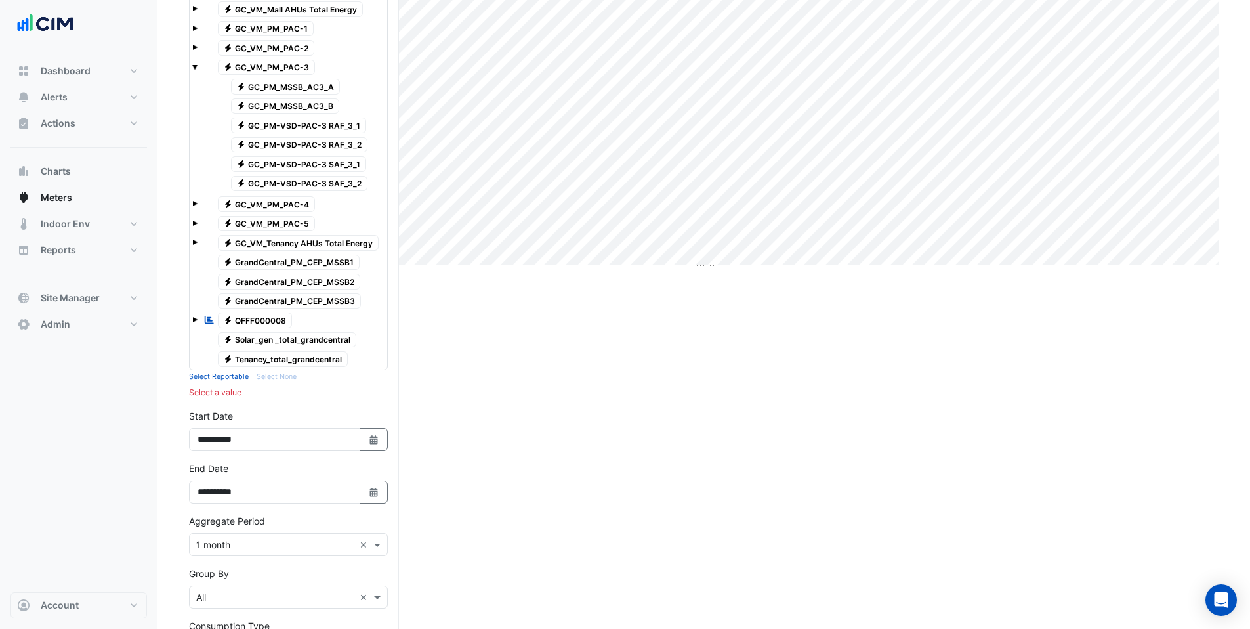
scroll to position [306, 0]
click at [276, 67] on span "Electricity GC_VM_PM_PAC-3" at bounding box center [267, 68] width 98 height 16
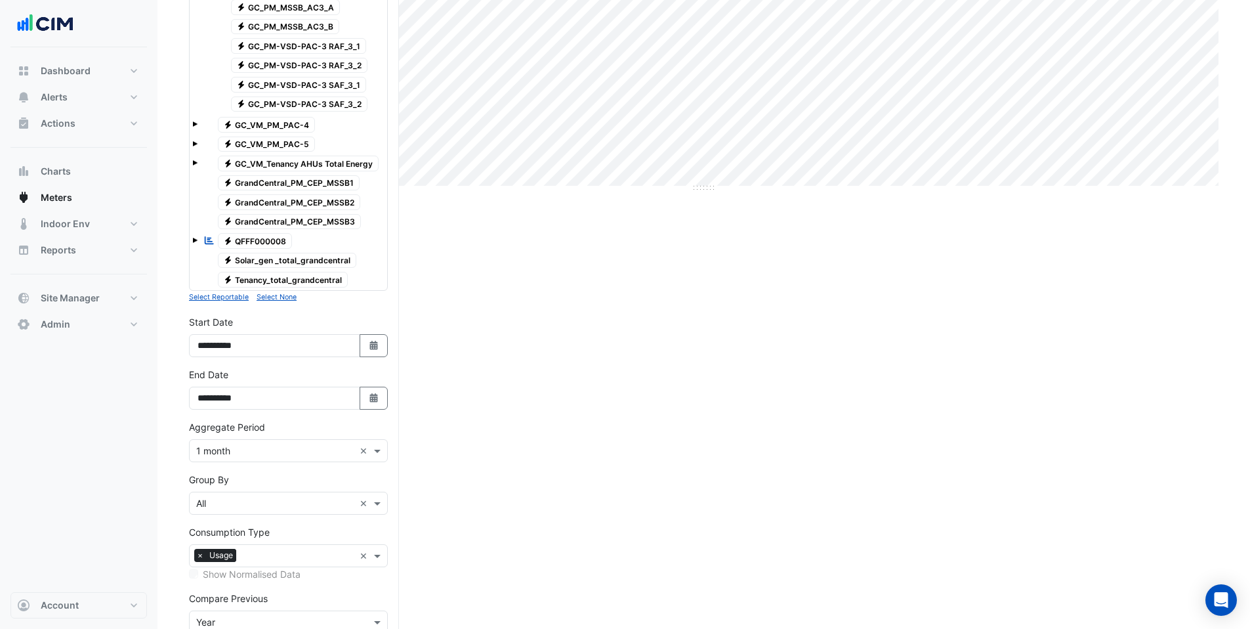
scroll to position [244, 0]
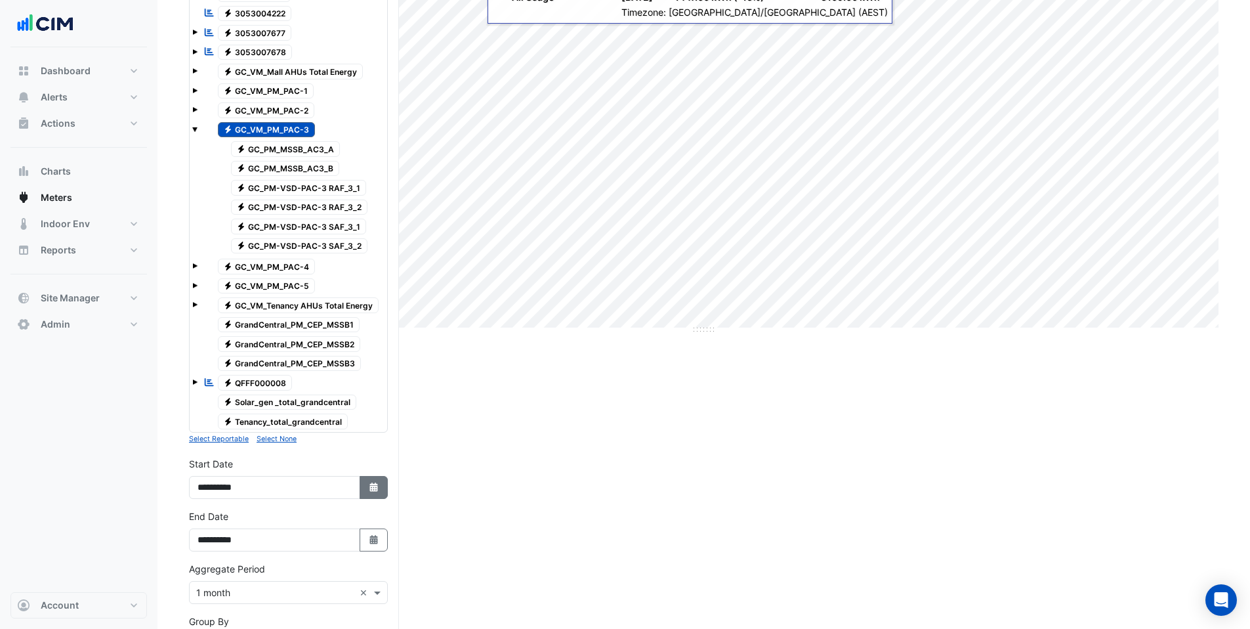
click at [383, 479] on button "Select Date" at bounding box center [374, 487] width 29 height 23
select select "*"
select select "****"
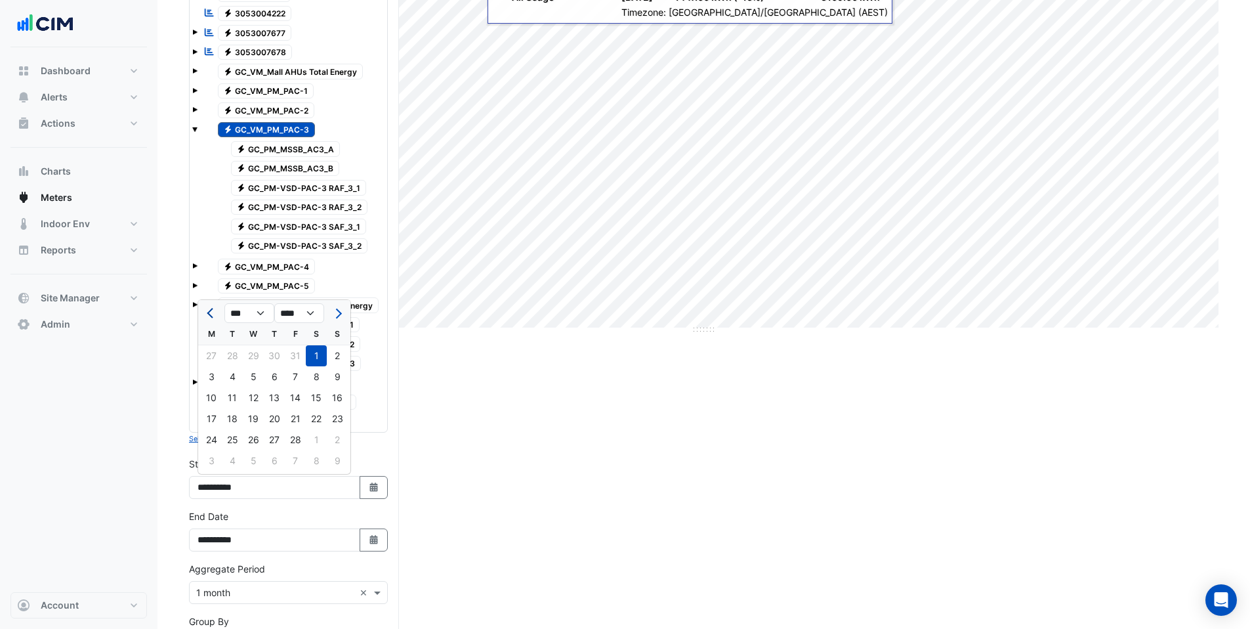
click at [208, 312] on span "Previous month" at bounding box center [212, 313] width 10 height 10
select select "*"
click at [251, 355] on div "1" at bounding box center [253, 355] width 21 height 21
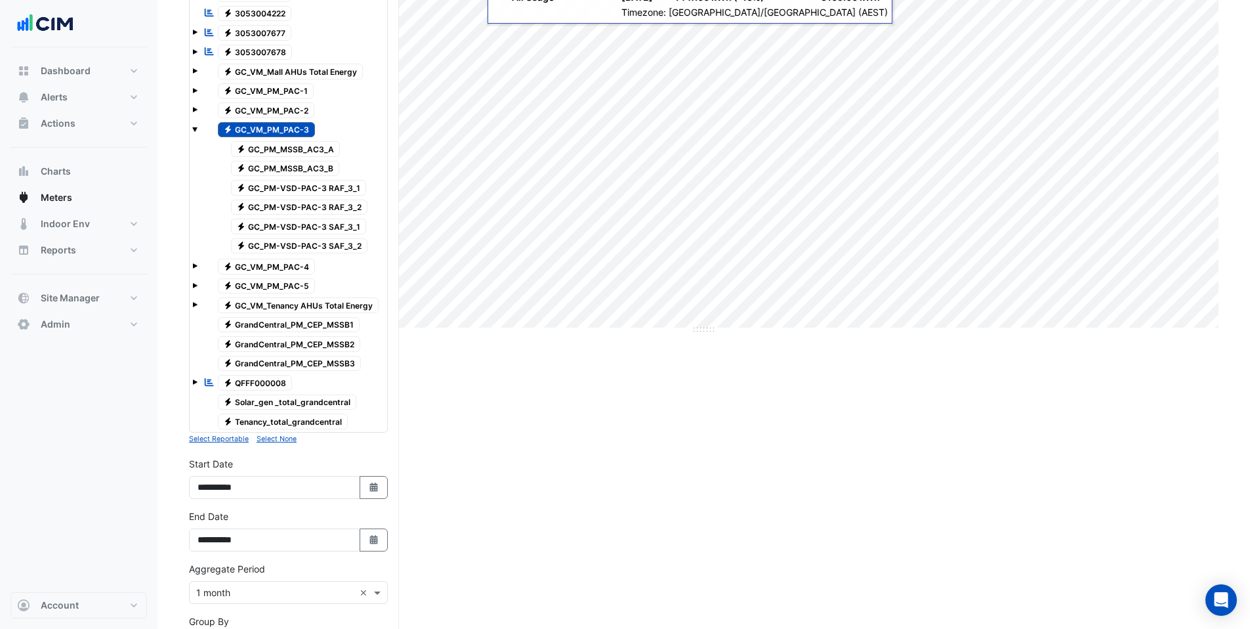
click at [257, 131] on span "Electricity GC_VM_PM_PAC-3" at bounding box center [267, 130] width 98 height 16
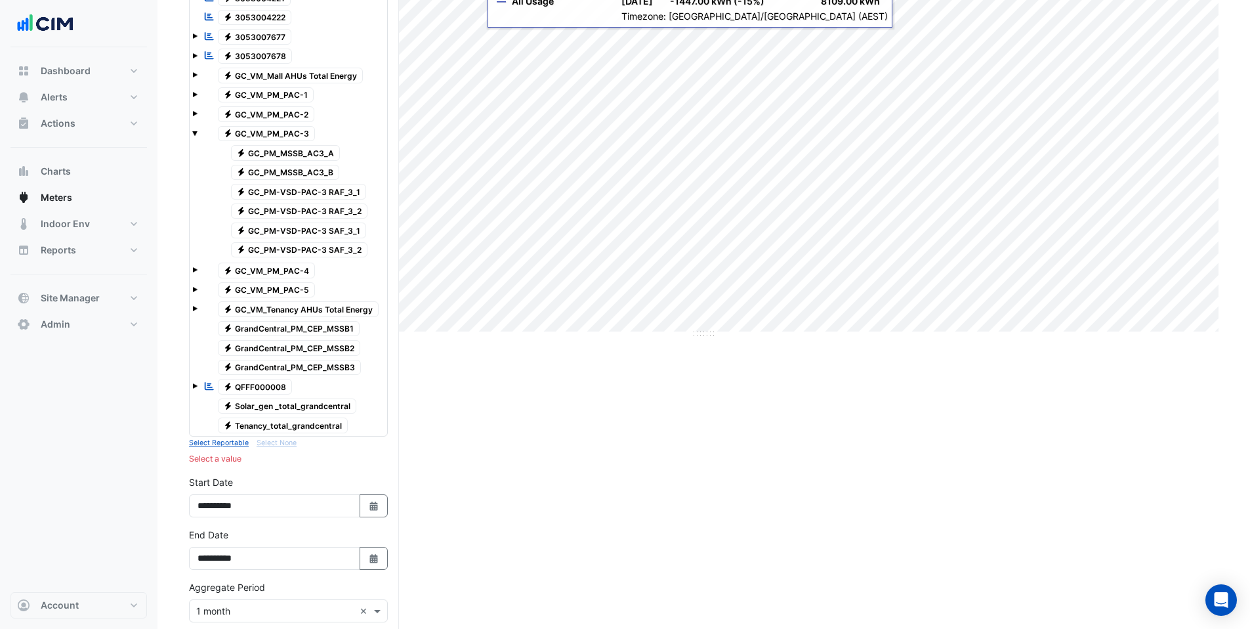
scroll to position [228, 0]
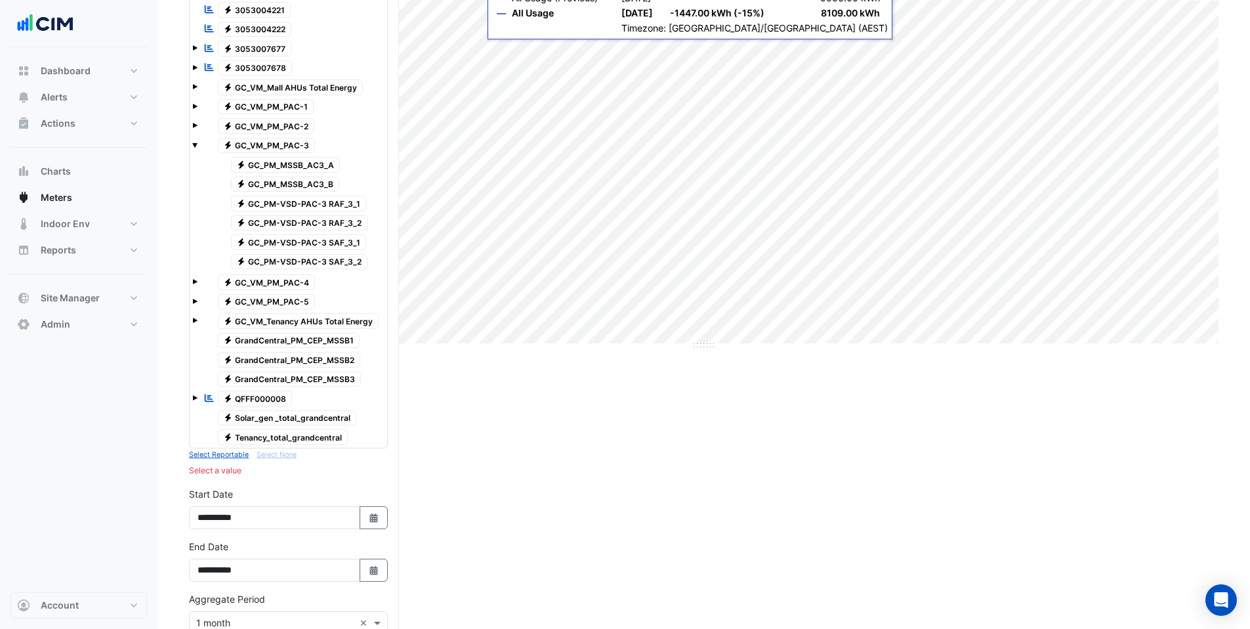
click at [300, 207] on span "Electricity GC_PM-VSD-PAC-3 RAF_3_1" at bounding box center [299, 204] width 136 height 16
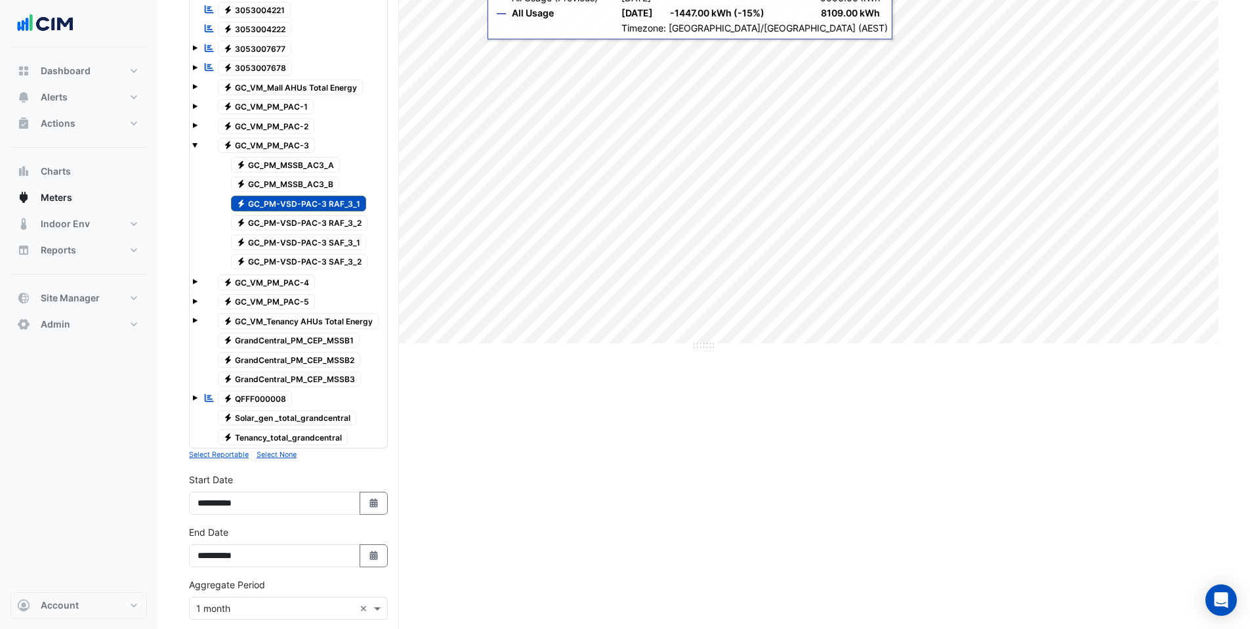
click at [303, 223] on span "Electricity GC_PM-VSD-PAC-3 RAF_3_2" at bounding box center [299, 223] width 137 height 16
click at [303, 243] on span "Electricity GC_PM-VSD-PAC-3 SAF_3_1" at bounding box center [299, 242] width 136 height 16
click at [305, 266] on span "Electricity GC_PM-VSD-PAC-3 SAF_3_2" at bounding box center [299, 262] width 137 height 16
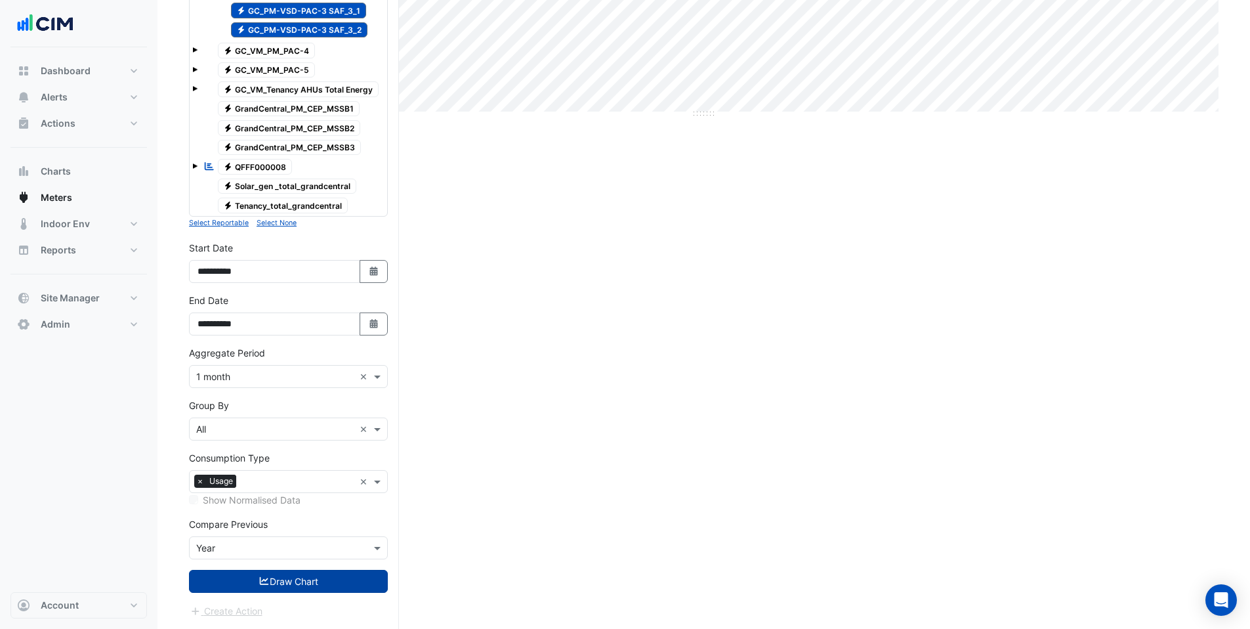
click at [305, 582] on button "Draw Chart" at bounding box center [288, 581] width 199 height 23
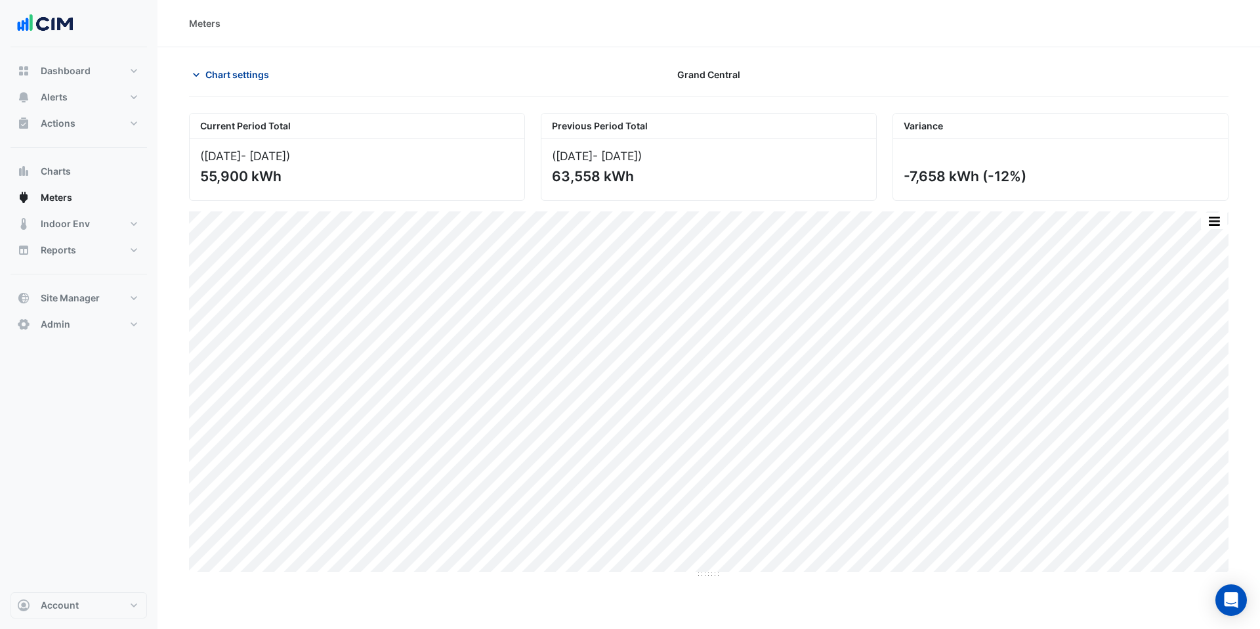
click at [224, 72] on span "Chart settings" at bounding box center [237, 75] width 64 height 14
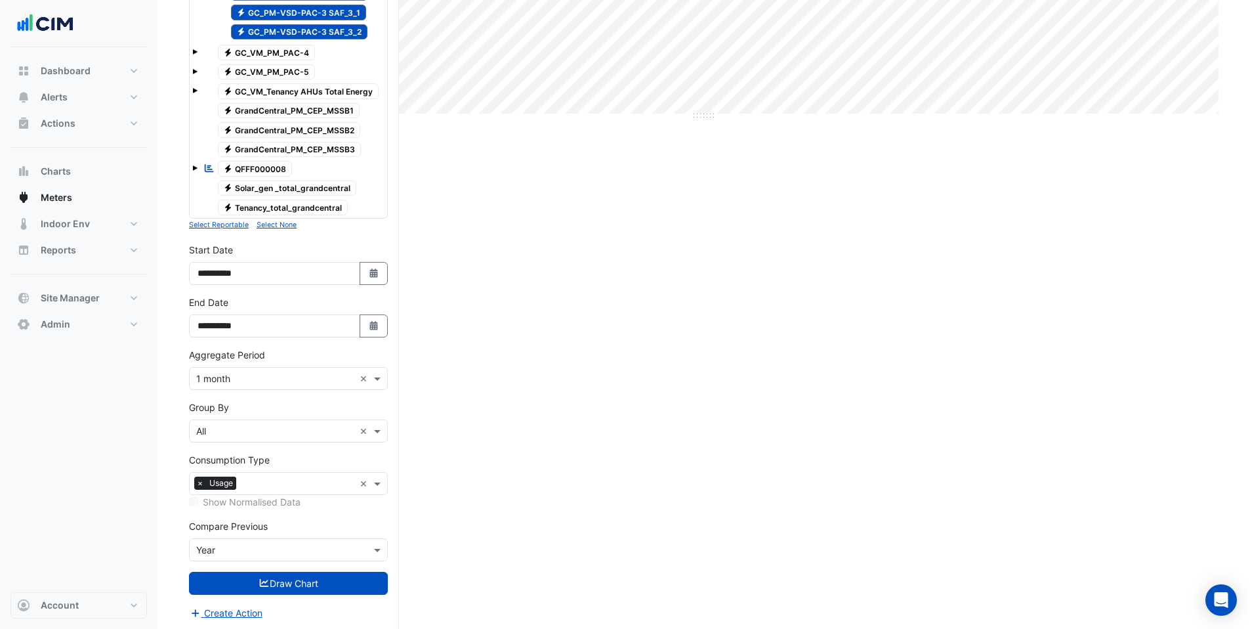
scroll to position [460, 0]
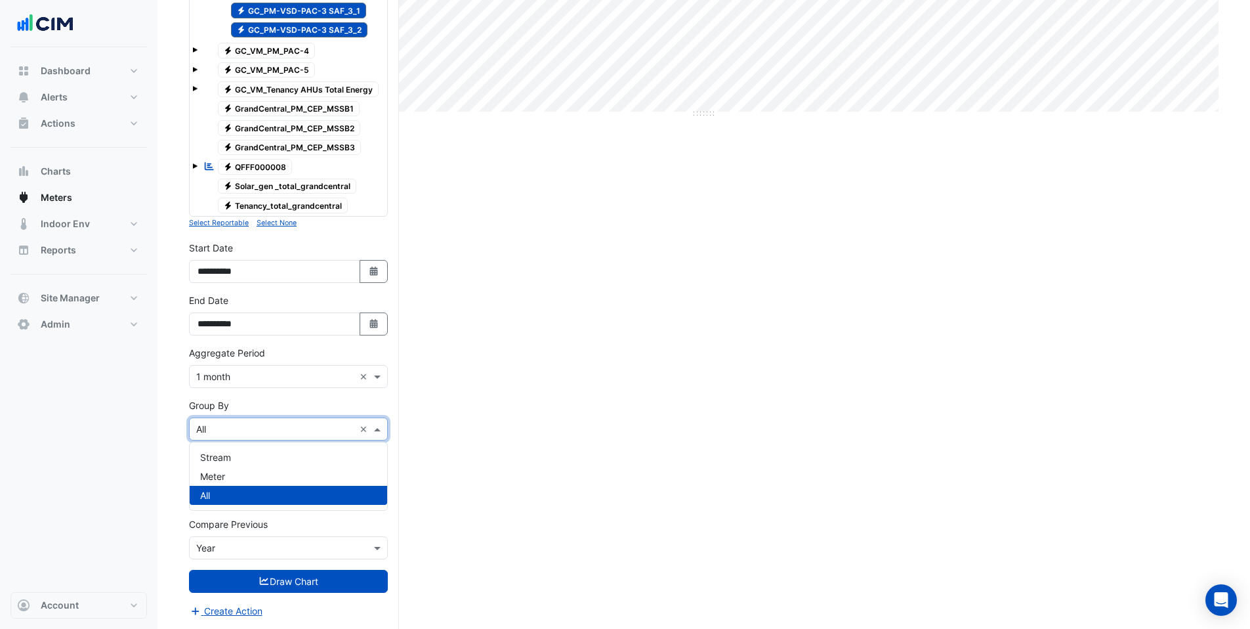
click at [241, 437] on div "Group By × All ×" at bounding box center [288, 428] width 199 height 23
click at [236, 473] on div "Meter" at bounding box center [289, 476] width 198 height 19
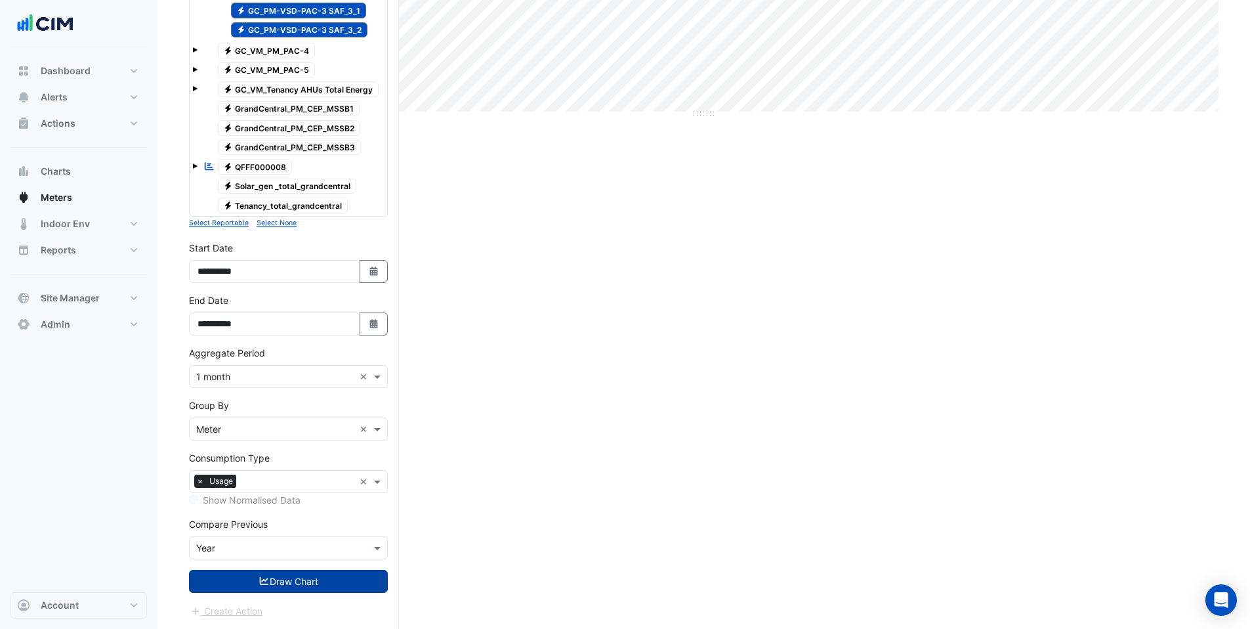
click at [234, 574] on button "Draw Chart" at bounding box center [288, 581] width 199 height 23
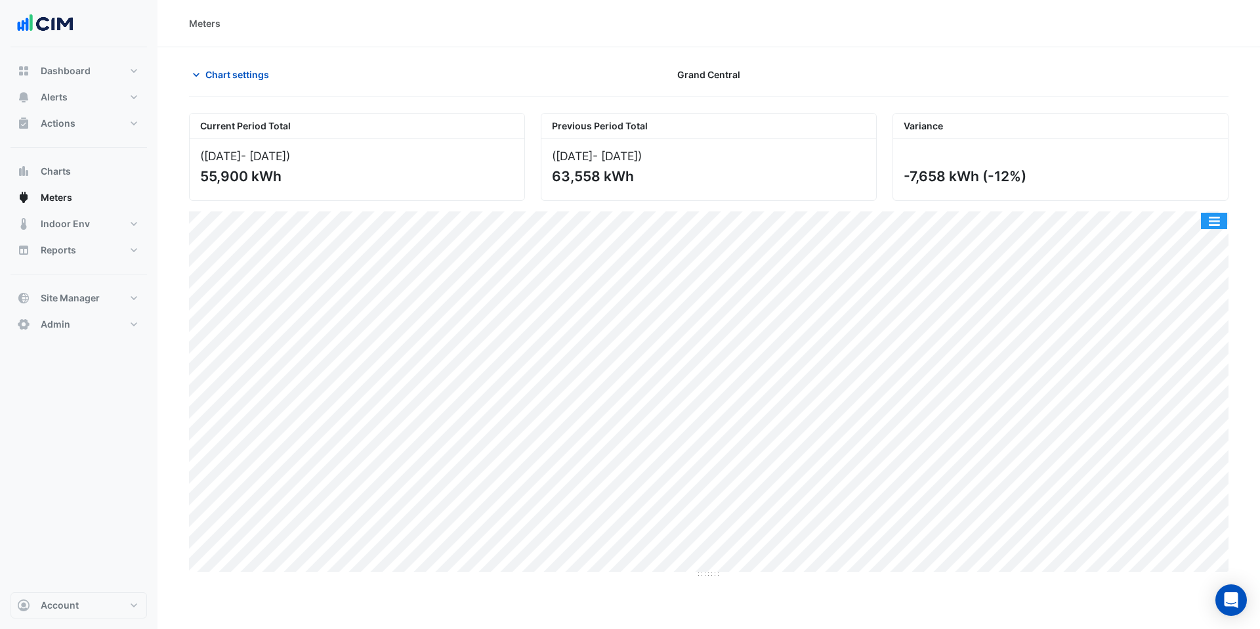
click at [1215, 221] on button "button" at bounding box center [1214, 221] width 26 height 16
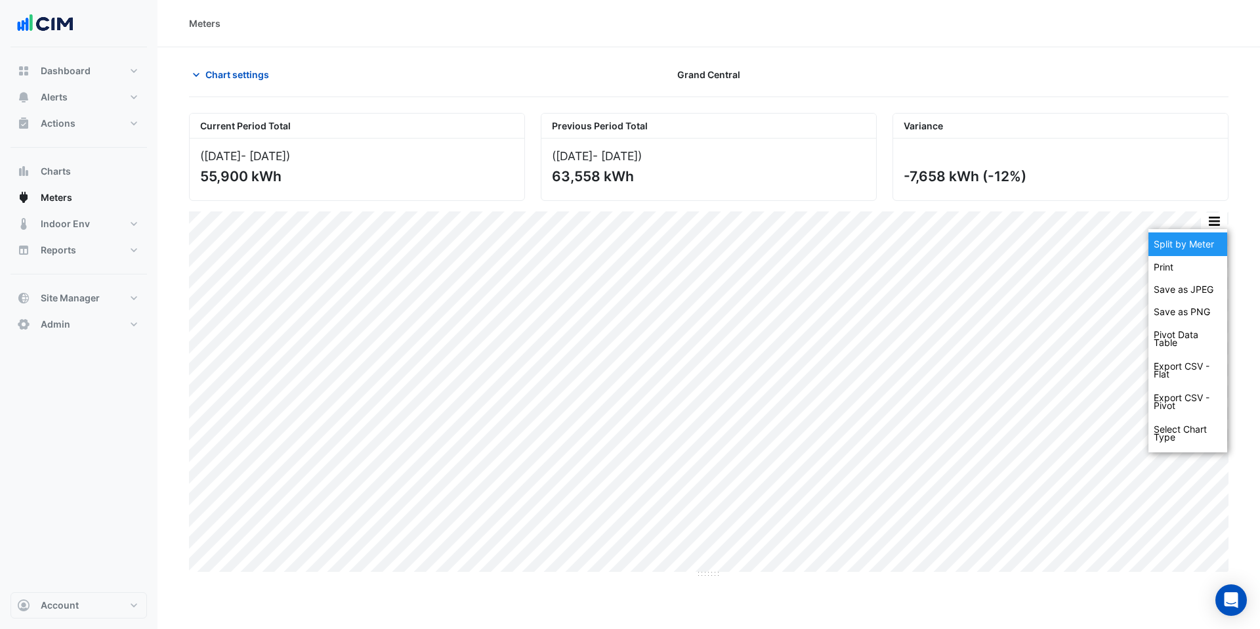
click at [1209, 238] on div "Split by Meter" at bounding box center [1188, 244] width 79 height 24
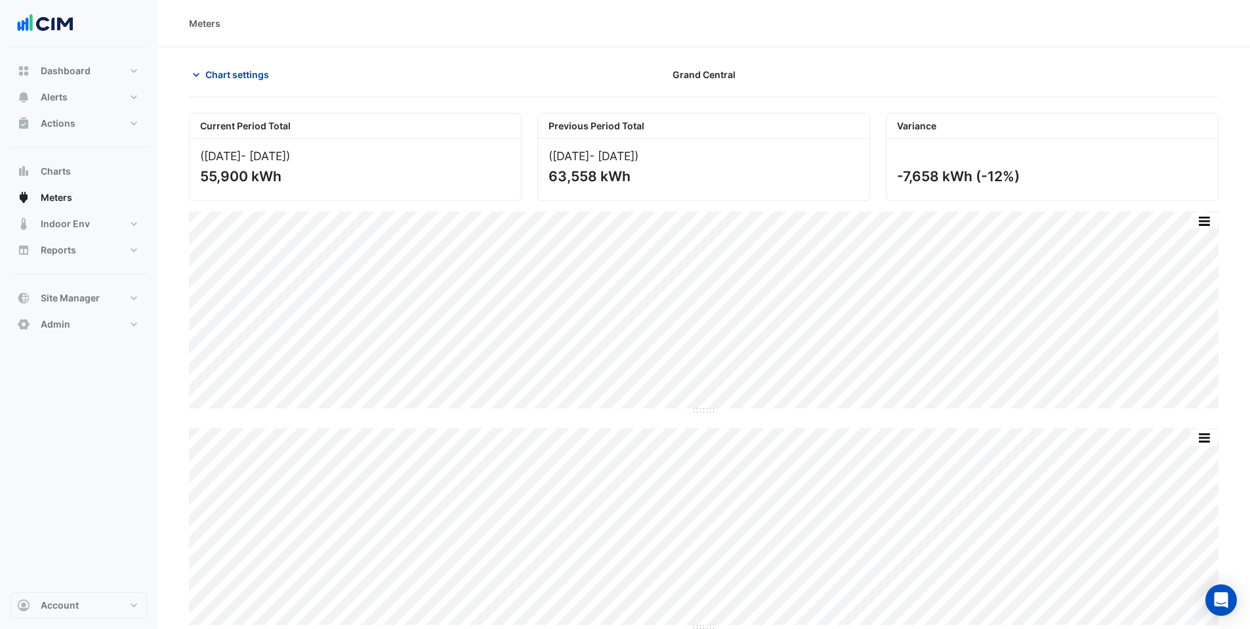
click at [233, 71] on span "Chart settings" at bounding box center [237, 75] width 64 height 14
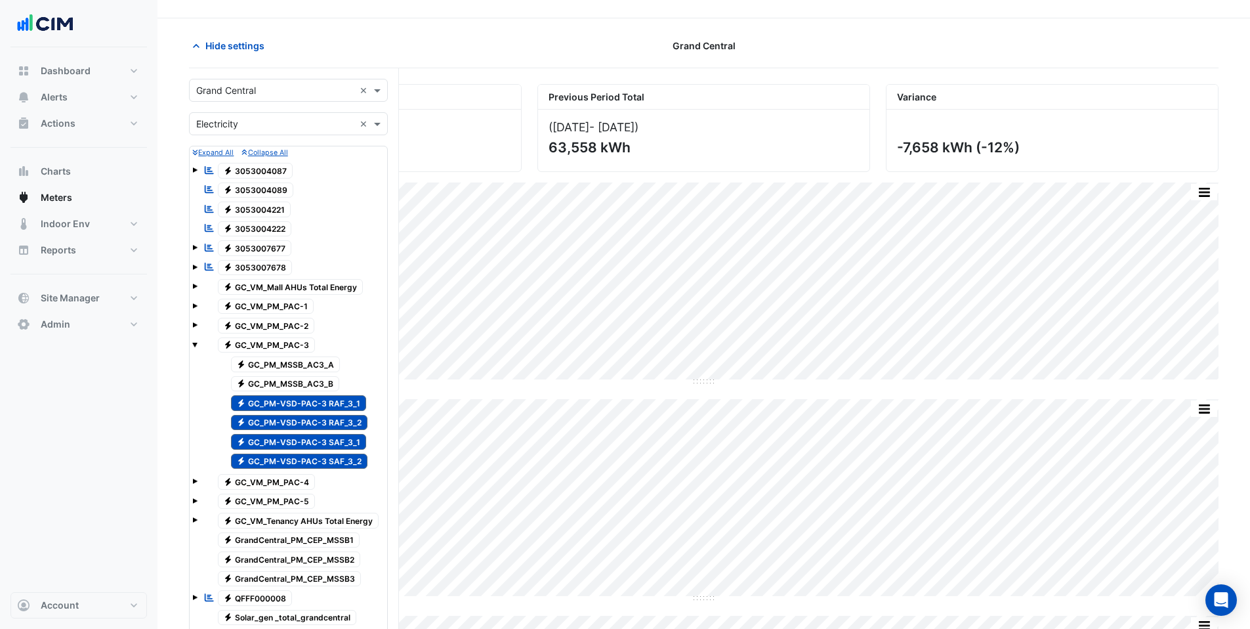
scroll to position [117, 0]
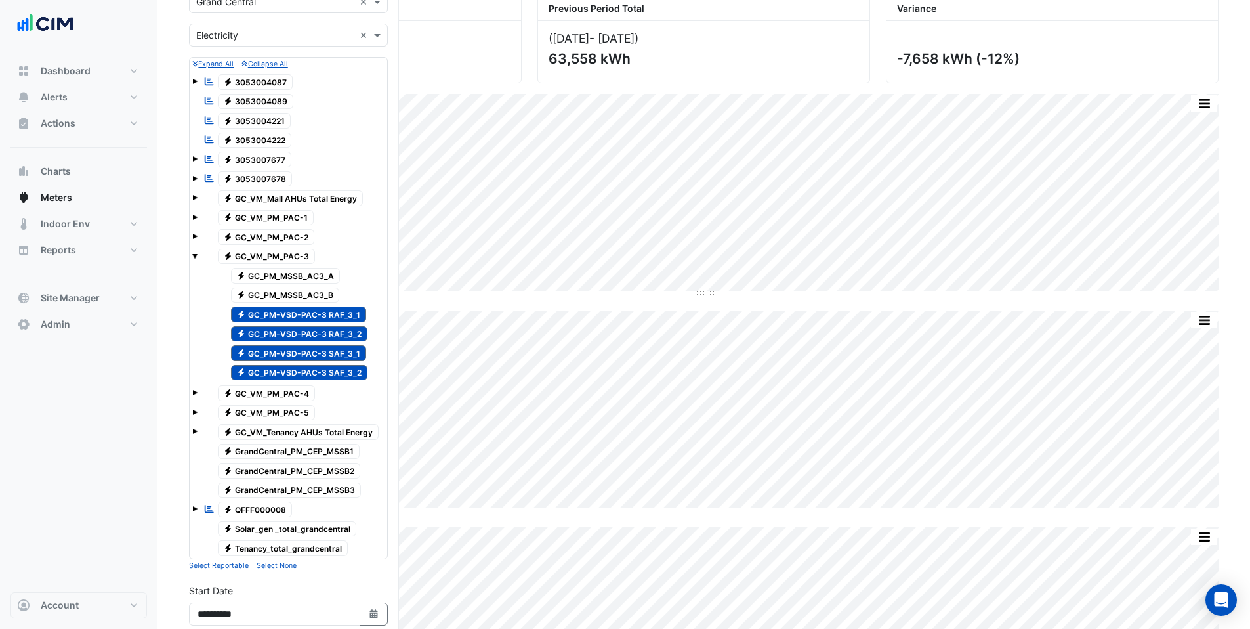
click at [298, 376] on span "Electricity GC_PM-VSD-PAC-3 SAF_3_2" at bounding box center [299, 373] width 137 height 16
click at [301, 333] on span "Electricity GC_PM-VSD-PAC-3 RAF_3_2" at bounding box center [299, 334] width 137 height 16
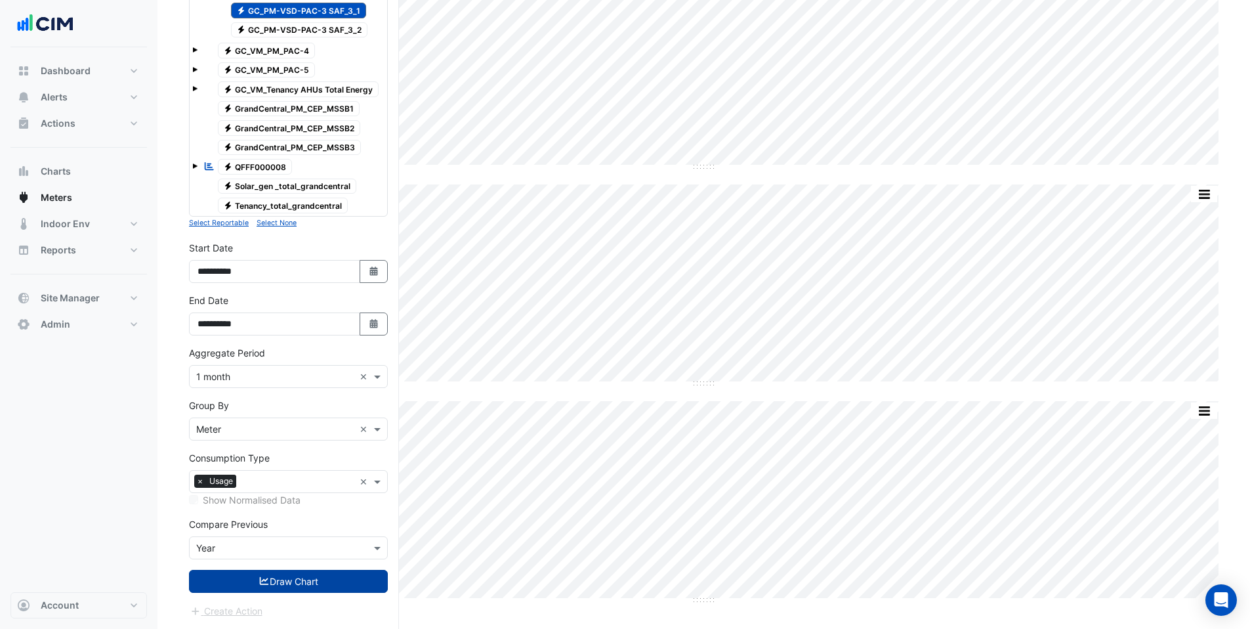
click at [284, 581] on button "Draw Chart" at bounding box center [288, 581] width 199 height 23
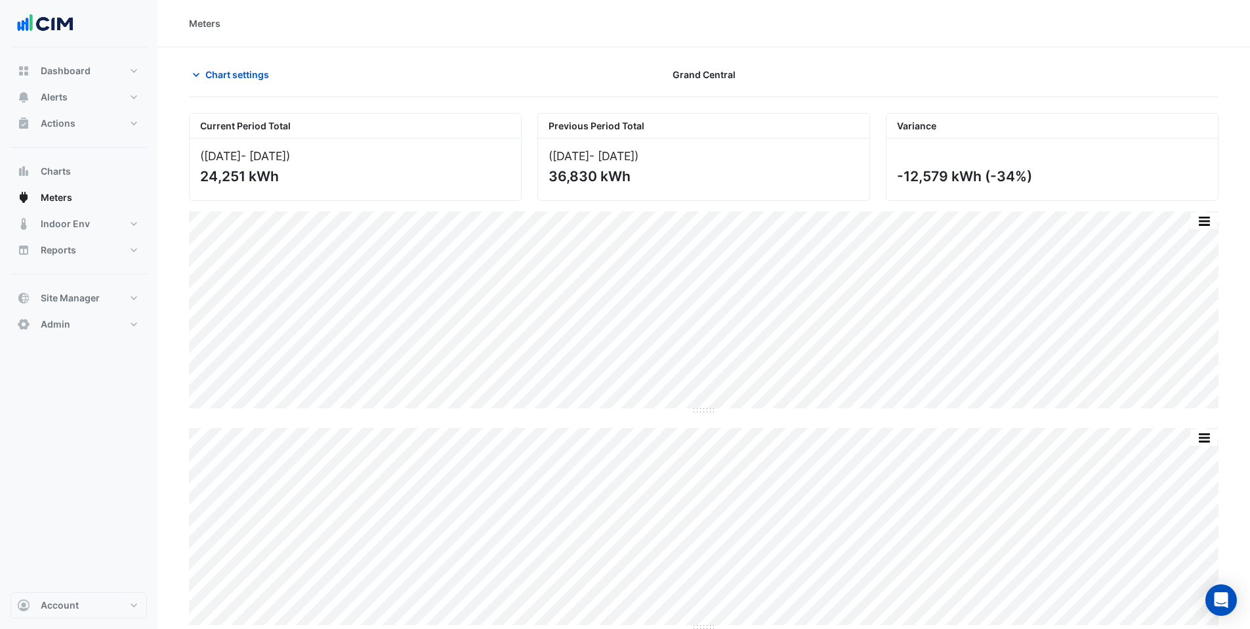
scroll to position [16, 0]
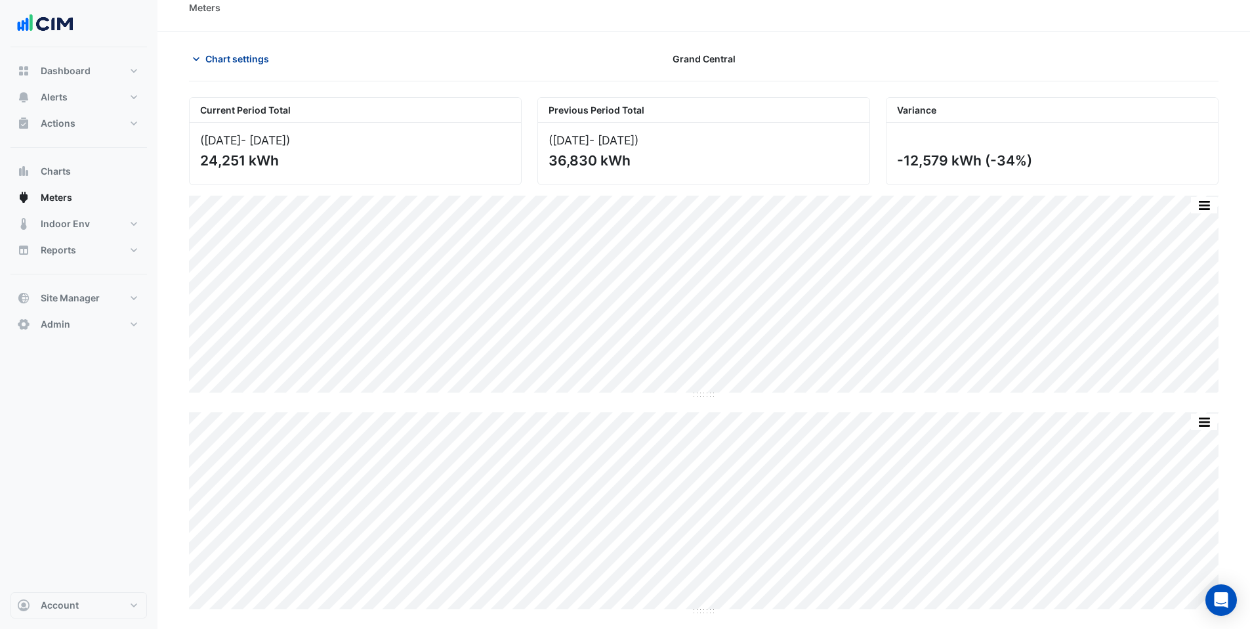
click at [215, 56] on span "Chart settings" at bounding box center [237, 59] width 64 height 14
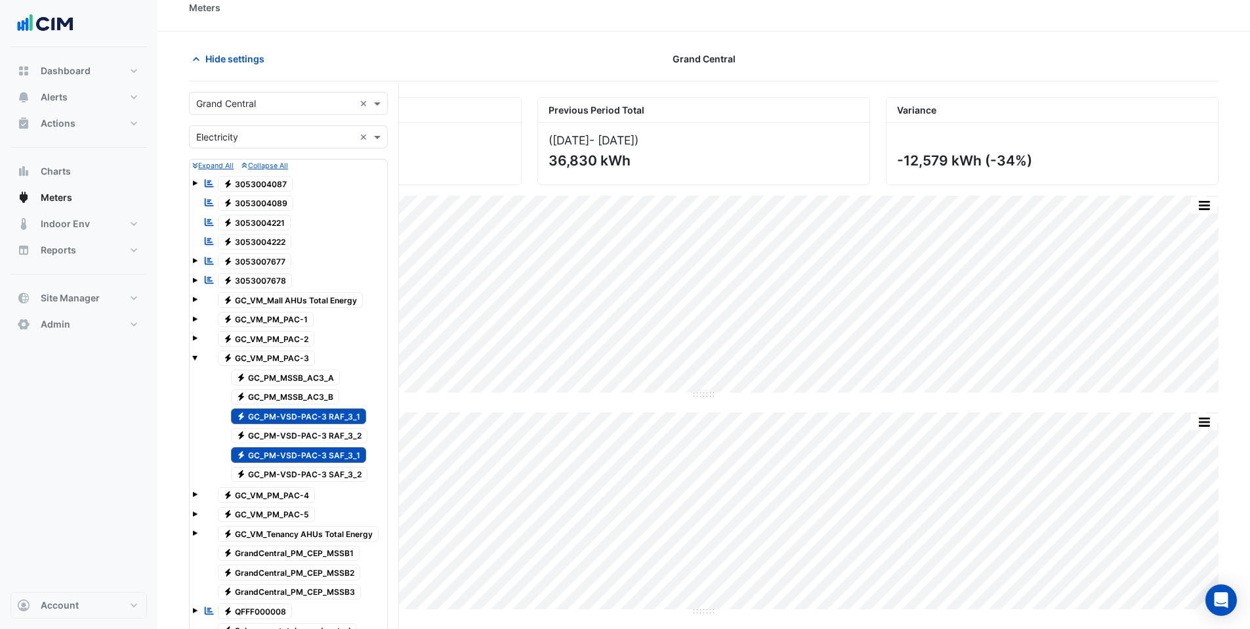
scroll to position [460, 0]
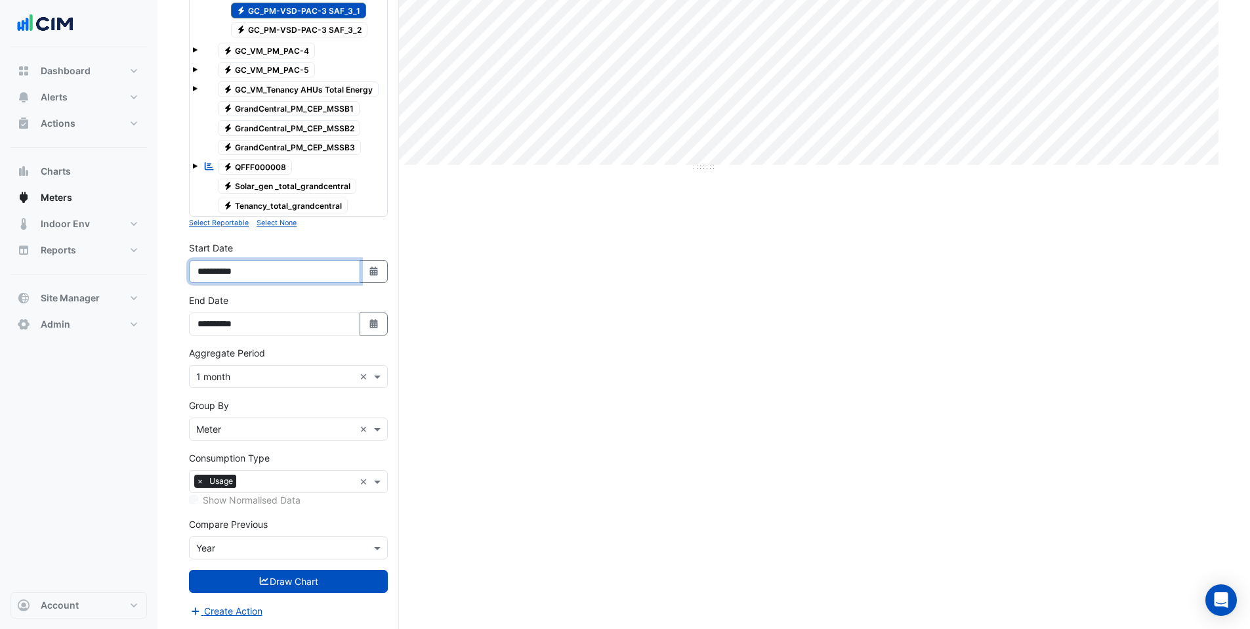
click at [233, 269] on input "**********" at bounding box center [274, 271] width 171 height 23
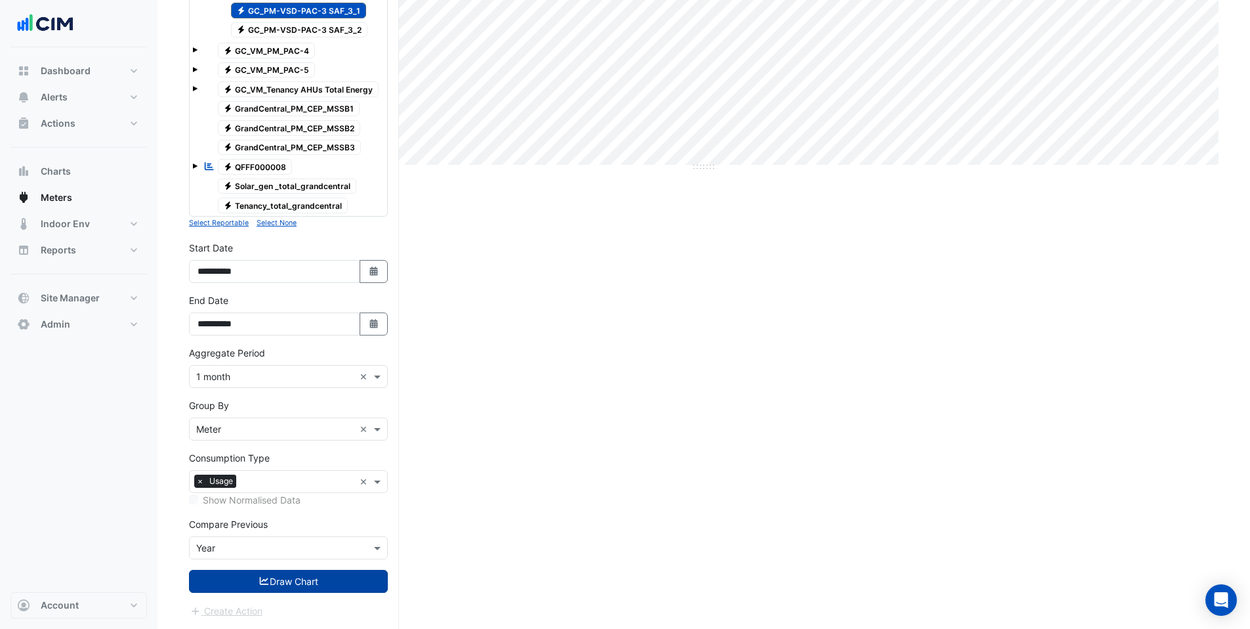
click at [300, 585] on button "Draw Chart" at bounding box center [288, 581] width 199 height 23
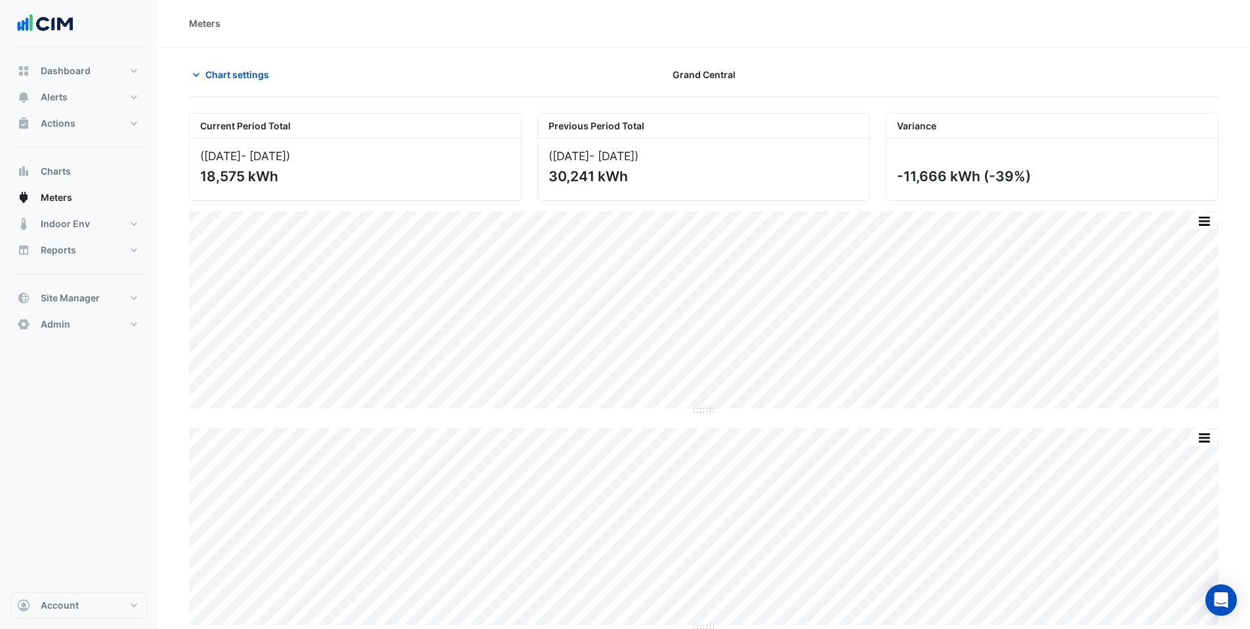
drag, startPoint x: 905, startPoint y: 176, endPoint x: 945, endPoint y: 178, distance: 39.4
click at [945, 178] on div "-11,666 kWh (-39%)" at bounding box center [1051, 176] width 308 height 16
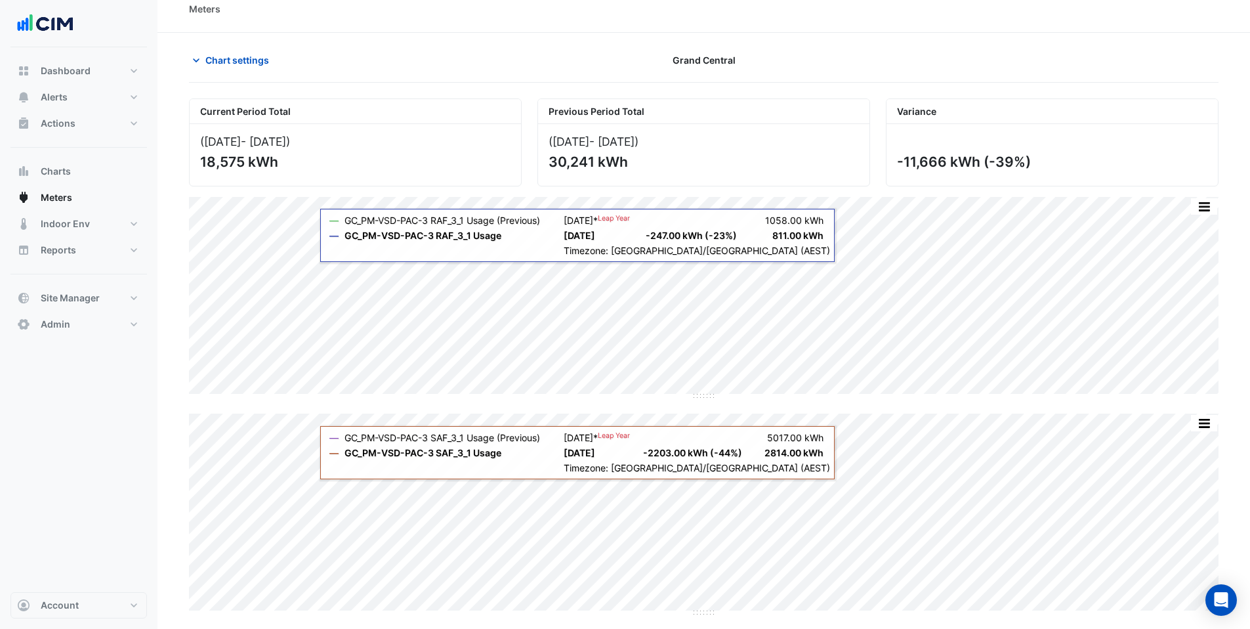
scroll to position [16, 0]
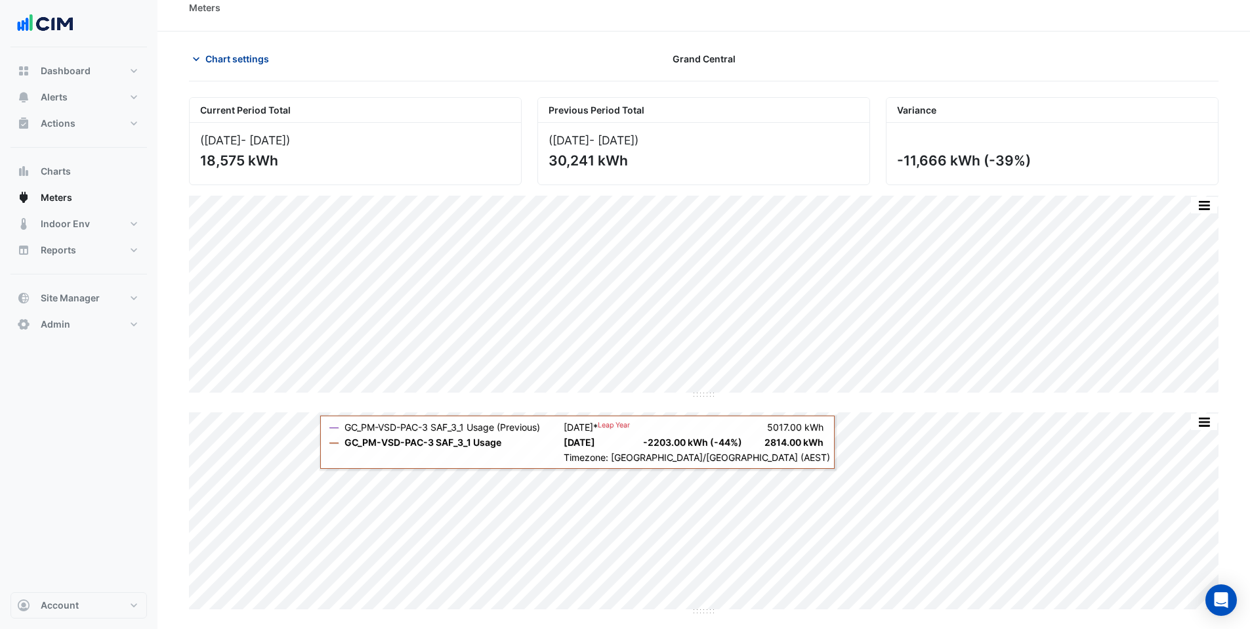
click at [234, 53] on span "Chart settings" at bounding box center [237, 59] width 64 height 14
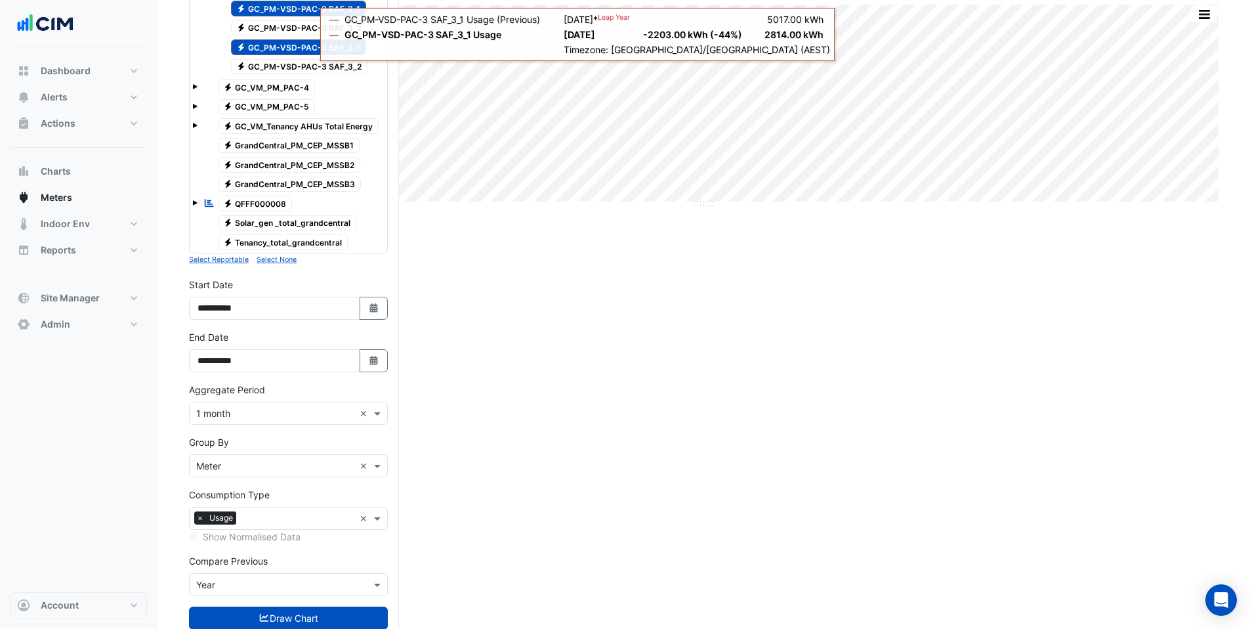
scroll to position [460, 0]
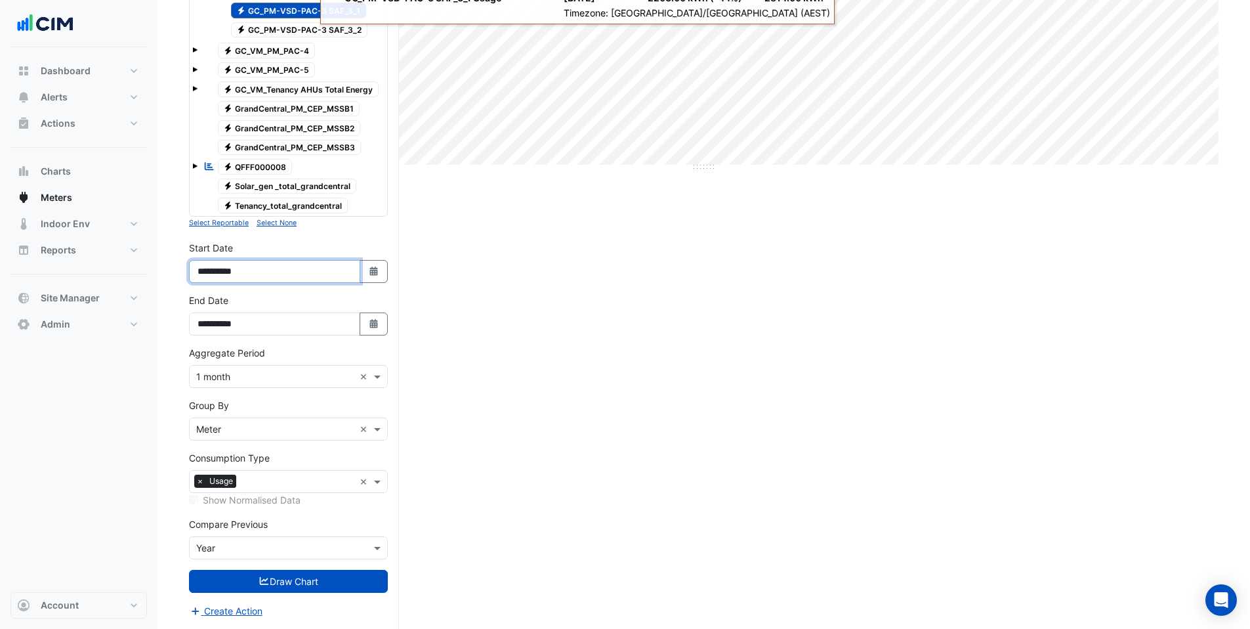
click at [231, 268] on input "**********" at bounding box center [274, 271] width 171 height 23
type input "**********"
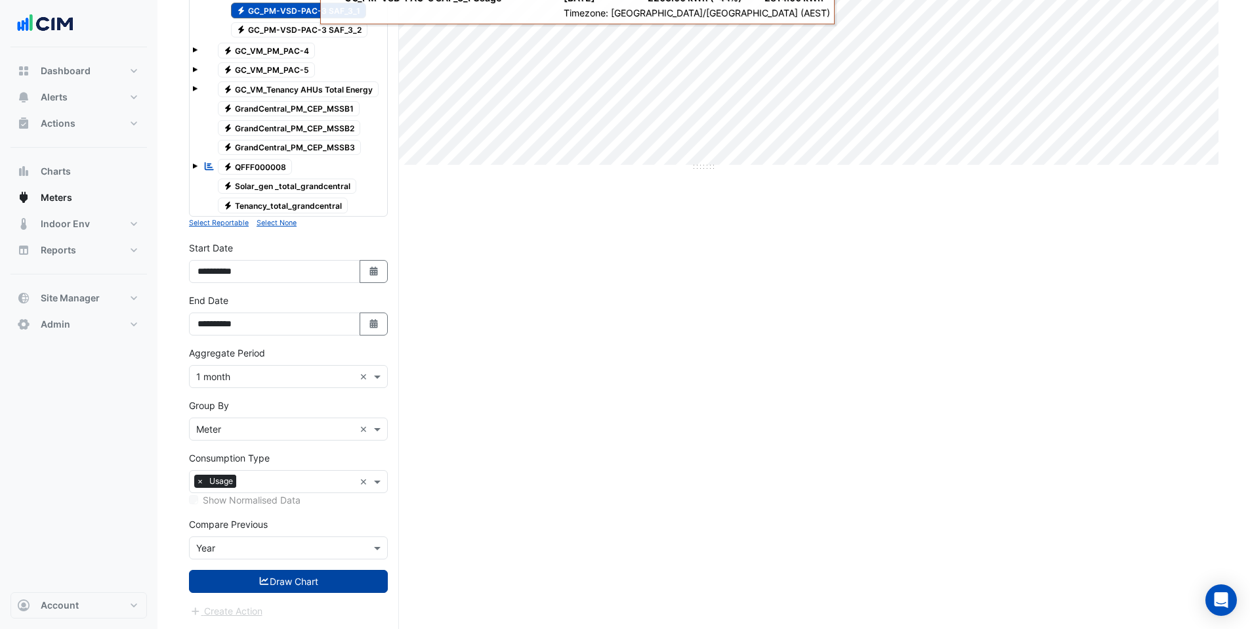
click at [296, 584] on button "Draw Chart" at bounding box center [288, 581] width 199 height 23
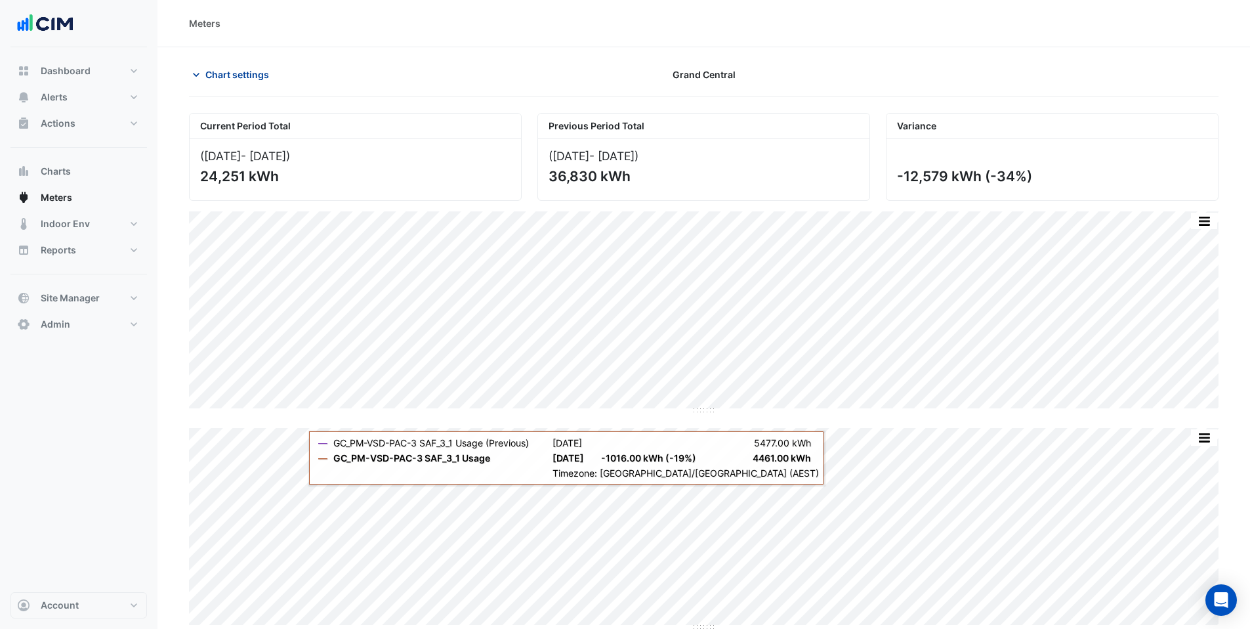
click at [212, 70] on span "Chart settings" at bounding box center [237, 75] width 64 height 14
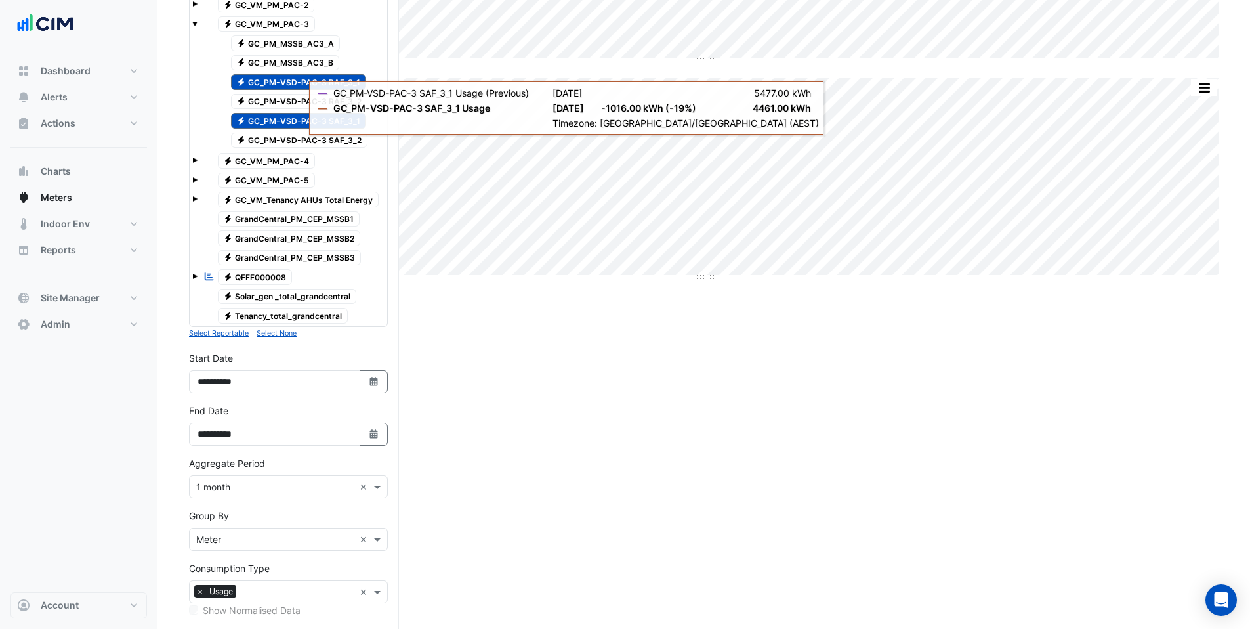
scroll to position [448, 0]
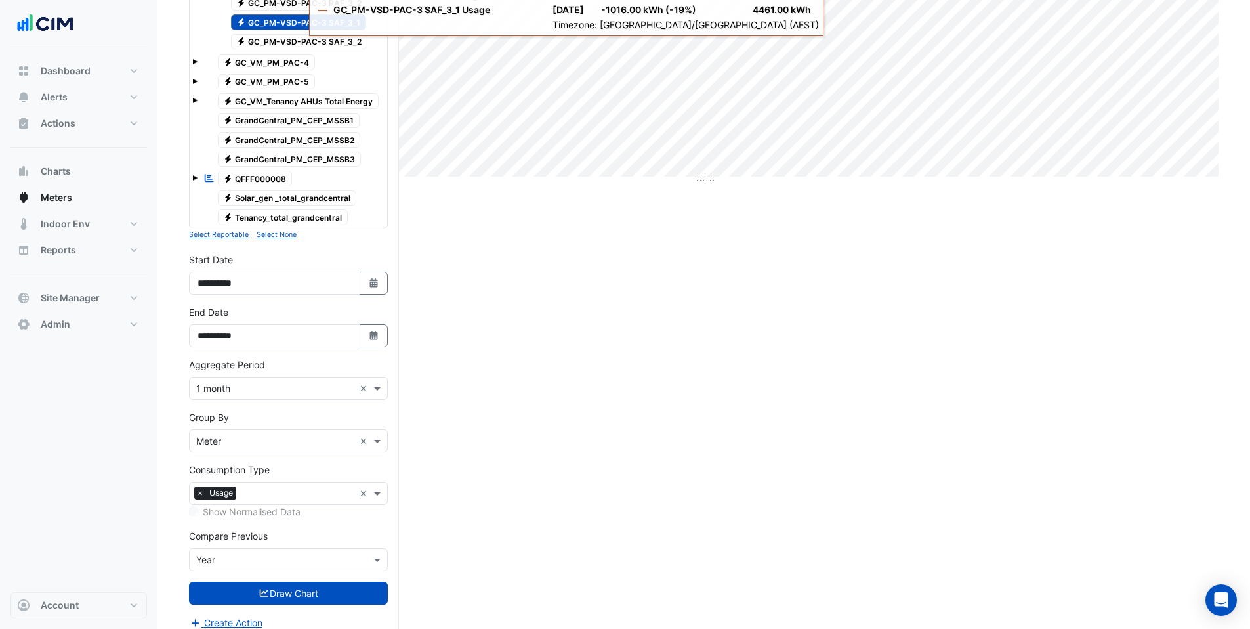
click at [224, 390] on input "text" at bounding box center [275, 389] width 158 height 14
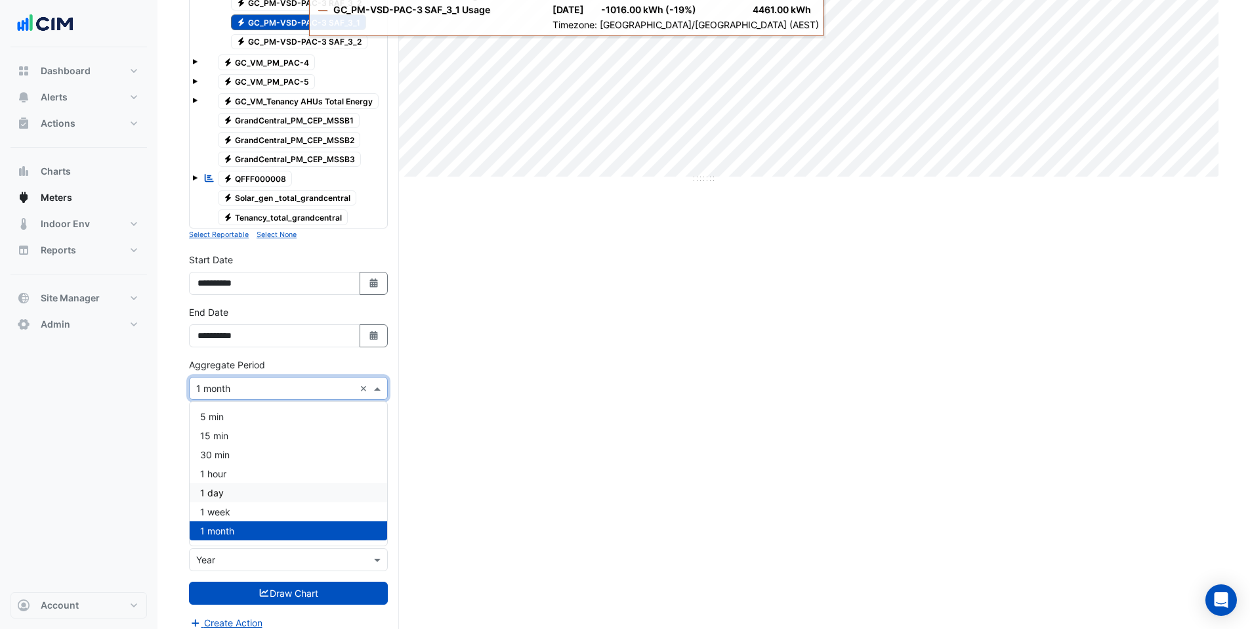
click at [221, 498] on div "1 day" at bounding box center [289, 492] width 198 height 19
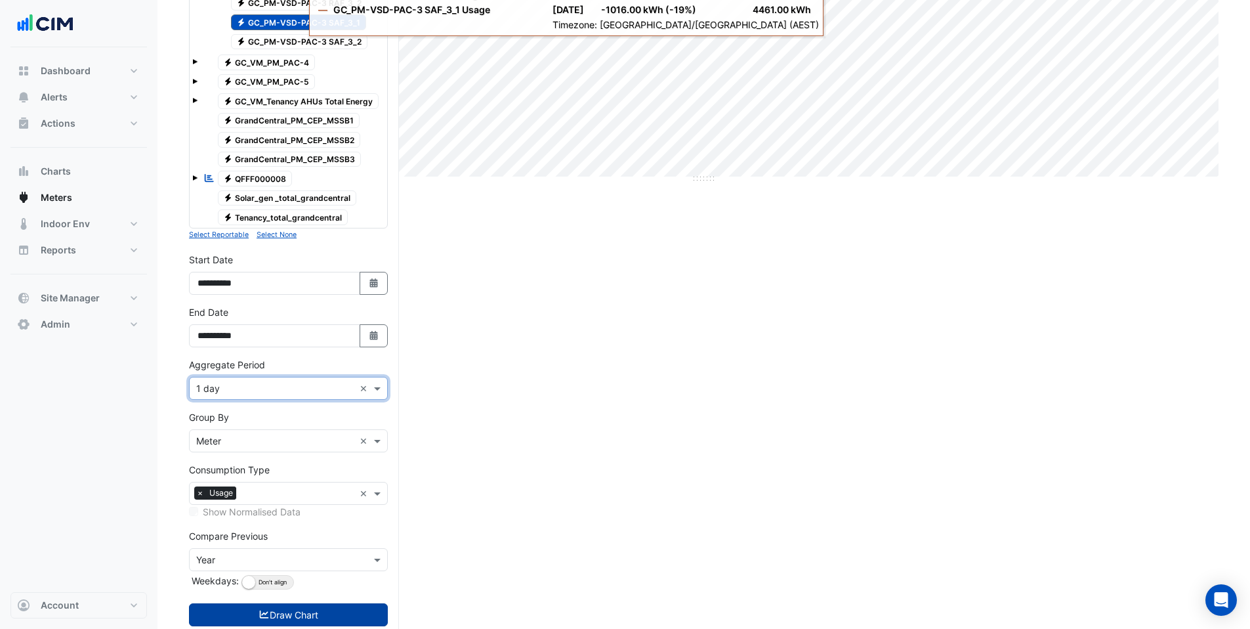
click at [271, 620] on button "Draw Chart" at bounding box center [288, 614] width 199 height 23
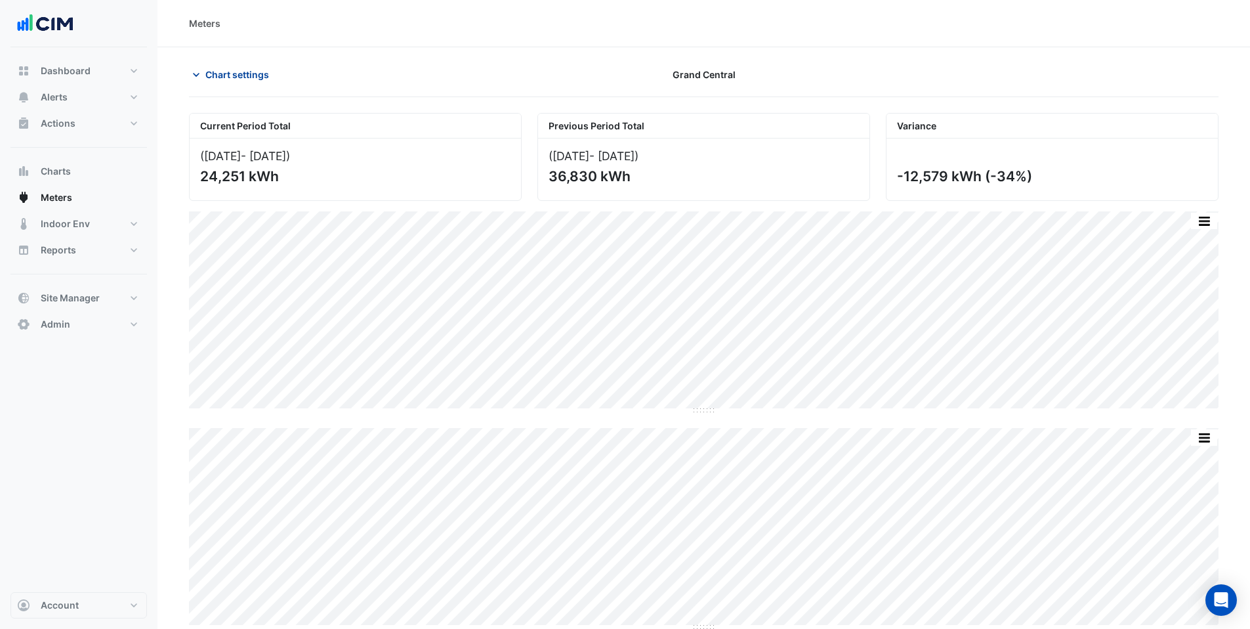
click at [231, 74] on span "Chart settings" at bounding box center [237, 75] width 64 height 14
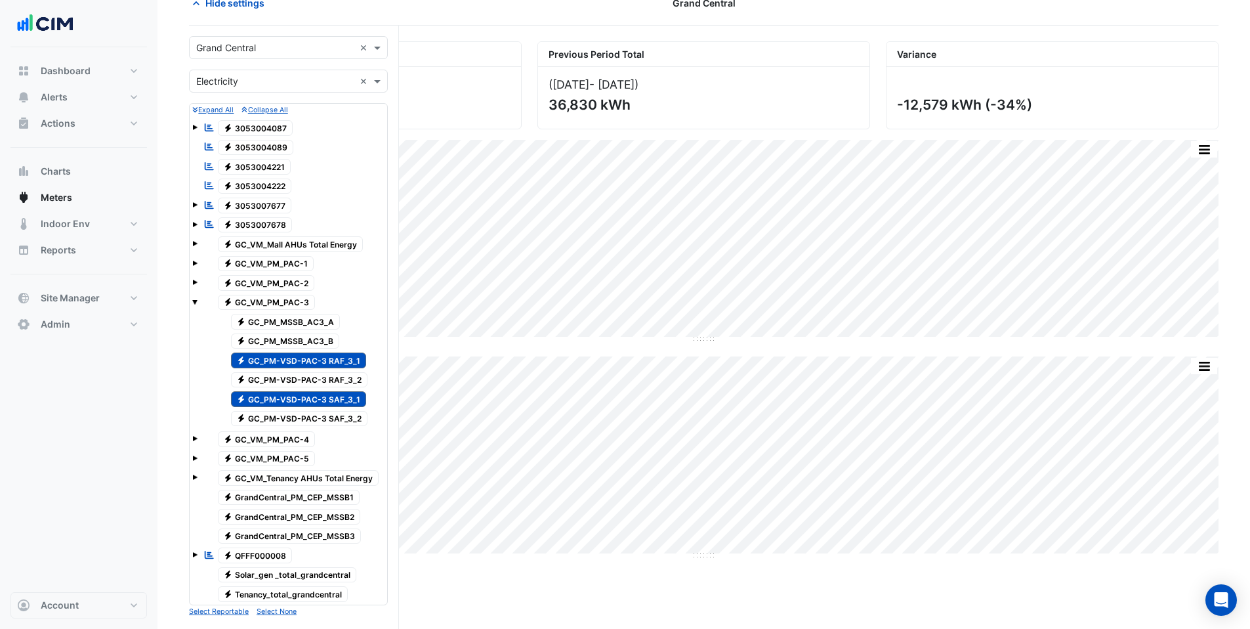
scroll to position [73, 0]
click at [310, 379] on span "Electricity GC_PM-VSD-PAC-3 RAF_3_2" at bounding box center [299, 379] width 137 height 16
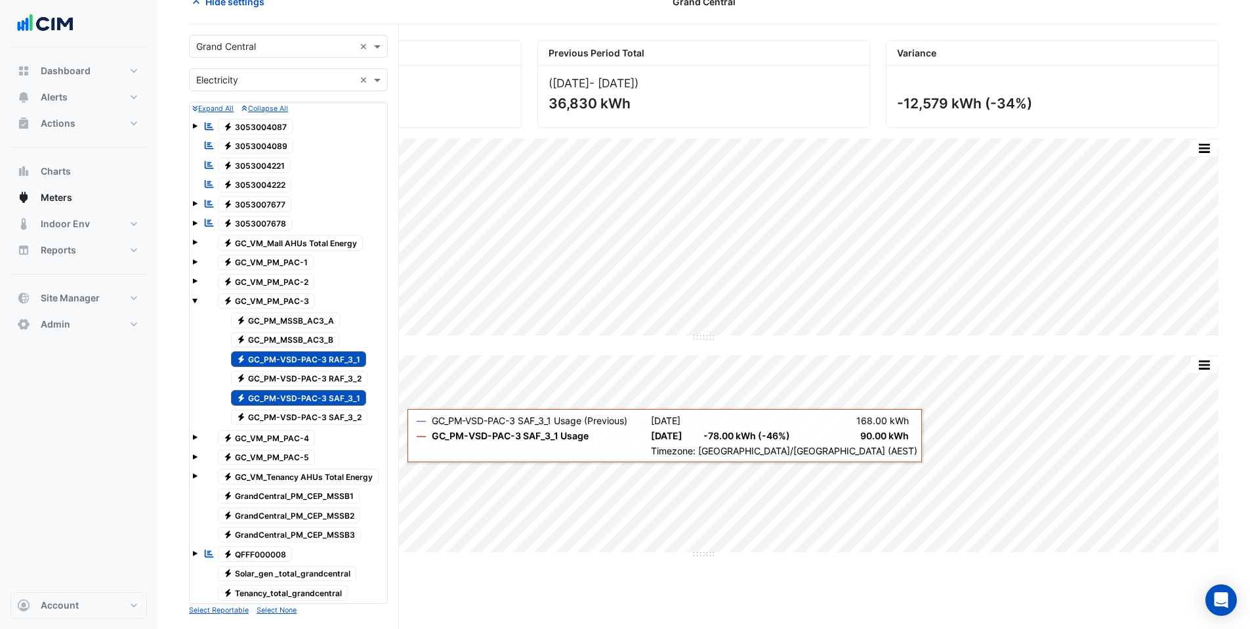
click at [312, 359] on span "Electricity GC_PM-VSD-PAC-3 RAF_3_1" at bounding box center [299, 359] width 136 height 16
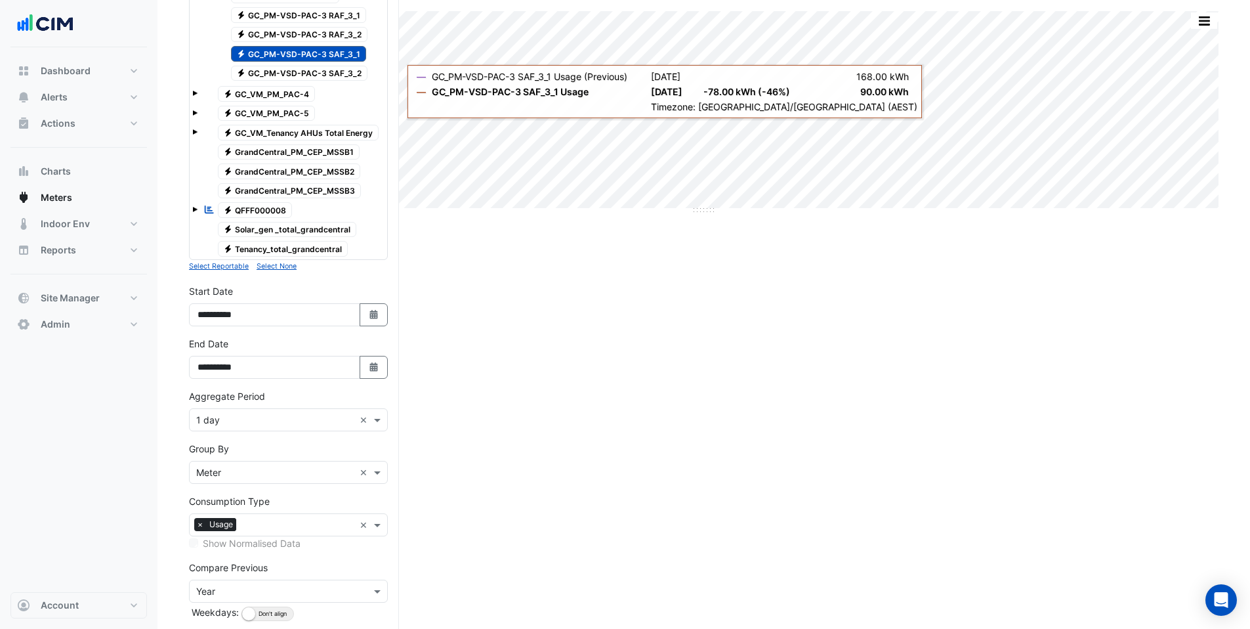
scroll to position [482, 0]
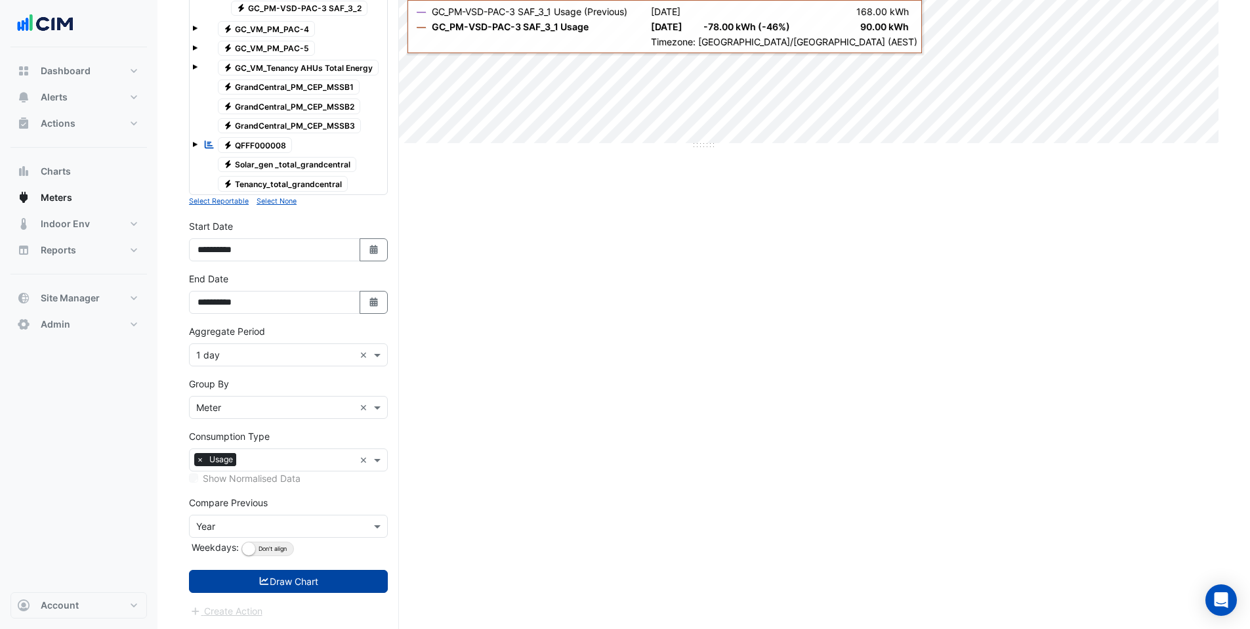
click at [284, 584] on button "Draw Chart" at bounding box center [288, 581] width 199 height 23
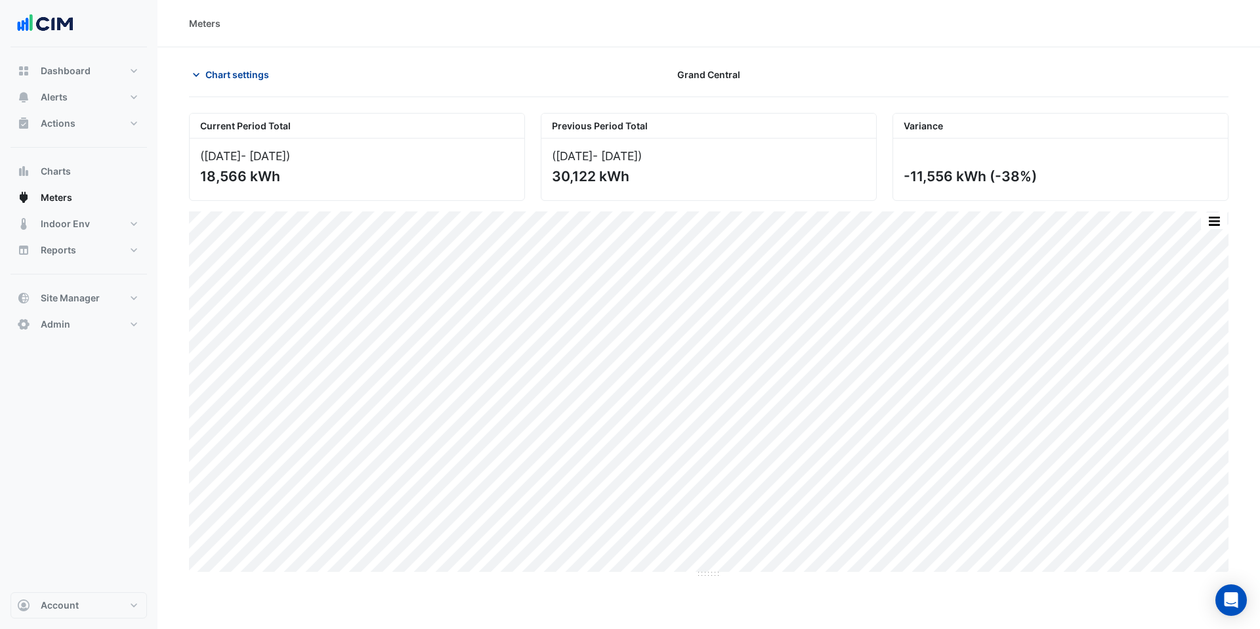
click at [247, 81] on span "Chart settings" at bounding box center [237, 75] width 64 height 14
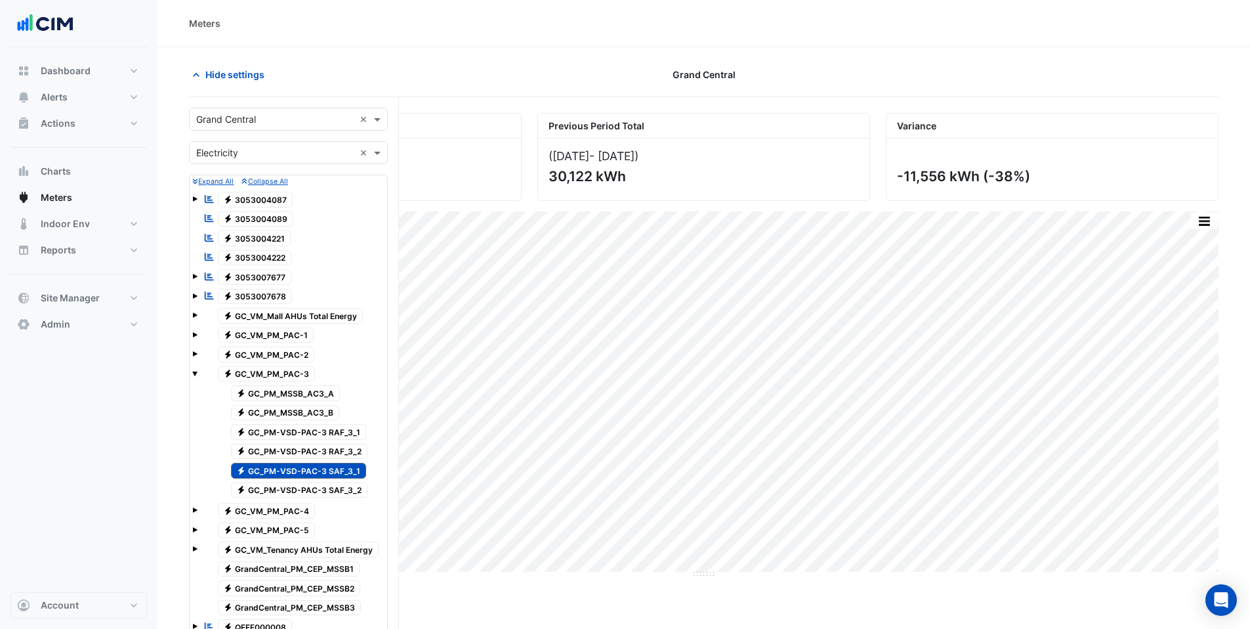
scroll to position [482, 0]
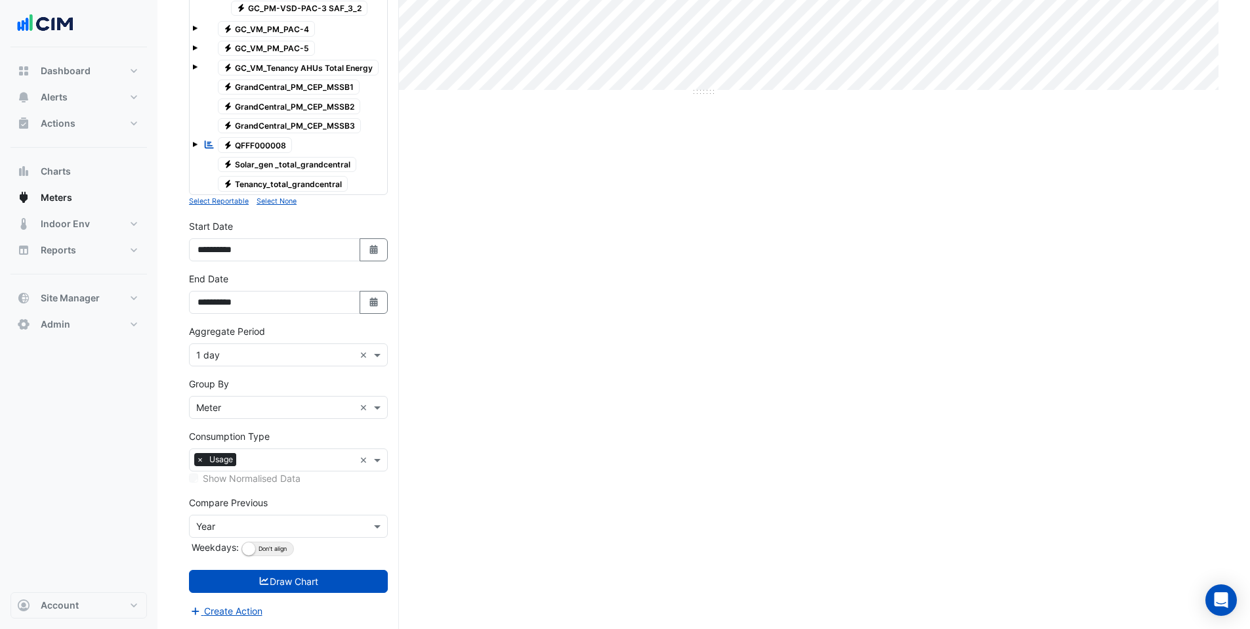
click at [224, 524] on input "text" at bounding box center [275, 527] width 158 height 14
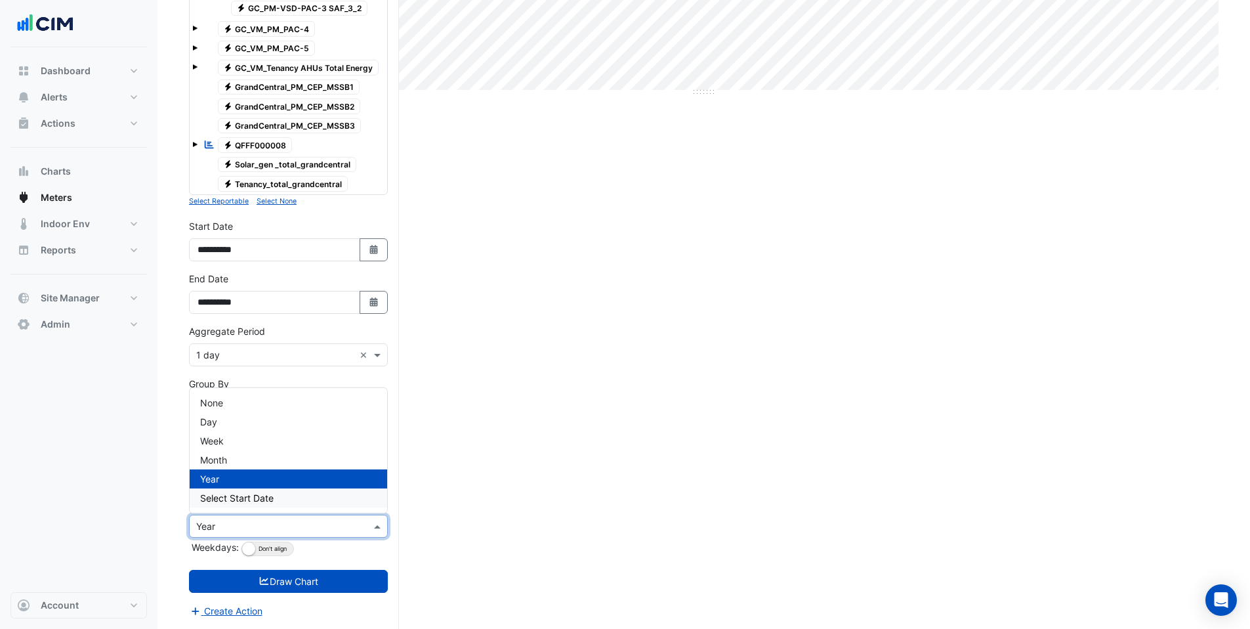
click at [229, 502] on span "Select Start Date" at bounding box center [237, 497] width 74 height 11
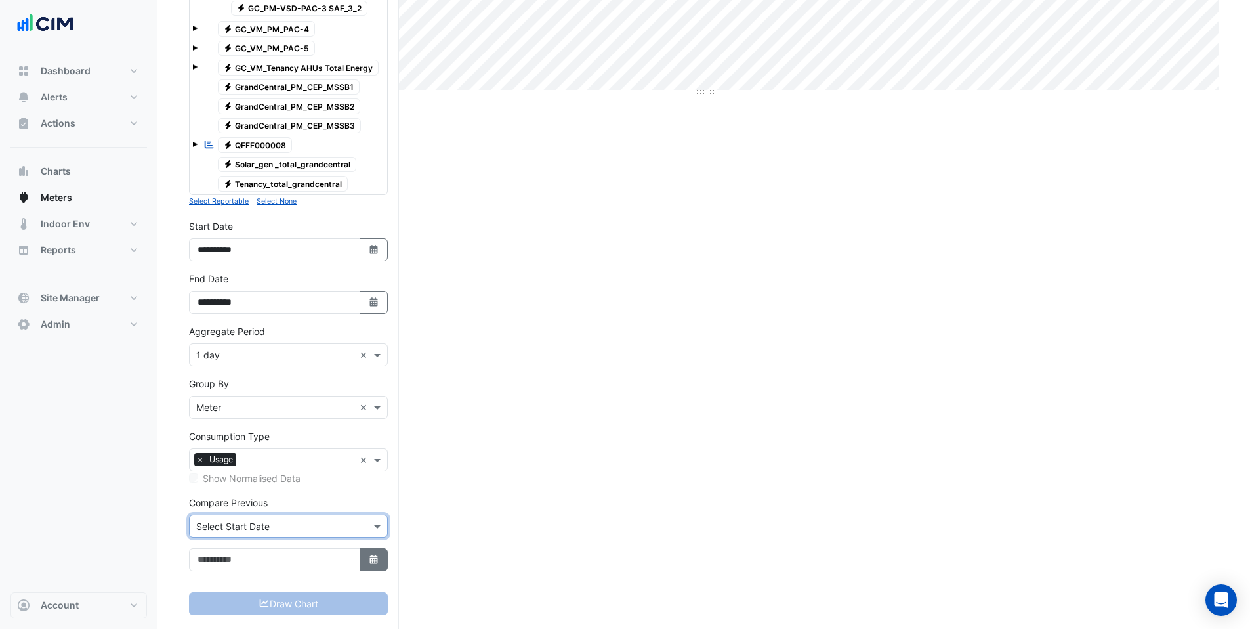
click at [362, 564] on button "Select Date" at bounding box center [374, 559] width 29 height 23
select select "*"
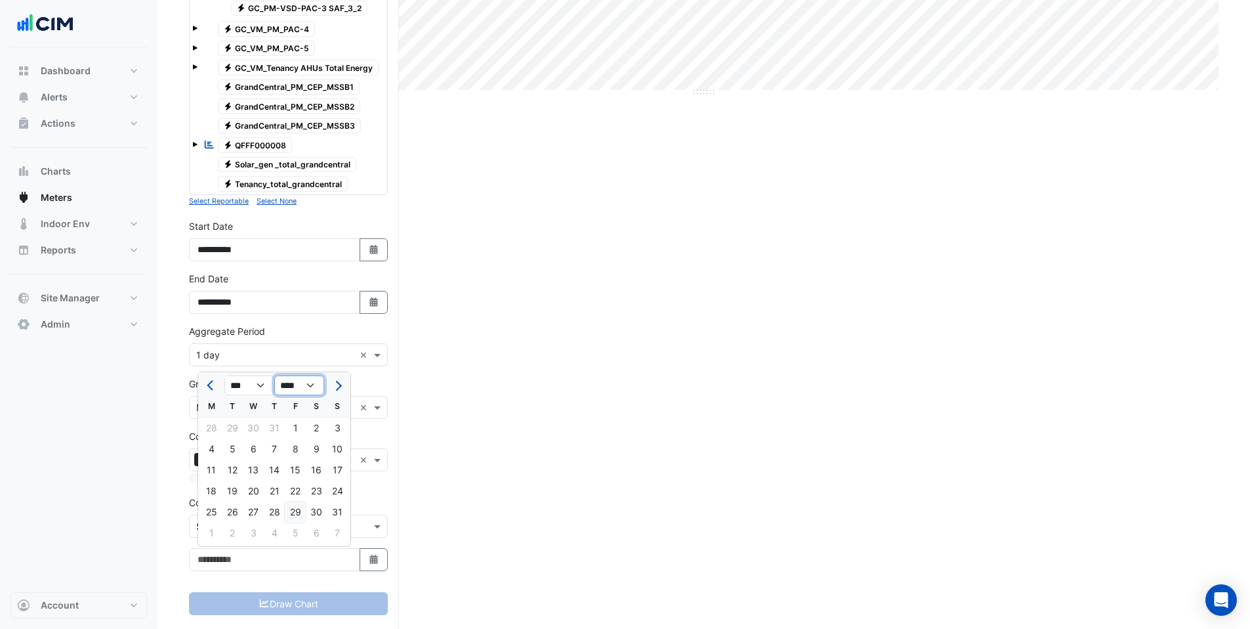
click at [293, 390] on select "**** **** **** **** **** **** **** **** **** **** **** **** **** **** **** ****…" at bounding box center [299, 385] width 50 height 20
select select "****"
click at [274, 375] on select "**** **** **** **** **** **** **** **** **** **** **** **** **** **** **** ****…" at bounding box center [299, 385] width 50 height 20
click at [259, 383] on select "*** *** *** *** *** *** *** *** *** *** *** ***" at bounding box center [249, 385] width 50 height 20
select select "*"
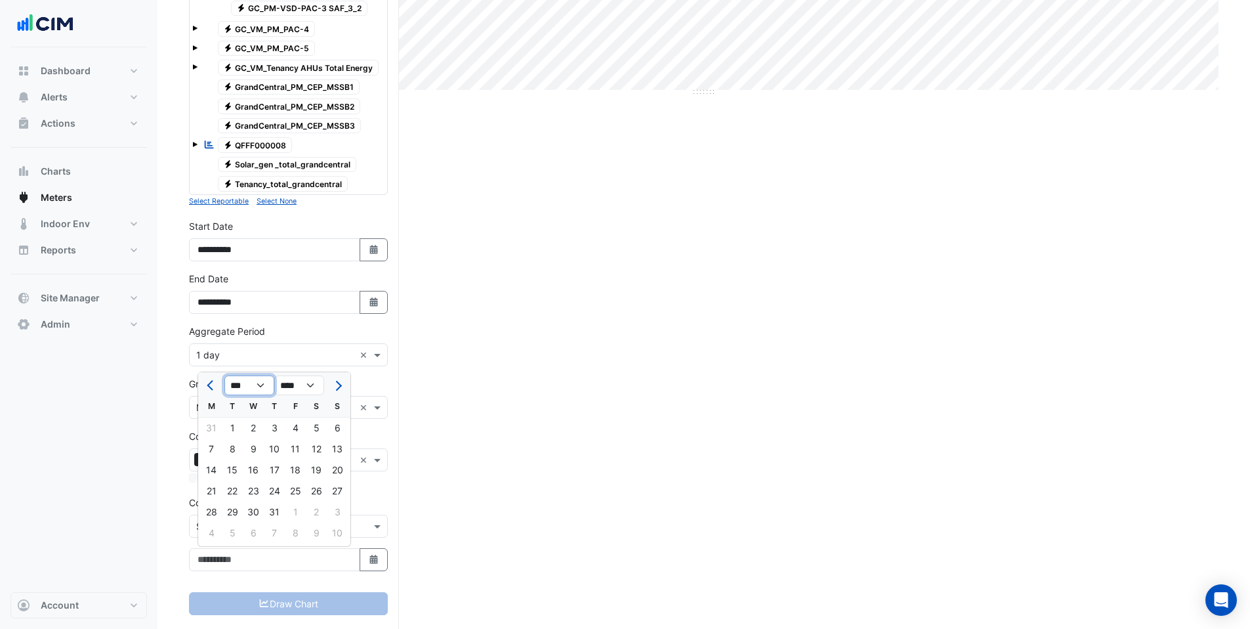
click at [224, 375] on select "*** *** *** *** *** *** *** *** *** *** *** ***" at bounding box center [249, 385] width 50 height 20
click at [335, 429] on div "1" at bounding box center [337, 427] width 21 height 21
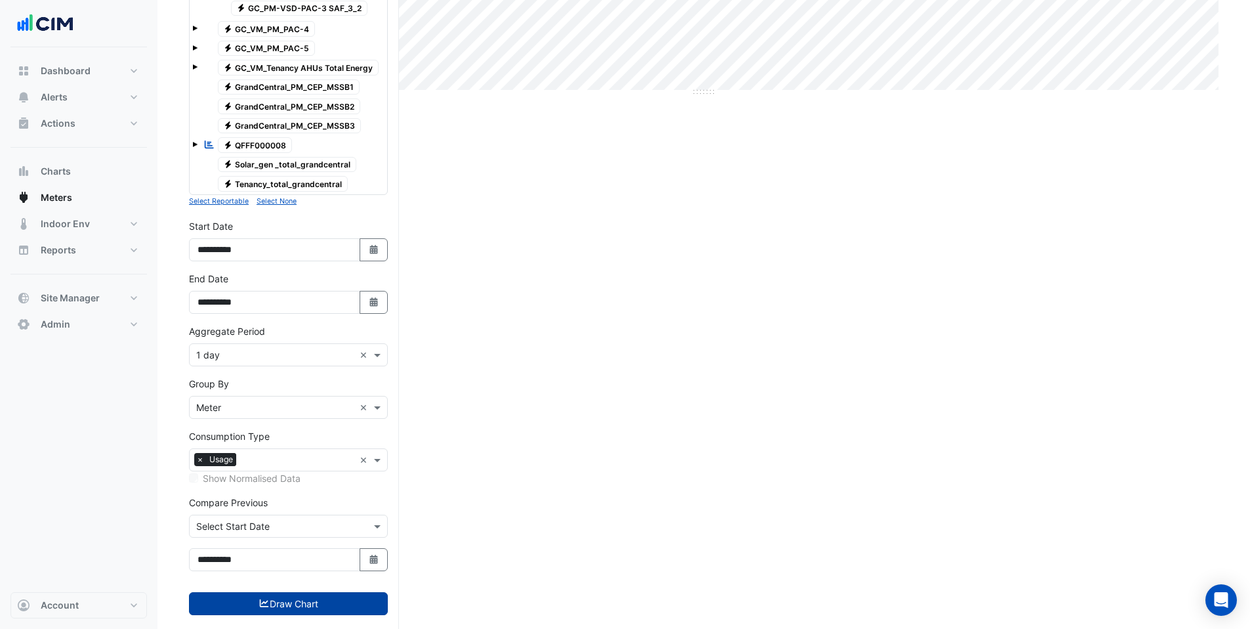
click at [279, 604] on button "Draw Chart" at bounding box center [288, 603] width 199 height 23
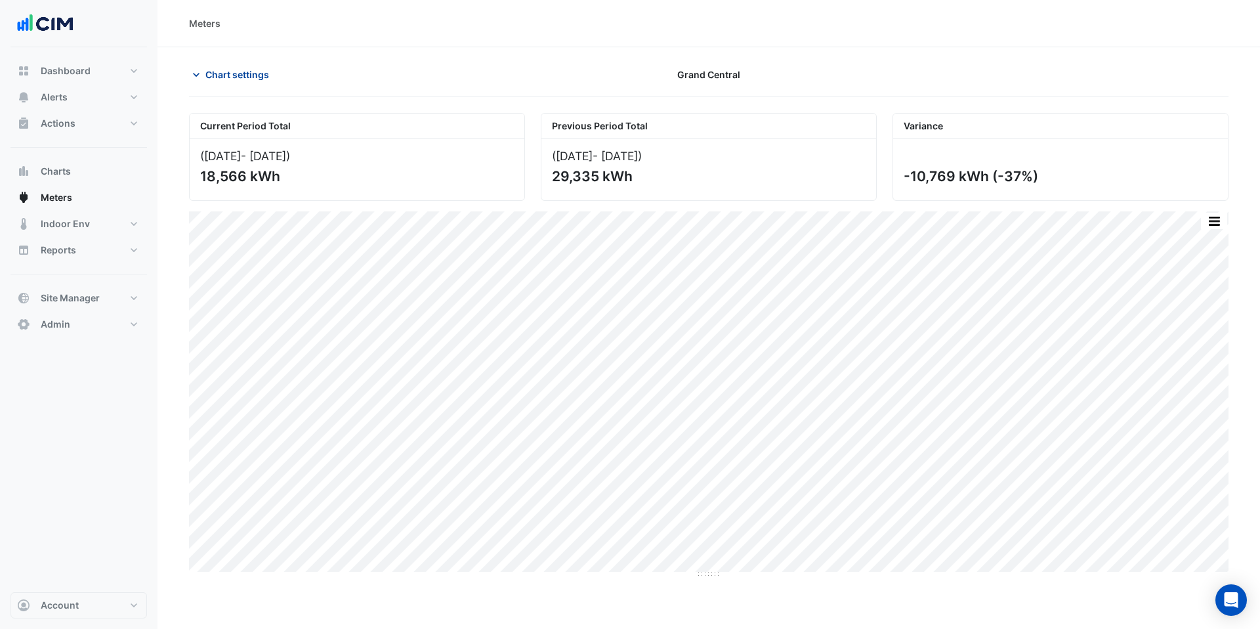
click at [215, 77] on span "Chart settings" at bounding box center [237, 75] width 64 height 14
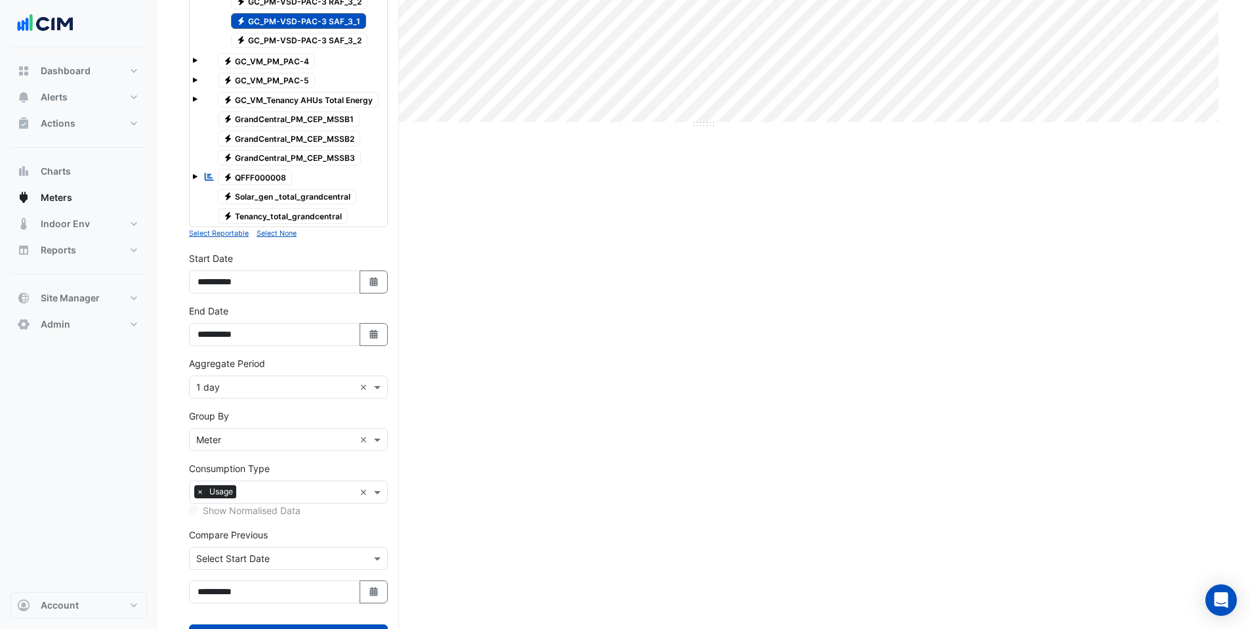
scroll to position [452, 0]
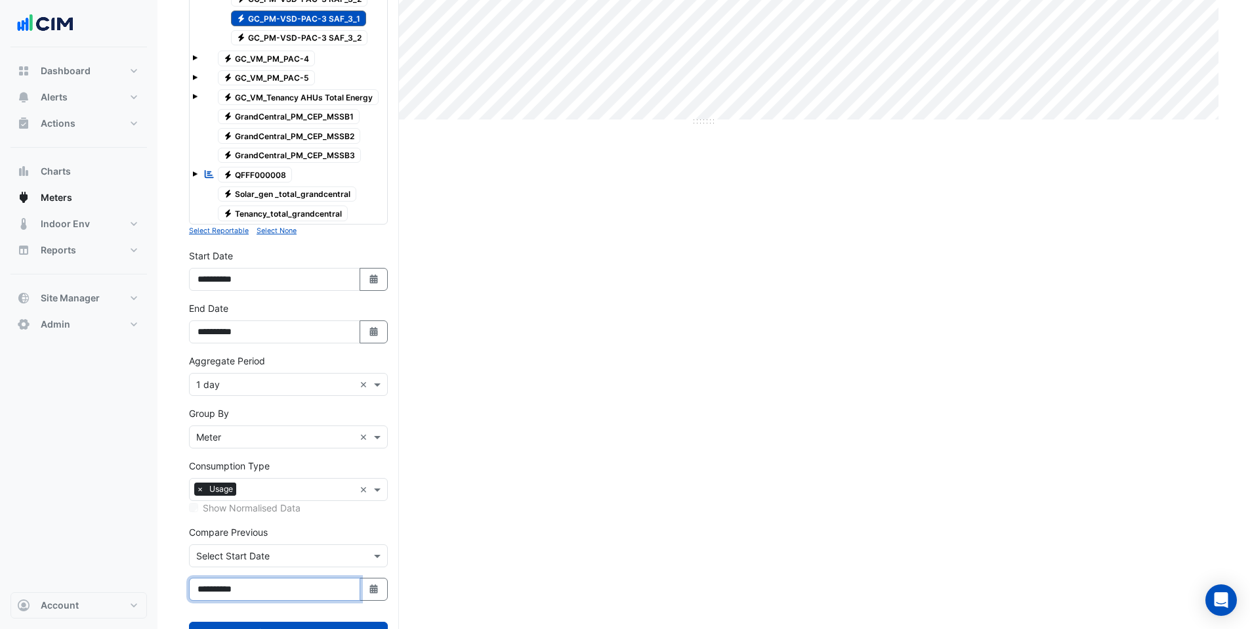
click at [217, 589] on input "**********" at bounding box center [274, 589] width 171 height 23
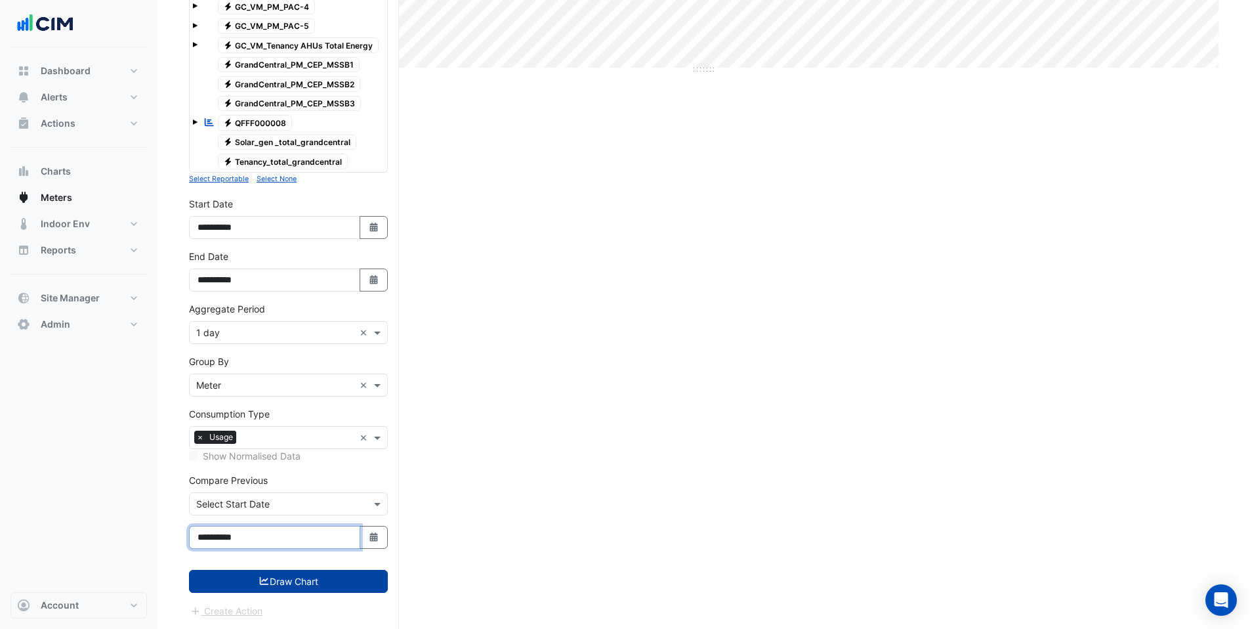
type input "**********"
click at [257, 590] on button "Draw Chart" at bounding box center [288, 581] width 199 height 23
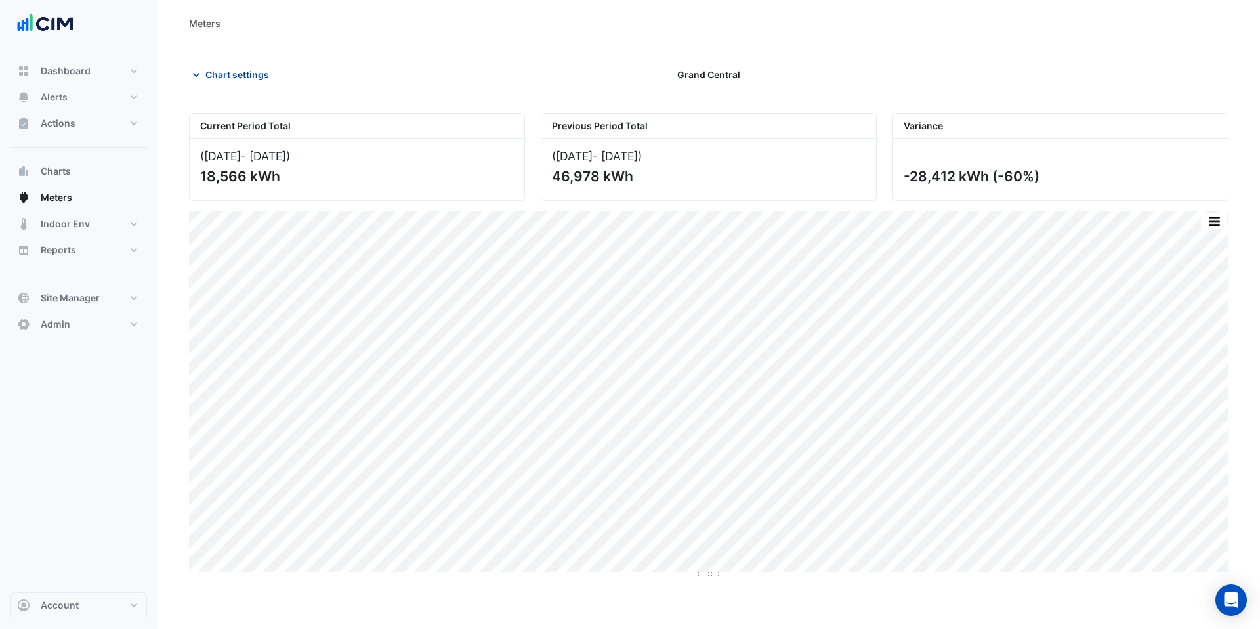
click at [237, 71] on span "Chart settings" at bounding box center [237, 75] width 64 height 14
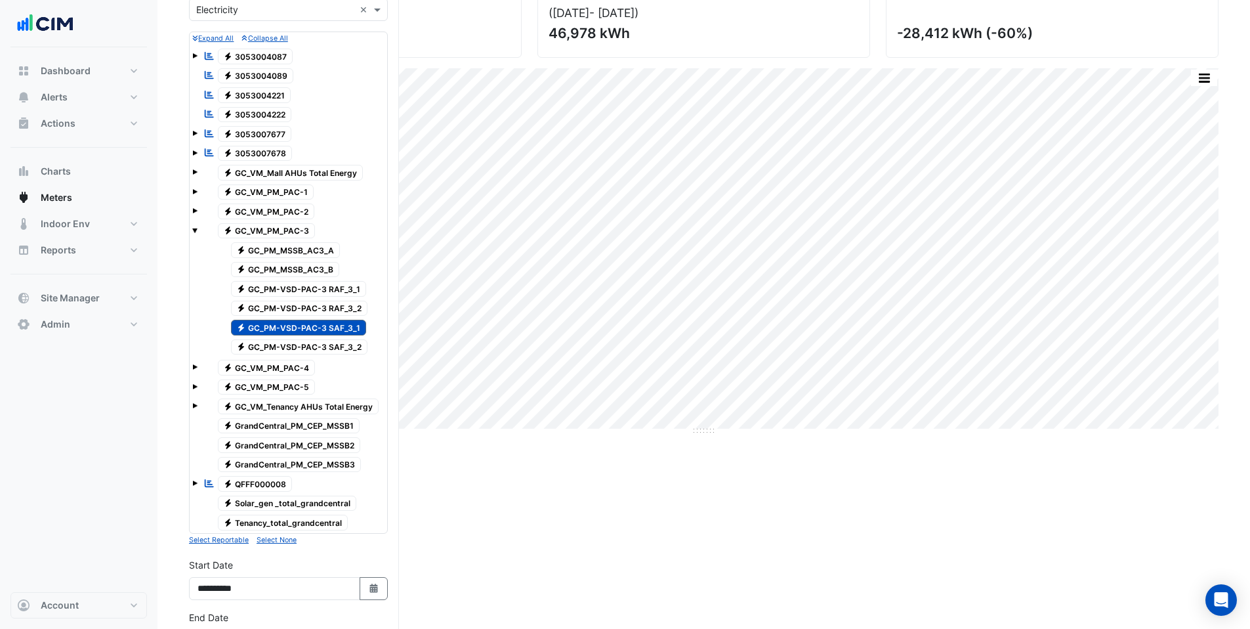
scroll to position [122, 0]
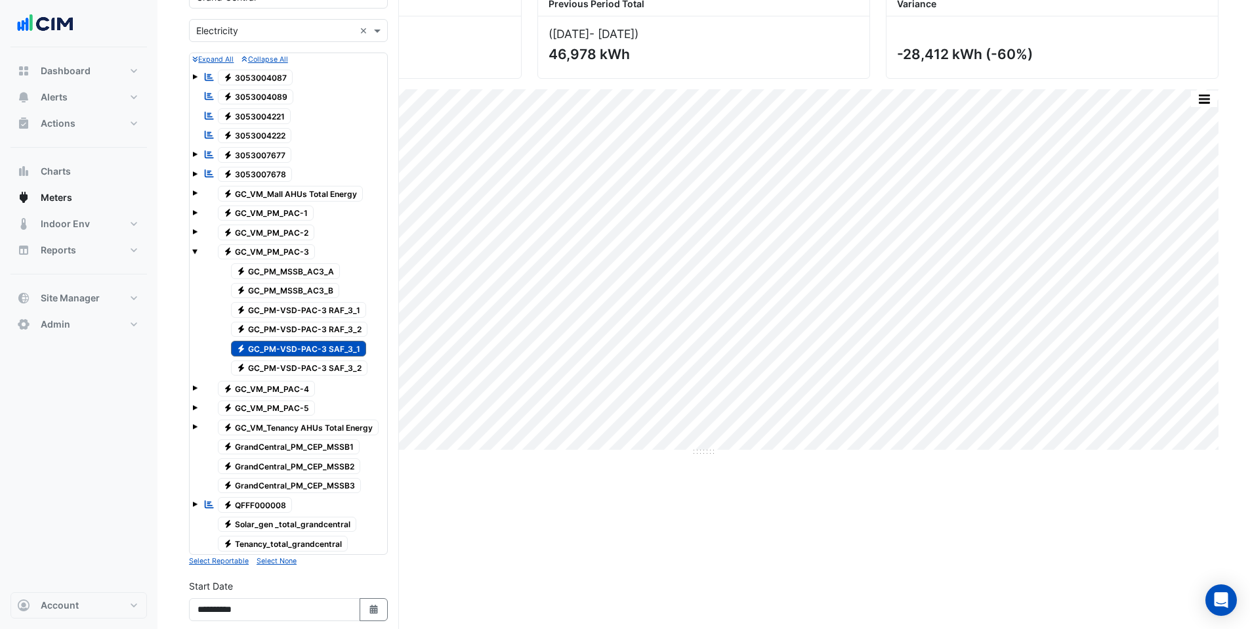
click at [296, 331] on span "Electricity GC_PM-VSD-PAC-3 RAF_3_2" at bounding box center [299, 330] width 137 height 16
click at [294, 312] on span "Electricity GC_PM-VSD-PAC-3 RAF_3_1" at bounding box center [299, 310] width 136 height 16
click at [302, 363] on span "Electricity GC_PM-VSD-PAC-3 SAF_3_2" at bounding box center [299, 368] width 137 height 16
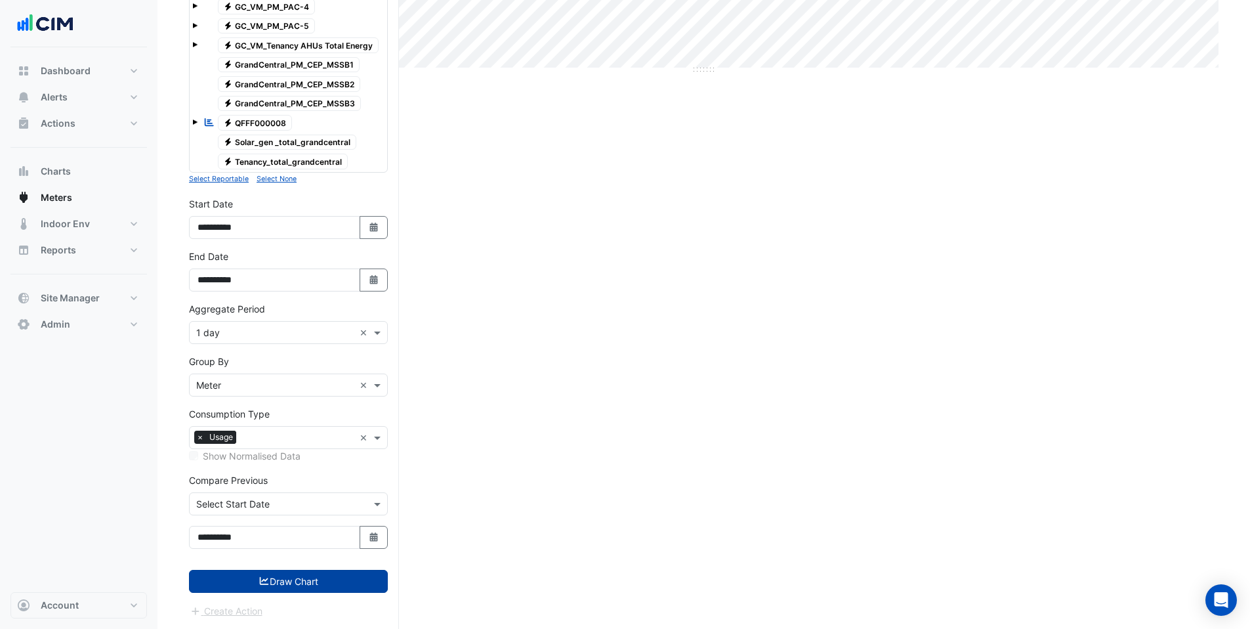
click at [322, 586] on button "Draw Chart" at bounding box center [288, 581] width 199 height 23
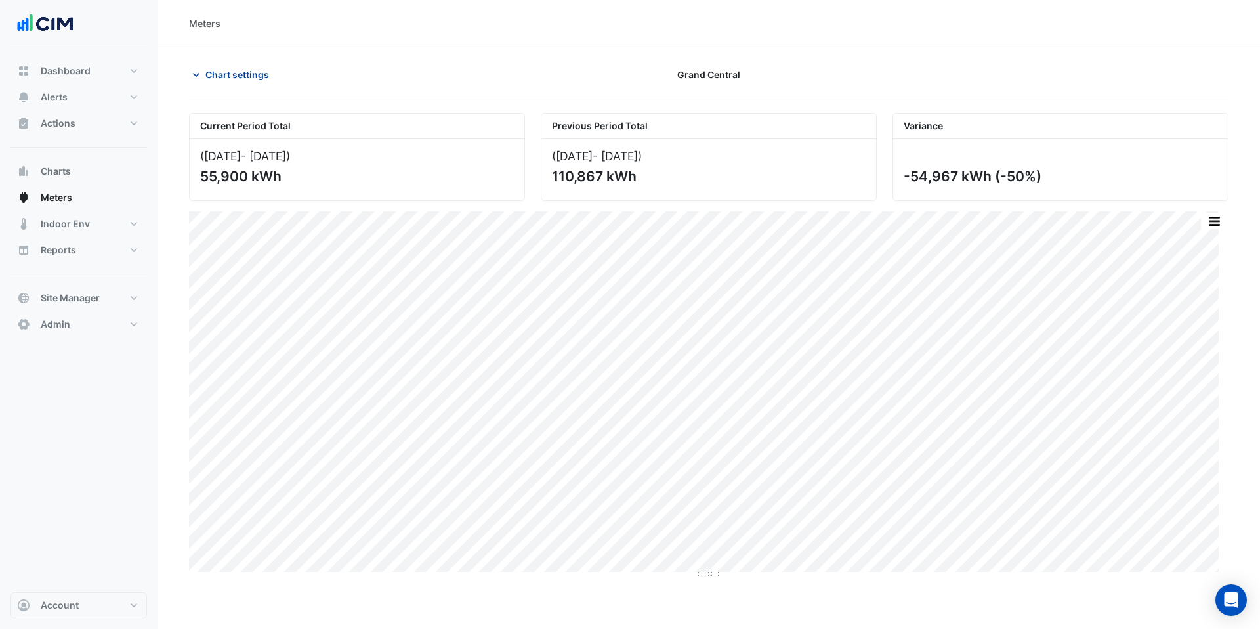
click at [221, 74] on span "Chart settings" at bounding box center [237, 75] width 64 height 14
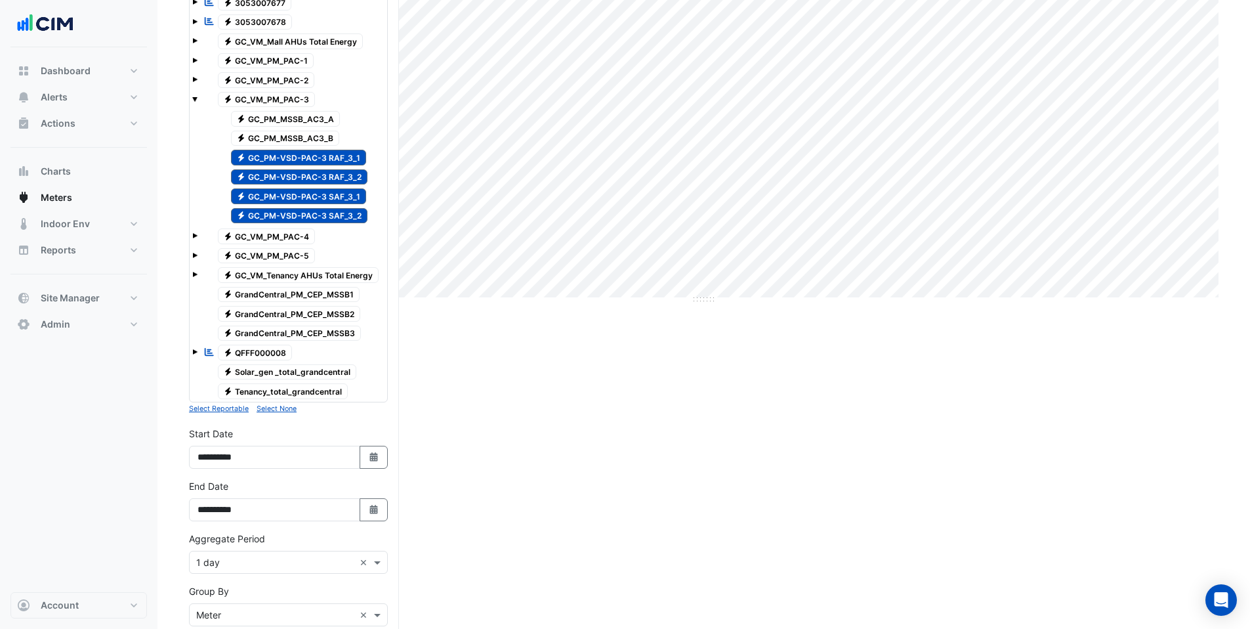
scroll to position [504, 0]
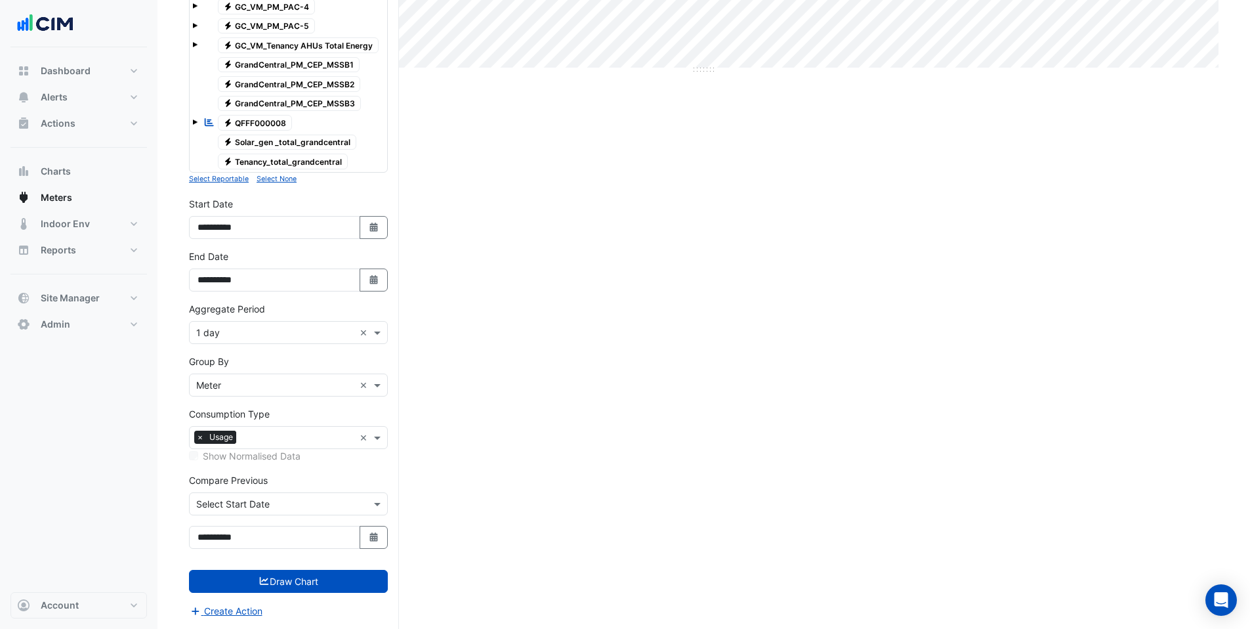
click at [205, 329] on input "text" at bounding box center [275, 333] width 158 height 14
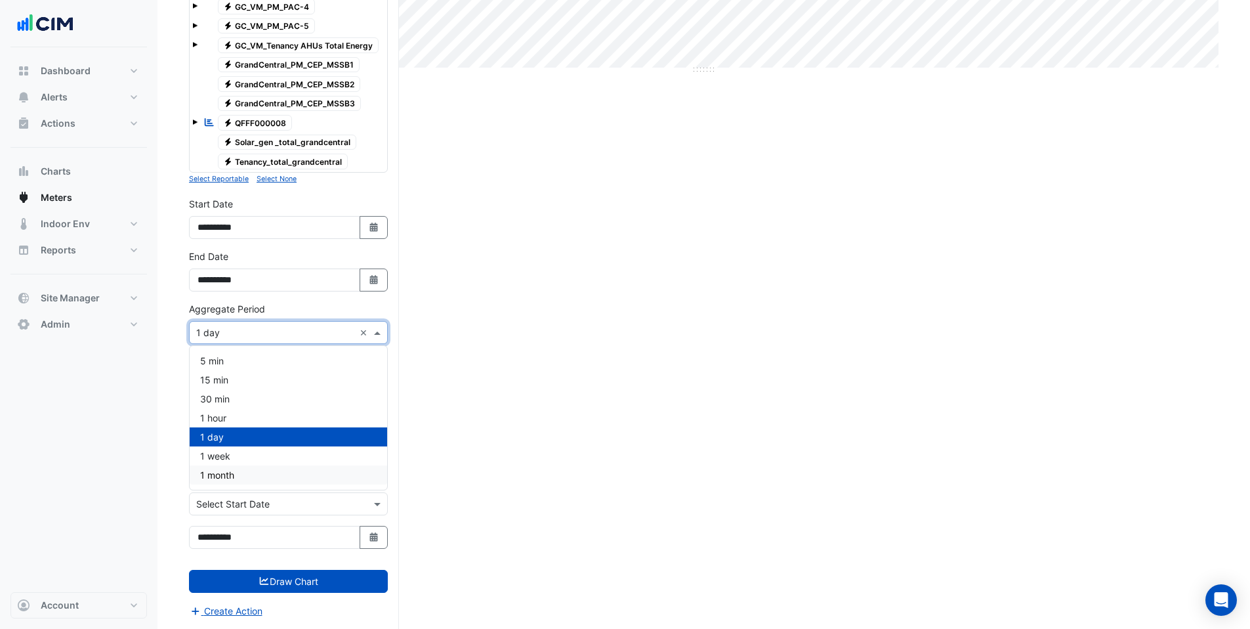
click at [229, 477] on span "1 month" at bounding box center [217, 474] width 34 height 11
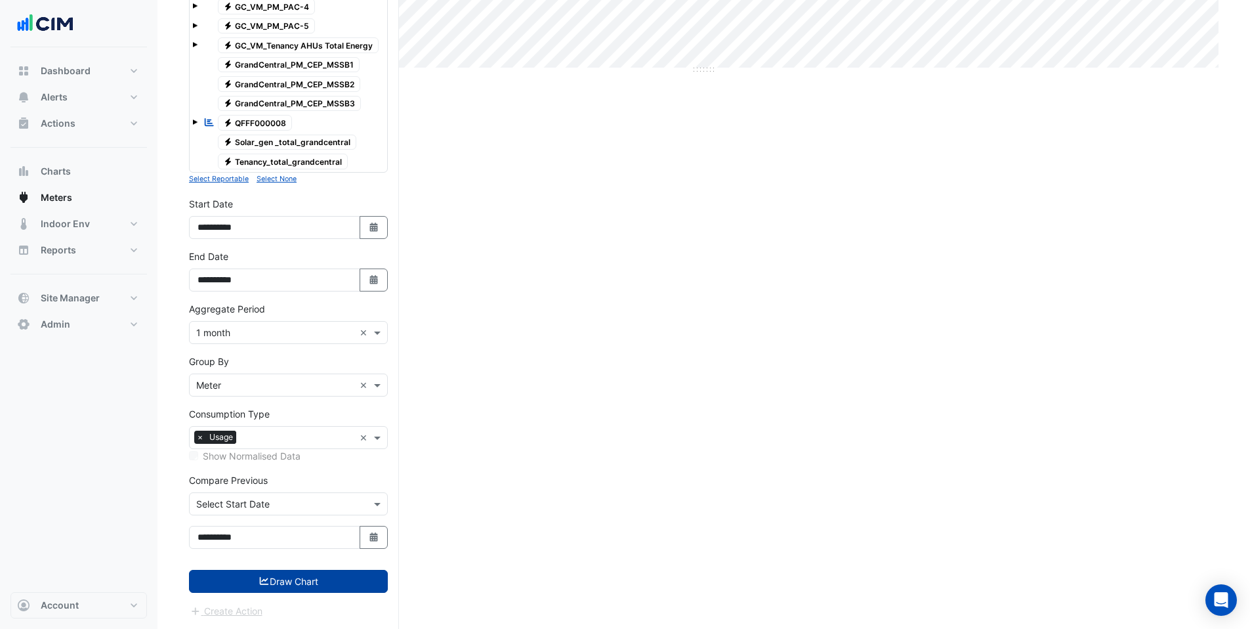
click at [264, 578] on icon "submit" at bounding box center [265, 580] width 12 height 9
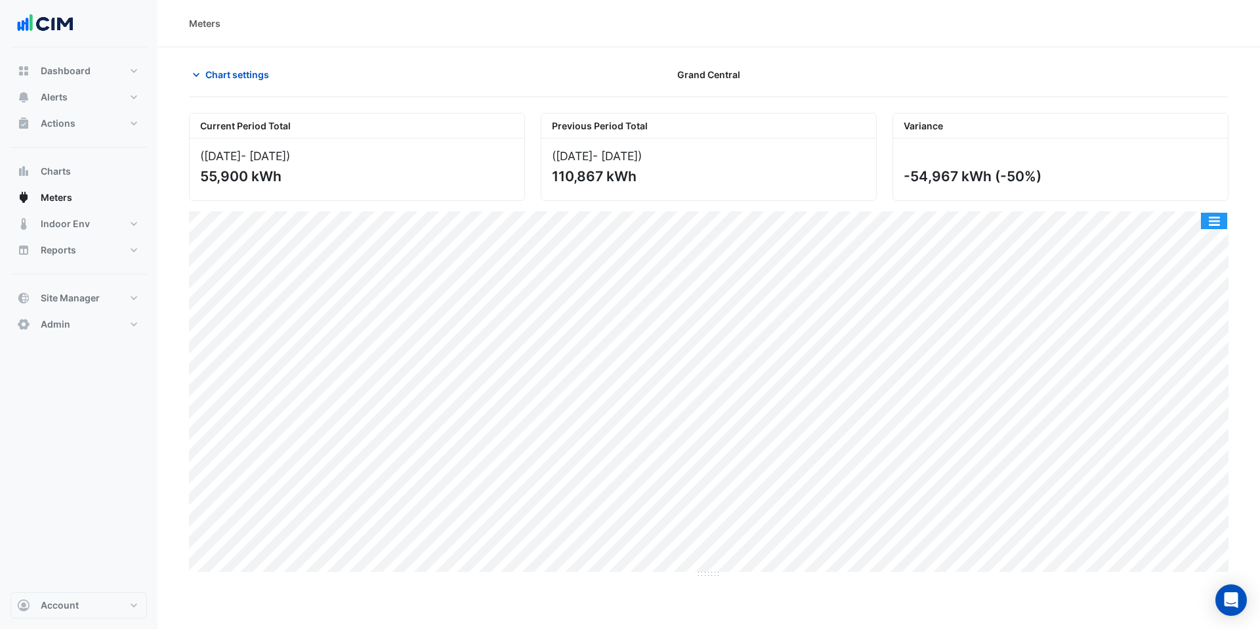
click at [1214, 217] on button "button" at bounding box center [1214, 221] width 26 height 16
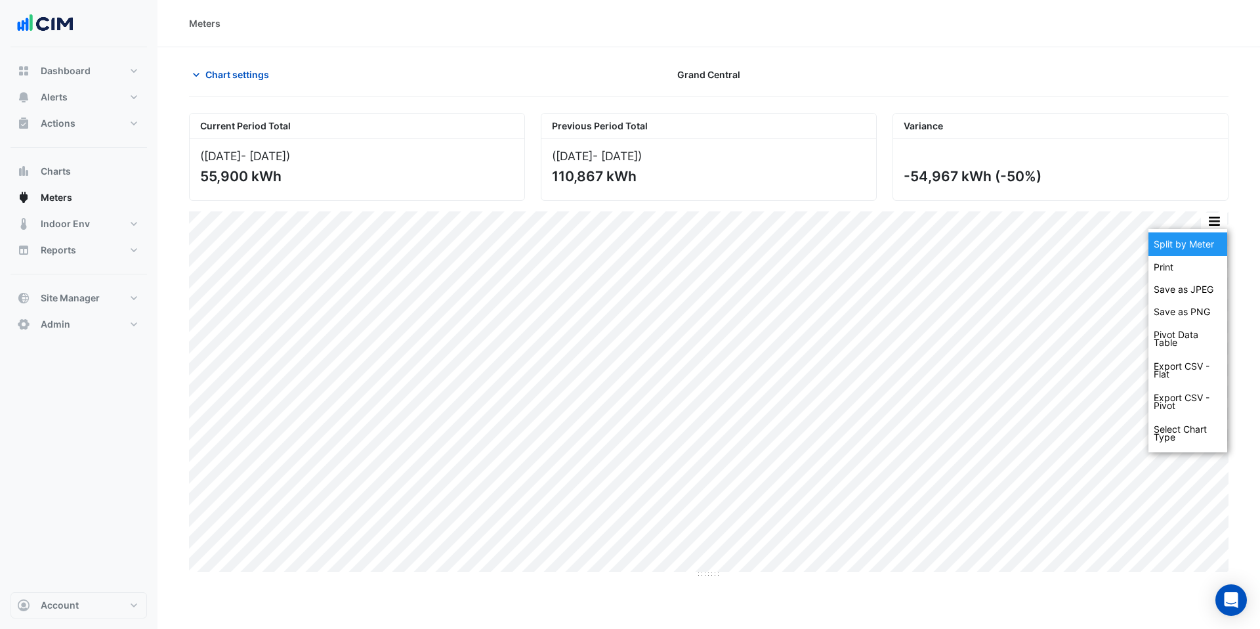
click at [1210, 240] on div "Split by Meter" at bounding box center [1188, 244] width 79 height 24
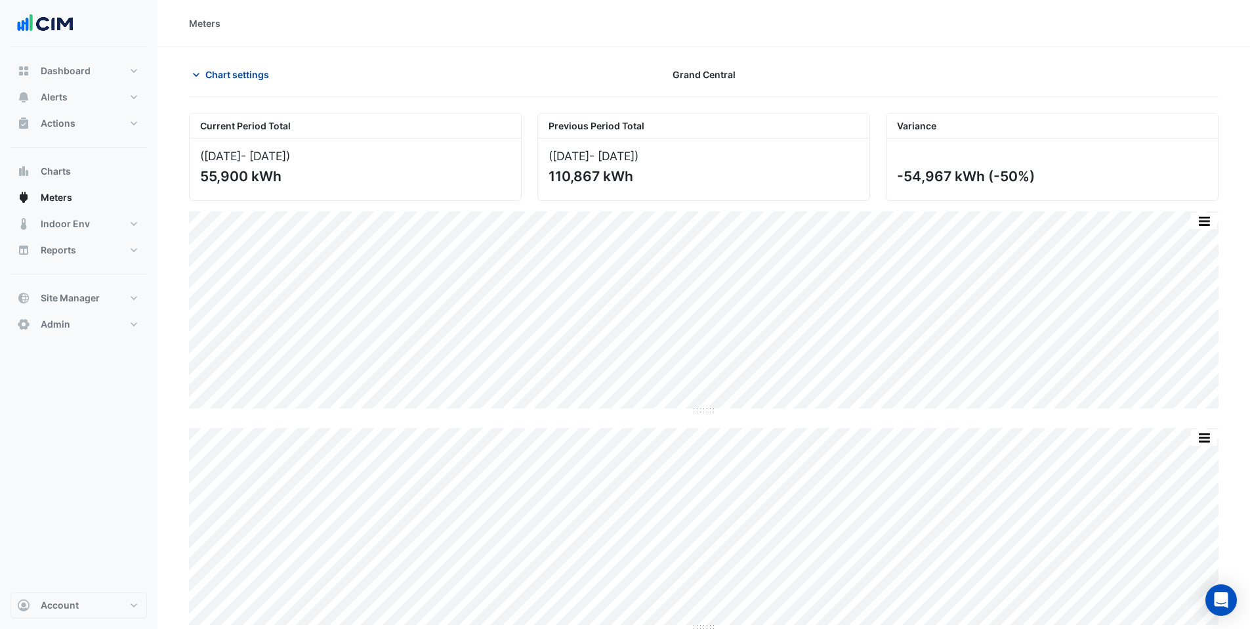
click at [235, 76] on span "Chart settings" at bounding box center [237, 75] width 64 height 14
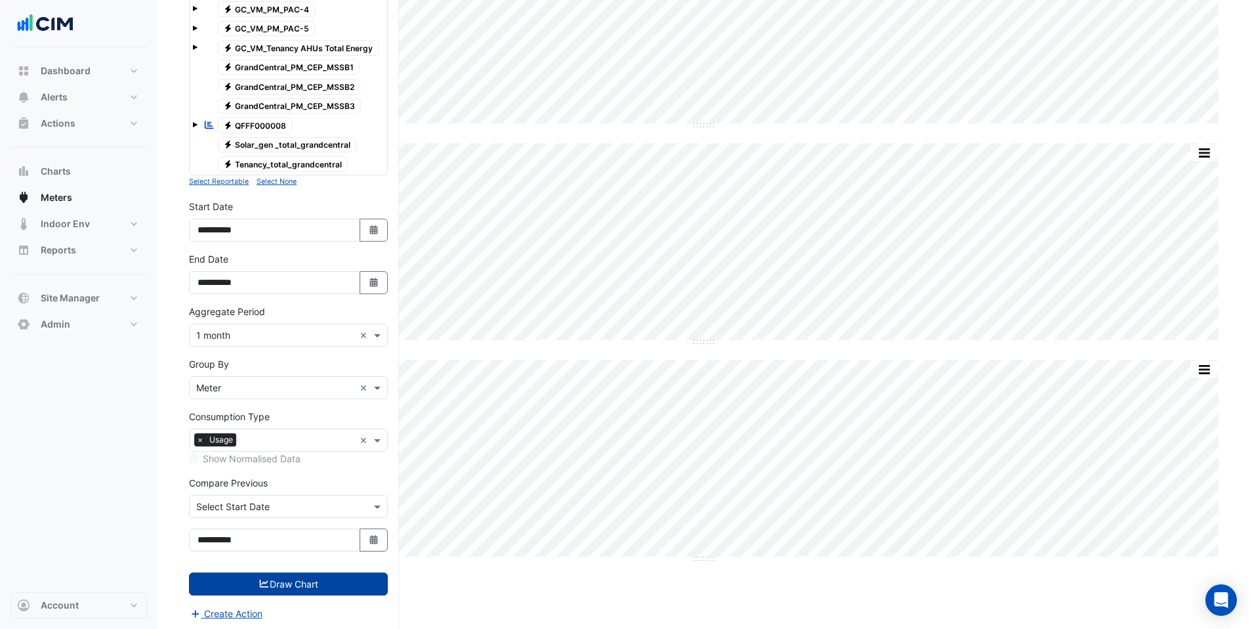
scroll to position [504, 0]
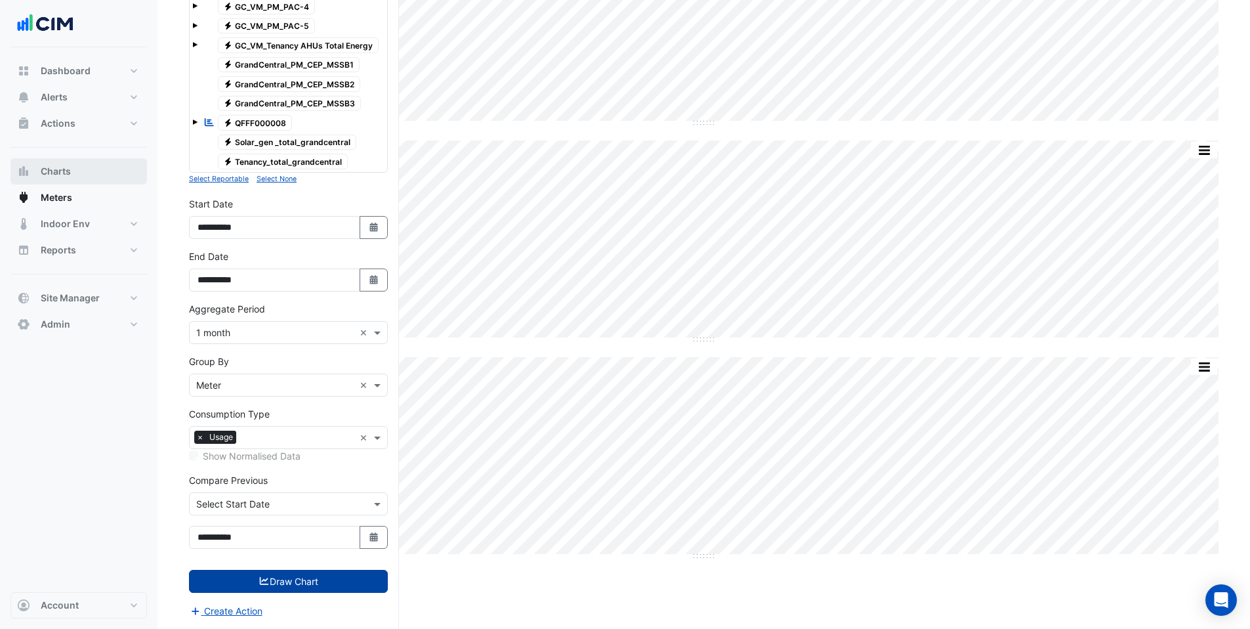
click at [73, 172] on button "Charts" at bounding box center [79, 171] width 137 height 26
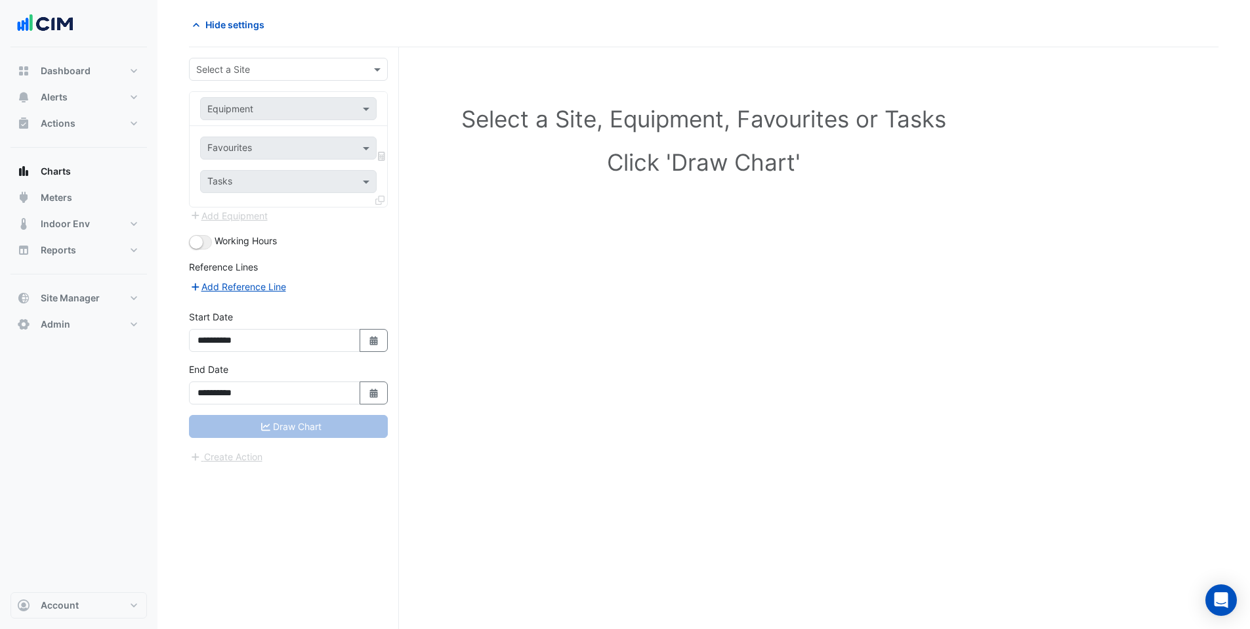
click at [238, 58] on div "Select a Site" at bounding box center [288, 69] width 199 height 23
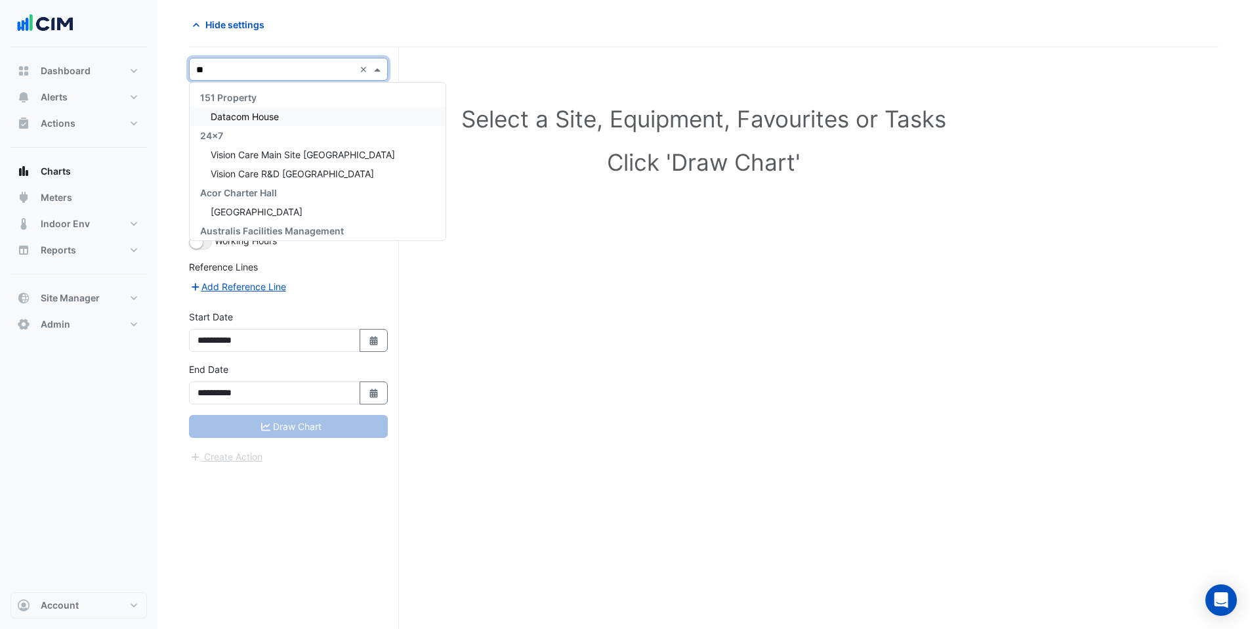
type input "*"
type input "**********"
click at [246, 111] on span "Grand Central" at bounding box center [241, 116] width 60 height 11
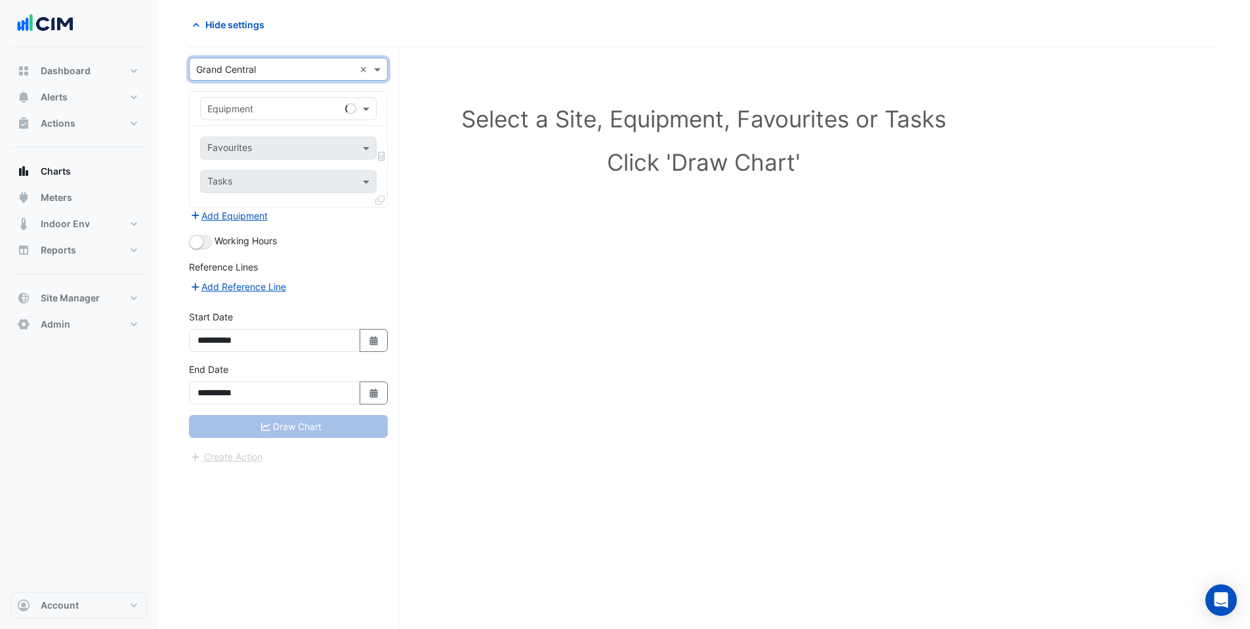
click at [244, 111] on input "text" at bounding box center [275, 109] width 136 height 14
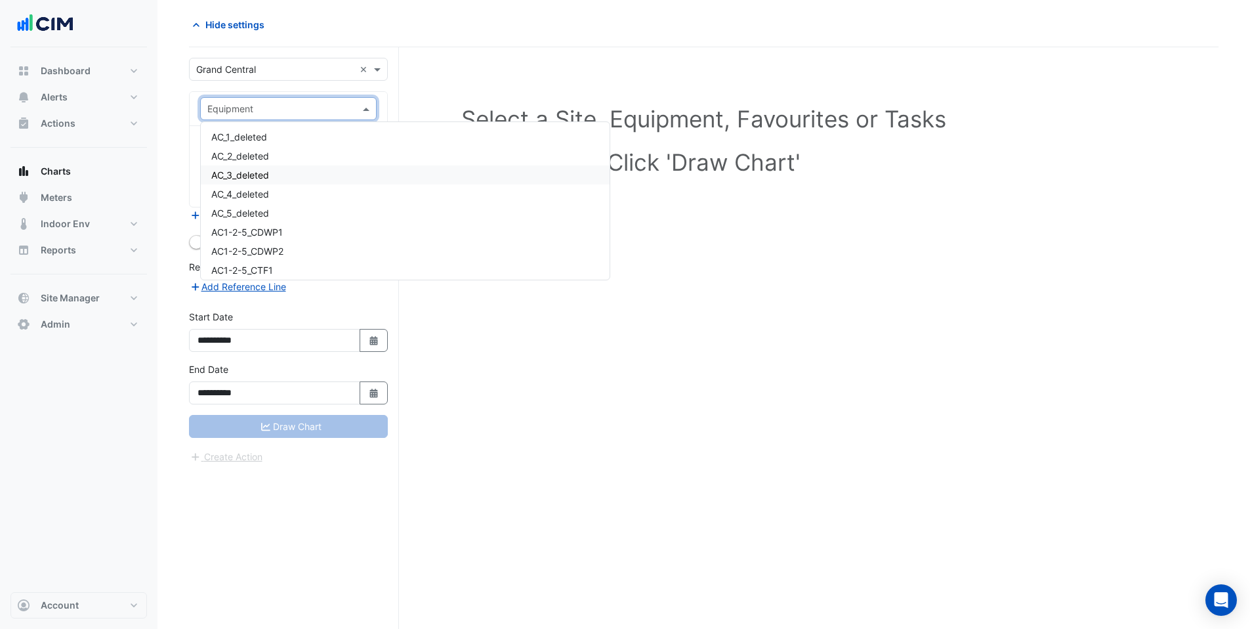
click at [243, 176] on span "AC_3_deleted" at bounding box center [240, 174] width 58 height 11
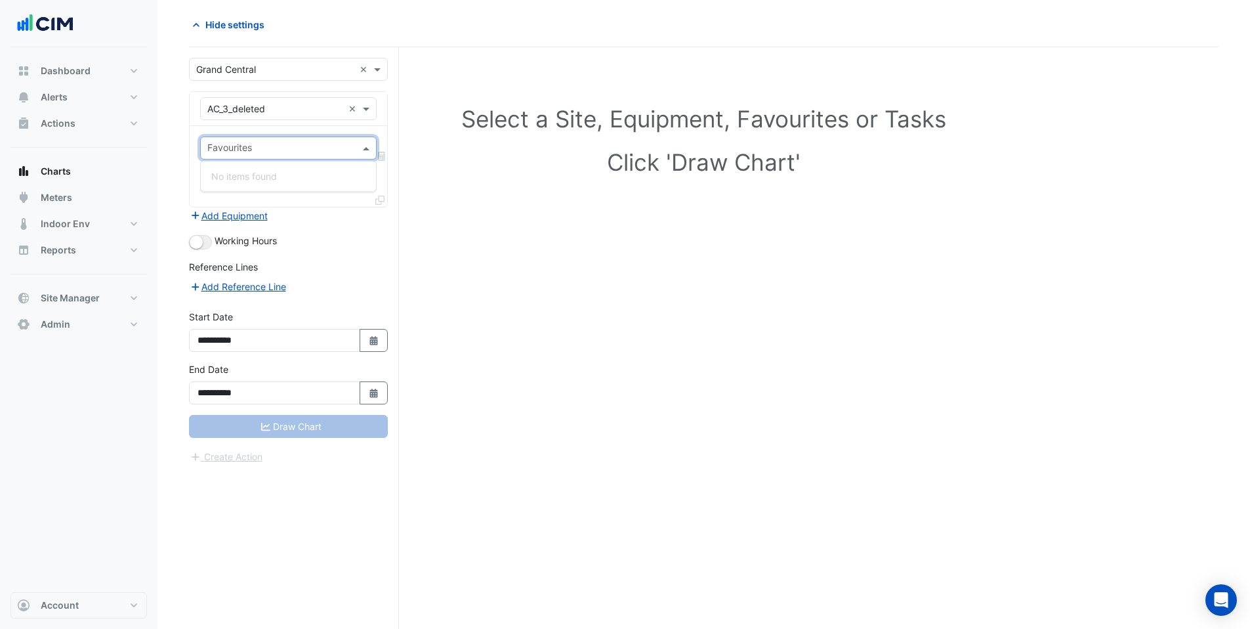
click at [240, 152] on input "text" at bounding box center [280, 149] width 147 height 14
click at [244, 106] on input "text" at bounding box center [275, 109] width 136 height 14
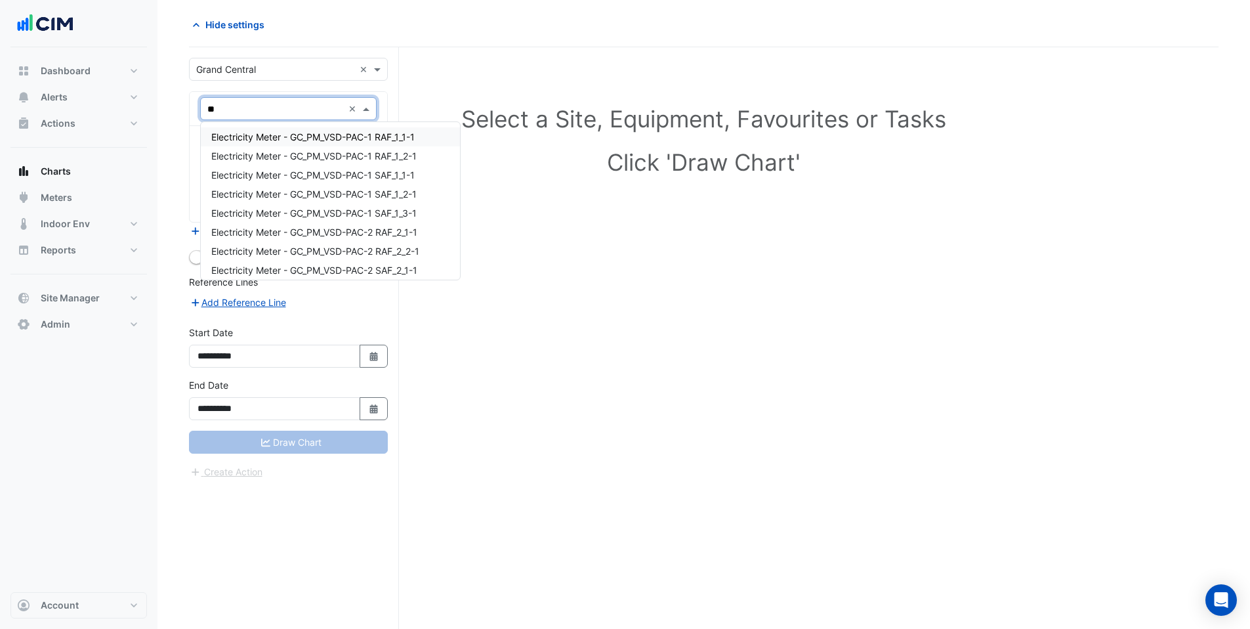
type input "***"
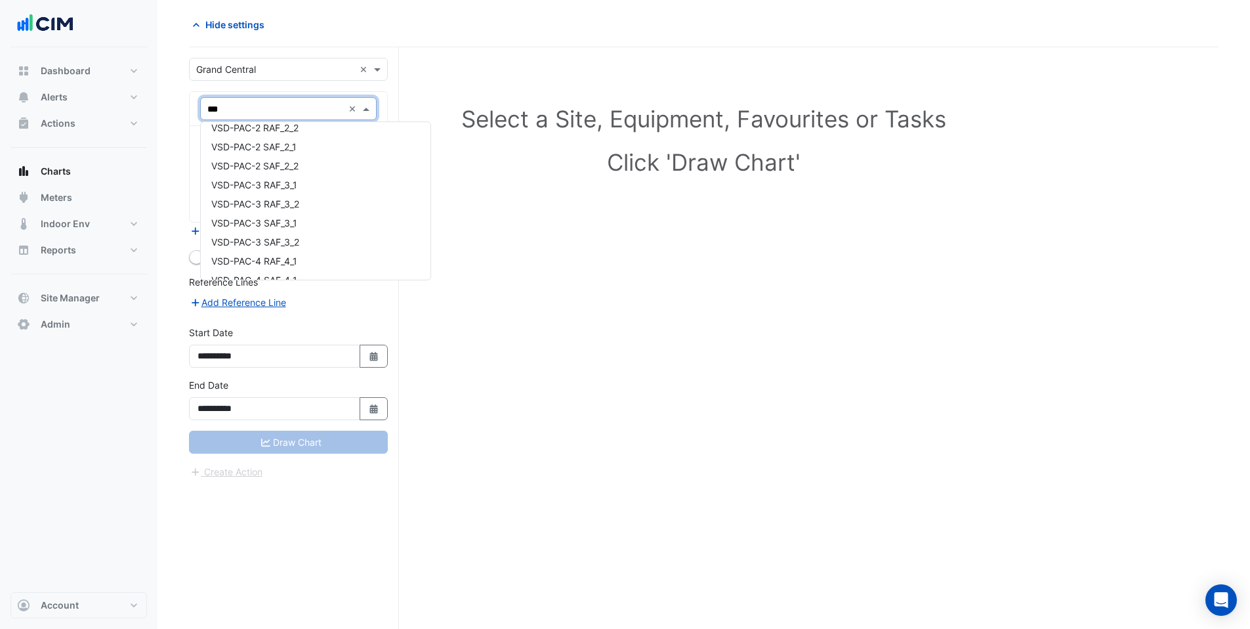
scroll to position [957, 0]
drag, startPoint x: 228, startPoint y: 108, endPoint x: 196, endPoint y: 108, distance: 32.8
click at [196, 108] on div "Equipment × AC_3_deleted *** ×" at bounding box center [289, 109] width 198 height 34
type input "**"
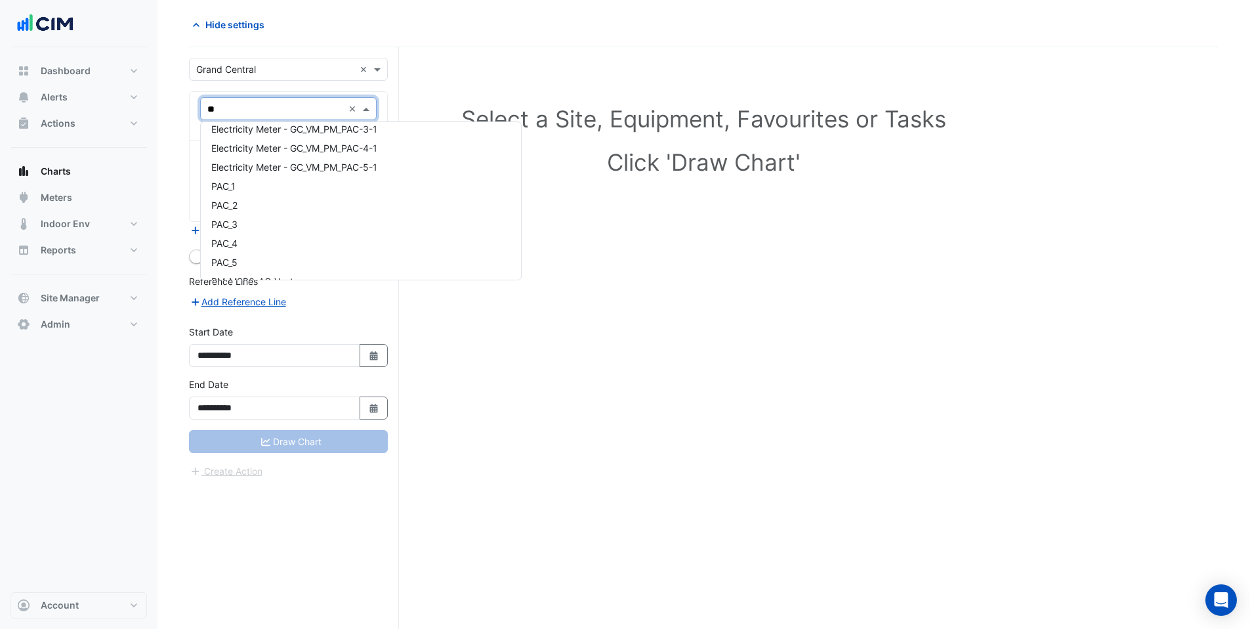
scroll to position [658, 0]
click at [230, 223] on span "PAC_3" at bounding box center [224, 221] width 26 height 11
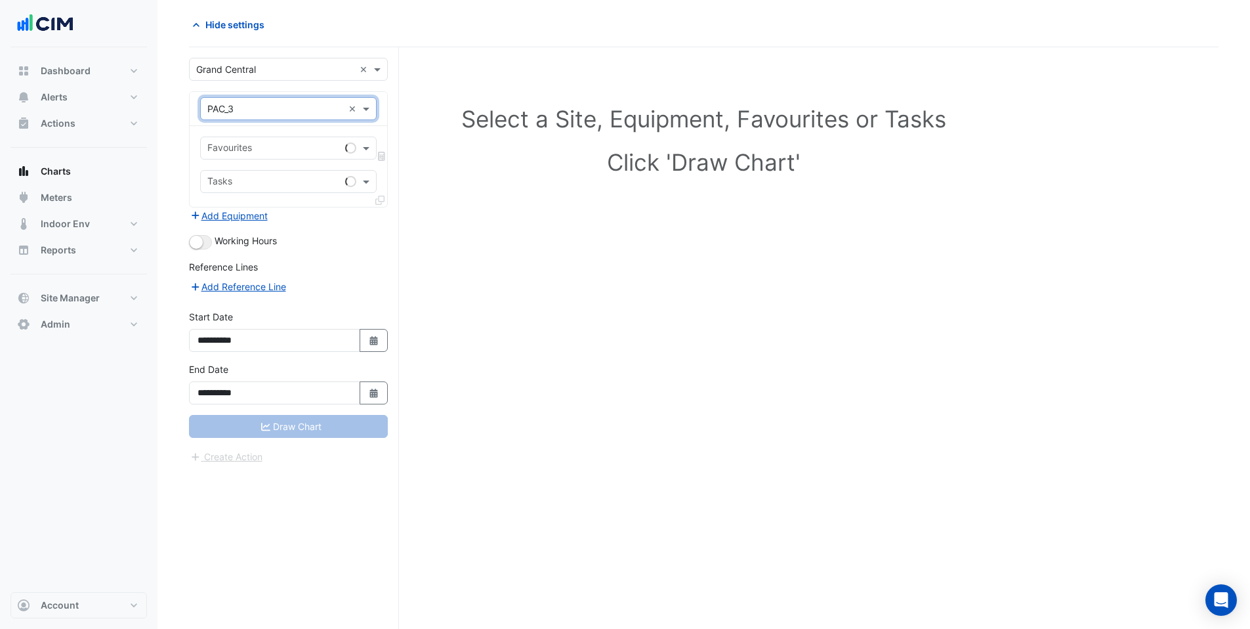
click at [235, 142] on input "text" at bounding box center [273, 149] width 133 height 14
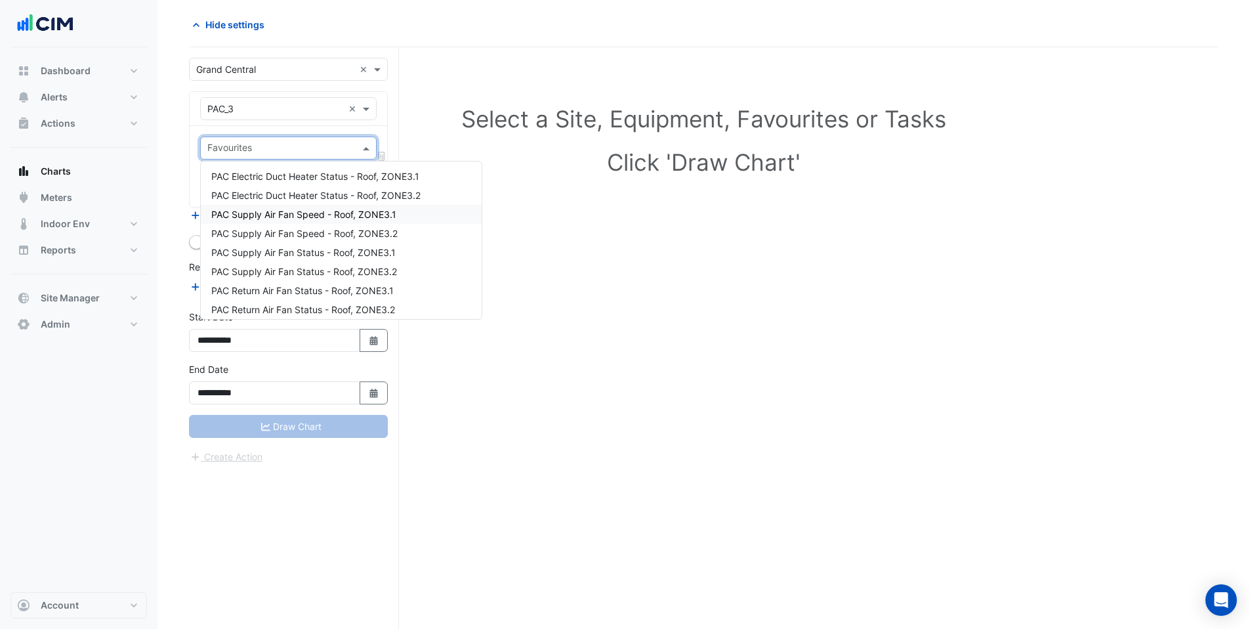
click at [335, 216] on span "PAC Supply Air Fan Speed - Roof, ZONE3.1" at bounding box center [303, 214] width 185 height 11
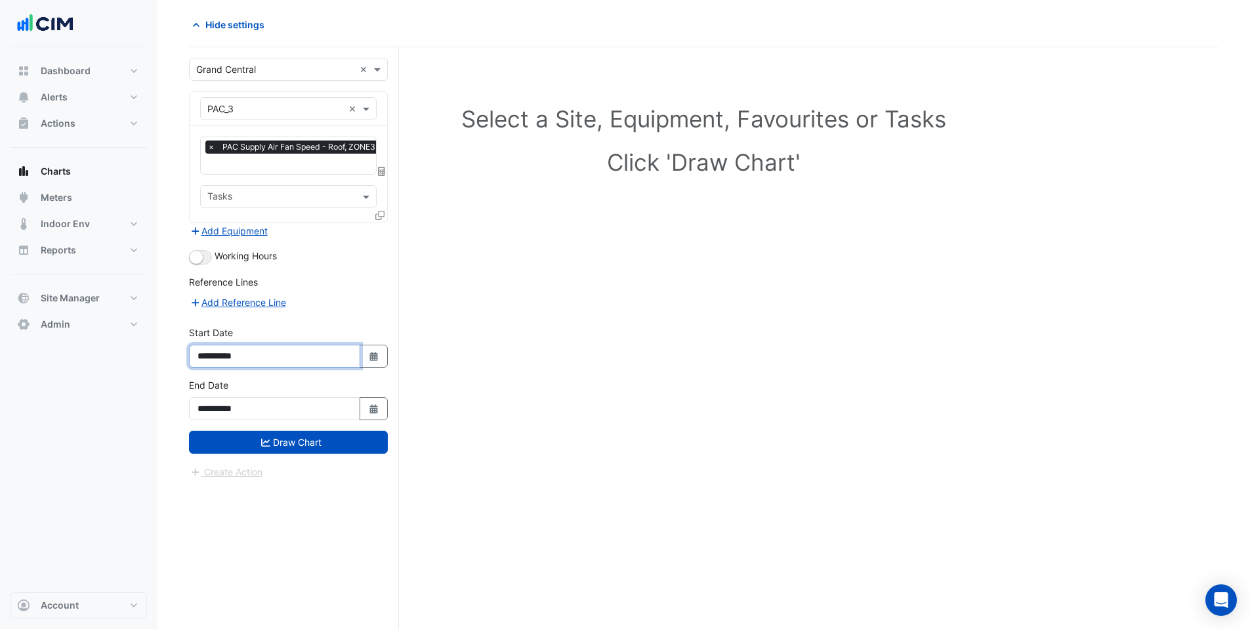
click at [217, 354] on input "**********" at bounding box center [274, 356] width 171 height 23
click at [231, 354] on input "**********" at bounding box center [274, 356] width 171 height 23
type input "**********"
click at [244, 439] on button "Draw Chart" at bounding box center [288, 442] width 199 height 23
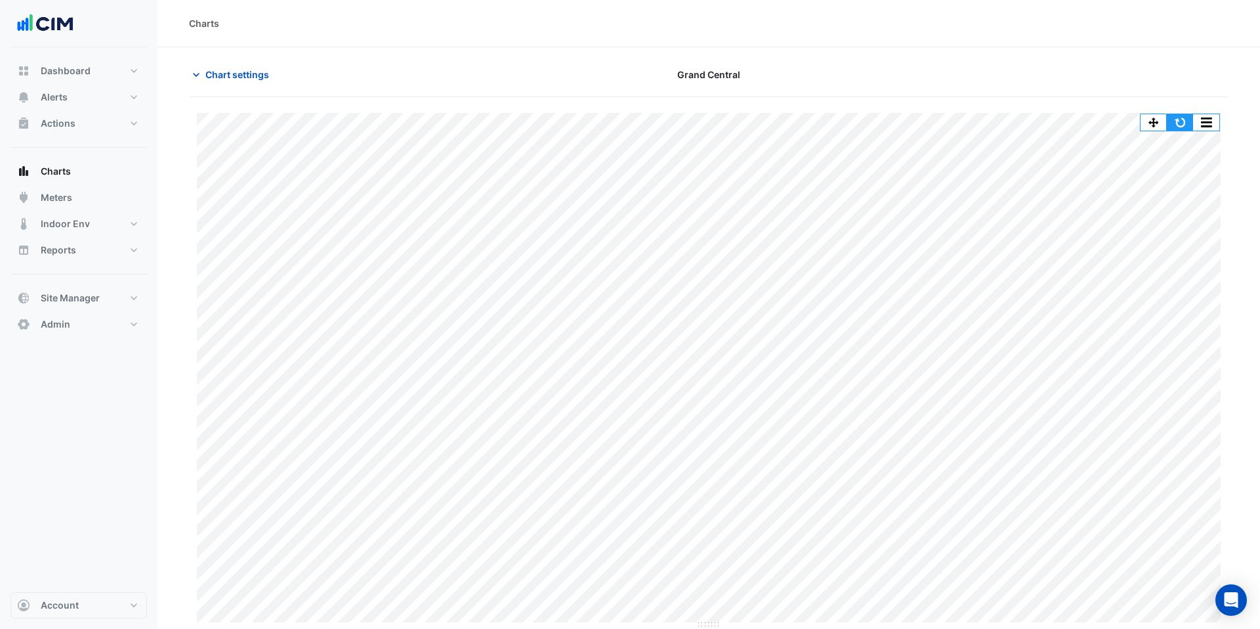
click at [1178, 127] on button "button" at bounding box center [1180, 122] width 26 height 16
click at [1183, 128] on button "button" at bounding box center [1180, 122] width 26 height 16
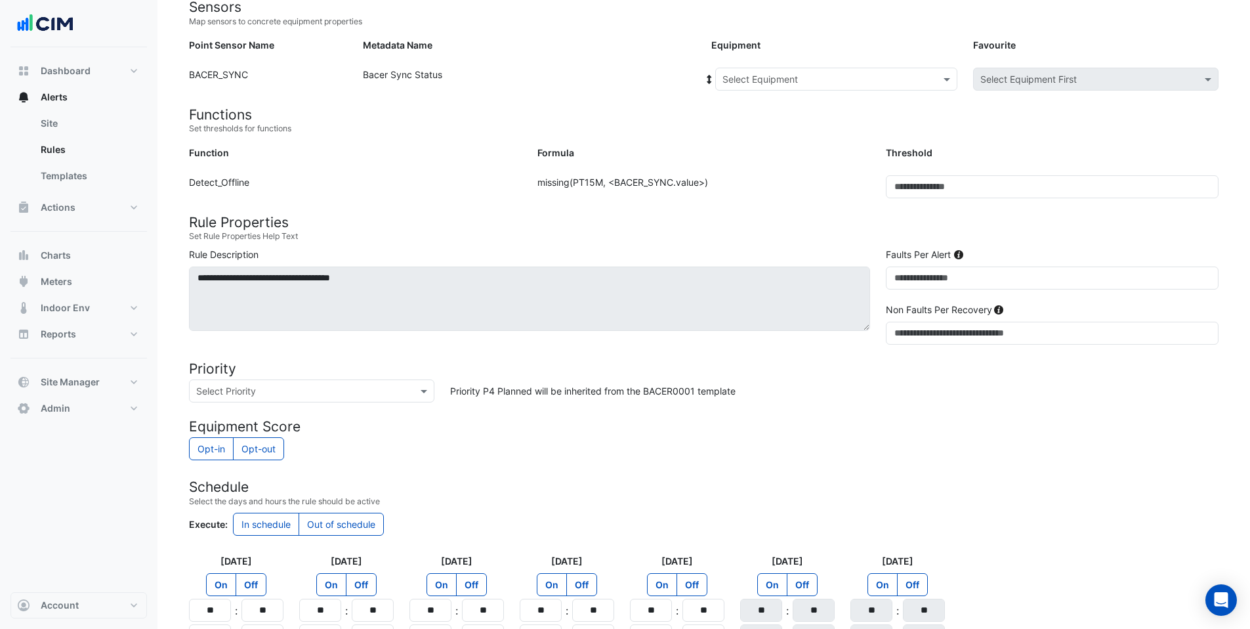
scroll to position [255, 0]
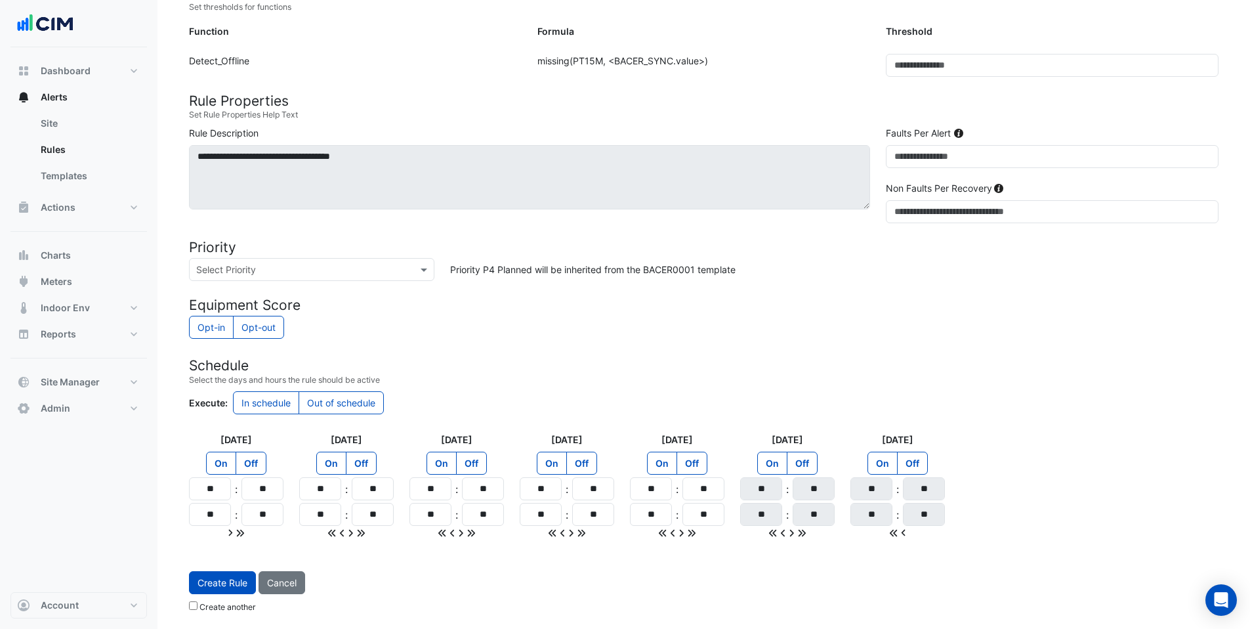
click at [274, 585] on button "Cancel" at bounding box center [282, 582] width 47 height 23
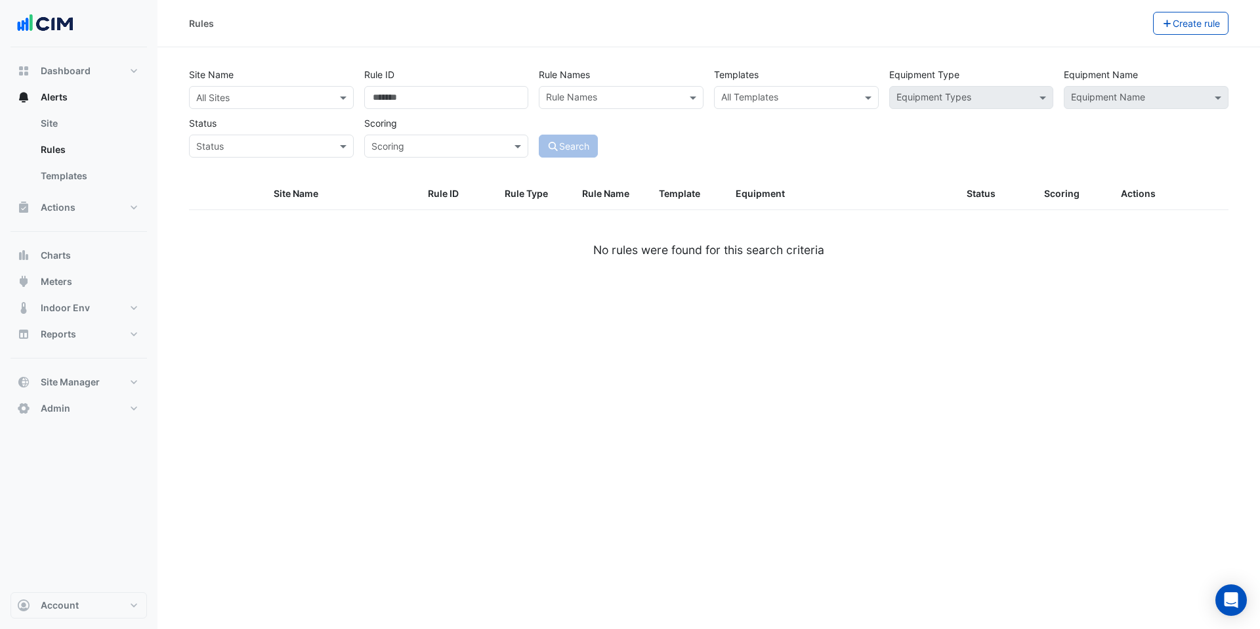
click at [249, 99] on input "text" at bounding box center [258, 98] width 124 height 14
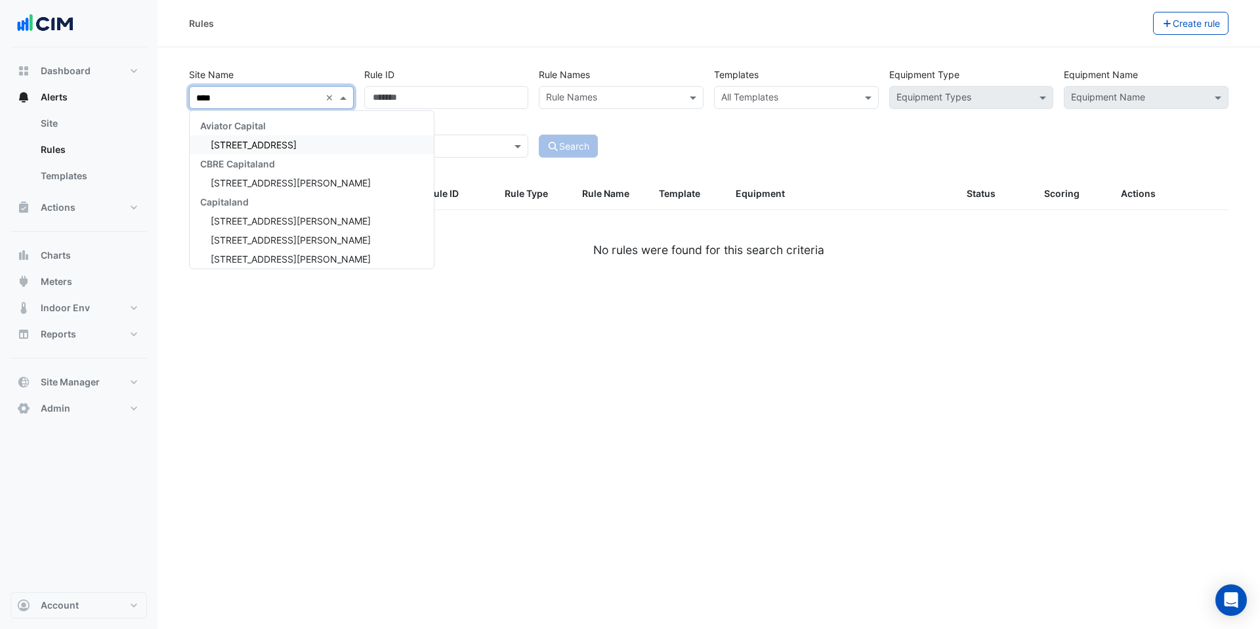
type input "*****"
click at [257, 224] on span "[STREET_ADDRESS][PERSON_NAME]" at bounding box center [291, 220] width 160 height 11
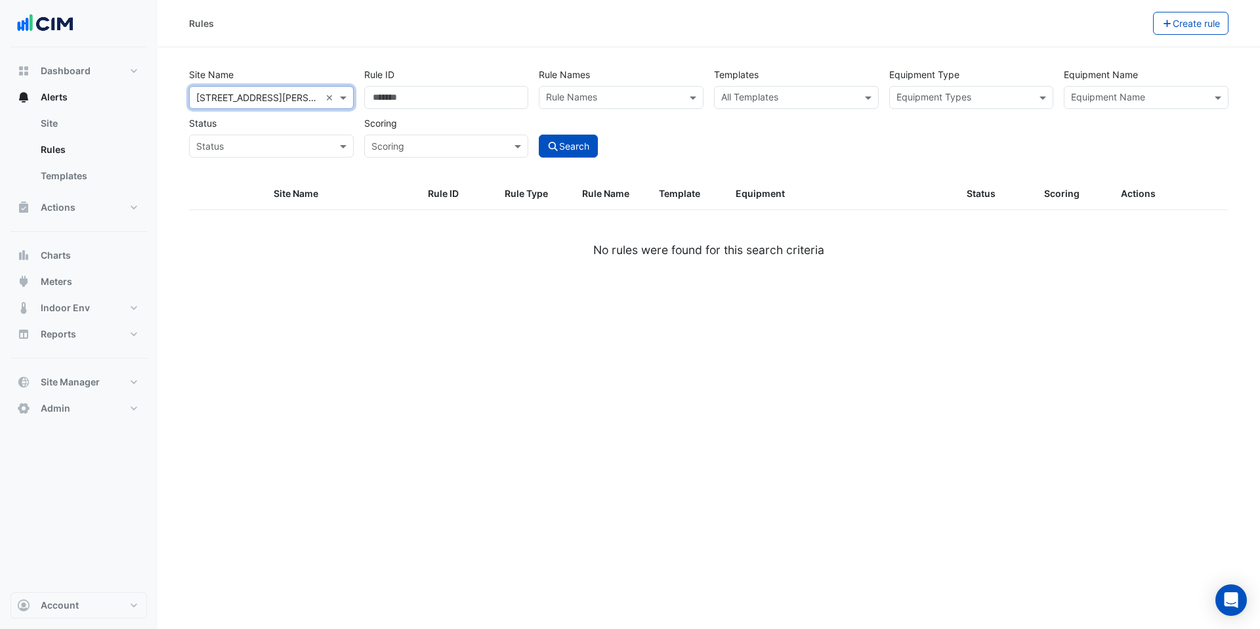
click at [299, 104] on div "All Sites × 100 Arthur Street" at bounding box center [255, 98] width 131 height 14
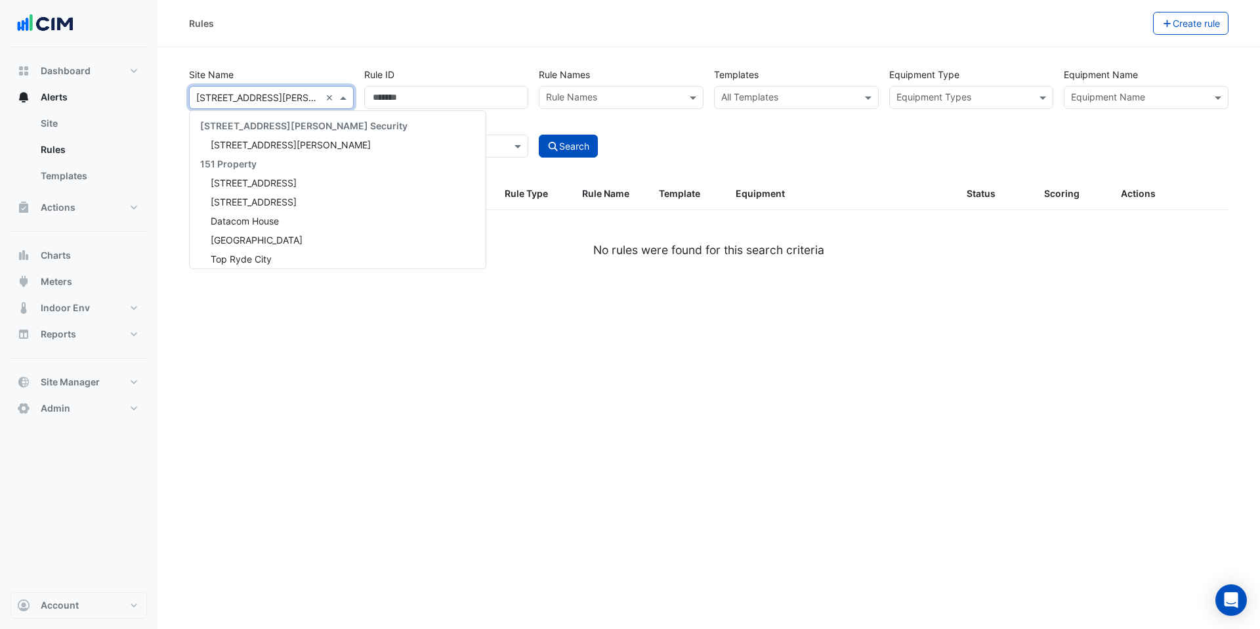
scroll to position [6153, 0]
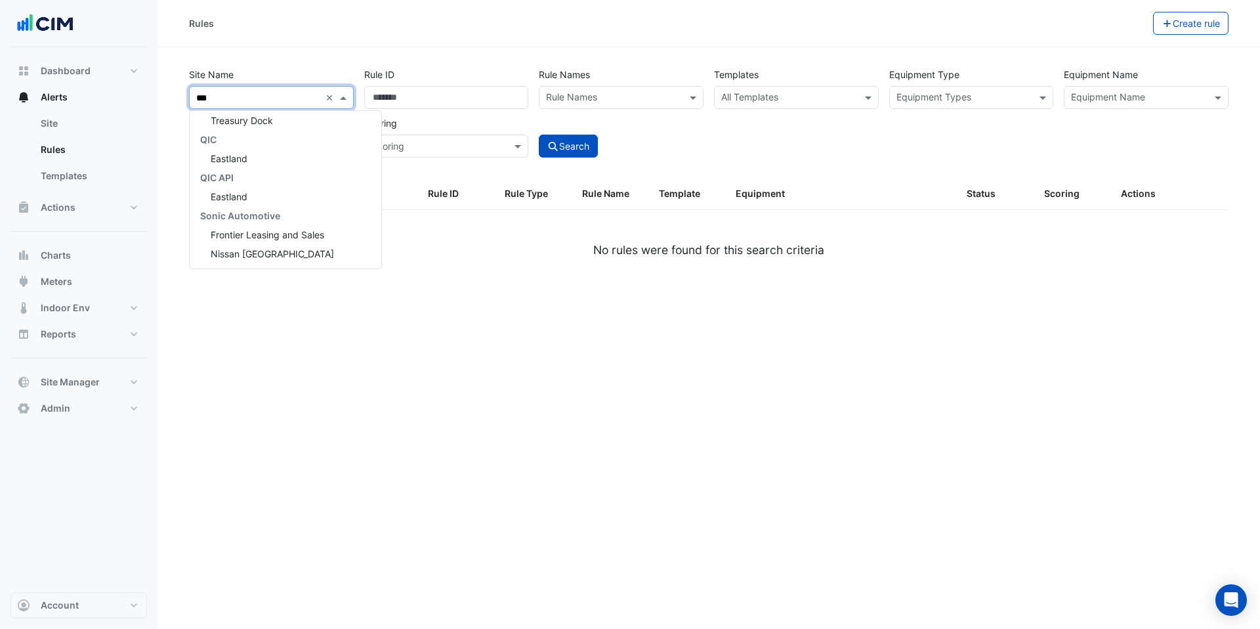
type input "****"
click at [248, 177] on div "Eastland" at bounding box center [267, 177] width 155 height 19
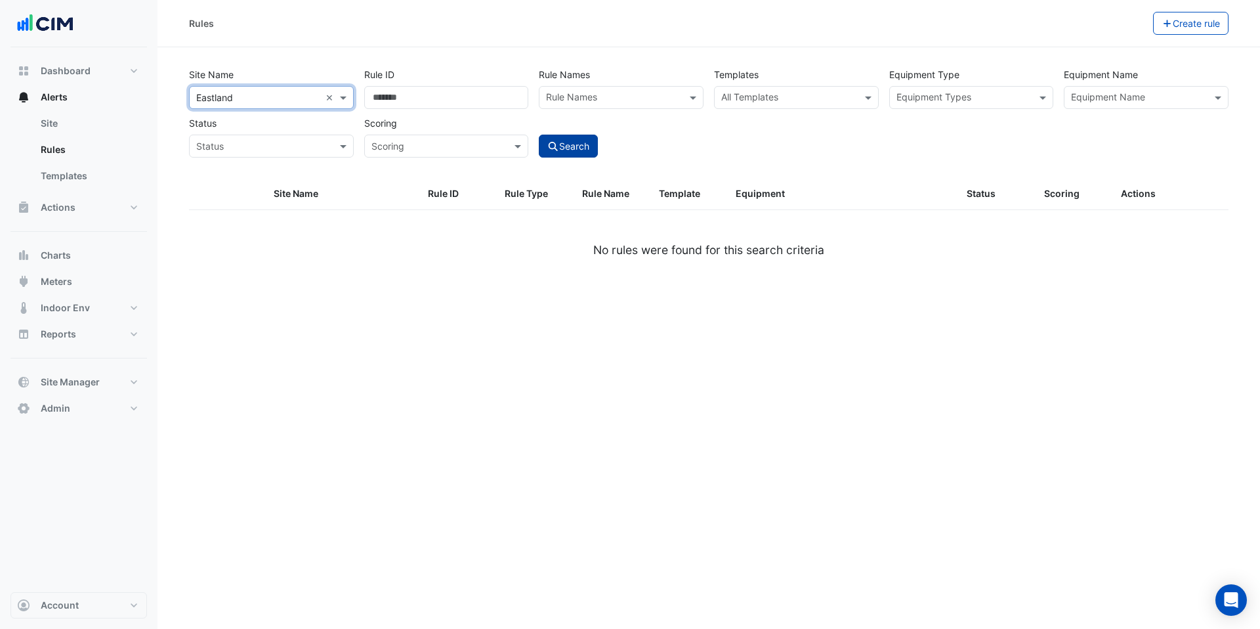
click at [553, 142] on icon "submit" at bounding box center [553, 146] width 9 height 9
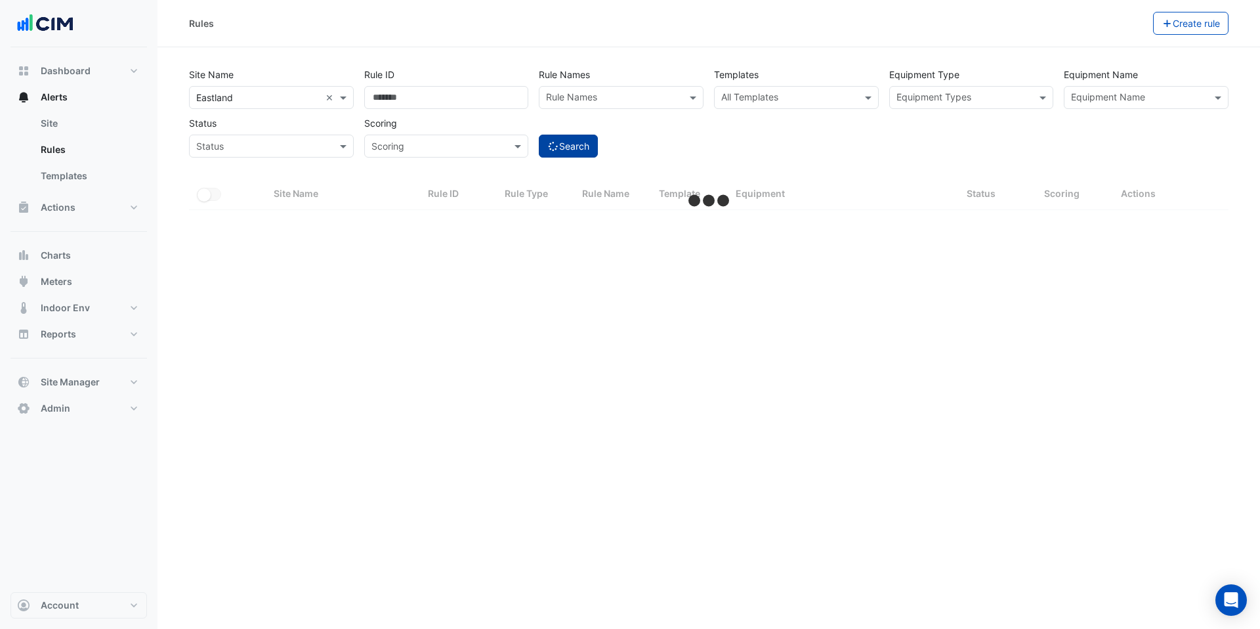
select select "***"
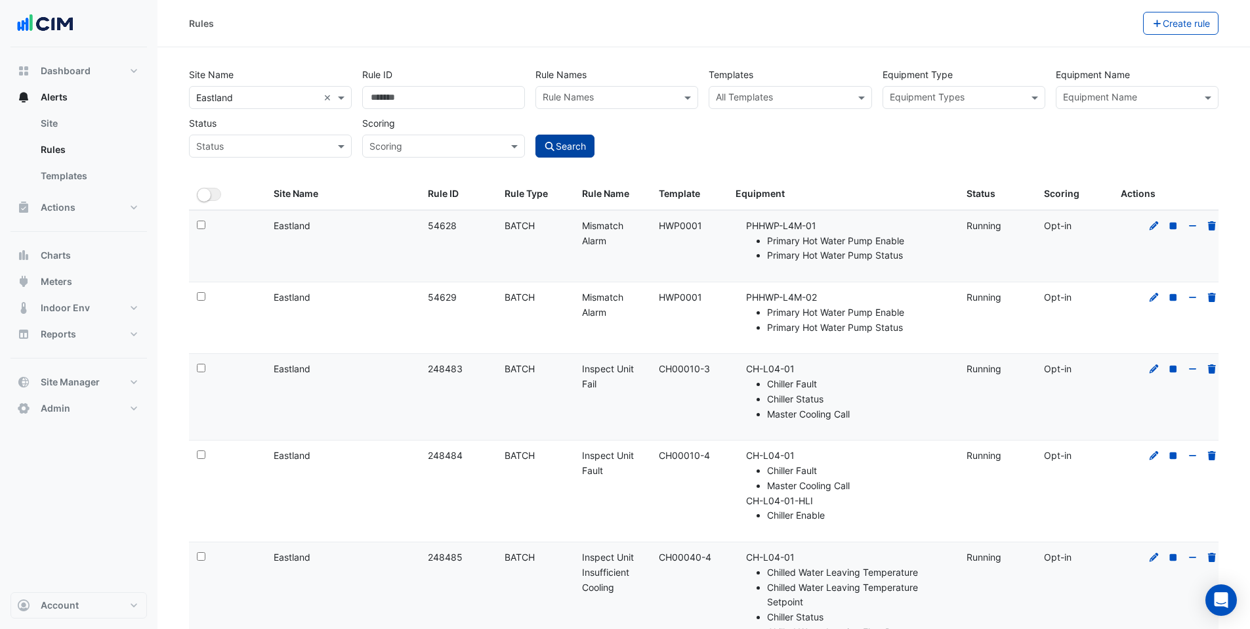
click at [739, 97] on input "text" at bounding box center [782, 99] width 133 height 14
click at [796, 129] on small "- Detect Offline Bacer" at bounding box center [816, 126] width 81 height 10
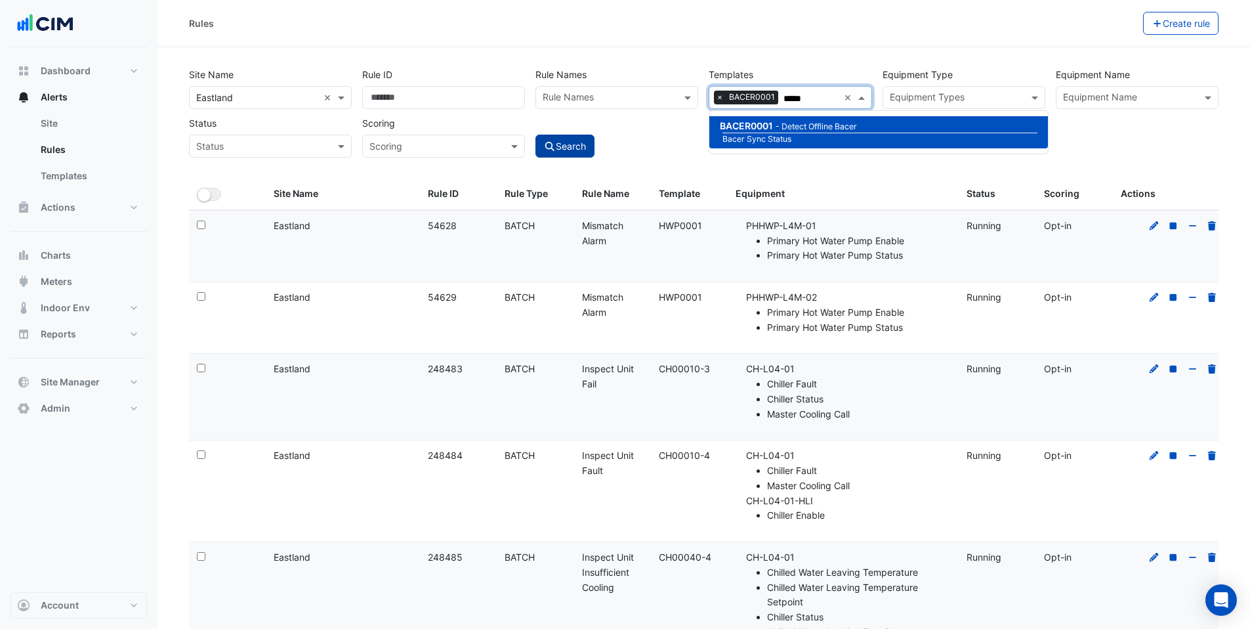
type input "*****"
click at [568, 139] on button "Search" at bounding box center [565, 146] width 59 height 23
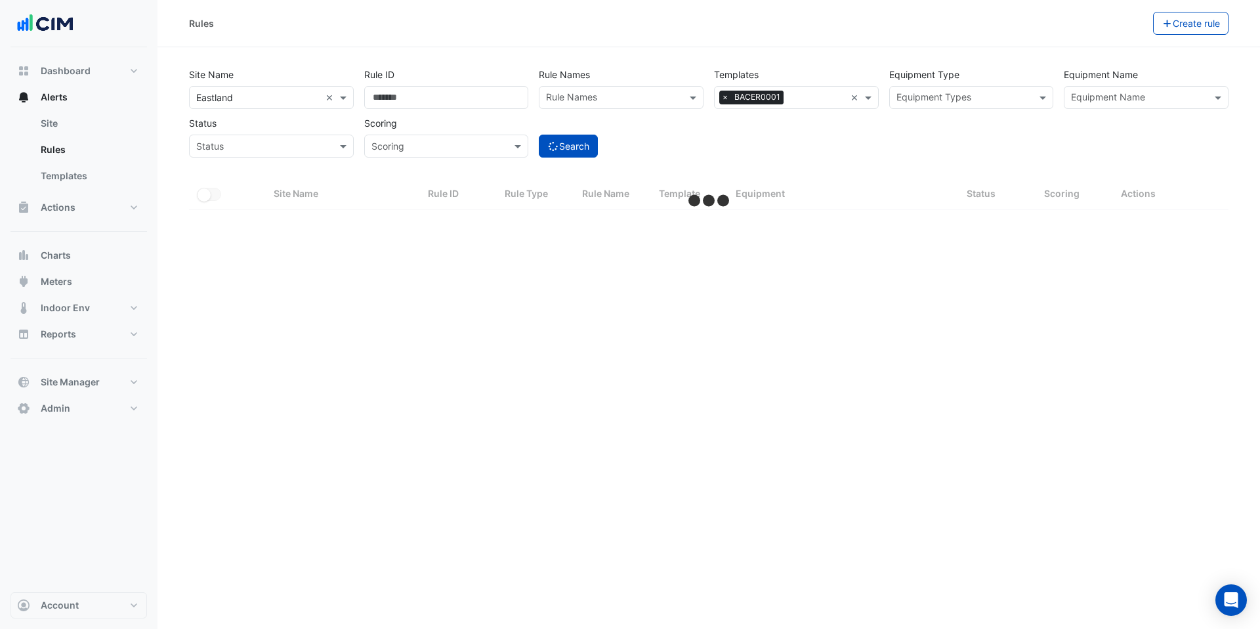
select select "***"
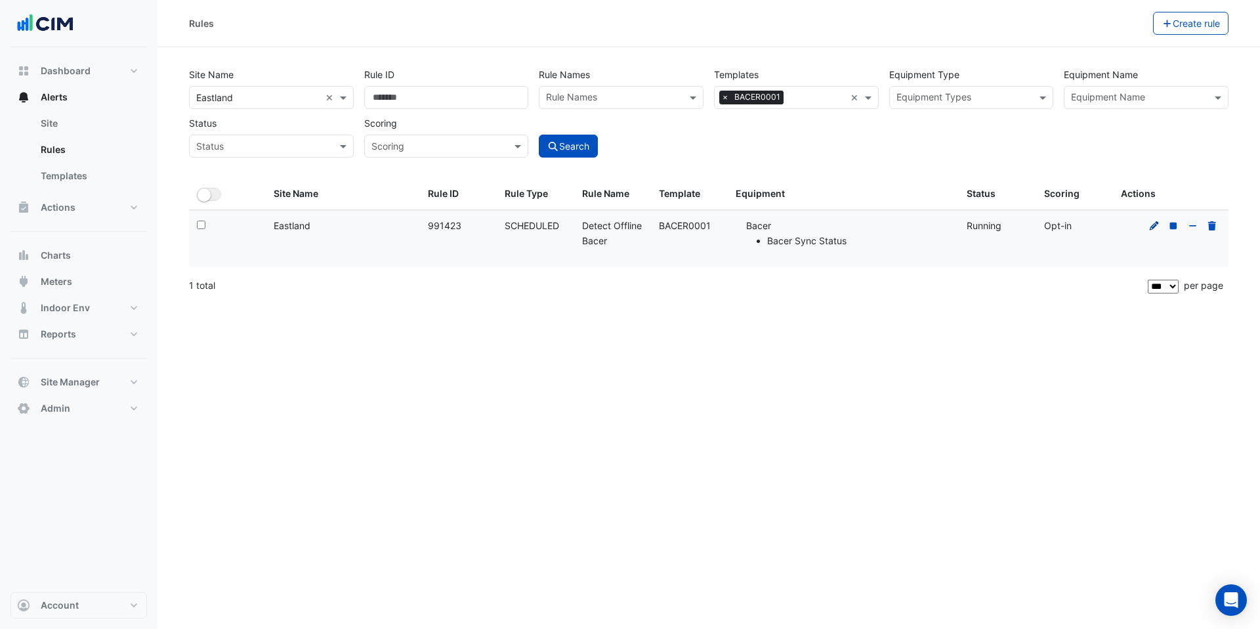
click at [1155, 226] on icon at bounding box center [1155, 225] width 12 height 9
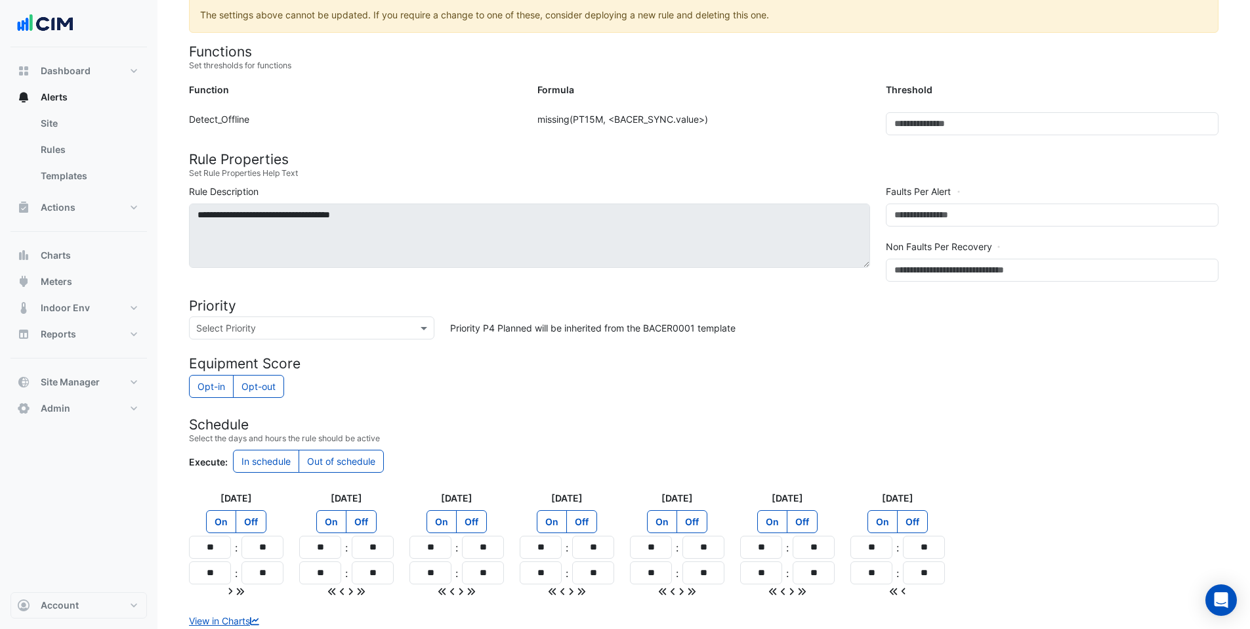
scroll to position [290, 0]
click at [60, 280] on span "Meters" at bounding box center [57, 281] width 32 height 13
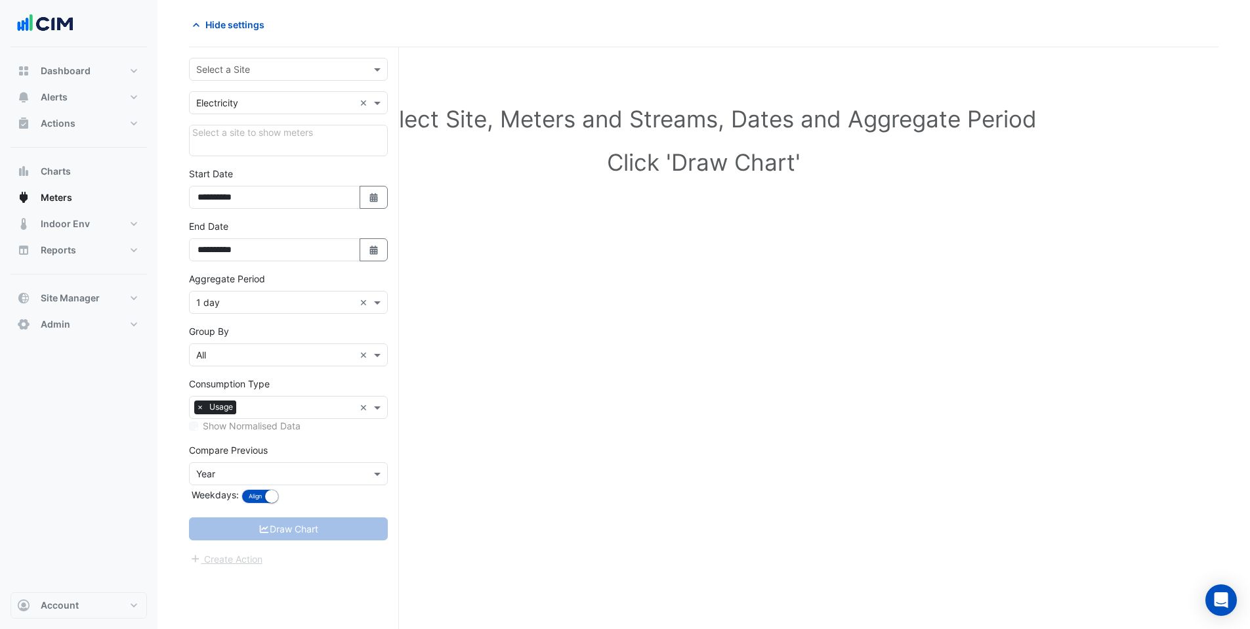
scroll to position [50, 0]
click at [223, 74] on input "text" at bounding box center [275, 70] width 158 height 14
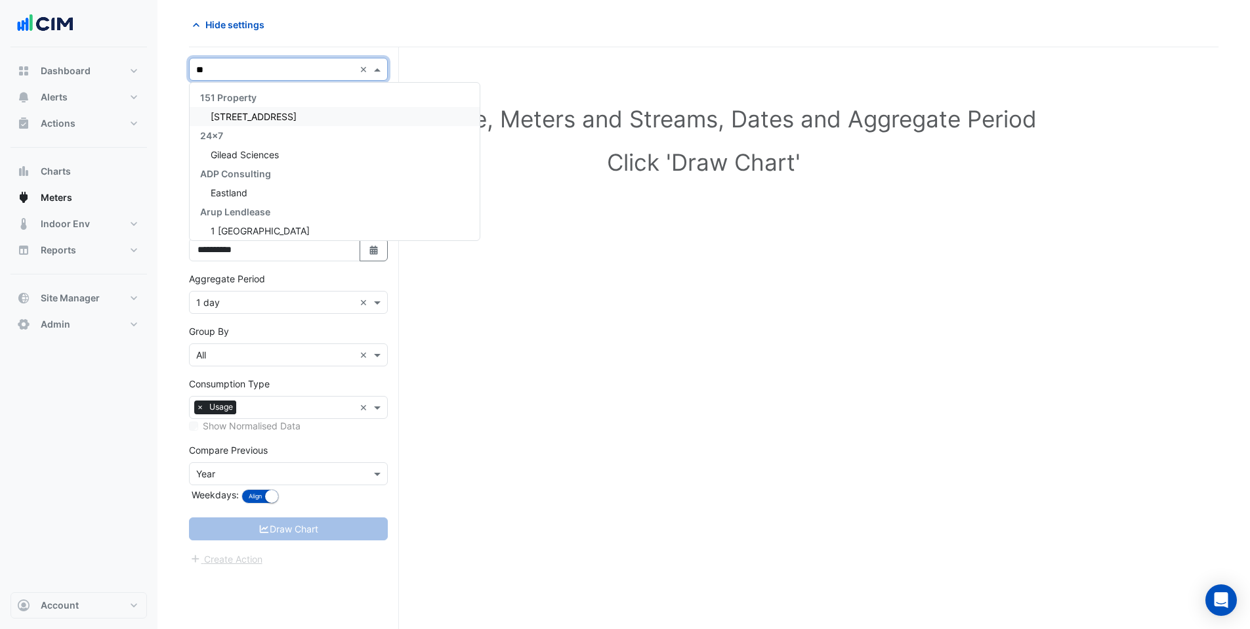
type input "***"
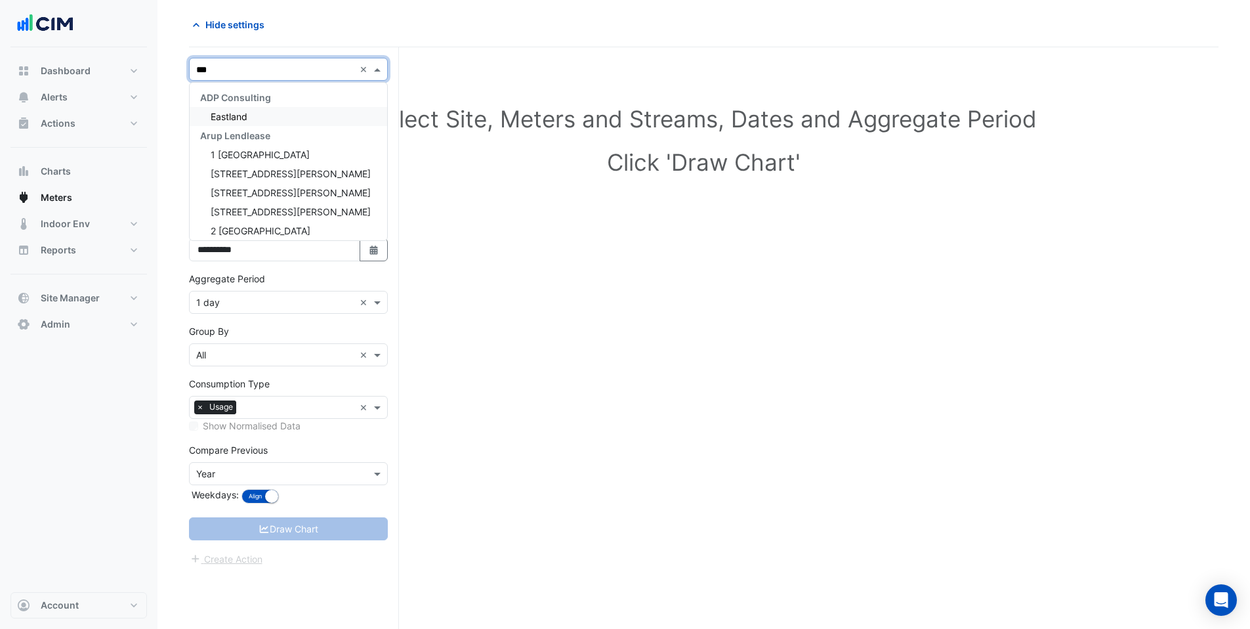
click at [226, 115] on span "Eastland" at bounding box center [229, 116] width 37 height 11
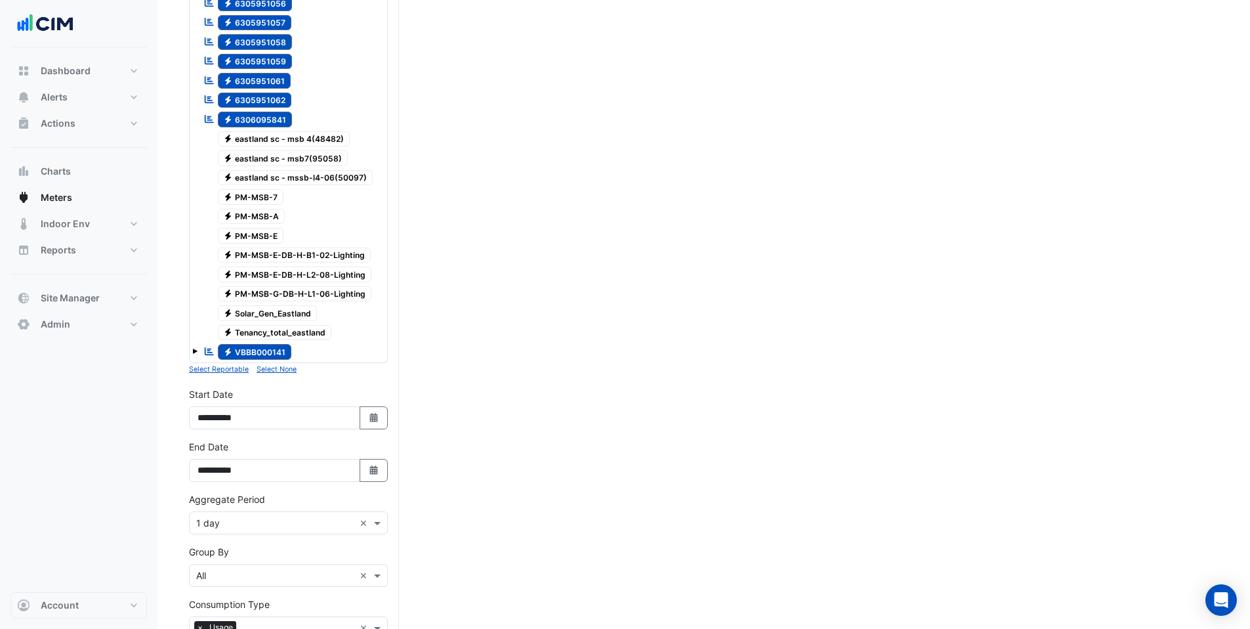
scroll to position [442, 0]
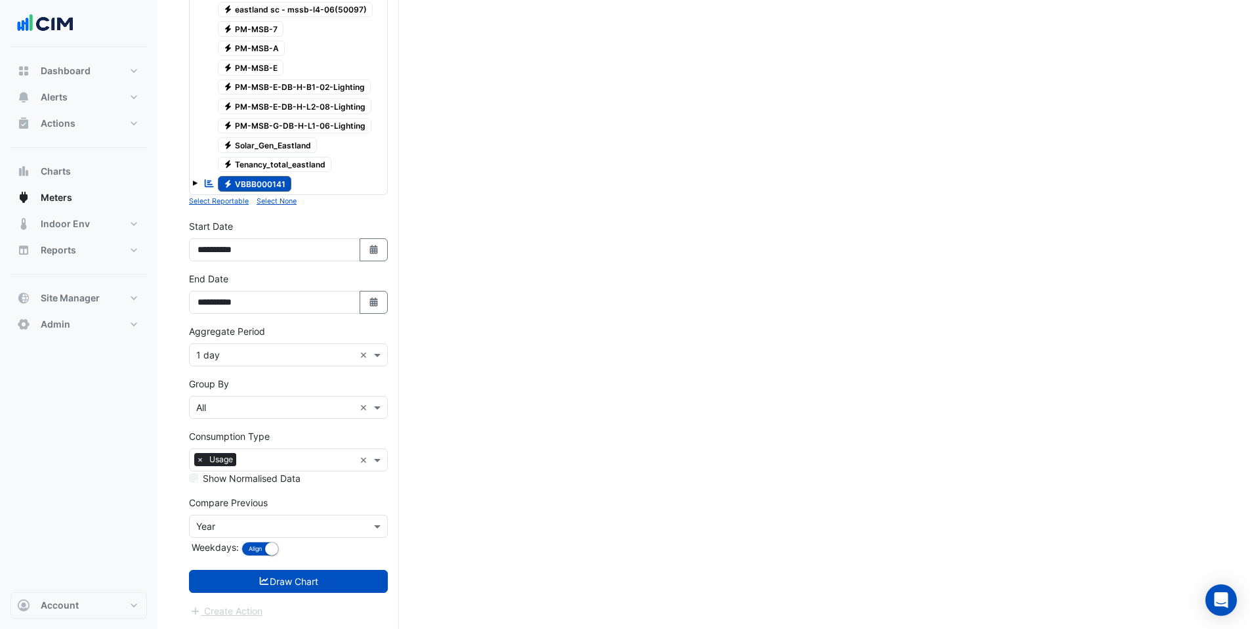
click at [287, 202] on small "Select None" at bounding box center [277, 201] width 40 height 9
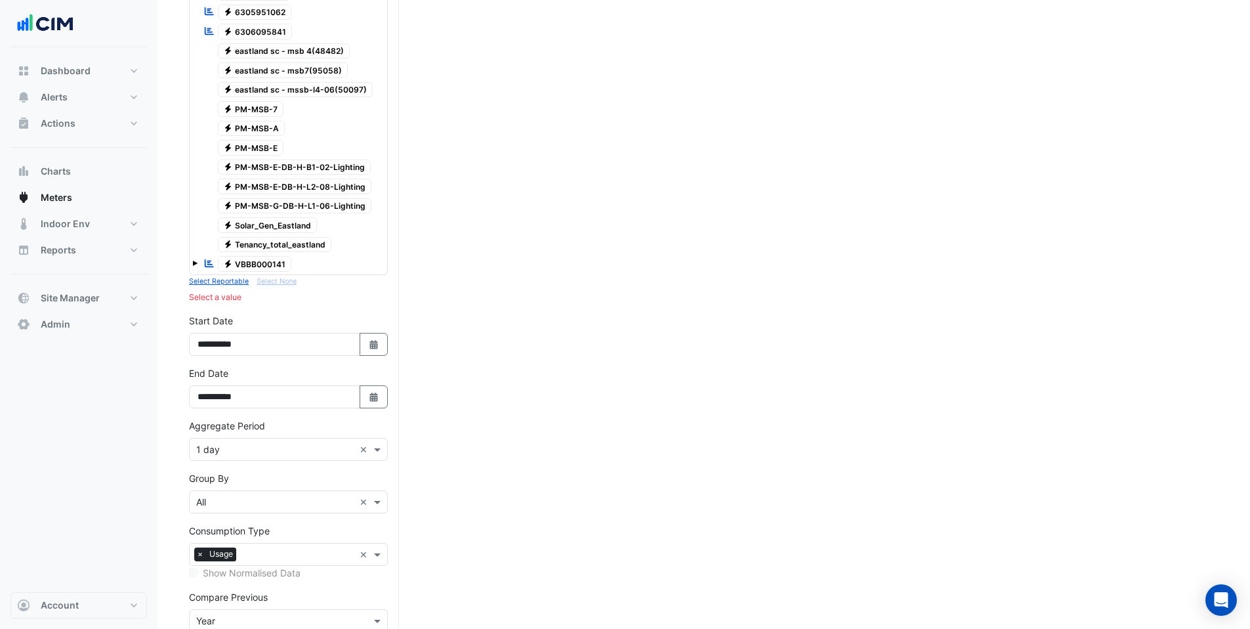
scroll to position [333, 0]
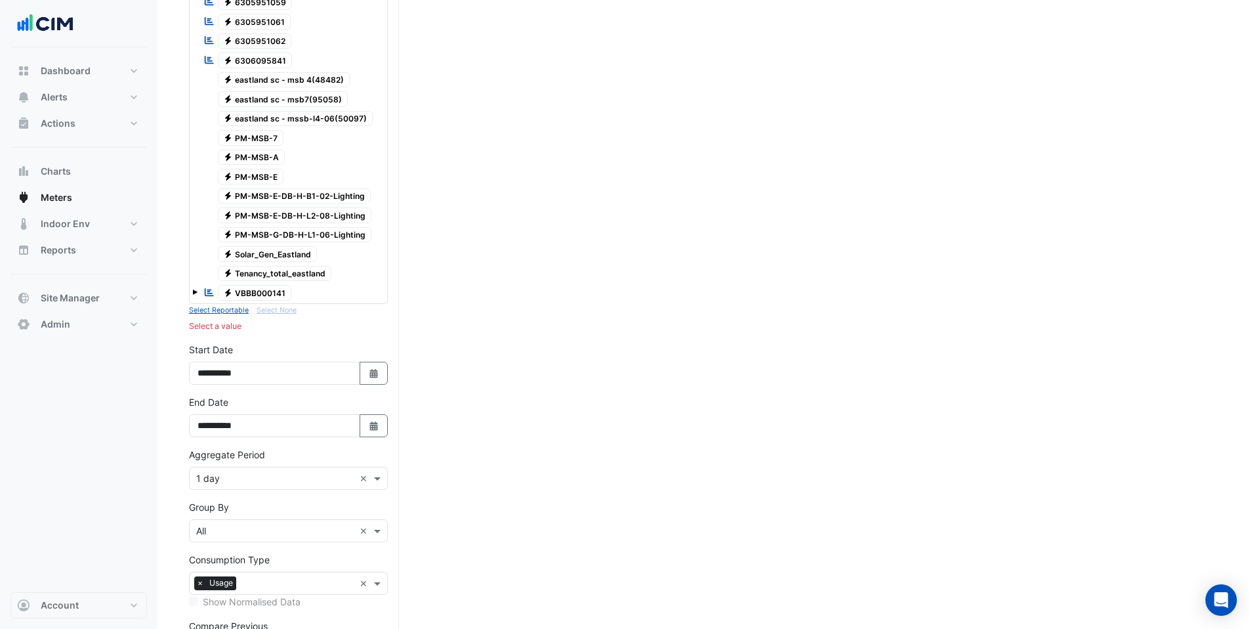
click at [259, 62] on span "Electricity 6306095841" at bounding box center [255, 61] width 75 height 16
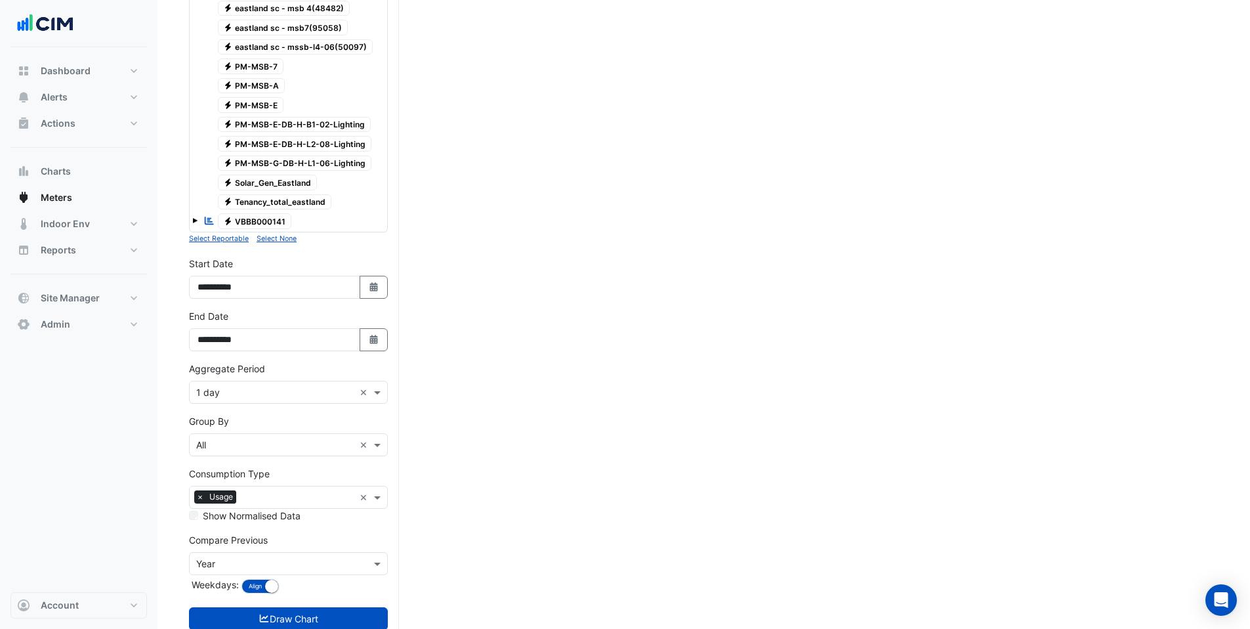
scroll to position [442, 0]
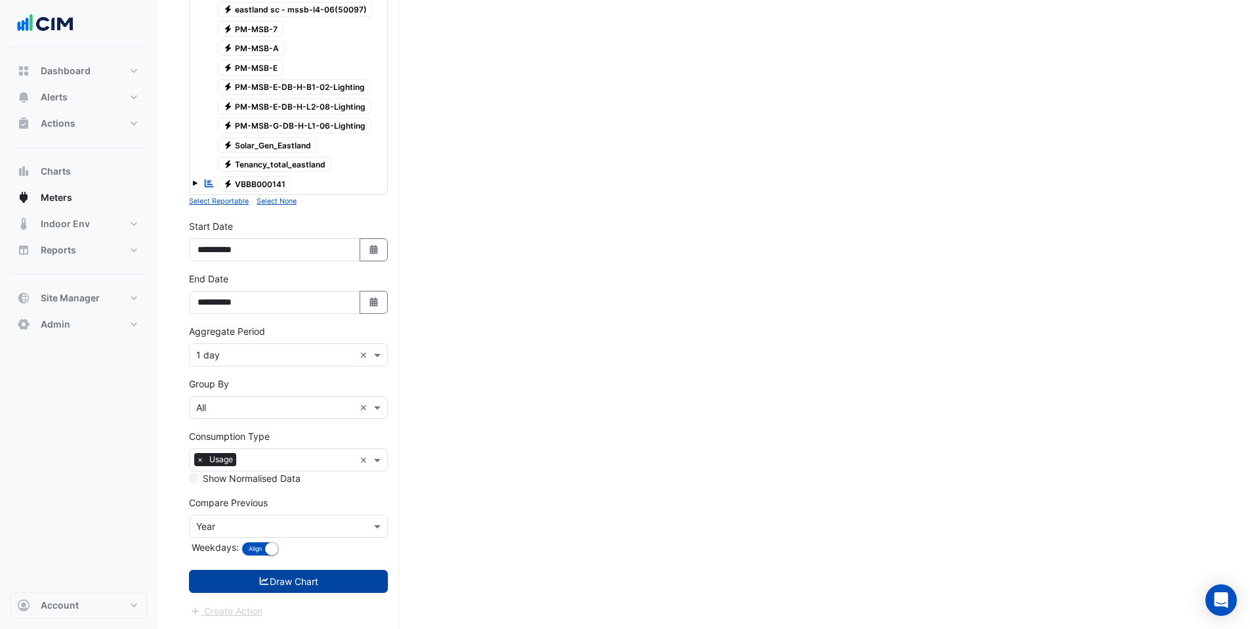
click at [297, 578] on button "Draw Chart" at bounding box center [288, 581] width 199 height 23
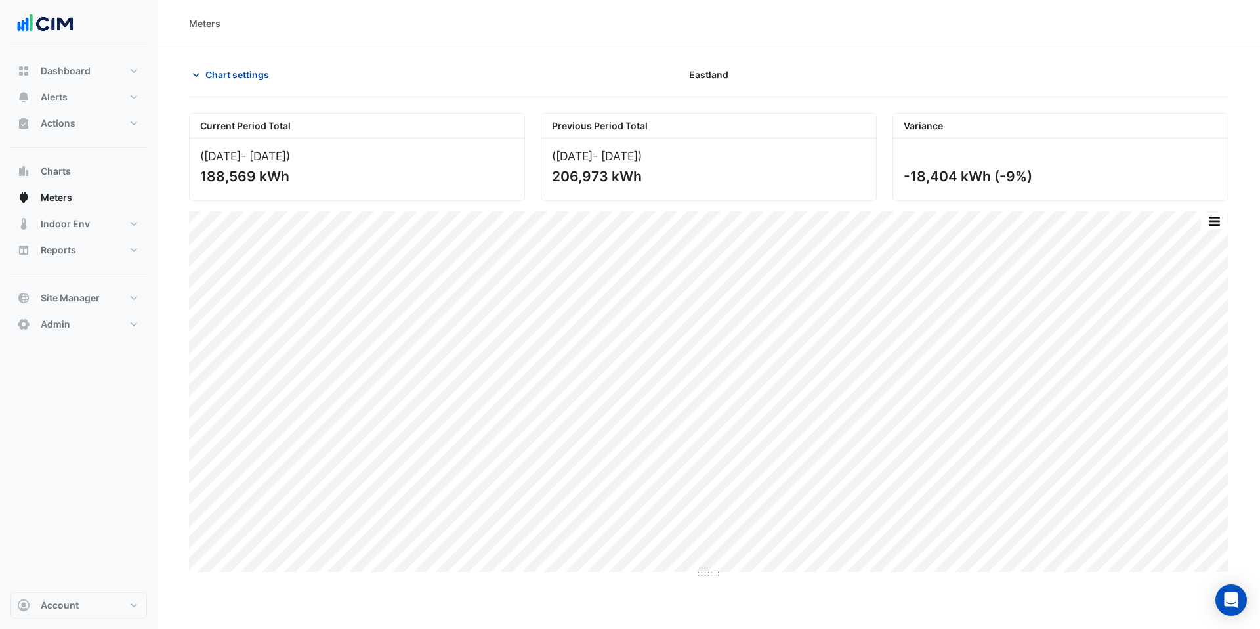
click at [221, 80] on span "Chart settings" at bounding box center [237, 75] width 64 height 14
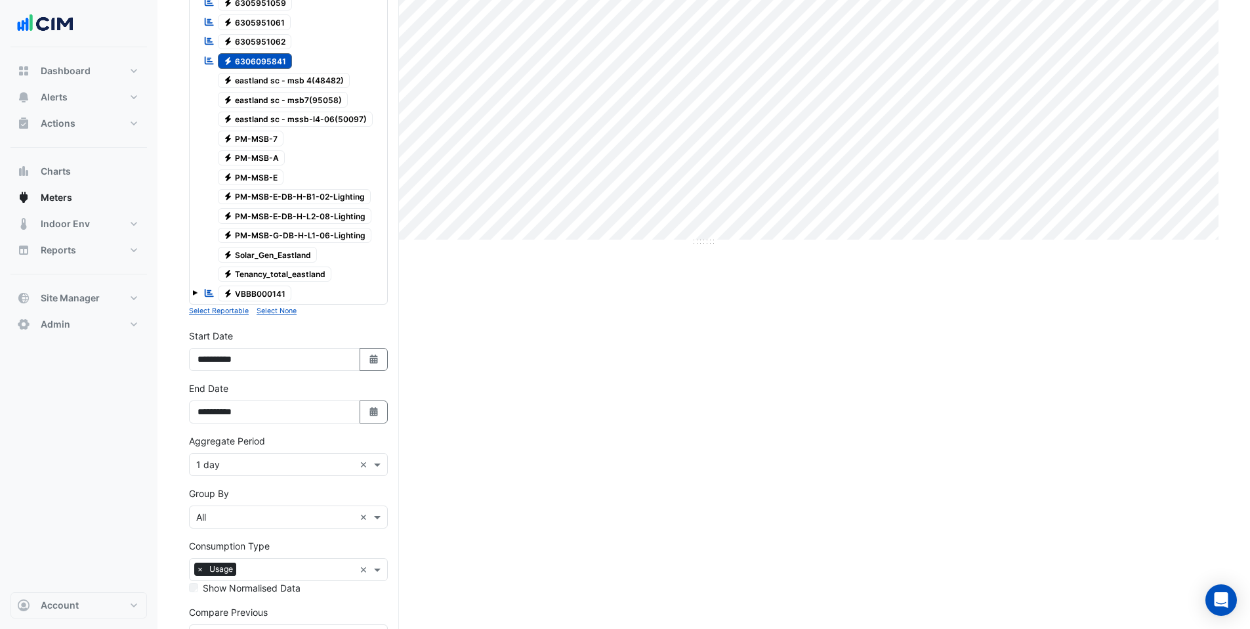
scroll to position [442, 0]
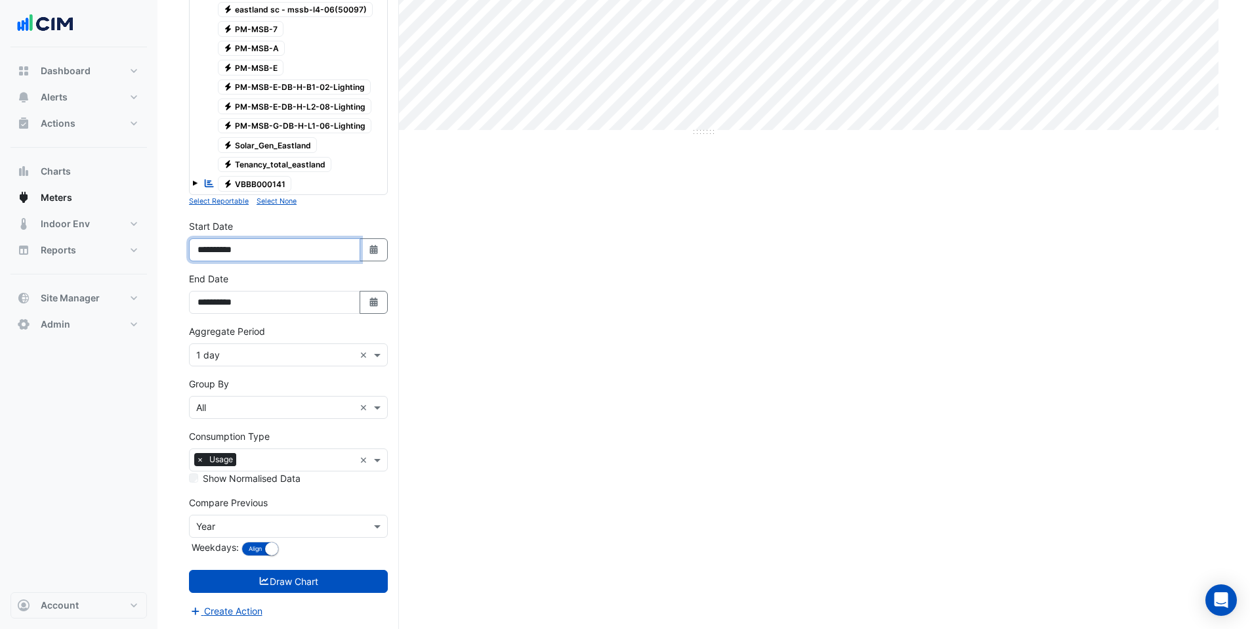
click at [219, 249] on input "**********" at bounding box center [274, 249] width 171 height 23
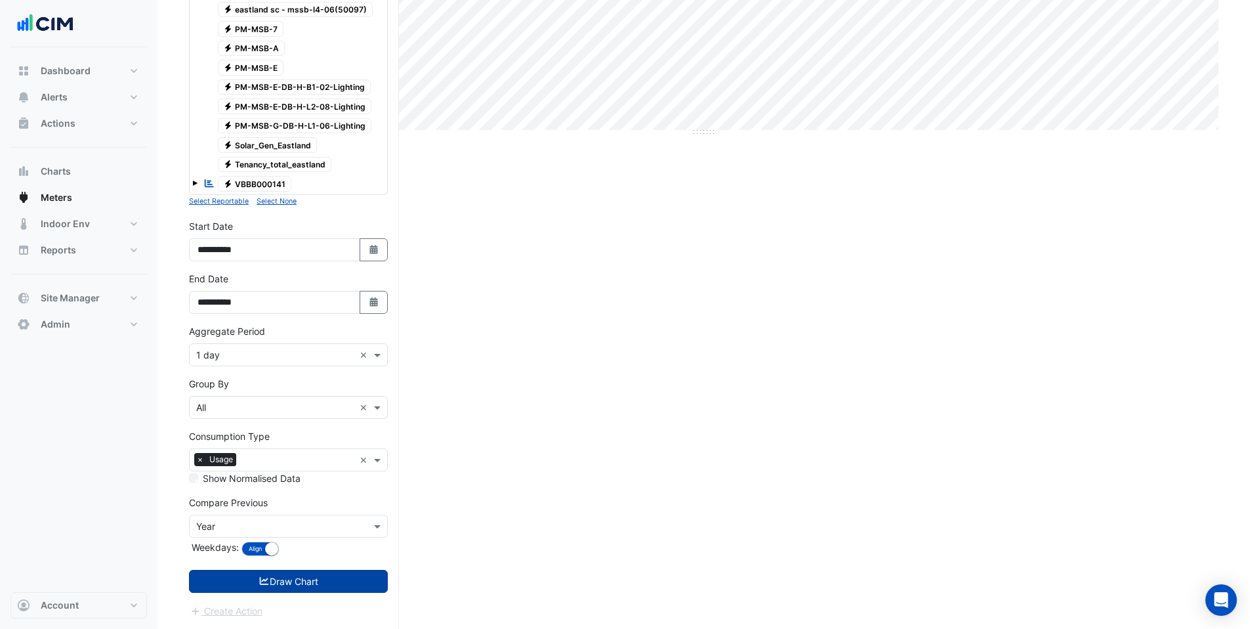
click at [307, 578] on button "Draw Chart" at bounding box center [288, 581] width 199 height 23
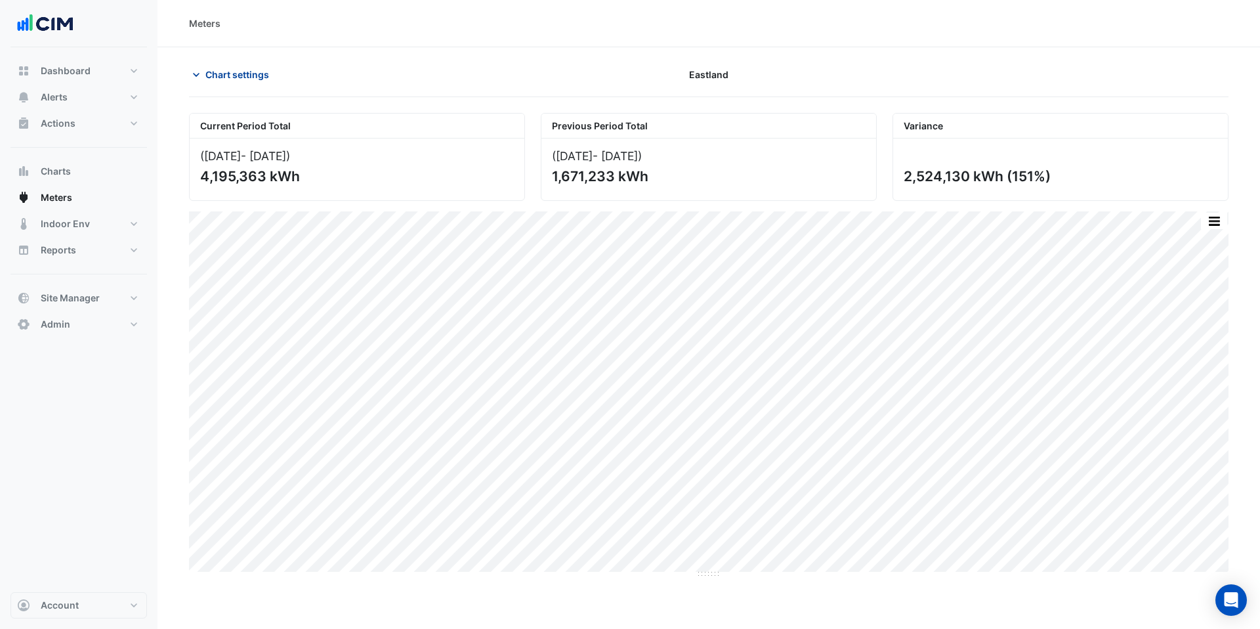
click at [226, 76] on span "Chart settings" at bounding box center [237, 75] width 64 height 14
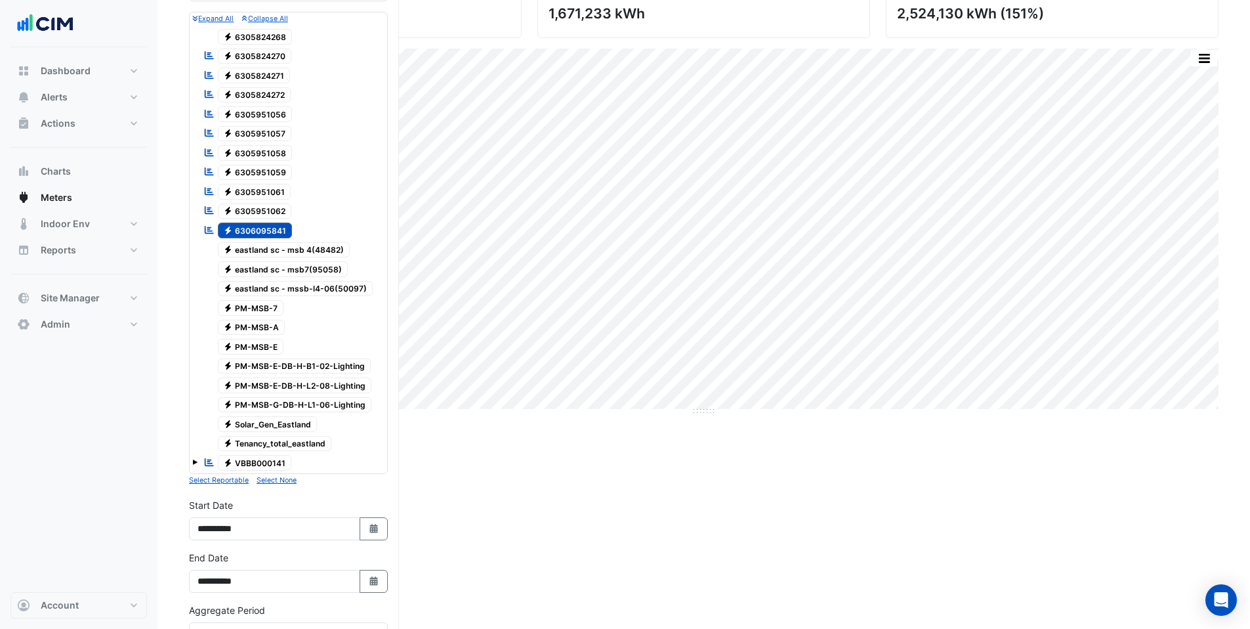
scroll to position [174, 0]
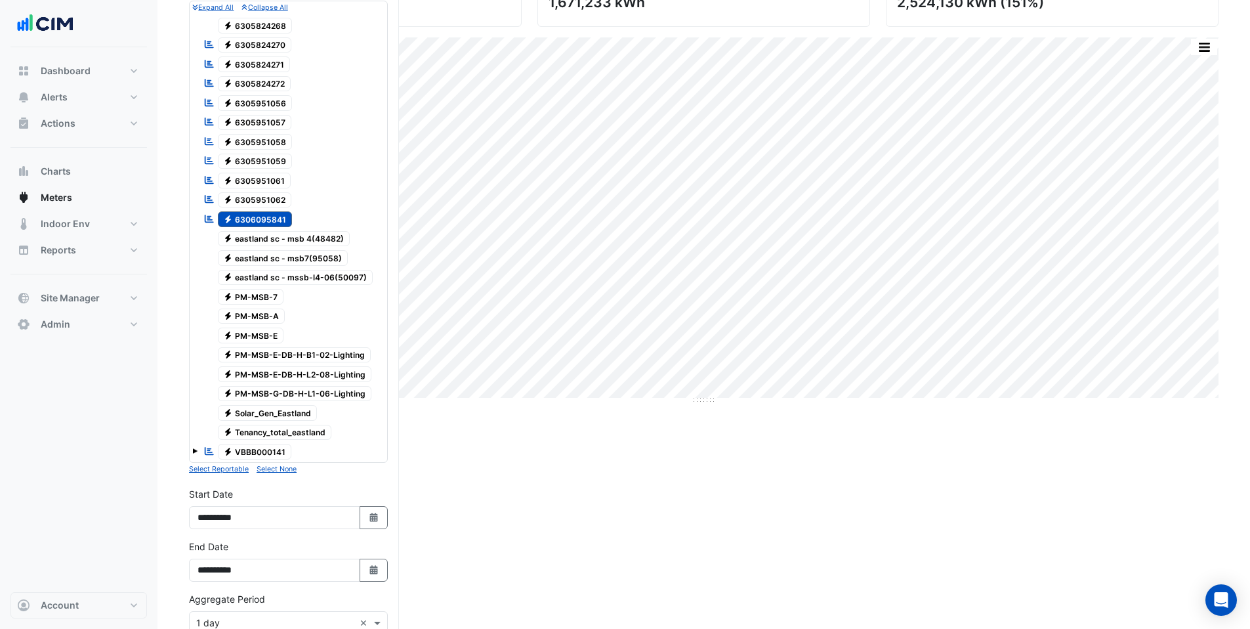
click at [196, 449] on span at bounding box center [194, 450] width 5 height 5
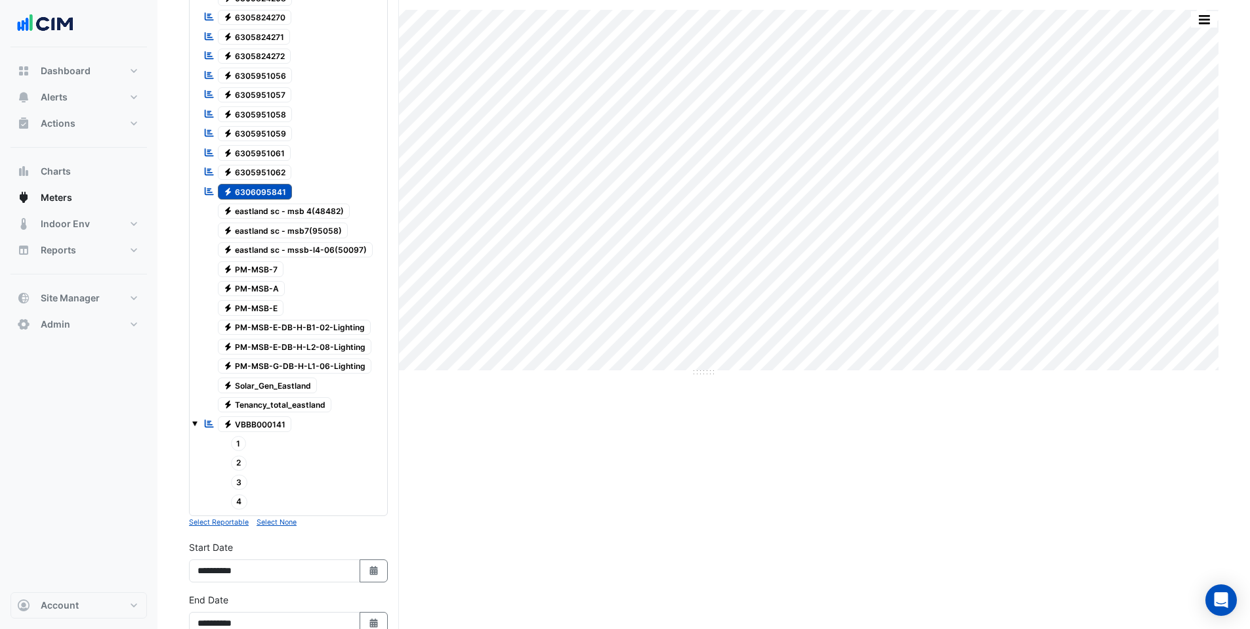
scroll to position [263, 0]
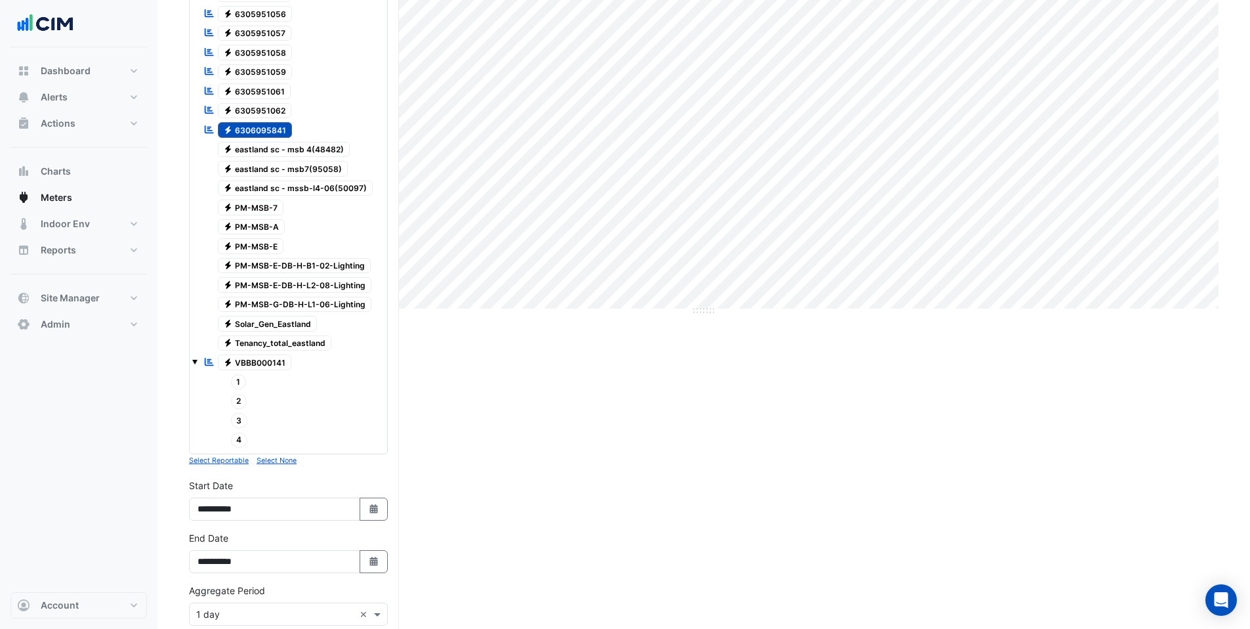
click at [238, 385] on span "1" at bounding box center [239, 381] width 16 height 15
click at [238, 402] on span "2" at bounding box center [239, 401] width 16 height 15
click at [242, 420] on span "3" at bounding box center [239, 420] width 17 height 15
click at [234, 440] on span "4" at bounding box center [239, 440] width 17 height 15
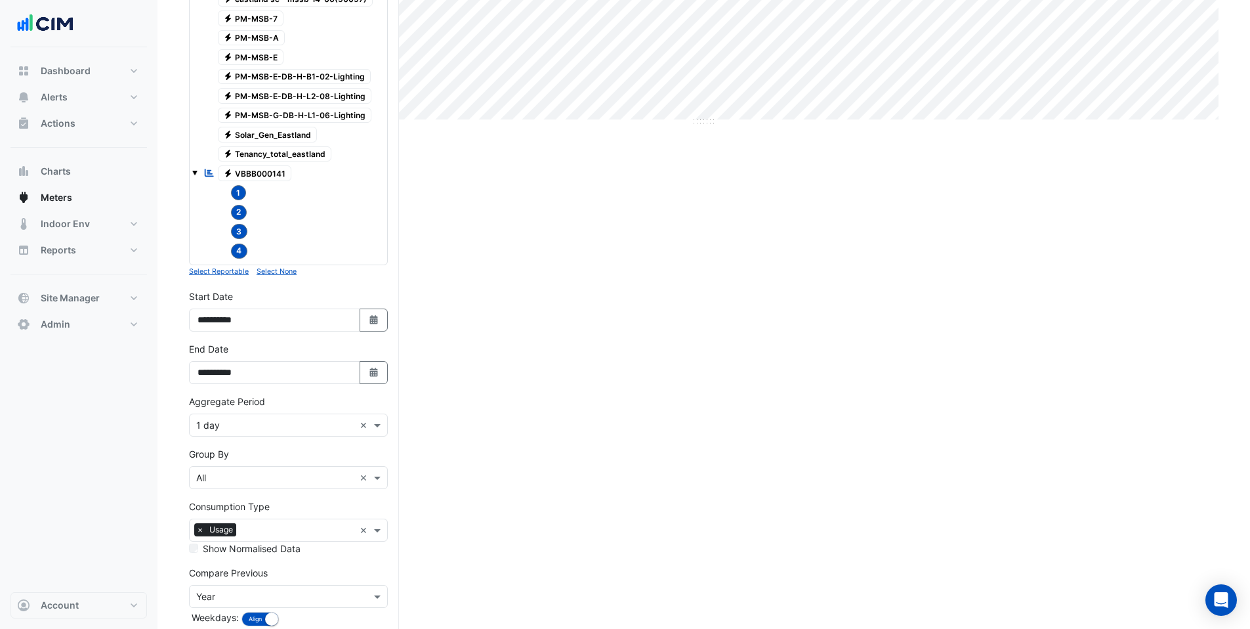
scroll to position [522, 0]
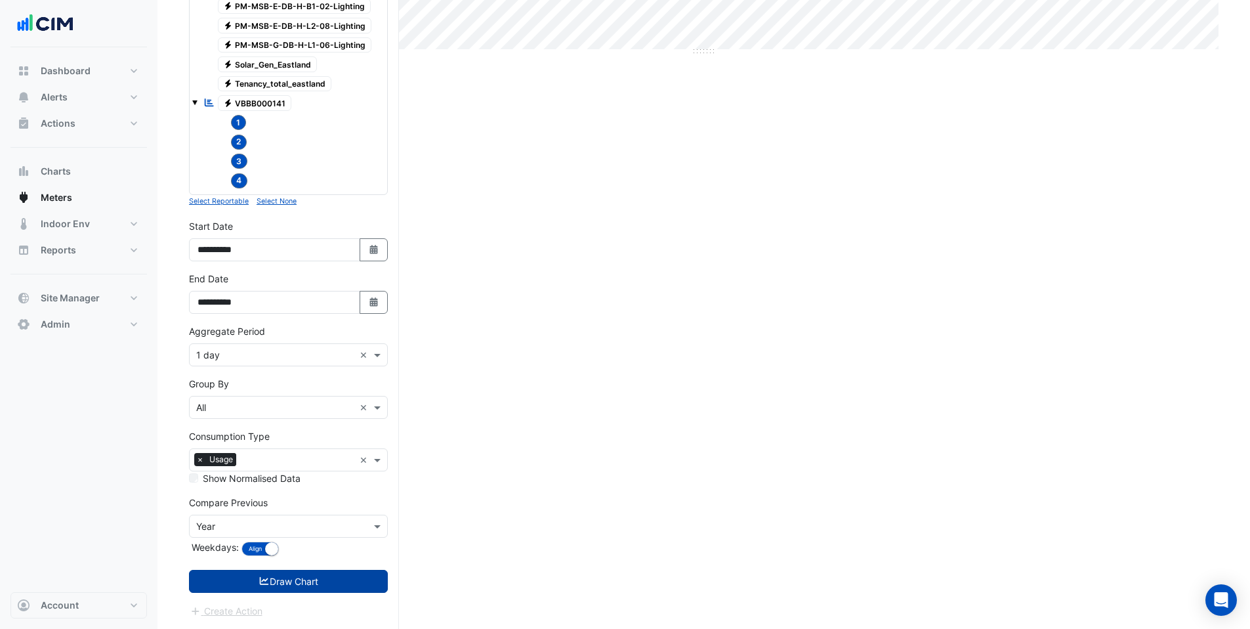
click at [247, 582] on button "Draw Chart" at bounding box center [288, 581] width 199 height 23
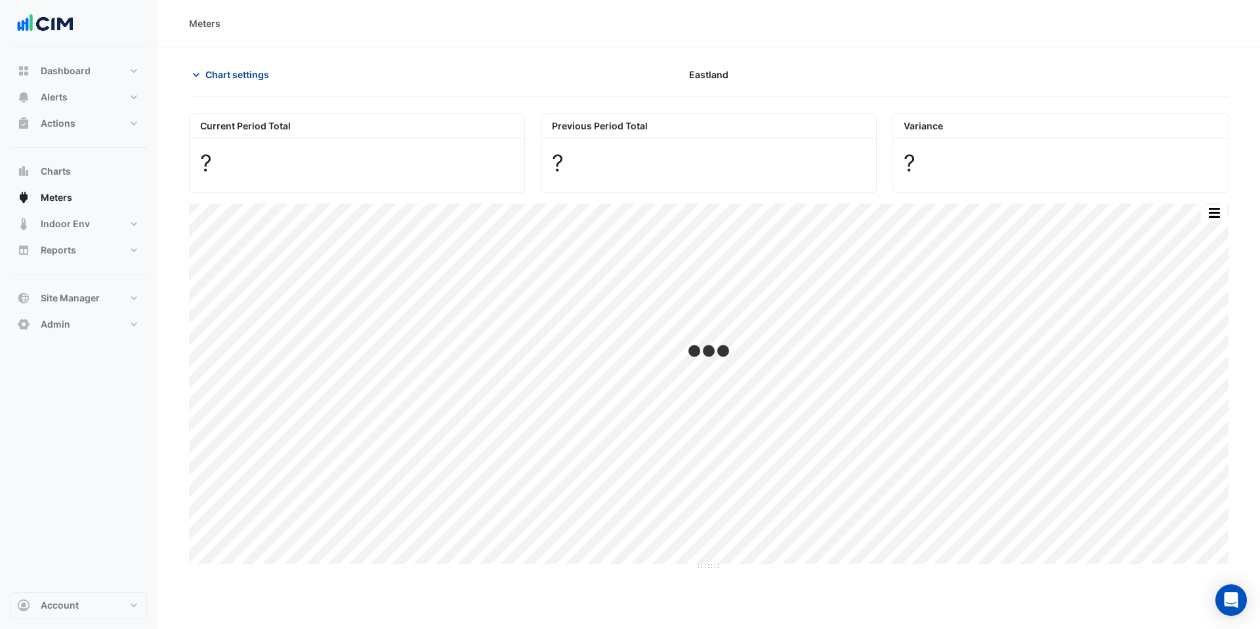
click at [242, 74] on span "Chart settings" at bounding box center [237, 75] width 64 height 14
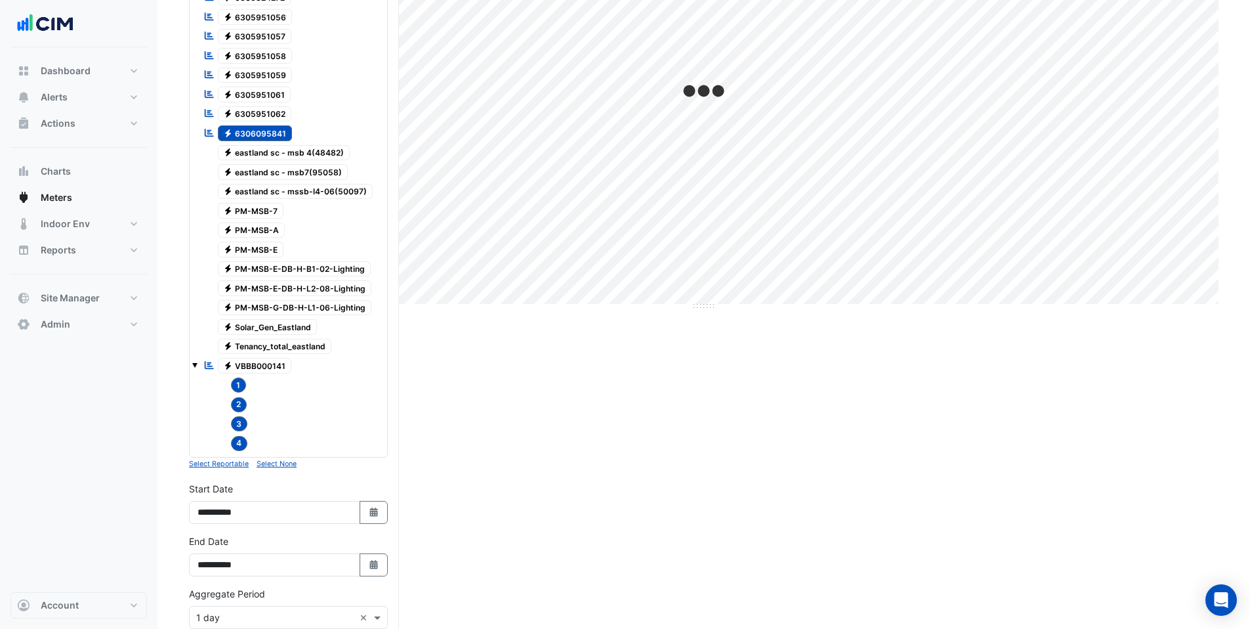
scroll to position [522, 0]
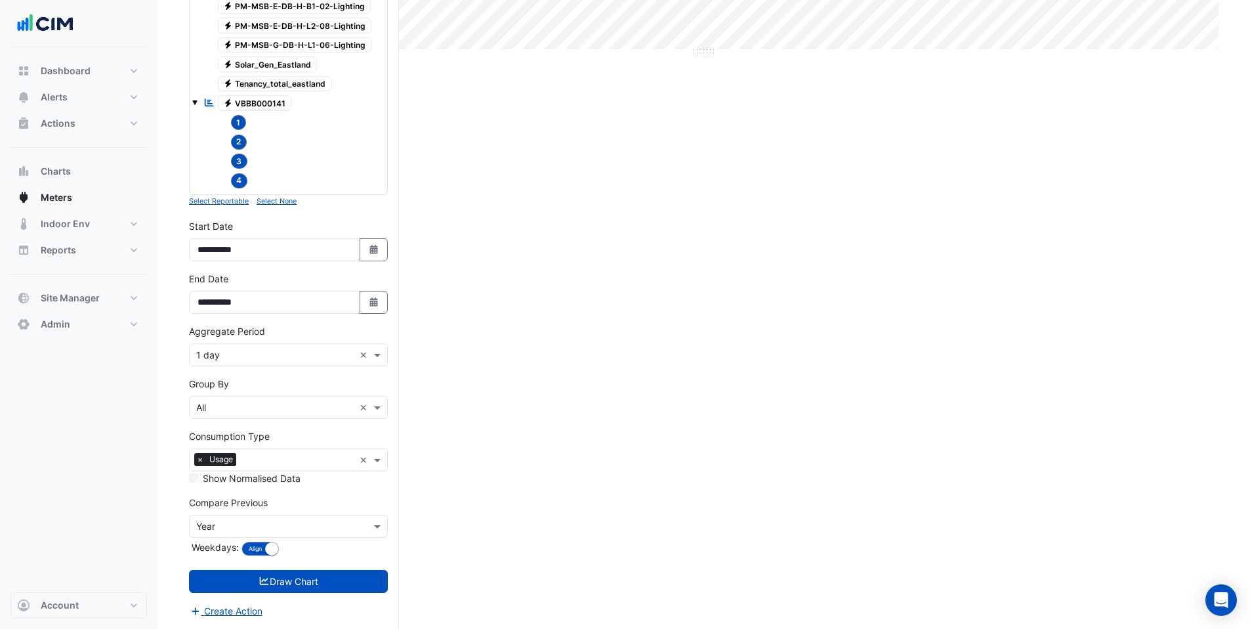
click at [216, 530] on input "text" at bounding box center [275, 527] width 158 height 14
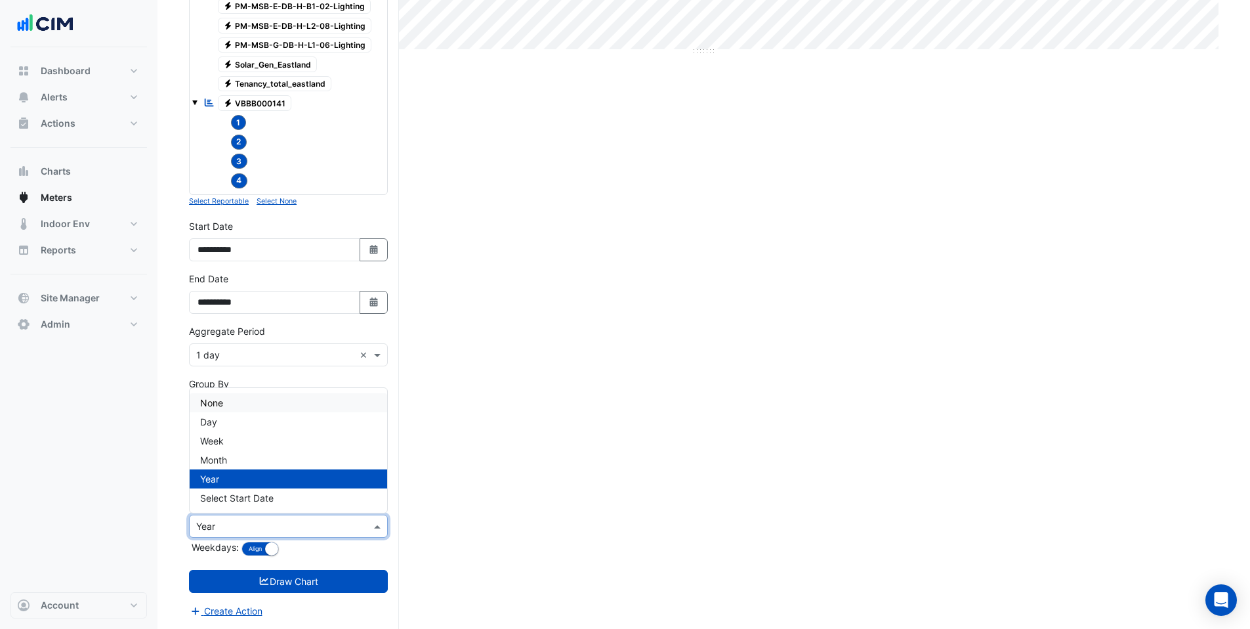
click at [222, 400] on span "None" at bounding box center [211, 402] width 23 height 11
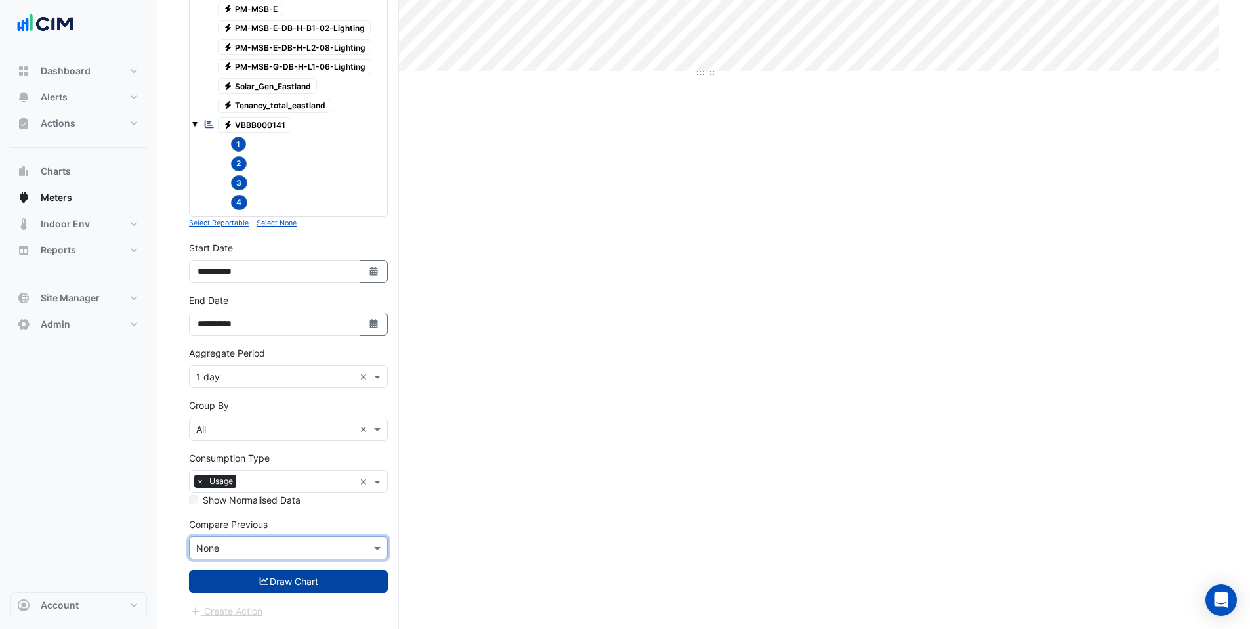
click at [236, 570] on div "Draw Chart" at bounding box center [288, 581] width 199 height 23
click at [236, 574] on button "Draw Chart" at bounding box center [288, 581] width 199 height 23
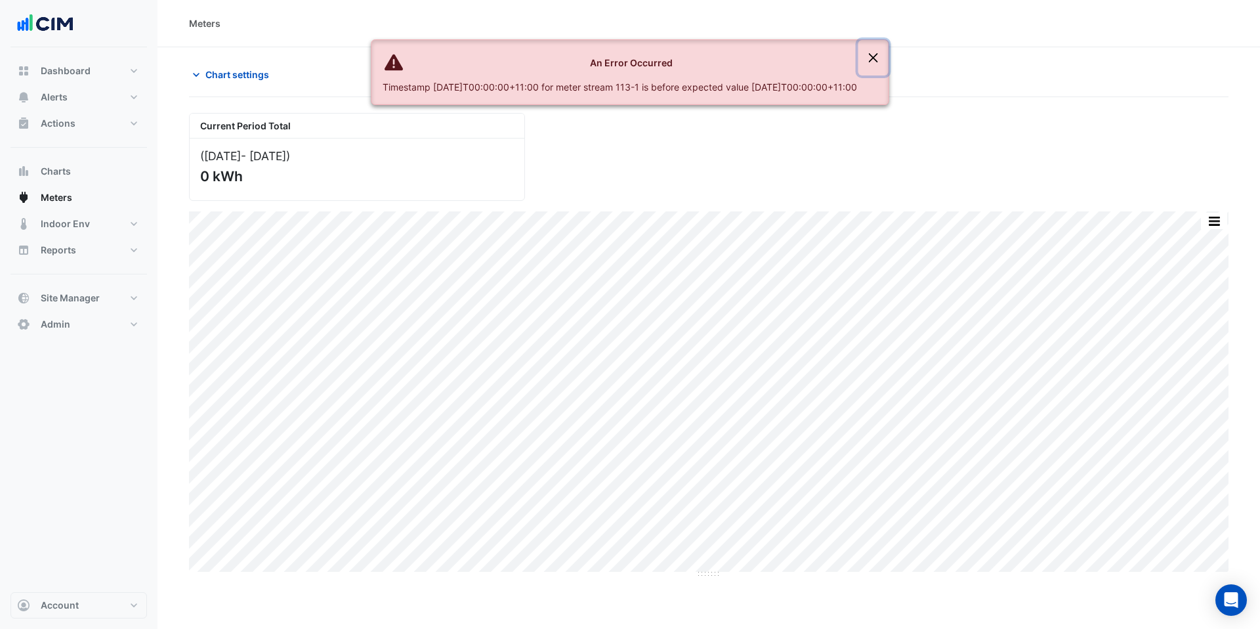
click at [889, 58] on button "Close" at bounding box center [874, 57] width 30 height 35
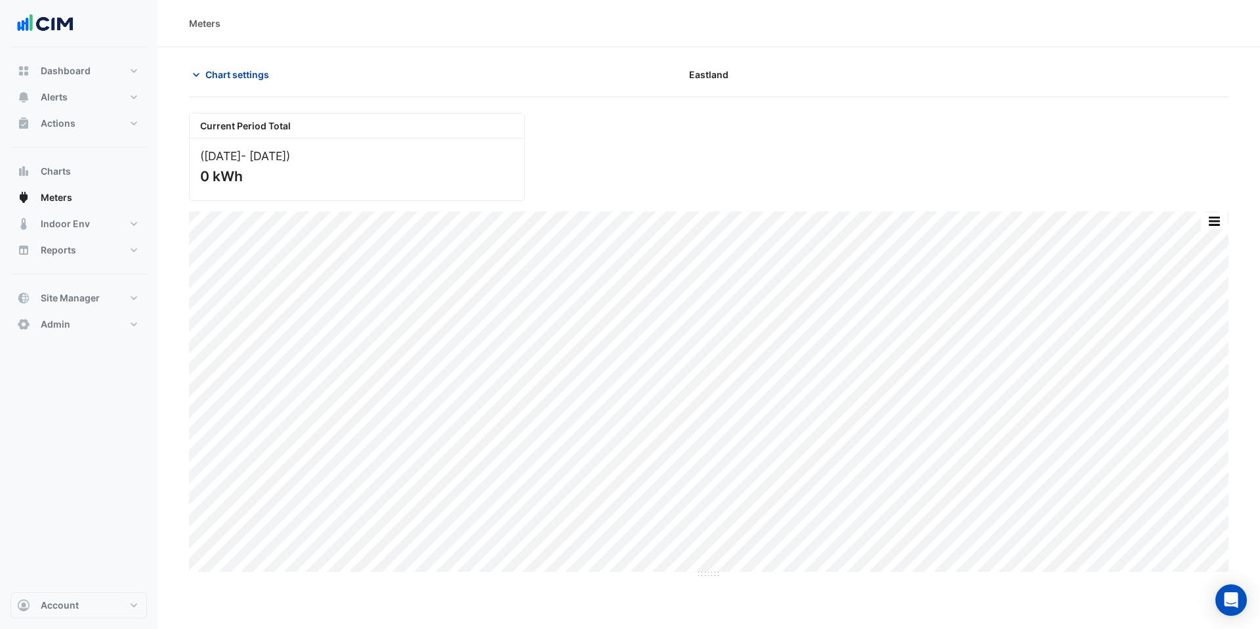
click at [208, 74] on span "Chart settings" at bounding box center [237, 75] width 64 height 14
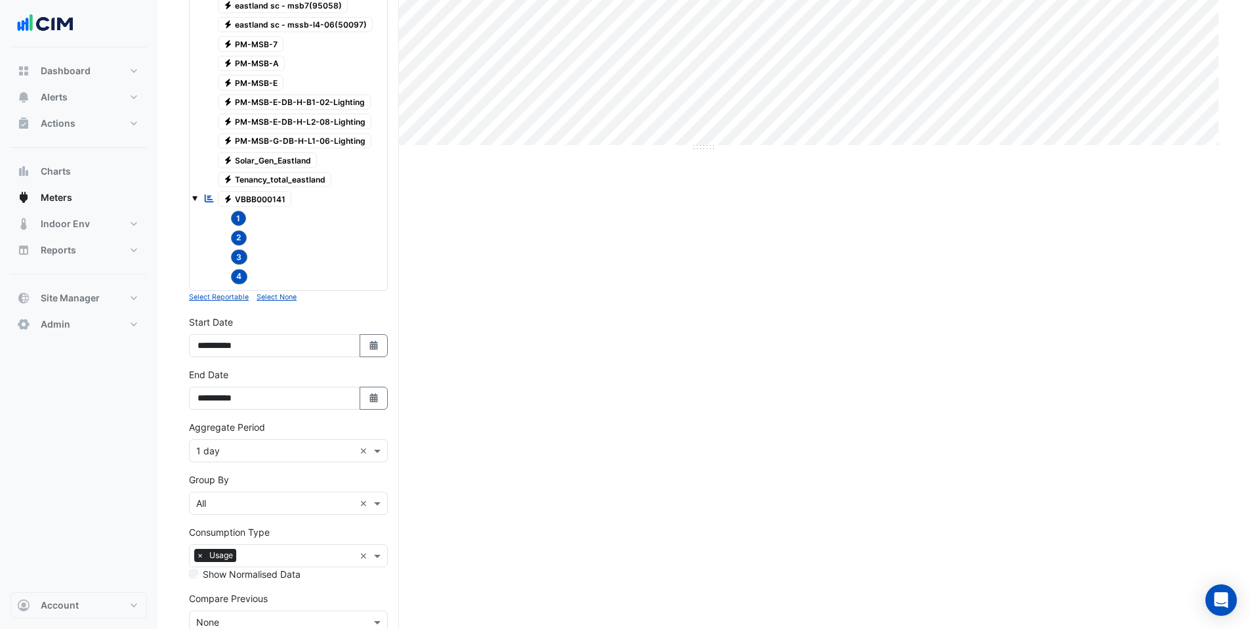
scroll to position [501, 0]
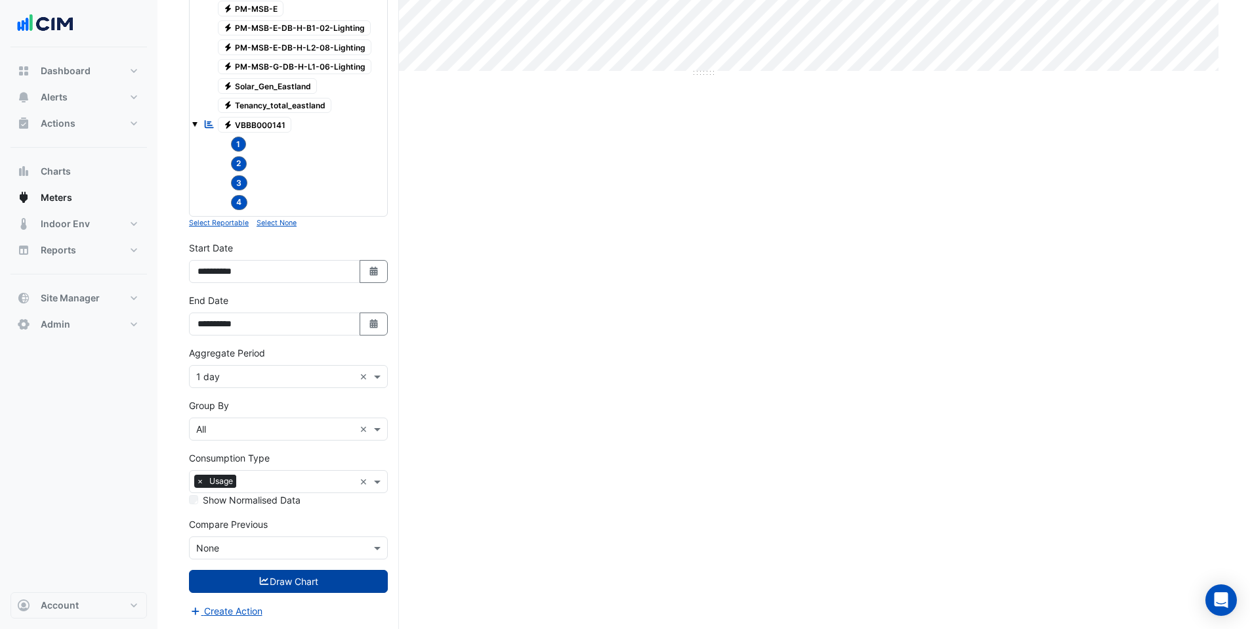
click at [255, 580] on button "Draw Chart" at bounding box center [288, 581] width 199 height 23
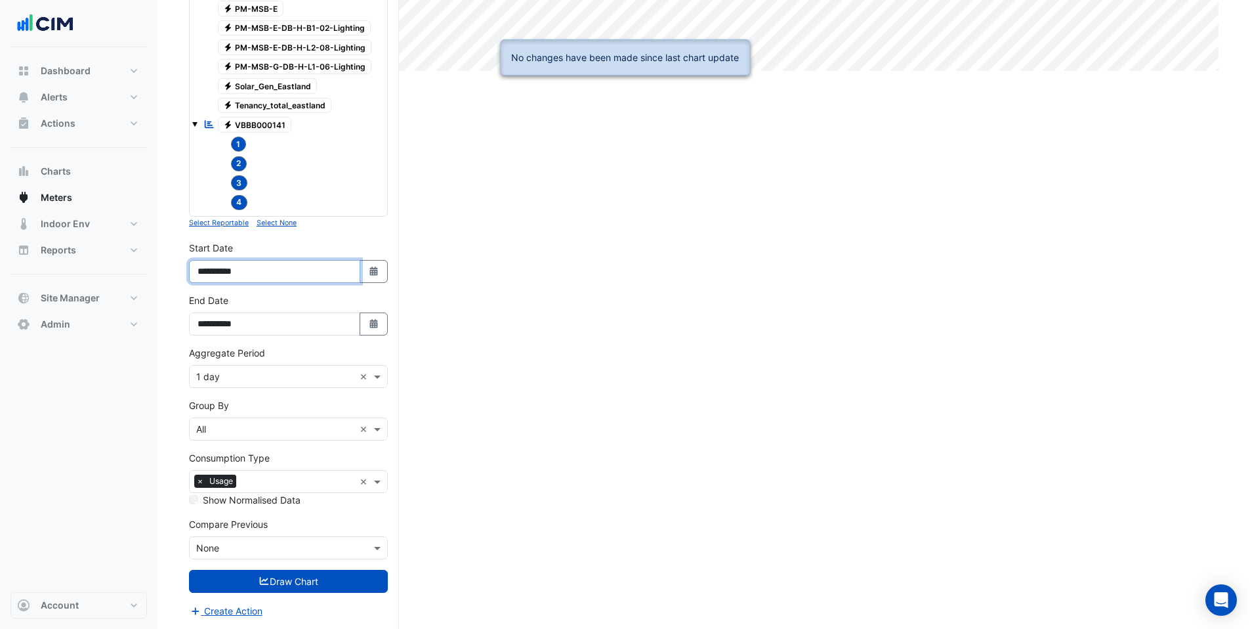
click at [232, 271] on input "**********" at bounding box center [274, 271] width 171 height 23
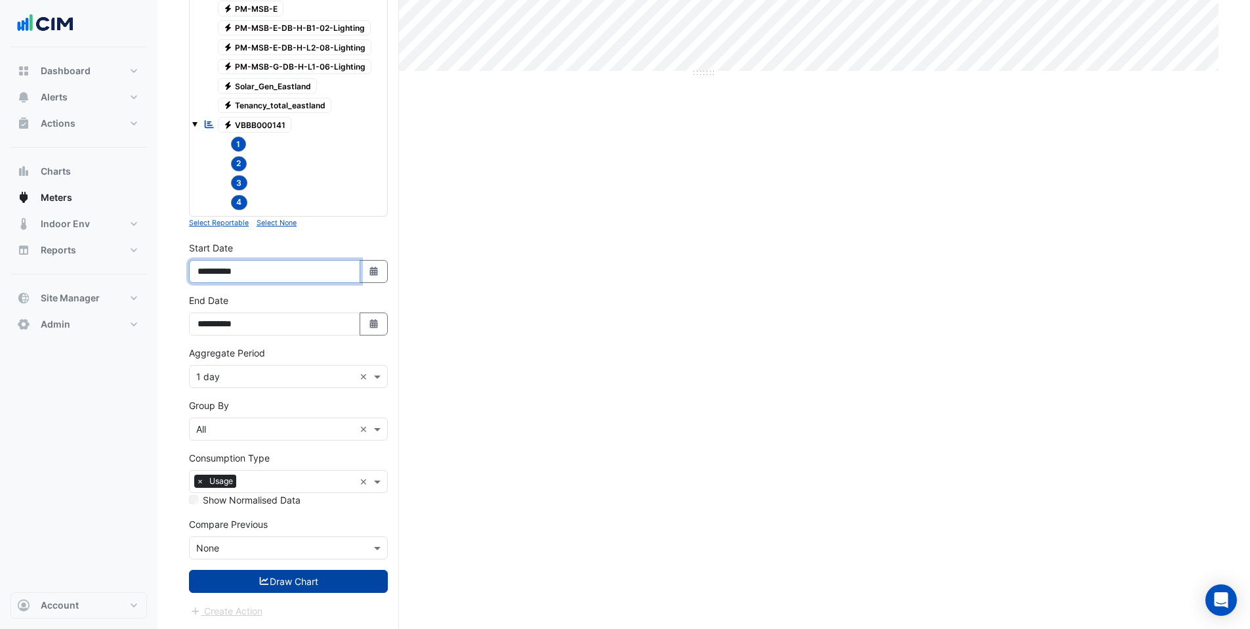
type input "**********"
click at [263, 578] on icon "submit" at bounding box center [265, 580] width 12 height 9
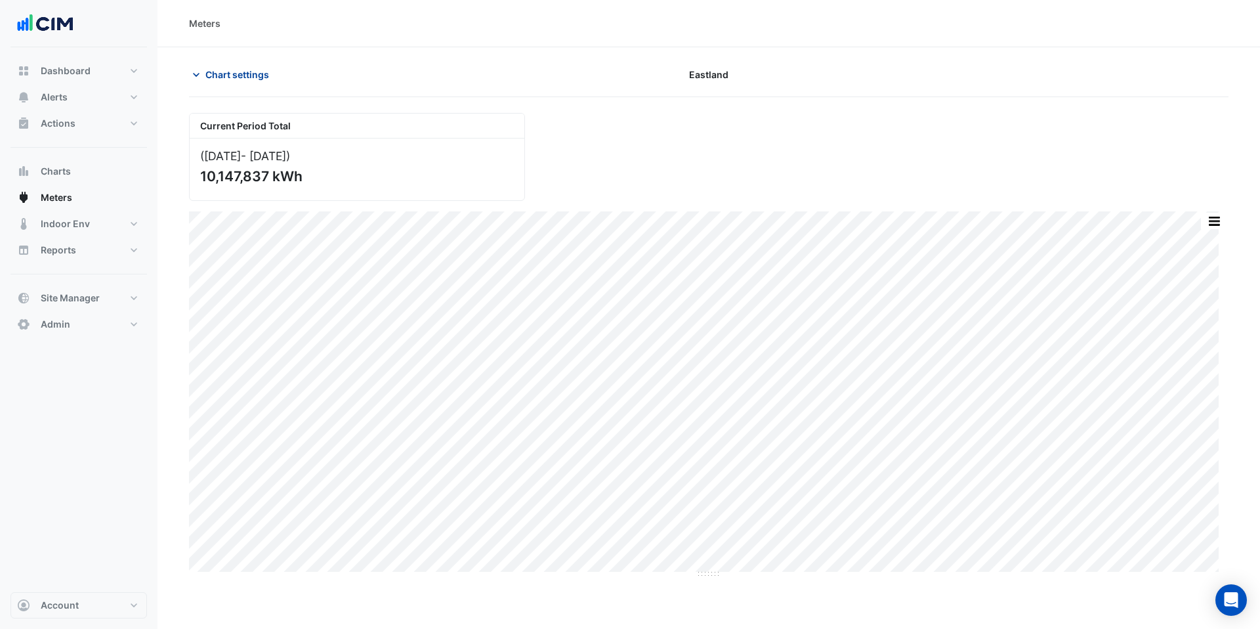
click at [219, 77] on span "Chart settings" at bounding box center [237, 75] width 64 height 14
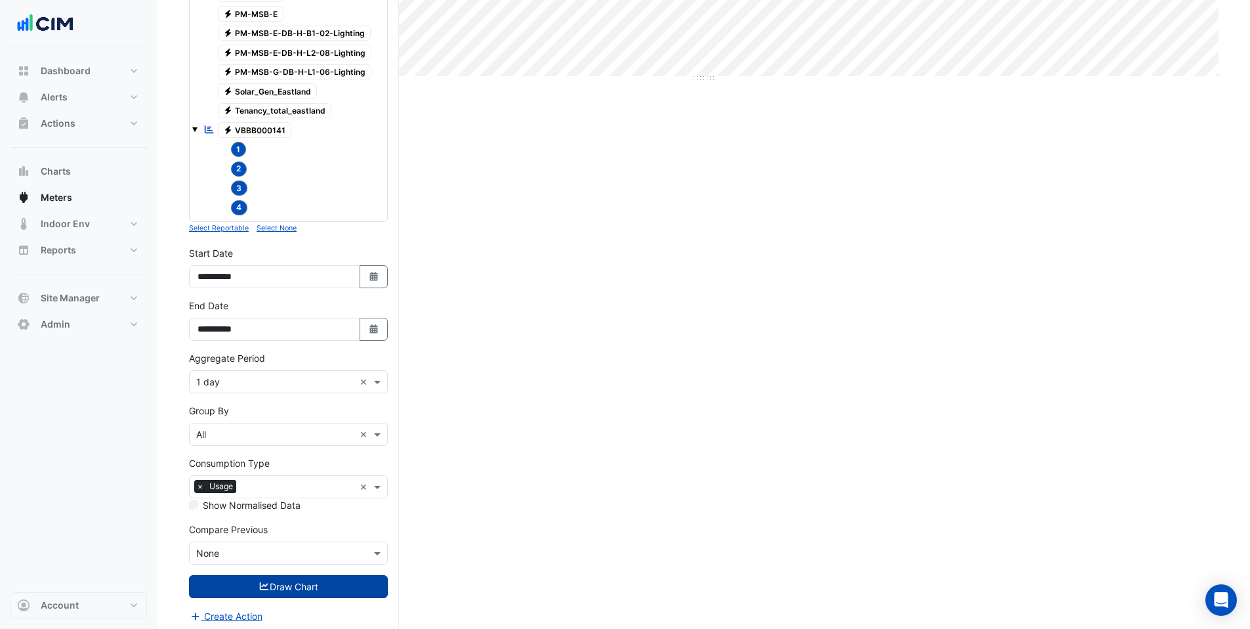
scroll to position [501, 0]
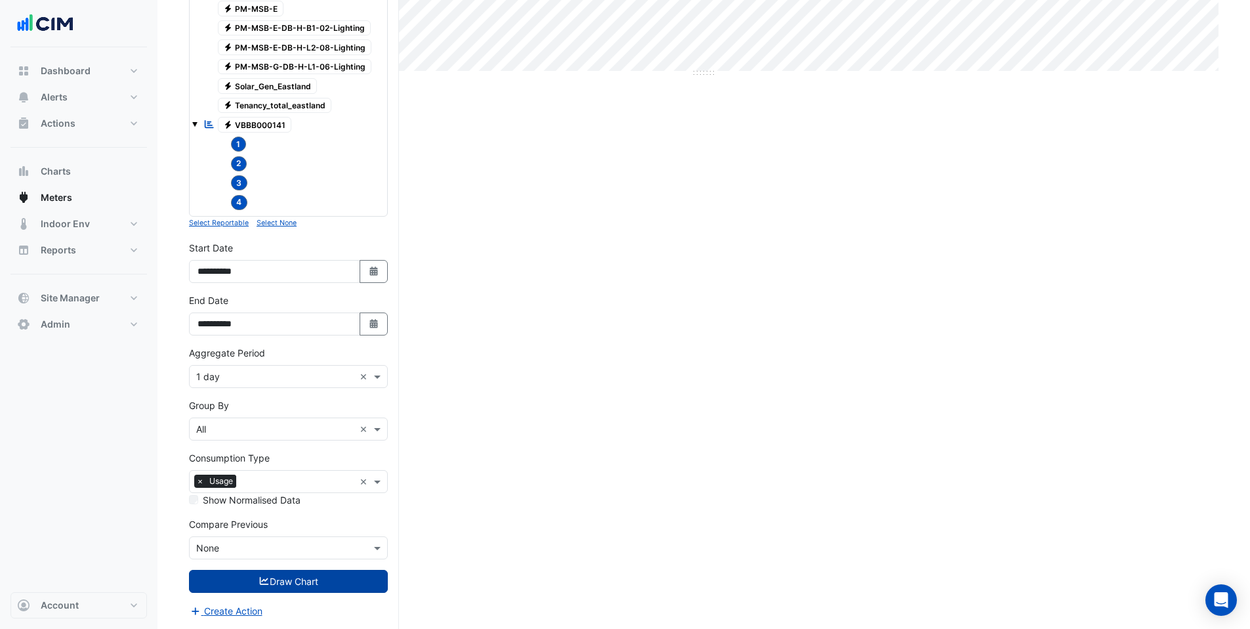
click at [213, 375] on input "text" at bounding box center [275, 377] width 158 height 14
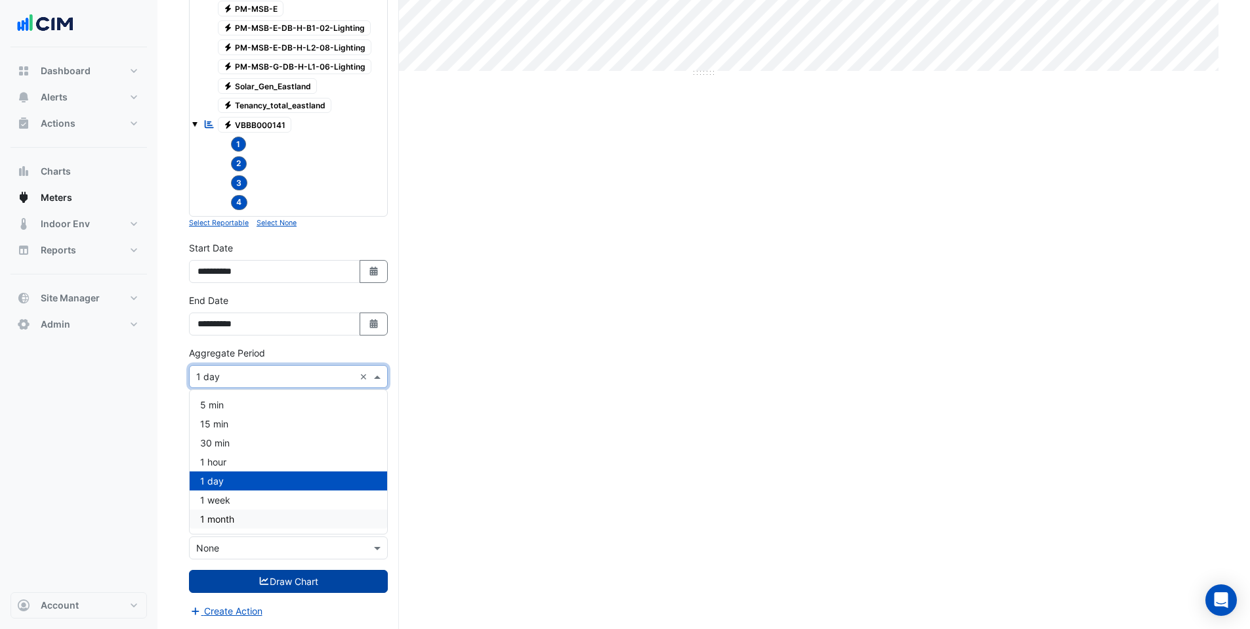
click at [514, 490] on div "Current Period Total (Jan 23 - Jul 25 ) 10,147,837 kWh Print Save as JPEG Save …" at bounding box center [704, 120] width 1030 height 1017
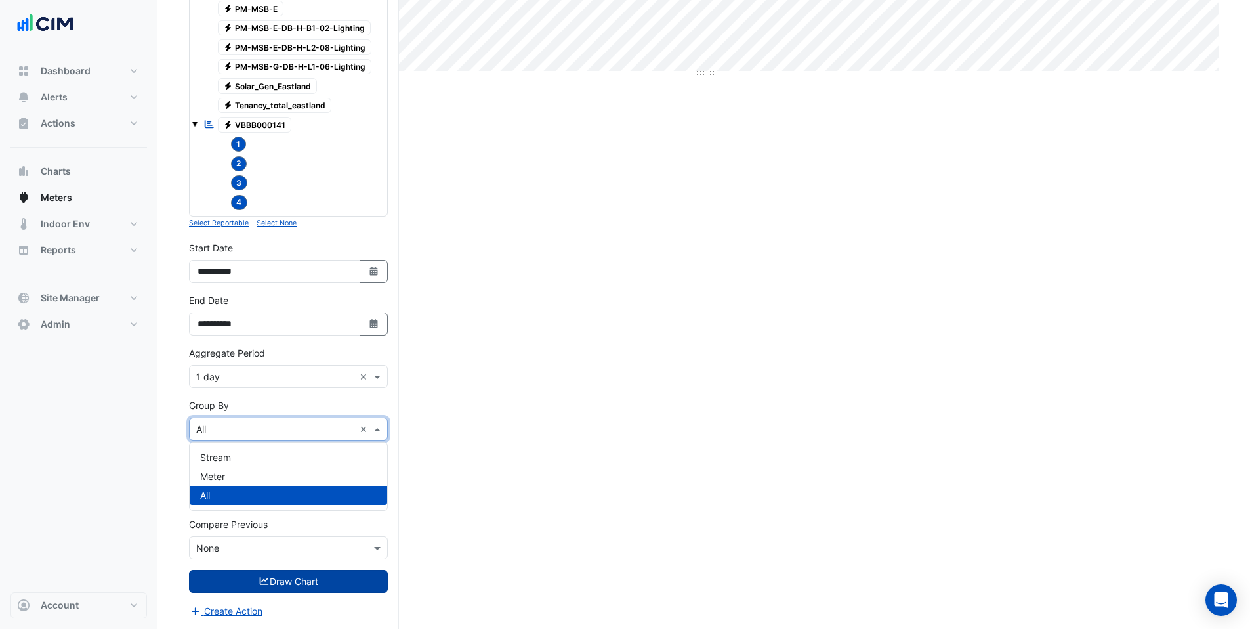
click at [231, 427] on input "text" at bounding box center [275, 430] width 158 height 14
click at [219, 473] on span "Meter" at bounding box center [212, 476] width 25 height 11
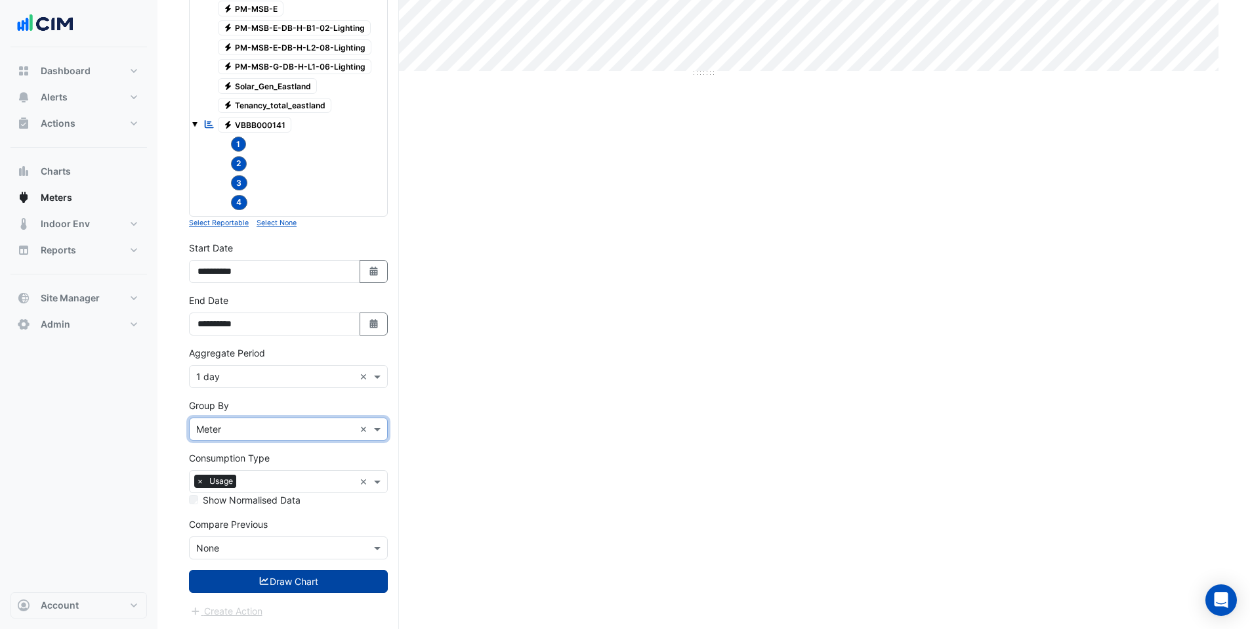
click at [244, 580] on button "Draw Chart" at bounding box center [288, 581] width 199 height 23
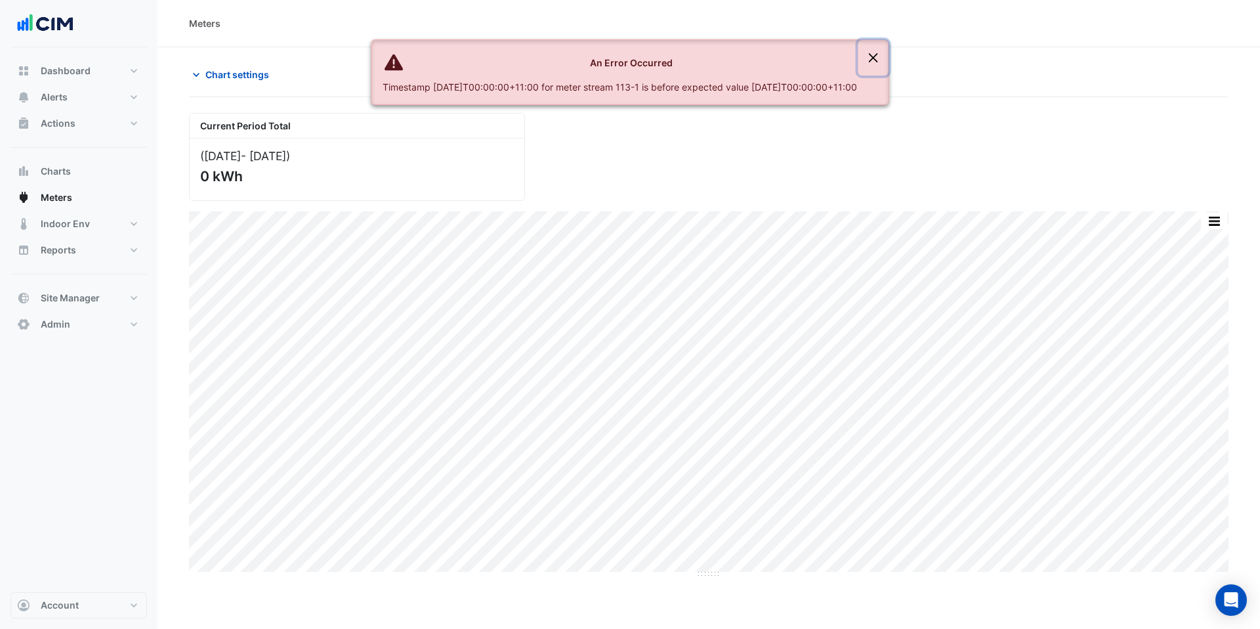
click at [889, 64] on button "Close" at bounding box center [874, 57] width 30 height 35
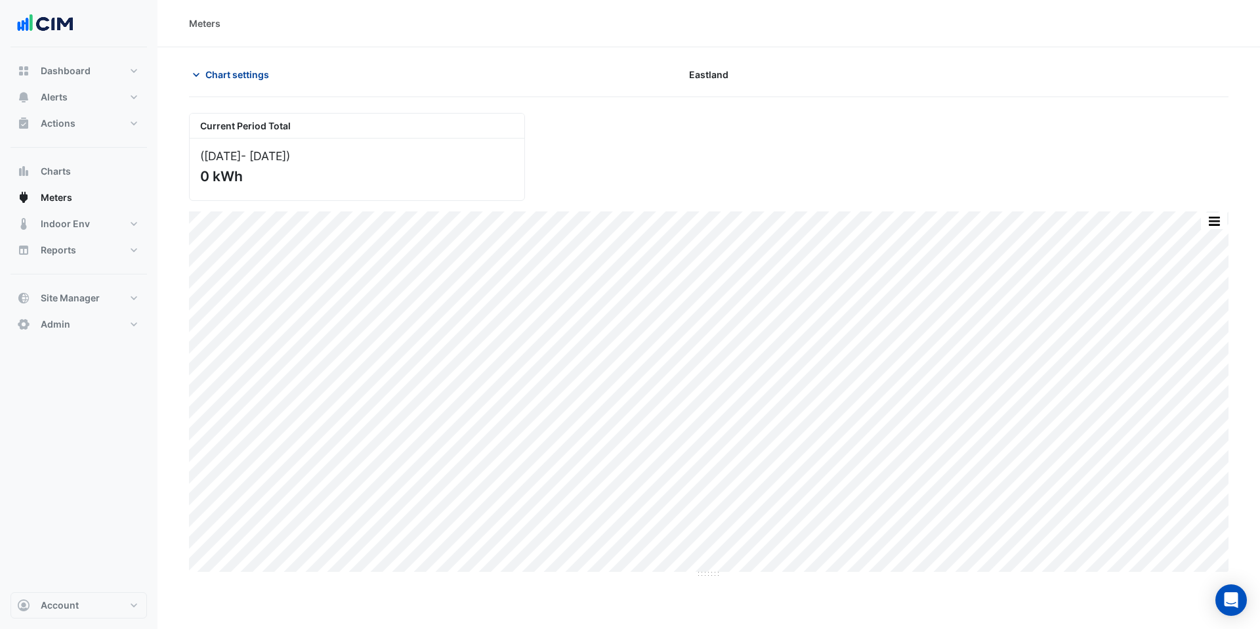
click at [219, 64] on button "Chart settings" at bounding box center [233, 74] width 89 height 23
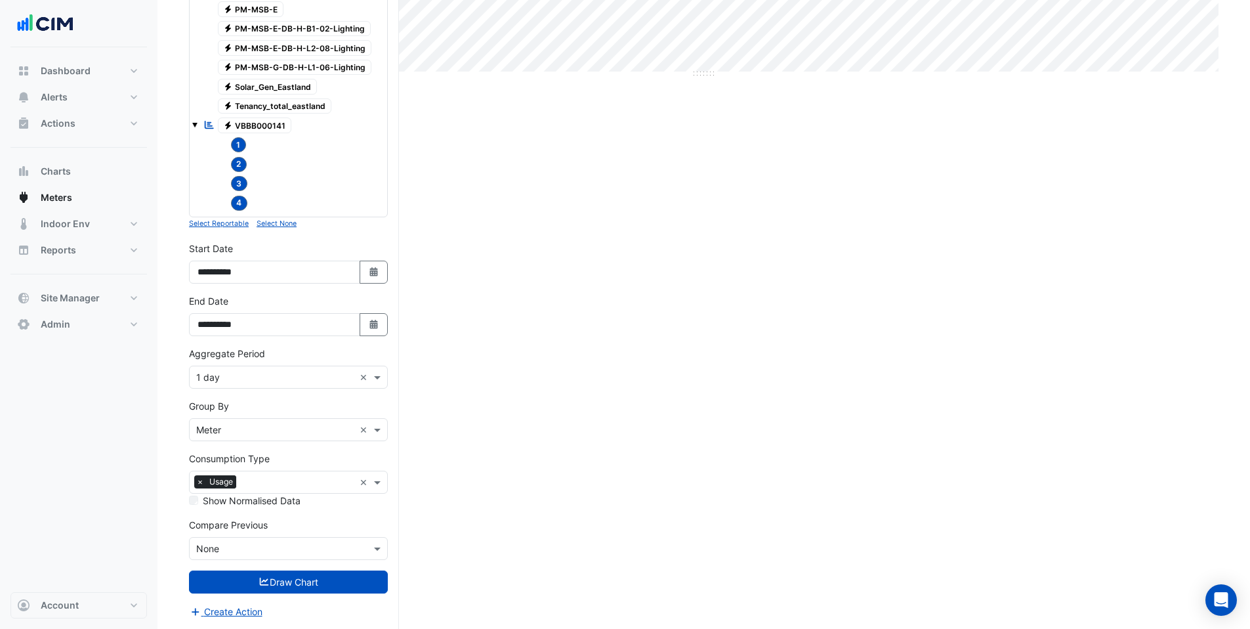
scroll to position [501, 0]
click at [221, 428] on input "text" at bounding box center [275, 430] width 158 height 14
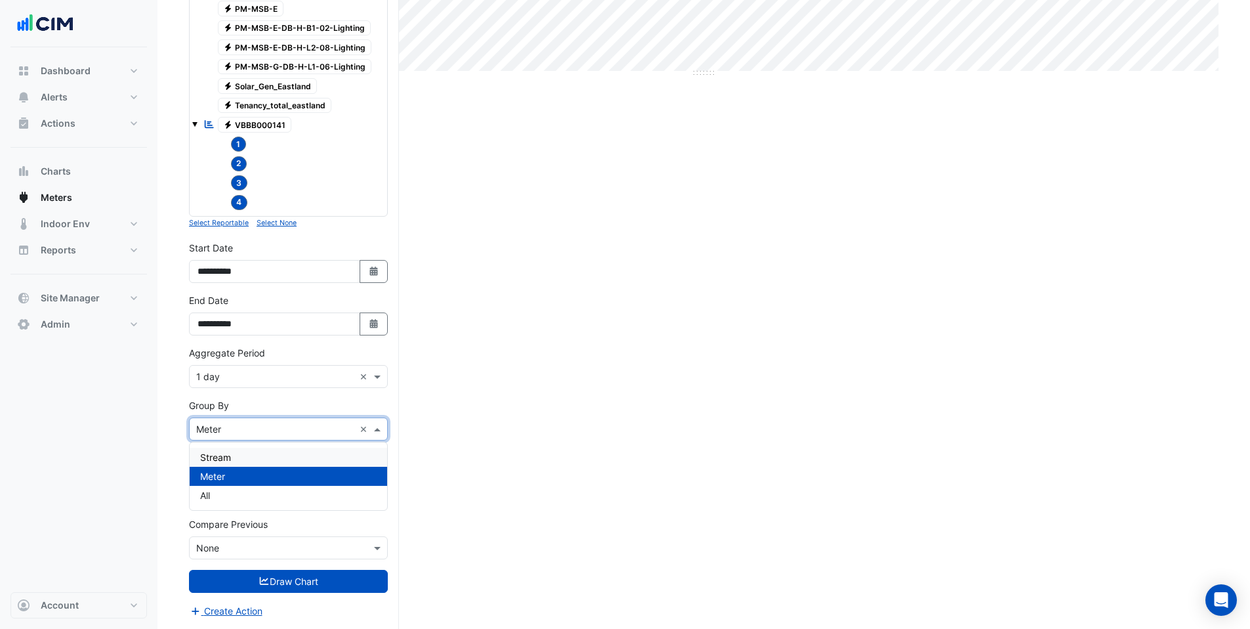
click at [223, 459] on span "Stream" at bounding box center [215, 457] width 31 height 11
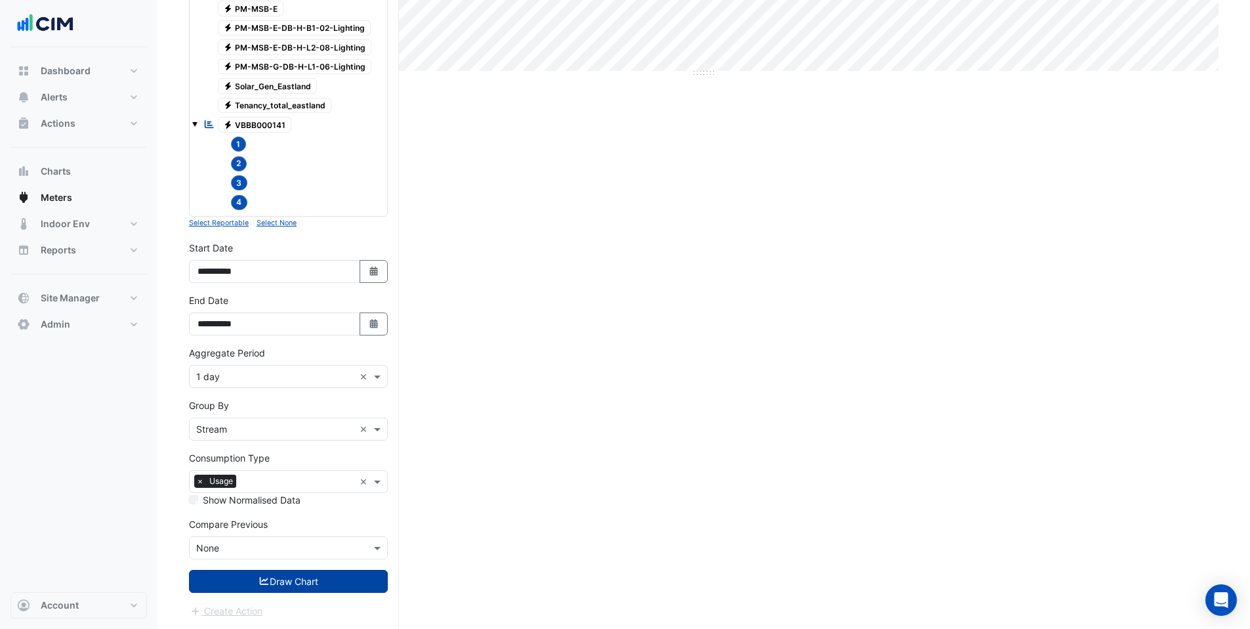
click at [245, 584] on button "Draw Chart" at bounding box center [288, 581] width 199 height 23
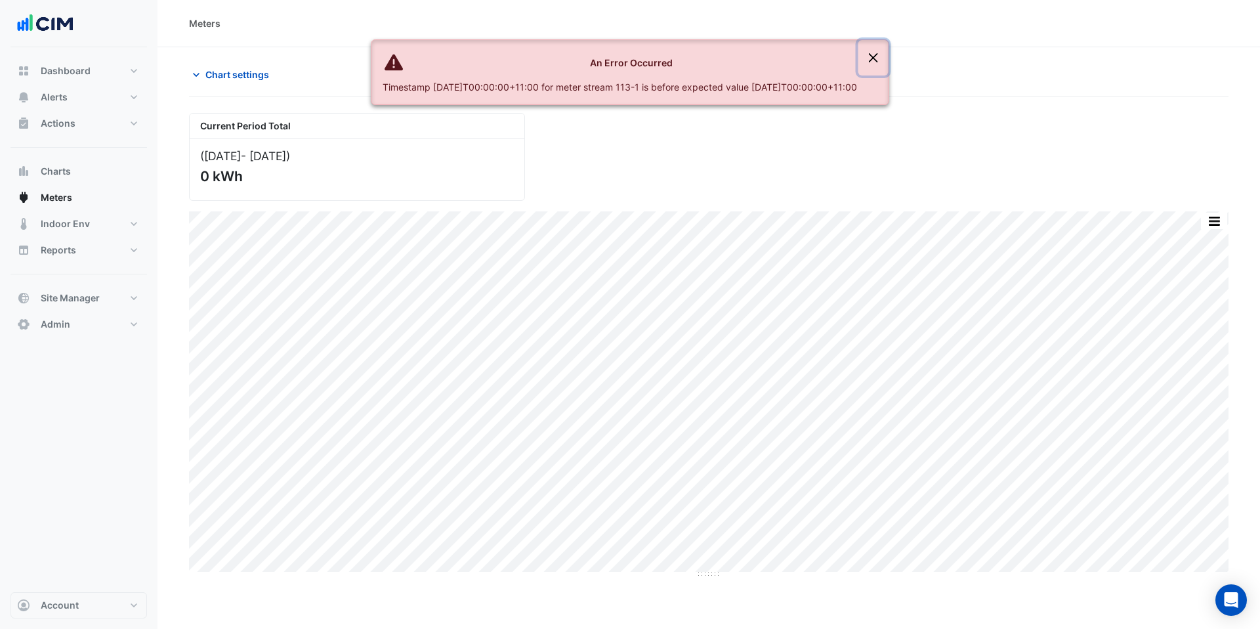
click at [889, 62] on button "Close" at bounding box center [874, 57] width 30 height 35
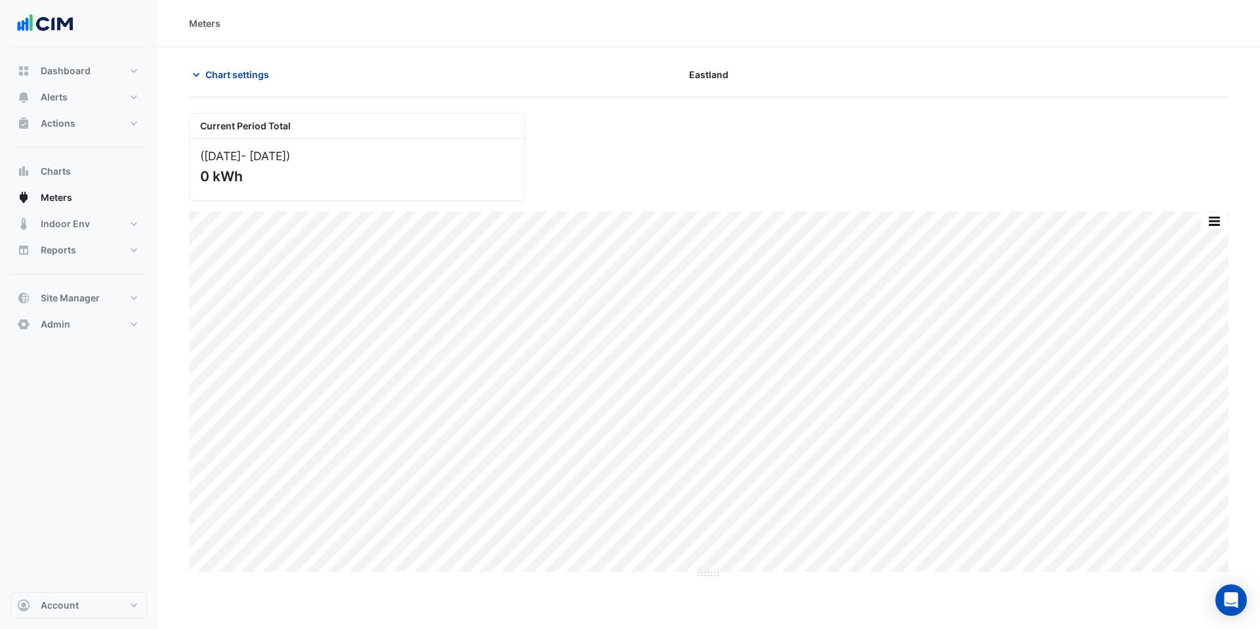
click at [238, 73] on span "Chart settings" at bounding box center [237, 75] width 64 height 14
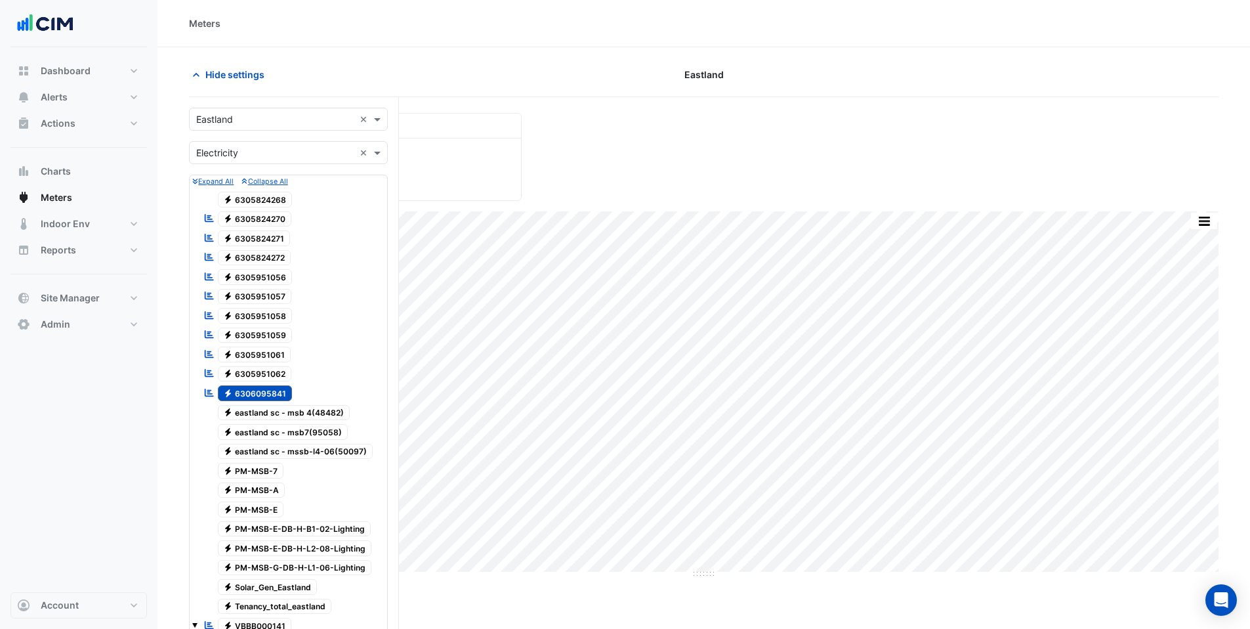
scroll to position [501, 0]
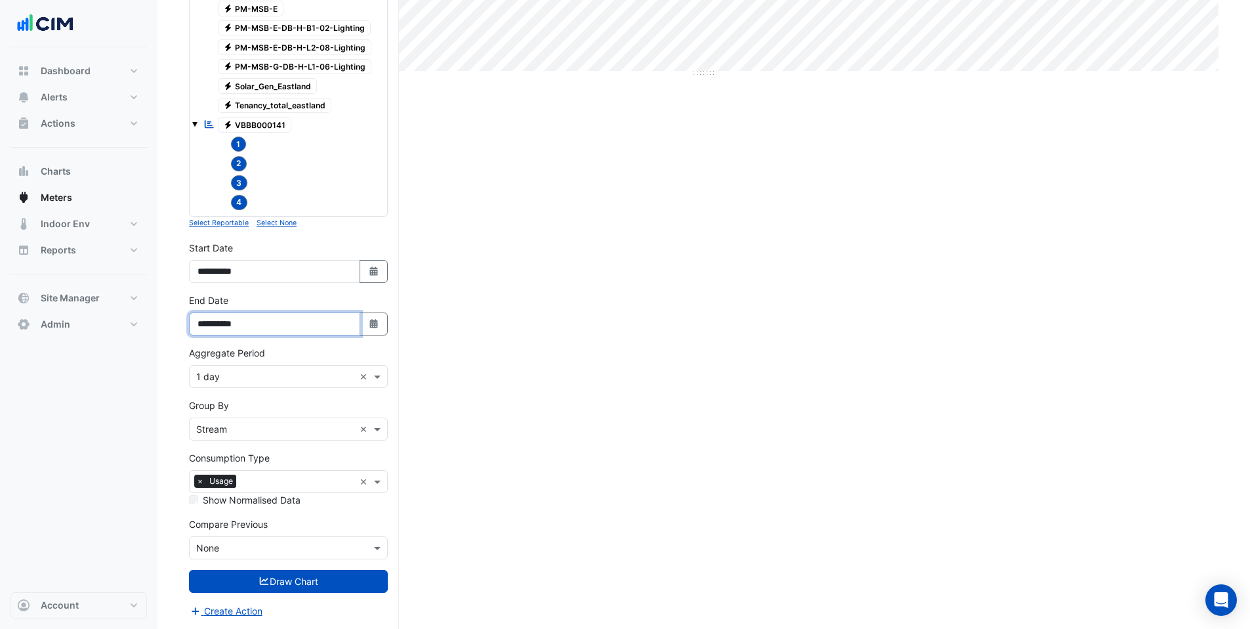
click at [251, 326] on input "**********" at bounding box center [274, 323] width 171 height 23
click at [368, 319] on icon "Select Date" at bounding box center [374, 323] width 12 height 9
select select "*"
select select "****"
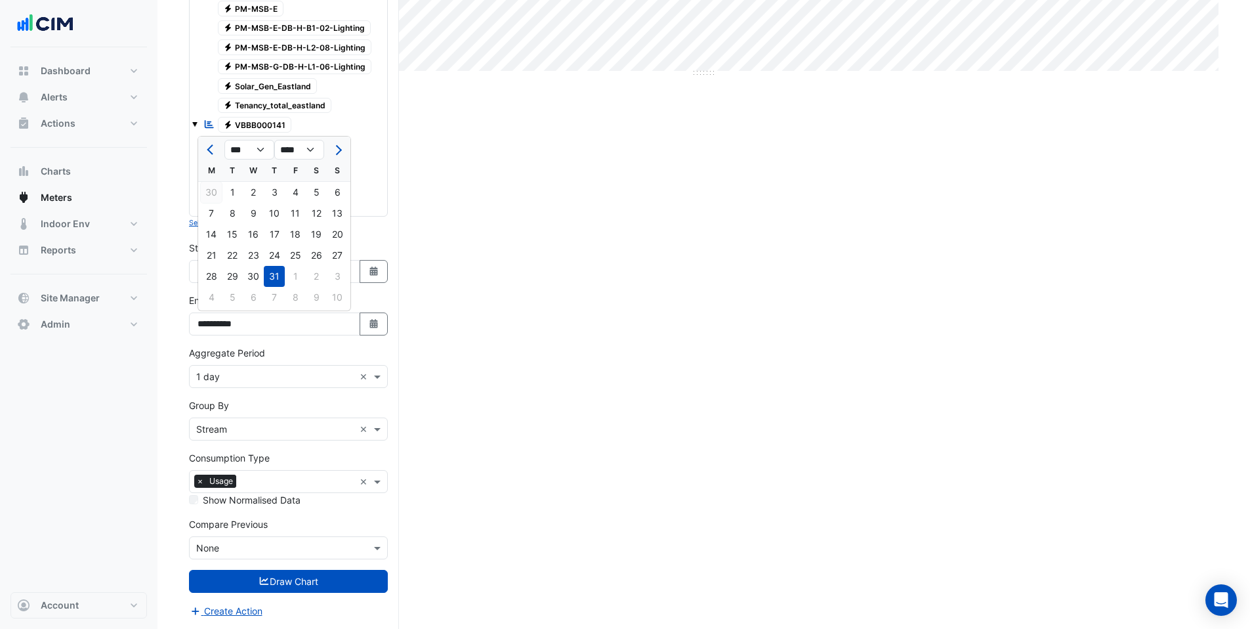
click at [213, 193] on div "30" at bounding box center [211, 192] width 21 height 21
type input "**********"
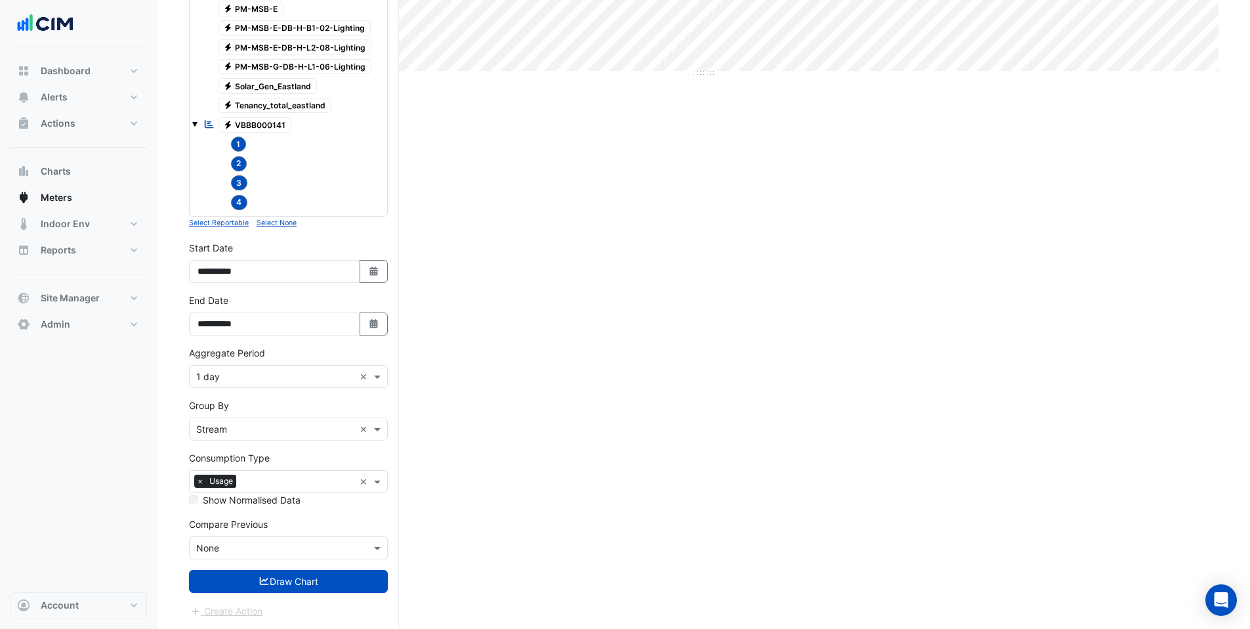
click at [265, 576] on fa-icon "submit" at bounding box center [265, 581] width 12 height 11
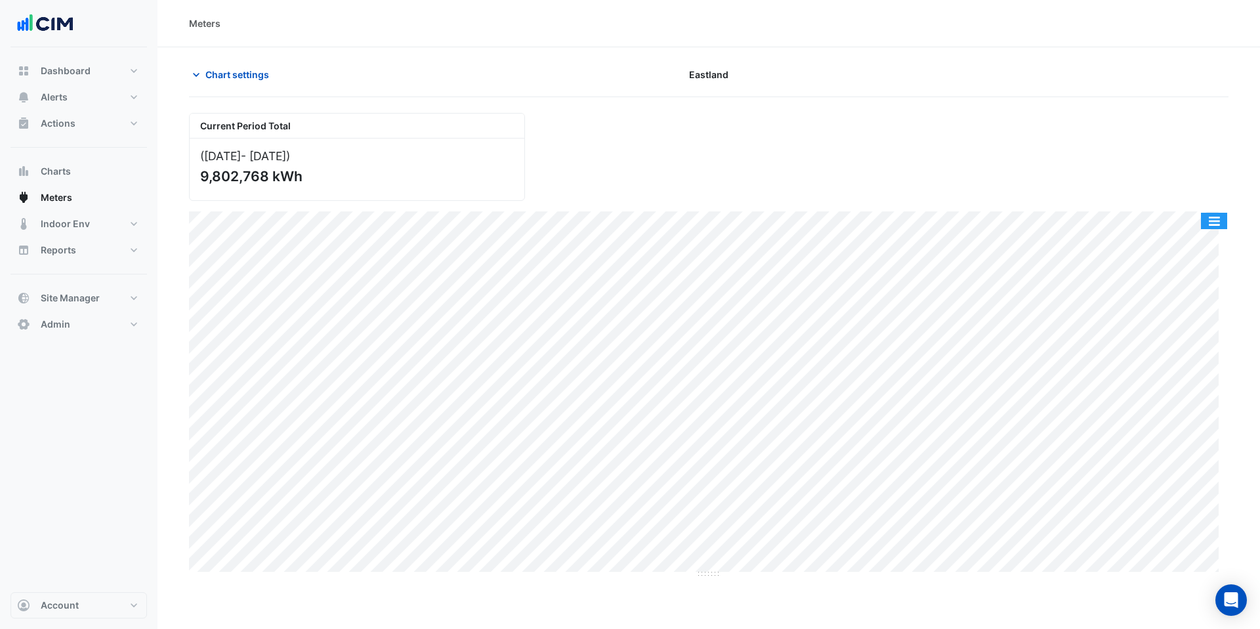
click at [1216, 223] on button "button" at bounding box center [1214, 221] width 26 height 16
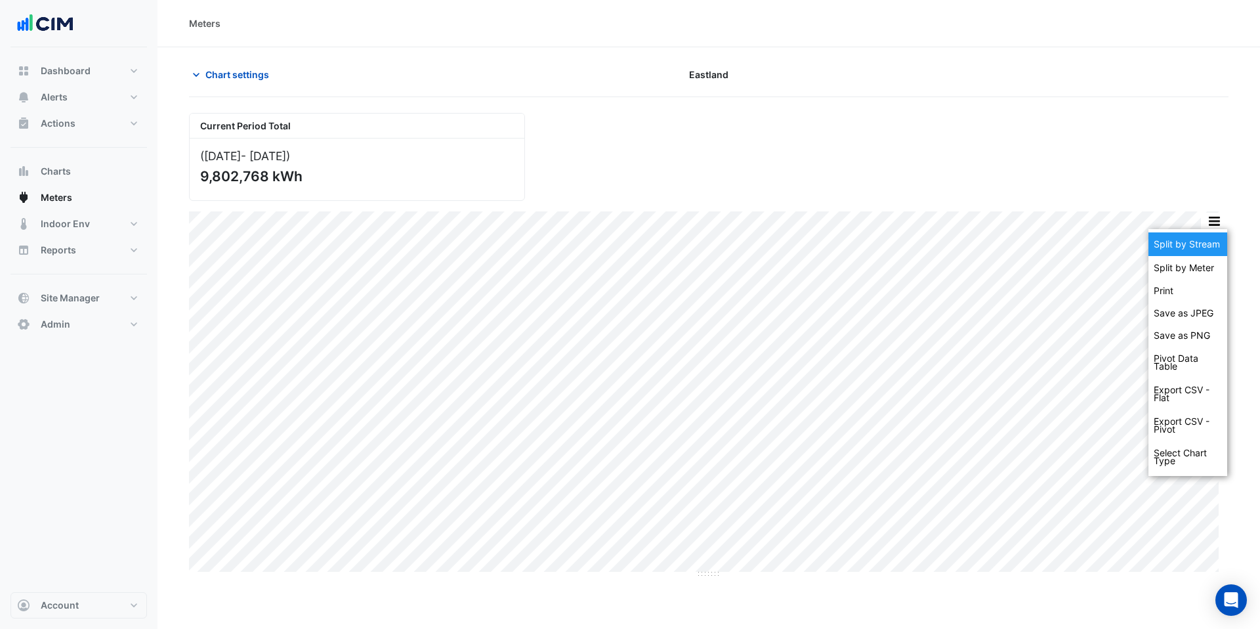
click at [1201, 240] on div "Split by Stream" at bounding box center [1188, 244] width 79 height 24
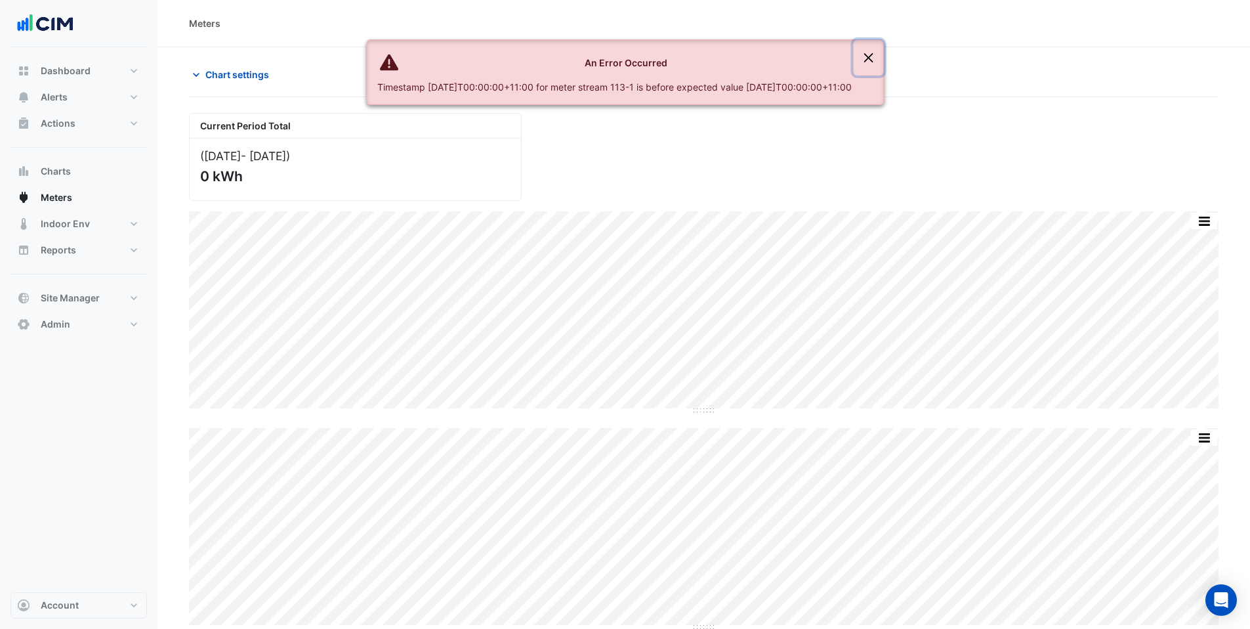
click at [883, 55] on button "Close" at bounding box center [868, 57] width 30 height 35
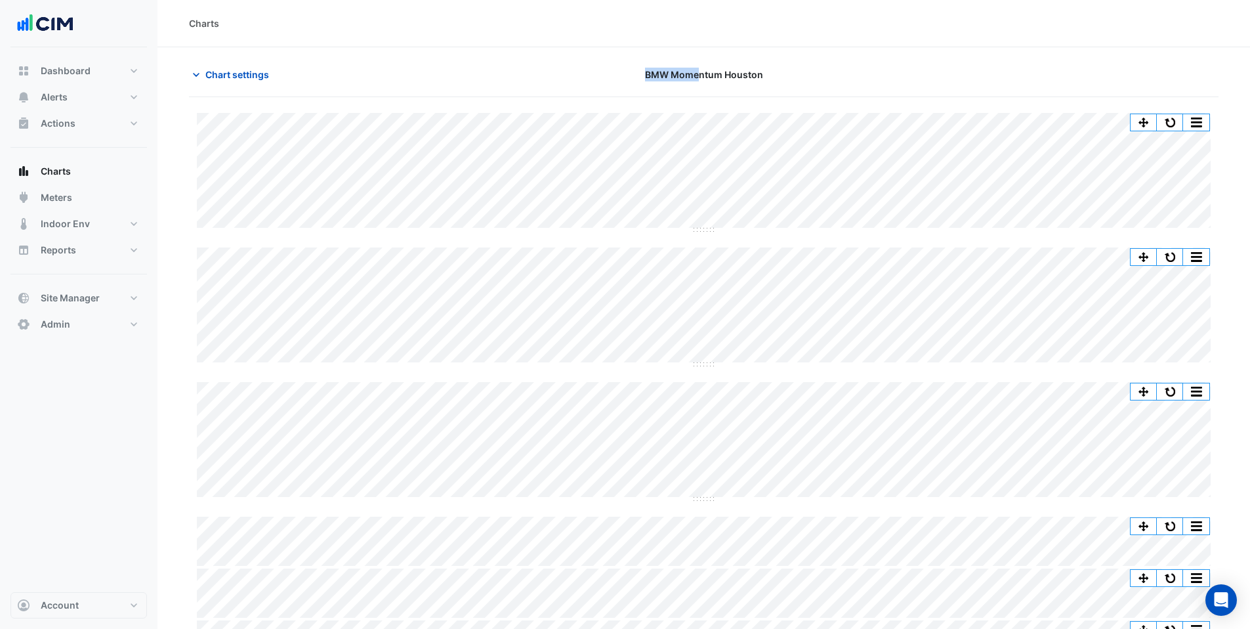
drag, startPoint x: 645, startPoint y: 72, endPoint x: 700, endPoint y: 71, distance: 54.5
click at [700, 71] on span "BMW Momentum Houston" at bounding box center [704, 75] width 118 height 14
click at [639, 78] on div "BMW Momentum Houston" at bounding box center [704, 74] width 349 height 23
drag, startPoint x: 641, startPoint y: 76, endPoint x: 727, endPoint y: 72, distance: 86.7
click at [727, 72] on div "BMW Momentum Houston" at bounding box center [704, 74] width 349 height 23
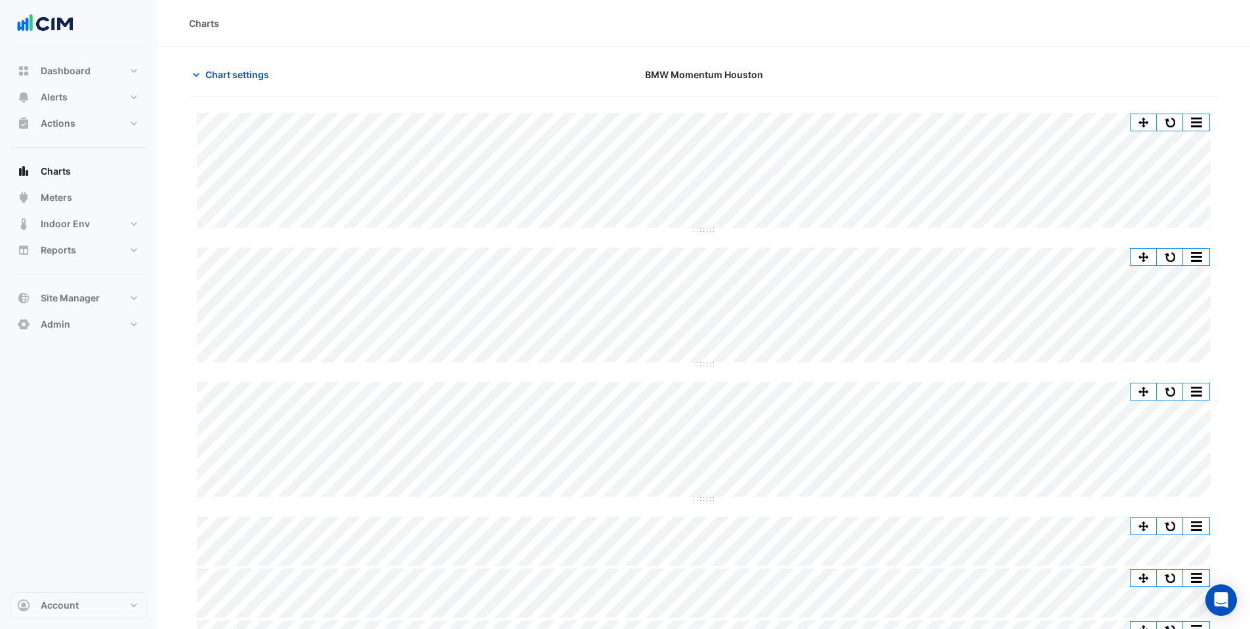
click at [804, 86] on div "Chart settings BMW Momentum Houston" at bounding box center [704, 80] width 1030 height 34
click at [260, 78] on span "Chart settings" at bounding box center [237, 75] width 64 height 14
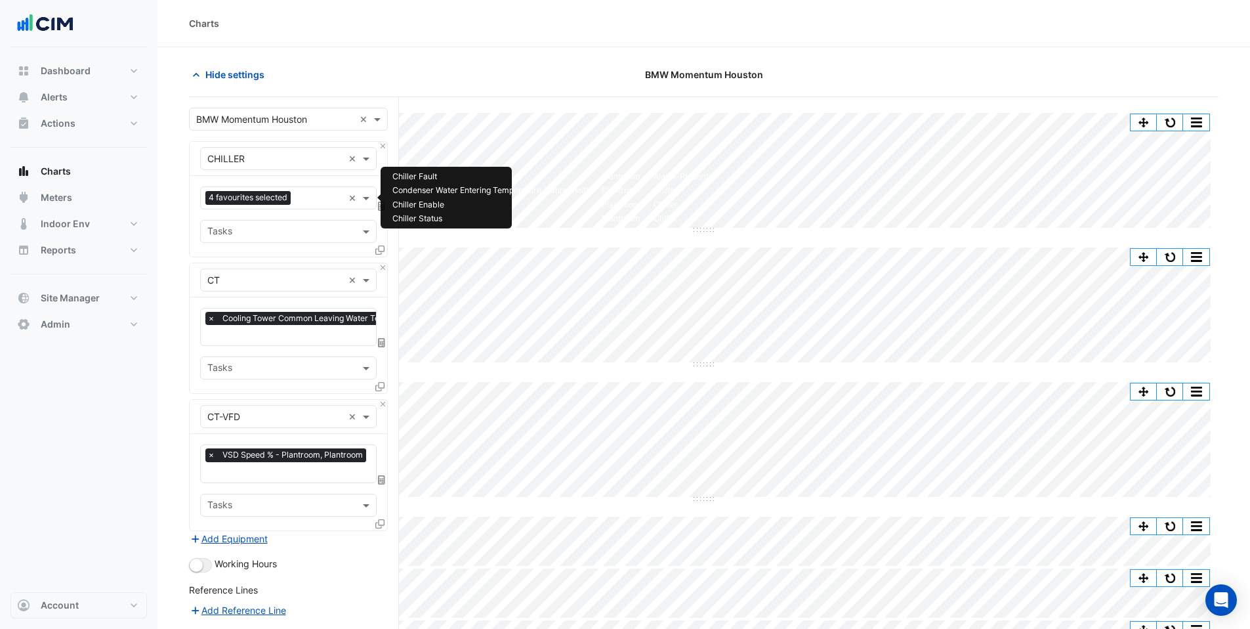
click at [318, 196] on input "text" at bounding box center [319, 199] width 47 height 14
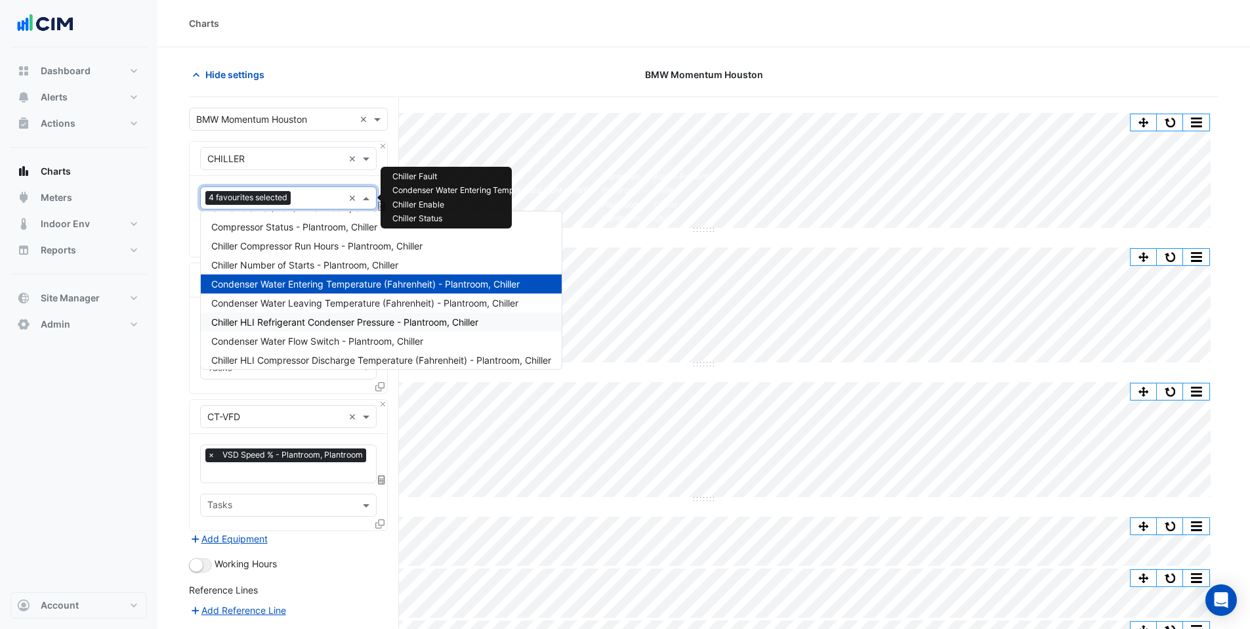
scroll to position [87, 0]
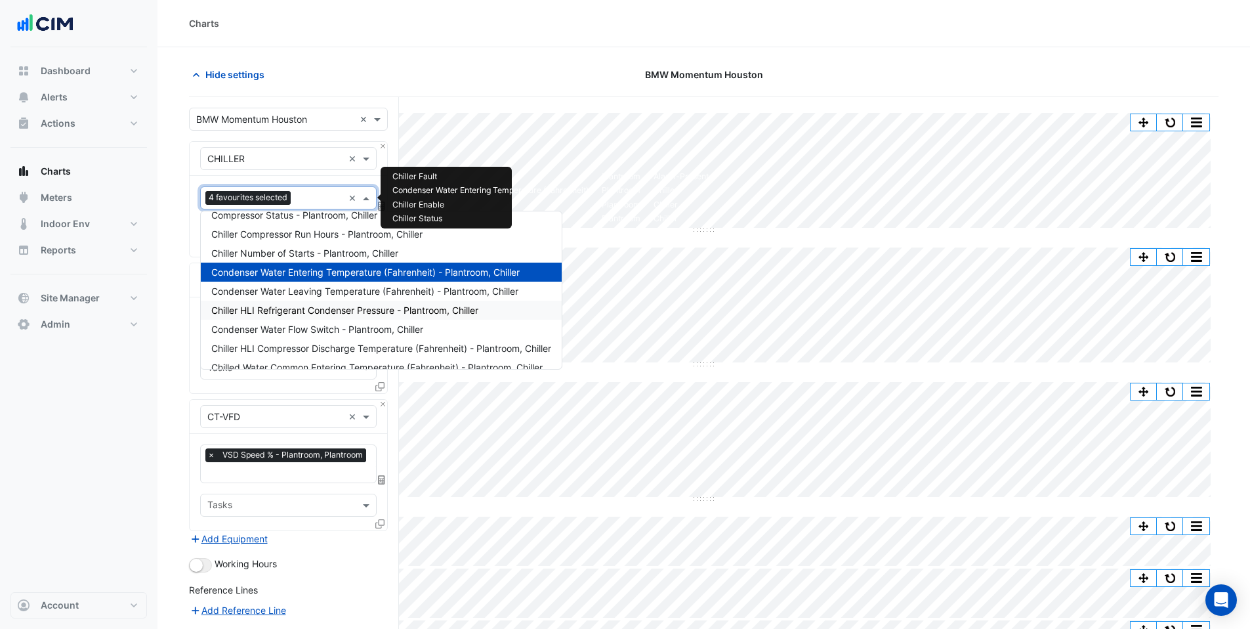
click at [360, 313] on span "Chiller HLI Refrigerant Condenser Pressure - Plantroom, Chiller" at bounding box center [344, 310] width 267 height 11
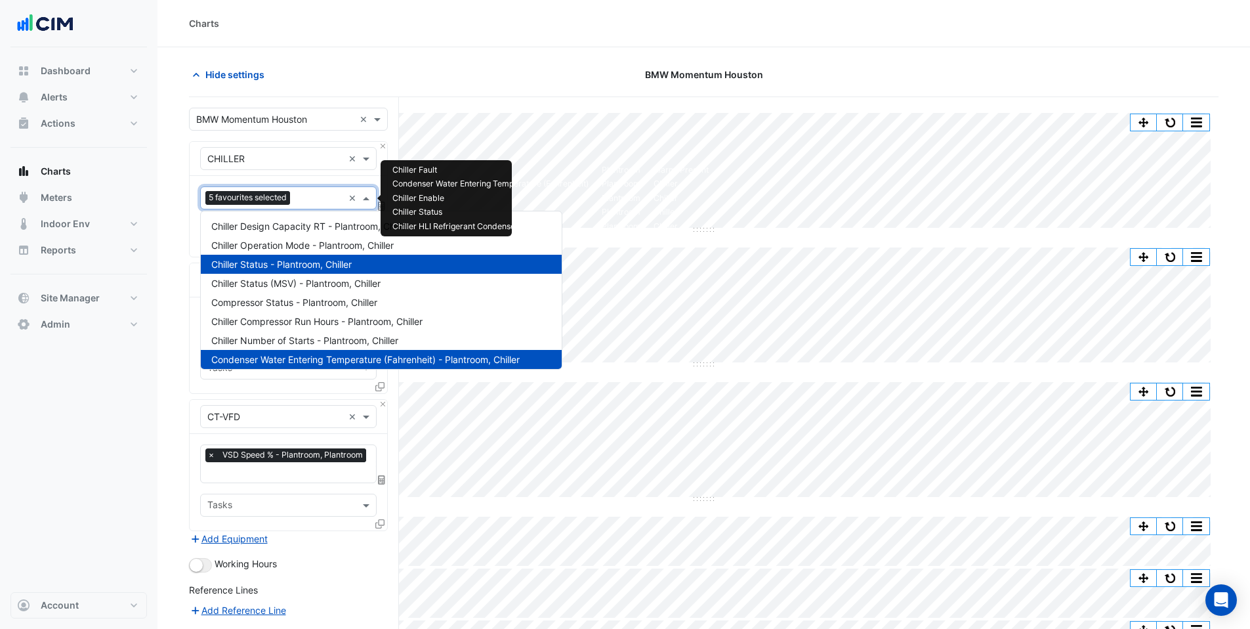
click at [310, 203] on input "text" at bounding box center [319, 199] width 48 height 14
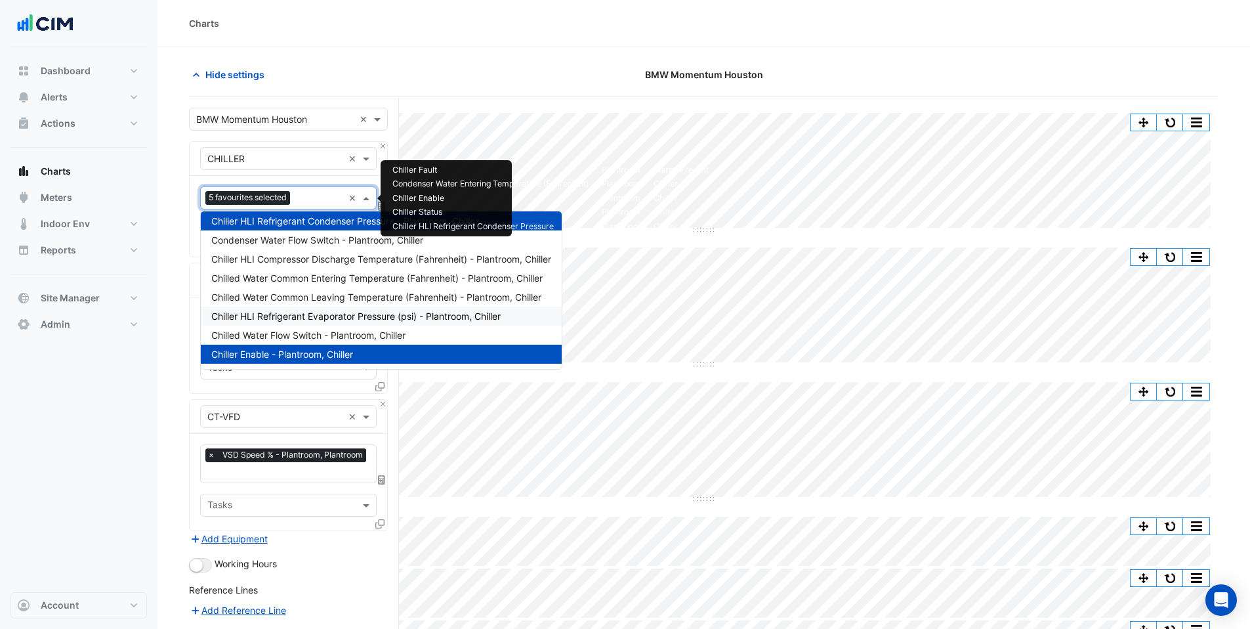
click at [309, 318] on span "Chiller HLI Refrigerant Evaporator Pressure (psi) - Plantroom, Chiller" at bounding box center [355, 315] width 289 height 11
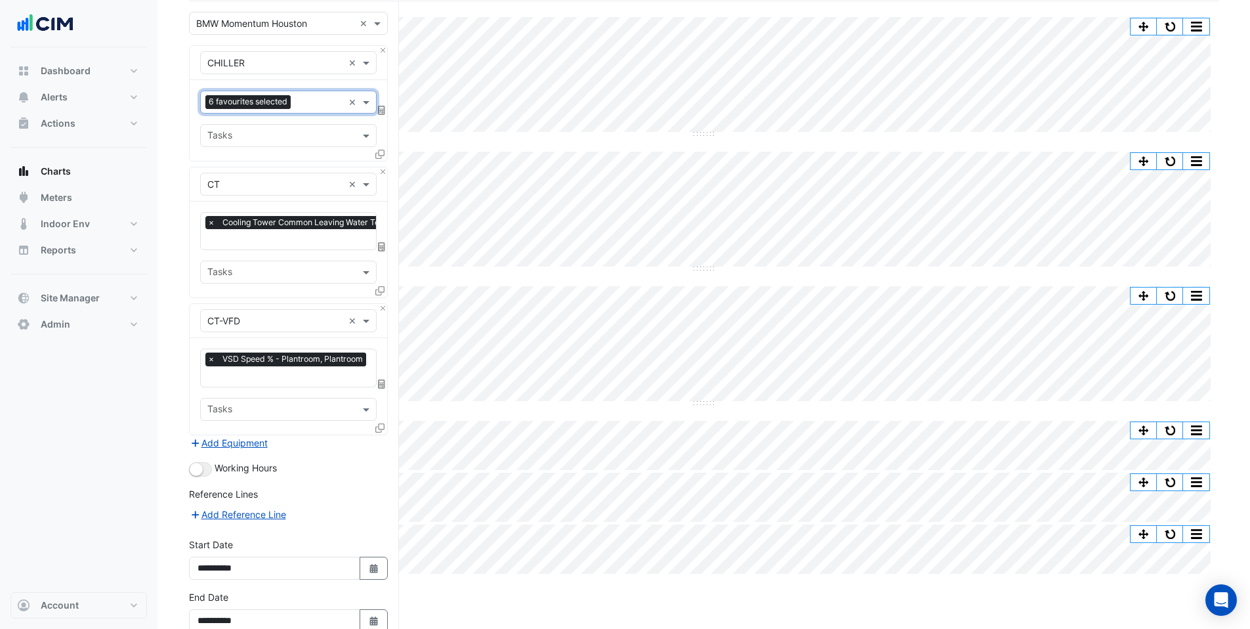
scroll to position [167, 0]
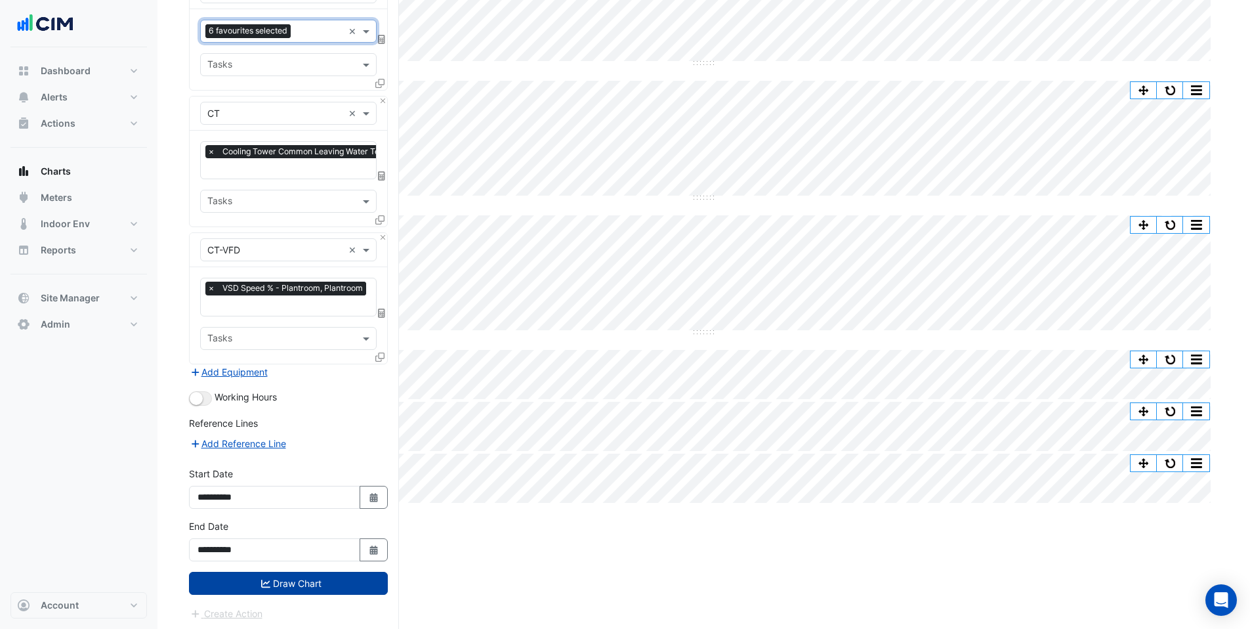
click at [314, 582] on button "Draw Chart" at bounding box center [288, 583] width 199 height 23
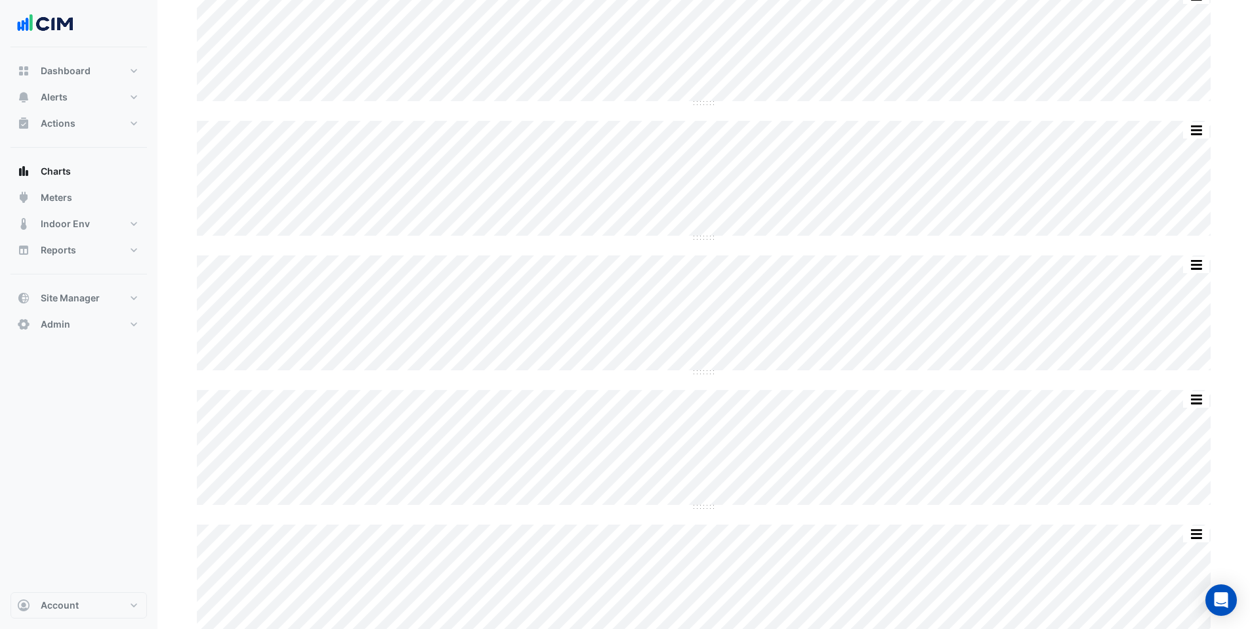
scroll to position [67, 0]
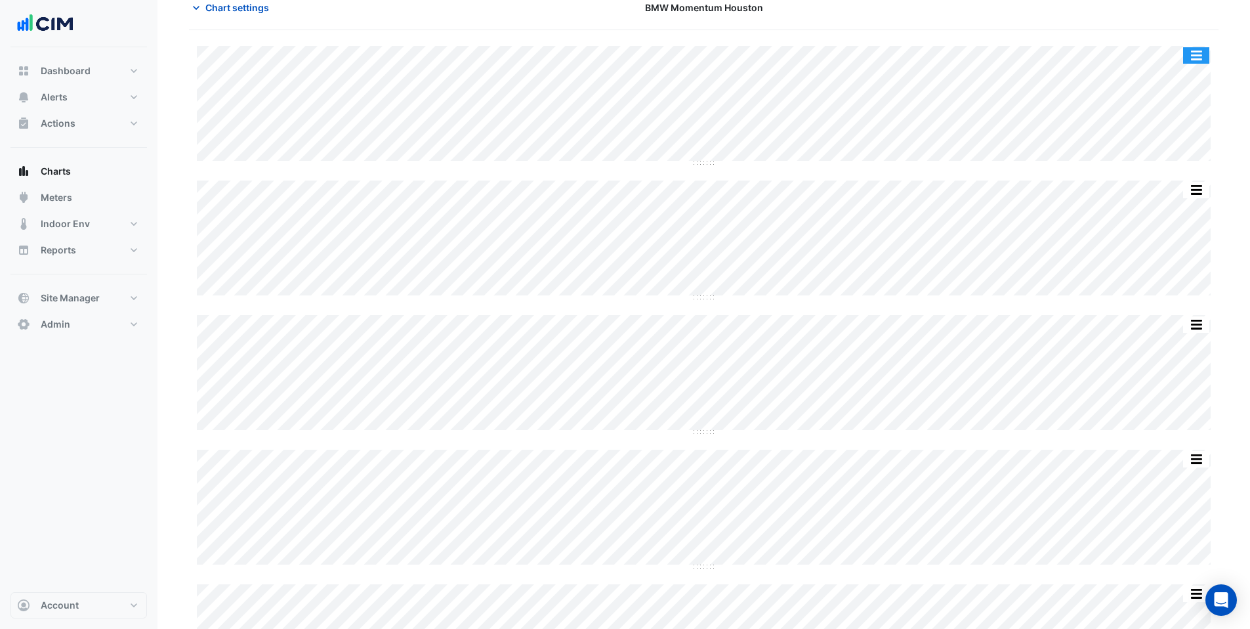
click at [1192, 53] on button "button" at bounding box center [1196, 55] width 26 height 16
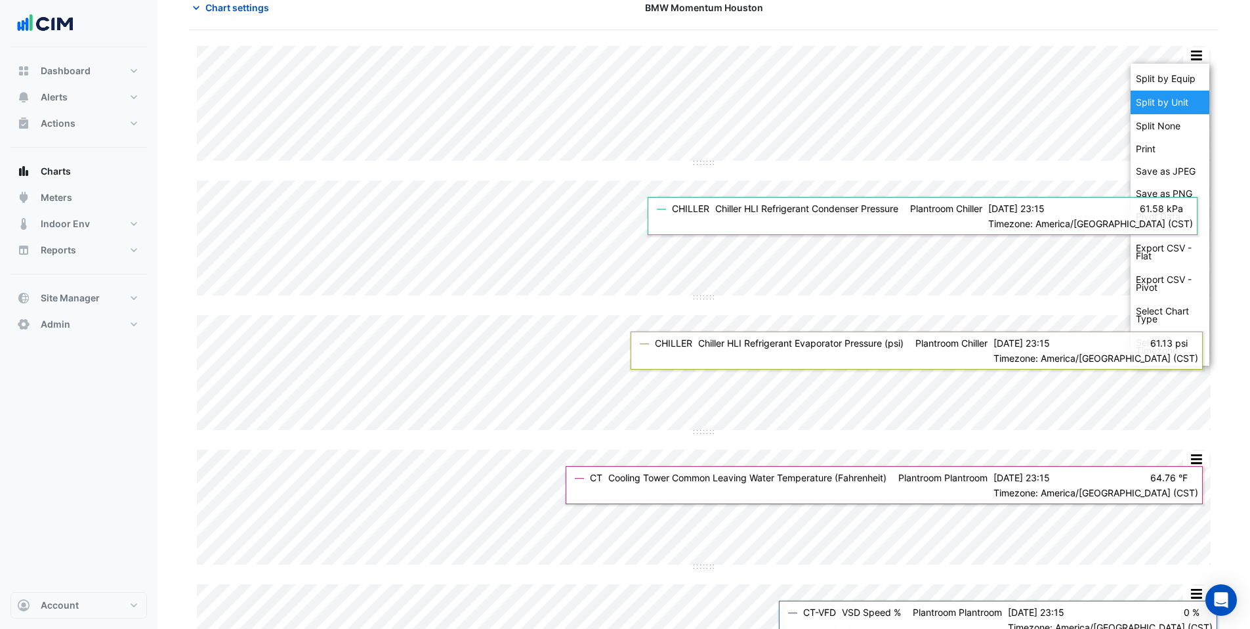
click at [1172, 106] on div "Split by Unit" at bounding box center [1170, 103] width 79 height 24
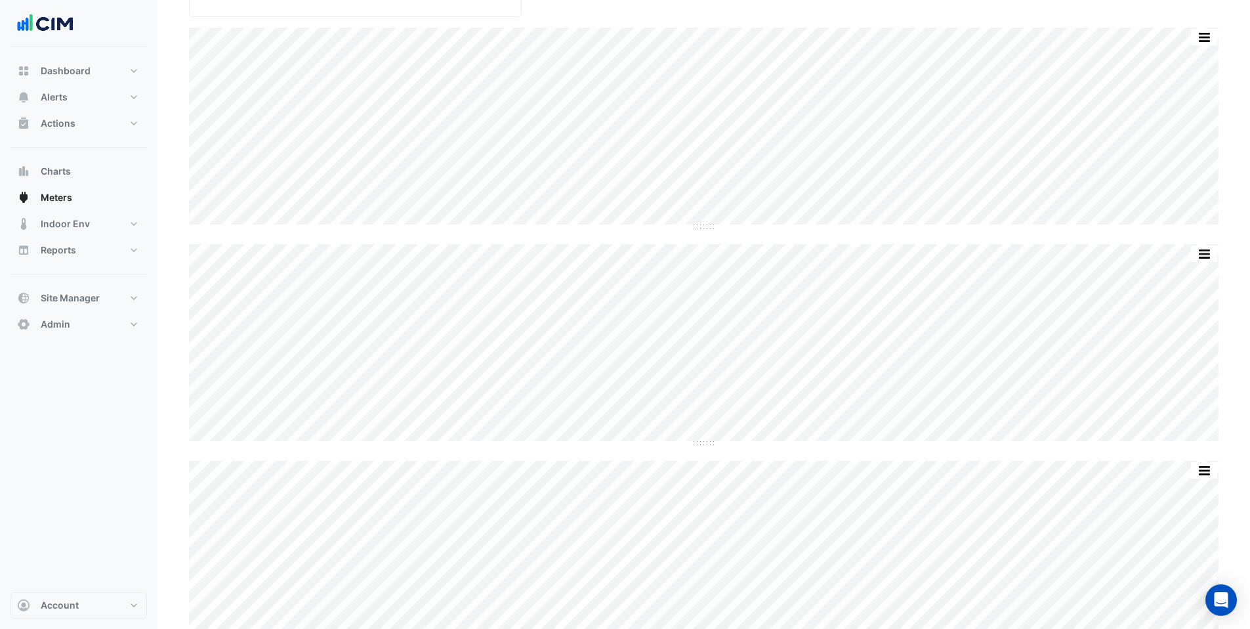
scroll to position [50, 0]
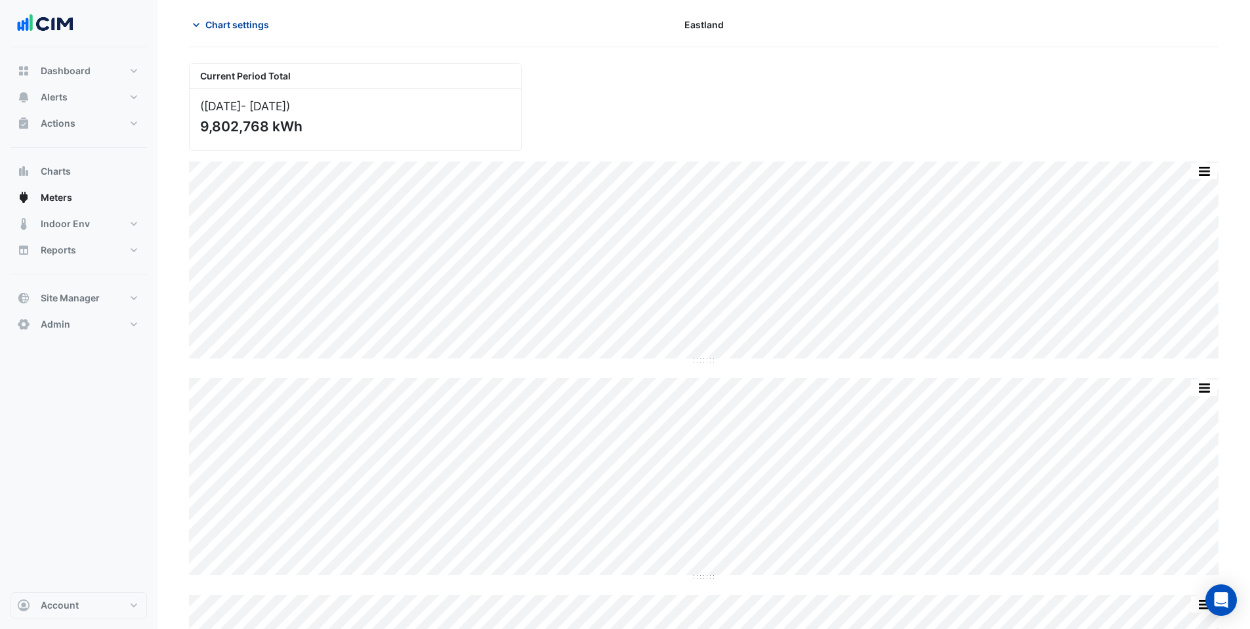
click at [232, 26] on span "Chart settings" at bounding box center [237, 25] width 64 height 14
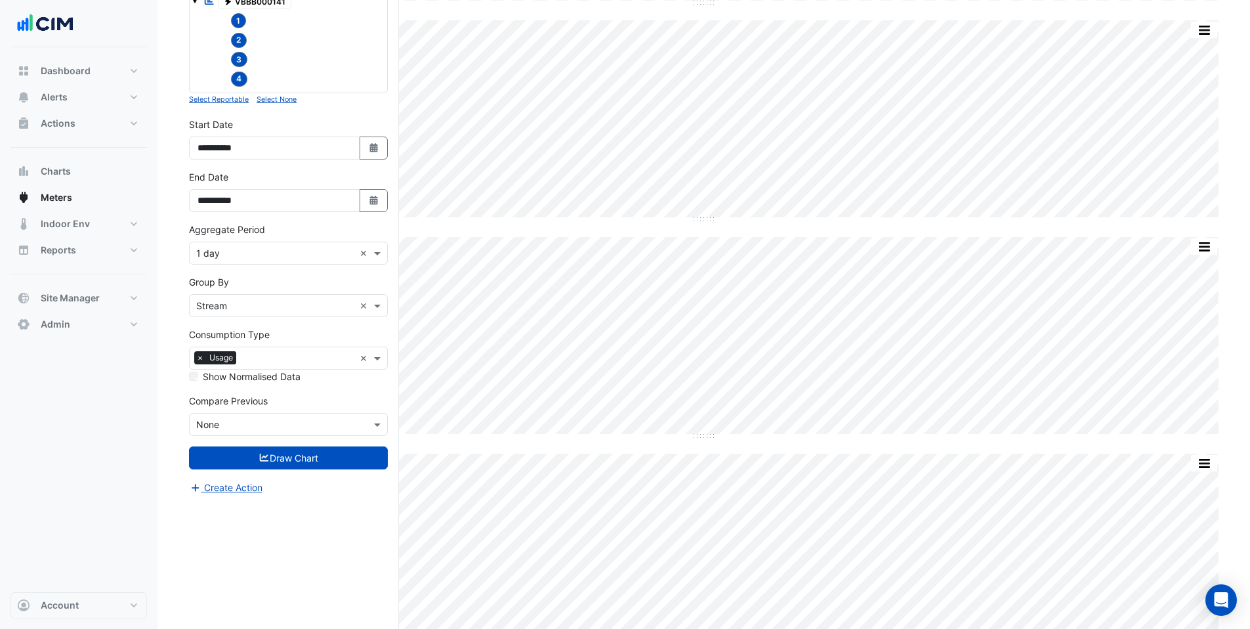
scroll to position [627, 0]
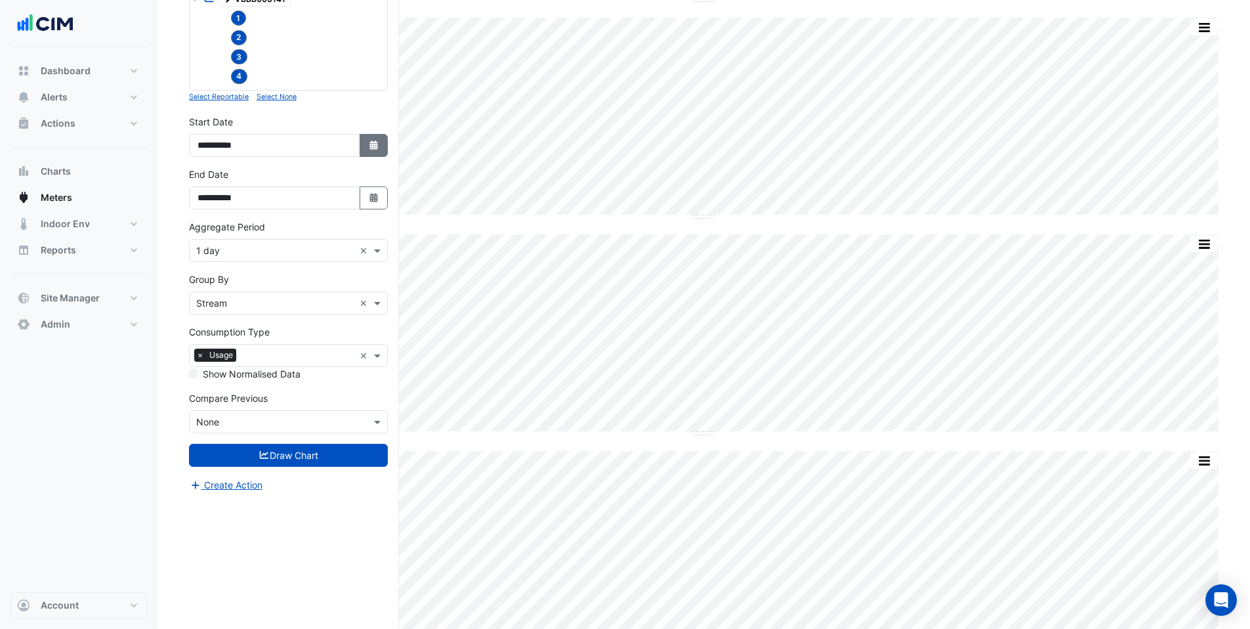
click at [374, 138] on button "Select Date" at bounding box center [374, 145] width 29 height 23
select select "****"
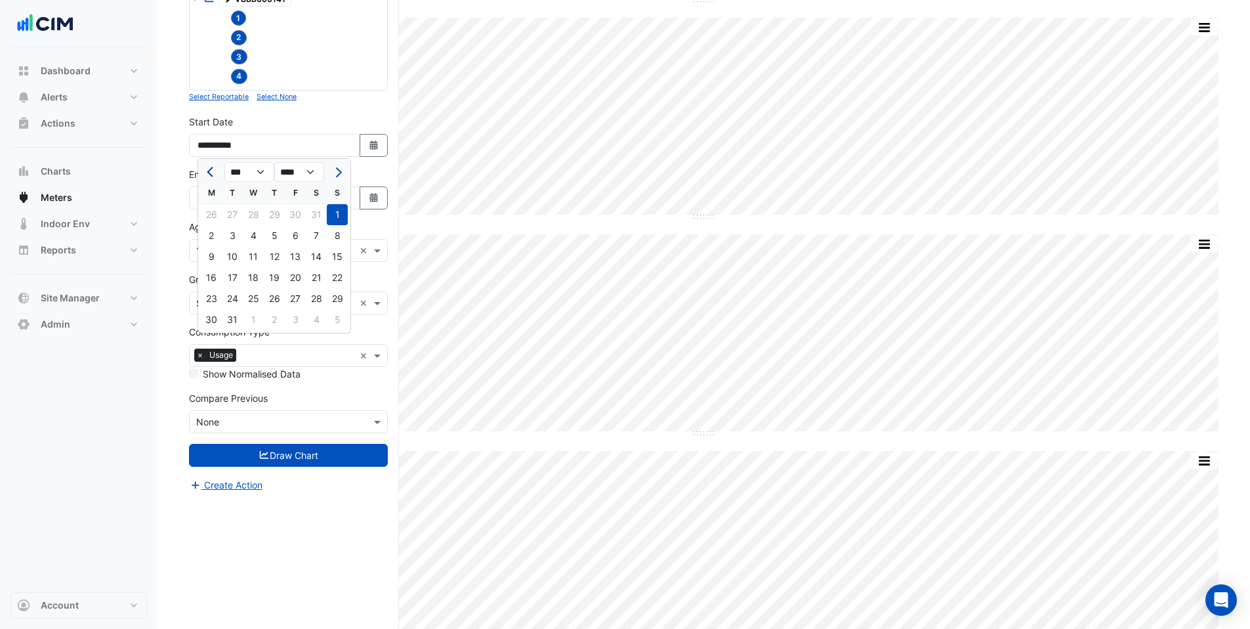
click at [209, 171] on span "Previous month" at bounding box center [212, 172] width 10 height 10
select select "**"
select select "****"
click at [274, 217] on div "1" at bounding box center [274, 214] width 21 height 21
type input "**********"
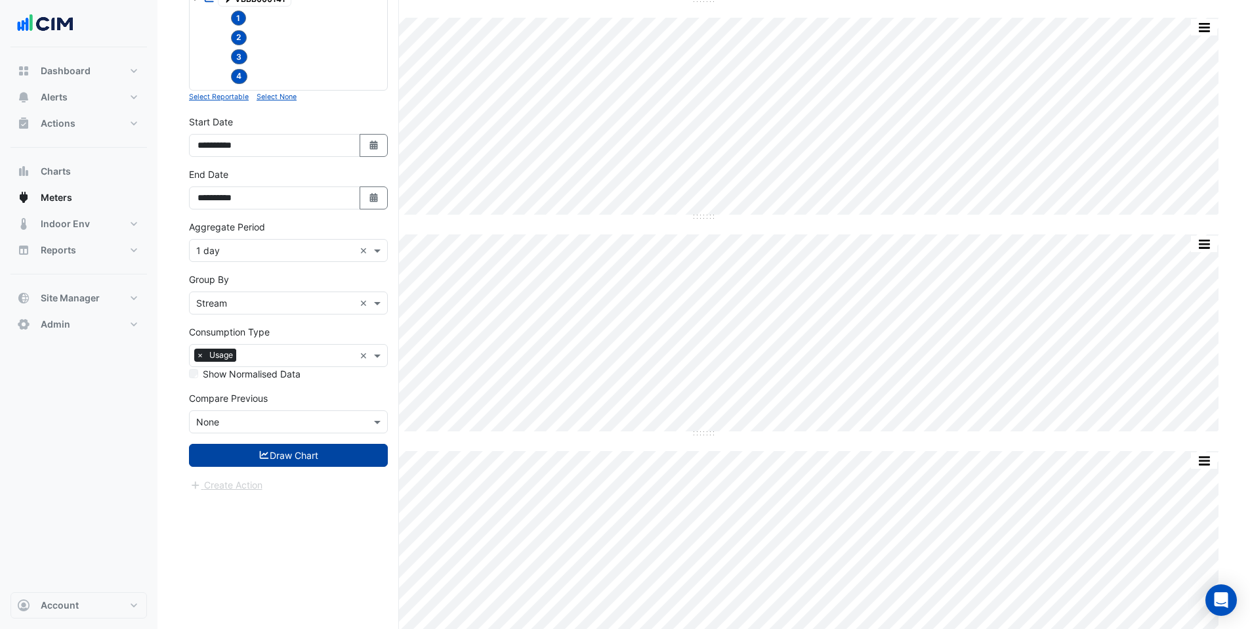
click at [276, 460] on button "Draw Chart" at bounding box center [288, 455] width 199 height 23
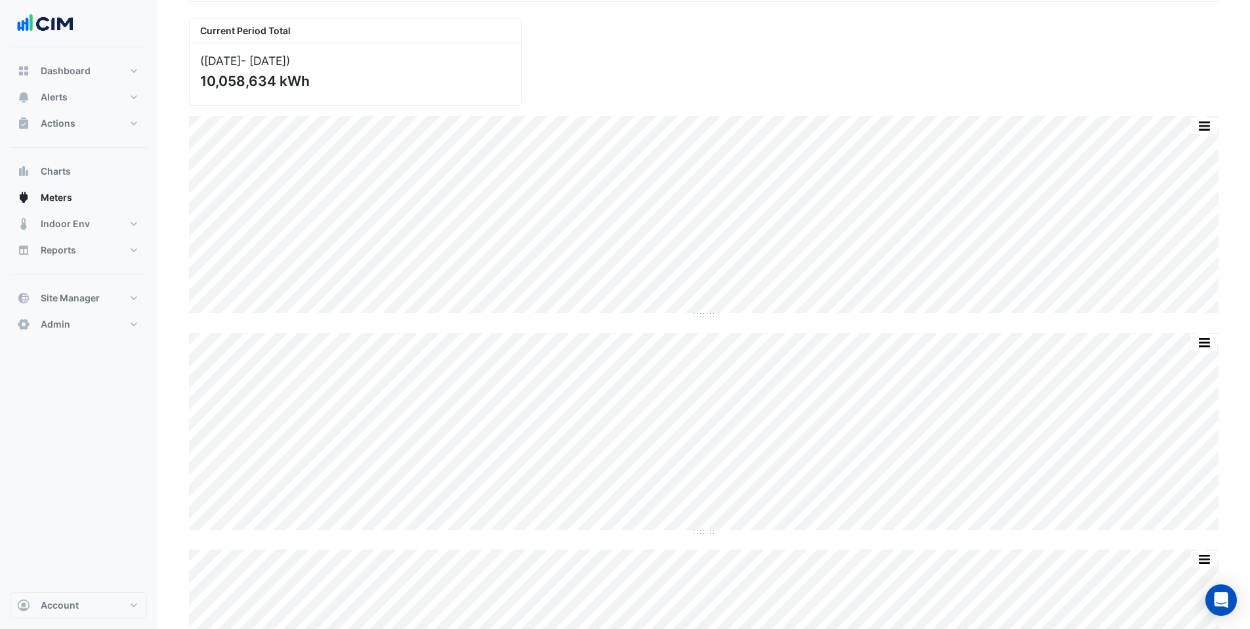
scroll to position [39, 0]
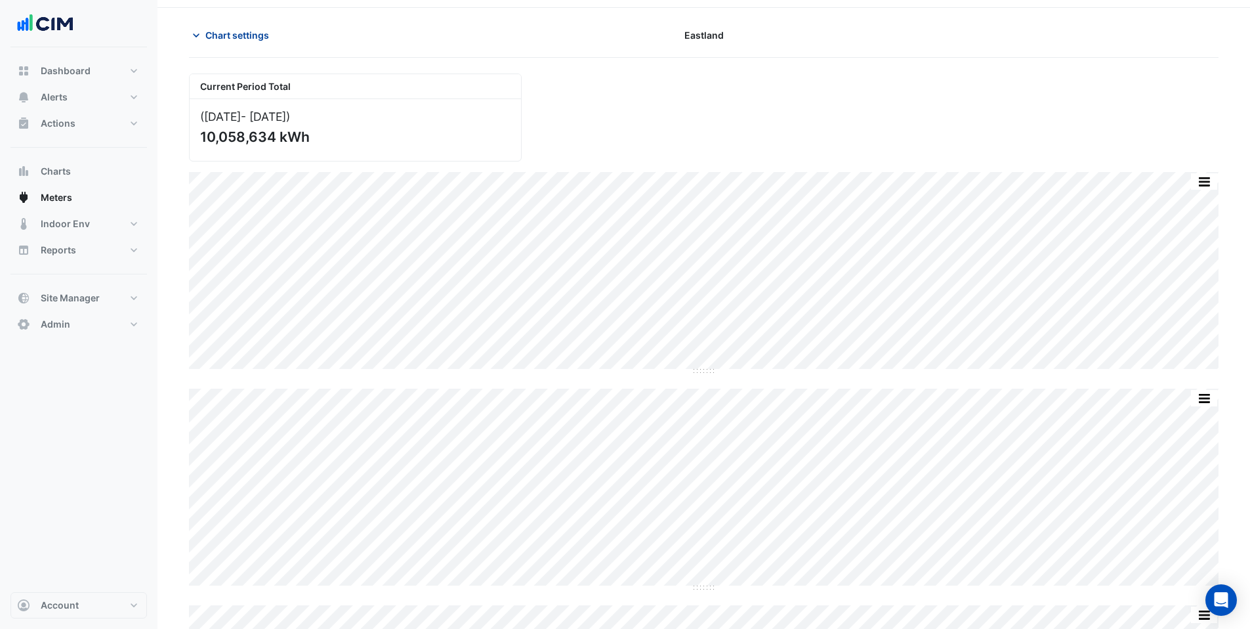
click at [216, 33] on span "Chart settings" at bounding box center [237, 35] width 64 height 14
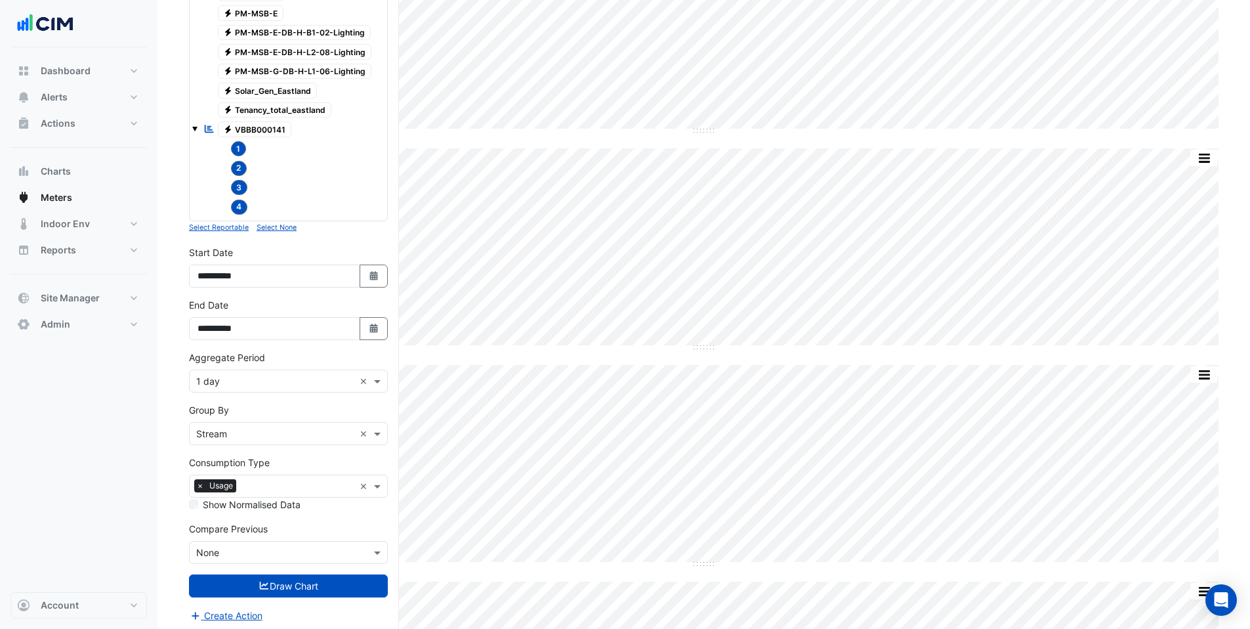
scroll to position [520, 0]
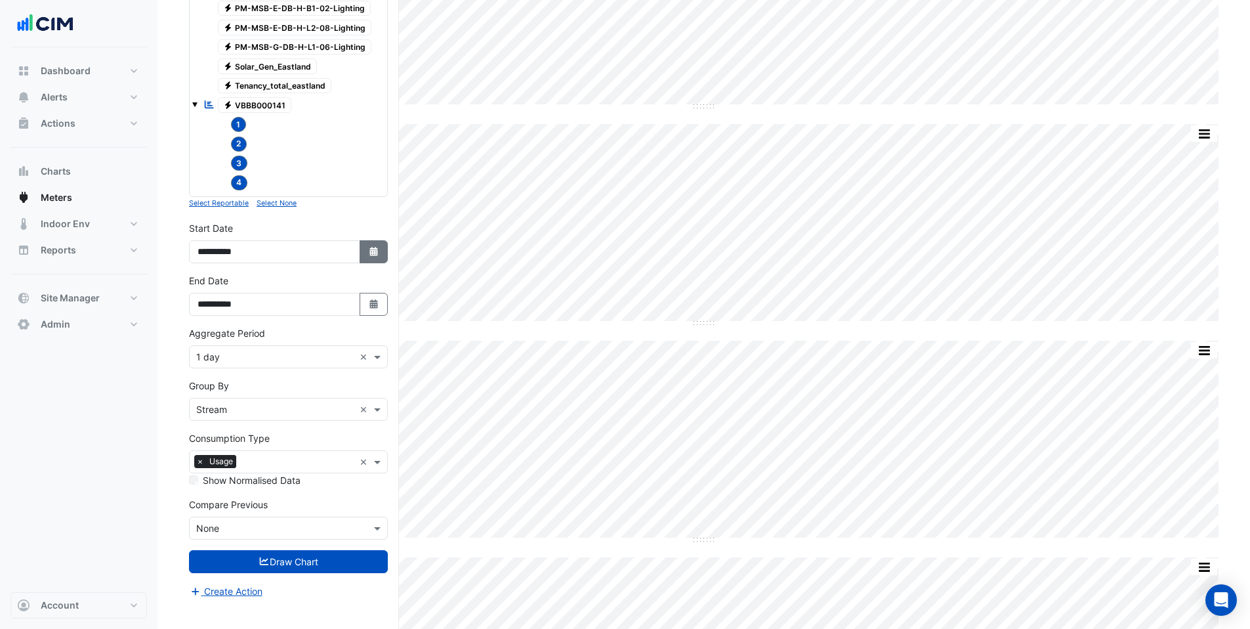
click at [367, 255] on button "Select Date" at bounding box center [374, 251] width 29 height 23
select select "**"
select select "****"
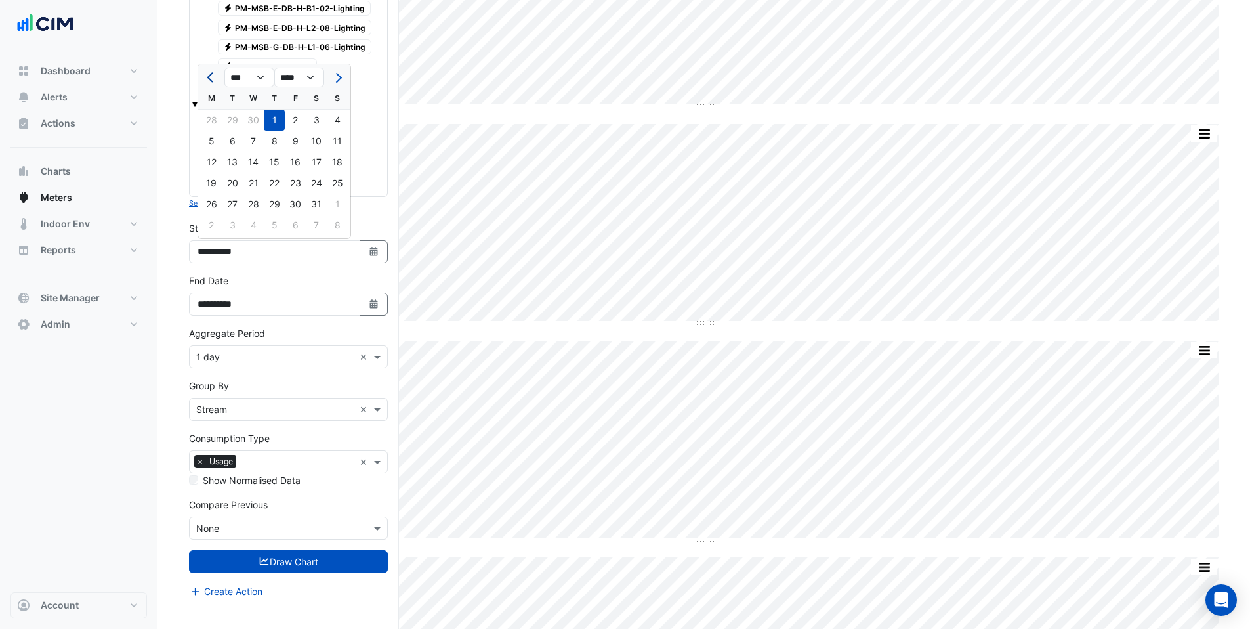
click at [211, 81] on span "Previous month" at bounding box center [212, 78] width 10 height 10
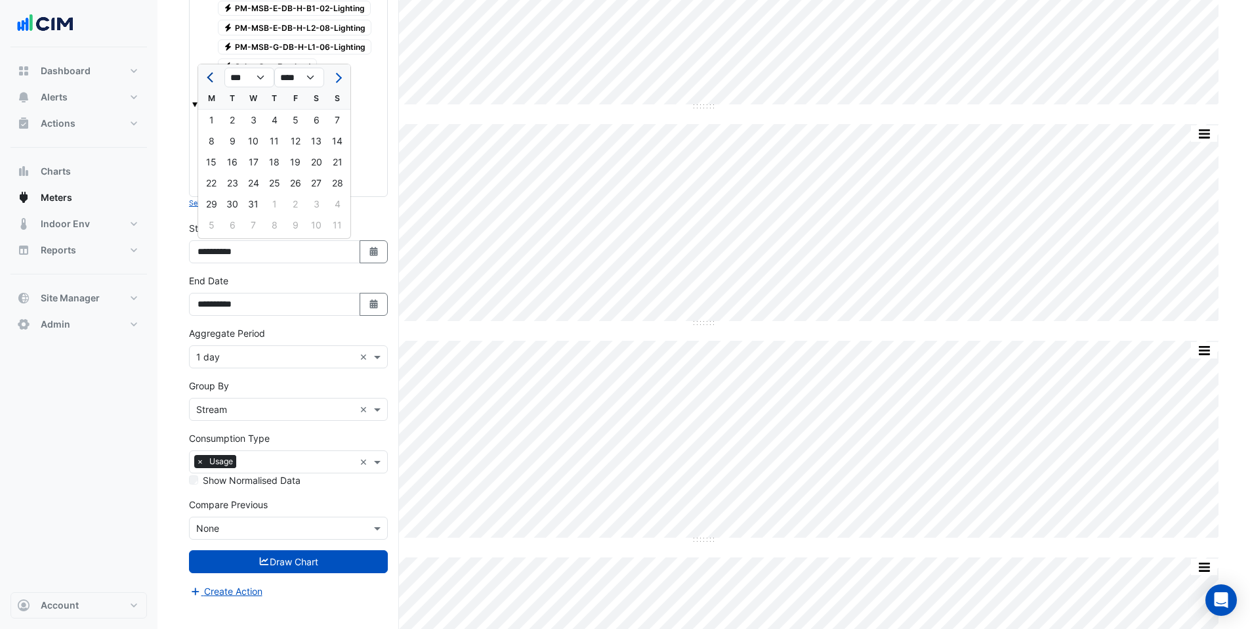
click at [211, 81] on span "Previous month" at bounding box center [212, 78] width 10 height 10
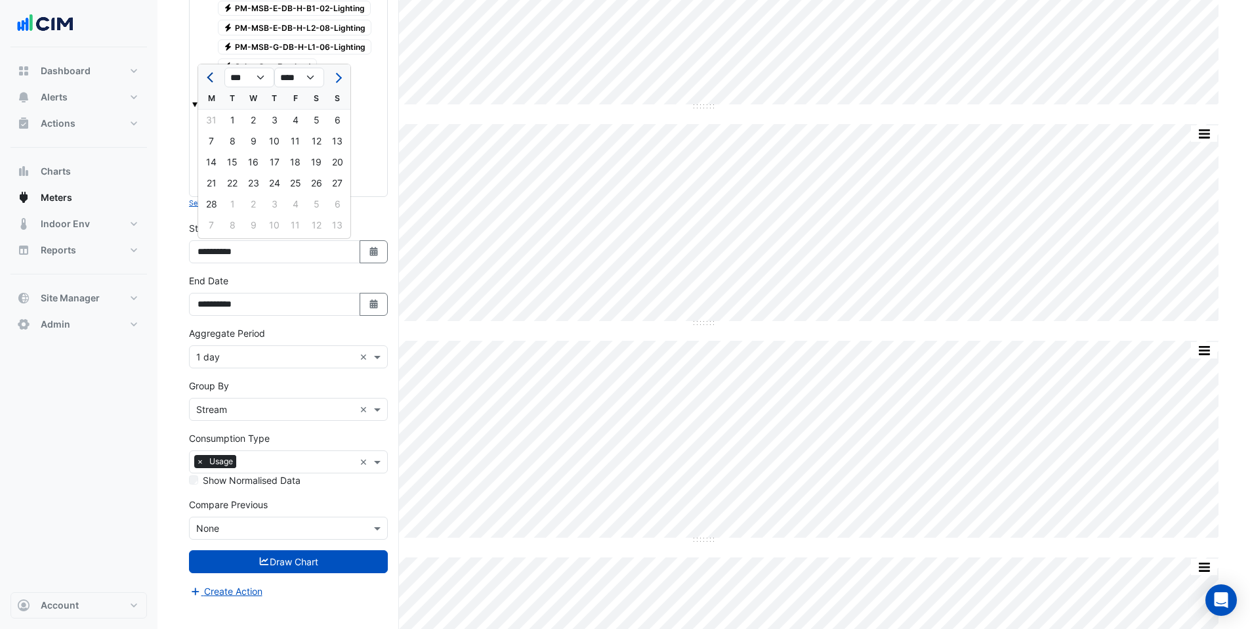
click at [211, 81] on span "Previous month" at bounding box center [212, 78] width 10 height 10
select select "**"
select select "****"
click at [211, 81] on span "Previous month" at bounding box center [212, 78] width 10 height 10
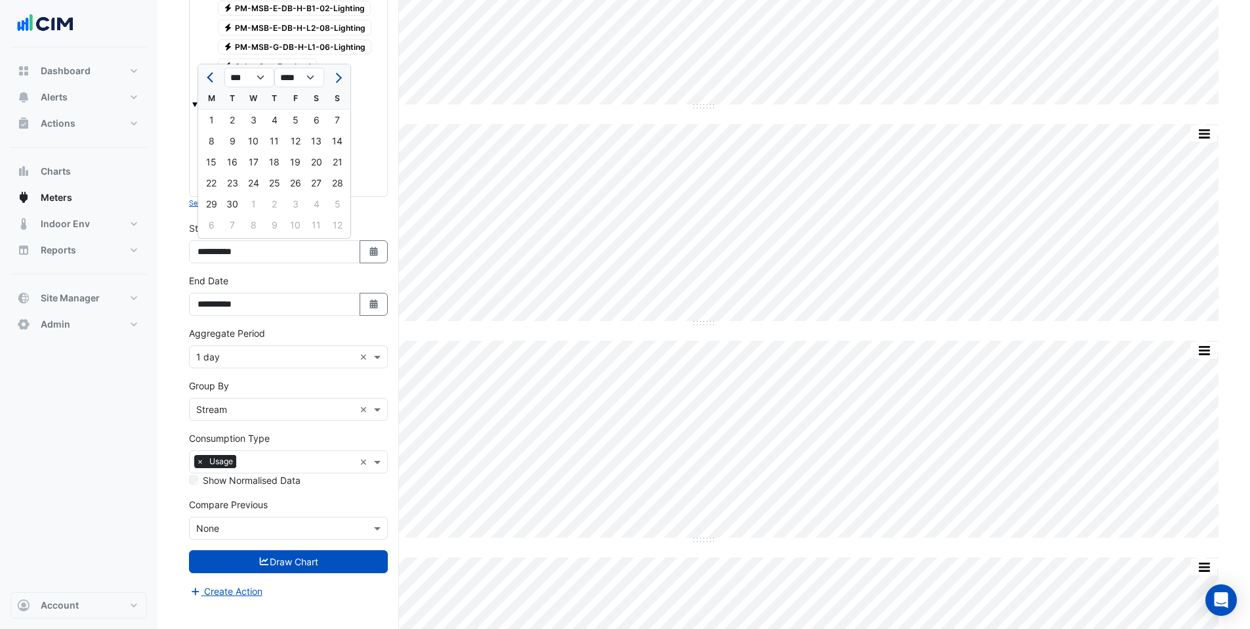
click at [211, 81] on span "Previous month" at bounding box center [212, 78] width 10 height 10
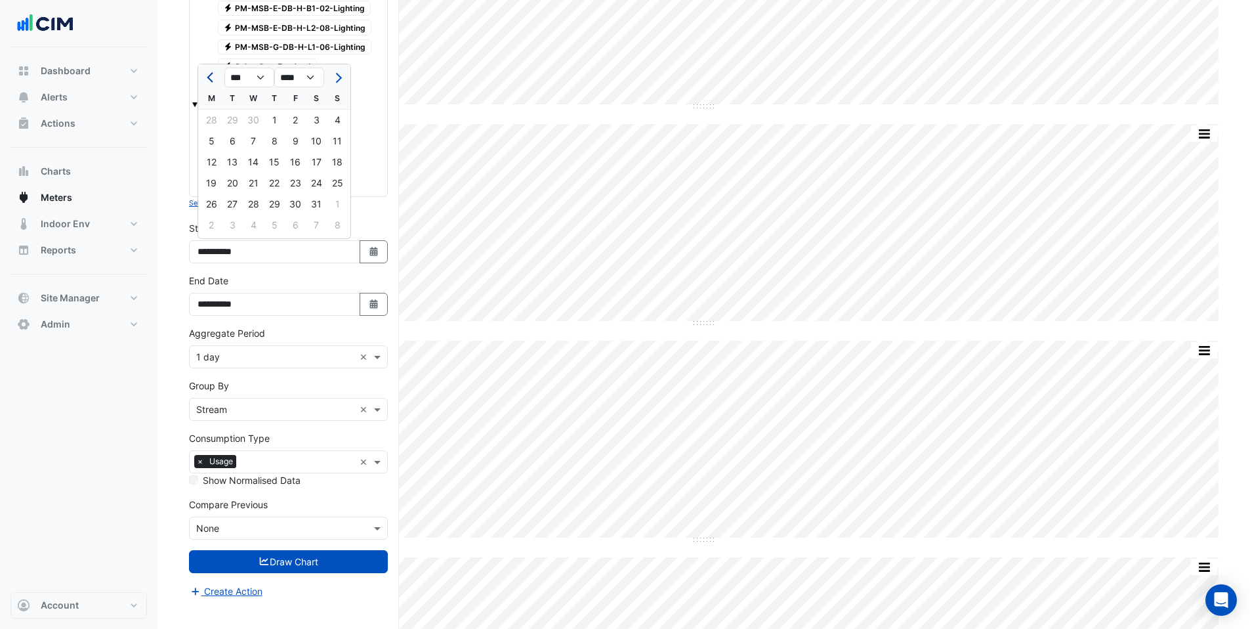
click at [211, 81] on span "Previous month" at bounding box center [212, 78] width 10 height 10
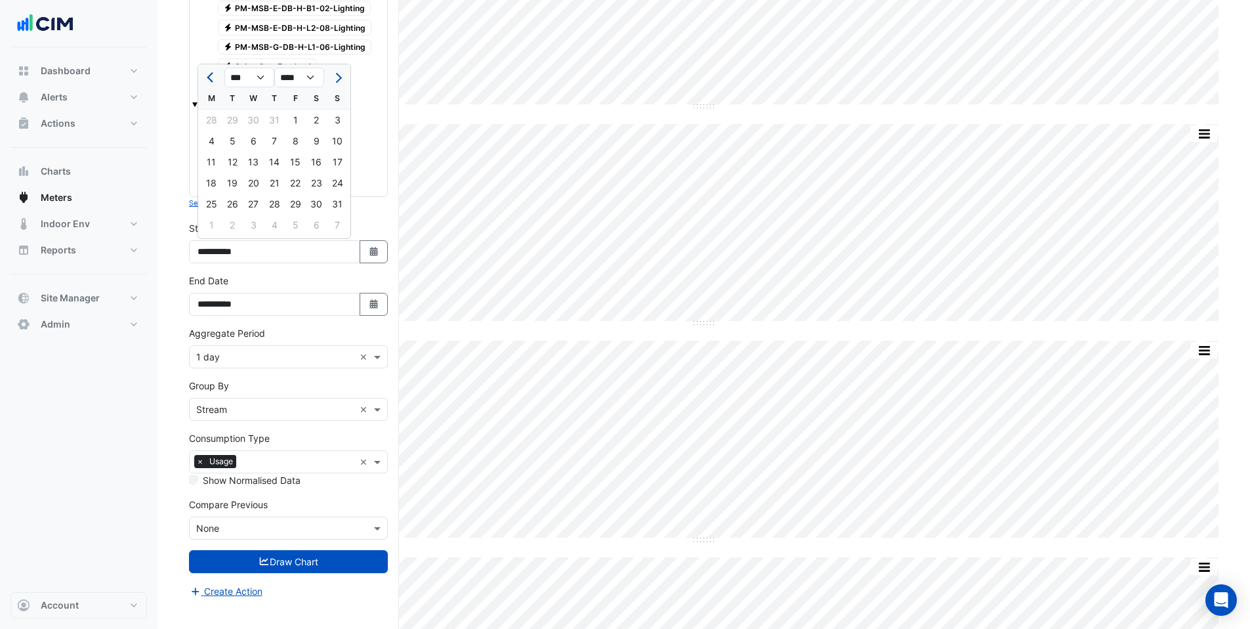
click at [211, 81] on span "Previous month" at bounding box center [212, 78] width 10 height 10
select select "**"
select select "****"
click at [211, 81] on span "Previous month" at bounding box center [212, 78] width 10 height 10
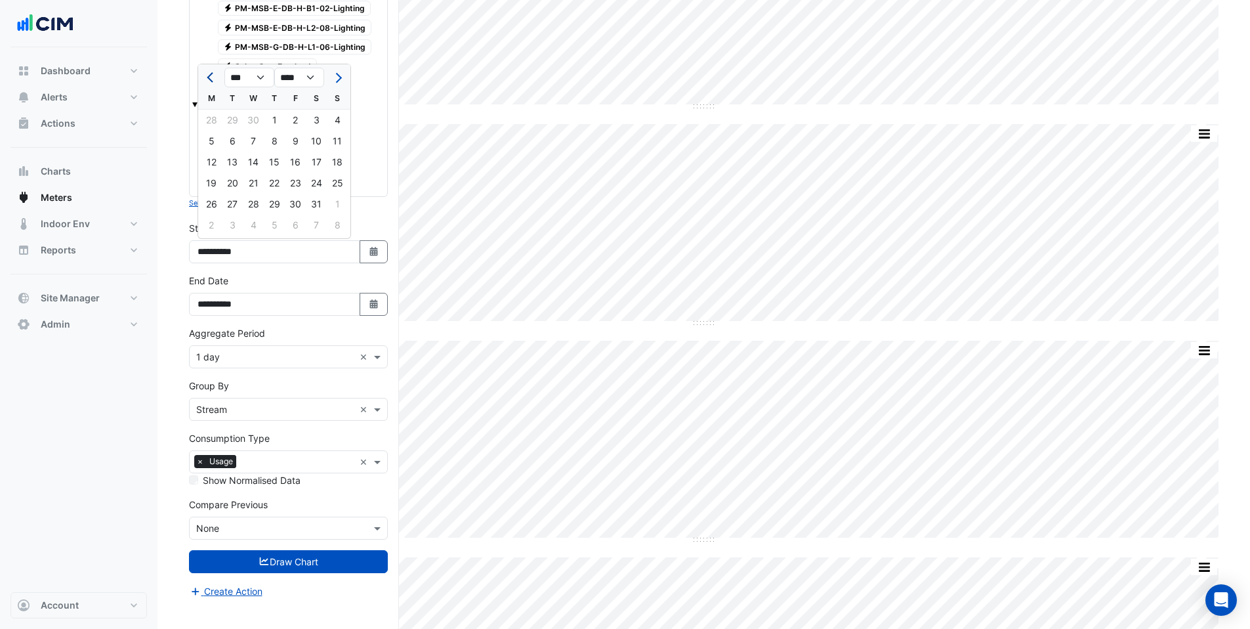
click at [211, 81] on span "Previous month" at bounding box center [212, 78] width 10 height 10
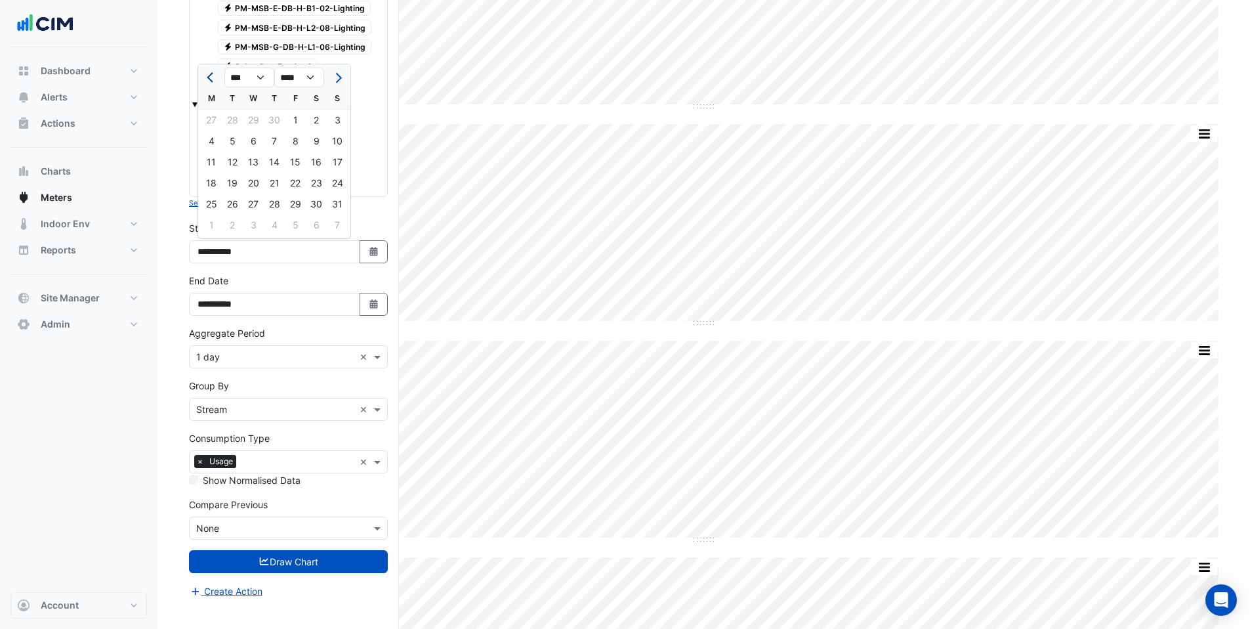
click at [211, 81] on span "Previous month" at bounding box center [212, 78] width 10 height 10
click at [213, 81] on button "Previous month" at bounding box center [211, 77] width 16 height 21
select select "*"
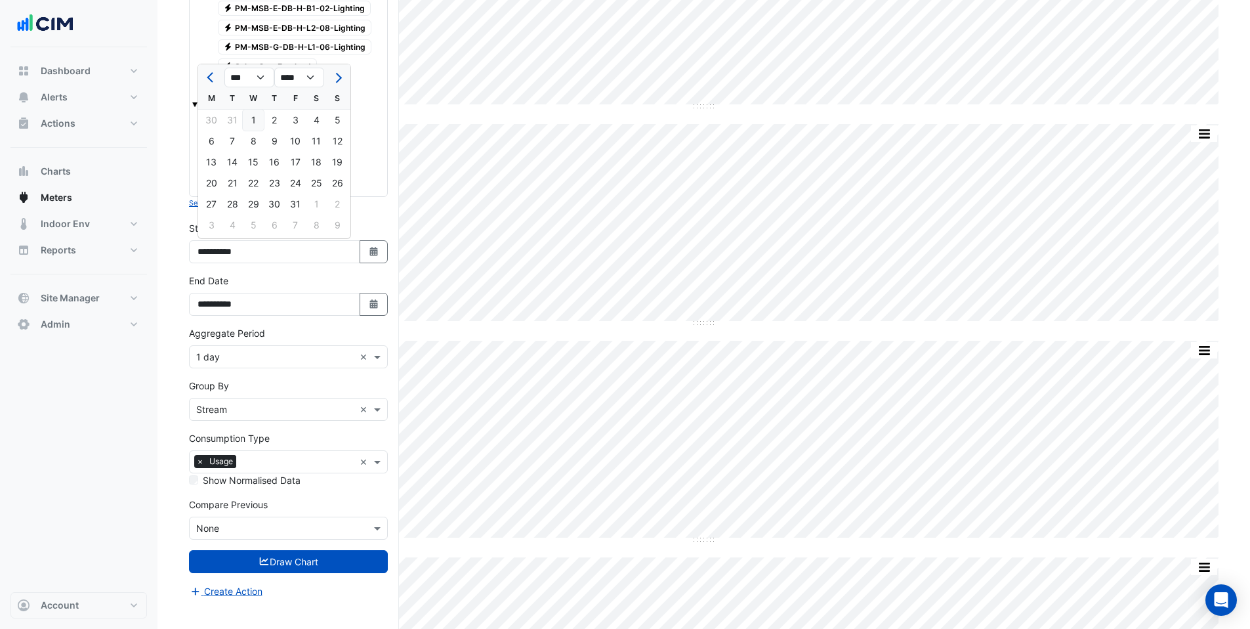
click at [250, 126] on div "1" at bounding box center [253, 120] width 21 height 21
type input "**********"
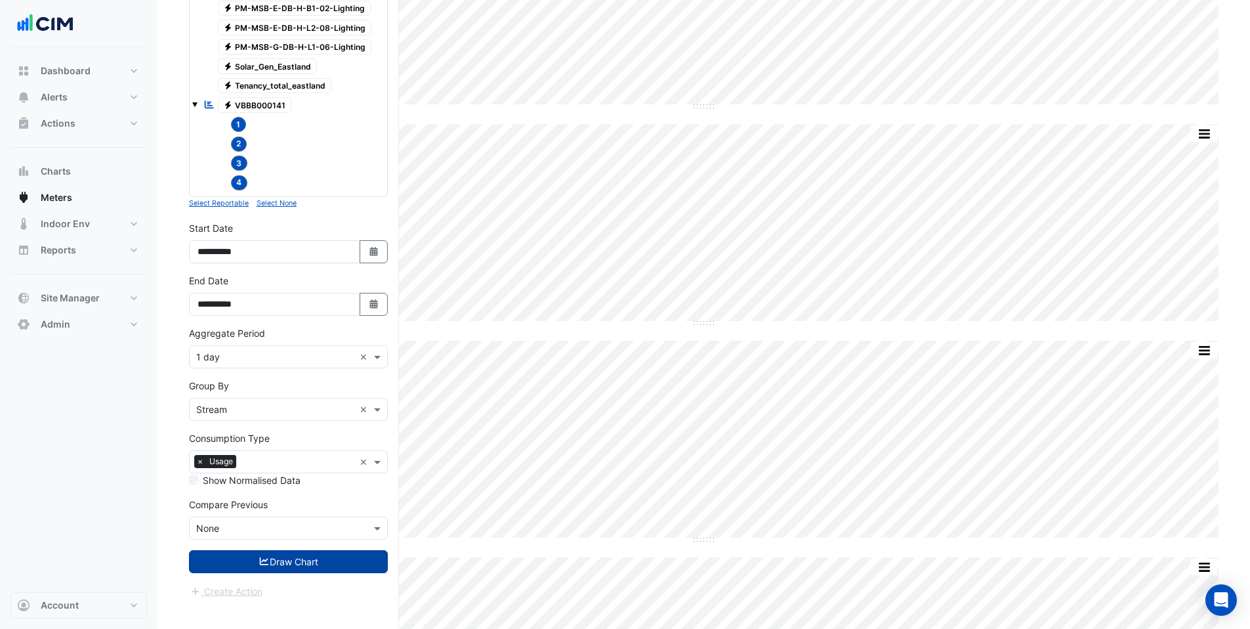
click at [253, 566] on button "Draw Chart" at bounding box center [288, 561] width 199 height 23
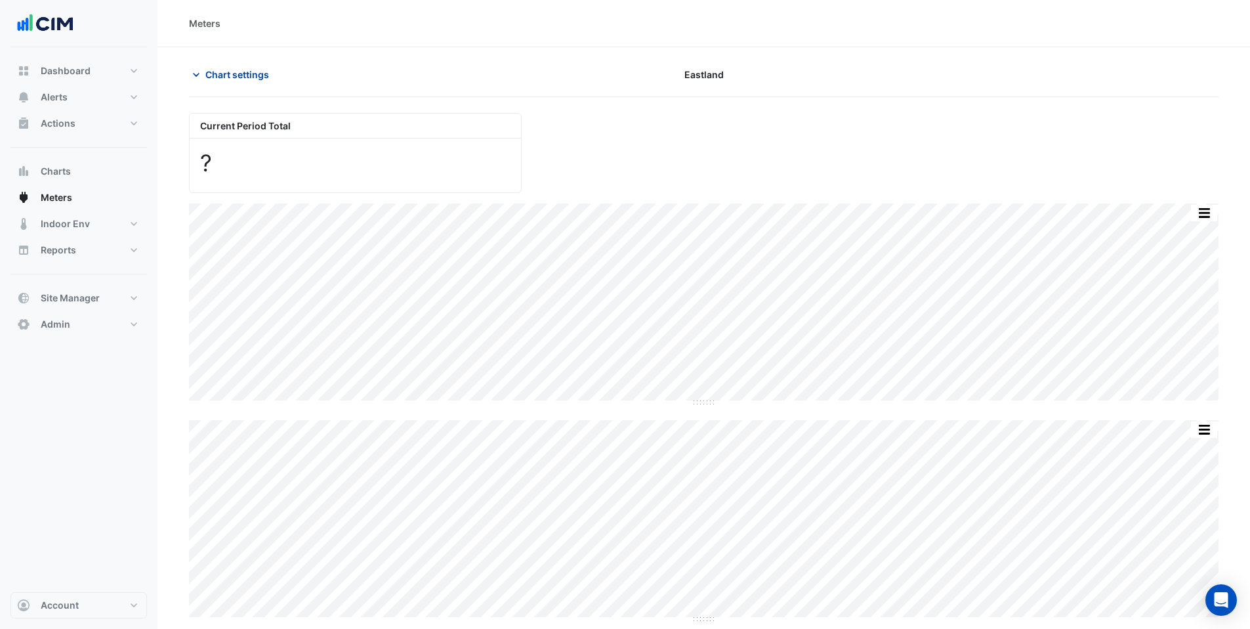
click at [230, 71] on span "Chart settings" at bounding box center [237, 75] width 64 height 14
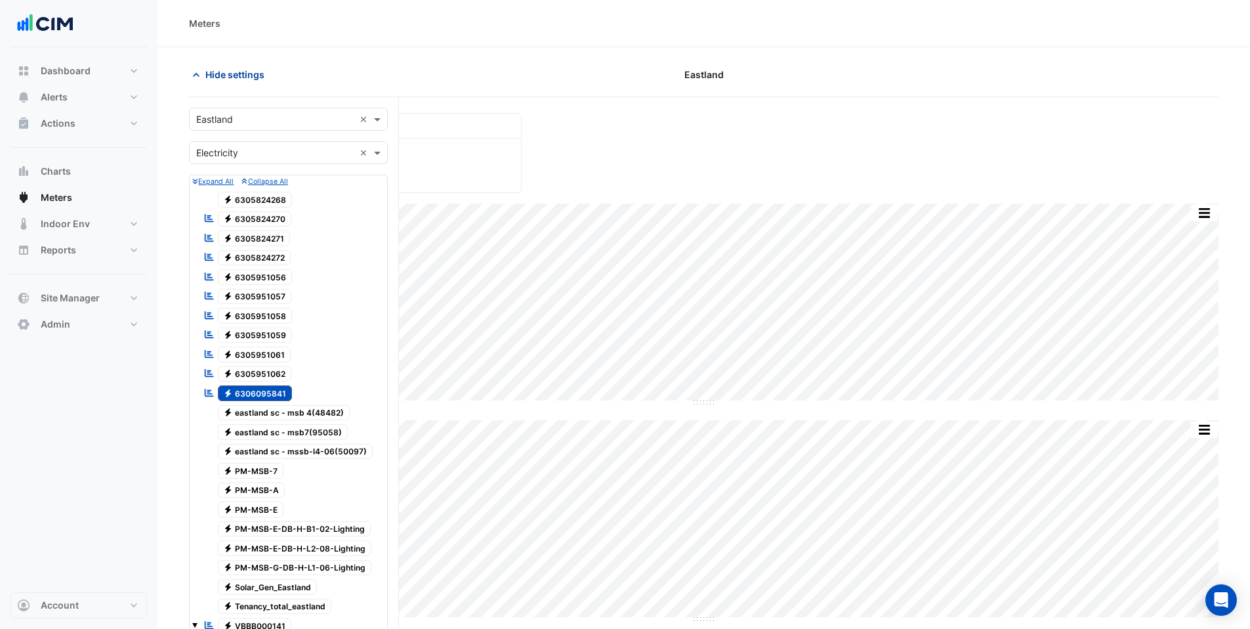
click at [202, 75] on icon "button" at bounding box center [196, 74] width 13 height 13
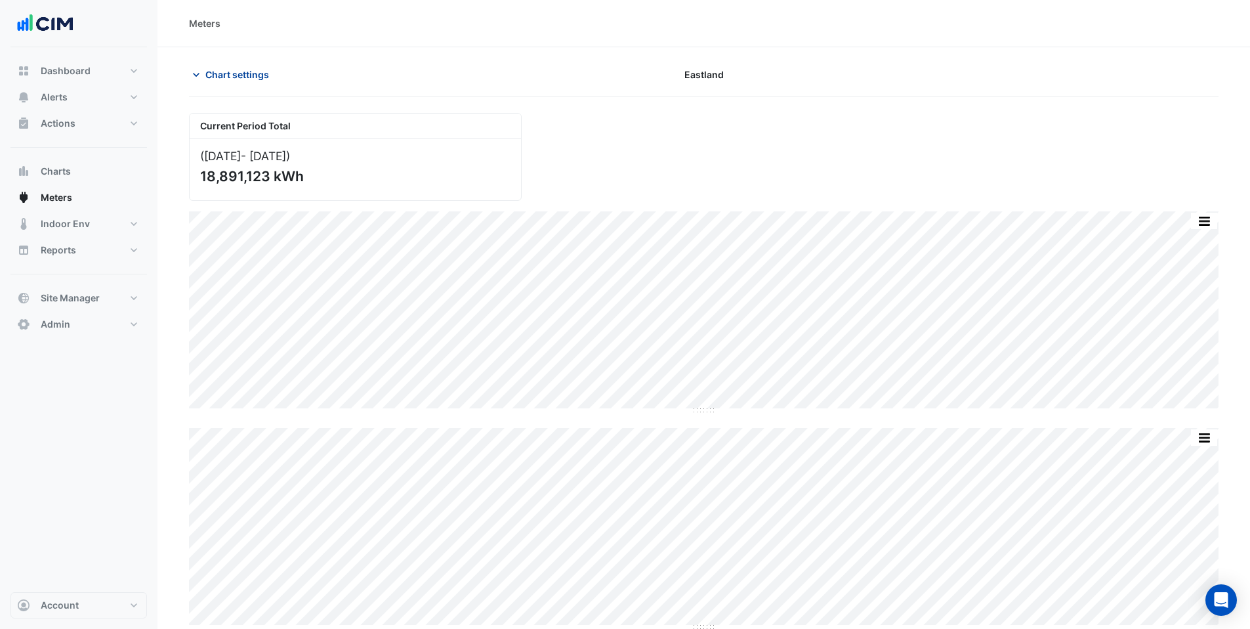
click at [218, 72] on span "Chart settings" at bounding box center [237, 75] width 64 height 14
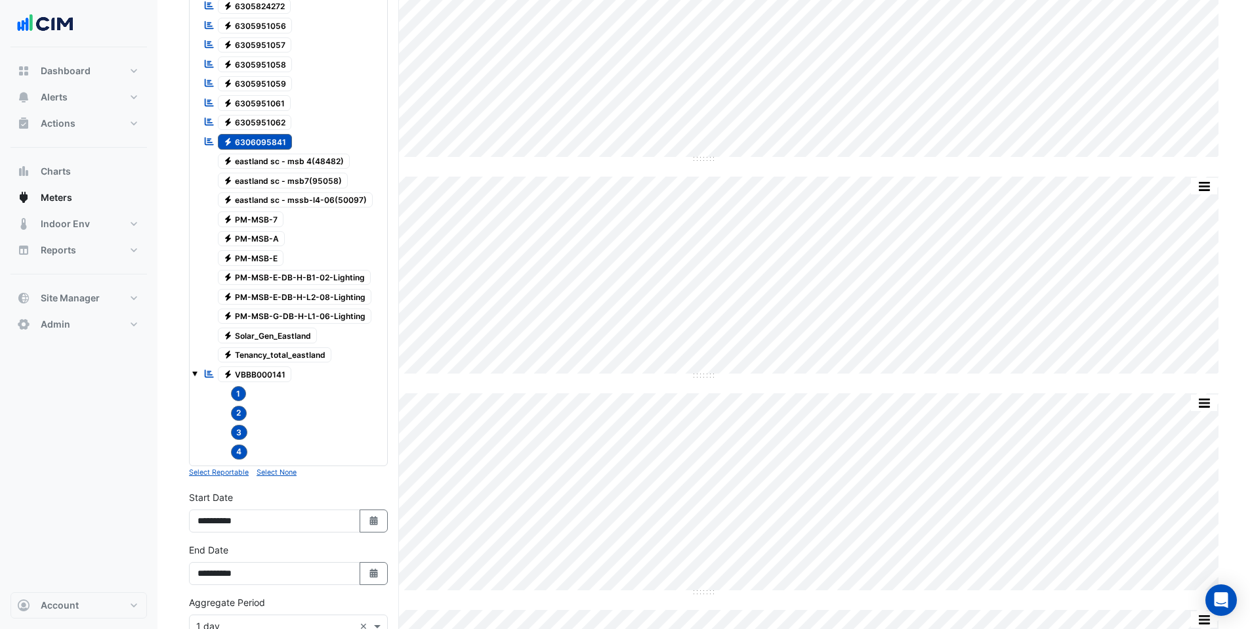
scroll to position [484, 0]
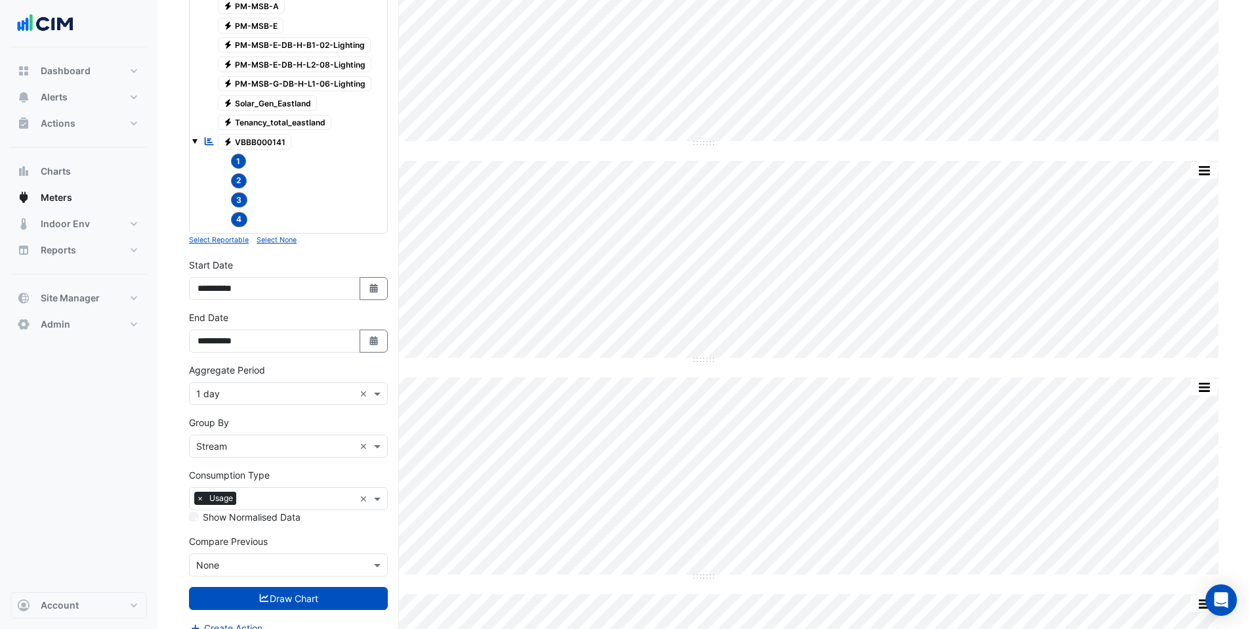
click at [245, 201] on span "3" at bounding box center [239, 199] width 17 height 15
click at [244, 213] on tree-node-content "4" at bounding box center [232, 218] width 31 height 11
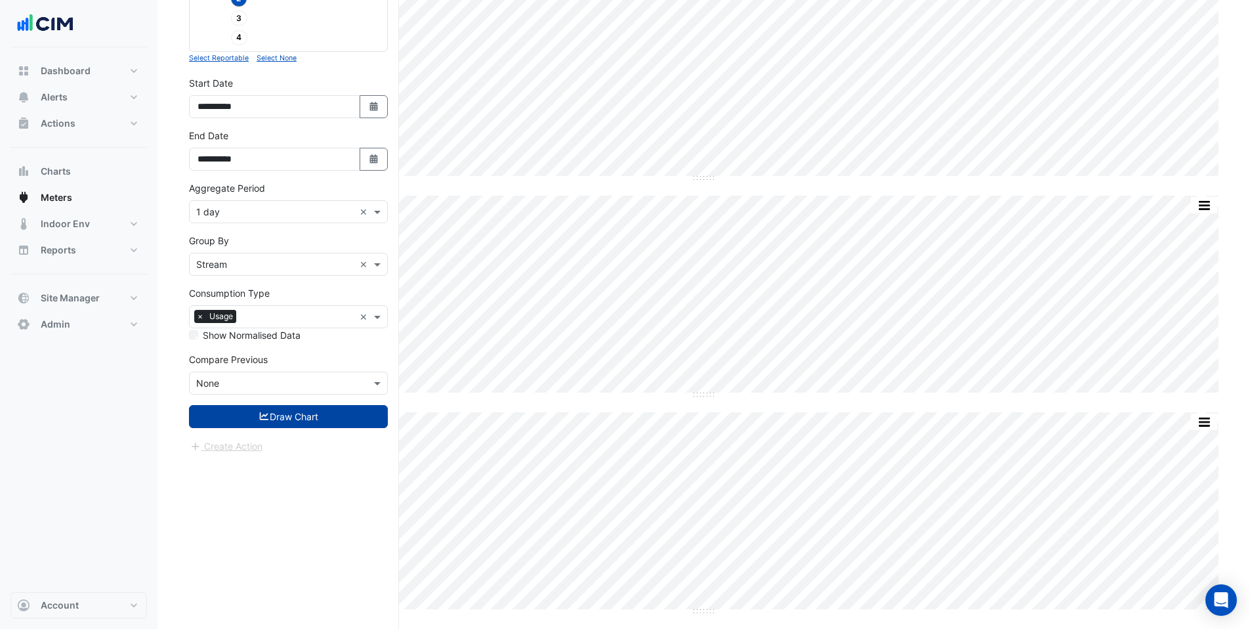
click at [274, 417] on button "Draw Chart" at bounding box center [288, 416] width 199 height 23
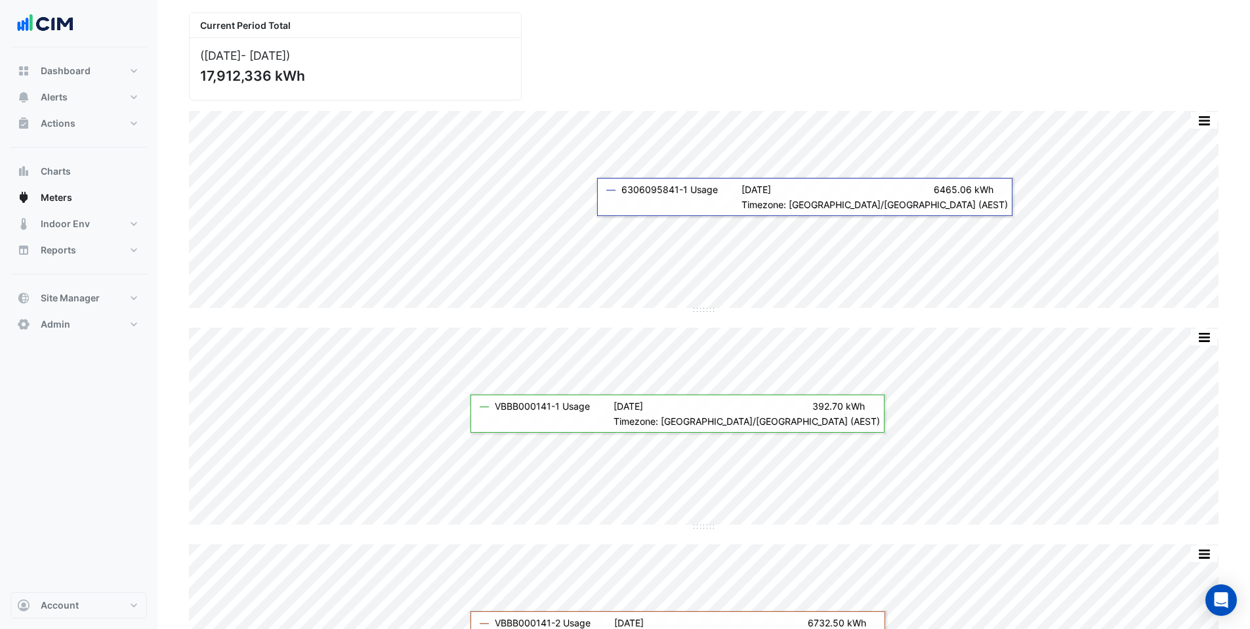
scroll to position [53, 0]
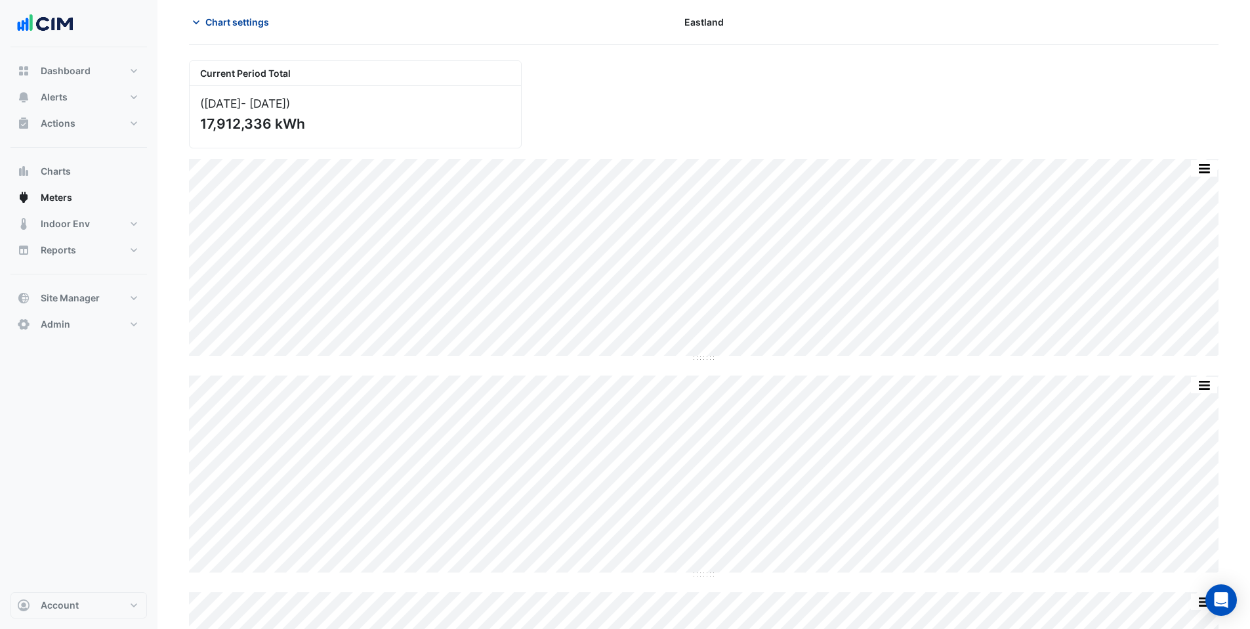
click at [234, 25] on span "Chart settings" at bounding box center [237, 22] width 64 height 14
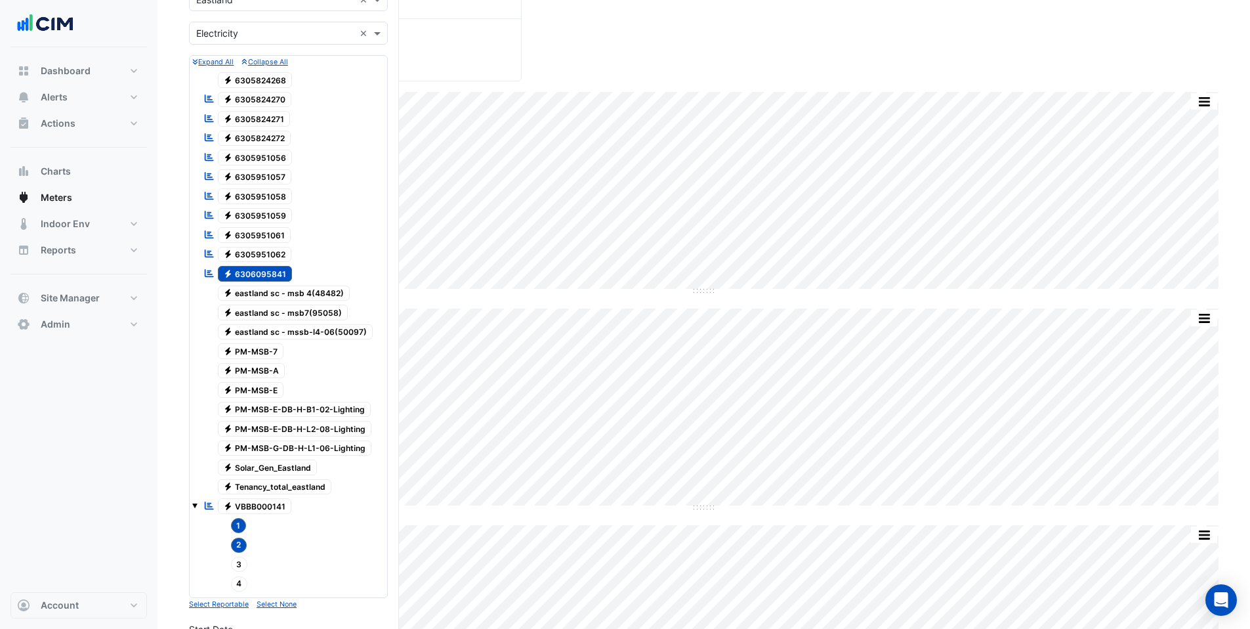
scroll to position [501, 0]
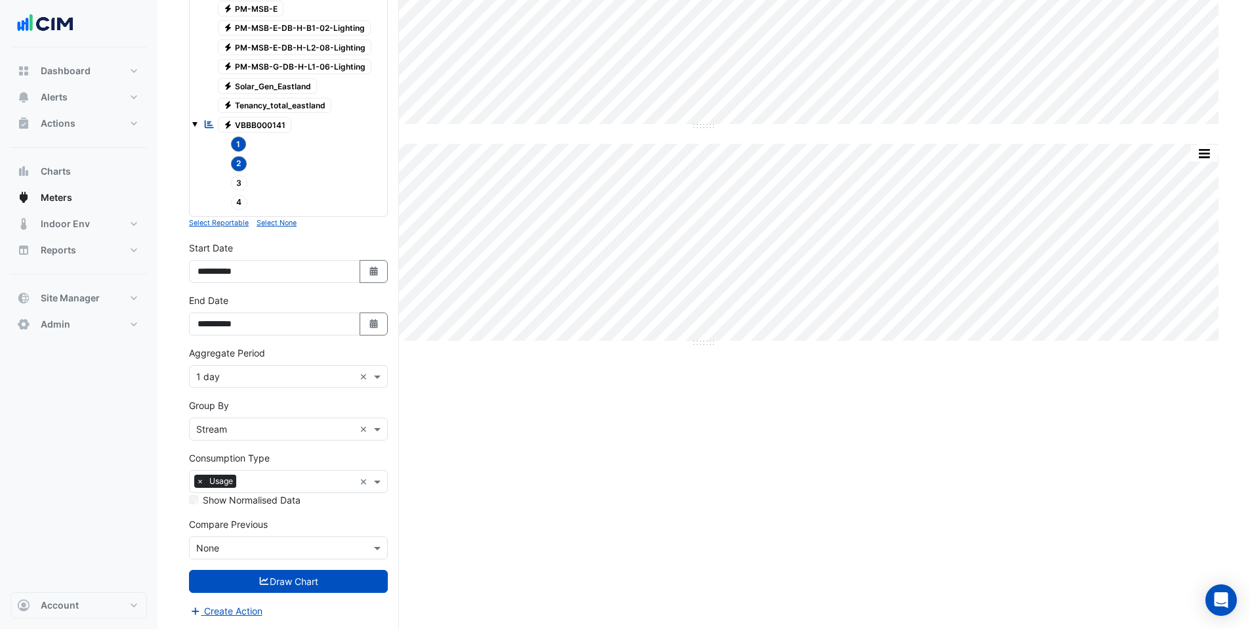
click at [228, 375] on input "text" at bounding box center [275, 377] width 158 height 14
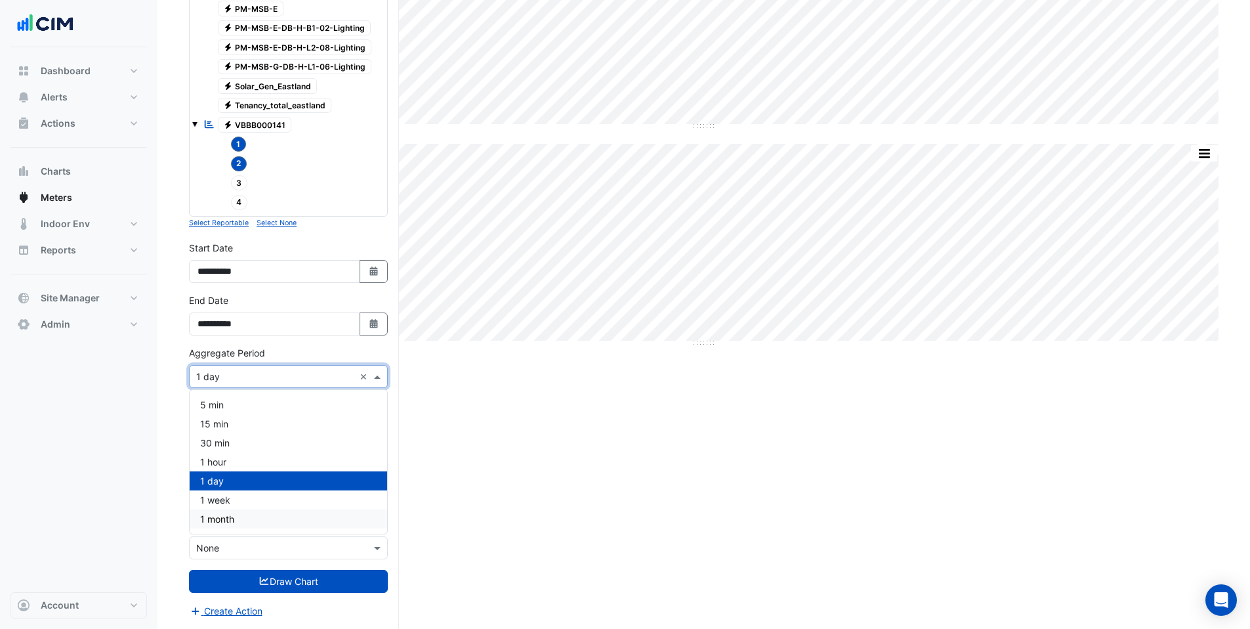
click at [221, 522] on span "1 month" at bounding box center [217, 518] width 34 height 11
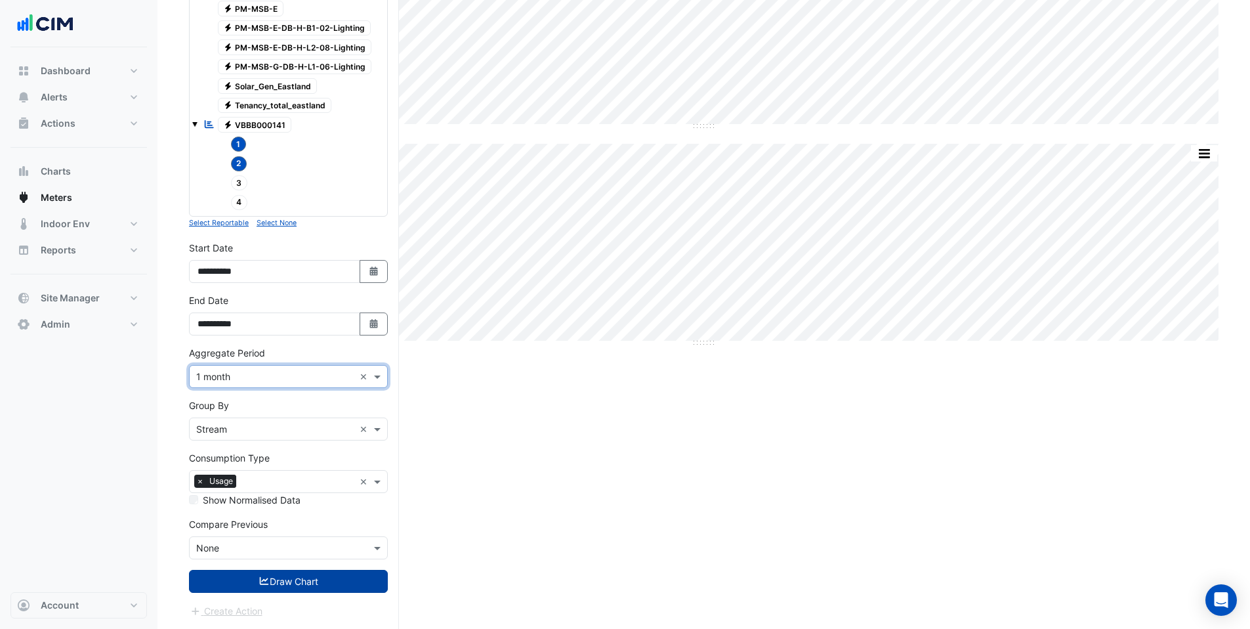
click at [245, 589] on button "Draw Chart" at bounding box center [288, 581] width 199 height 23
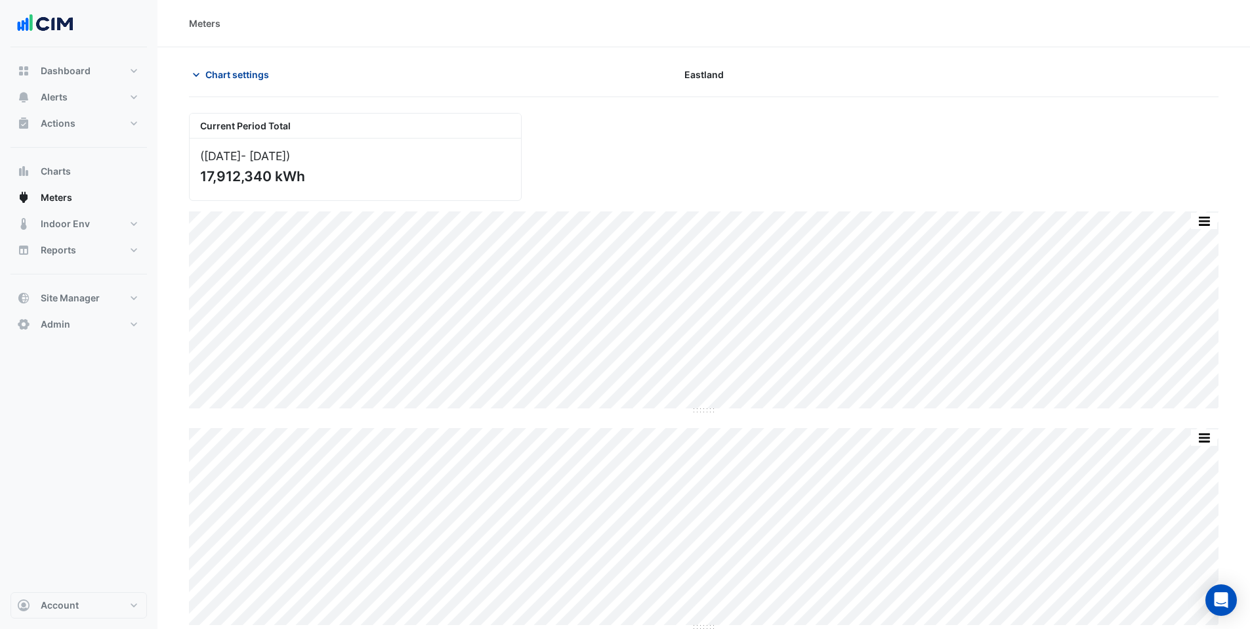
click at [227, 72] on span "Chart settings" at bounding box center [237, 75] width 64 height 14
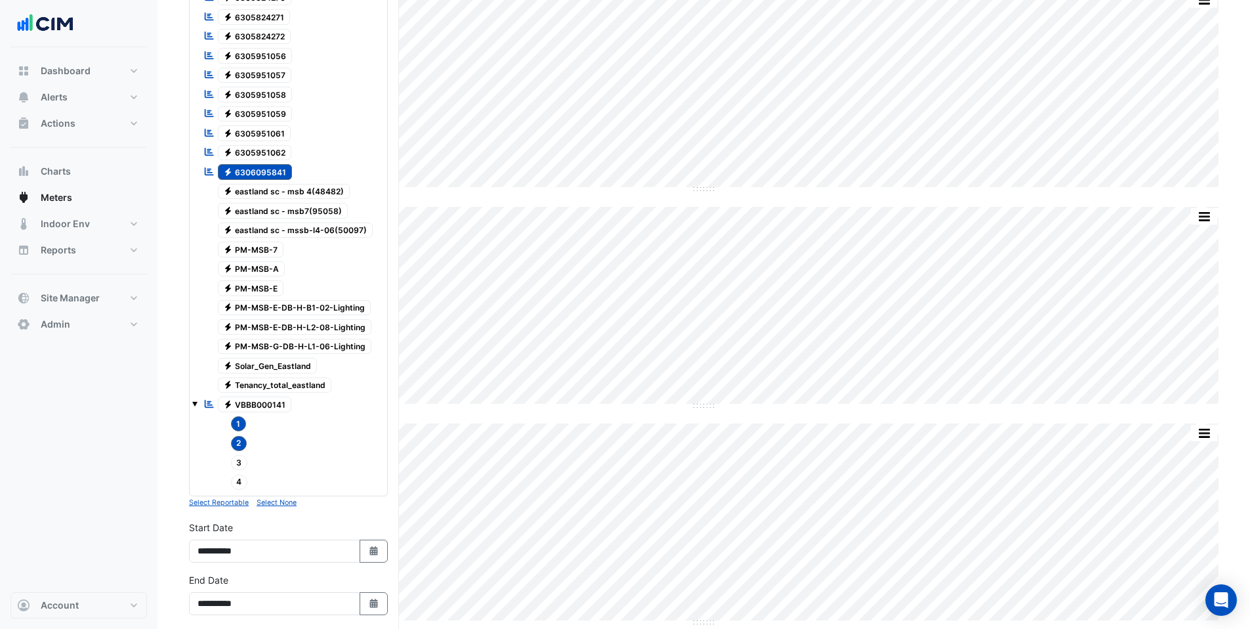
scroll to position [501, 0]
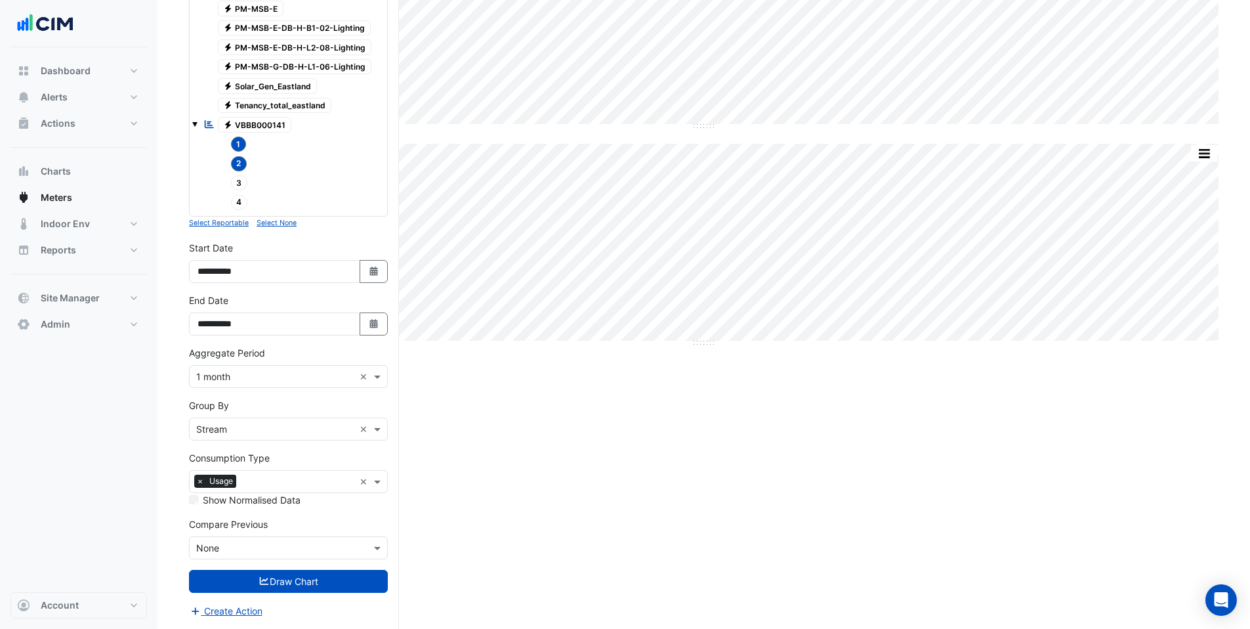
click at [238, 186] on span "3" at bounding box center [239, 182] width 17 height 15
click at [238, 200] on span "4" at bounding box center [239, 202] width 17 height 15
click at [274, 585] on button "Draw Chart" at bounding box center [288, 581] width 199 height 23
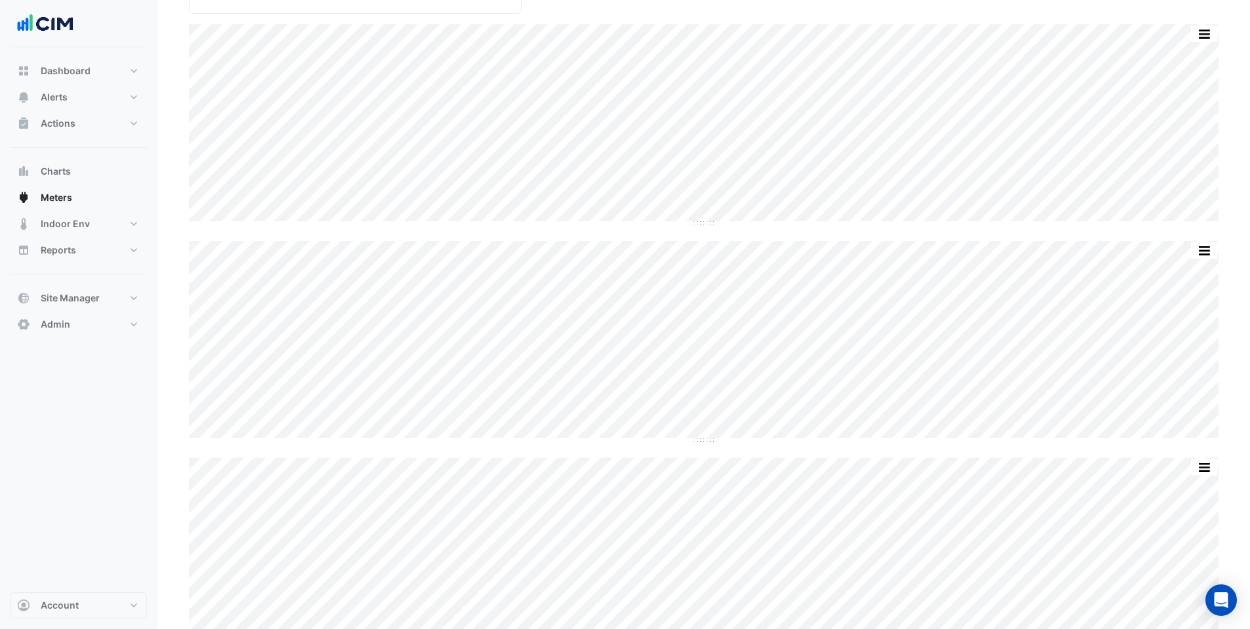
scroll to position [32, 0]
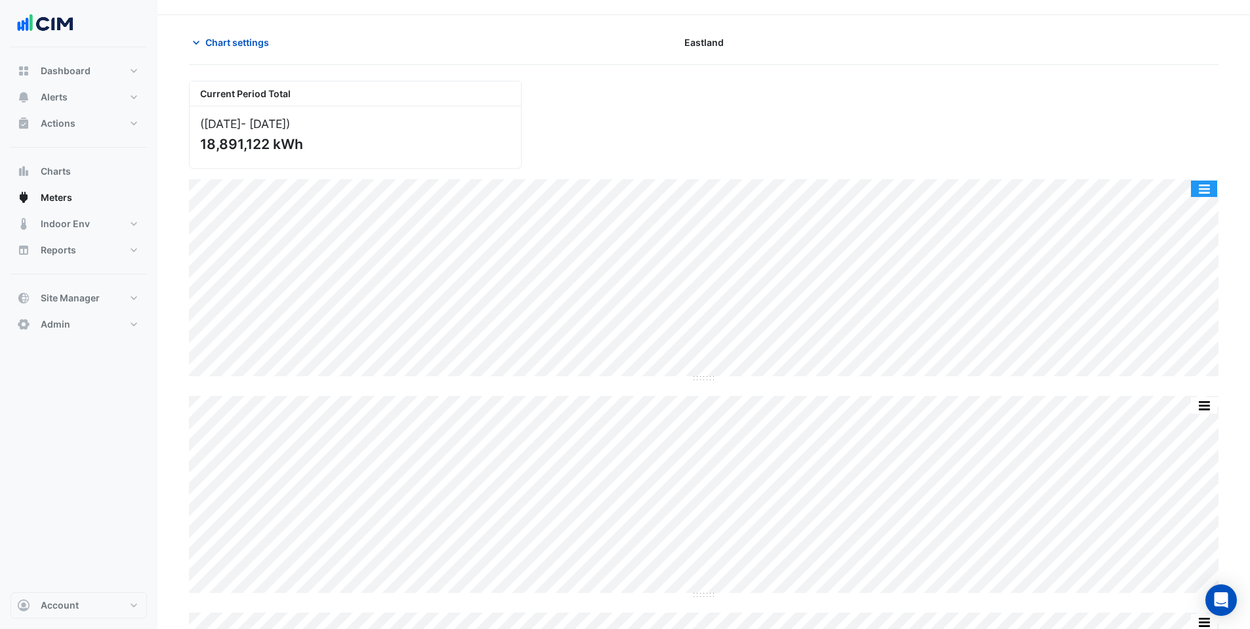
click at [1201, 187] on button "button" at bounding box center [1204, 189] width 26 height 16
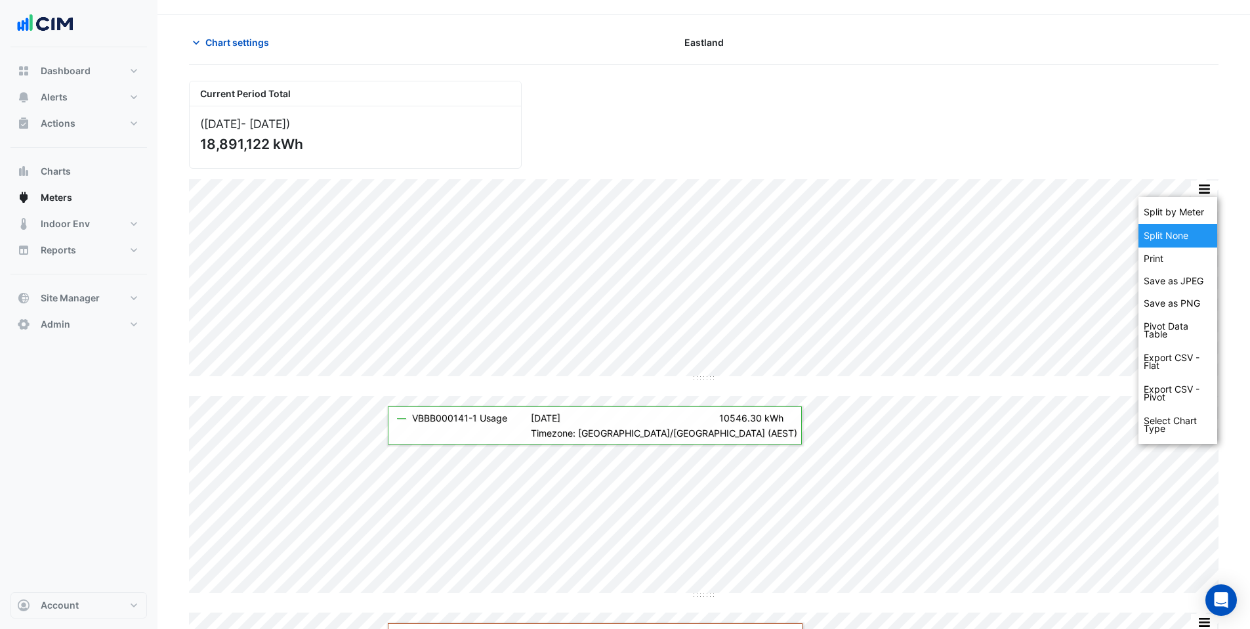
click at [1183, 234] on div "Split None" at bounding box center [1178, 236] width 79 height 24
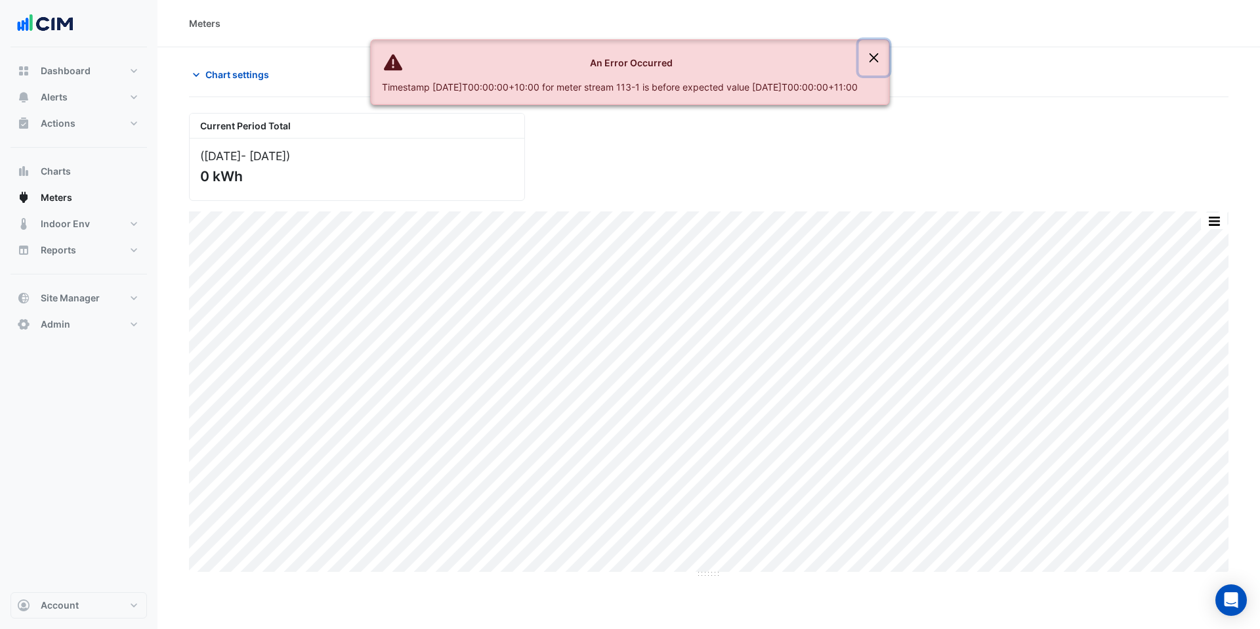
click at [889, 55] on button "Close" at bounding box center [874, 57] width 30 height 35
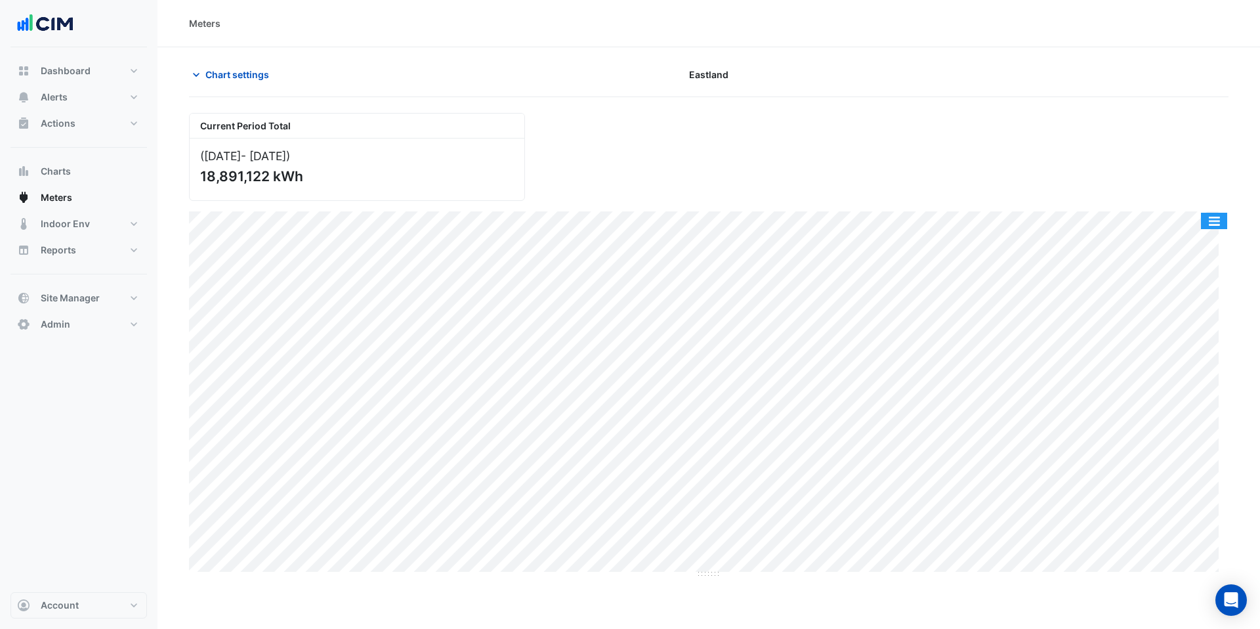
click at [1202, 220] on button "button" at bounding box center [1214, 221] width 26 height 16
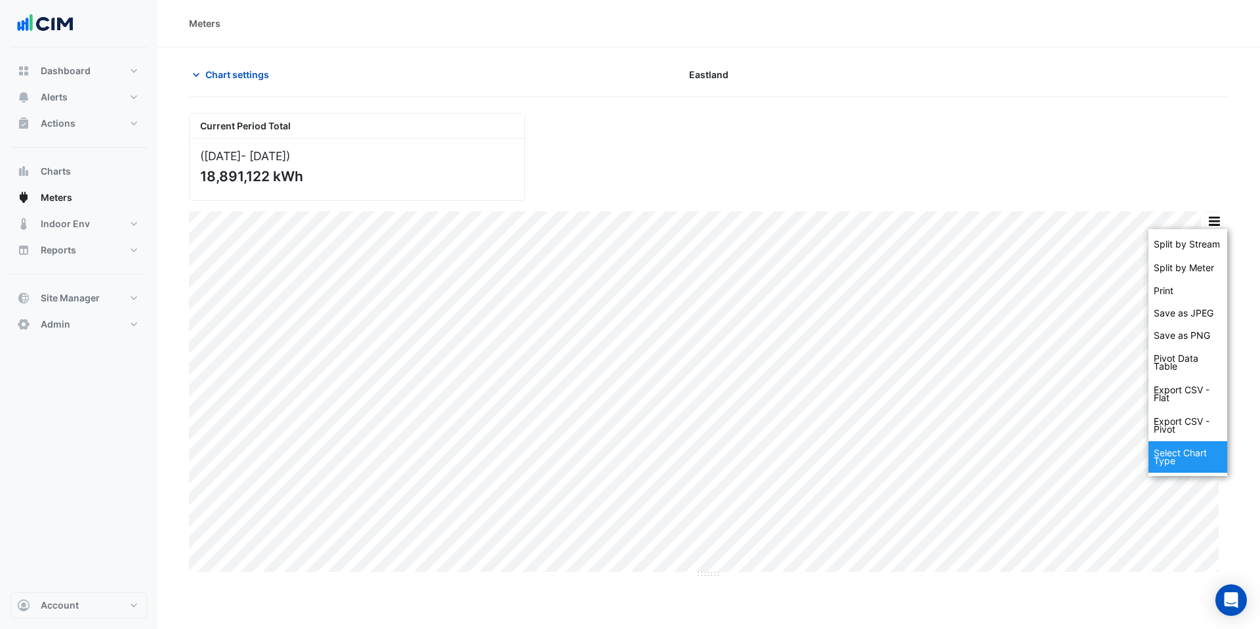
click at [1192, 465] on div "Select Chart Type" at bounding box center [1188, 457] width 79 height 32
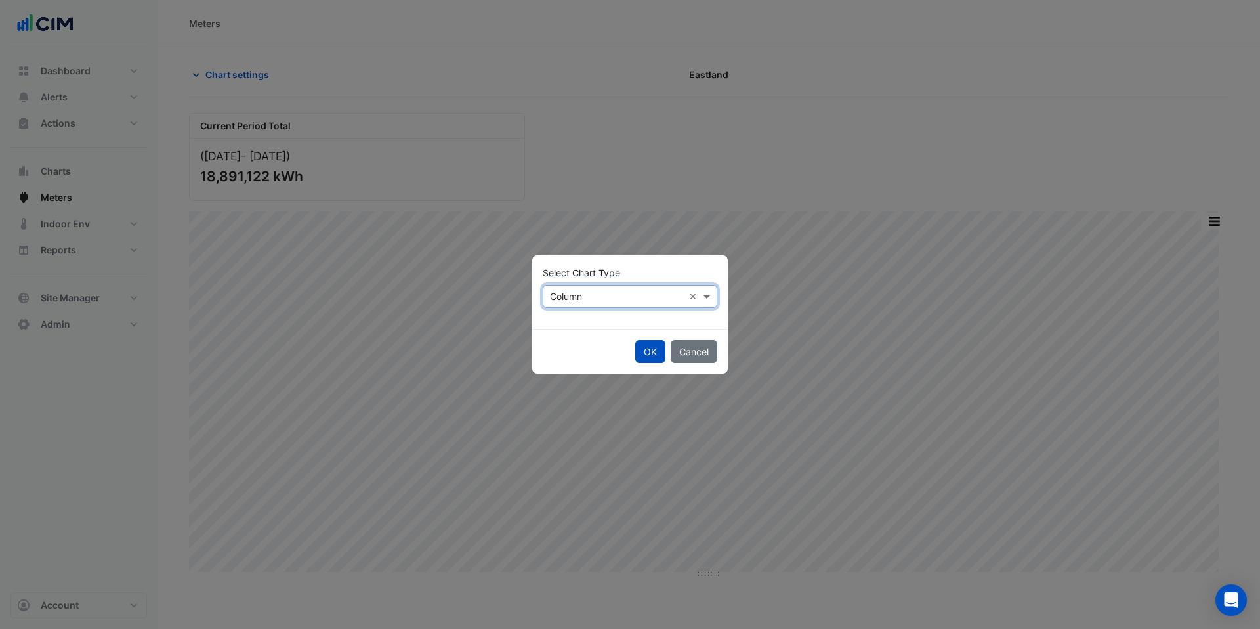
click at [596, 294] on input "text" at bounding box center [617, 297] width 134 height 14
click at [572, 364] on span "Stacked" at bounding box center [572, 362] width 36 height 11
click at [636, 349] on button "OK" at bounding box center [650, 351] width 30 height 23
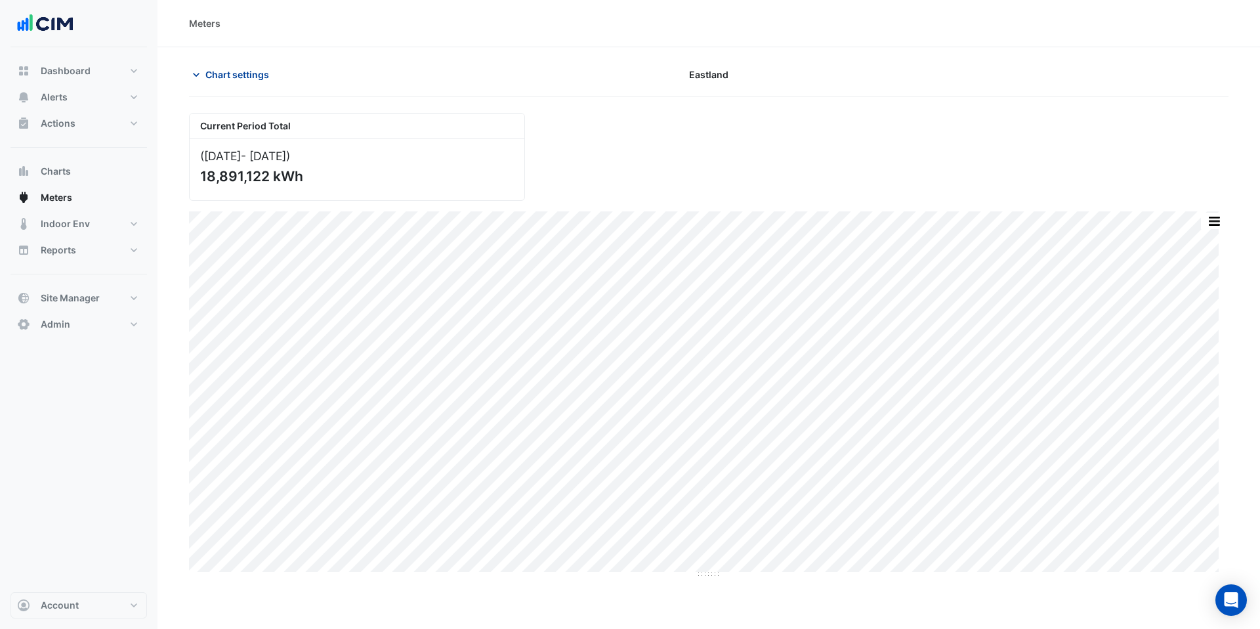
click at [228, 78] on span "Chart settings" at bounding box center [237, 75] width 64 height 14
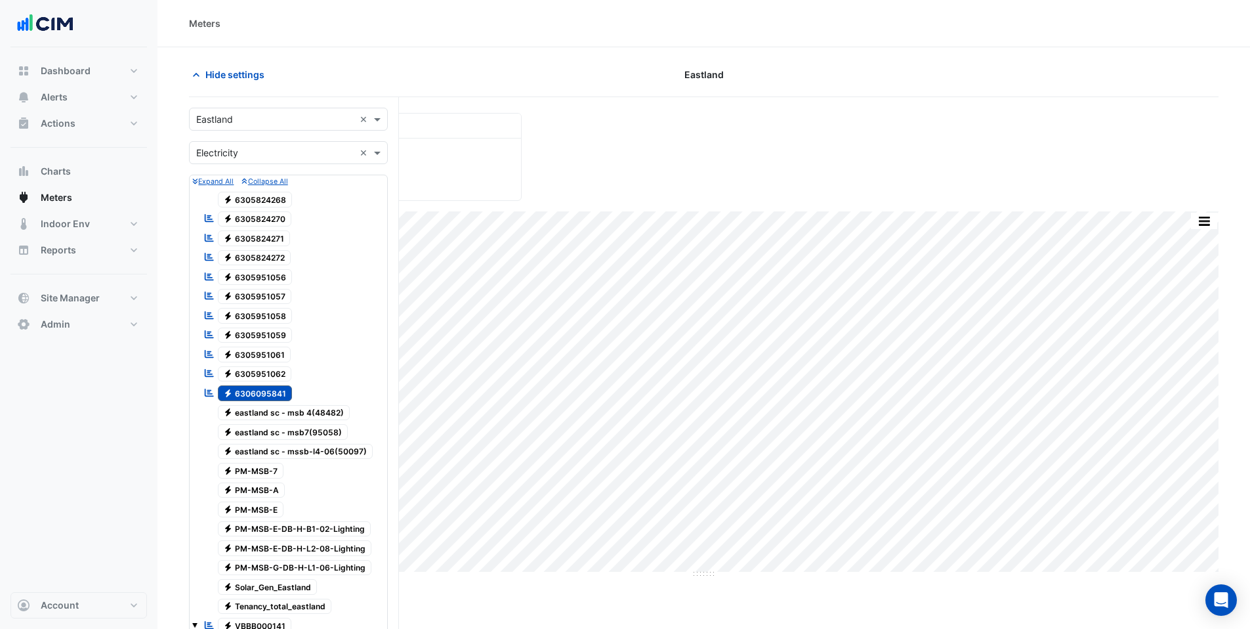
click at [228, 120] on input "text" at bounding box center [275, 120] width 158 height 14
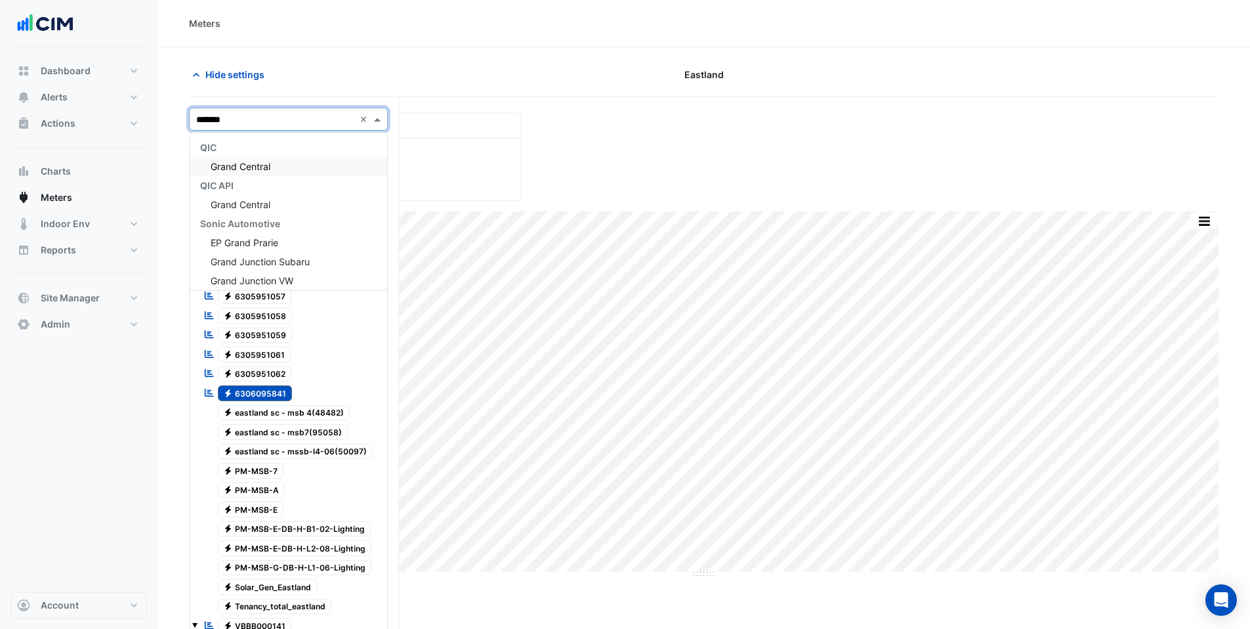
type input "********"
click at [259, 169] on span "Grand Central" at bounding box center [241, 166] width 60 height 11
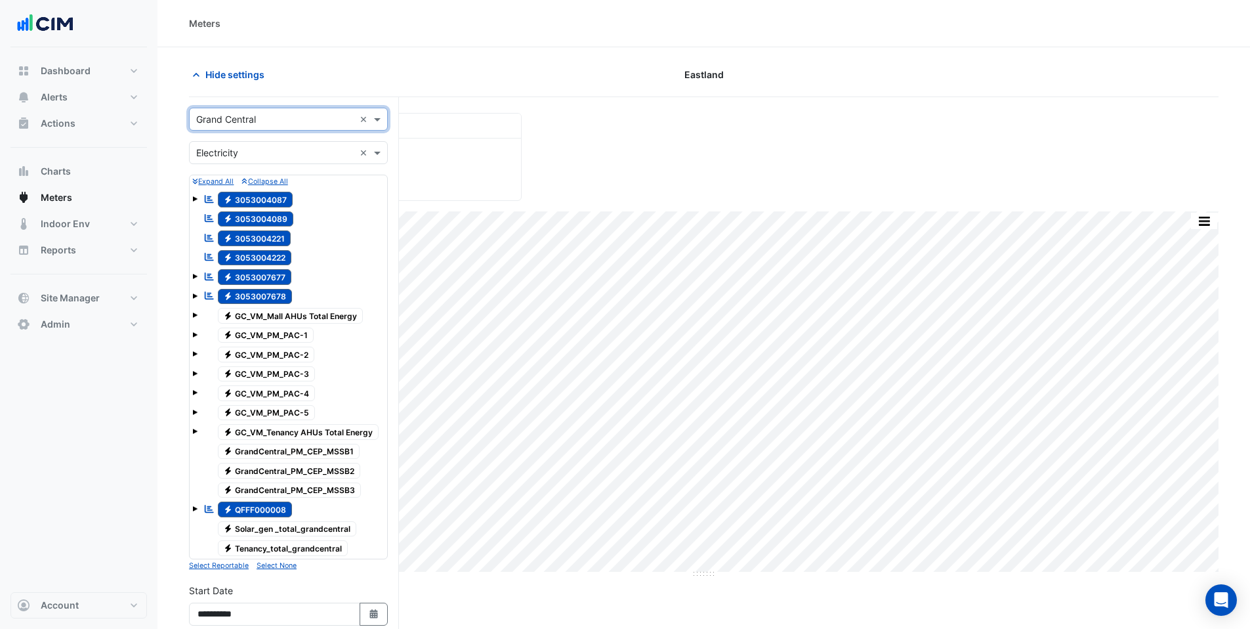
scroll to position [254, 0]
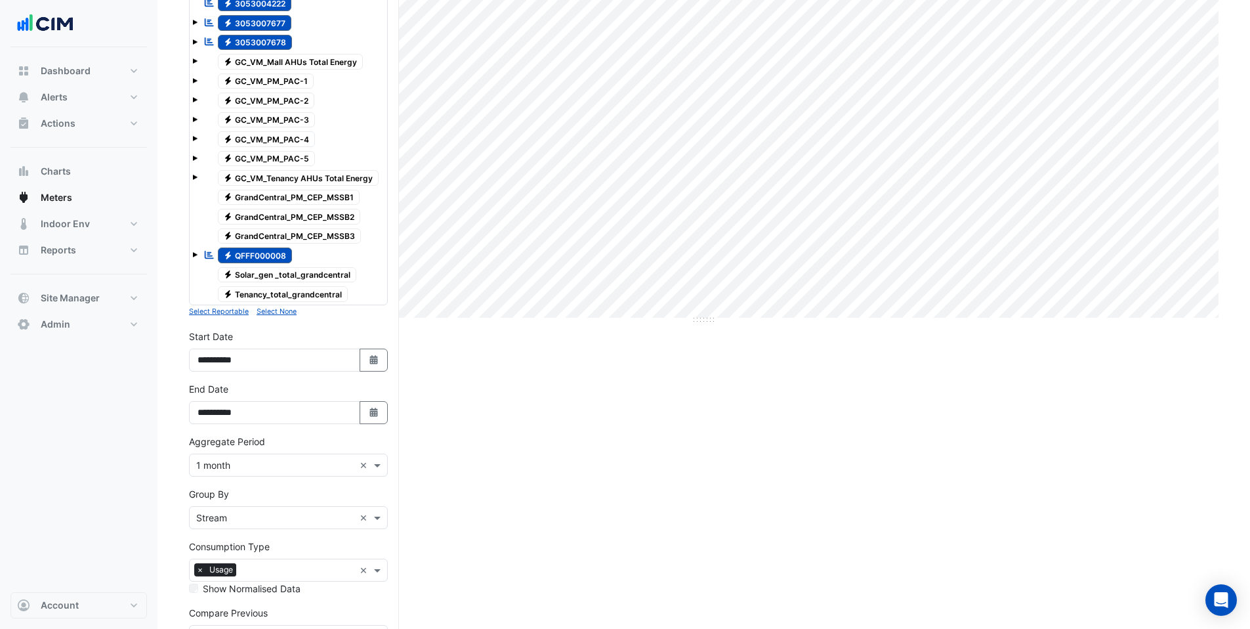
click at [280, 315] on small "Select None" at bounding box center [277, 311] width 40 height 9
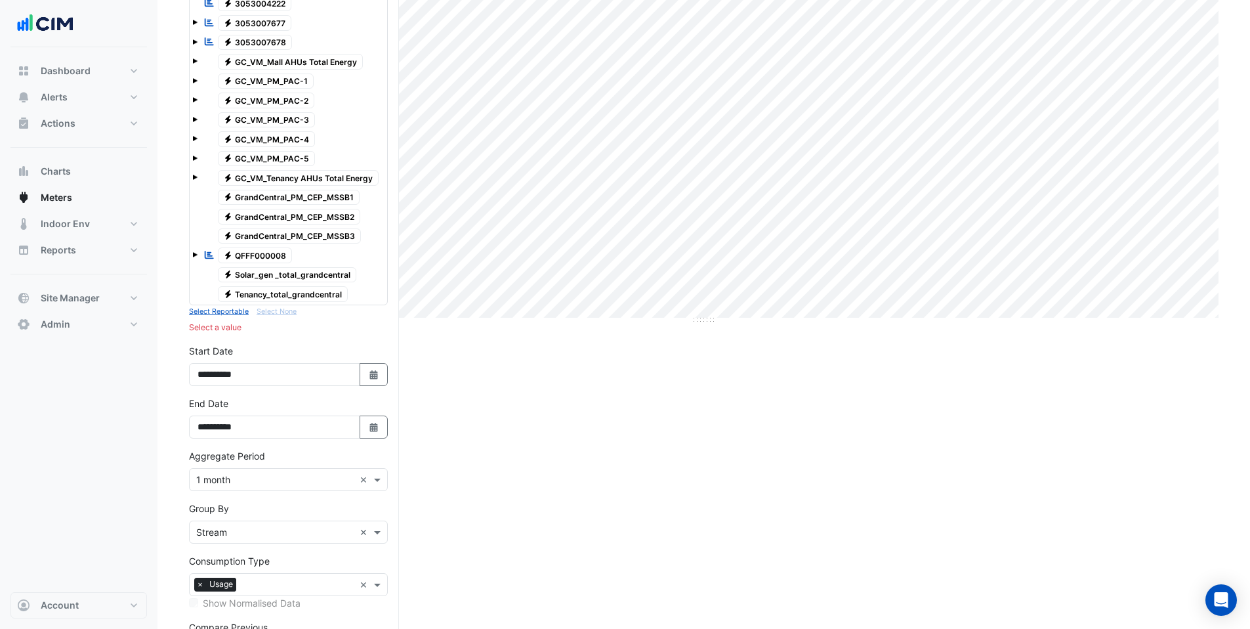
click at [274, 114] on span "Electricity GC_VM_PM_PAC-3" at bounding box center [267, 120] width 98 height 16
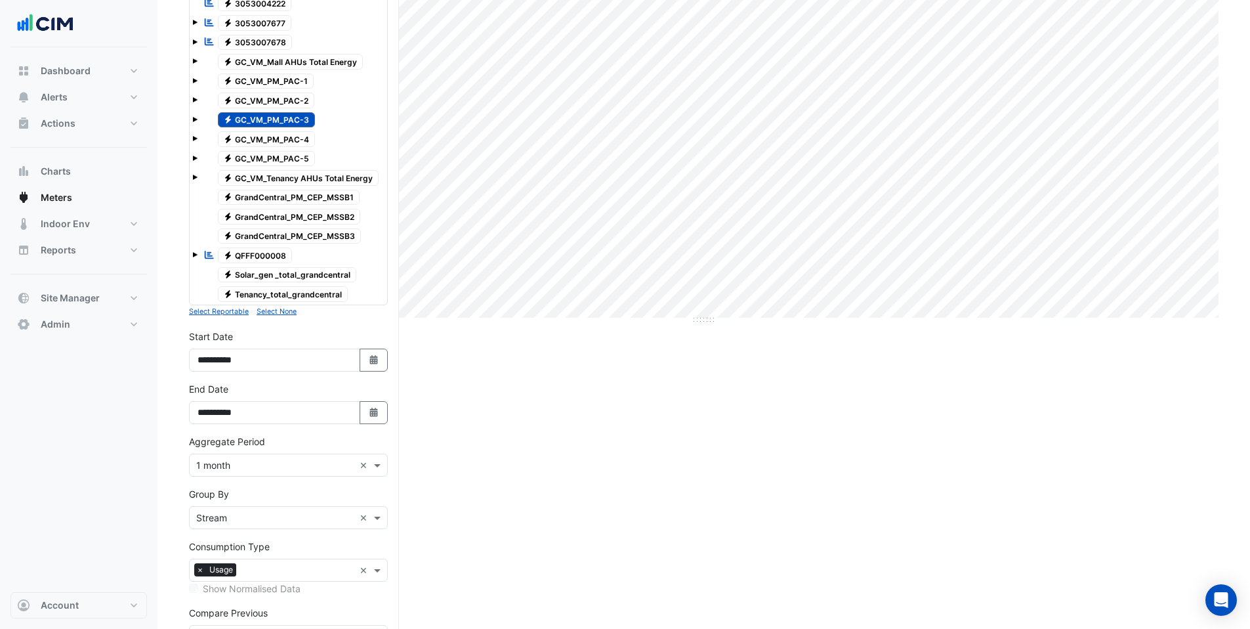
click at [195, 117] on span at bounding box center [194, 119] width 5 height 5
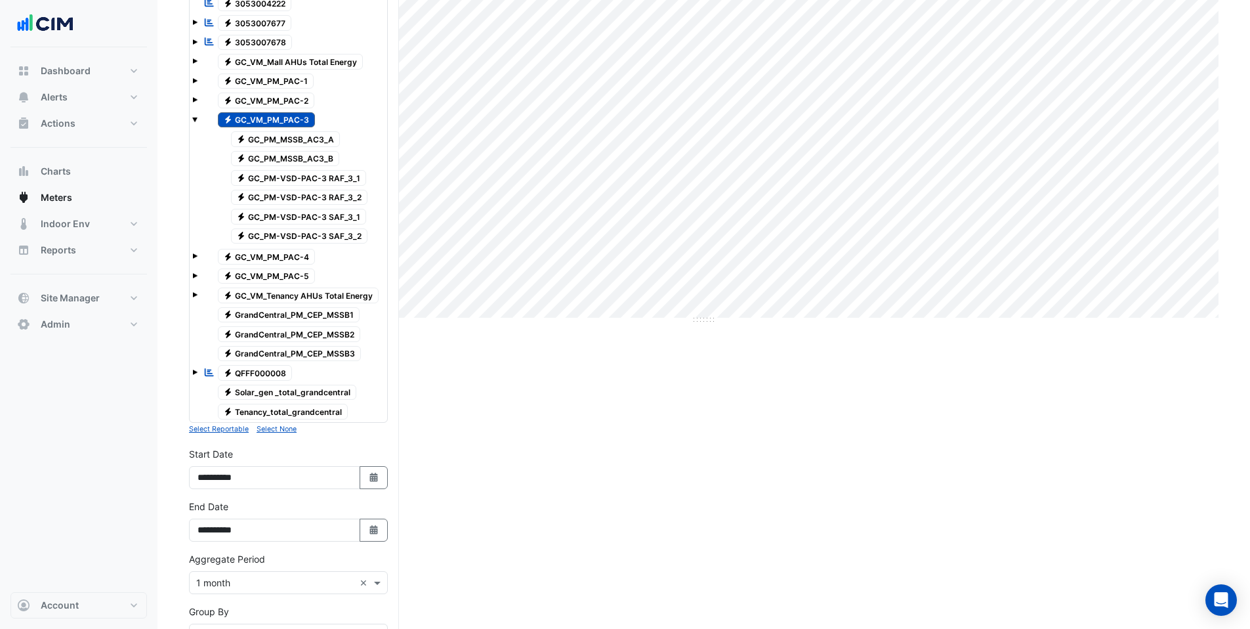
click at [308, 220] on span "Electricity GC_PM-VSD-PAC-3 SAF_3_1" at bounding box center [299, 217] width 136 height 16
click at [284, 114] on span "Electricity GC_VM_PM_PAC-3" at bounding box center [267, 120] width 98 height 16
click at [324, 183] on span "Electricity GC_PM-VSD-PAC-3 RAF_3_1" at bounding box center [299, 178] width 136 height 16
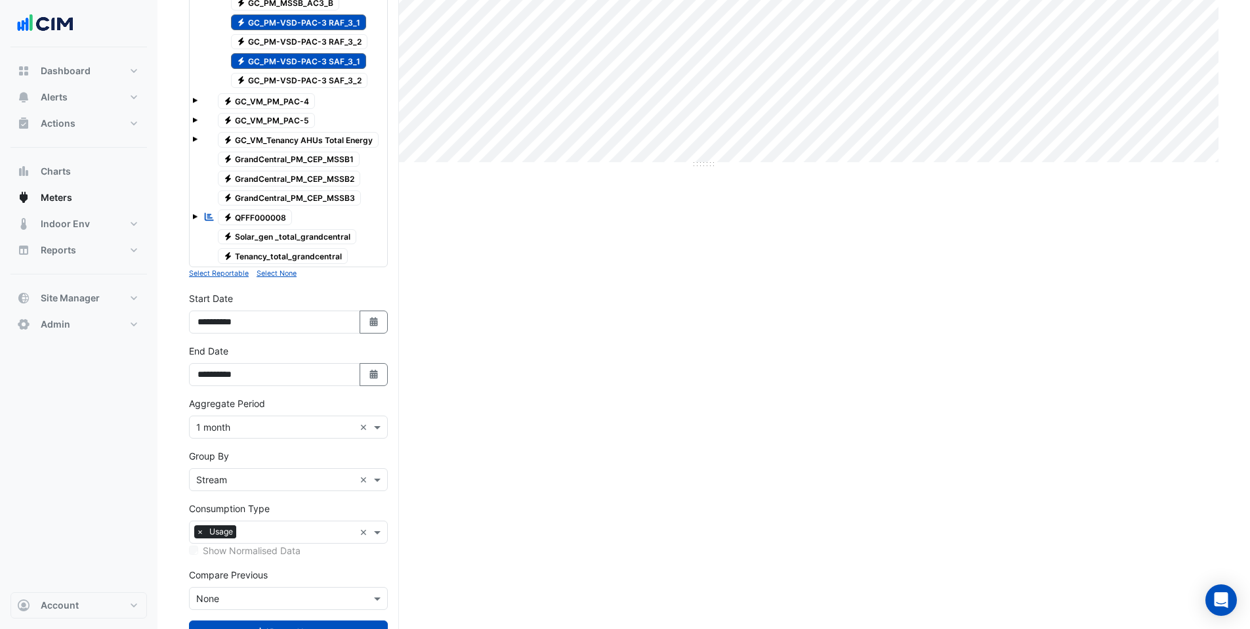
scroll to position [460, 0]
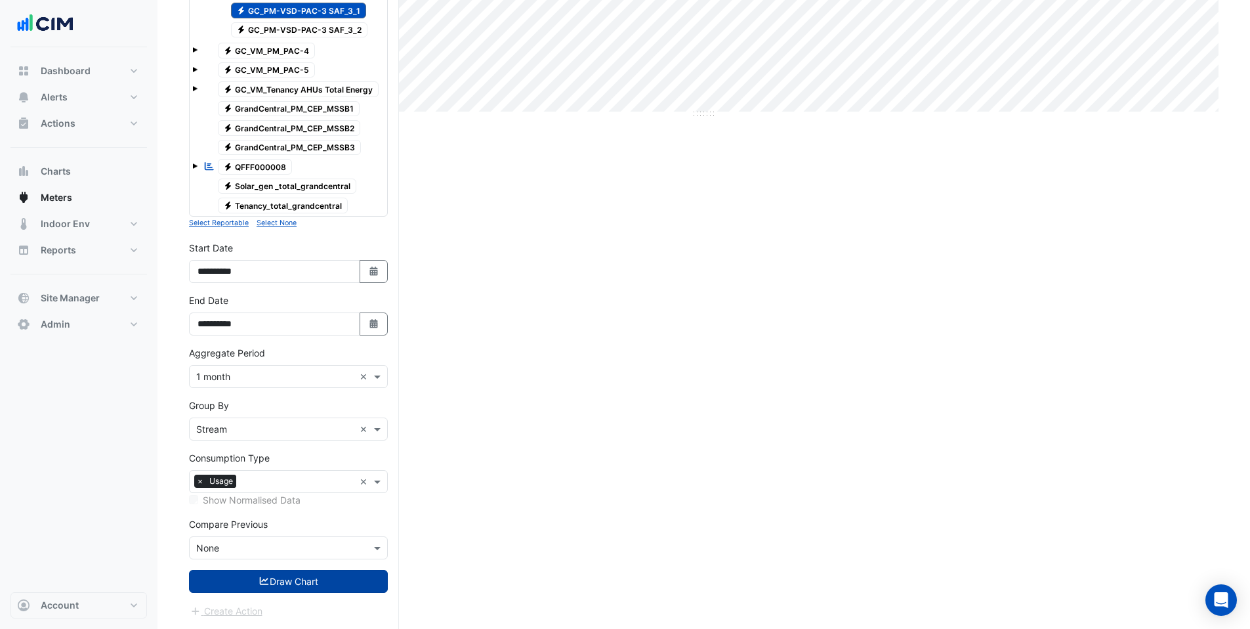
click at [250, 587] on button "Draw Chart" at bounding box center [288, 581] width 199 height 23
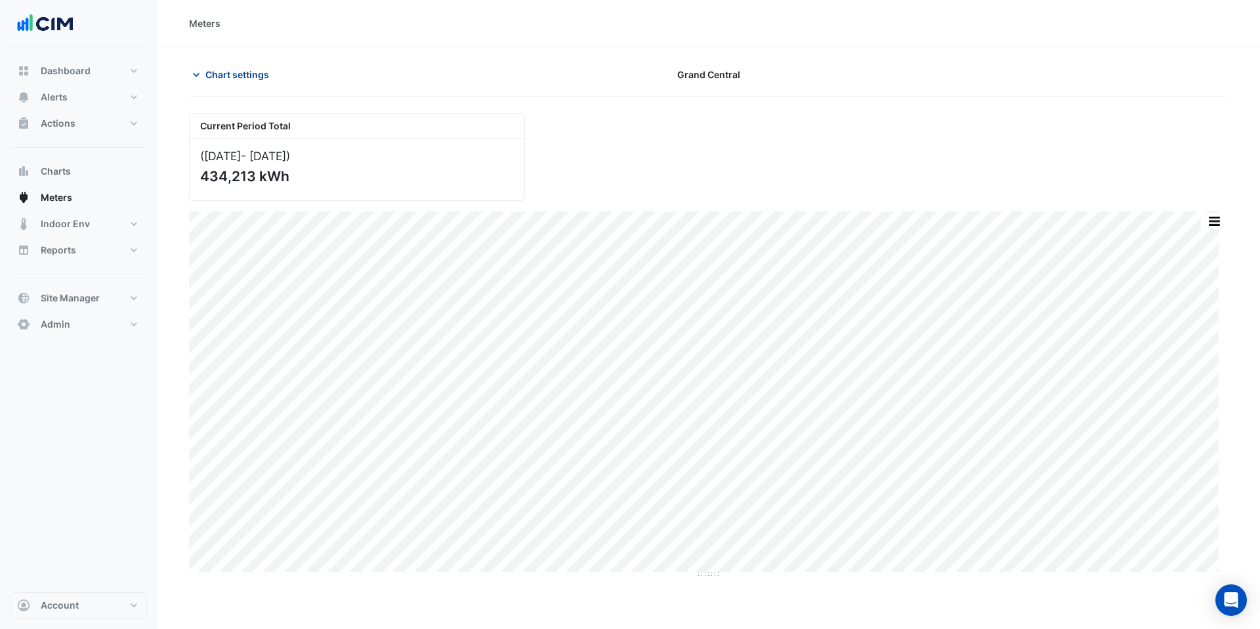
click at [246, 72] on span "Chart settings" at bounding box center [237, 75] width 64 height 14
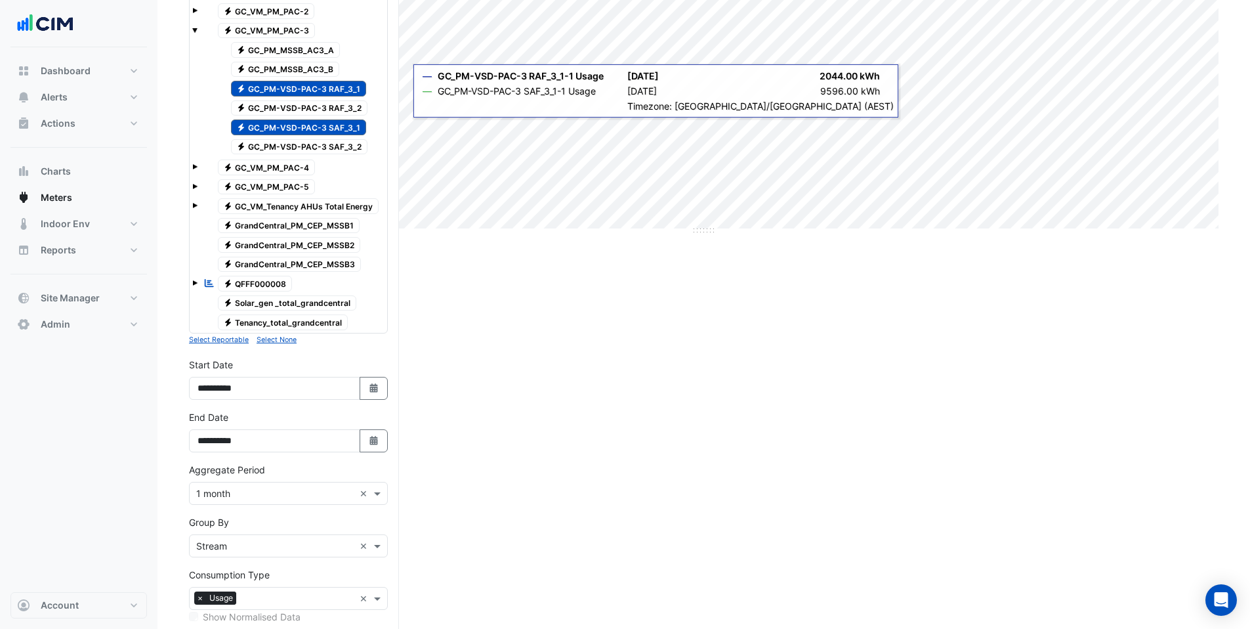
scroll to position [345, 0]
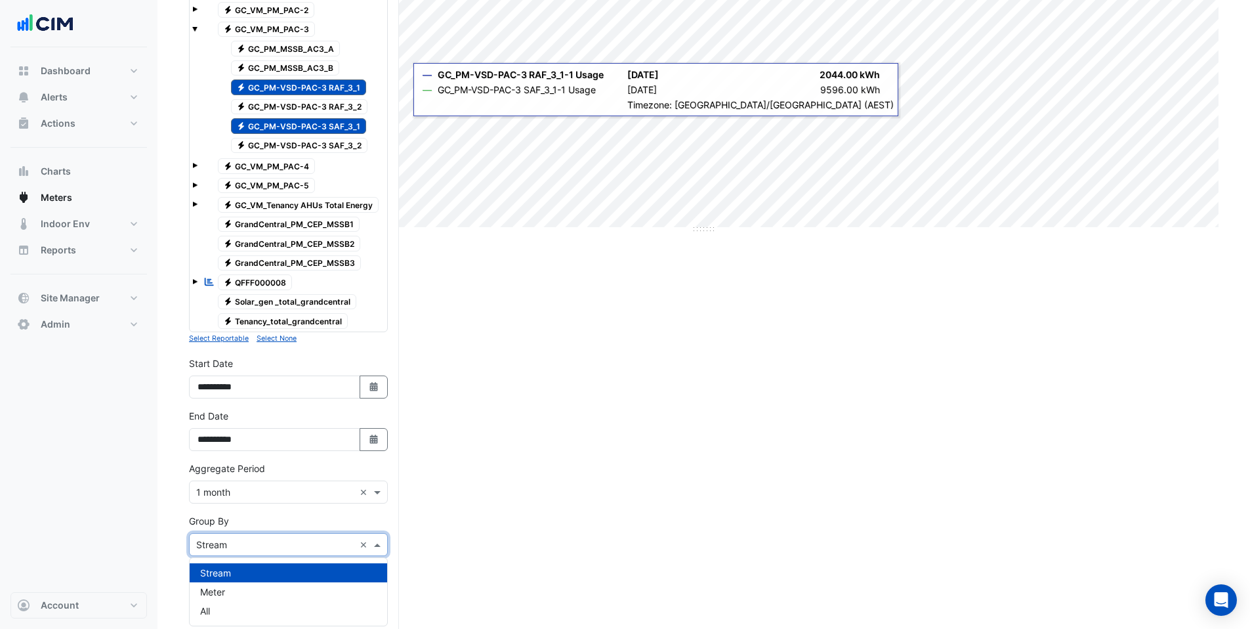
click at [229, 542] on input "text" at bounding box center [275, 545] width 158 height 14
click at [222, 593] on span "Meter" at bounding box center [212, 591] width 25 height 11
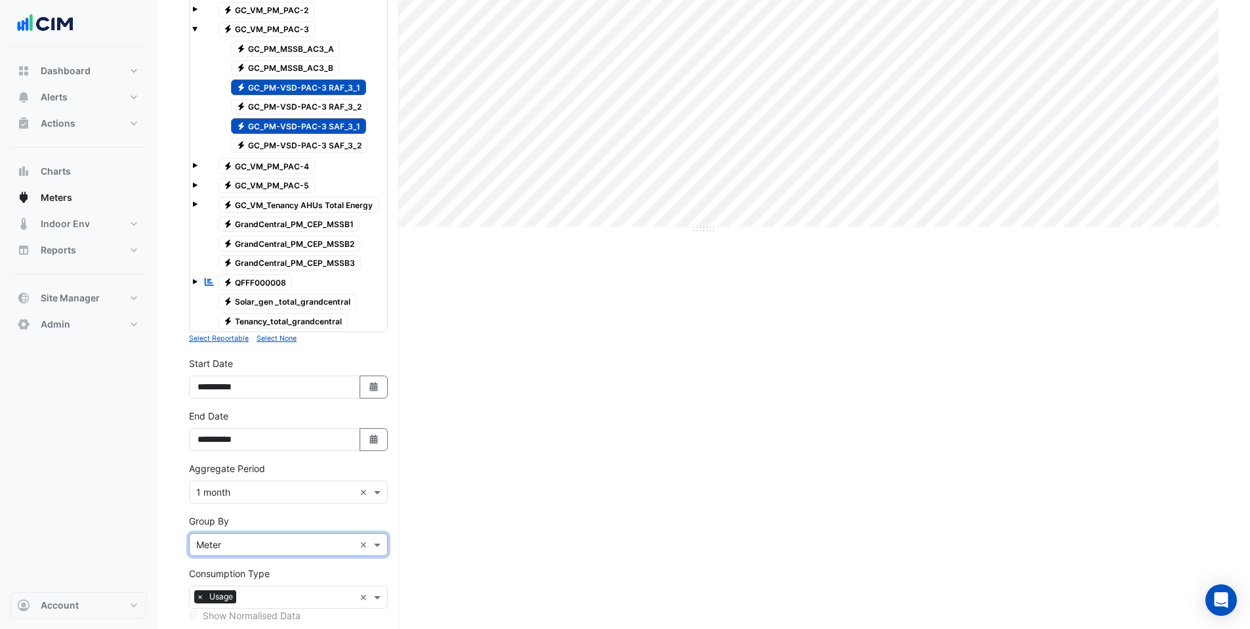
click at [669, 345] on div "Current Period Total ([DATE] - [DATE] ) 434,213 kWh Split by Stream Split by Me…" at bounding box center [704, 256] width 1030 height 976
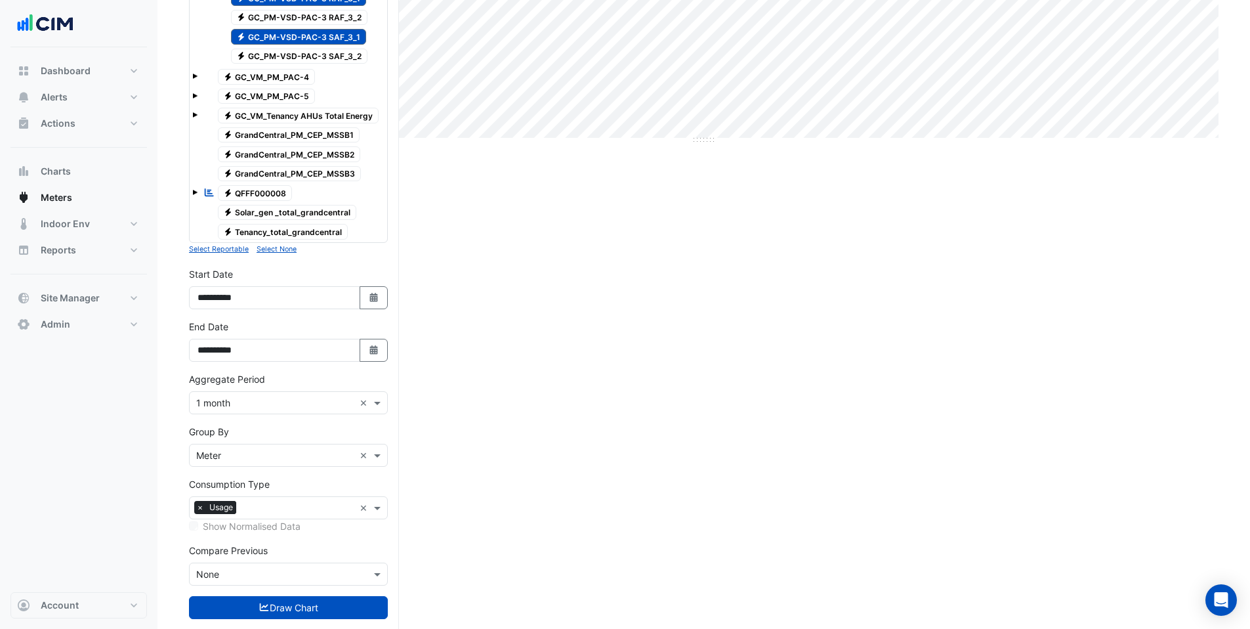
scroll to position [460, 0]
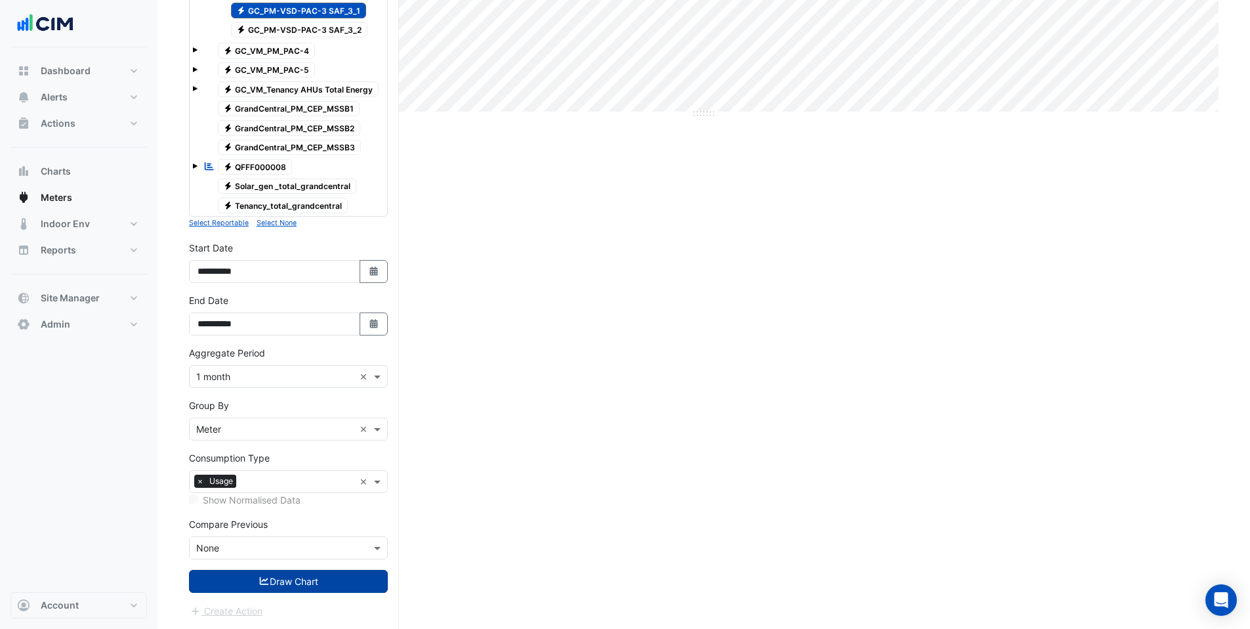
click at [243, 582] on button "Draw Chart" at bounding box center [288, 581] width 199 height 23
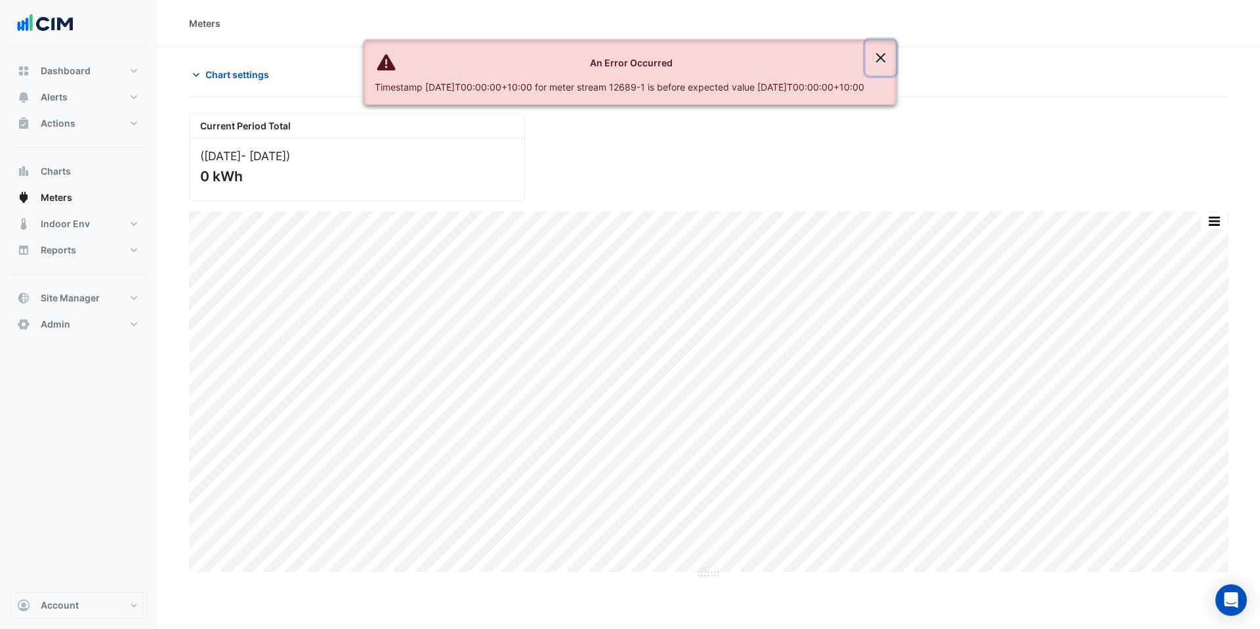
click at [896, 55] on button "Close" at bounding box center [881, 57] width 30 height 35
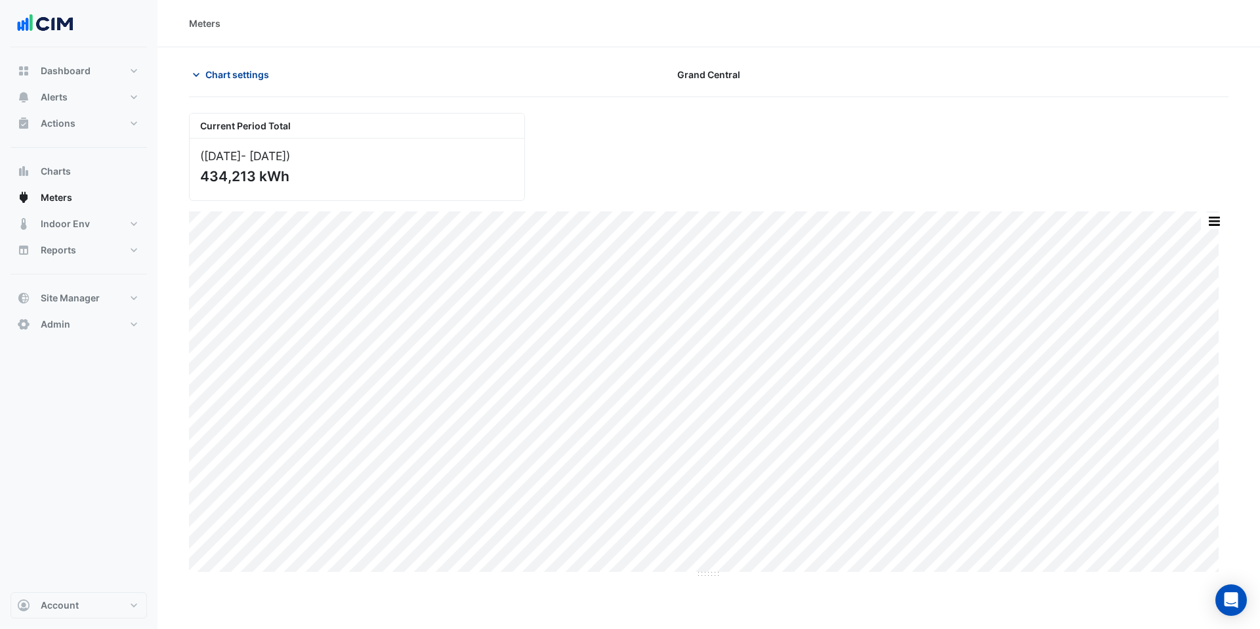
click at [217, 79] on span "Chart settings" at bounding box center [237, 75] width 64 height 14
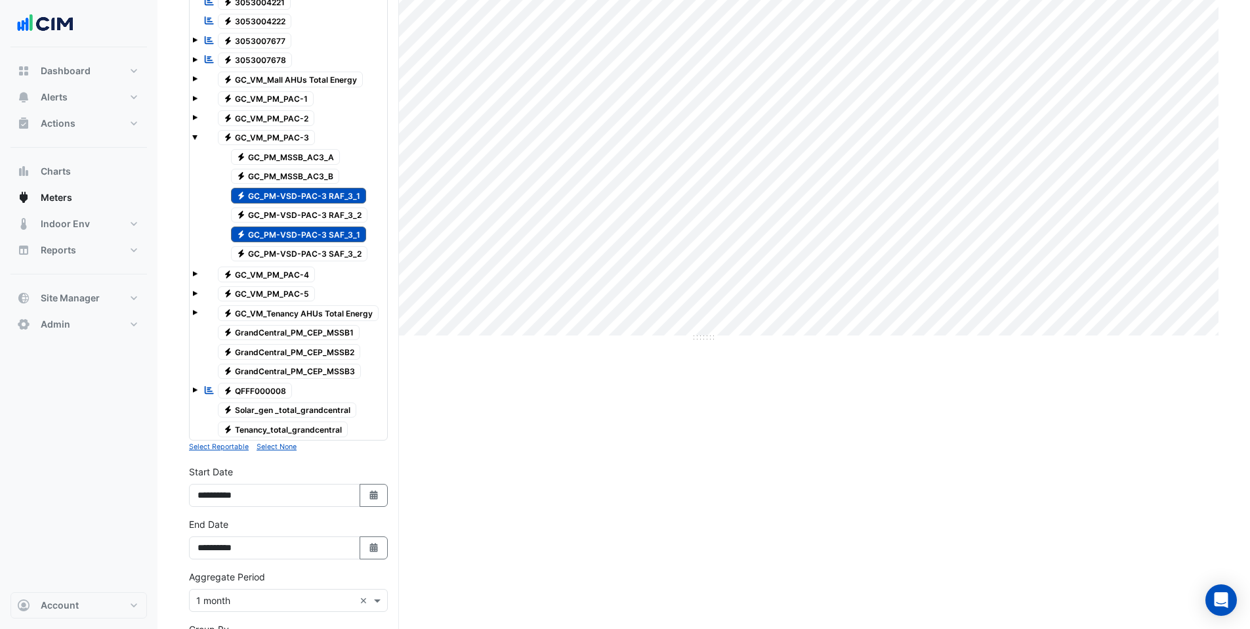
scroll to position [460, 0]
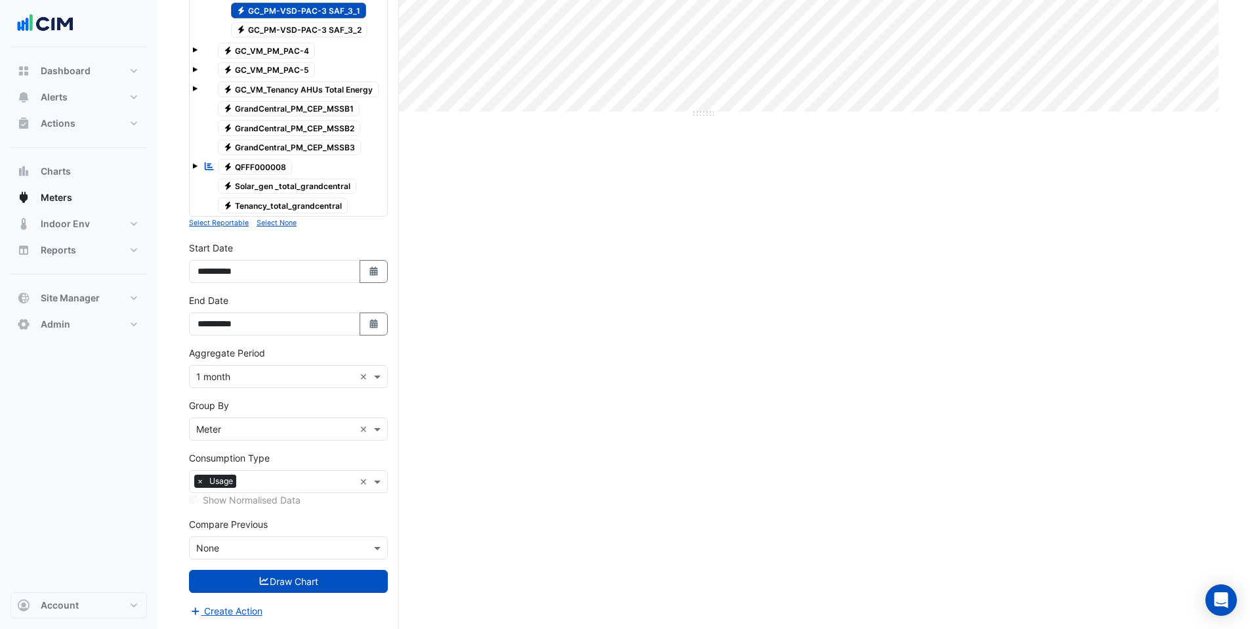
click at [244, 375] on input "text" at bounding box center [275, 377] width 158 height 14
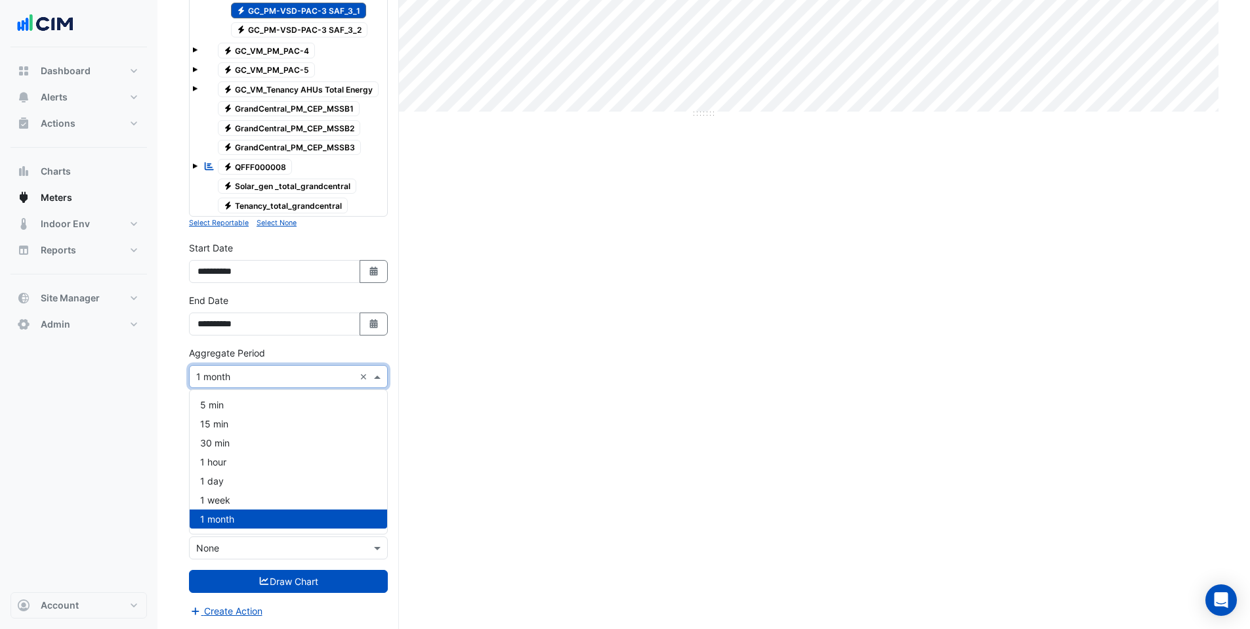
click at [513, 356] on div "Current Period Total ([DATE] - [DATE] ) 434,213 kWh Split by Meter Print Save a…" at bounding box center [704, 141] width 1030 height 976
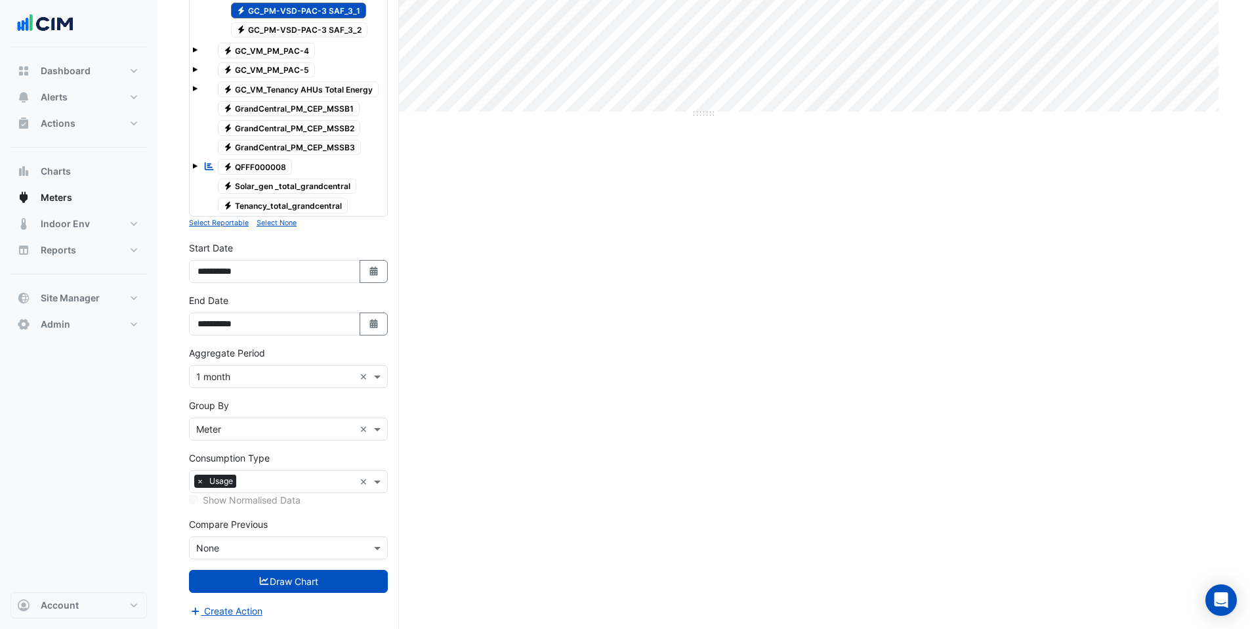
click at [256, 431] on input "text" at bounding box center [275, 430] width 158 height 14
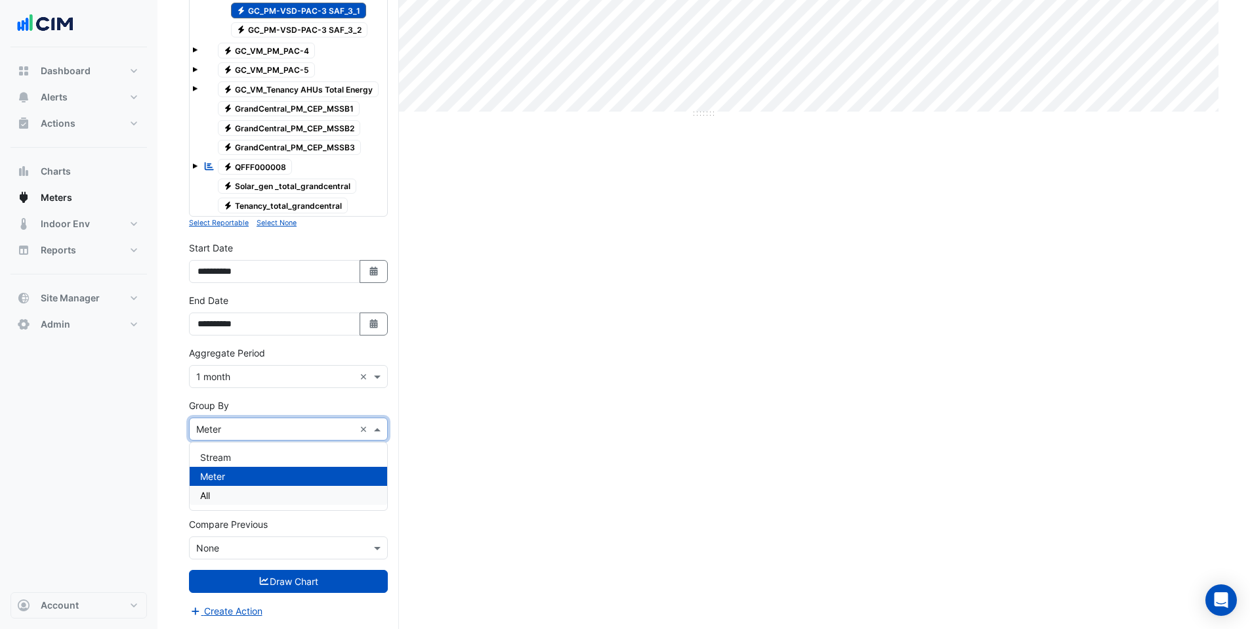
click at [231, 498] on div "All" at bounding box center [289, 495] width 198 height 19
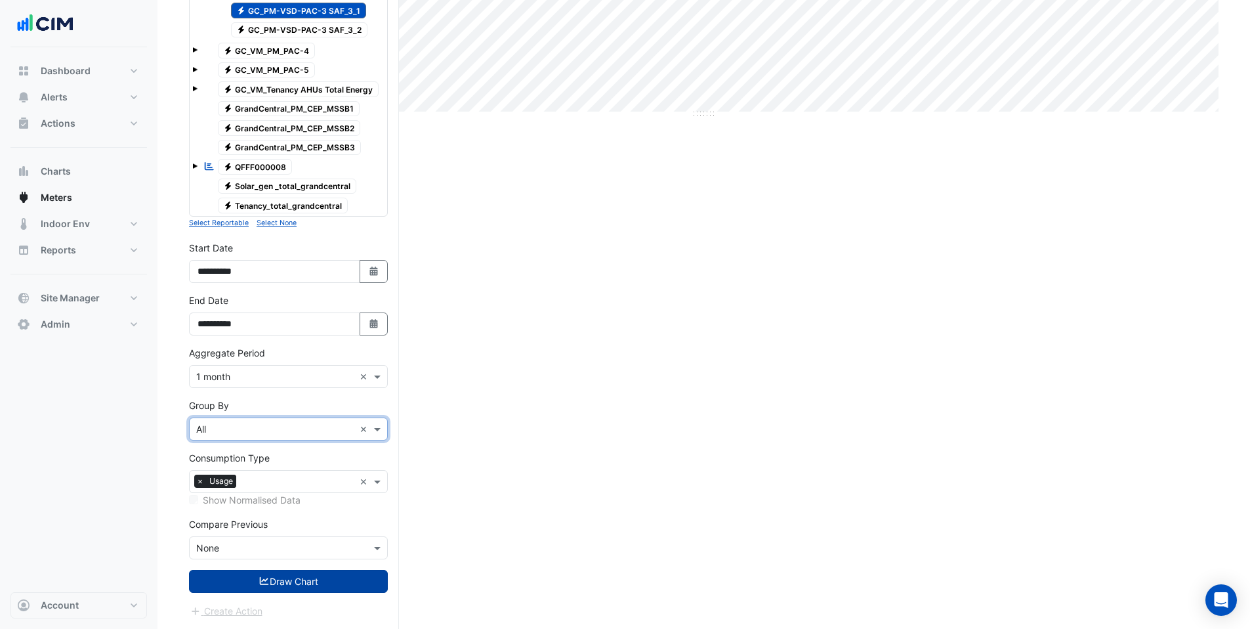
click at [238, 577] on button "Draw Chart" at bounding box center [288, 581] width 199 height 23
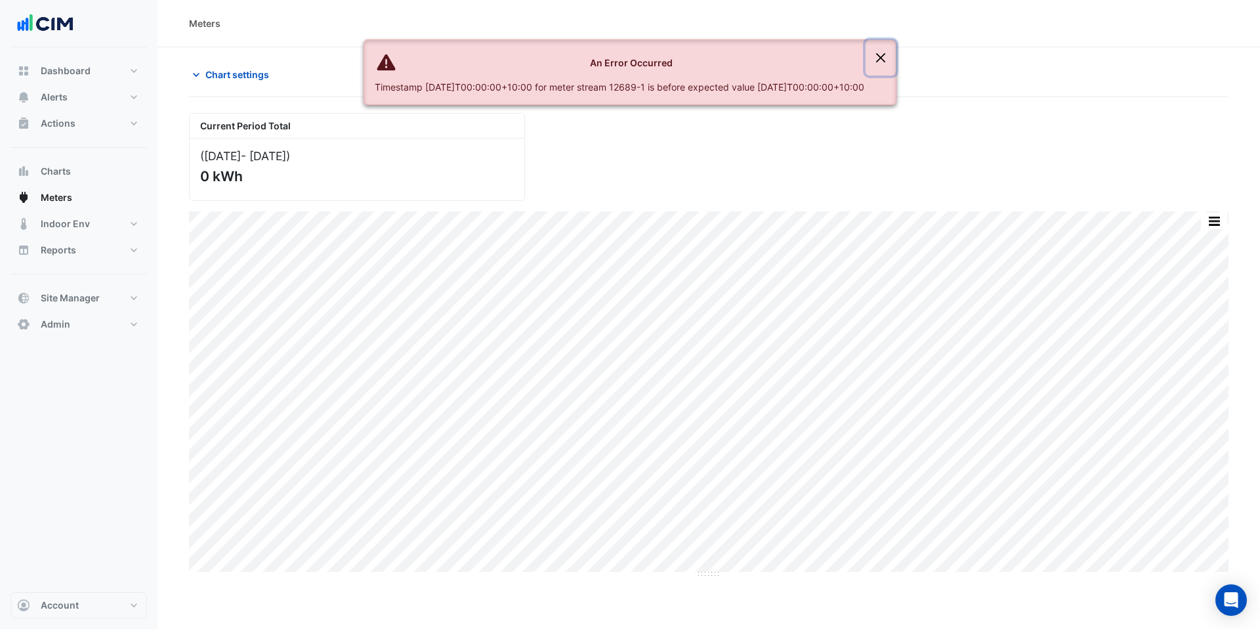
click at [896, 41] on button "Close" at bounding box center [881, 57] width 30 height 35
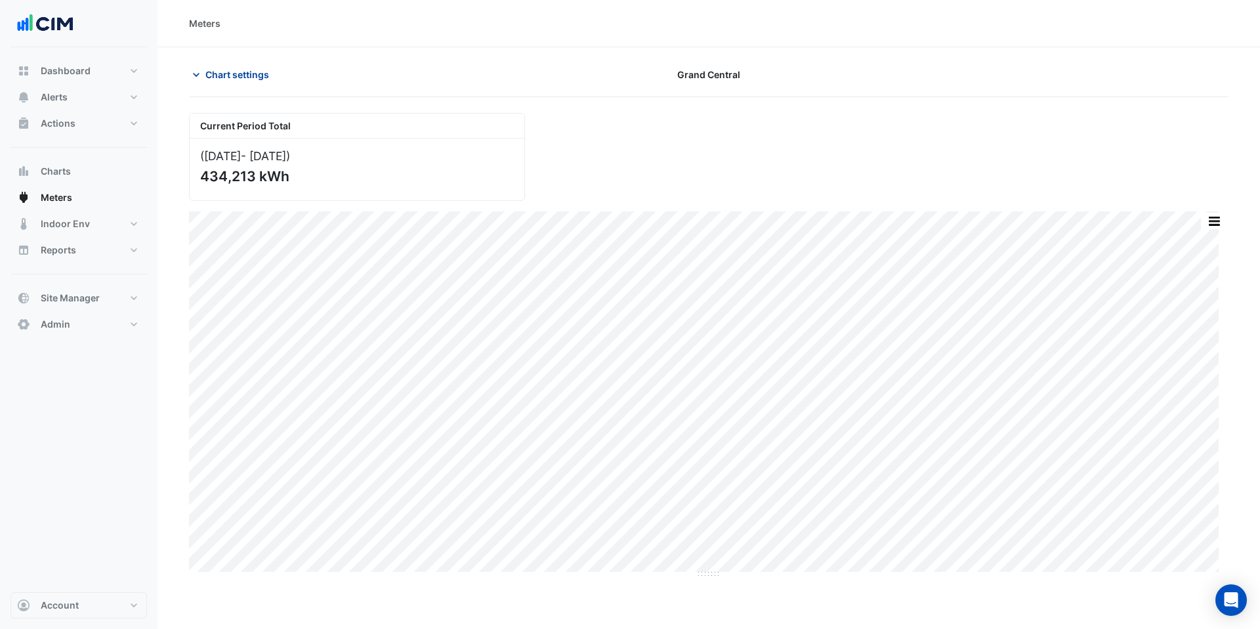
click at [222, 70] on span "Chart settings" at bounding box center [237, 75] width 64 height 14
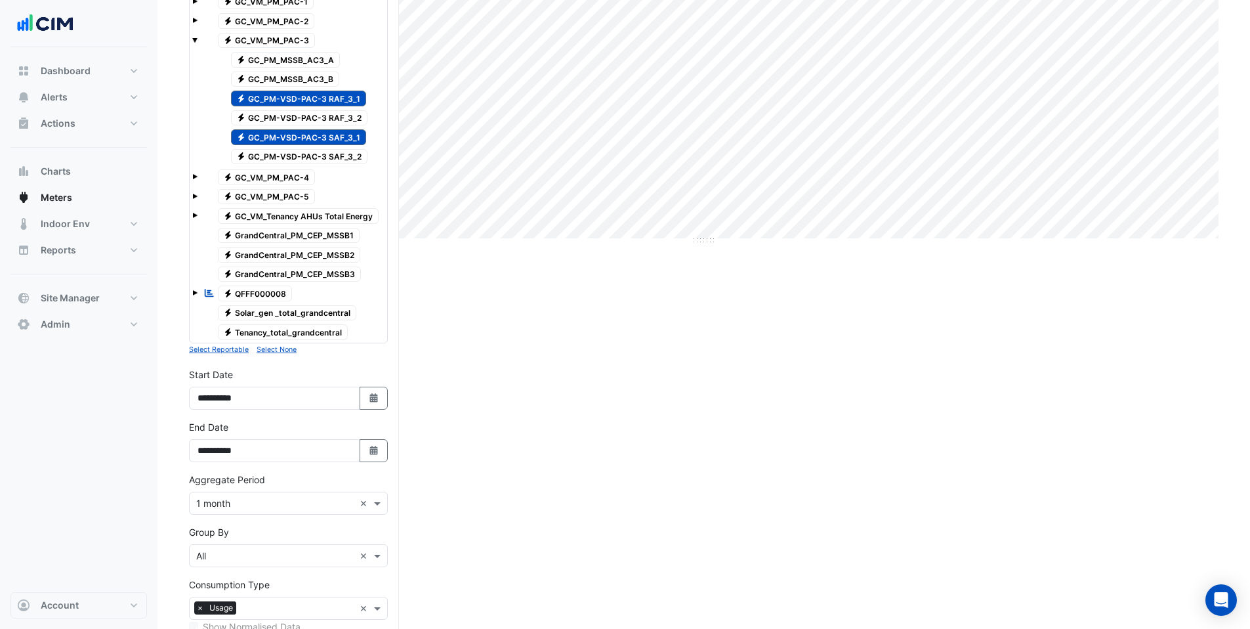
scroll to position [334, 0]
click at [215, 399] on input "**********" at bounding box center [274, 397] width 171 height 23
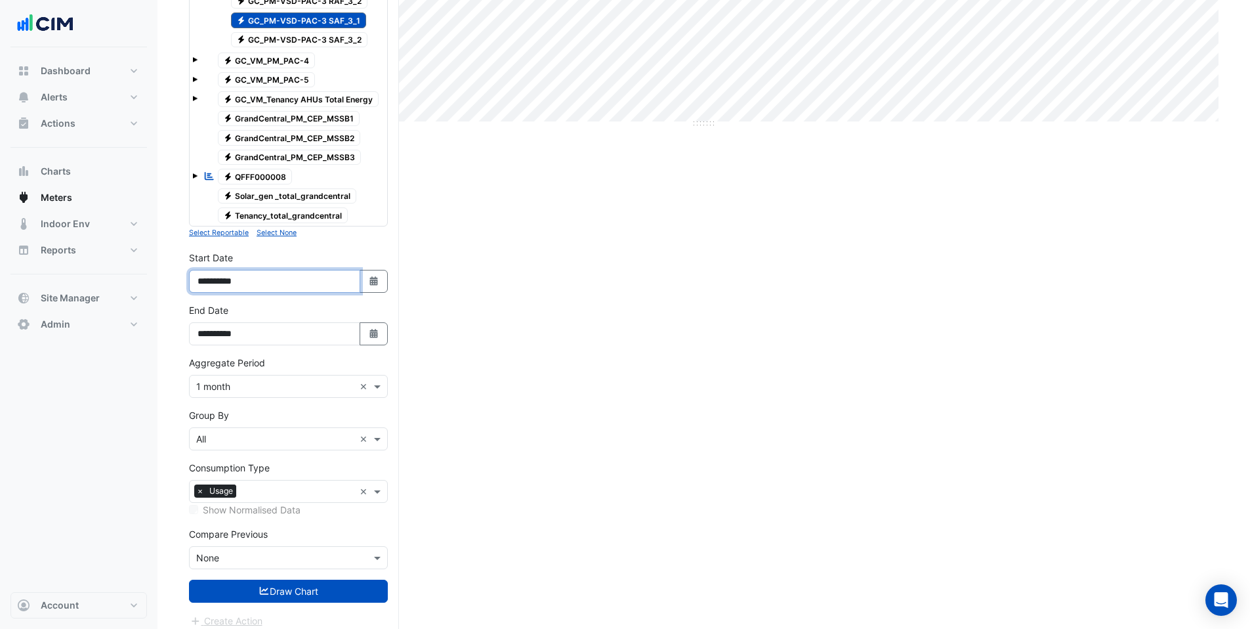
scroll to position [460, 0]
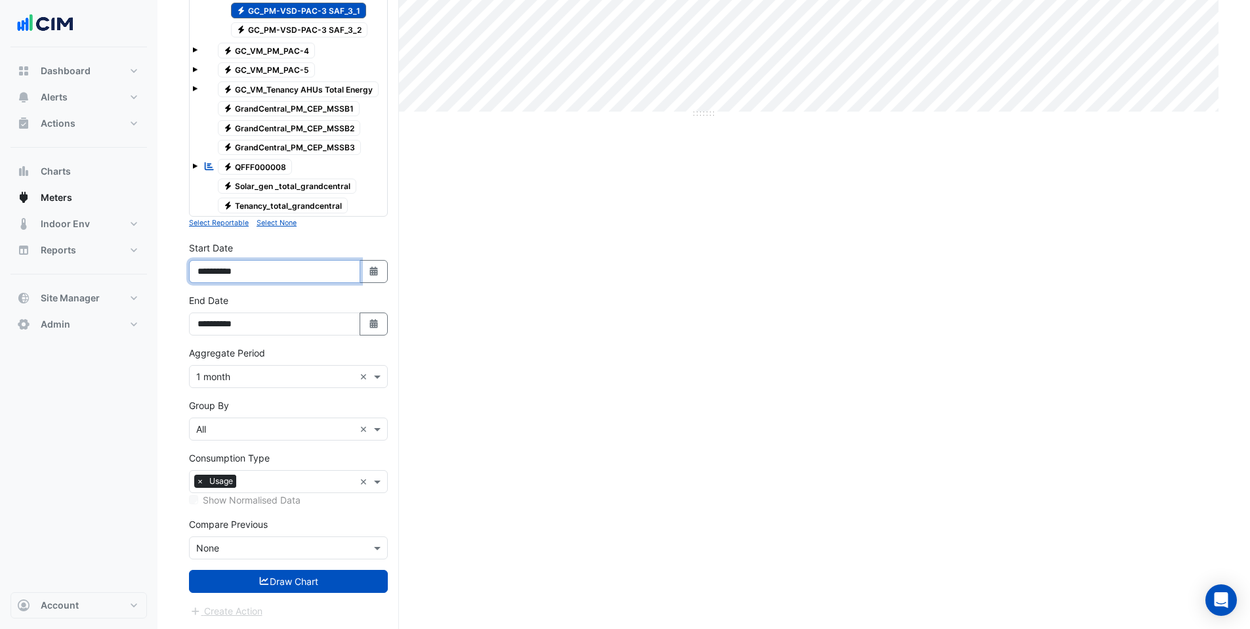
type input "**********"
click at [229, 323] on input "**********" at bounding box center [274, 323] width 171 height 23
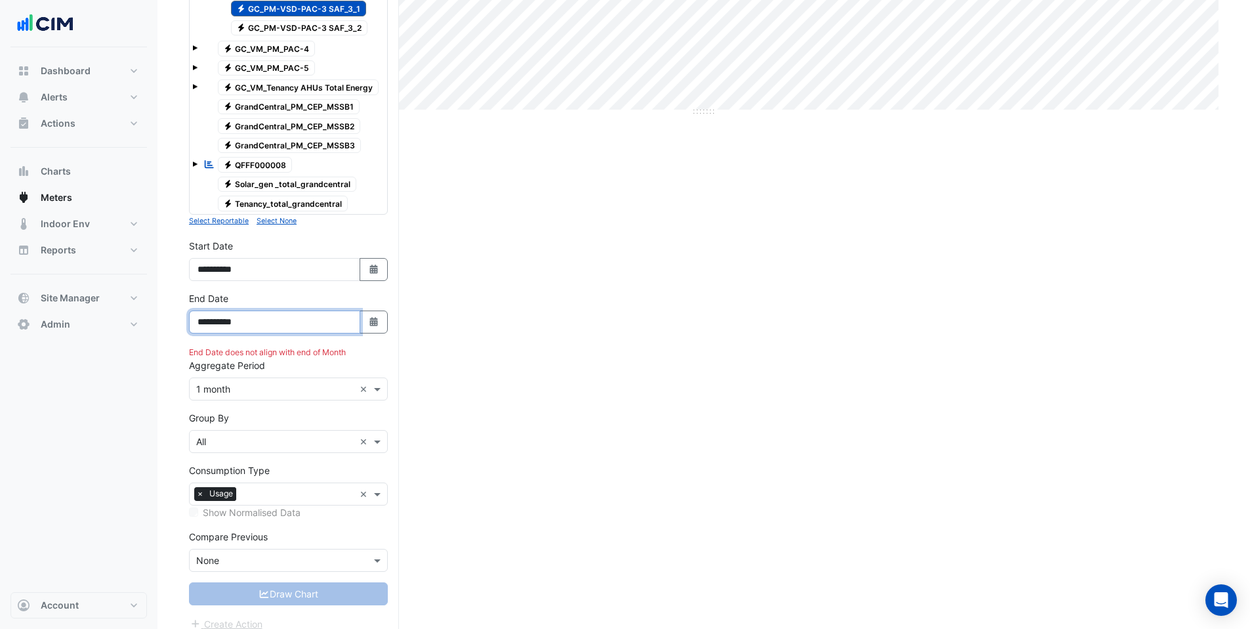
scroll to position [463, 0]
drag, startPoint x: 253, startPoint y: 322, endPoint x: 244, endPoint y: 321, distance: 8.6
click at [244, 321] on input "**********" at bounding box center [274, 321] width 171 height 23
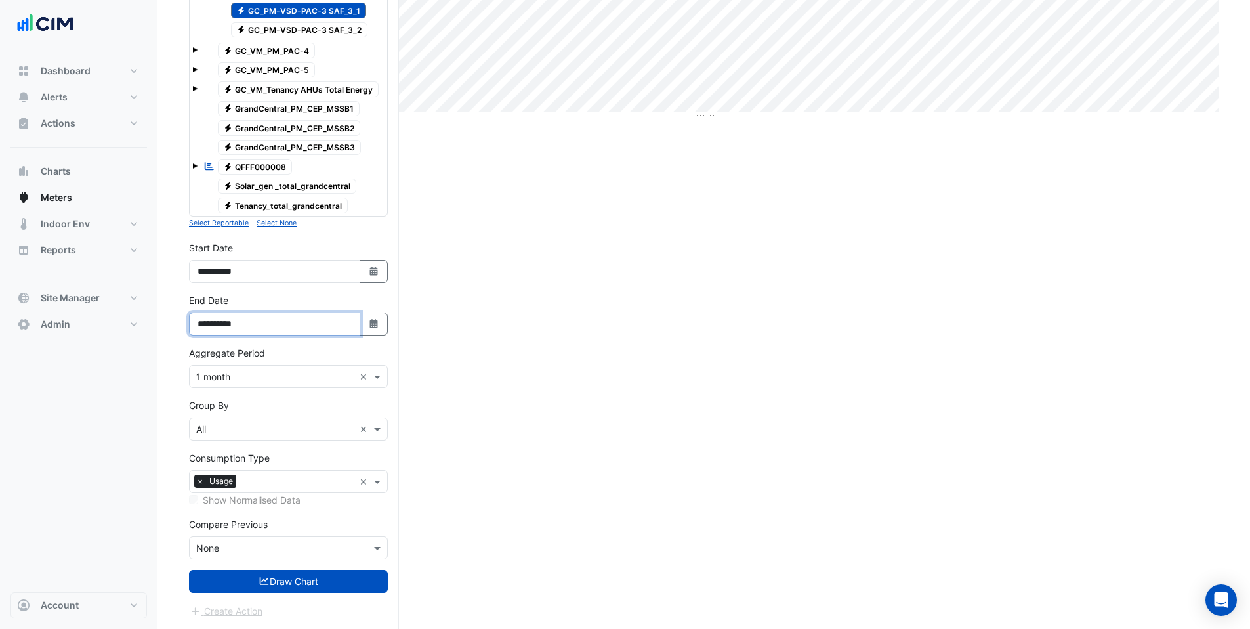
type input "**********"
click at [245, 546] on input "text" at bounding box center [275, 549] width 158 height 14
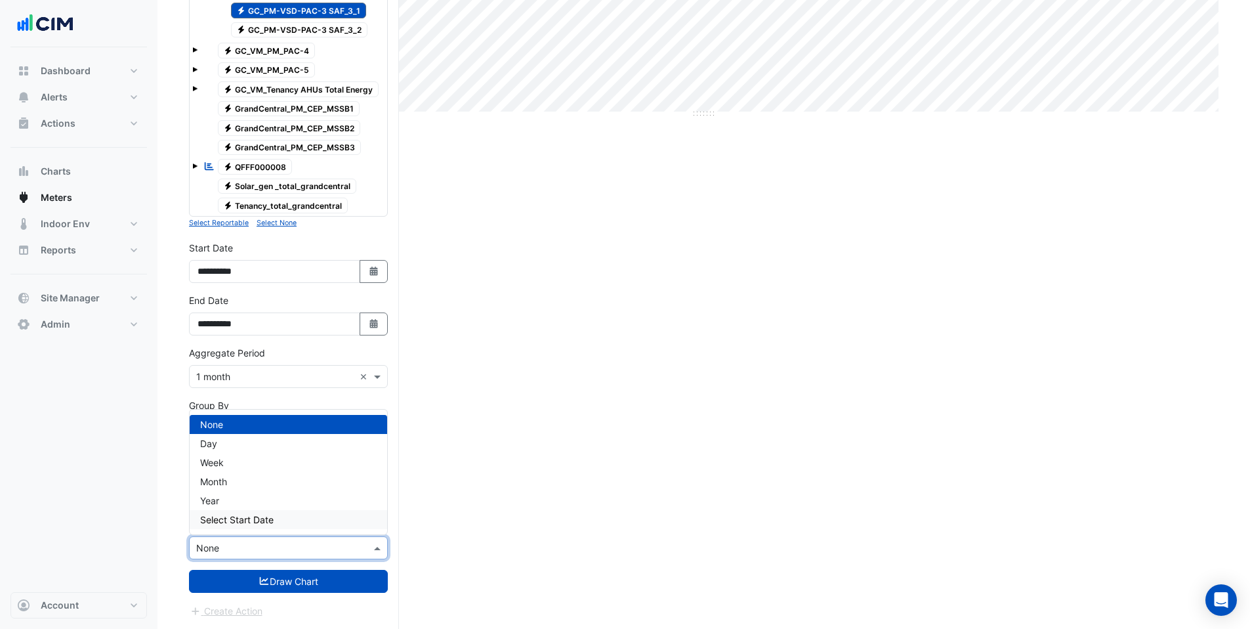
click at [237, 517] on span "Select Start Date" at bounding box center [237, 519] width 74 height 11
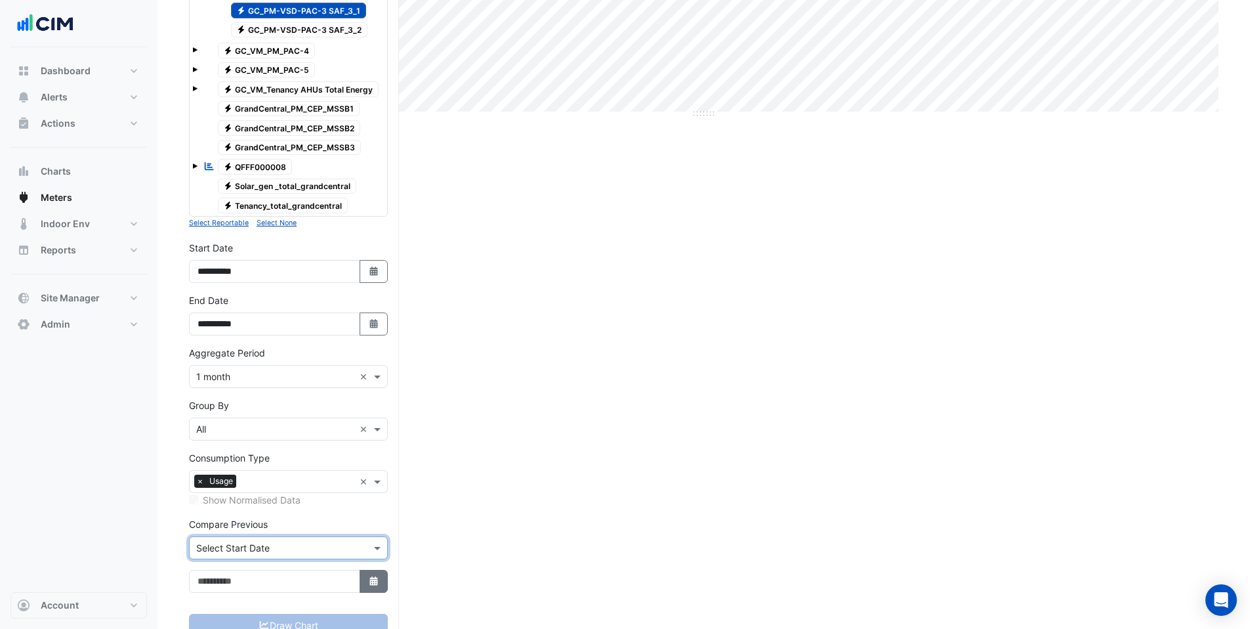
click at [373, 581] on icon "Select Date" at bounding box center [374, 580] width 12 height 9
select select "*"
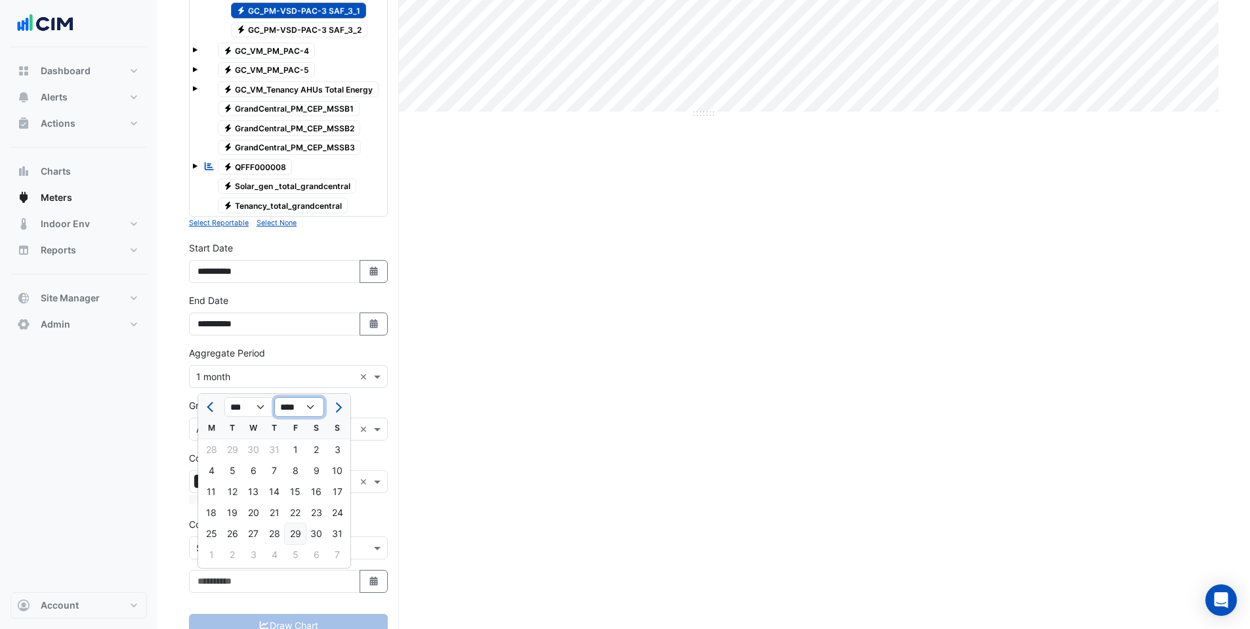
click at [307, 409] on select "**** **** **** **** **** **** **** **** **** **** **** **** **** **** **** ****…" at bounding box center [299, 407] width 50 height 20
select select "****"
click at [274, 397] on select "**** **** **** **** **** **** **** **** **** **** **** **** **** **** **** ****…" at bounding box center [299, 407] width 50 height 20
click at [253, 412] on select "*** *** *** *** *** *** *** *** *** *** *** ***" at bounding box center [249, 407] width 50 height 20
select select "*"
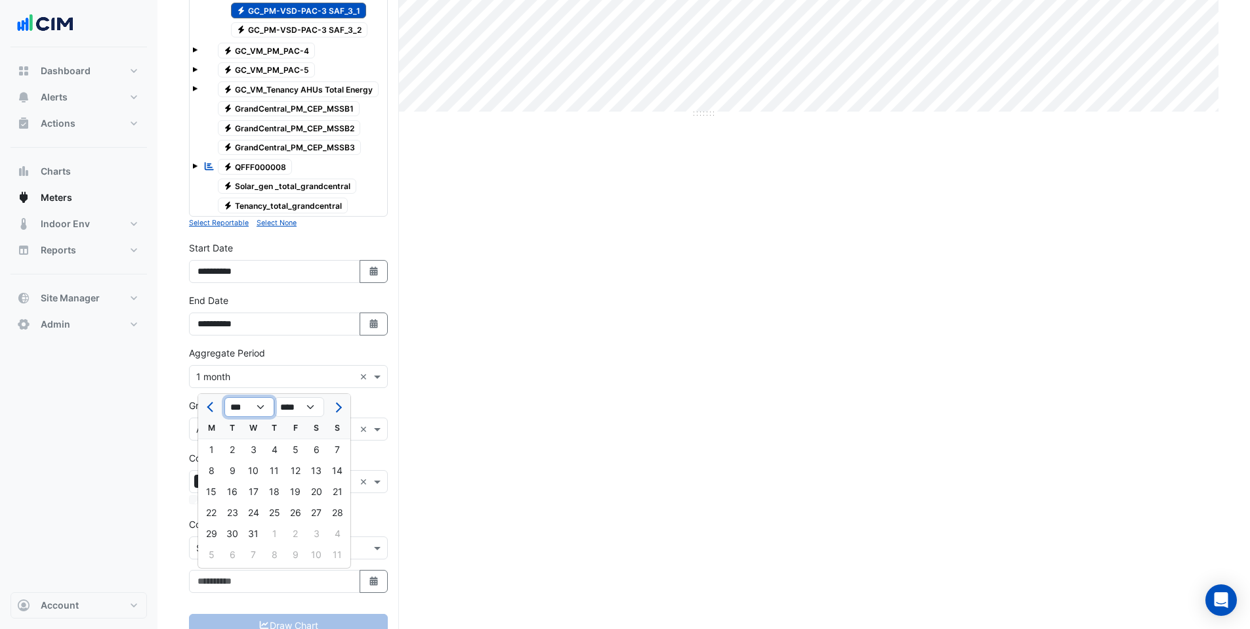
click at [224, 397] on select "*** *** *** *** *** *** *** *** *** *** *** ***" at bounding box center [249, 407] width 50 height 20
click at [312, 450] on div "1" at bounding box center [316, 449] width 21 height 21
type input "**********"
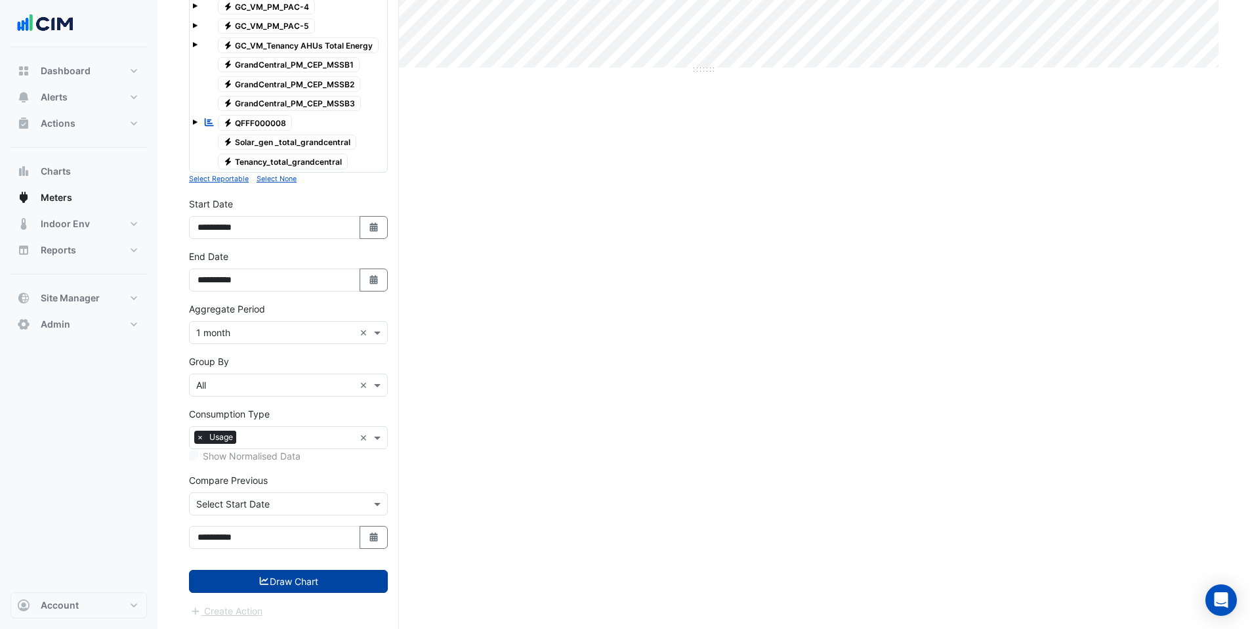
click at [301, 574] on button "Draw Chart" at bounding box center [288, 581] width 199 height 23
